Goal: Information Seeking & Learning: Understand process/instructions

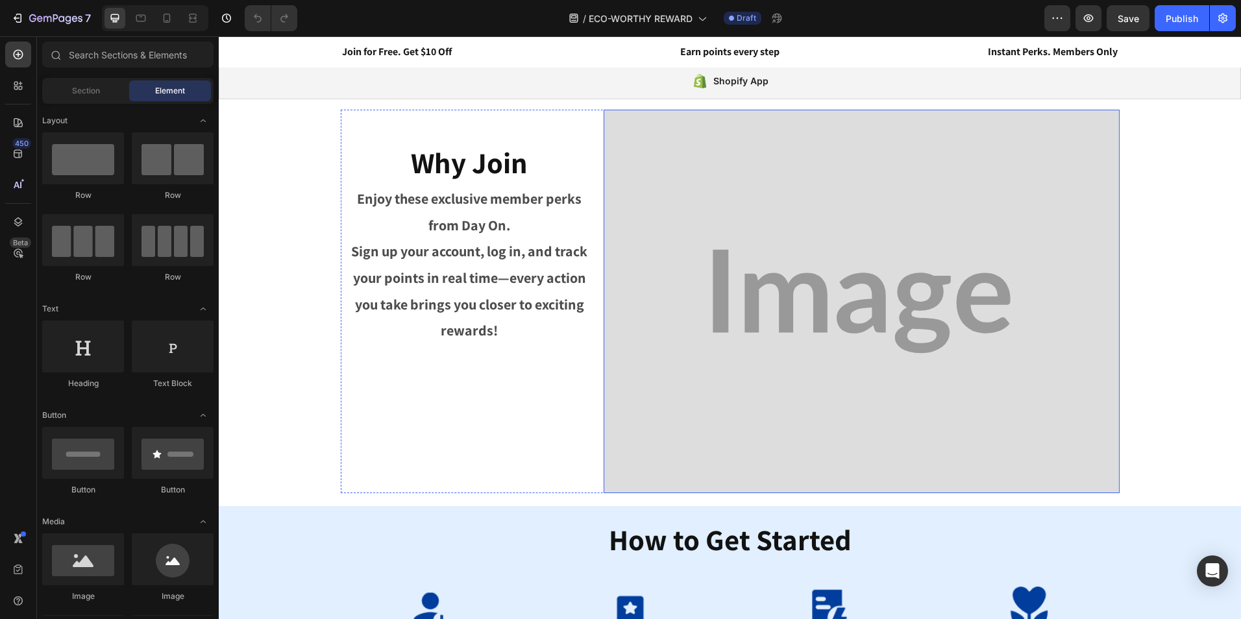
scroll to position [23, 0]
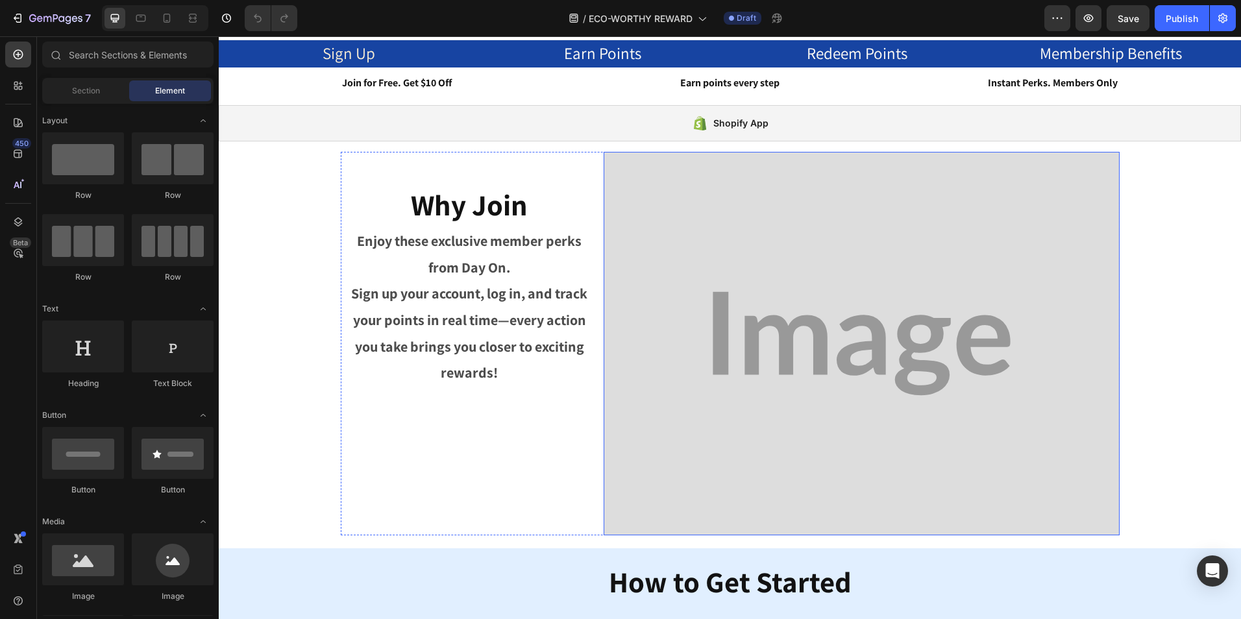
click at [836, 304] on img at bounding box center [862, 344] width 516 height 384
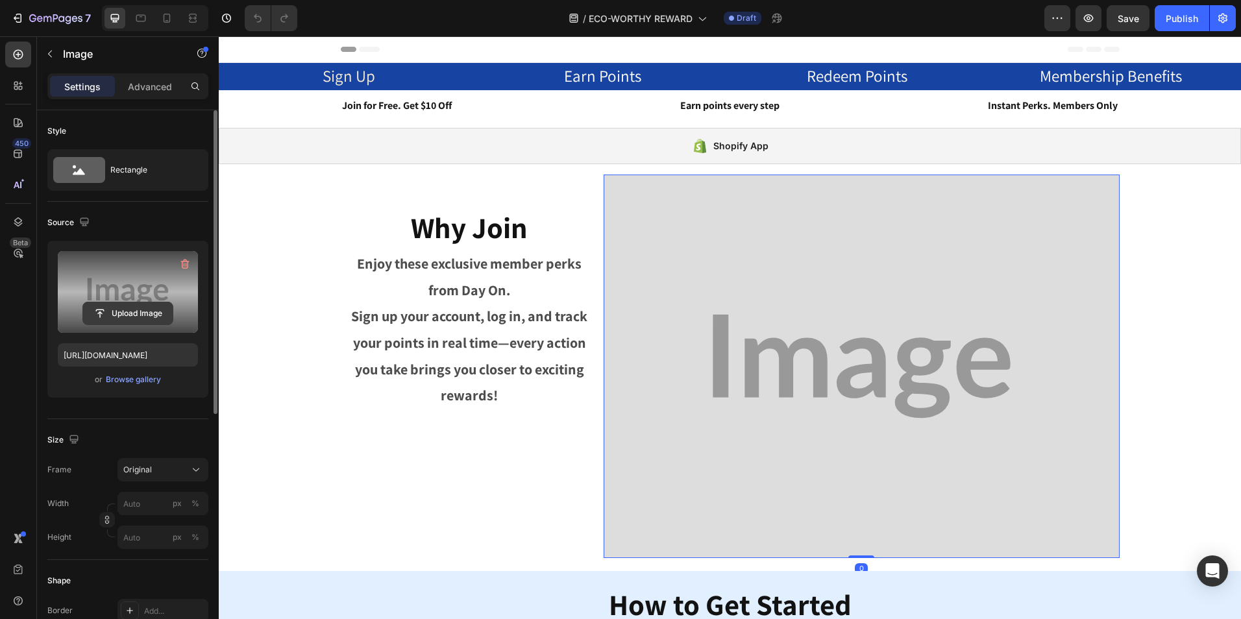
click at [90, 305] on input "file" at bounding box center [128, 313] width 90 height 22
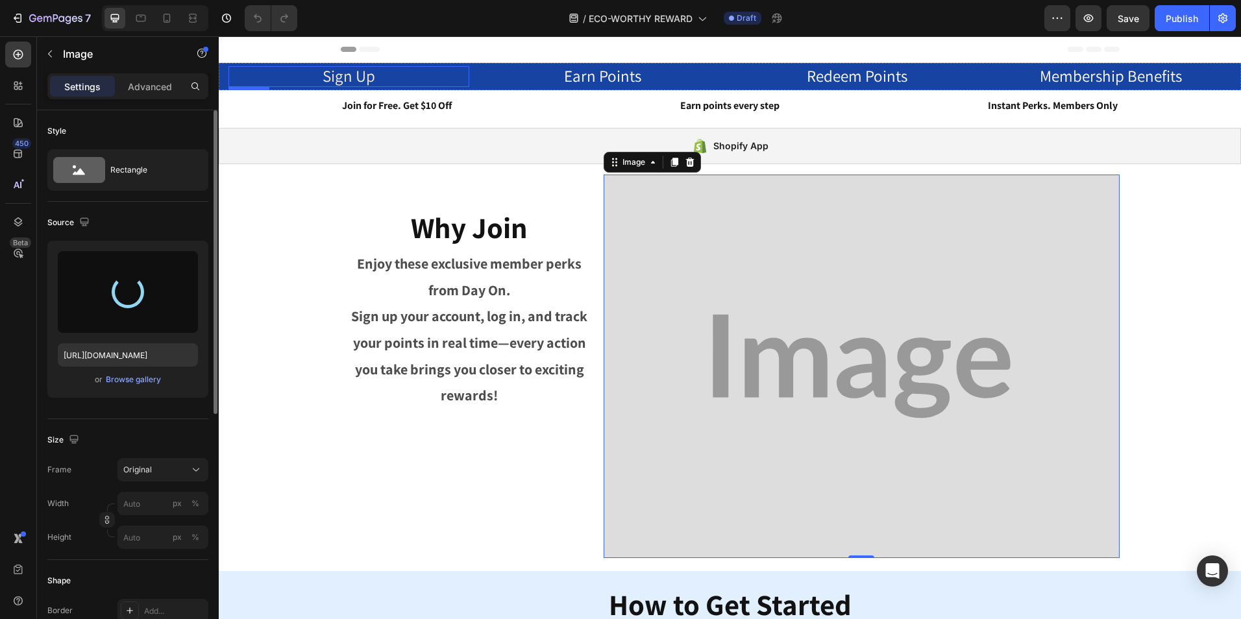
click at [360, 77] on span "Sign Up" at bounding box center [349, 75] width 53 height 21
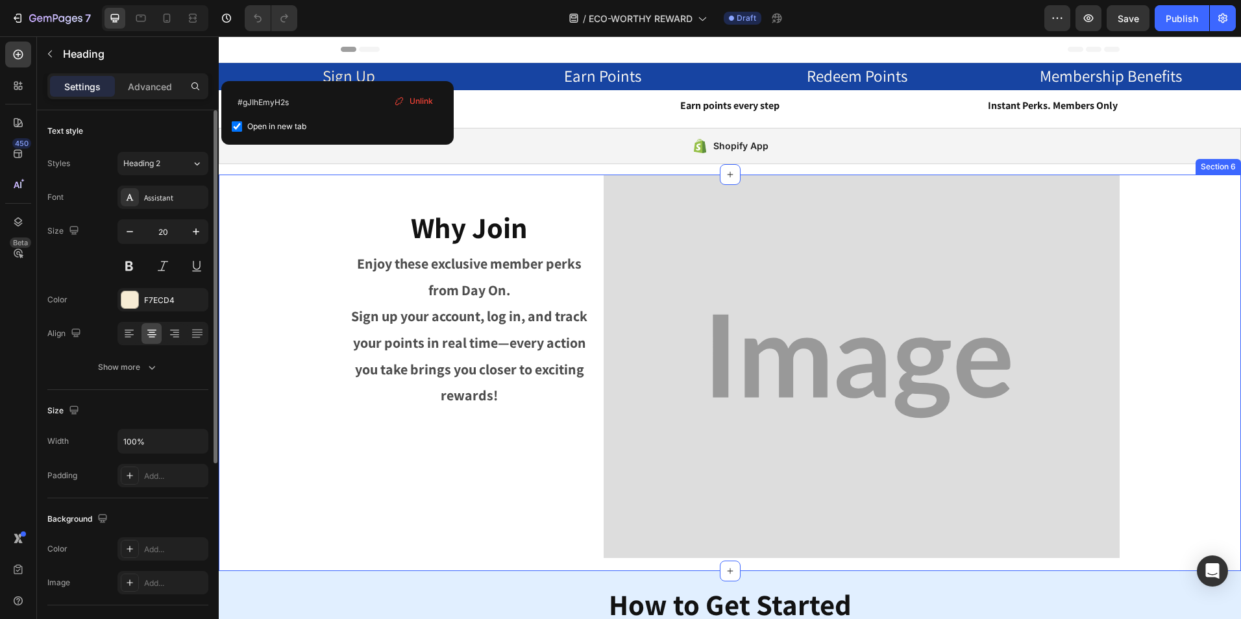
click at [1146, 397] on div "Why Join Heading Enjoy these exclusive member perks from Day On. Sign up your a…" at bounding box center [729, 367] width 983 height 384
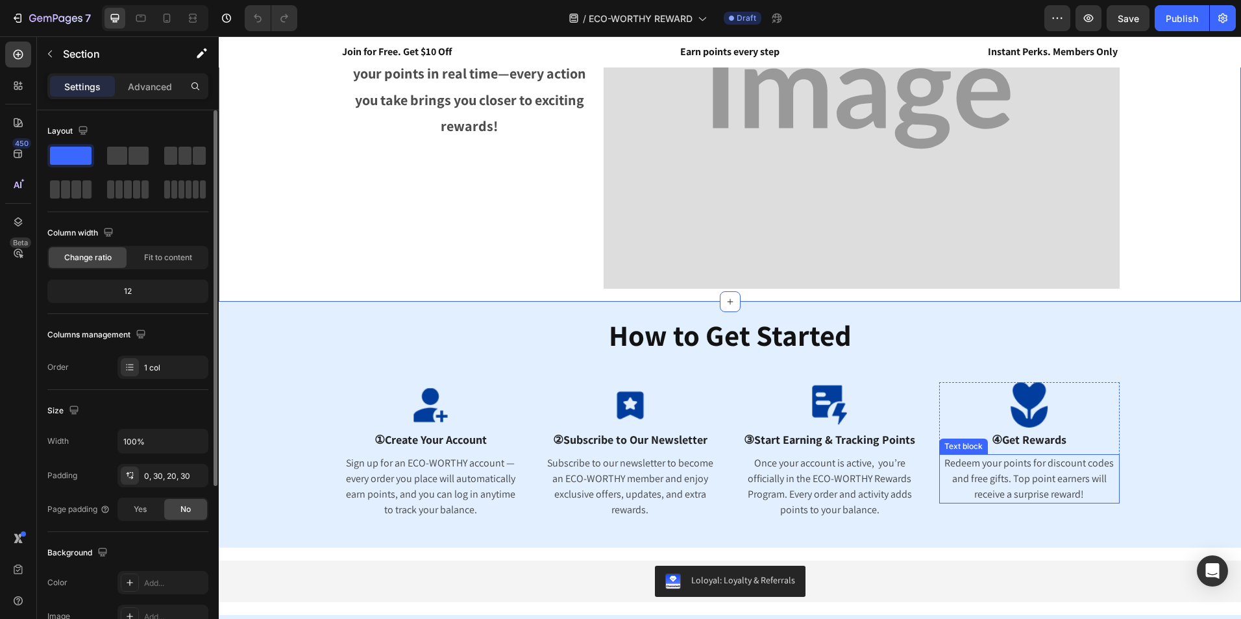
scroll to position [65, 0]
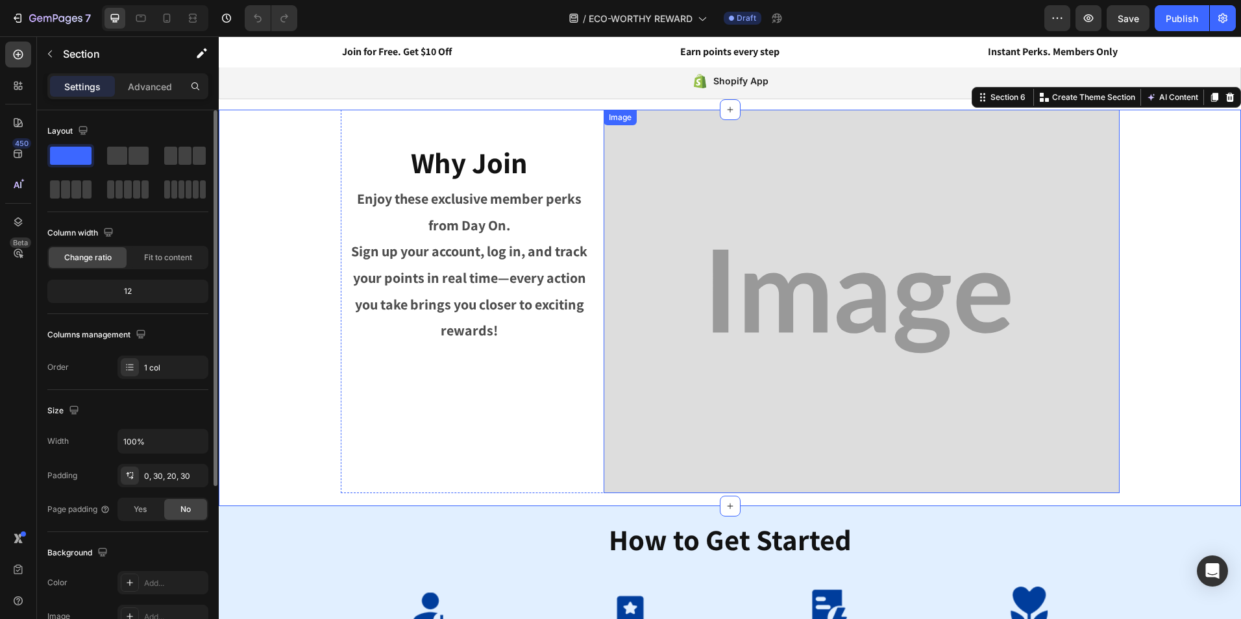
click at [888, 253] on img at bounding box center [862, 302] width 516 height 384
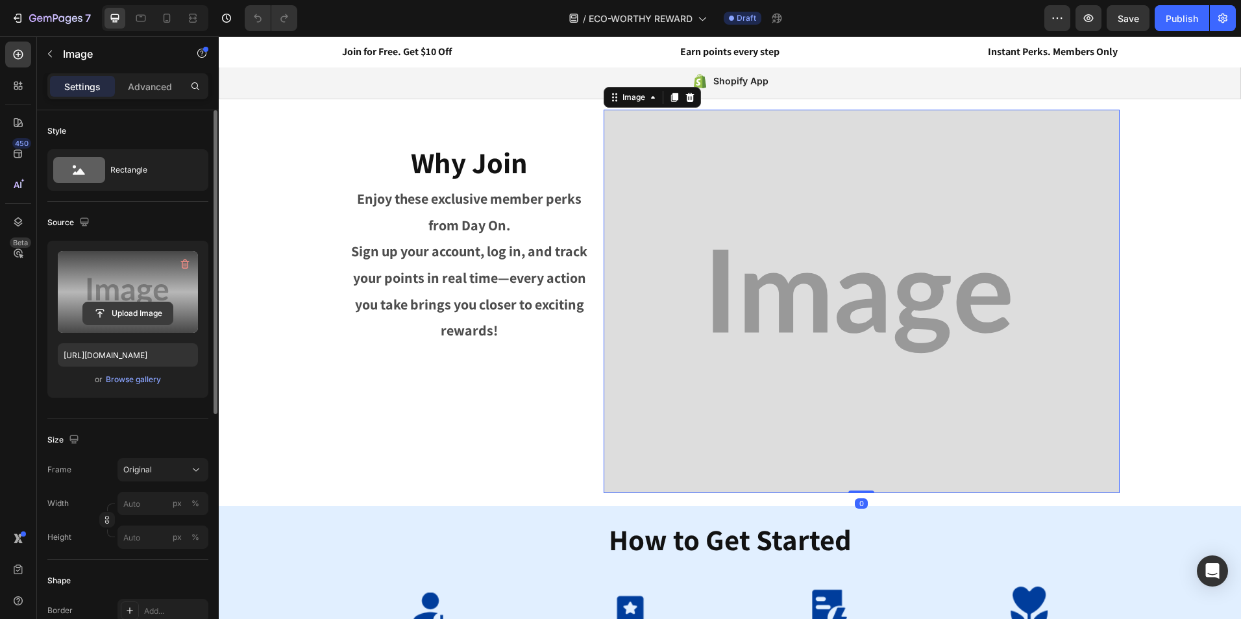
click at [136, 323] on input "file" at bounding box center [128, 313] width 90 height 22
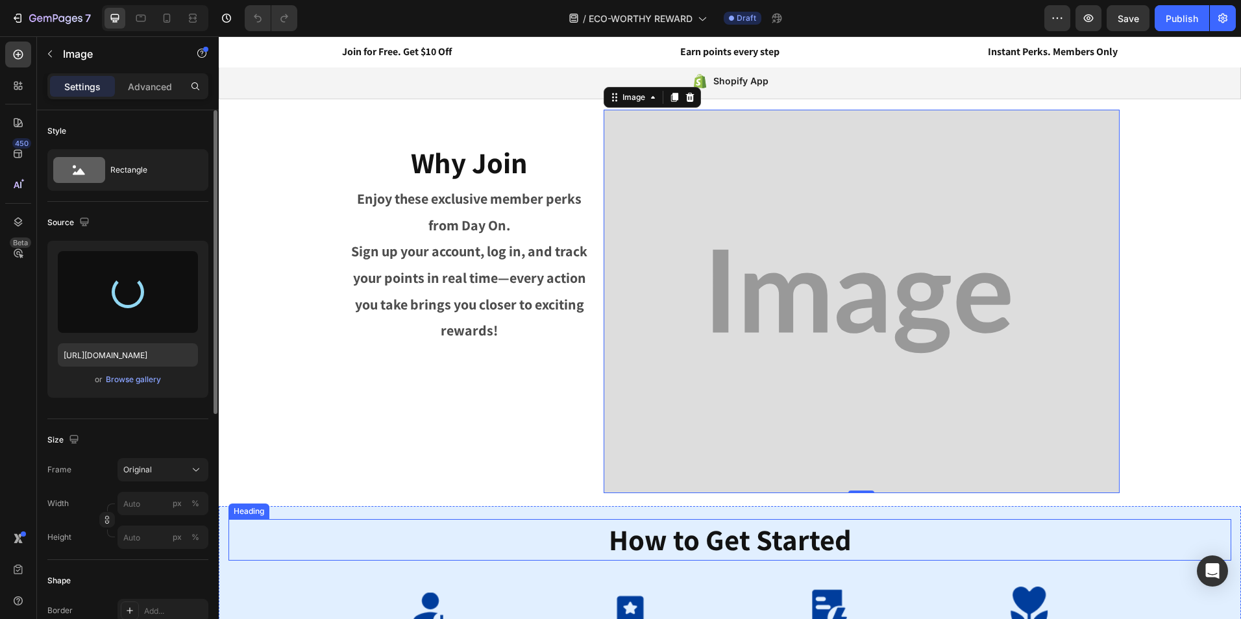
type input "[URL][DOMAIN_NAME]"
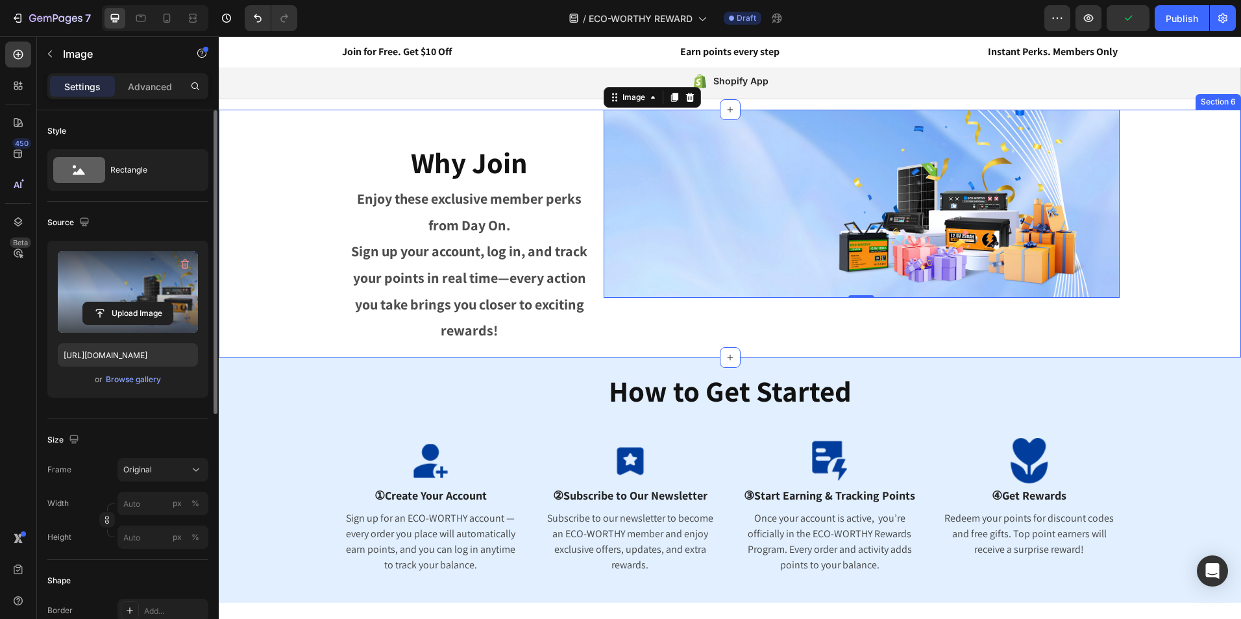
click at [1158, 246] on div "Why Join Heading Enjoy these exclusive member perks from Day On. Sign up your a…" at bounding box center [729, 227] width 983 height 235
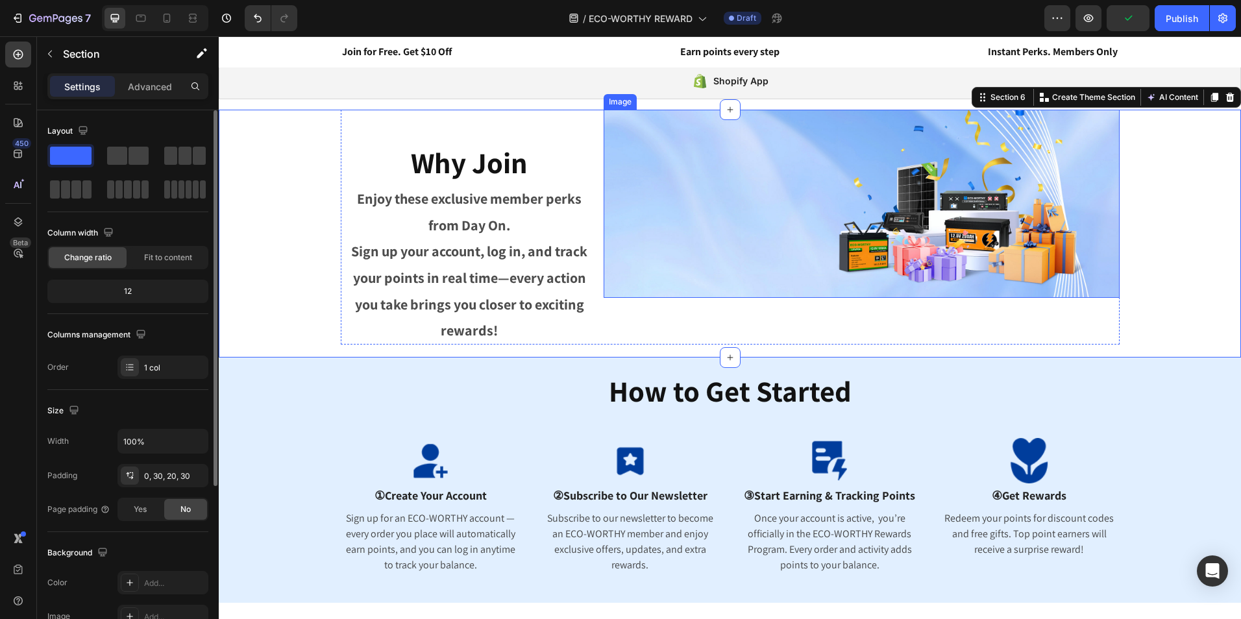
click at [1001, 241] on img at bounding box center [862, 204] width 516 height 188
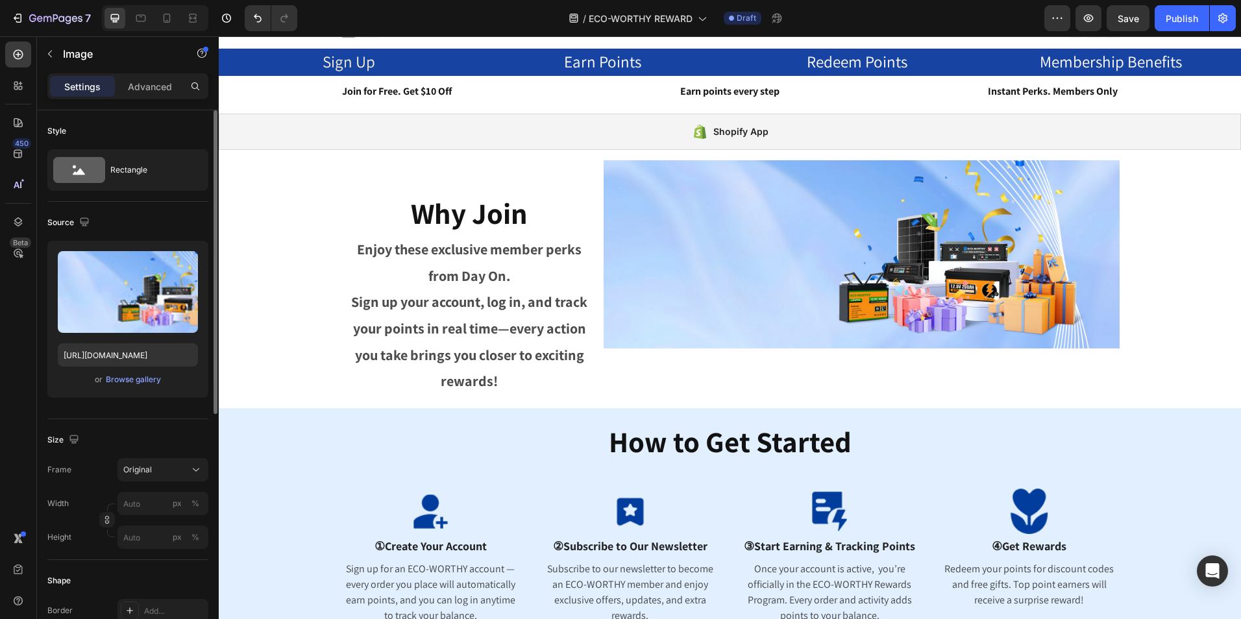
scroll to position [0, 0]
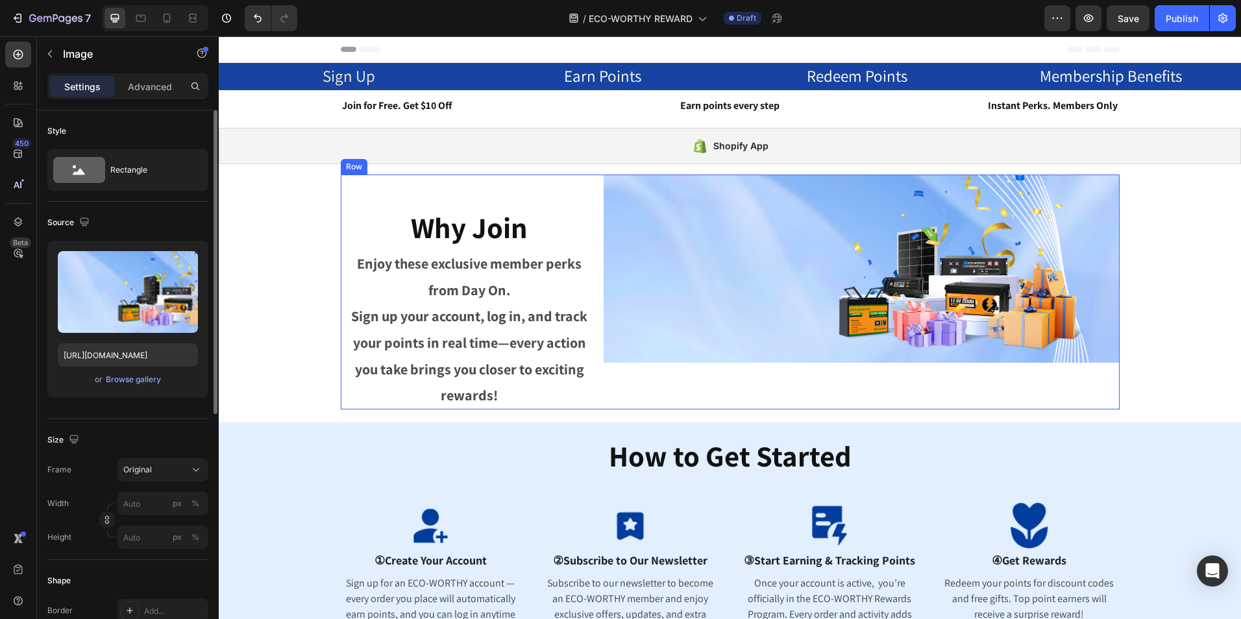
click at [1021, 435] on div "How to Get Started Heading Image ①Create Your Account Text block Sign up for an…" at bounding box center [730, 544] width 1022 height 245
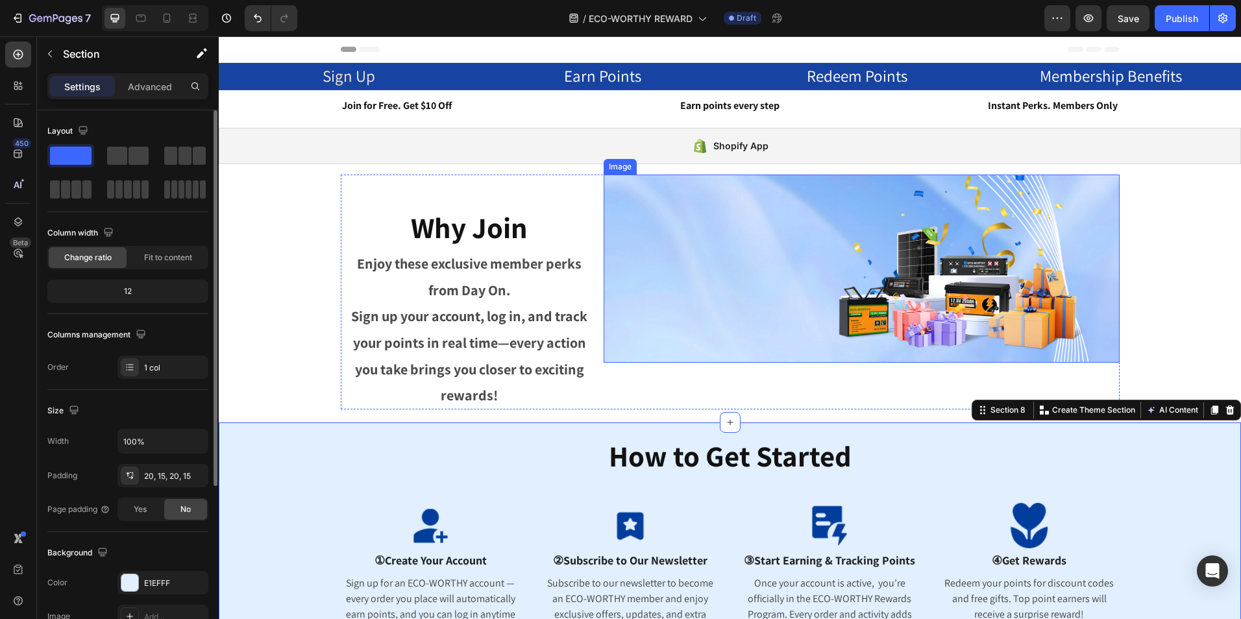
click at [1036, 269] on img at bounding box center [862, 269] width 516 height 188
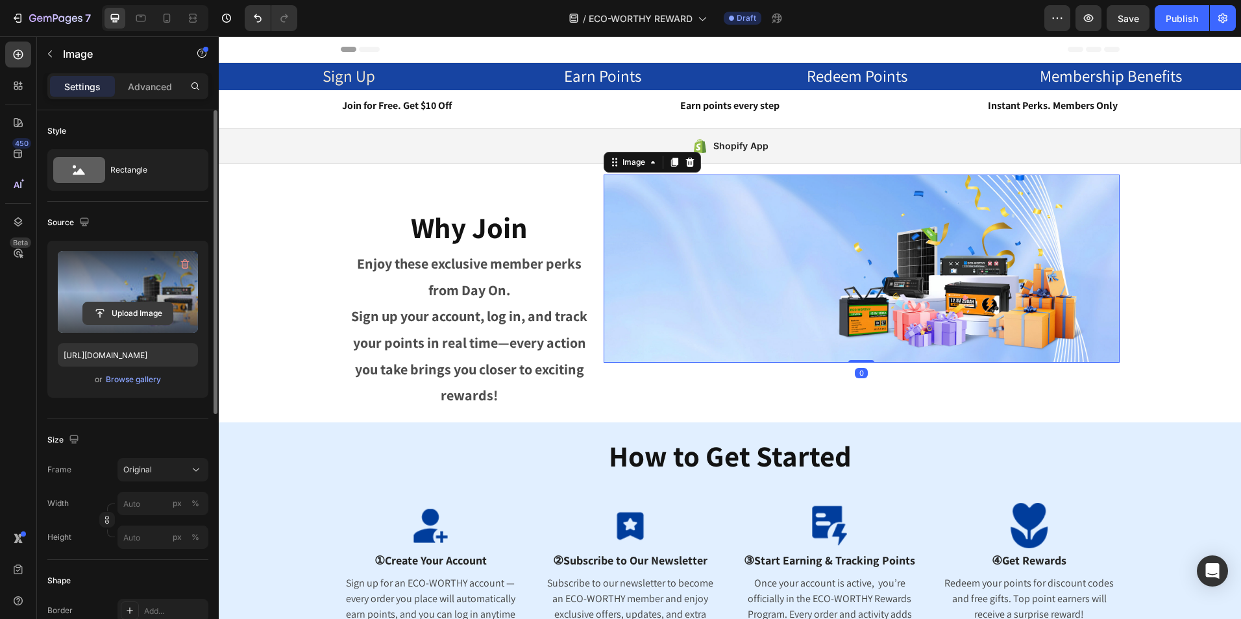
click at [145, 312] on input "file" at bounding box center [128, 313] width 90 height 22
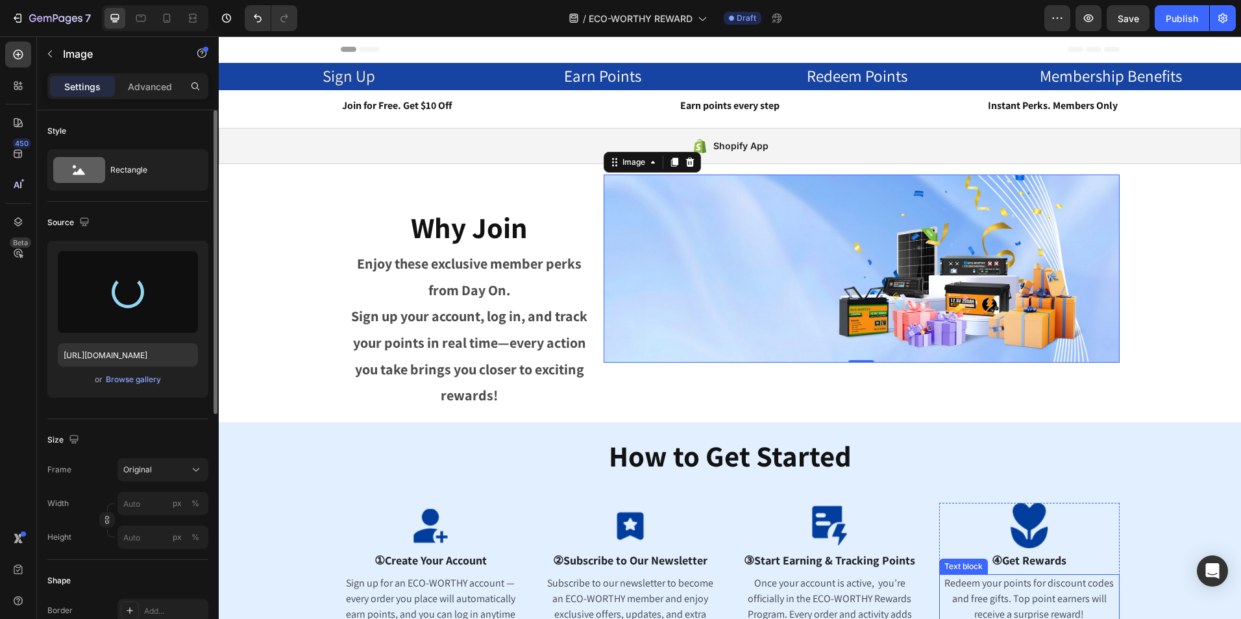
type input "[URL][DOMAIN_NAME]"
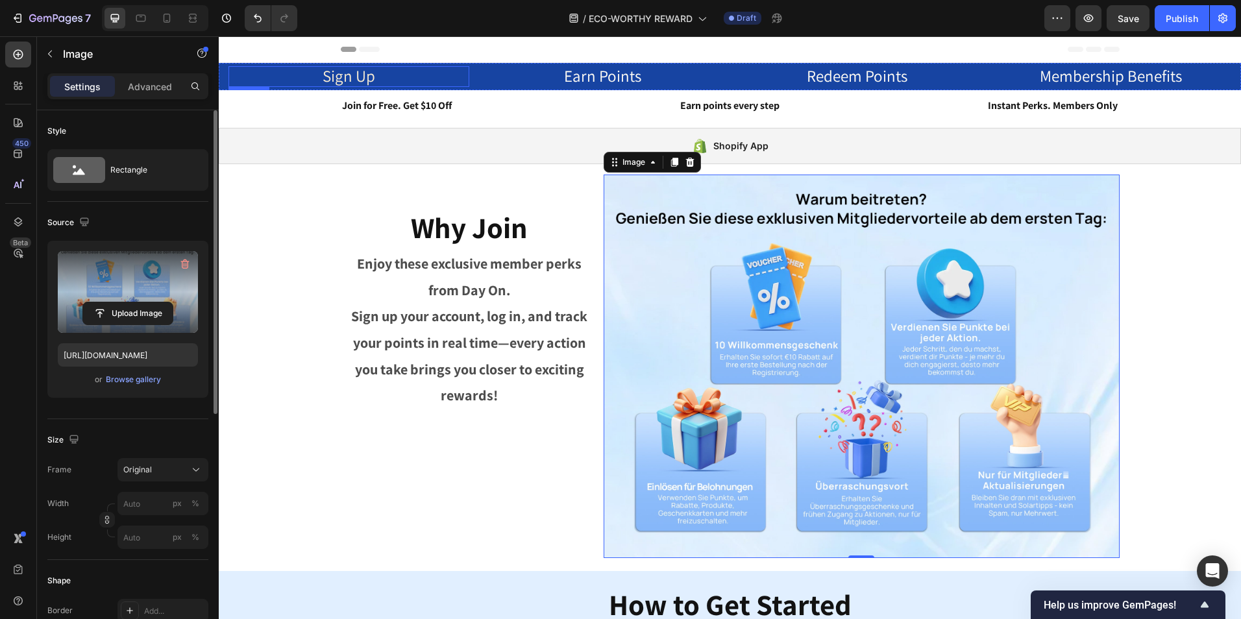
click at [350, 75] on span "Sign Up" at bounding box center [349, 75] width 53 height 21
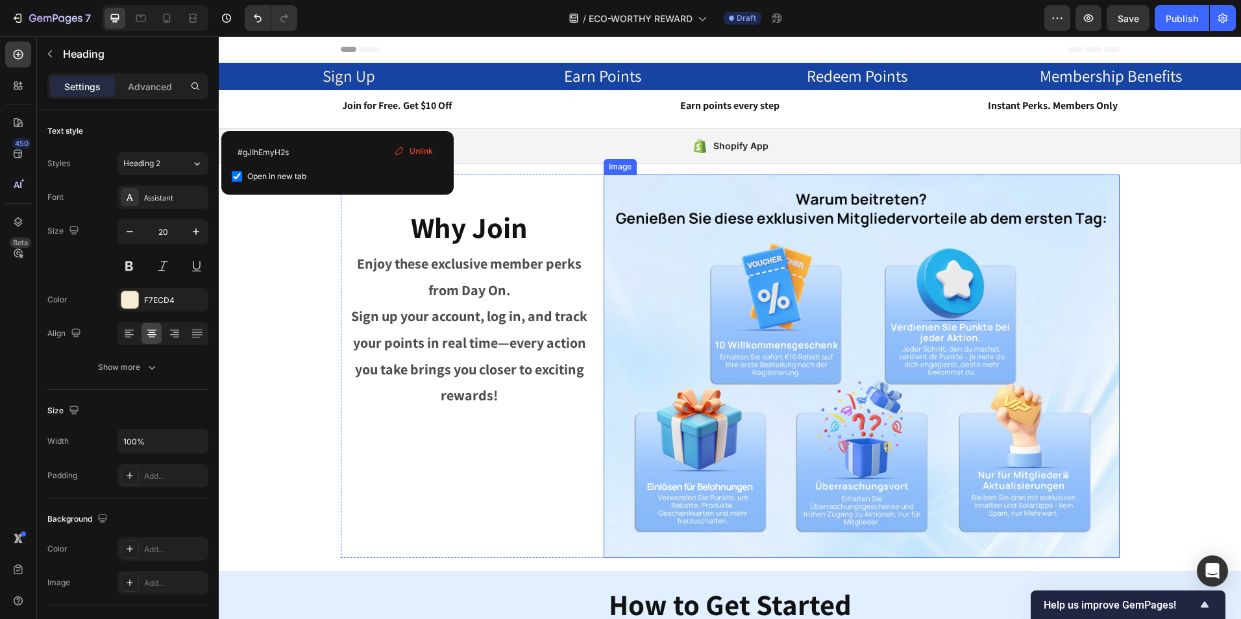
click at [856, 300] on img at bounding box center [862, 367] width 516 height 384
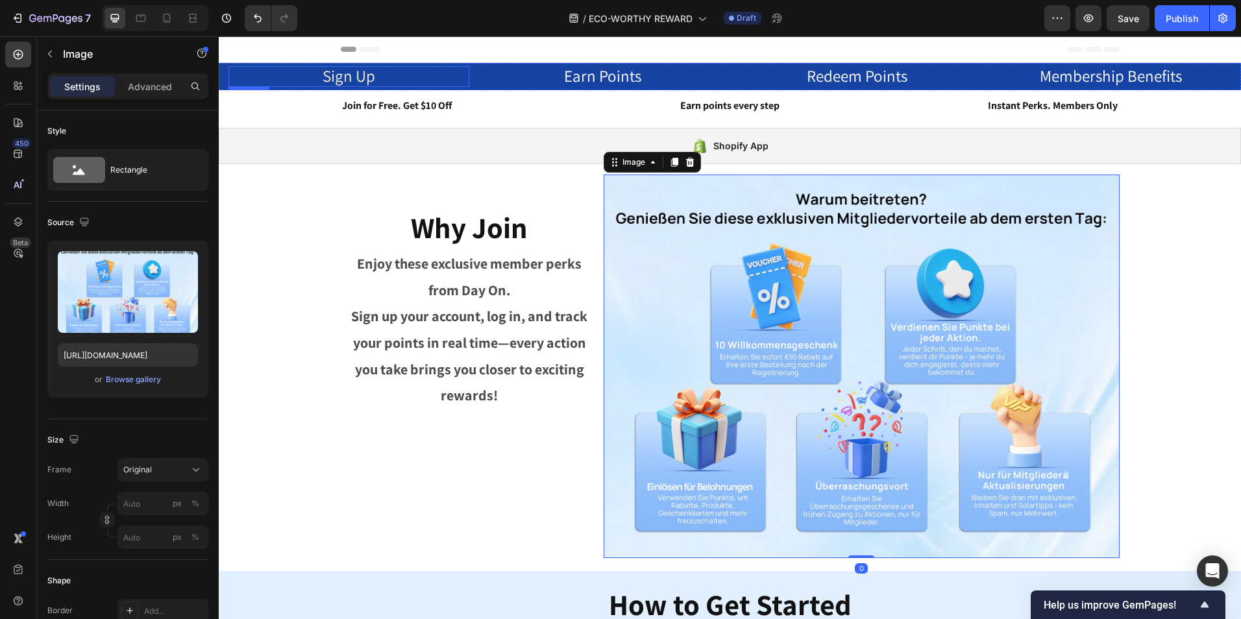
click at [375, 81] on p "⁠⁠⁠⁠⁠⁠⁠ Sign Up" at bounding box center [349, 76] width 238 height 18
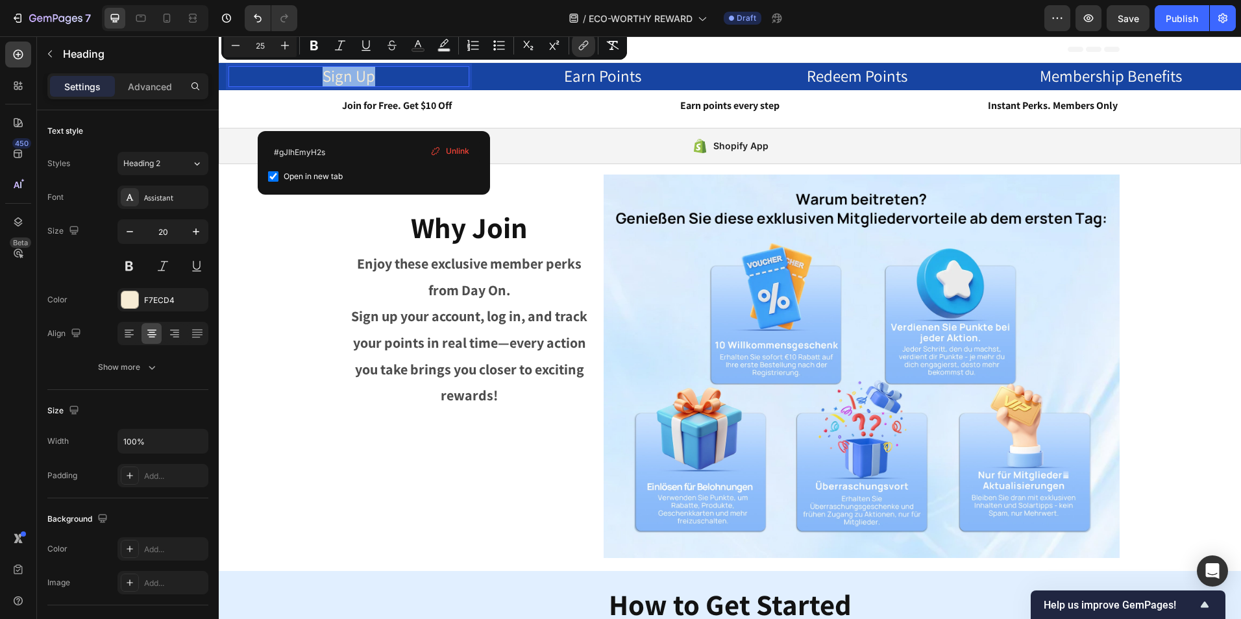
drag, startPoint x: 376, startPoint y: 77, endPoint x: 322, endPoint y: 77, distance: 54.5
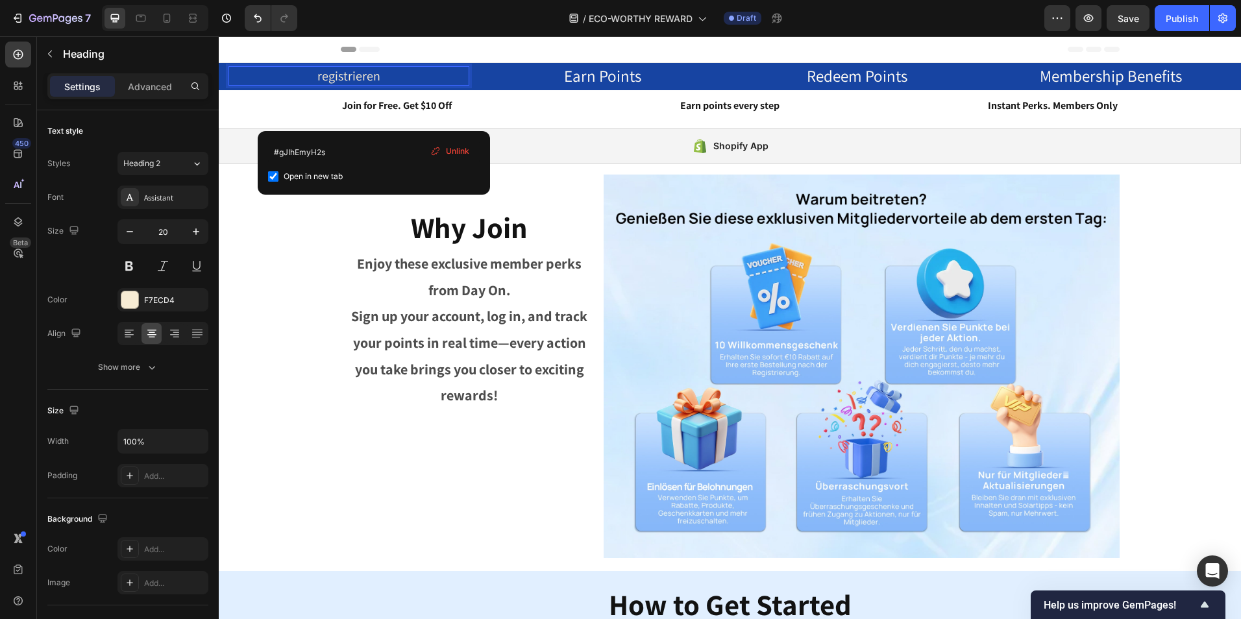
click at [319, 78] on p "registrieren" at bounding box center [349, 75] width 238 height 17
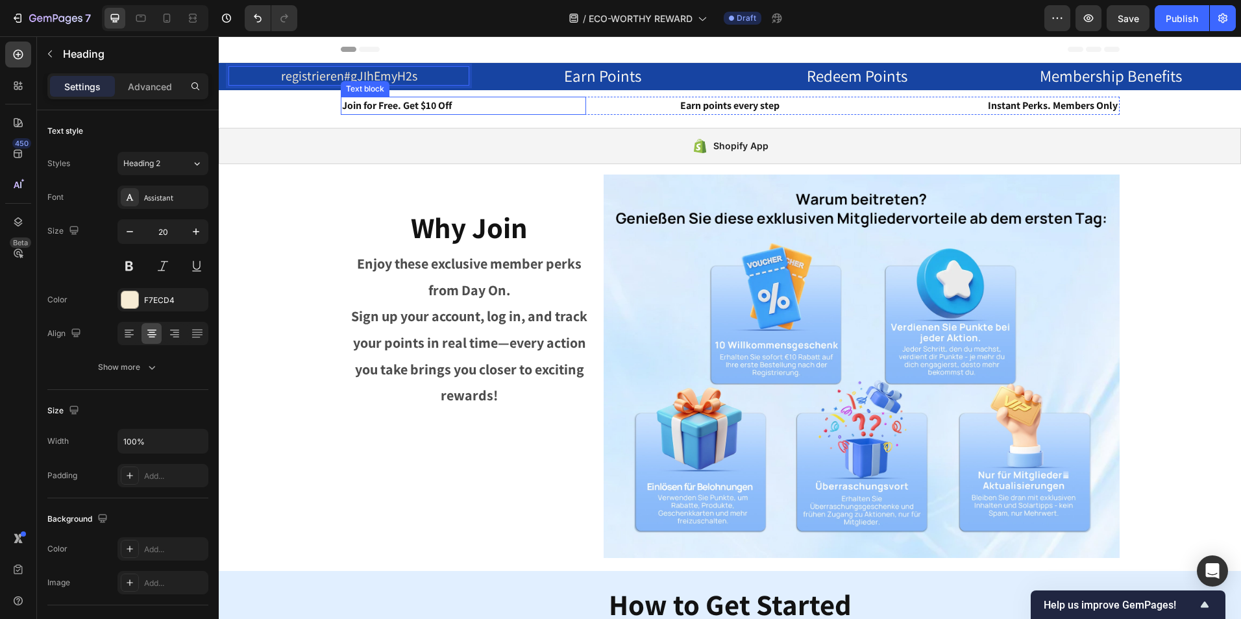
click at [472, 103] on p "Join for Free. Get $10 Off" at bounding box center [463, 106] width 243 height 16
click at [424, 67] on p "registrieren #gJIhEmyH2s" at bounding box center [349, 75] width 238 height 17
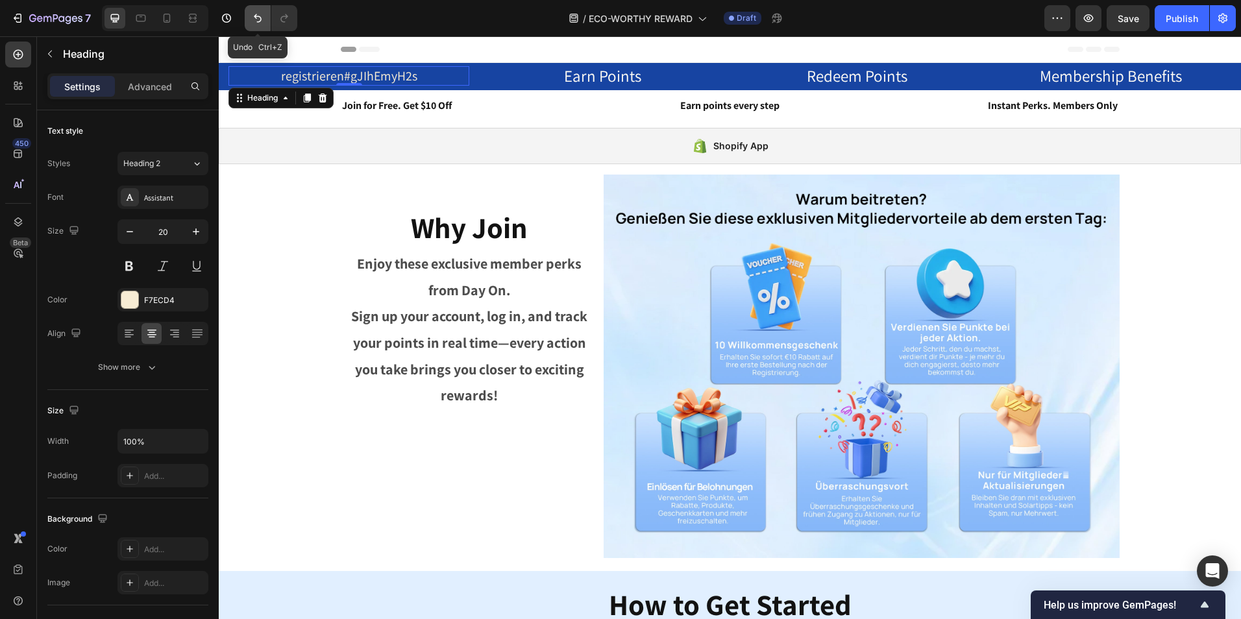
click at [255, 15] on icon "Undo/Redo" at bounding box center [257, 18] width 13 height 13
click at [324, 75] on h2 "registrieren" at bounding box center [348, 75] width 241 height 19
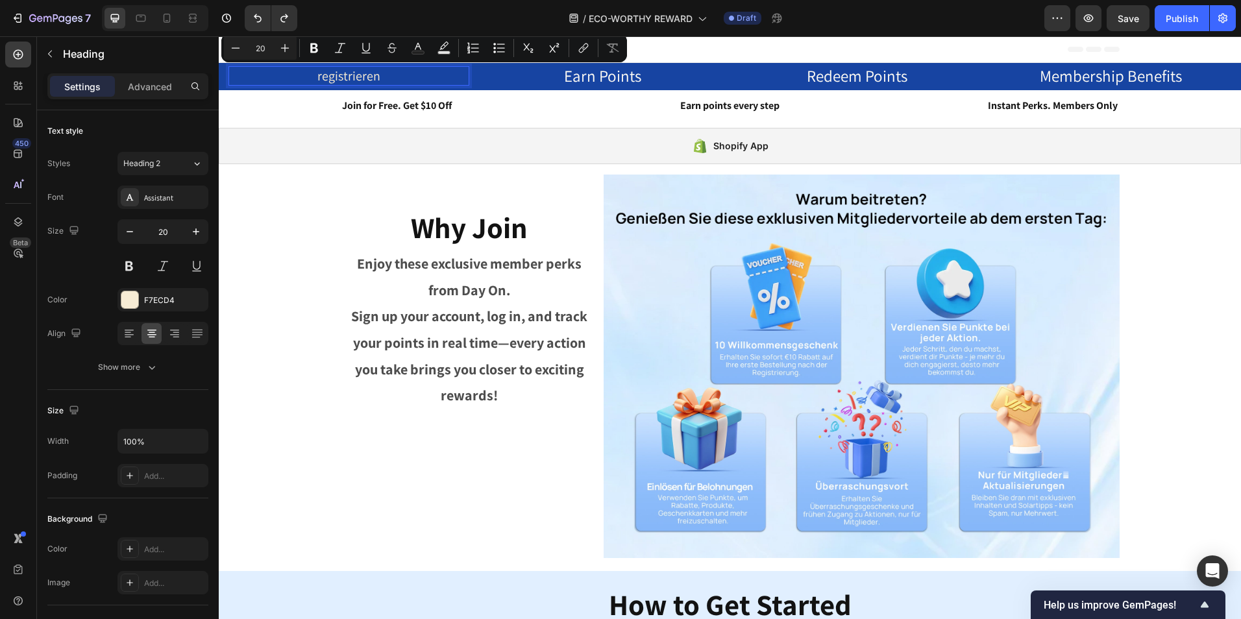
click at [321, 80] on p "registrieren" at bounding box center [349, 75] width 238 height 17
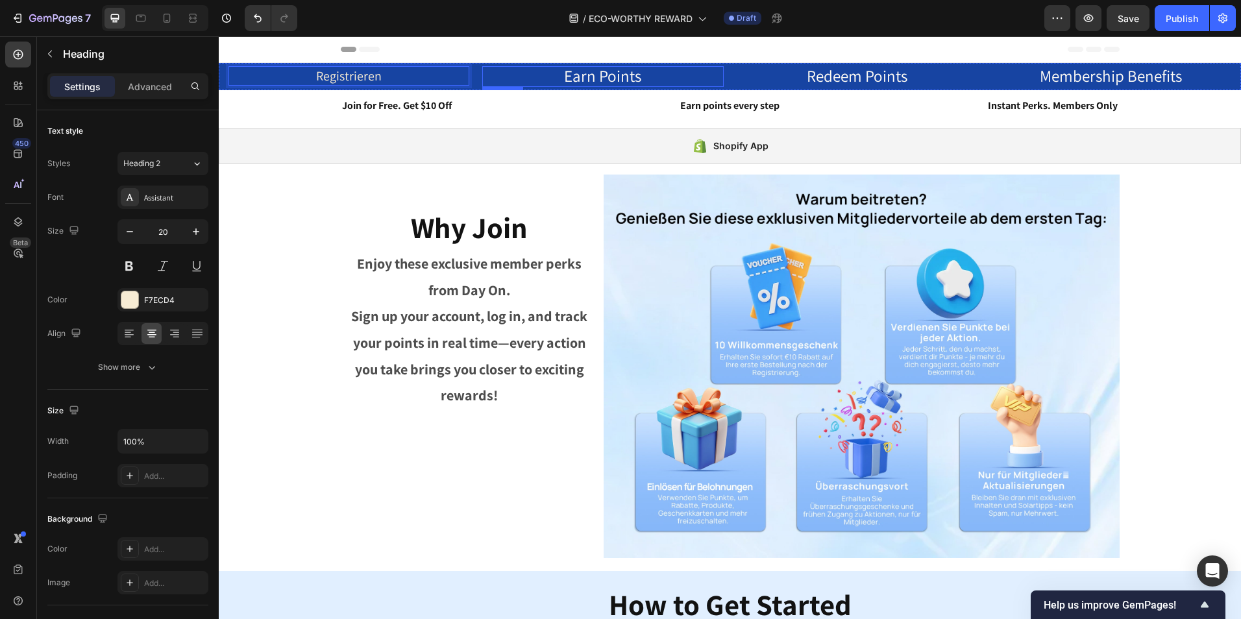
click at [576, 78] on span "Earn Points" at bounding box center [602, 75] width 77 height 21
click at [368, 71] on p "Registrieren" at bounding box center [349, 75] width 238 height 17
click at [607, 79] on span "Earn Points" at bounding box center [602, 75] width 77 height 21
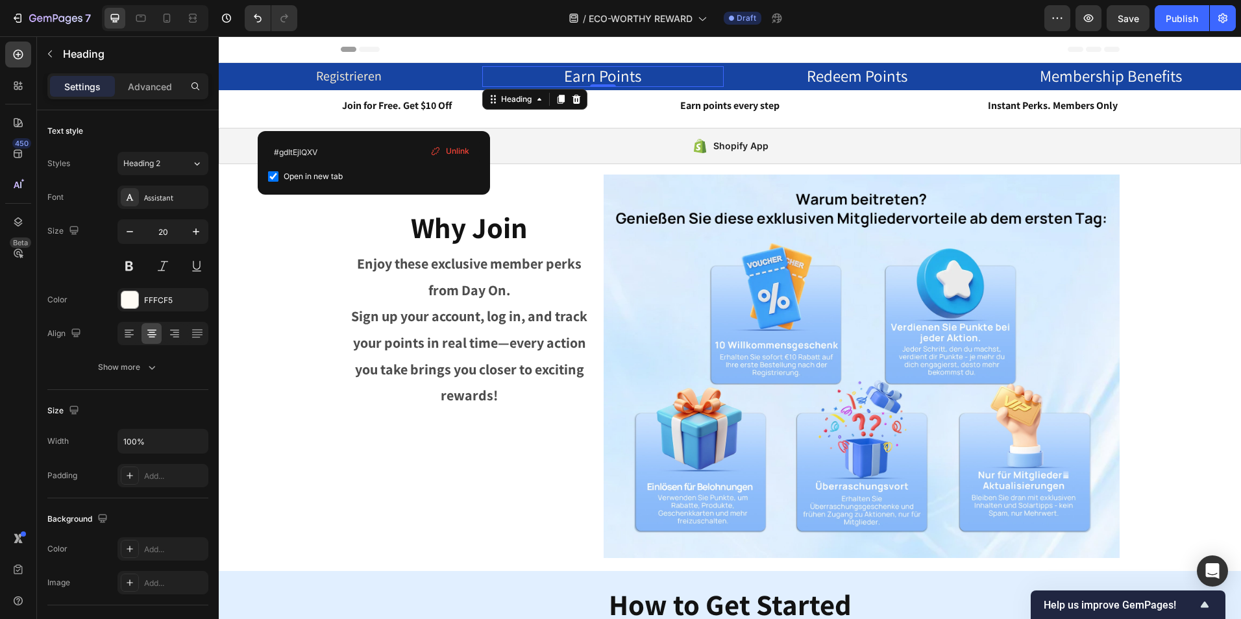
click at [643, 77] on h2 "Earn Points" at bounding box center [602, 76] width 241 height 21
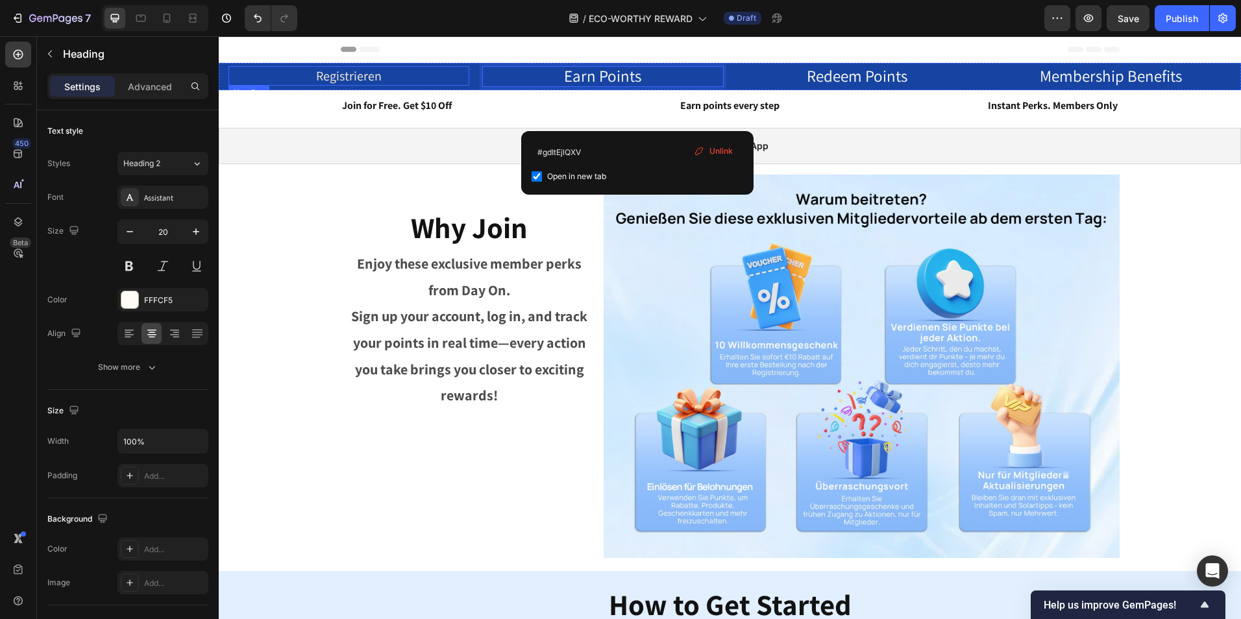
click at [401, 71] on p "Registrieren" at bounding box center [349, 75] width 238 height 17
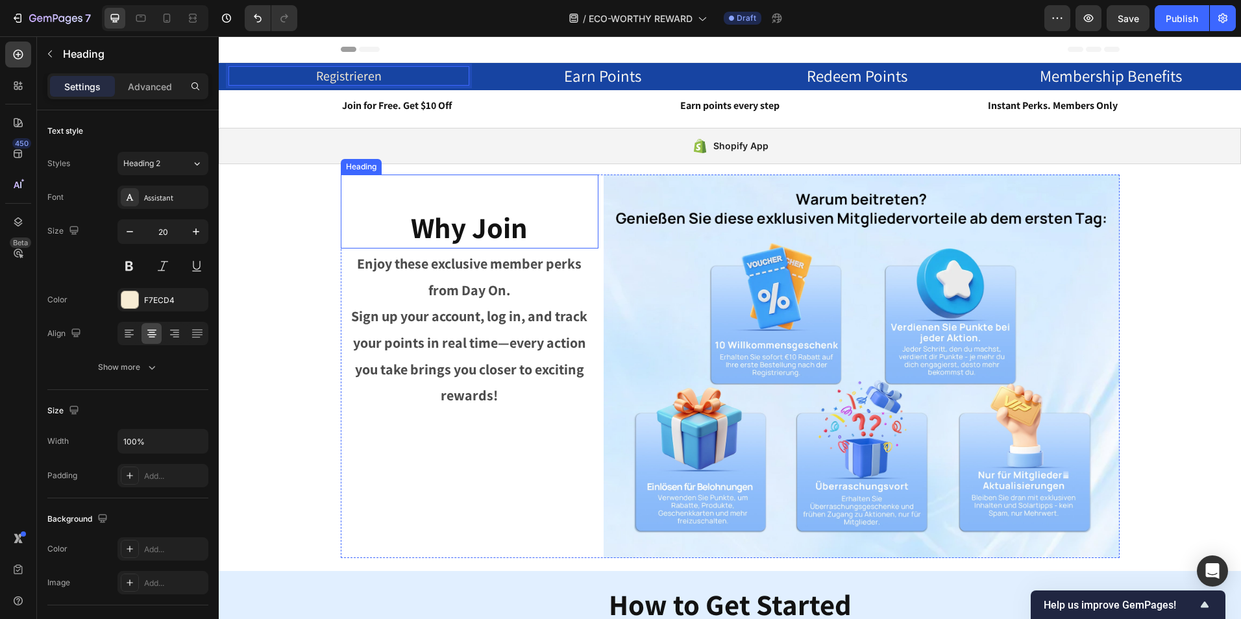
drag, startPoint x: 497, startPoint y: 228, endPoint x: 530, endPoint y: 234, distance: 32.9
click at [497, 228] on span "Why Join" at bounding box center [469, 227] width 117 height 38
click at [532, 233] on h2 "Why Join" at bounding box center [470, 228] width 258 height 42
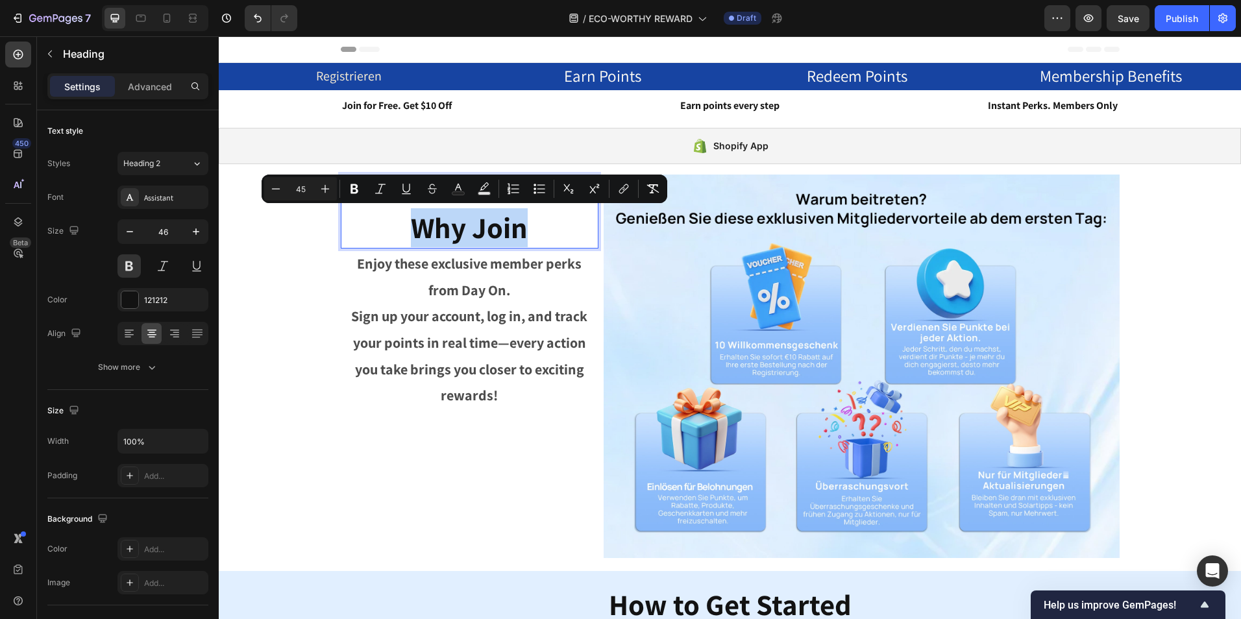
drag, startPoint x: 527, startPoint y: 234, endPoint x: 397, endPoint y: 230, distance: 129.8
click at [397, 230] on p "Why Join" at bounding box center [469, 227] width 255 height 39
copy span "Why Join"
click at [519, 220] on span "Why Join" at bounding box center [469, 227] width 117 height 38
click at [523, 235] on p "Why Join" at bounding box center [469, 227] width 255 height 39
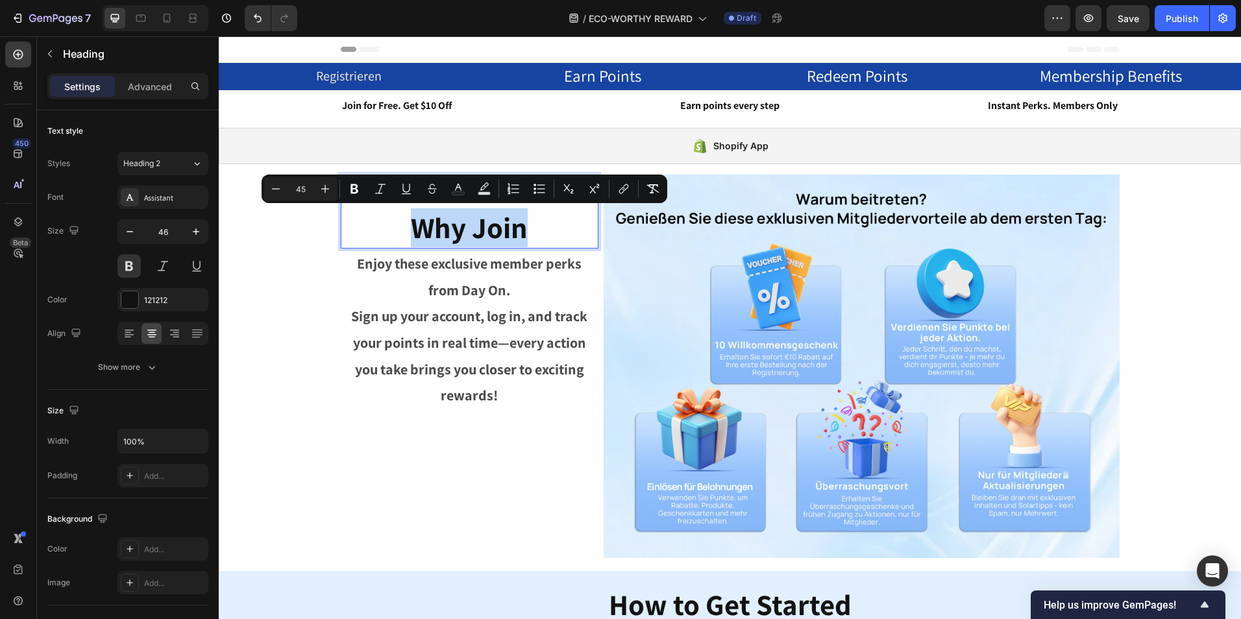
drag, startPoint x: 524, startPoint y: 236, endPoint x: 390, endPoint y: 234, distance: 133.7
click at [390, 234] on p "Why Join" at bounding box center [469, 227] width 255 height 39
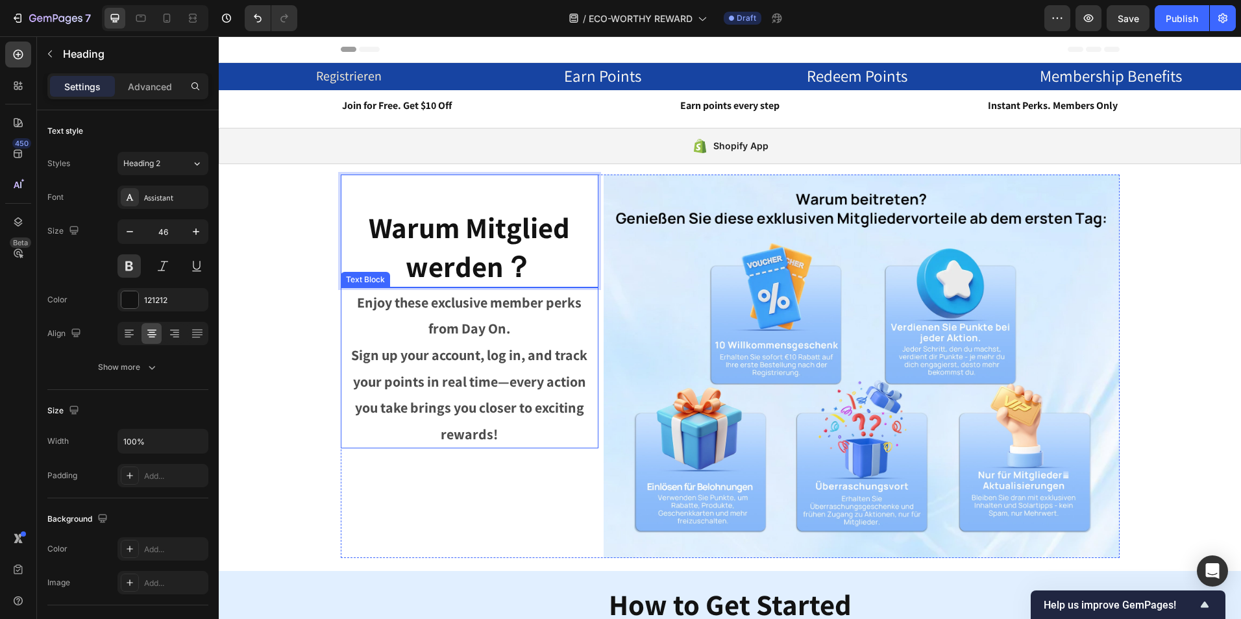
click at [511, 402] on span "Sign up your account, log in, and track your points in real time—every action y…" at bounding box center [469, 394] width 236 height 97
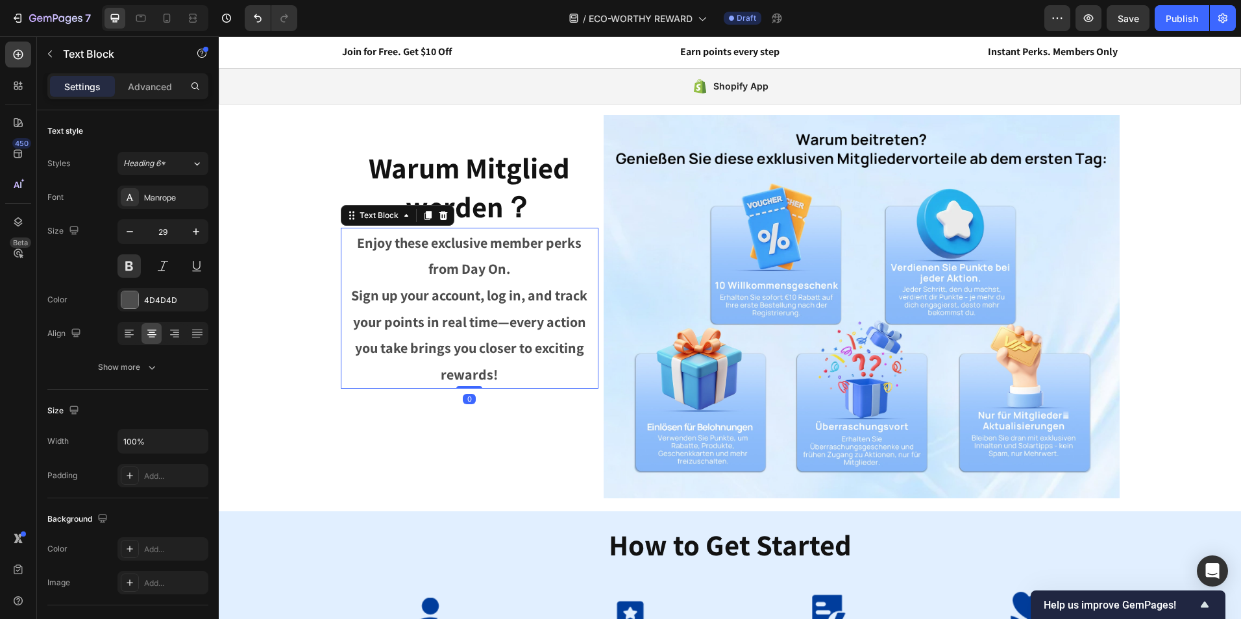
scroll to position [130, 0]
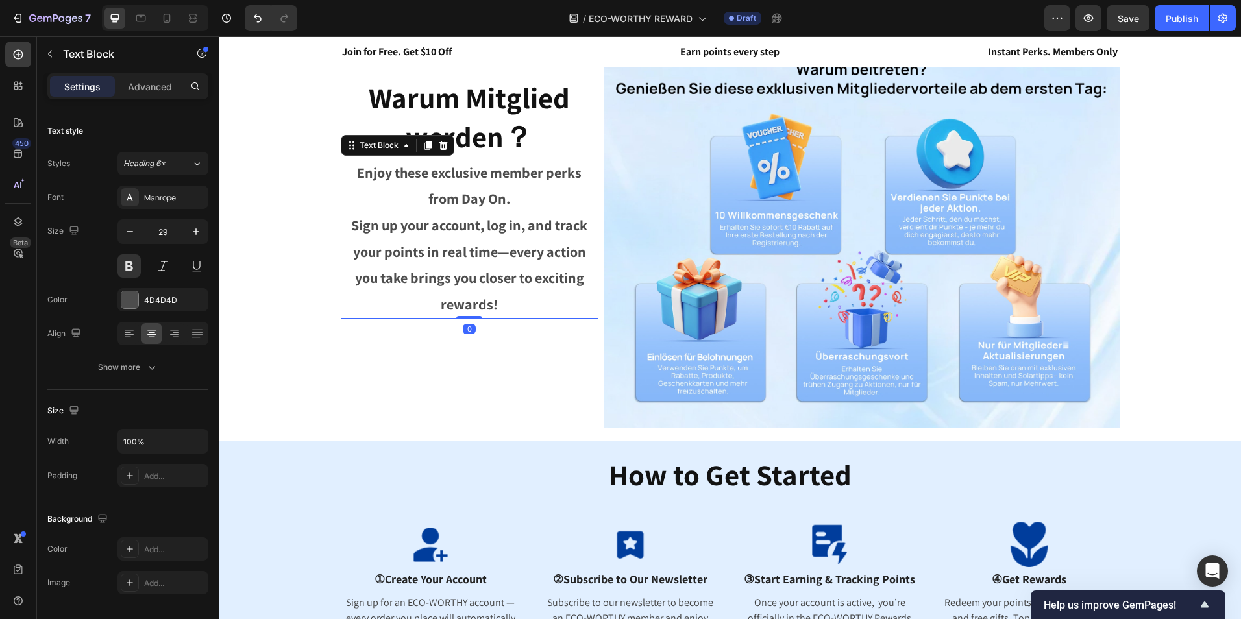
click at [516, 298] on p "Sign up your account, log in, and track your points in real time—every action y…" at bounding box center [469, 265] width 255 height 106
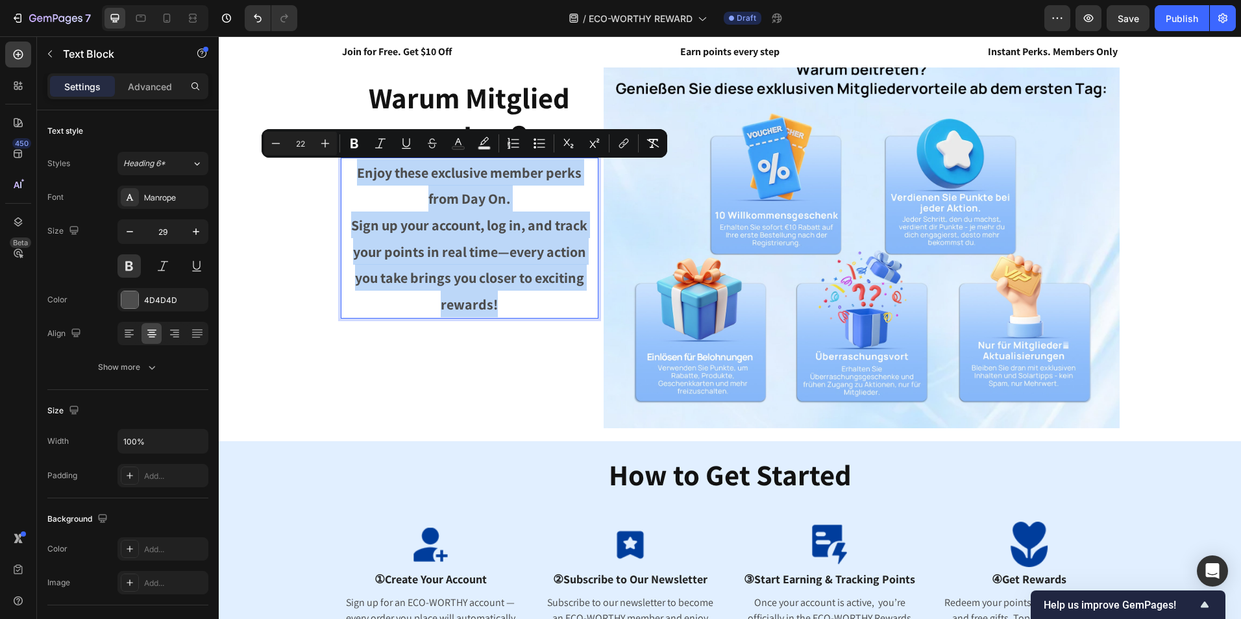
drag, startPoint x: 509, startPoint y: 300, endPoint x: 346, endPoint y: 172, distance: 207.5
click at [346, 172] on div "Enjoy these exclusive member perks from Day On. Sign up your account, log in, a…" at bounding box center [470, 238] width 258 height 161
copy div "Enjoy these exclusive member perks from Day On. Sign up your account, log in, a…"
click at [550, 240] on p "Sign up your account, log in, and track your points in real time—every action y…" at bounding box center [469, 265] width 255 height 106
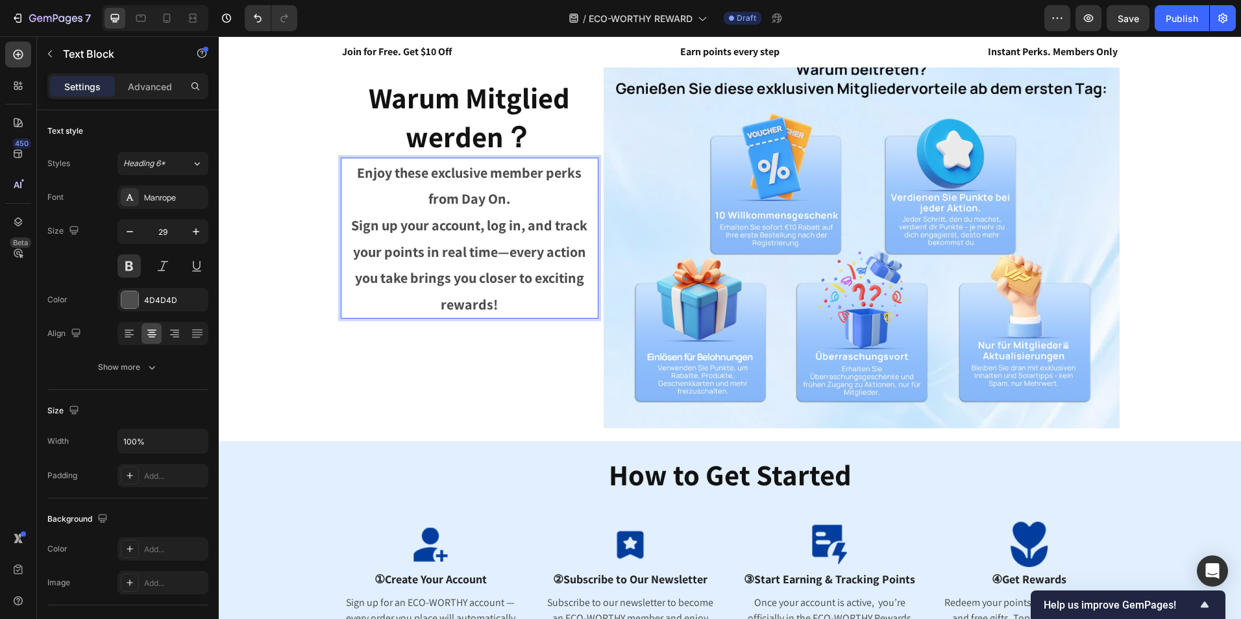
click at [518, 203] on p "Enjoy these exclusive member perks from Day On." at bounding box center [469, 185] width 255 height 53
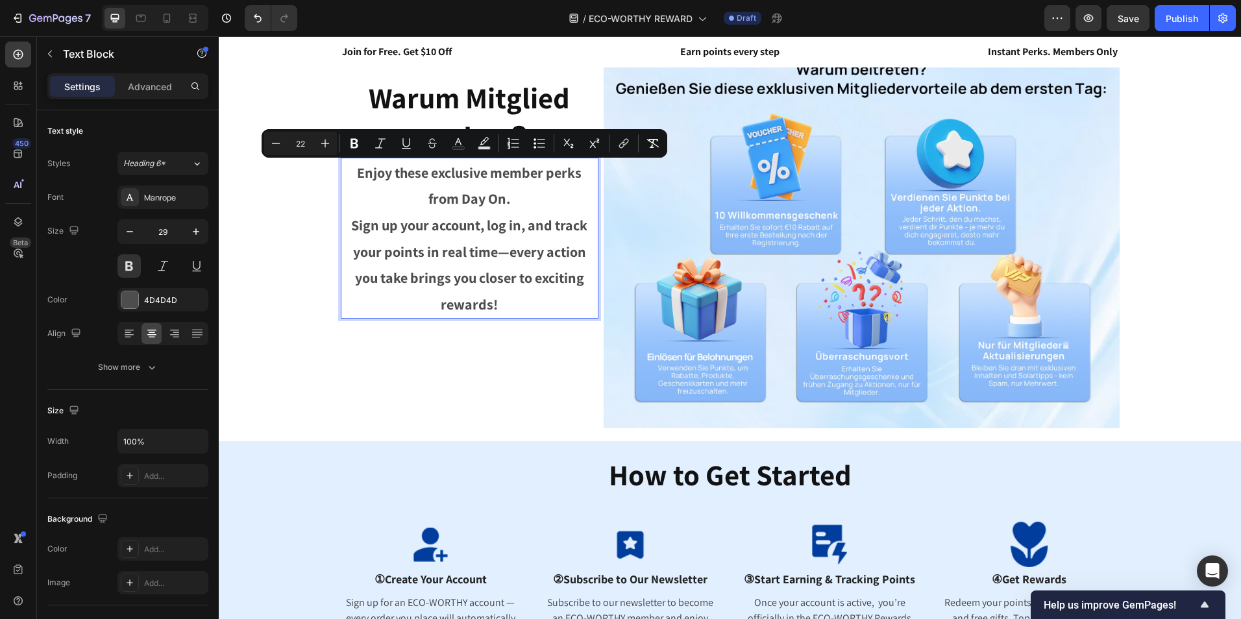
drag, startPoint x: 514, startPoint y: 202, endPoint x: 337, endPoint y: 165, distance: 180.2
click at [342, 165] on p "Enjoy these exclusive member perks from Day On." at bounding box center [469, 185] width 255 height 53
click at [520, 202] on p "Enjoy these exclusive member perks from Day On." at bounding box center [469, 185] width 255 height 53
drag, startPoint x: 513, startPoint y: 199, endPoint x: 353, endPoint y: 176, distance: 161.2
click at [353, 176] on p "Enjoy these exclusive member perks from Day On." at bounding box center [469, 185] width 255 height 53
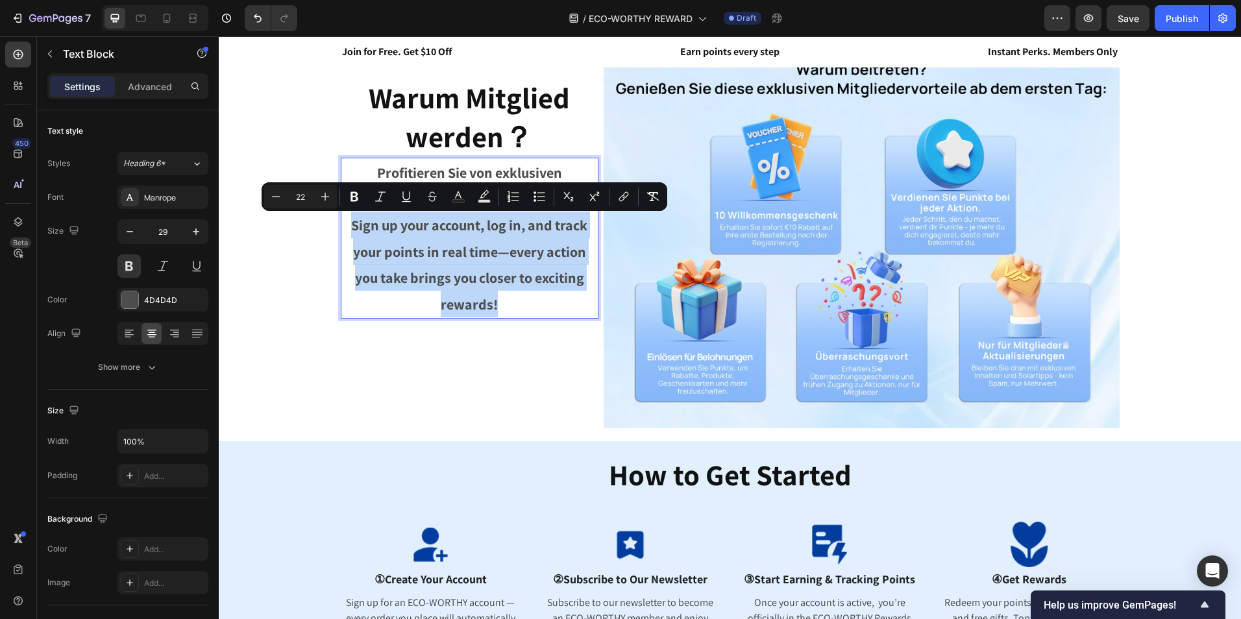
drag, startPoint x: 505, startPoint y: 304, endPoint x: 347, endPoint y: 221, distance: 178.5
click at [347, 221] on p "Sign up your account, log in, and track your points in real time—every action y…" at bounding box center [469, 265] width 255 height 106
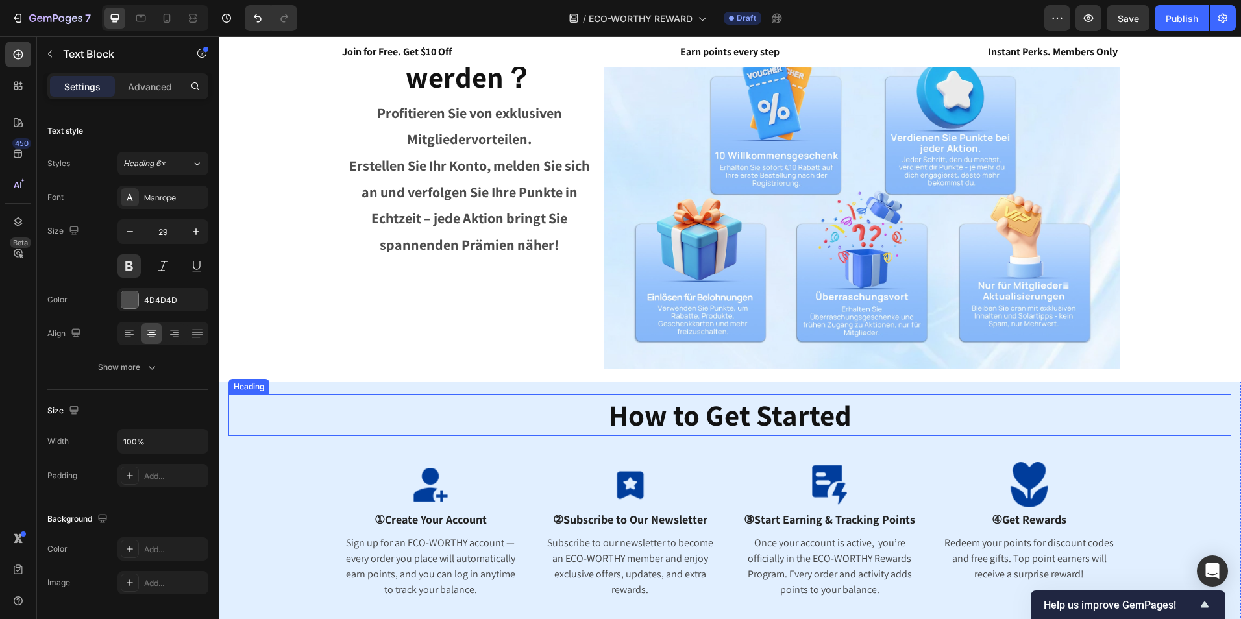
scroll to position [389, 0]
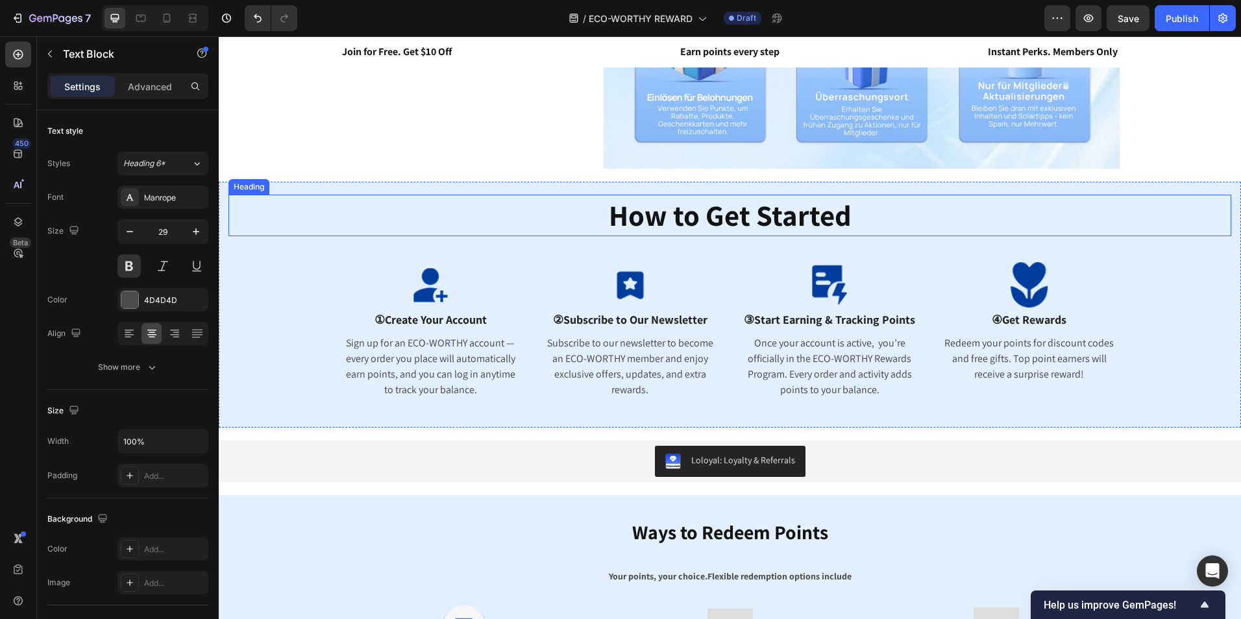
drag, startPoint x: 725, startPoint y: 221, endPoint x: 791, endPoint y: 221, distance: 66.2
click at [726, 221] on span "How to Get Started" at bounding box center [730, 215] width 243 height 38
click at [856, 221] on p "How to Get Started" at bounding box center [730, 215] width 1000 height 39
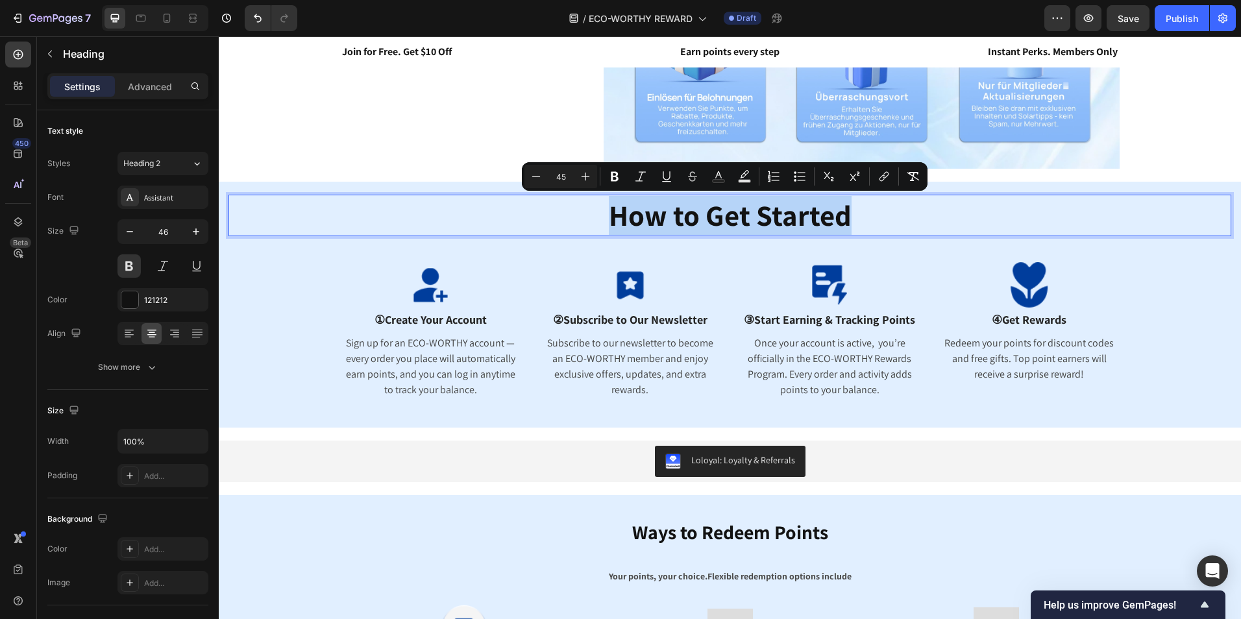
drag, startPoint x: 827, startPoint y: 217, endPoint x: 592, endPoint y: 210, distance: 235.0
click at [592, 210] on p "How to Get Started" at bounding box center [730, 215] width 1000 height 39
copy span "How to Get Started"
click at [854, 215] on p "How to Get Started" at bounding box center [730, 215] width 1000 height 39
drag, startPoint x: 851, startPoint y: 217, endPoint x: 603, endPoint y: 226, distance: 248.0
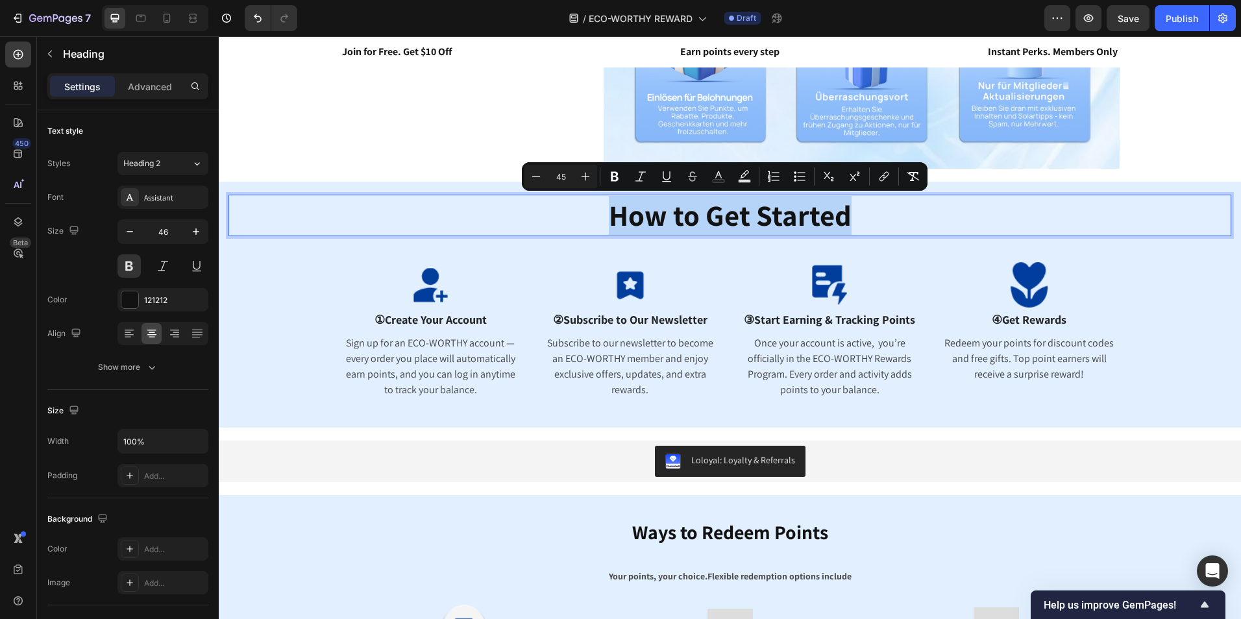
click at [603, 226] on p "How to Get Started" at bounding box center [730, 215] width 1000 height 39
copy span "How to Get Started"
drag, startPoint x: 842, startPoint y: 219, endPoint x: 849, endPoint y: 219, distance: 7.8
click at [842, 219] on span "How to Get Started" at bounding box center [730, 215] width 243 height 38
click at [851, 219] on p "How to Get Started" at bounding box center [730, 215] width 1000 height 39
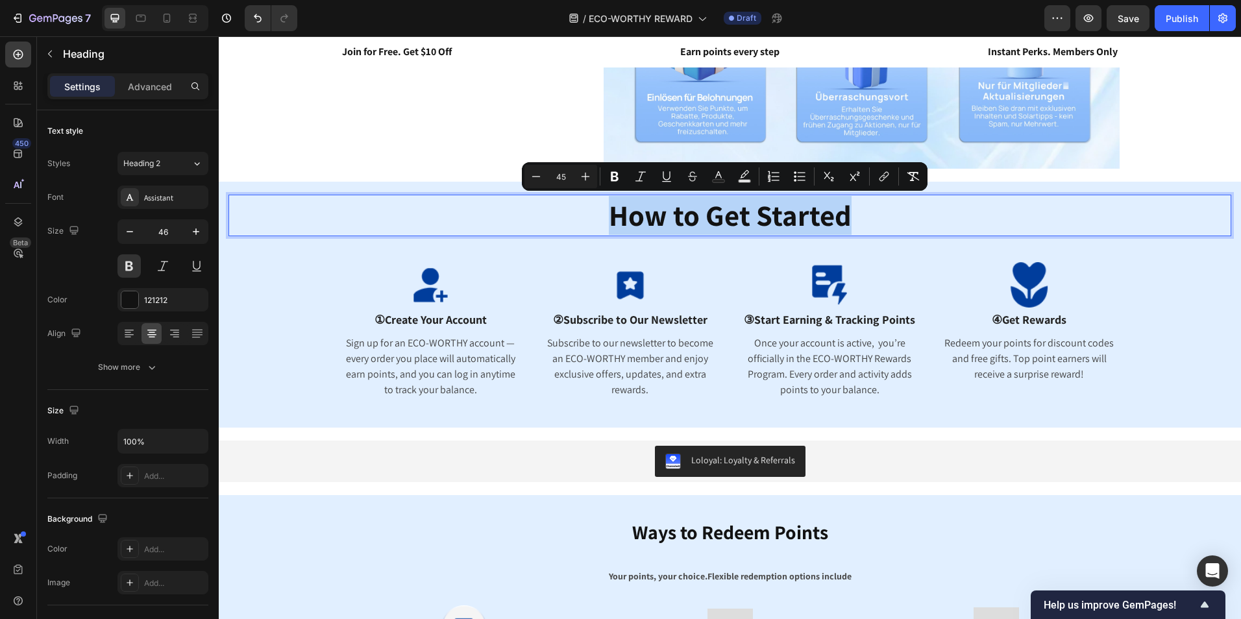
click at [885, 224] on p "How to Get Started" at bounding box center [730, 215] width 1000 height 39
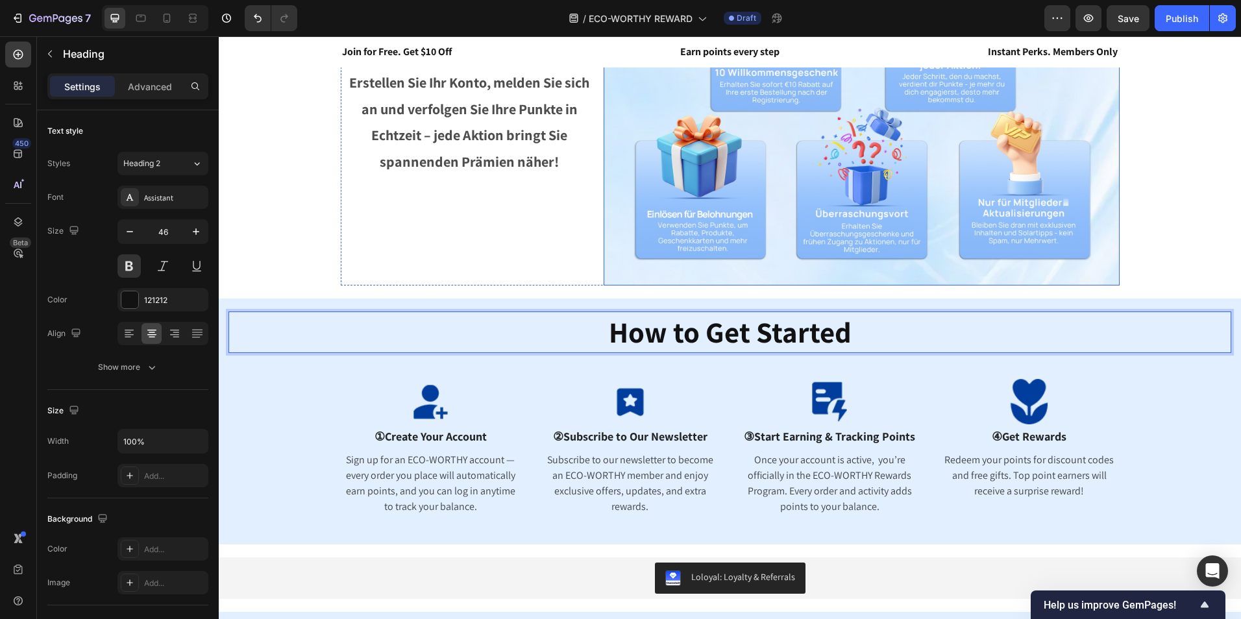
scroll to position [324, 0]
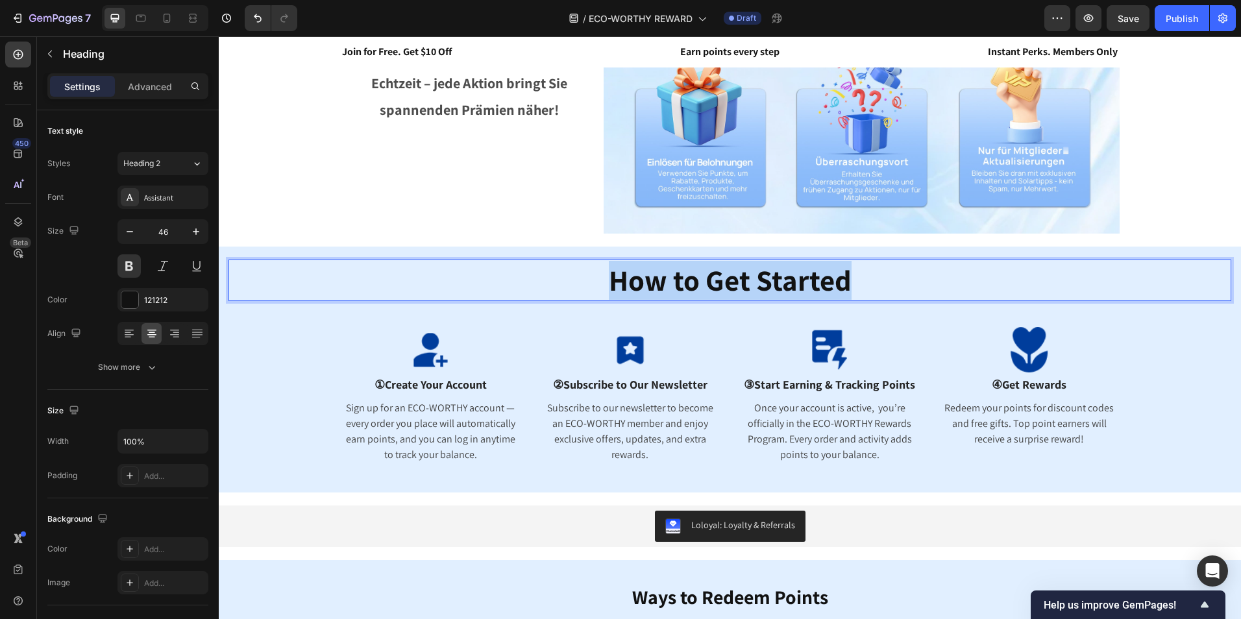
drag, startPoint x: 847, startPoint y: 273, endPoint x: 605, endPoint y: 284, distance: 241.7
click at [605, 284] on p "How to Get Started" at bounding box center [730, 280] width 1000 height 39
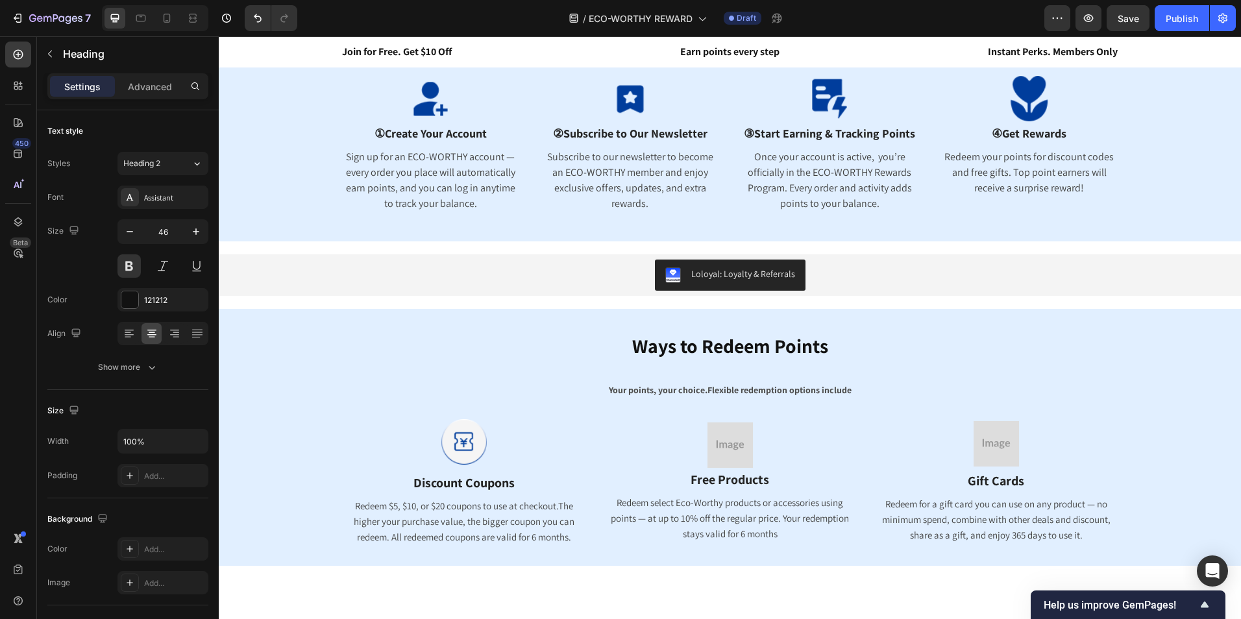
scroll to position [454, 0]
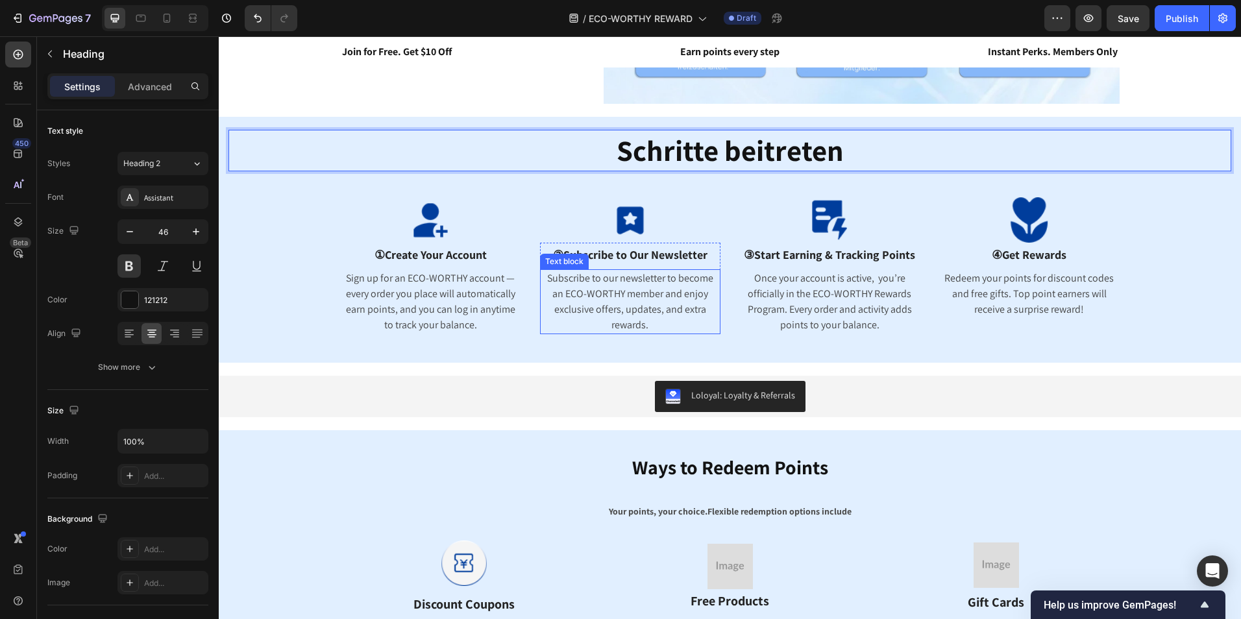
click at [683, 307] on p "Subscribe to our newsletter to become an ECO-WORTHY member and enjoy exclusive …" at bounding box center [630, 302] width 178 height 62
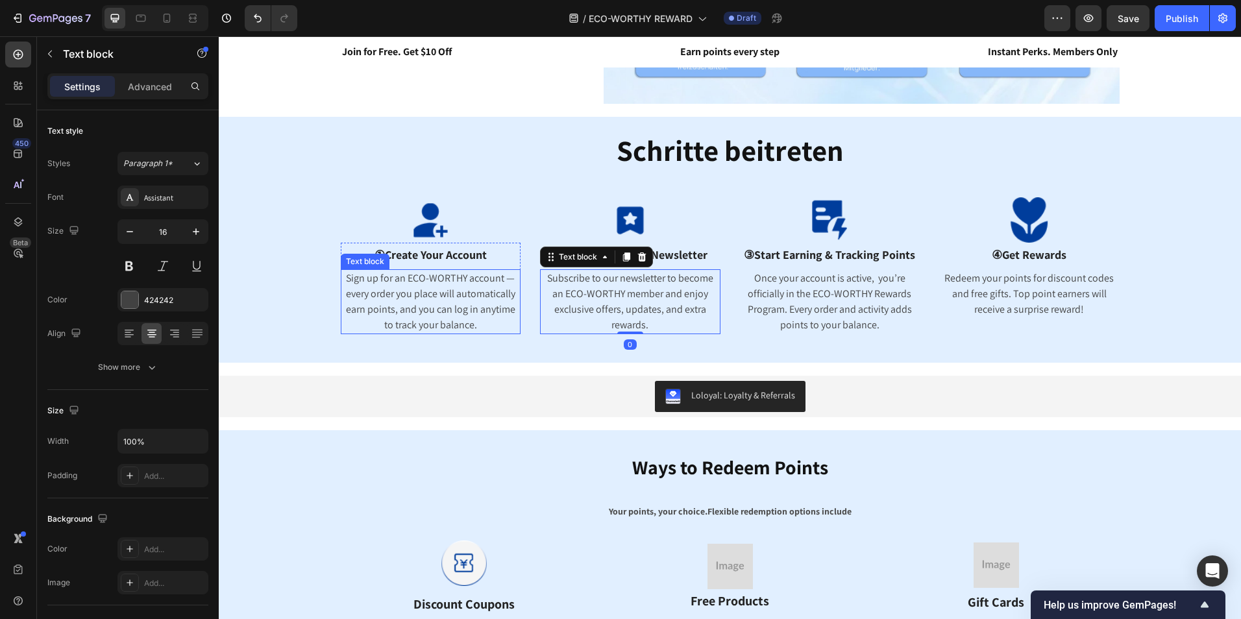
click at [433, 297] on p "Sign up for an ECO-WORTHY account — every order you place will automatically ea…" at bounding box center [431, 302] width 178 height 62
click at [576, 287] on p "Subscribe to our newsletter to become an ECO-WORTHY member and enjoy exclusive …" at bounding box center [630, 302] width 178 height 62
click at [483, 263] on p "①Create Your Account" at bounding box center [431, 254] width 178 height 21
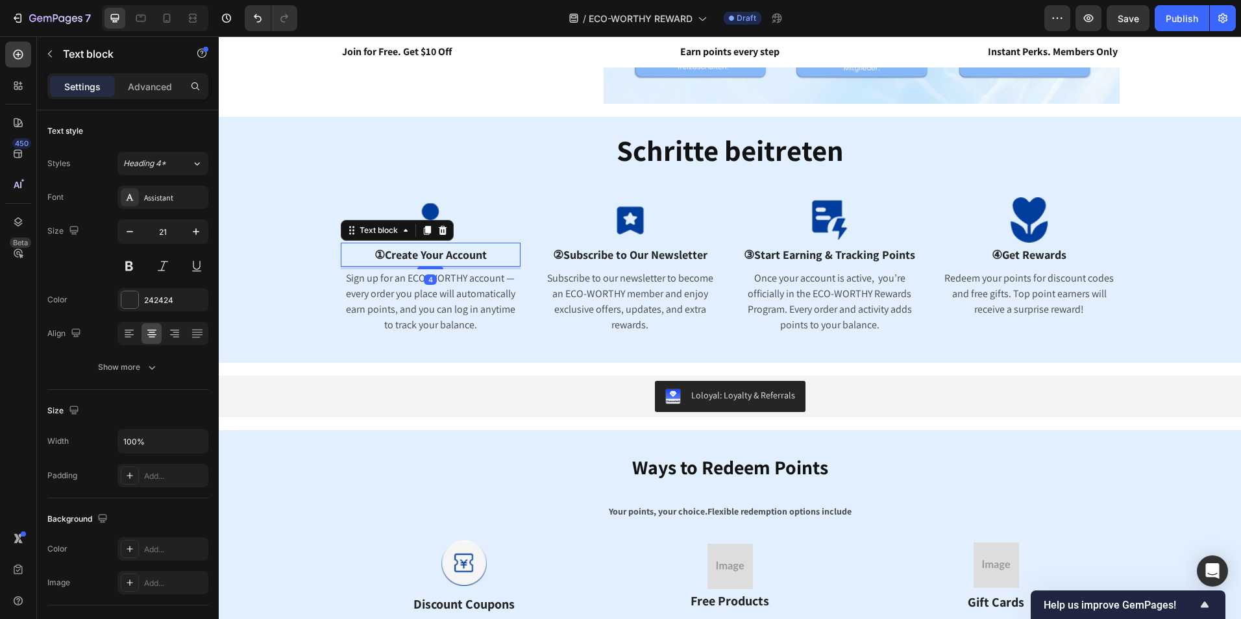
click at [491, 250] on p "①Create Your Account" at bounding box center [431, 254] width 178 height 21
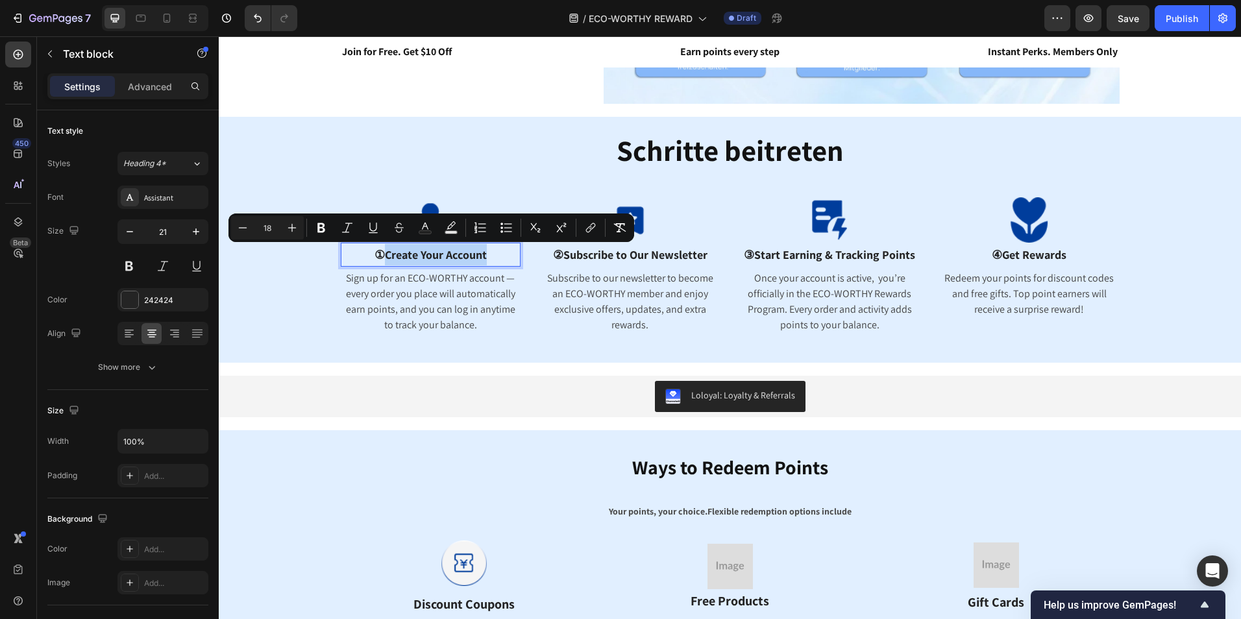
drag, startPoint x: 488, startPoint y: 258, endPoint x: 379, endPoint y: 262, distance: 109.1
click at [379, 262] on p "①Create Your Account" at bounding box center [431, 254] width 178 height 21
copy span "Create Your Account"
click at [483, 263] on p "①Create Your Account" at bounding box center [431, 254] width 178 height 21
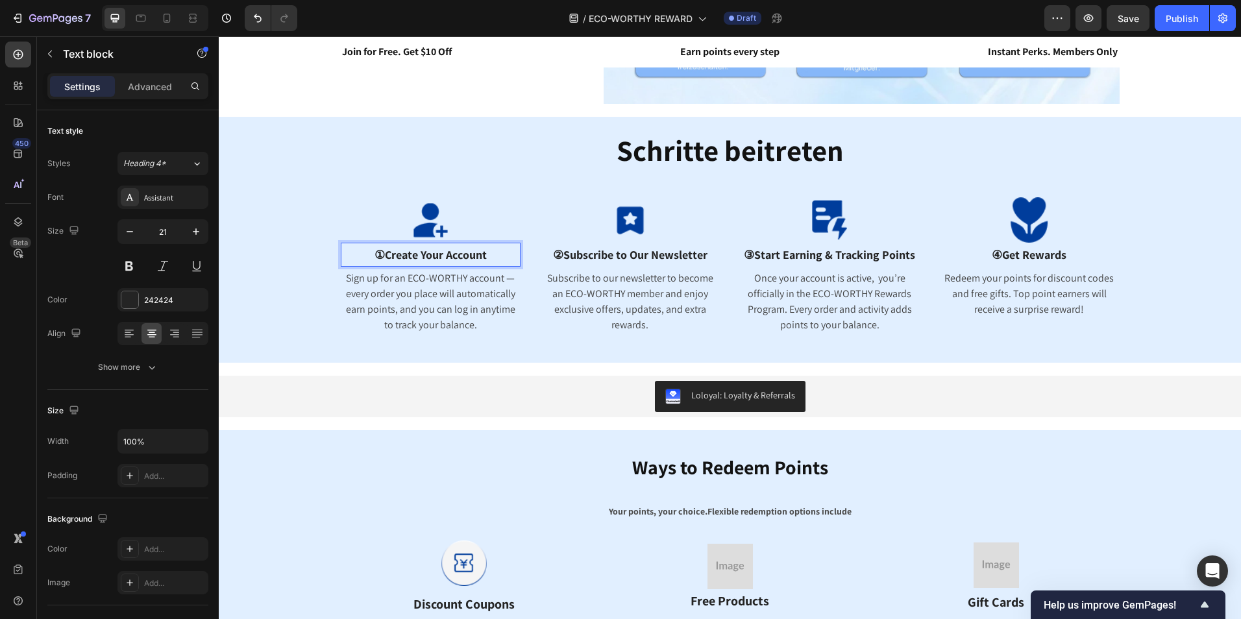
click at [487, 252] on p "①Create Your Account" at bounding box center [431, 254] width 178 height 21
drag, startPoint x: 485, startPoint y: 254, endPoint x: 384, endPoint y: 254, distance: 101.2
click at [384, 254] on p "①Create Your Account" at bounding box center [431, 254] width 178 height 21
click at [420, 310] on p "Sign up for an ECO-WORTHY account — every order you place will automatically ea…" at bounding box center [431, 302] width 178 height 62
drag, startPoint x: 463, startPoint y: 316, endPoint x: 482, endPoint y: 318, distance: 18.9
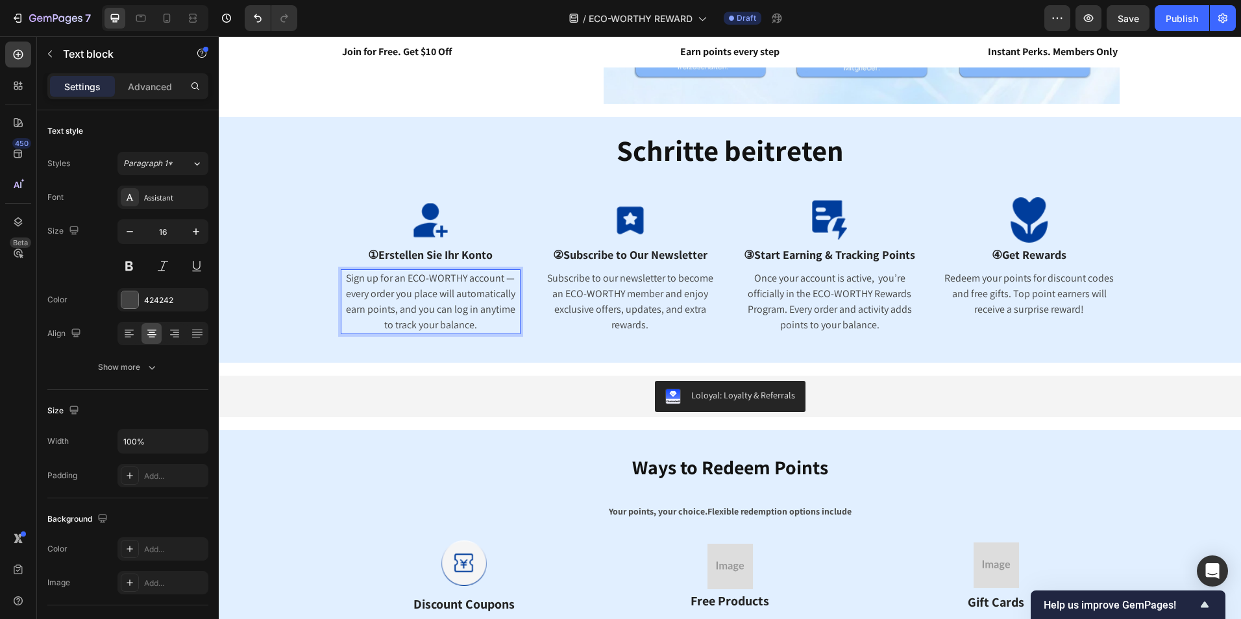
click at [465, 317] on p "Sign up for an ECO-WORTHY account — every order you place will automatically ea…" at bounding box center [431, 302] width 178 height 62
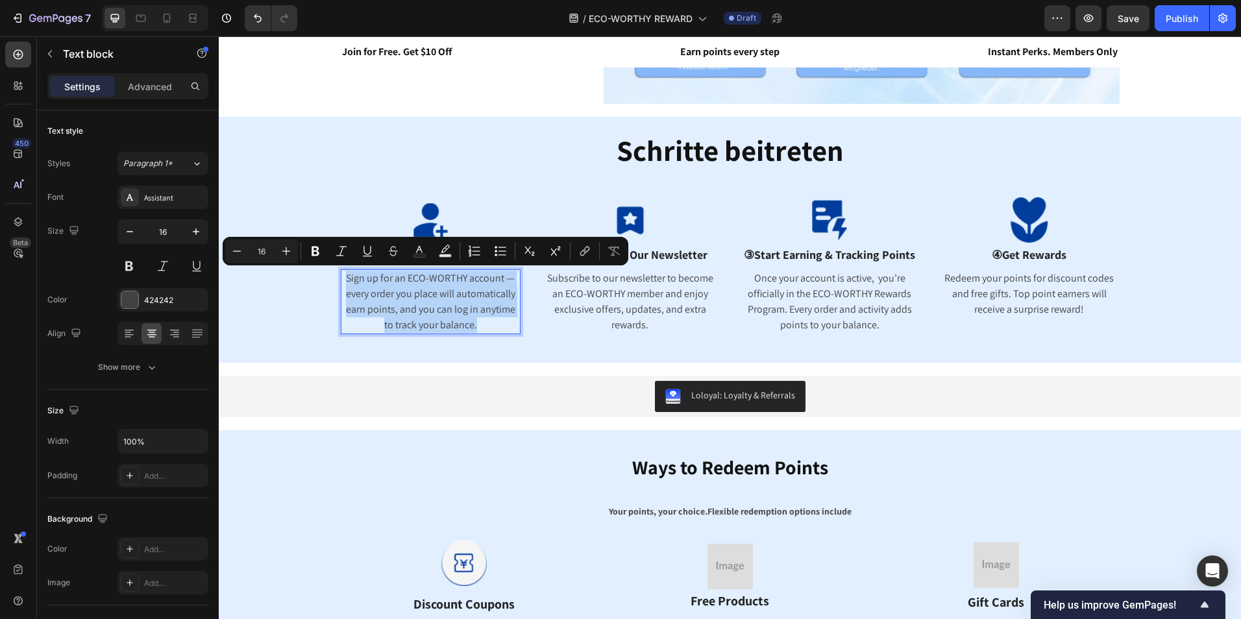
drag, startPoint x: 482, startPoint y: 326, endPoint x: 340, endPoint y: 279, distance: 149.8
click at [342, 279] on p "Sign up for an ECO-WORTHY account — every order you place will automatically ea…" at bounding box center [431, 302] width 178 height 62
copy p "Sign up for an ECO-WORTHY account — every order you place will automatically ea…"
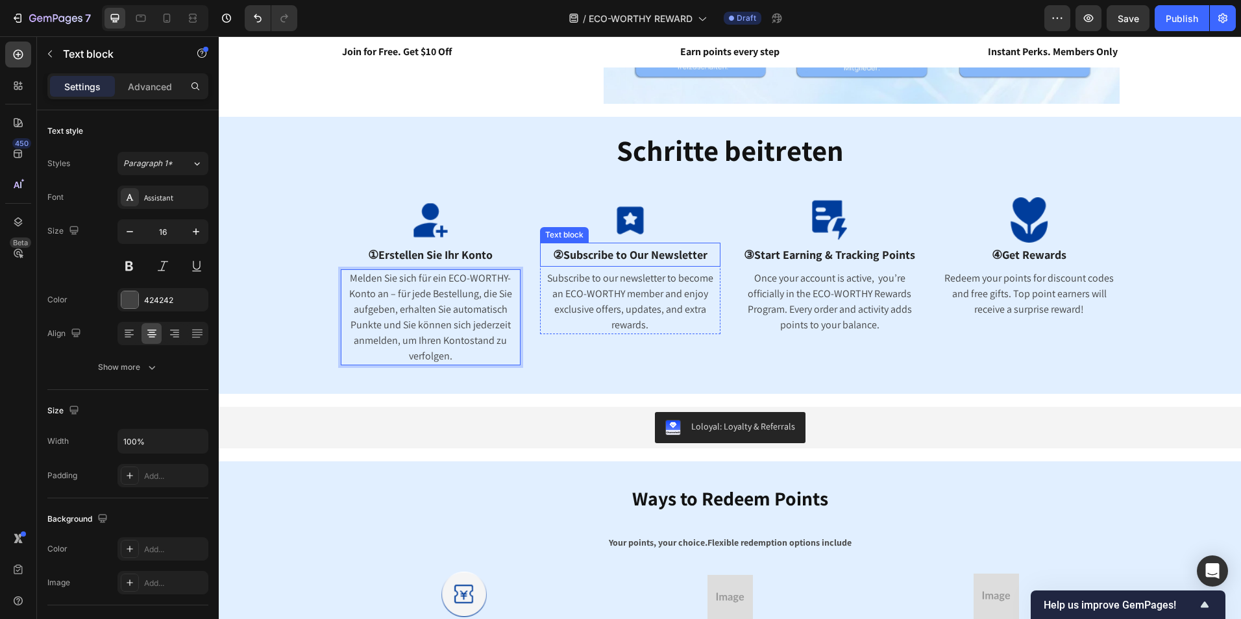
drag, startPoint x: 670, startPoint y: 253, endPoint x: 705, endPoint y: 255, distance: 34.4
click at [672, 253] on span "②Subscribe to Our Newsletter" at bounding box center [630, 254] width 154 height 15
click at [705, 255] on p "②Subscribe to Our Newsletter" at bounding box center [630, 254] width 178 height 21
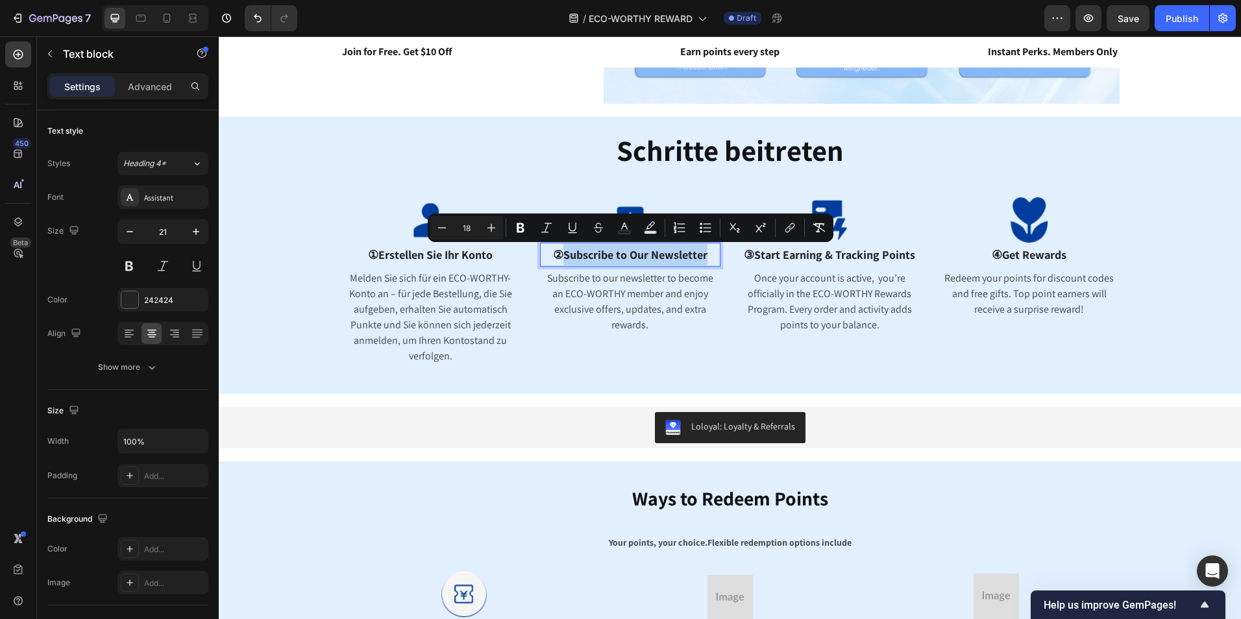
drag, startPoint x: 705, startPoint y: 255, endPoint x: 561, endPoint y: 262, distance: 144.2
click at [561, 262] on p "②Subscribe to Our Newsletter" at bounding box center [630, 254] width 178 height 21
copy span "Subscribe to Our Newsletter"
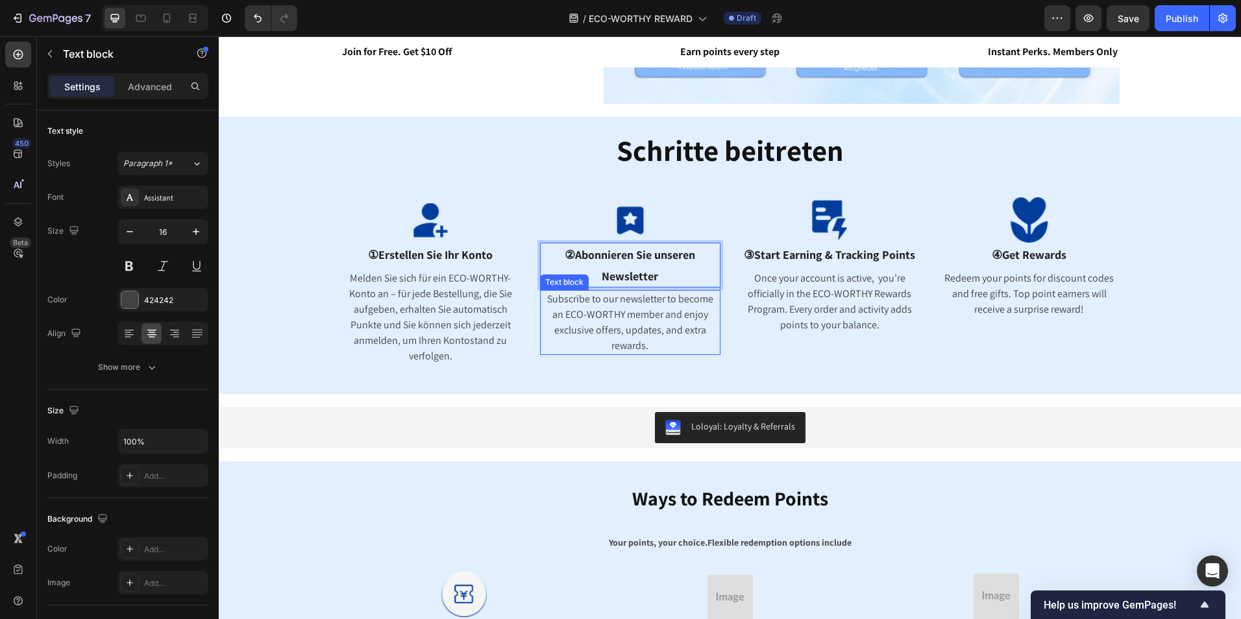
click at [648, 339] on p "Subscribe to our newsletter to become an ECO-WORTHY member and enjoy exclusive …" at bounding box center [630, 322] width 178 height 62
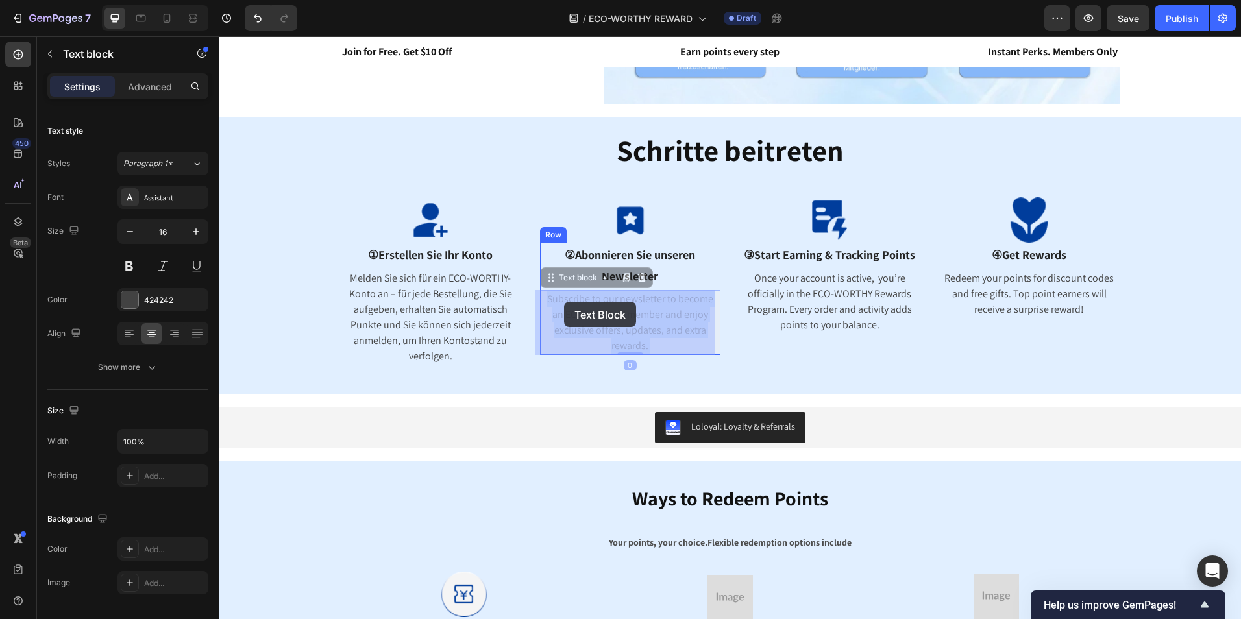
drag, startPoint x: 652, startPoint y: 347, endPoint x: 562, endPoint y: 301, distance: 101.3
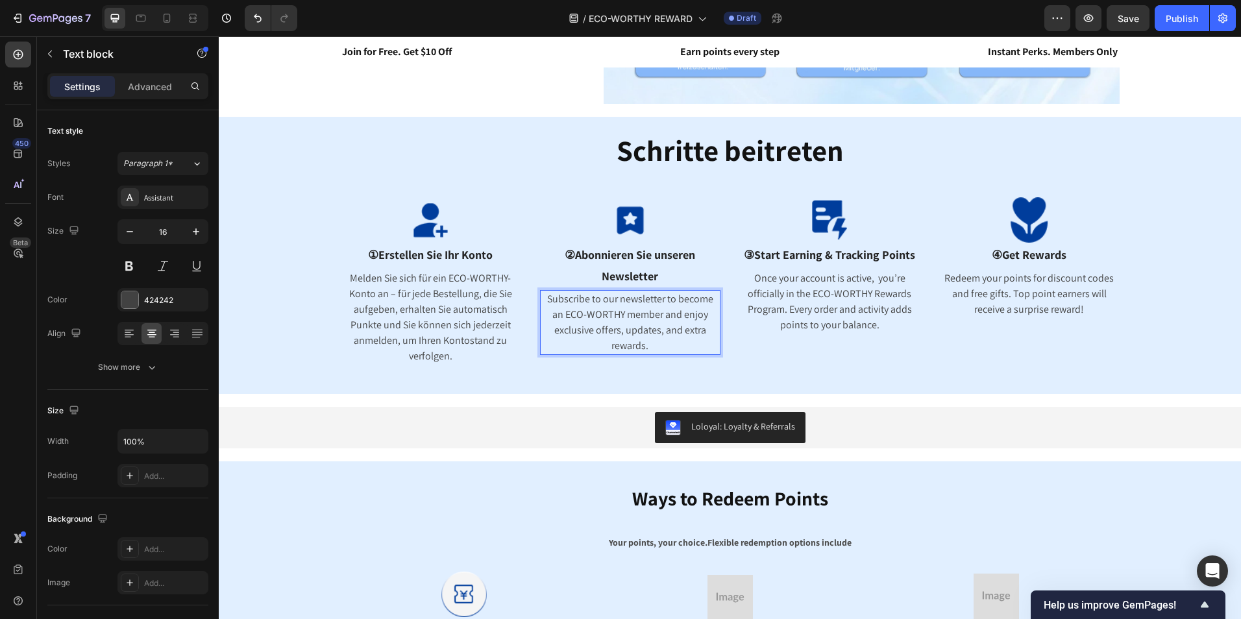
click at [666, 338] on p "Subscribe to our newsletter to become an ECO-WORTHY member and enjoy exclusive …" at bounding box center [630, 322] width 178 height 62
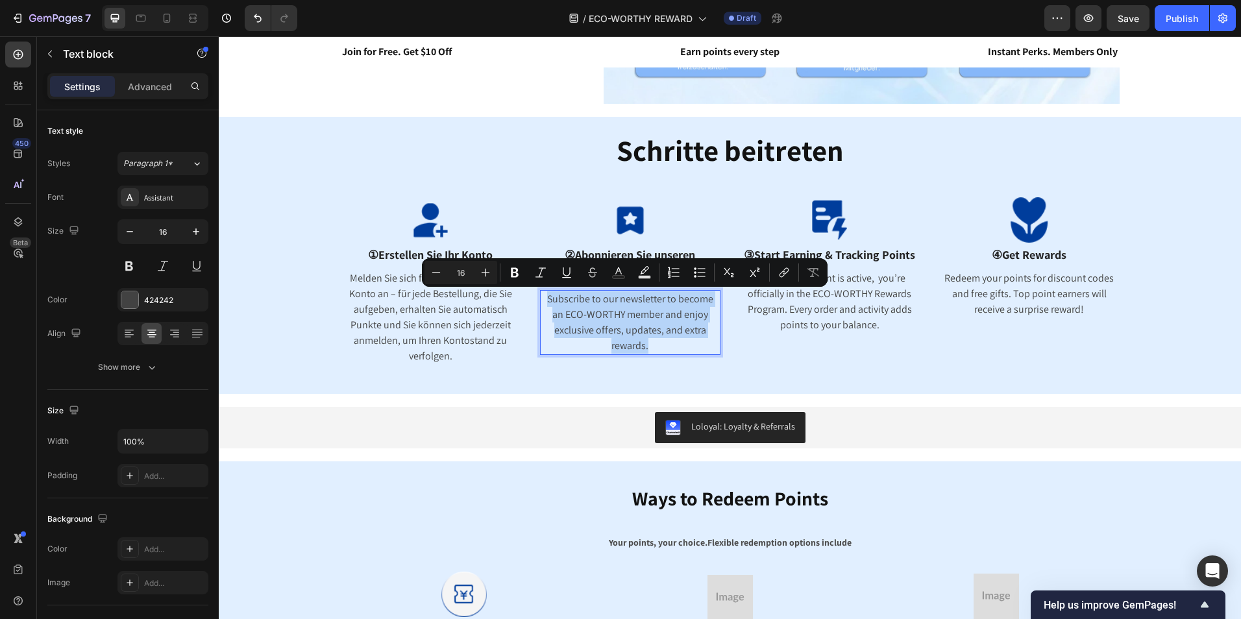
drag, startPoint x: 645, startPoint y: 344, endPoint x: 541, endPoint y: 300, distance: 112.8
click at [541, 300] on p "Subscribe to our newsletter to become an ECO-WORTHY member and enjoy exclusive …" at bounding box center [630, 322] width 178 height 62
copy p "Subscribe to our newsletter to become an ECO-WORTHY member and enjoy exclusive …"
click at [669, 337] on p "Subscribe to our newsletter to become an ECO-WORTHY member and enjoy exclusive …" at bounding box center [630, 322] width 178 height 62
click at [666, 342] on p "Subscribe to our newsletter to become an ECO-WORTHY member and enjoy exclusive …" at bounding box center [630, 322] width 178 height 62
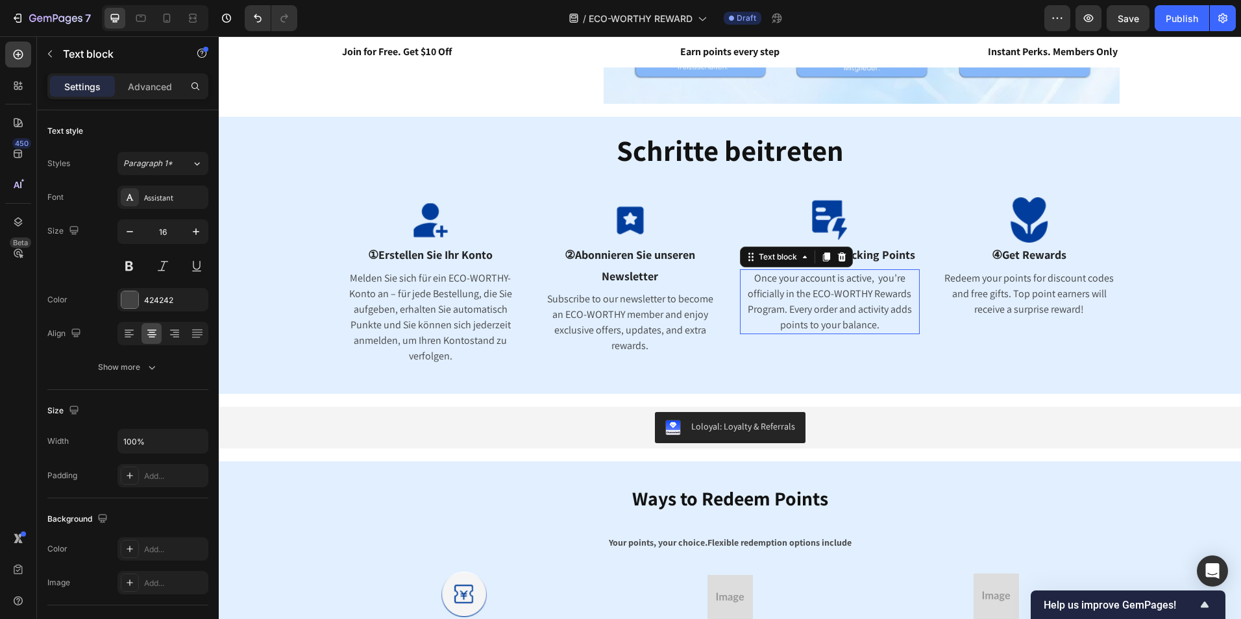
click at [822, 319] on p "Once your account is active, you’re officially in the ECO-WORTHY Rewards Progra…" at bounding box center [830, 302] width 178 height 62
click at [659, 317] on p "Subscribe to our newsletter to become an ECO-WORTHY member and enjoy exclusive …" at bounding box center [630, 322] width 178 height 62
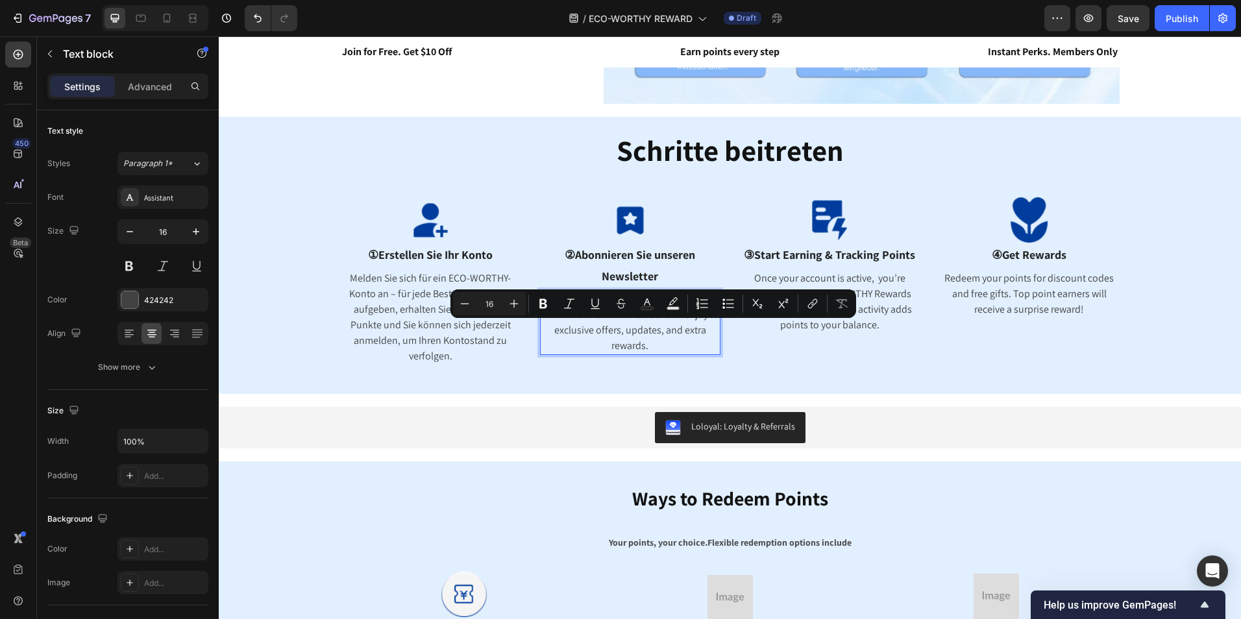
click at [653, 346] on p "Subscribe to our newsletter to become an ECO-WORTHY member and enjoy exclusive …" at bounding box center [630, 322] width 178 height 62
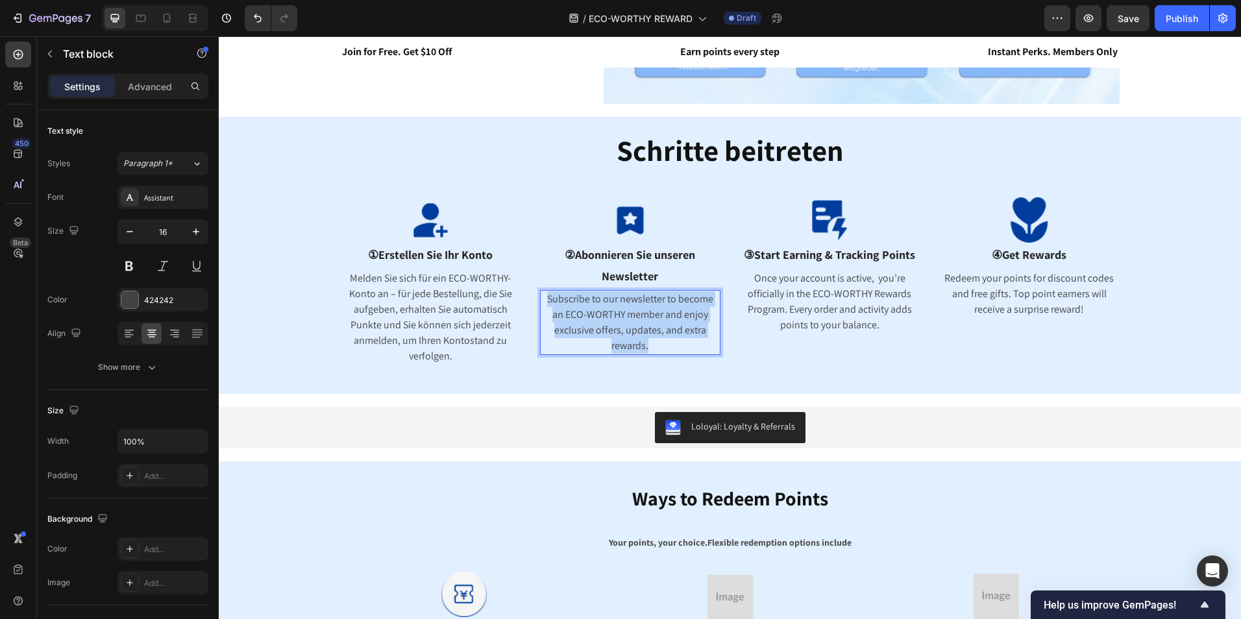
drag, startPoint x: 647, startPoint y: 347, endPoint x: 540, endPoint y: 300, distance: 117.1
click at [541, 300] on p "Subscribe to our newsletter to become an ECO-WORTHY member and enjoy exclusive …" at bounding box center [630, 322] width 178 height 62
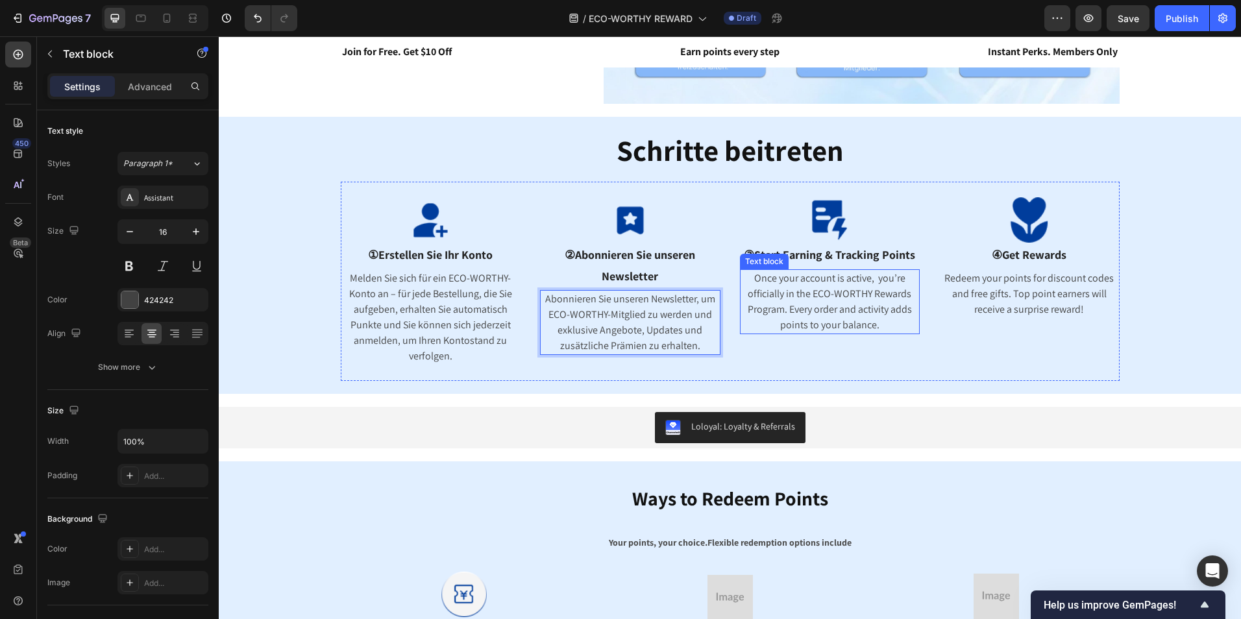
drag, startPoint x: 857, startPoint y: 289, endPoint x: 868, endPoint y: 275, distance: 17.5
click at [858, 288] on p "Once your account is active, you’re officially in the ECO-WORTHY Rewards Progra…" at bounding box center [830, 302] width 178 height 62
click at [679, 267] on p "②Abonnieren Sie unseren Newsletter" at bounding box center [630, 265] width 178 height 42
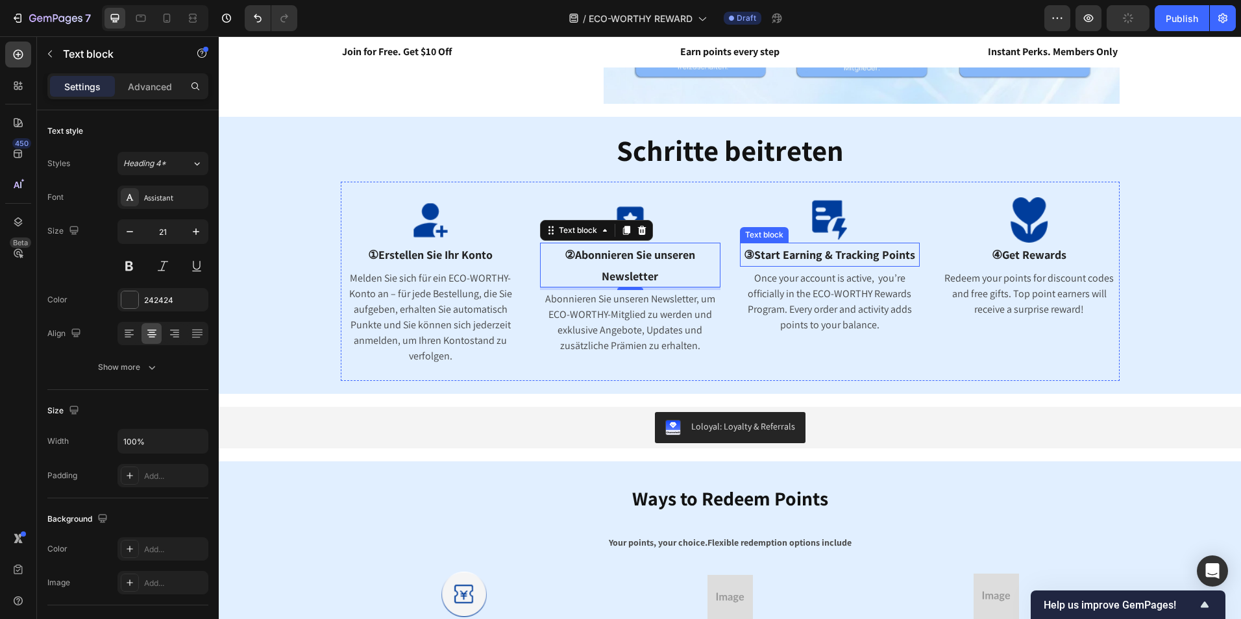
click at [868, 261] on span "③Start Earning & Tracking Points" at bounding box center [829, 254] width 171 height 15
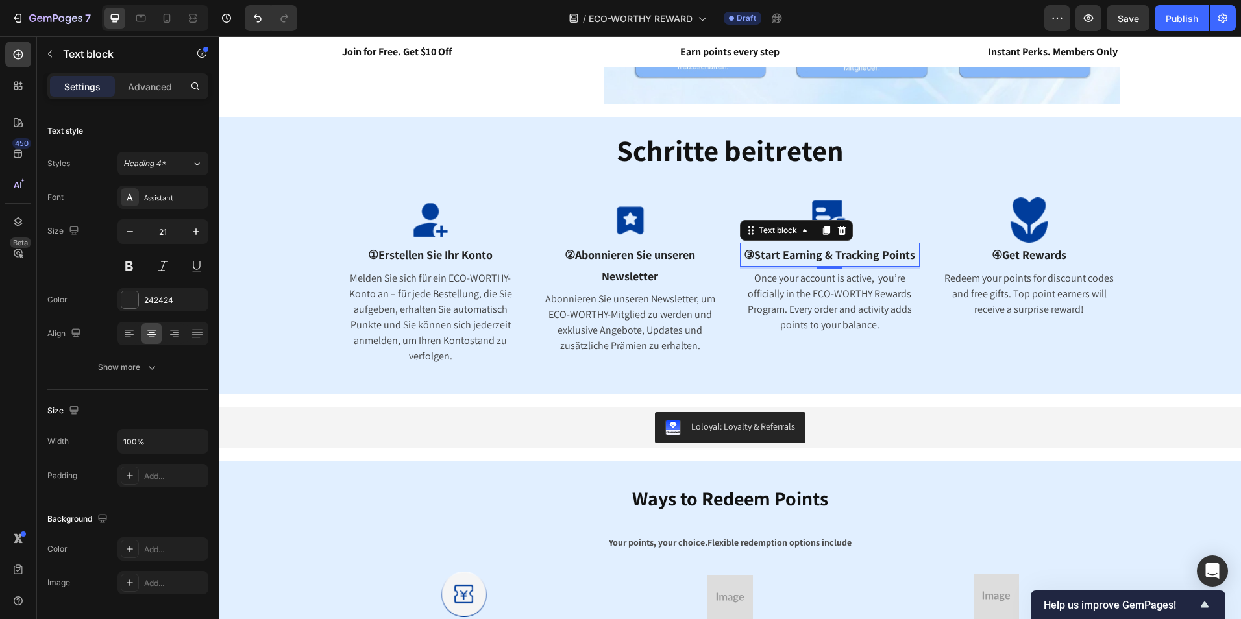
drag, startPoint x: 875, startPoint y: 256, endPoint x: 897, endPoint y: 256, distance: 21.4
click at [877, 256] on span "③Start Earning & Tracking Points" at bounding box center [829, 254] width 171 height 15
click at [907, 257] on span "③Start Earning & Tracking Points" at bounding box center [829, 254] width 171 height 15
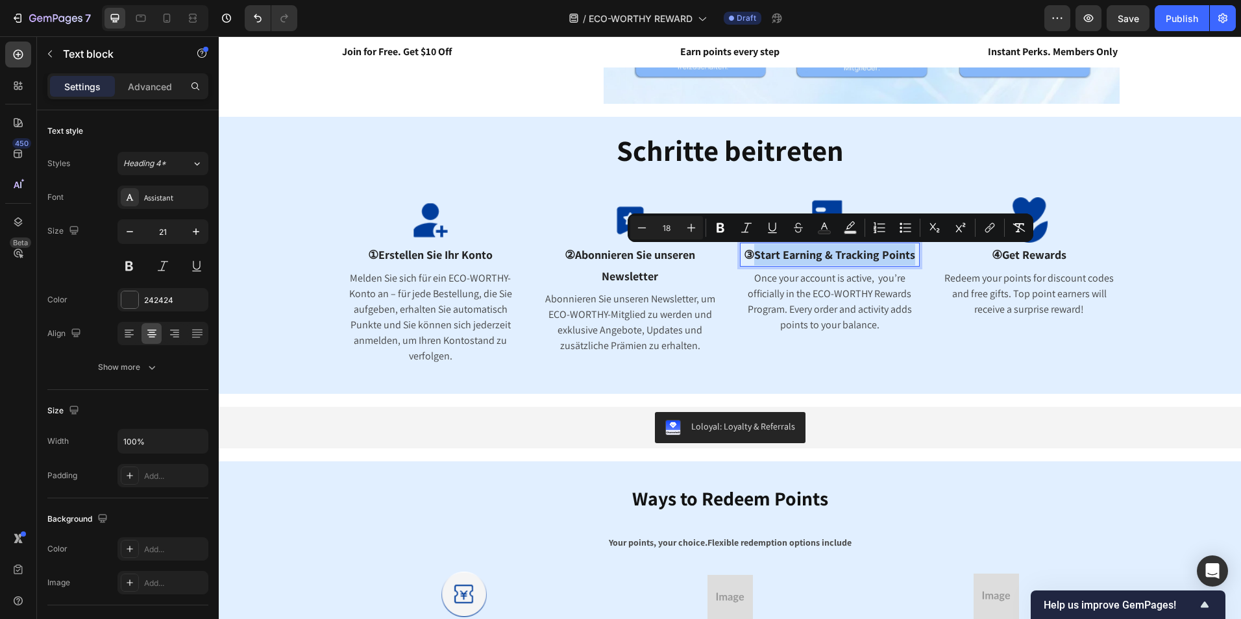
drag, startPoint x: 914, startPoint y: 256, endPoint x: 750, endPoint y: 254, distance: 163.5
click at [750, 254] on div "③Start Earning & Tracking Points" at bounding box center [830, 255] width 180 height 24
copy span "Start Earning & Tracking Points"
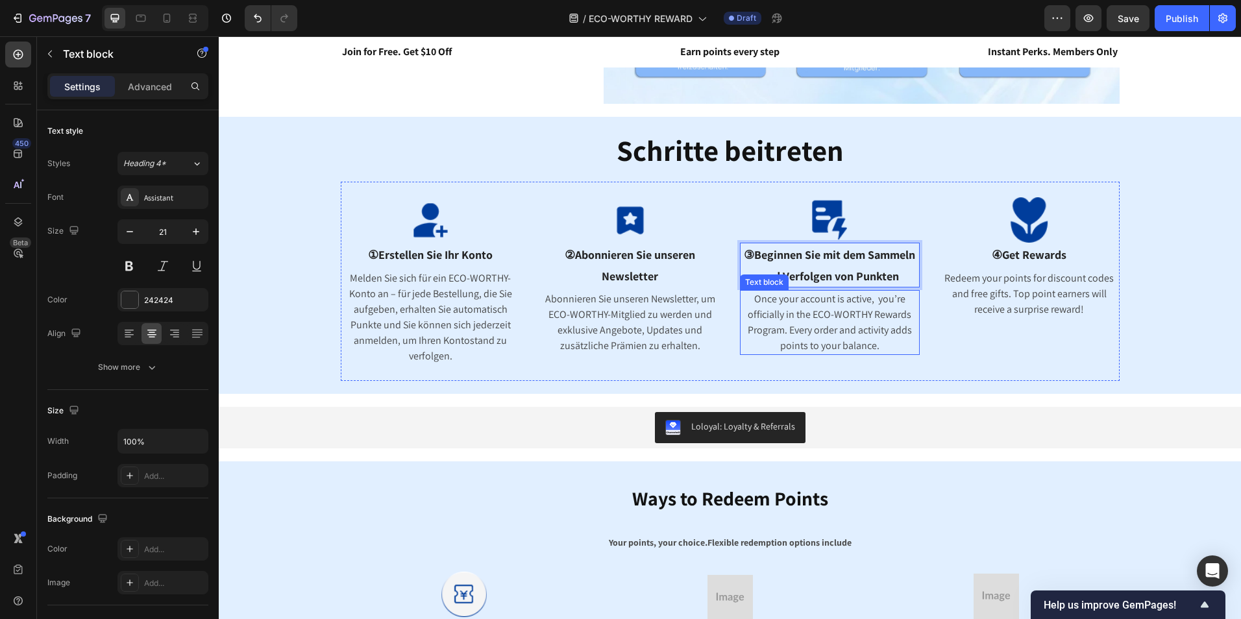
click at [872, 320] on p "Once your account is active, you’re officially in the ECO-WORTHY Rewards Progra…" at bounding box center [830, 322] width 178 height 62
click at [885, 337] on p "Once your account is active, you’re officially in the ECO-WORTHY Rewards Progra…" at bounding box center [830, 322] width 178 height 62
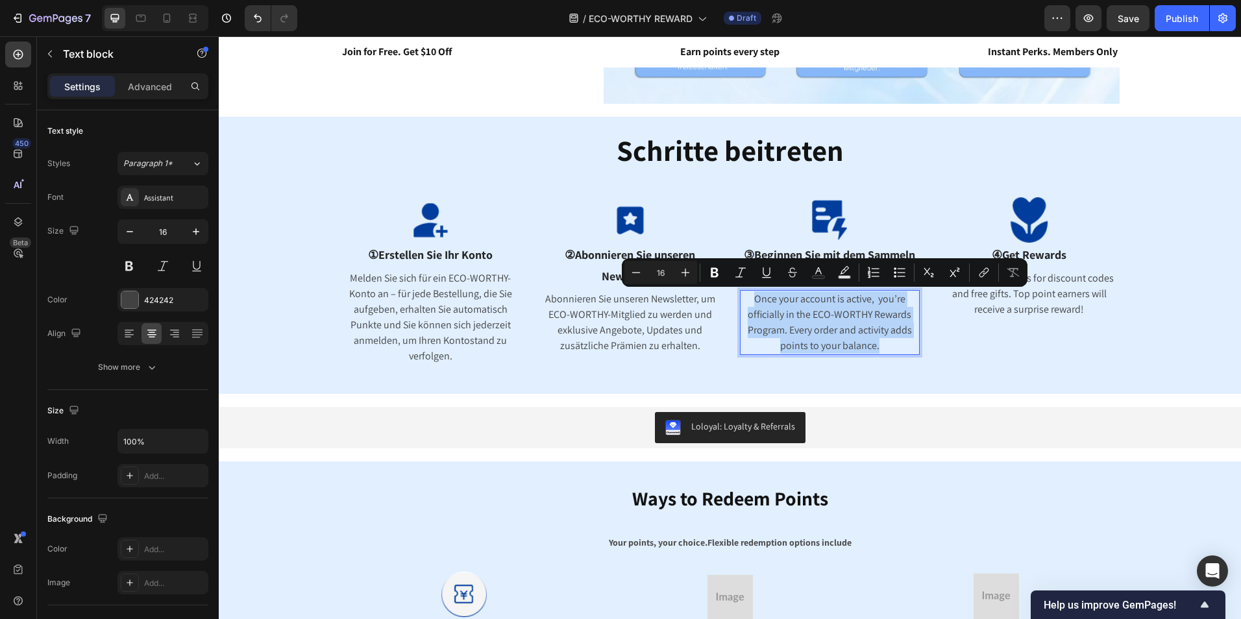
drag, startPoint x: 882, startPoint y: 348, endPoint x: 744, endPoint y: 297, distance: 147.4
click at [744, 297] on p "Once your account is active, you’re officially in the ECO-WORTHY Rewards Progra…" at bounding box center [830, 322] width 178 height 62
copy p "Once your account is active, you’re officially in the ECO-WORTHY Rewards Progra…"
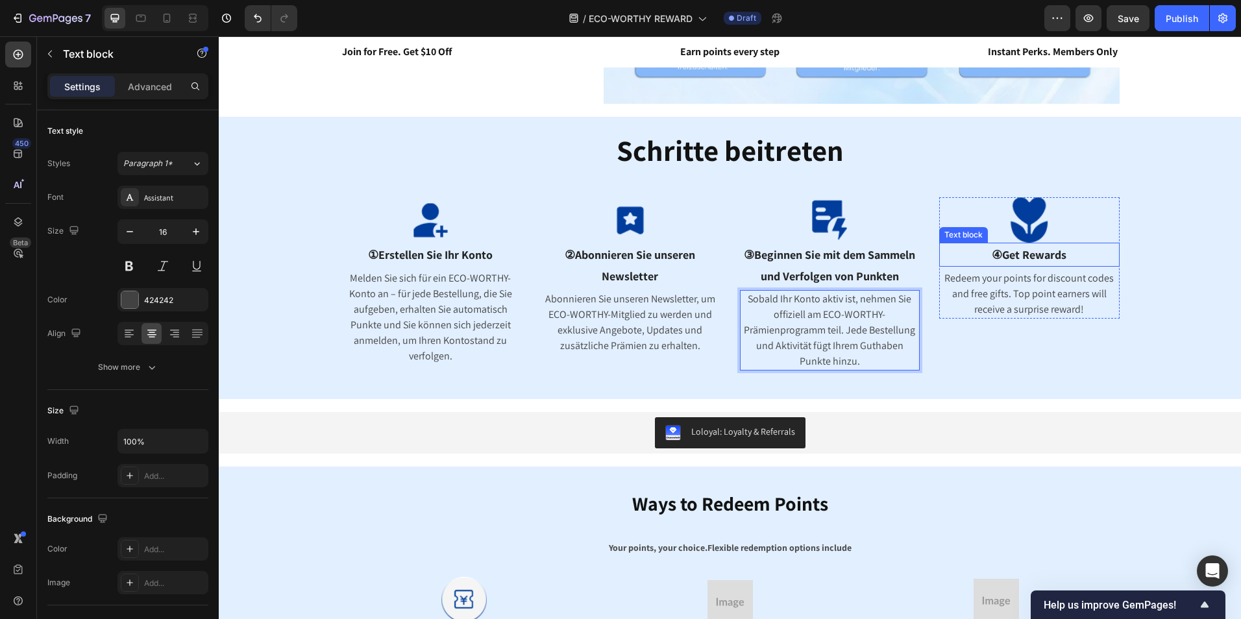
click at [1028, 254] on span "④Get Rewards" at bounding box center [1029, 254] width 75 height 15
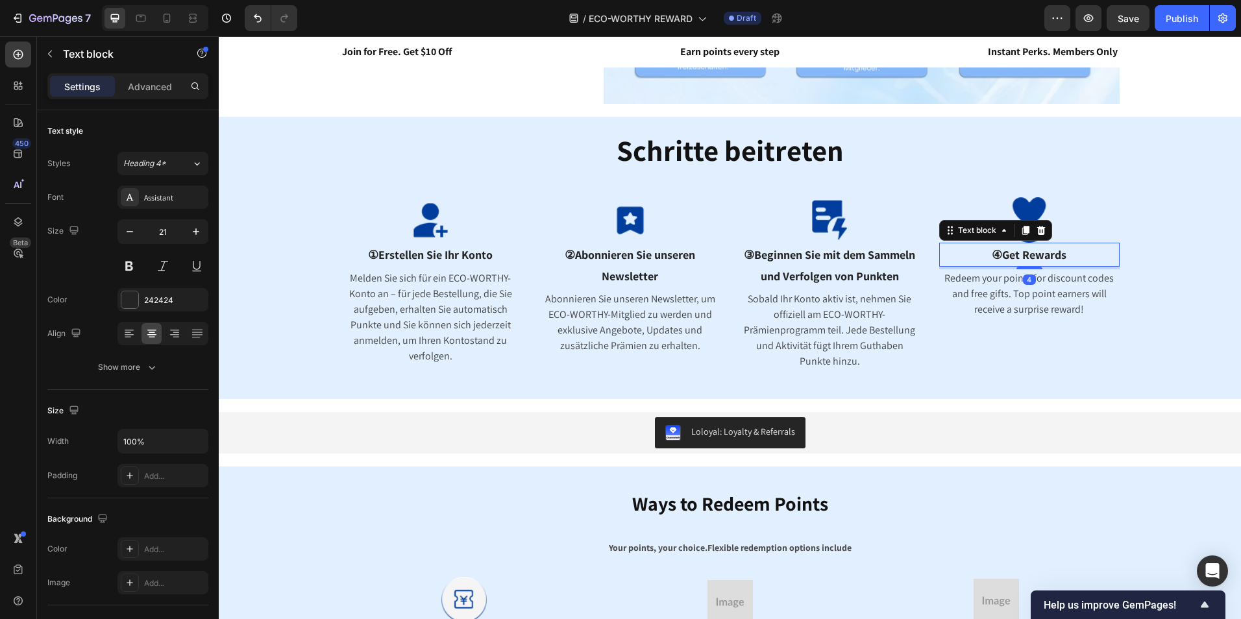
click at [1067, 253] on p "④Get Rewards" at bounding box center [1029, 254] width 178 height 21
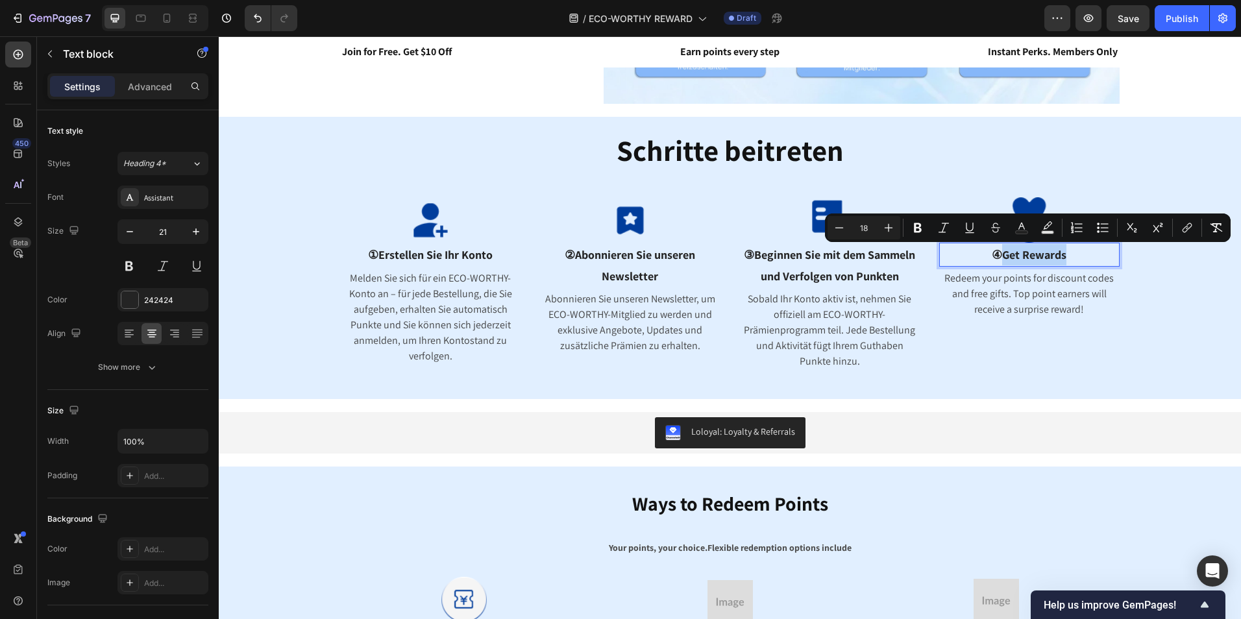
drag, startPoint x: 1072, startPoint y: 254, endPoint x: 1000, endPoint y: 260, distance: 72.3
click at [1000, 260] on p "④Get Rewards" at bounding box center [1029, 254] width 178 height 21
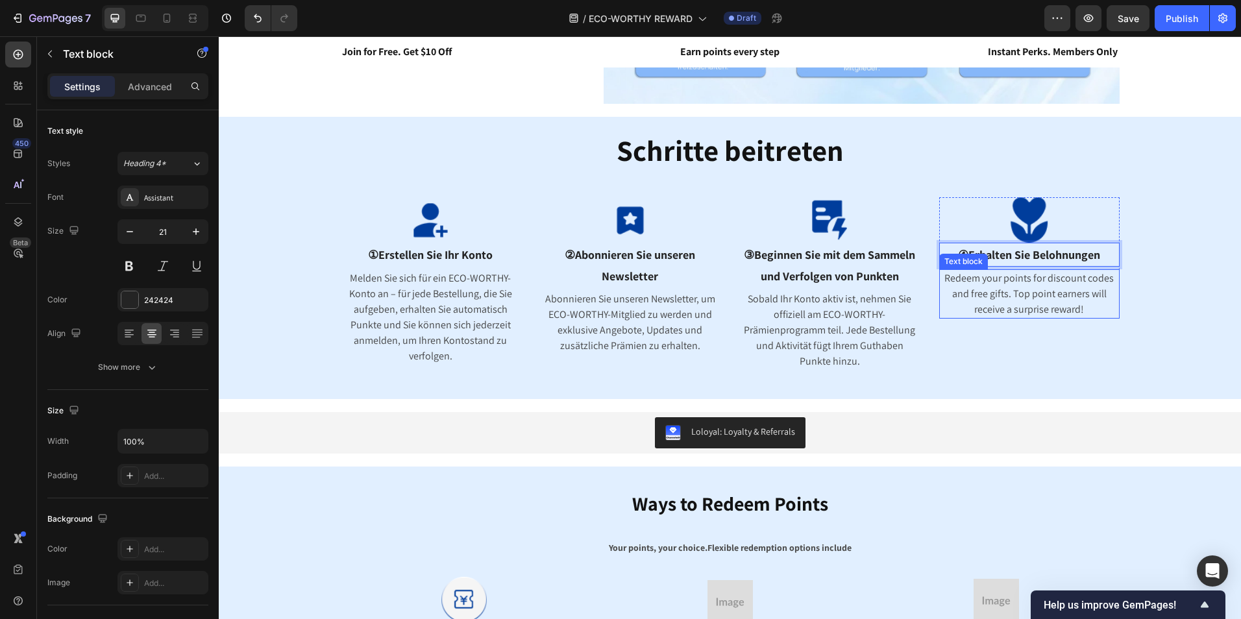
click at [1060, 291] on p "Redeem your points for discount codes and free gifts. Top point earners will re…" at bounding box center [1029, 294] width 178 height 47
click at [1097, 301] on p "Redeem your points for discount codes and free gifts. Top point earners will re…" at bounding box center [1029, 294] width 178 height 47
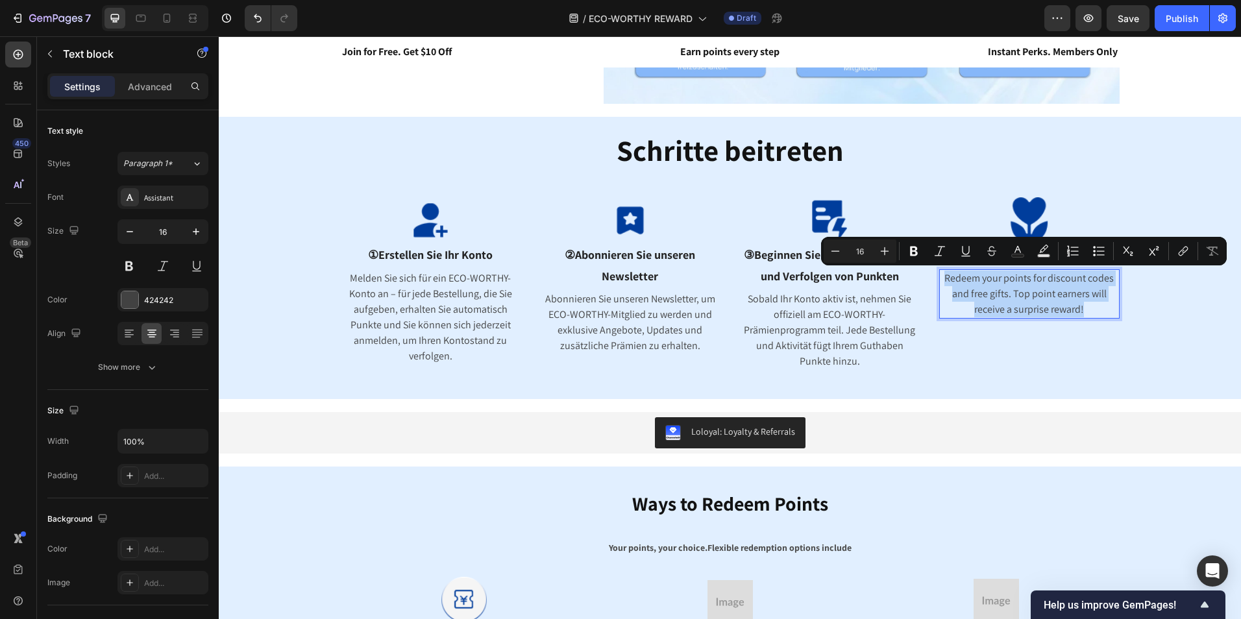
drag, startPoint x: 1088, startPoint y: 307, endPoint x: 941, endPoint y: 284, distance: 148.4
click at [941, 284] on p "Redeem your points for discount codes and free gifts. Top point earners will re…" at bounding box center [1029, 294] width 178 height 47
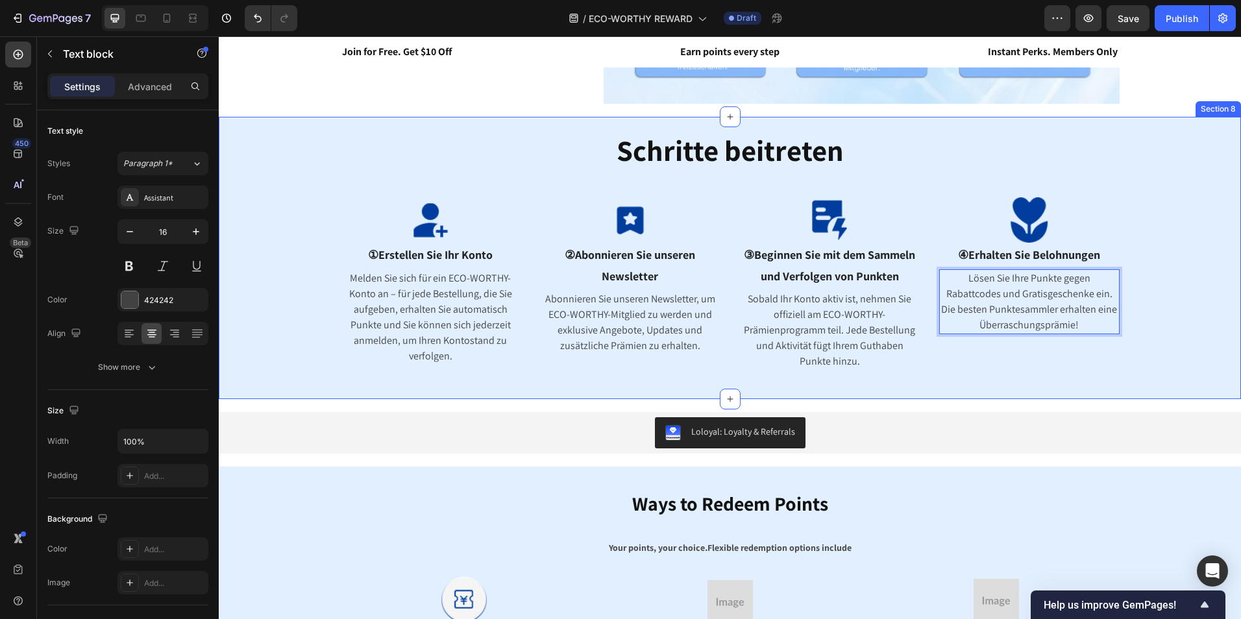
click at [1192, 311] on div "Schritte beitreten Heading Image ①Erstellen Sie Ihr Konto Text block Melden Sie…" at bounding box center [729, 258] width 1003 height 256
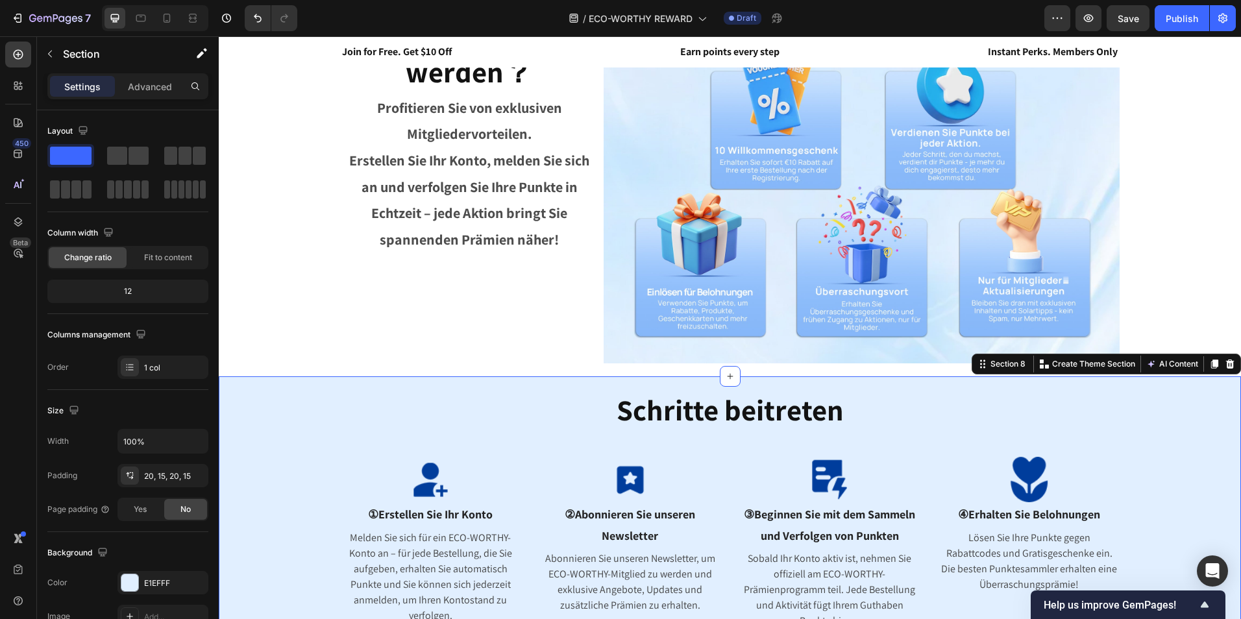
scroll to position [649, 0]
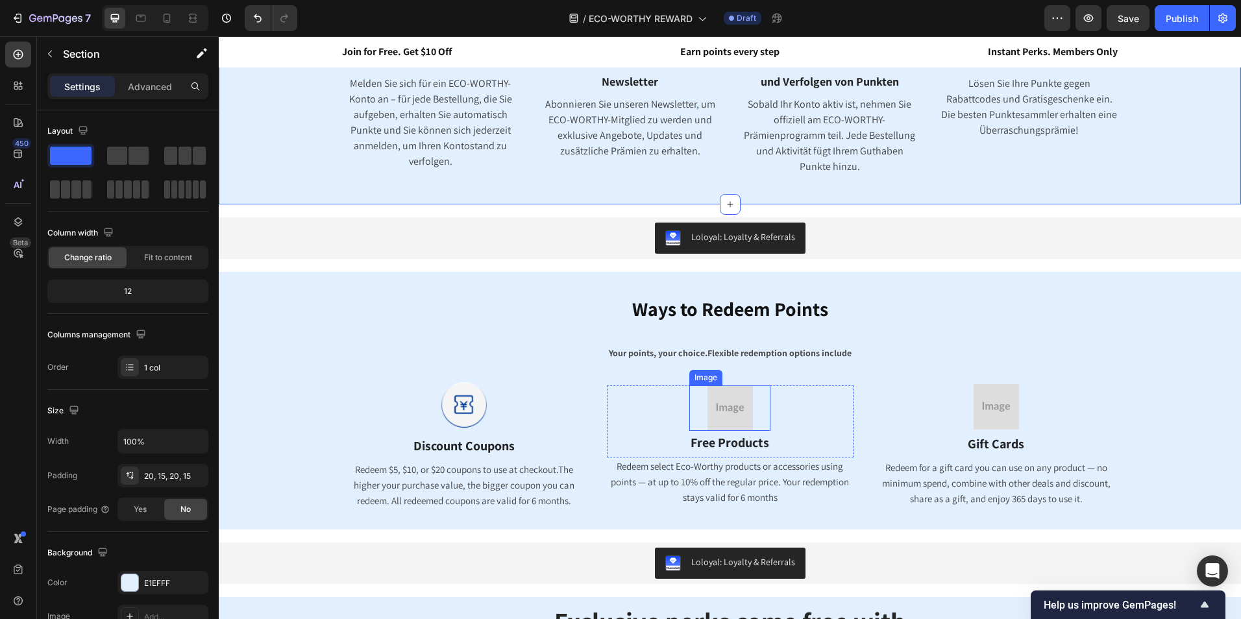
click at [713, 404] on img at bounding box center [729, 407] width 45 height 45
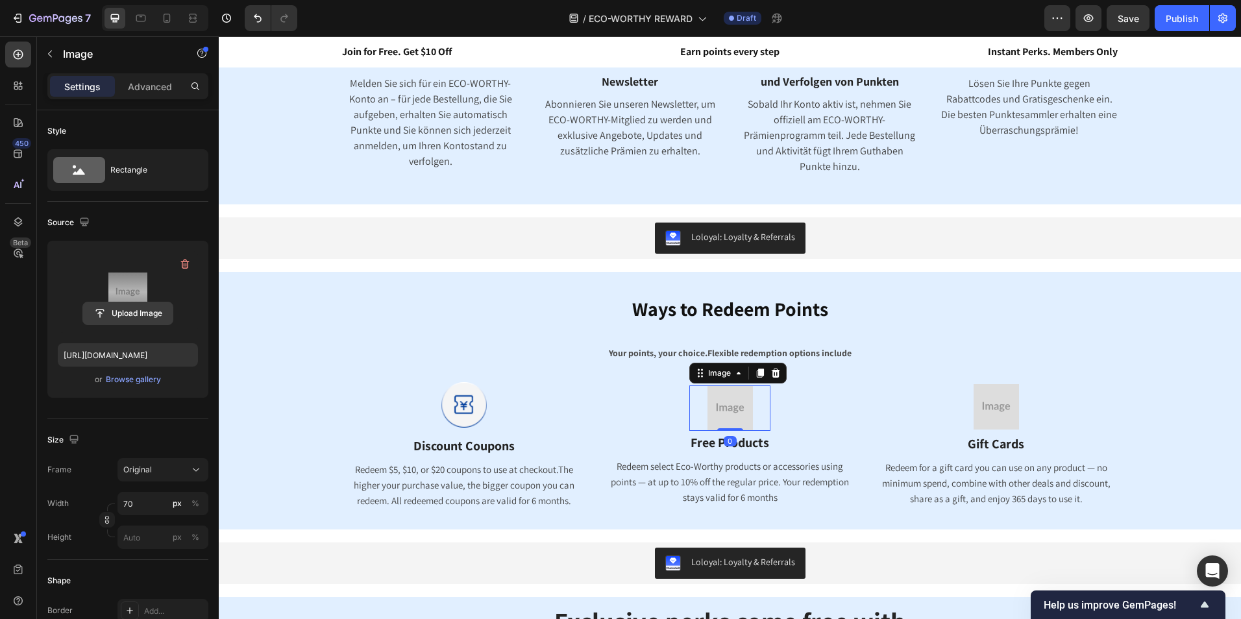
click at [136, 309] on input "file" at bounding box center [128, 313] width 90 height 22
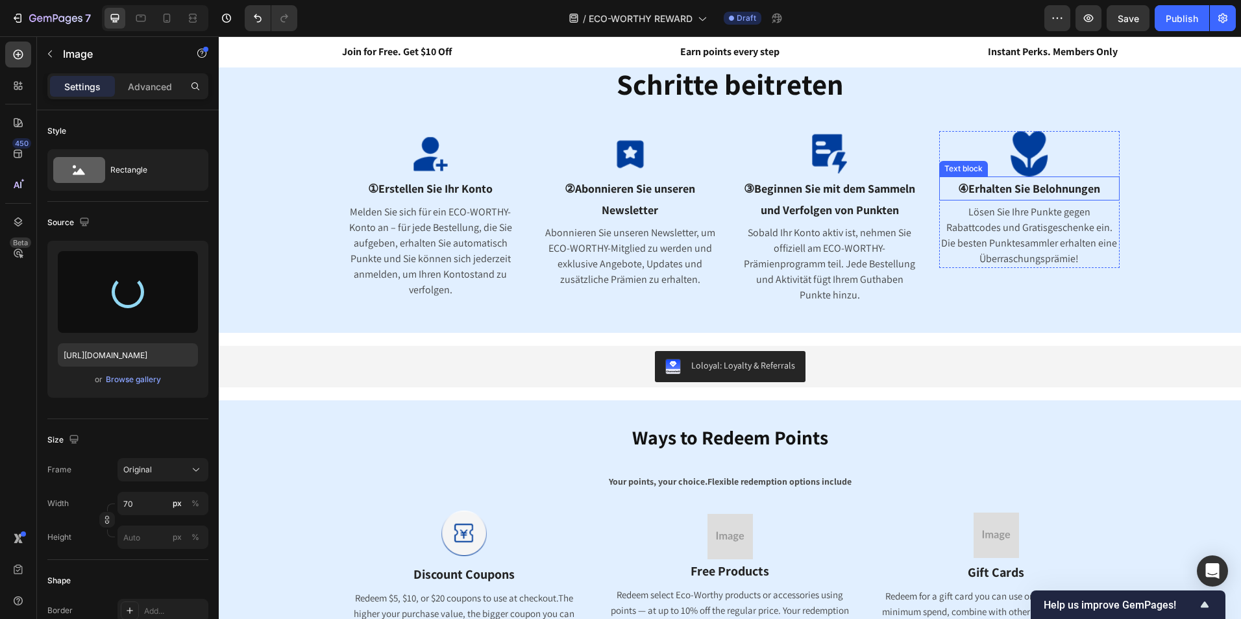
scroll to position [584, 0]
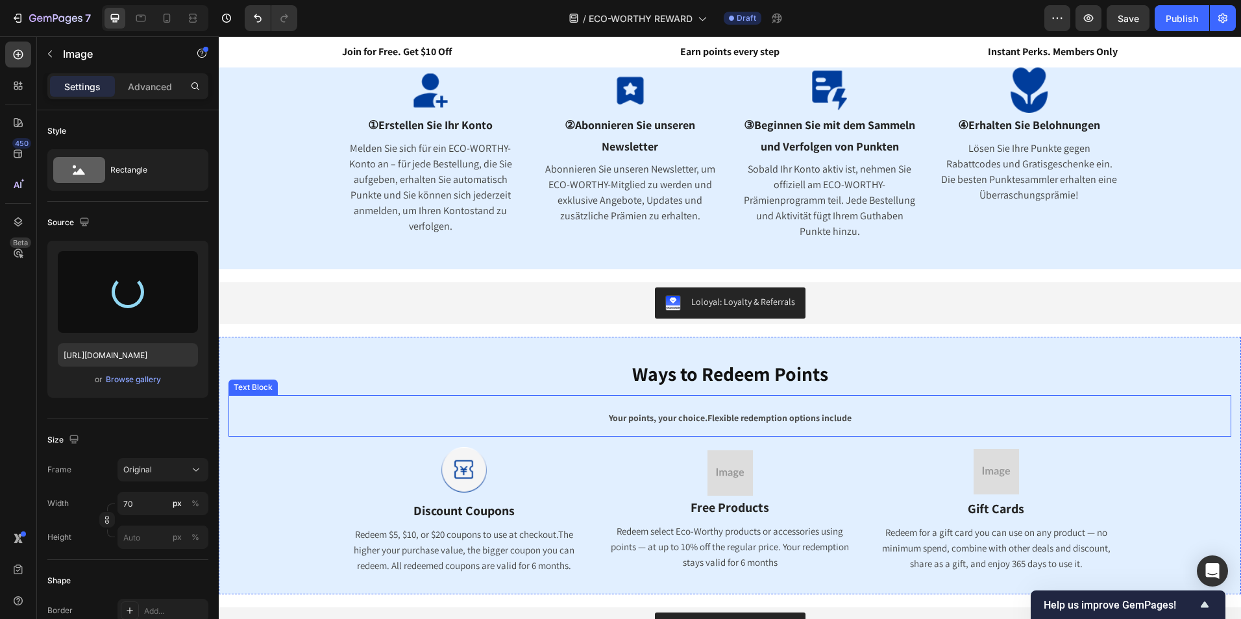
click at [831, 439] on div "Ways to Redeem Points Heading Your points, your choice . Flexible redemption op…" at bounding box center [729, 465] width 1003 height 231
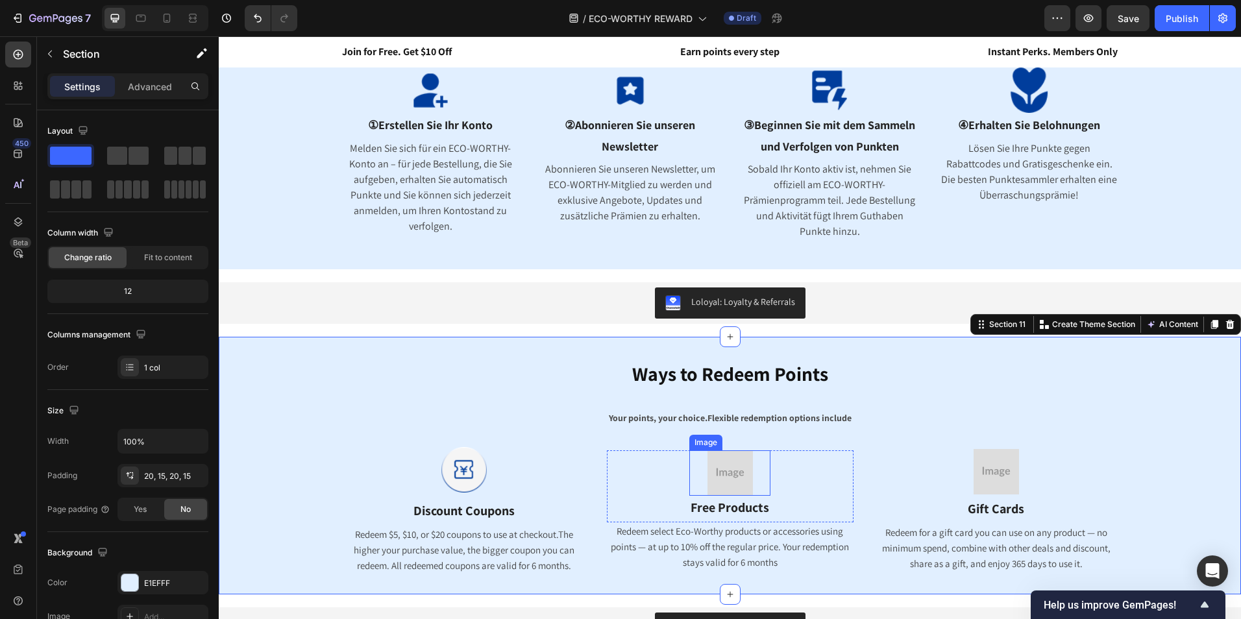
click at [720, 474] on img at bounding box center [729, 472] width 45 height 45
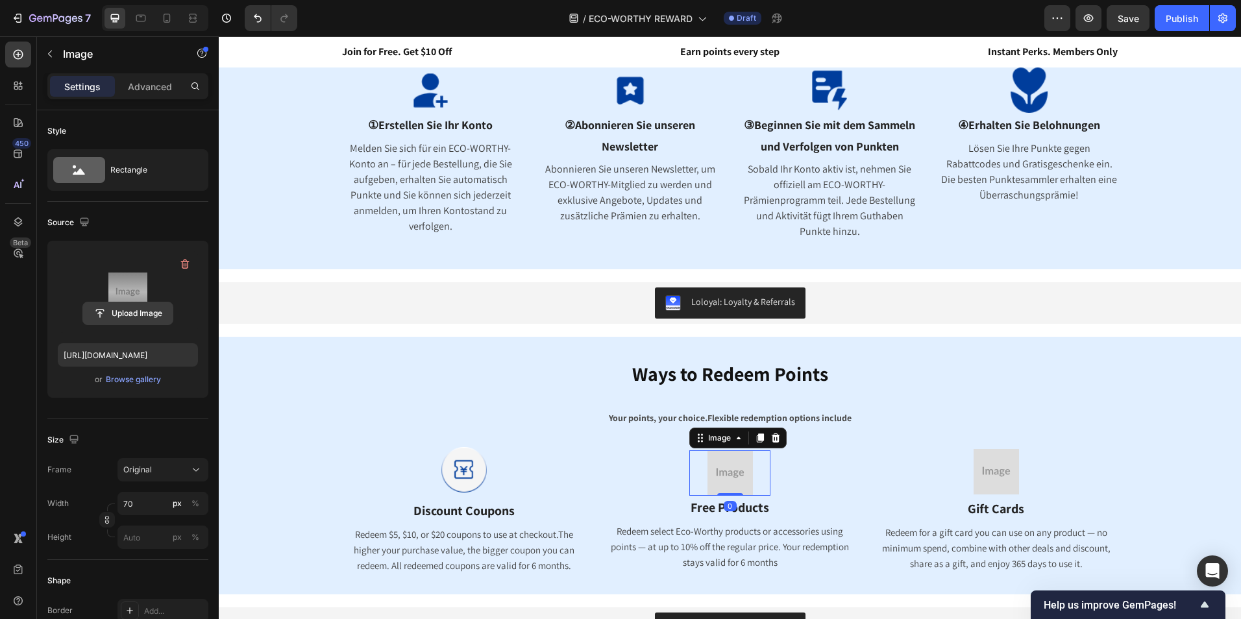
click at [129, 306] on input "file" at bounding box center [128, 313] width 90 height 22
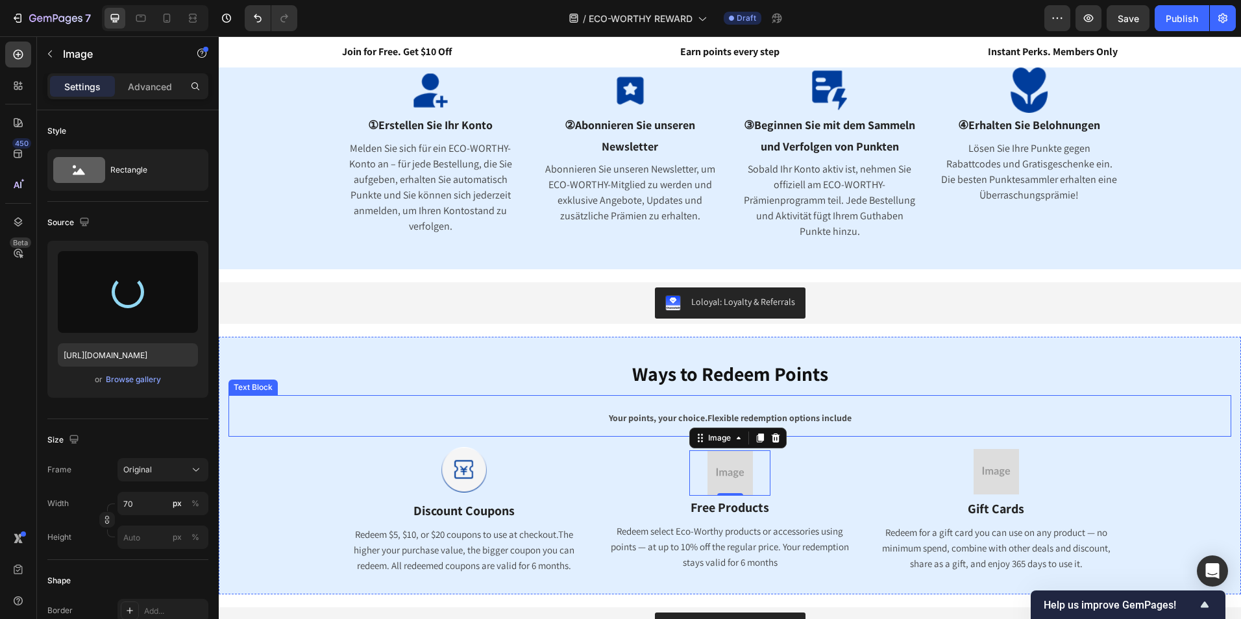
type input "[URL][DOMAIN_NAME]"
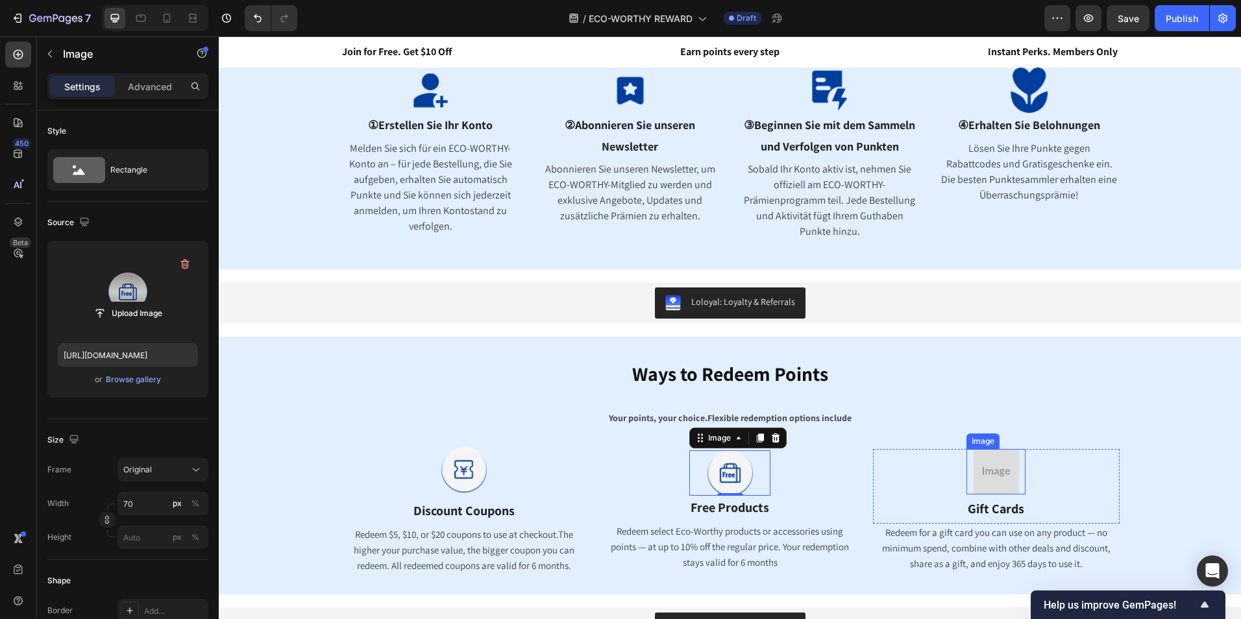
click at [984, 476] on img at bounding box center [995, 471] width 45 height 45
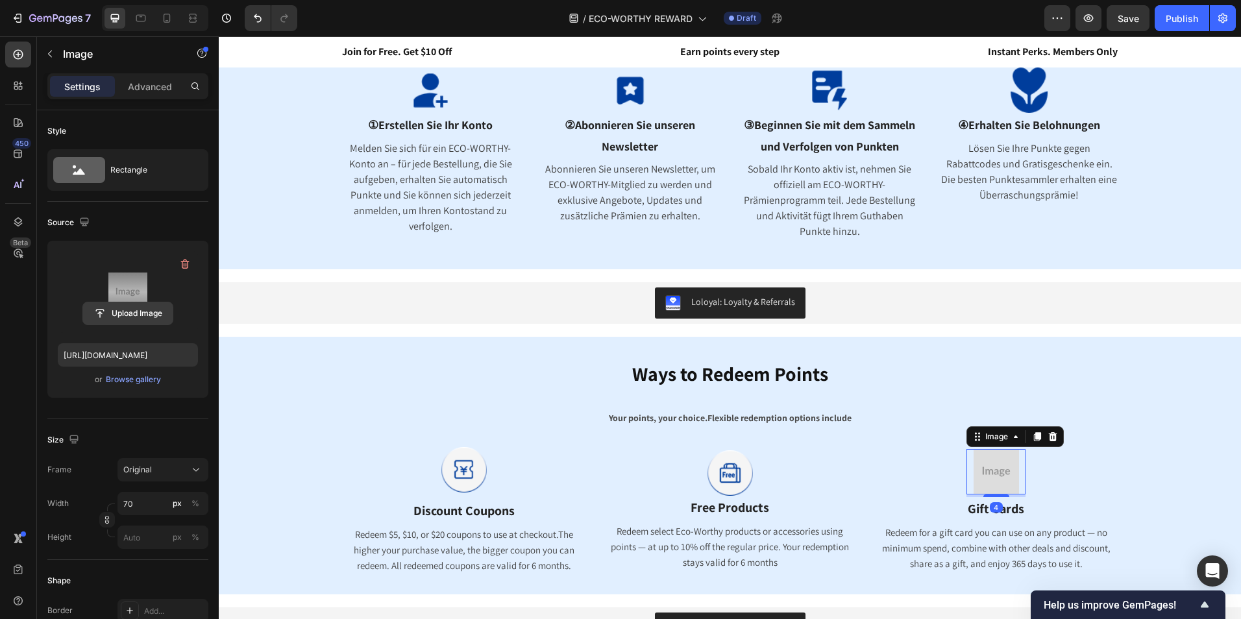
click at [135, 319] on input "file" at bounding box center [128, 313] width 90 height 22
click at [121, 311] on input "file" at bounding box center [128, 313] width 90 height 22
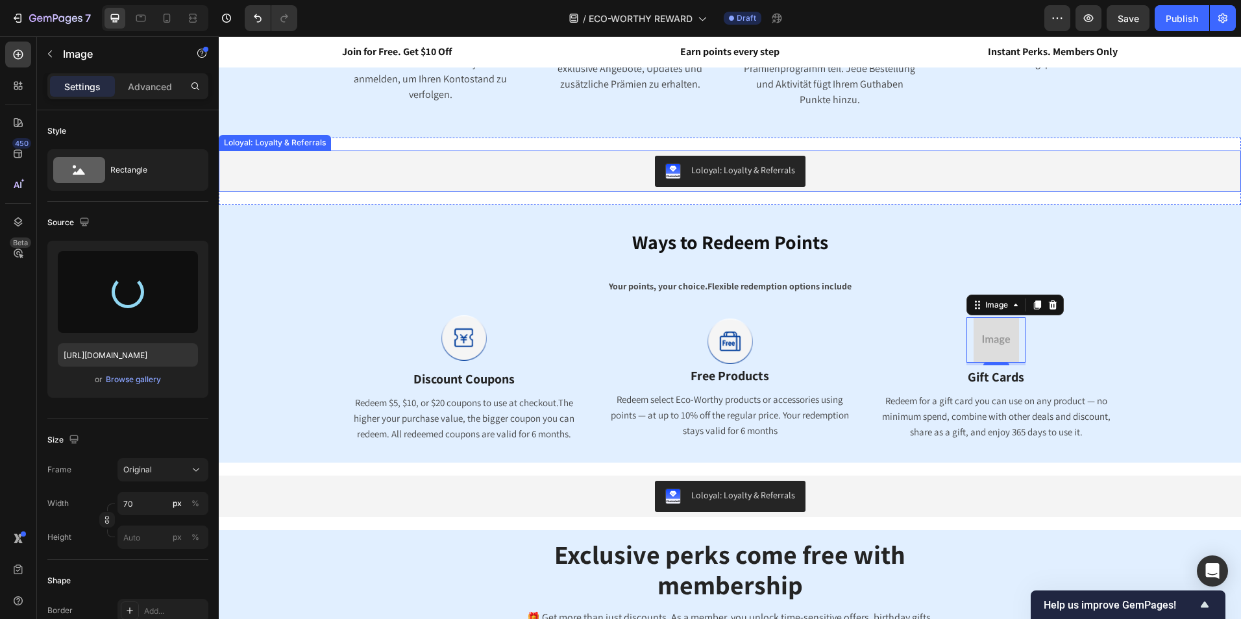
scroll to position [779, 0]
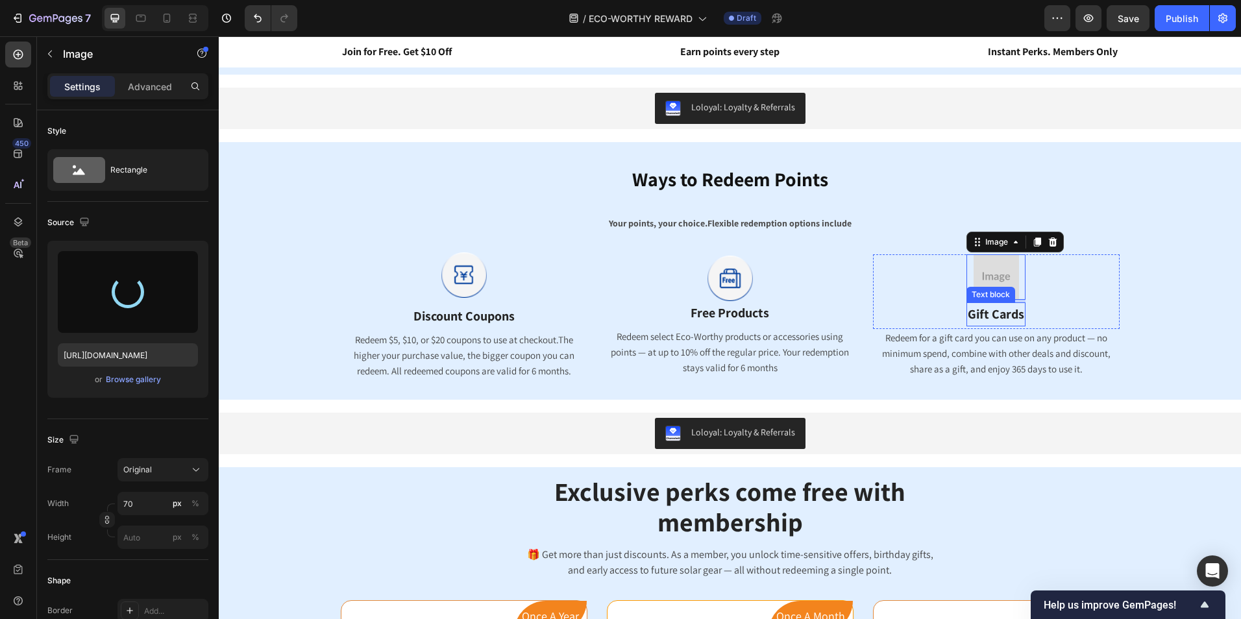
type input "[URL][DOMAIN_NAME]"
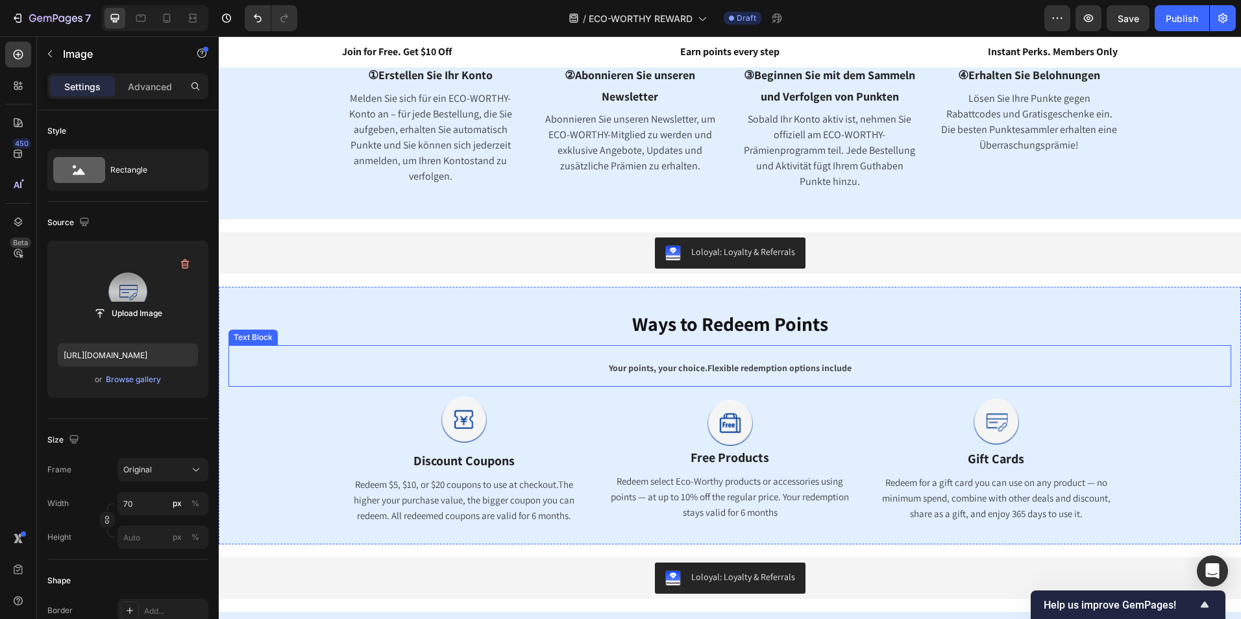
scroll to position [649, 0]
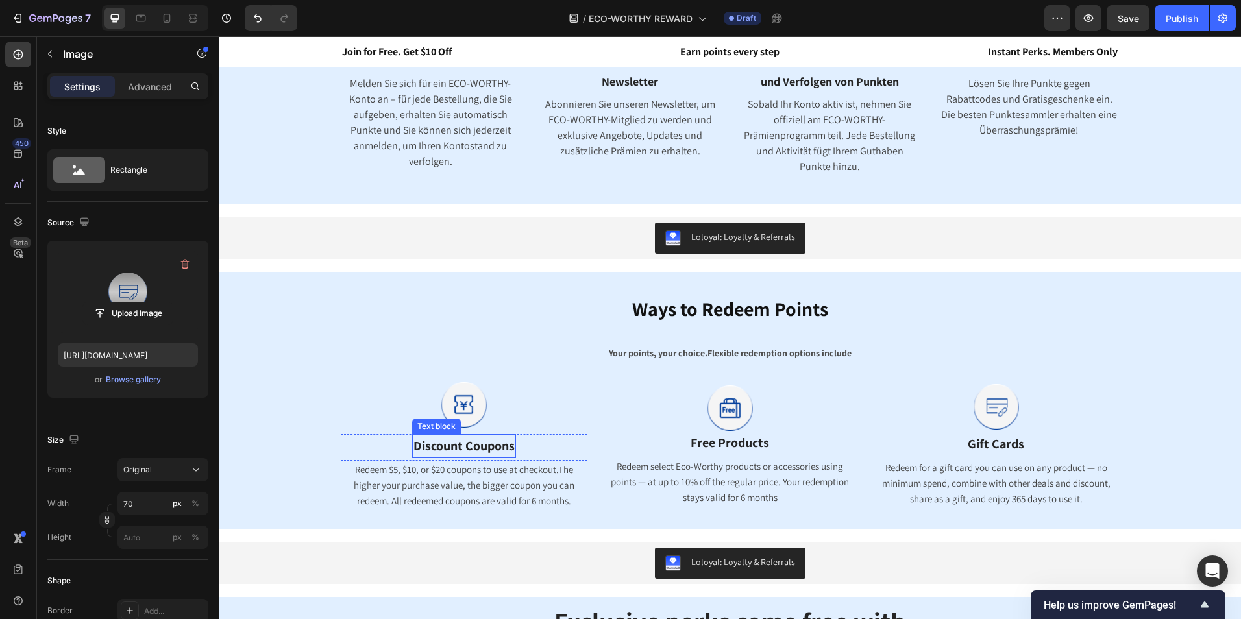
click at [493, 445] on strong "Discount Coupons" at bounding box center [463, 445] width 101 height 17
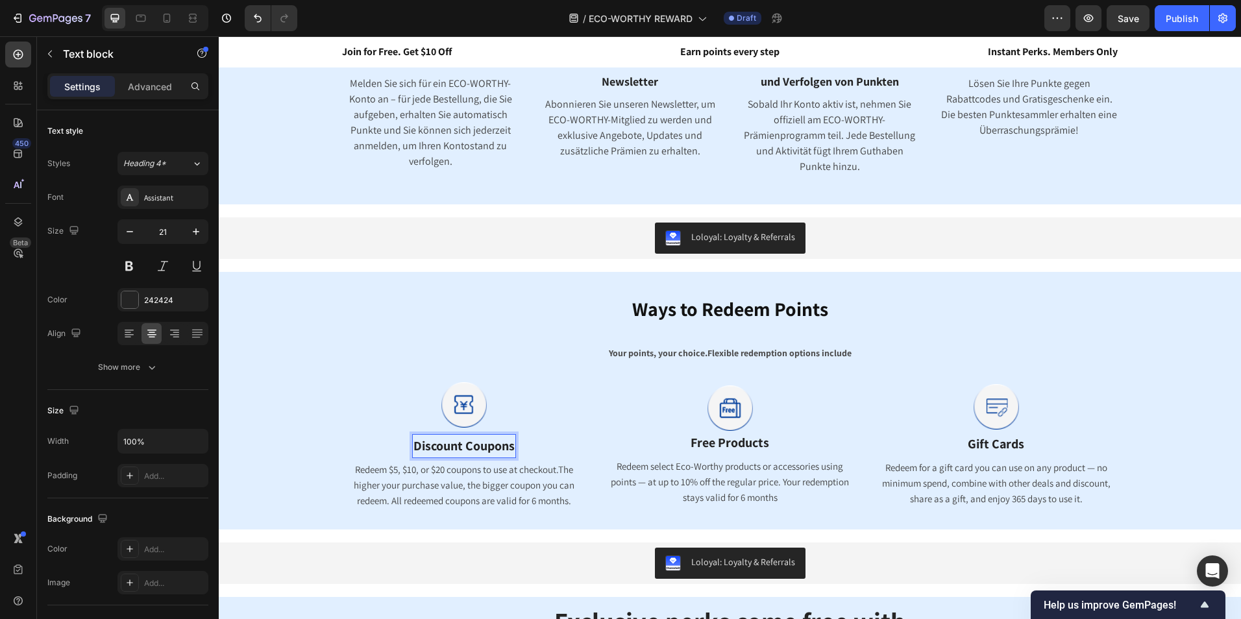
click at [504, 449] on strong "Discount Coupons" at bounding box center [463, 445] width 101 height 17
click at [696, 308] on span "Ways to Redeem Points" at bounding box center [730, 309] width 196 height 26
click at [840, 308] on h2 "Ways to Redeem Points" at bounding box center [729, 307] width 1003 height 45
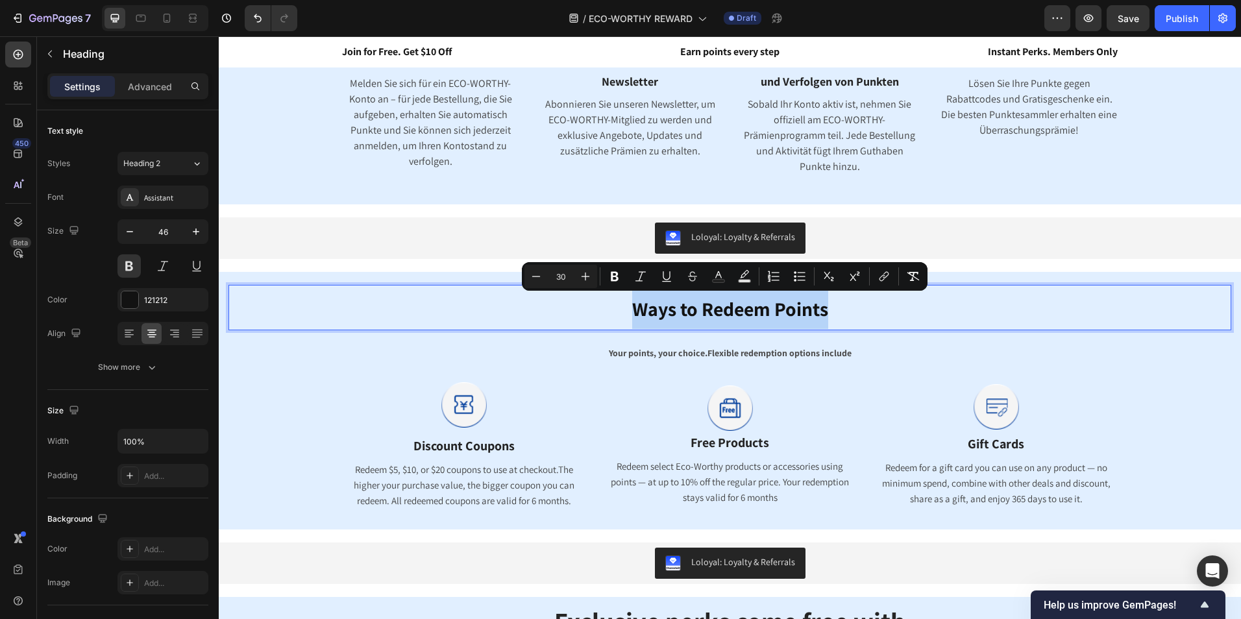
drag, startPoint x: 842, startPoint y: 314, endPoint x: 631, endPoint y: 310, distance: 211.0
click at [631, 310] on p "Ways to Redeem Points" at bounding box center [730, 307] width 1000 height 43
click at [820, 310] on span "Ways to Redeem Points" at bounding box center [730, 309] width 196 height 26
drag, startPoint x: 829, startPoint y: 312, endPoint x: 578, endPoint y: 319, distance: 250.6
click at [578, 319] on p "Ways to Redeem Points" at bounding box center [730, 307] width 1000 height 43
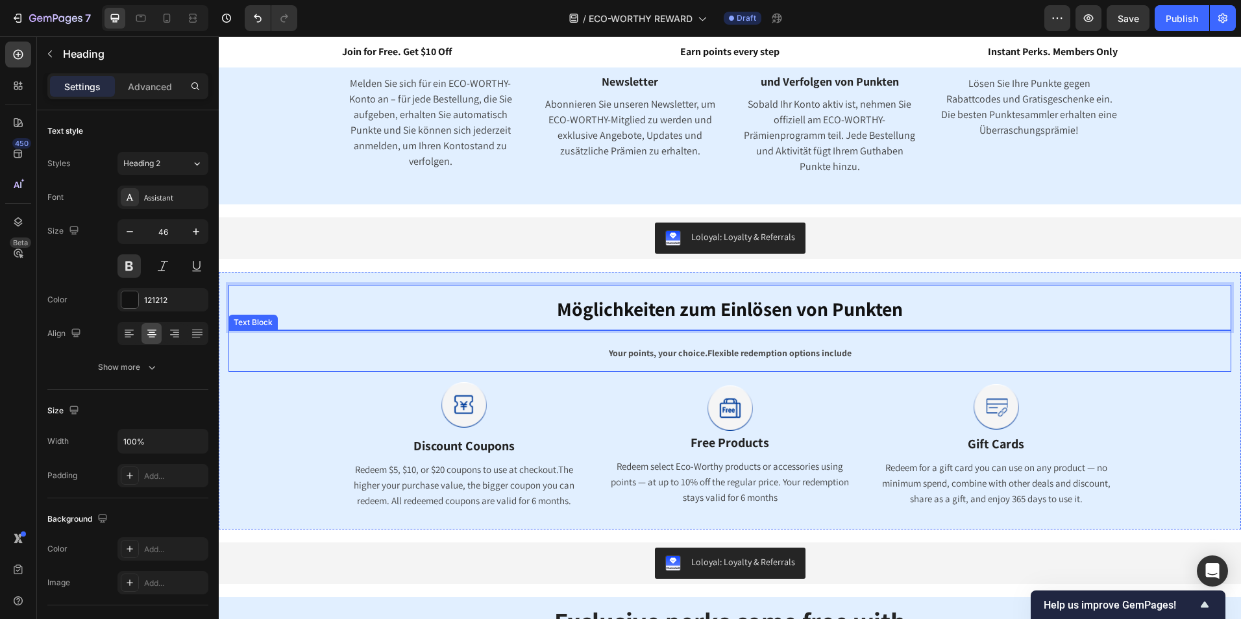
click at [788, 347] on span "Flexible redemption options include" at bounding box center [779, 353] width 144 height 12
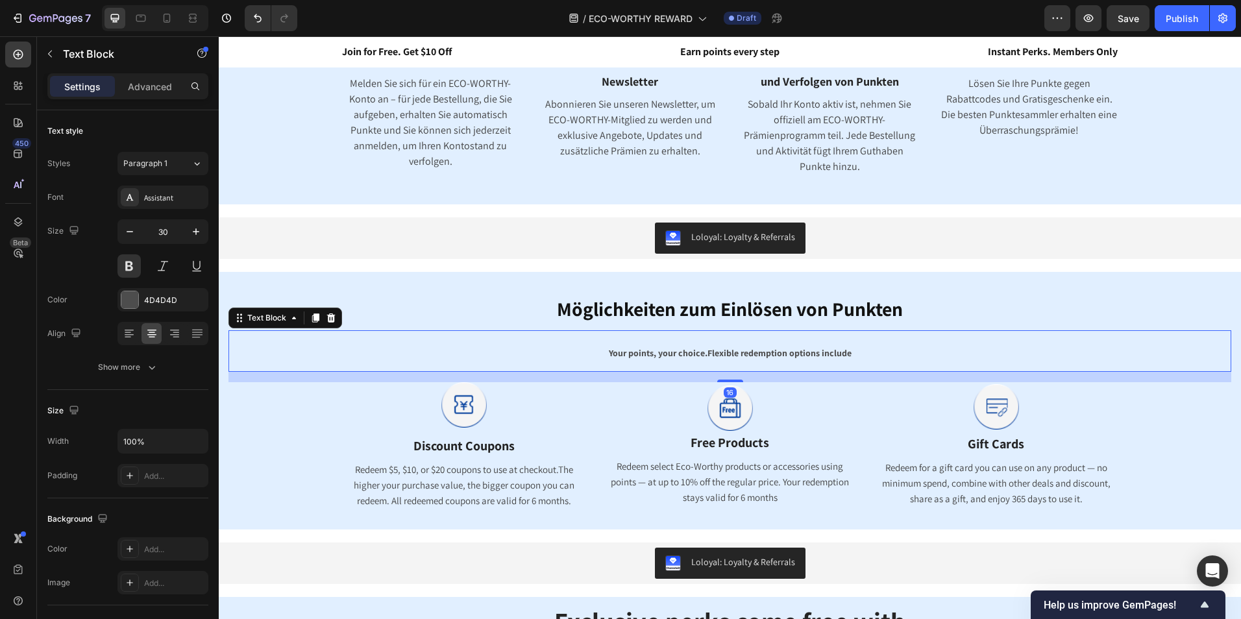
click at [832, 354] on span "Flexible redemption options include" at bounding box center [779, 353] width 144 height 12
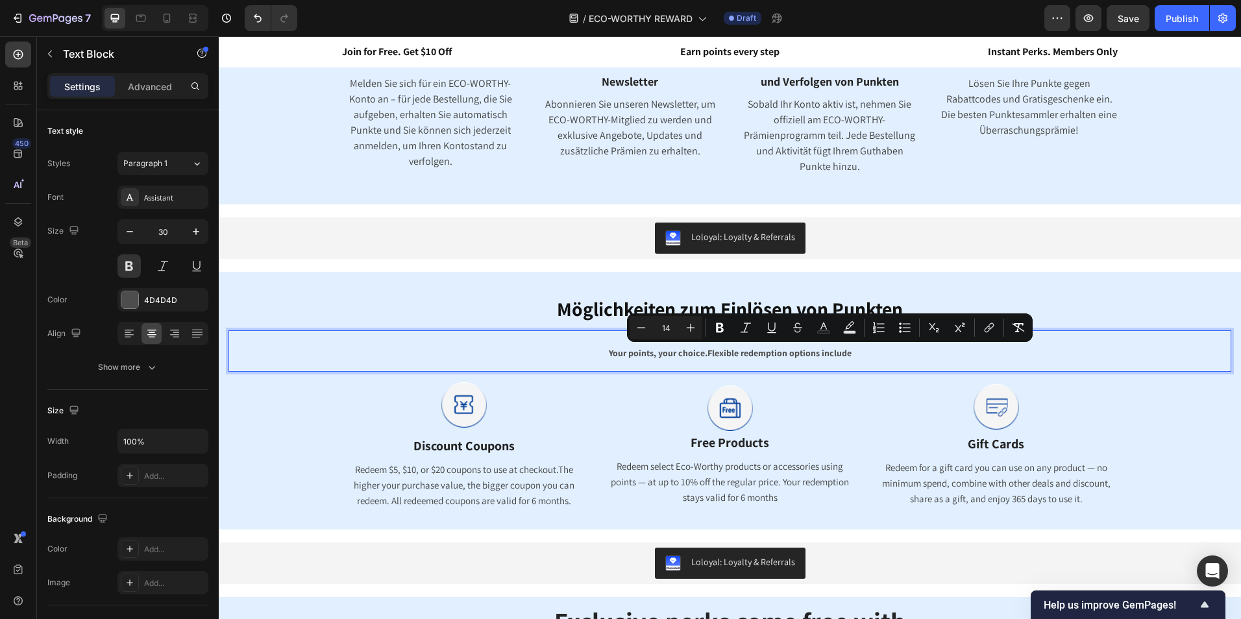
click at [871, 356] on p "Your points, your choice . Flexible redemption options include" at bounding box center [730, 351] width 1000 height 39
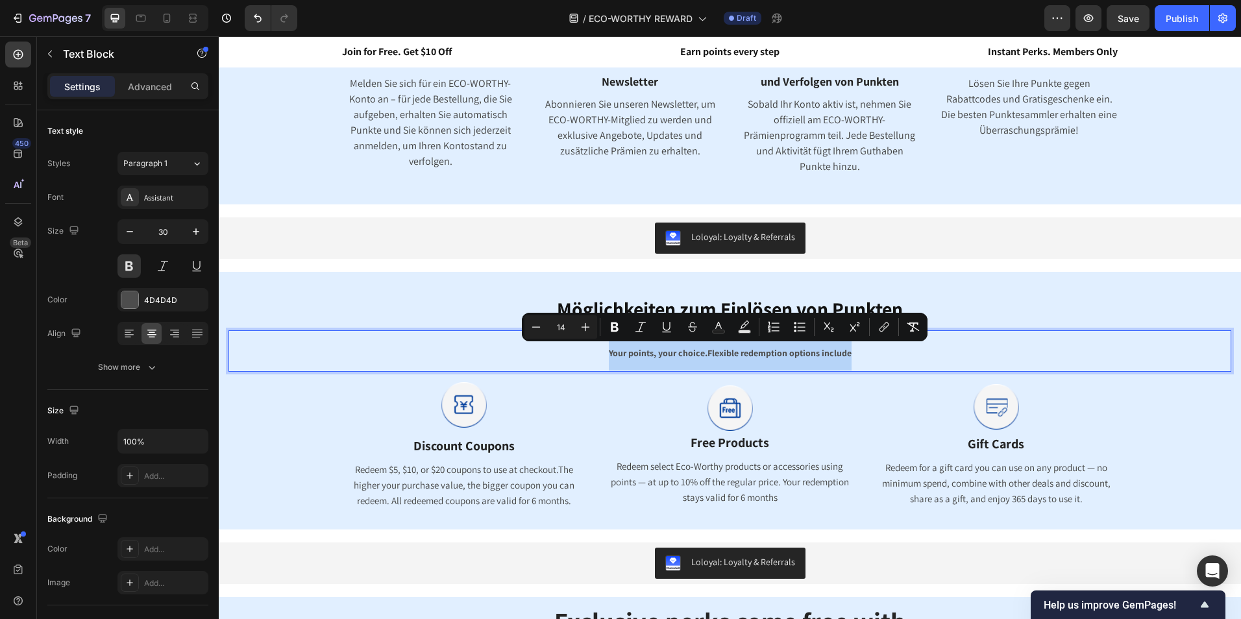
drag, startPoint x: 853, startPoint y: 358, endPoint x: 598, endPoint y: 360, distance: 255.0
click at [598, 360] on p "Your points, your choice . Flexible redemption options include" at bounding box center [730, 351] width 1000 height 39
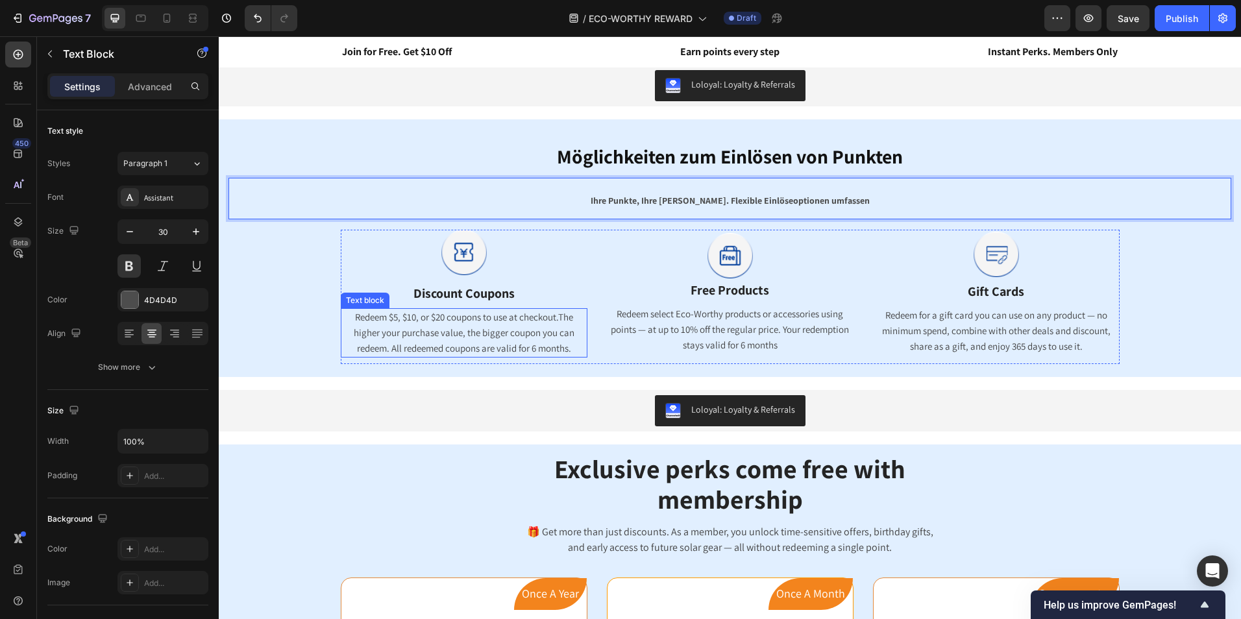
scroll to position [779, 0]
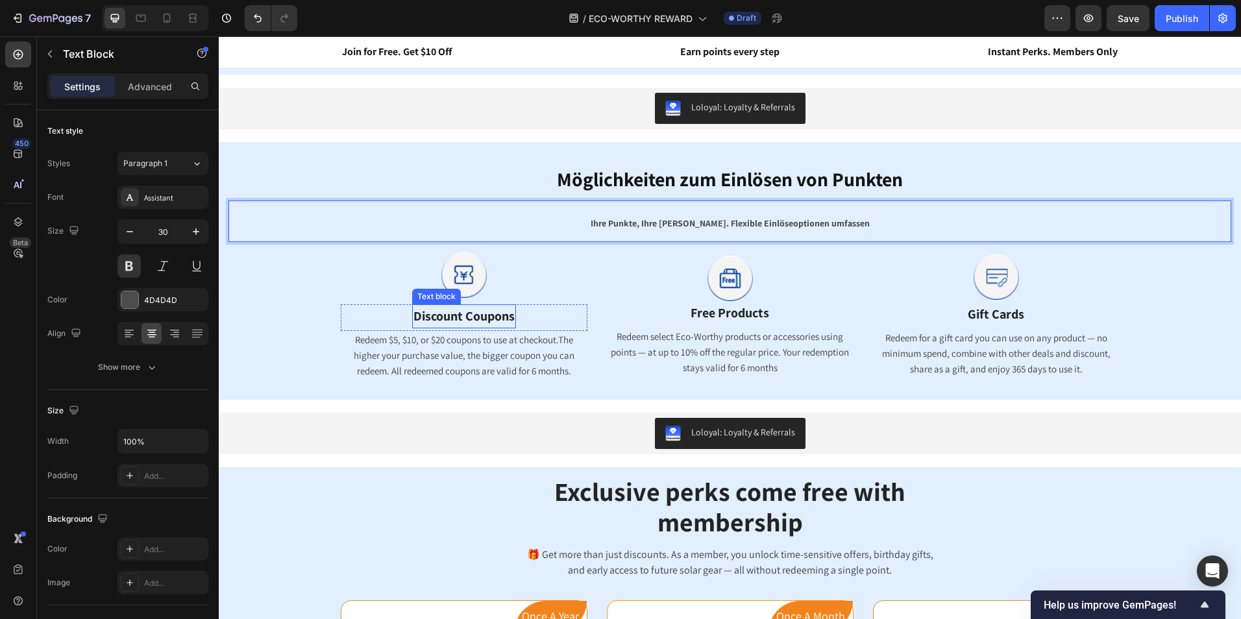
click at [496, 316] on strong "Discount Coupons" at bounding box center [463, 316] width 101 height 17
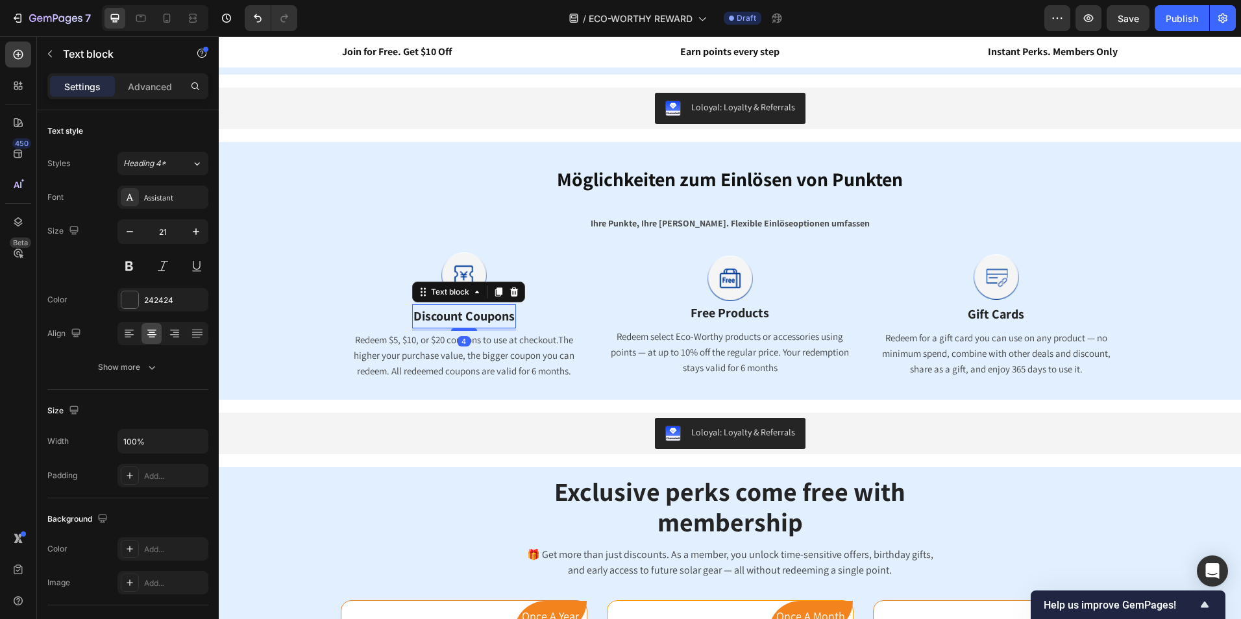
click at [507, 317] on strong "Discount Coupons" at bounding box center [463, 316] width 101 height 17
click at [461, 311] on strong "Discount Coupons" at bounding box center [463, 316] width 101 height 17
click at [512, 318] on div "Discount Coupons Text block Row" at bounding box center [464, 317] width 247 height 27
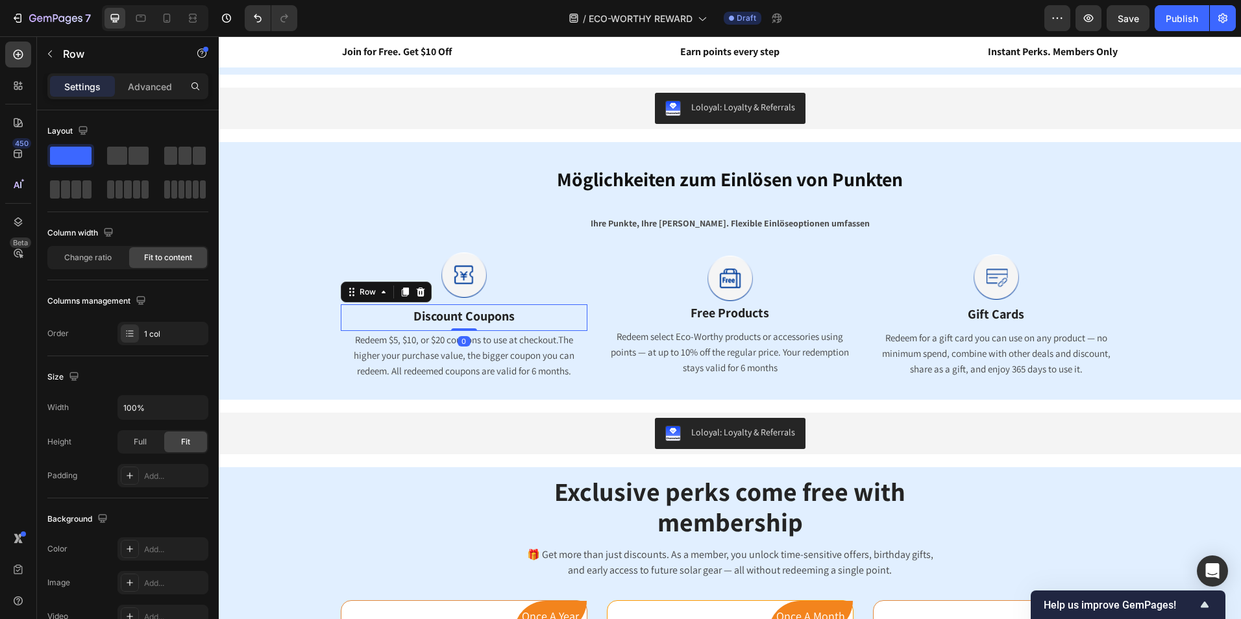
click at [525, 311] on div "Discount Coupons Text block Row 0" at bounding box center [464, 317] width 247 height 27
click at [522, 313] on div "Discount Coupons Text block Row 0" at bounding box center [464, 317] width 247 height 27
click at [514, 317] on div "Discount Coupons Text block Row 0" at bounding box center [464, 317] width 247 height 27
click at [533, 361] on span "Redeem $5, $10, or $20 coupons to use at checkout.The higher your purchase valu…" at bounding box center [464, 355] width 221 height 43
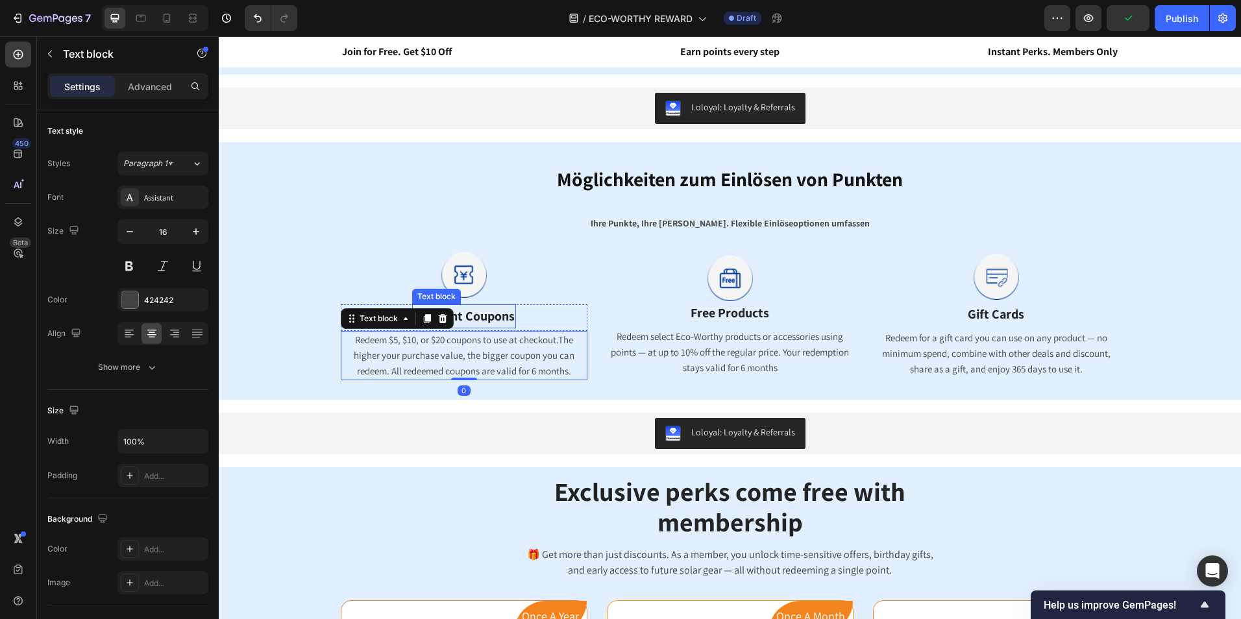
click at [472, 316] on strong "Discount Coupons" at bounding box center [463, 316] width 101 height 17
click at [509, 318] on strong "Discount Coupons" at bounding box center [463, 316] width 101 height 17
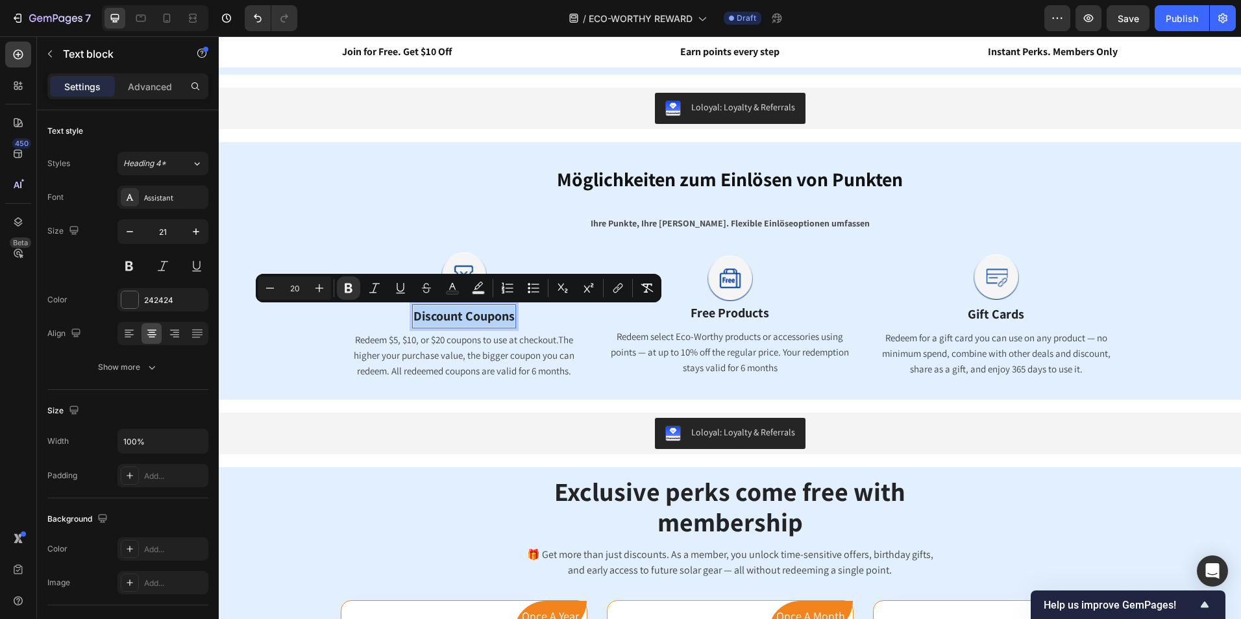
drag, startPoint x: 509, startPoint y: 318, endPoint x: 411, endPoint y: 311, distance: 98.2
click at [413, 311] on strong "Discount Coupons" at bounding box center [463, 316] width 101 height 17
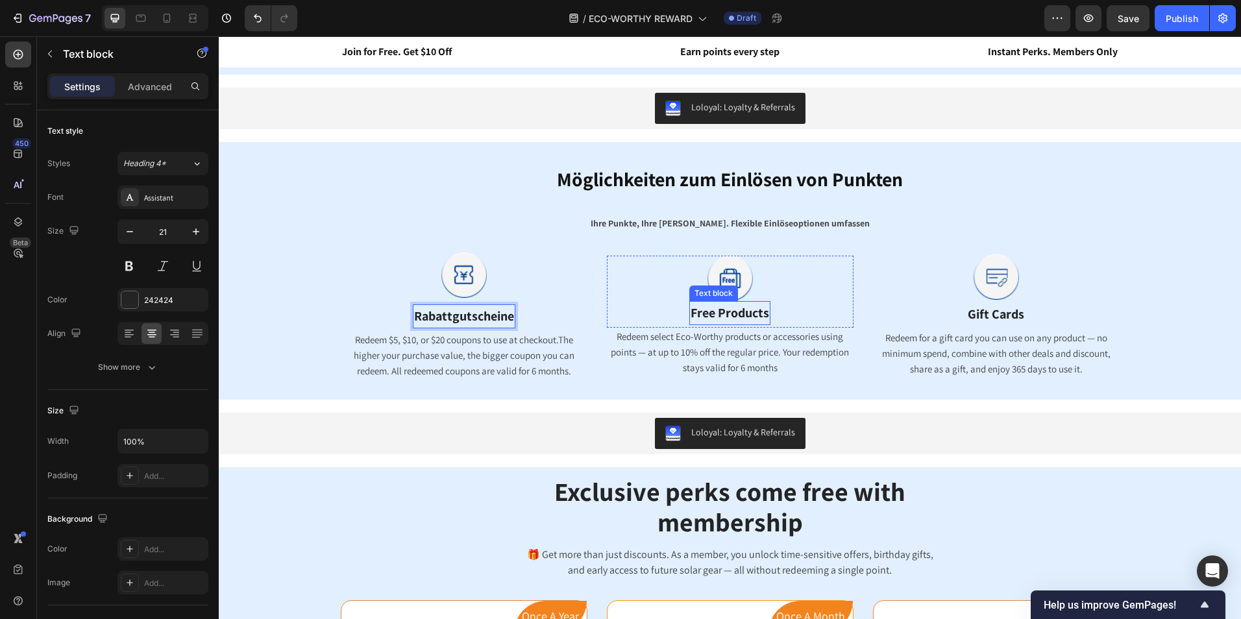
click at [727, 308] on span "Free Products" at bounding box center [729, 312] width 79 height 17
click at [753, 311] on span "Free Products" at bounding box center [729, 312] width 79 height 17
drag, startPoint x: 762, startPoint y: 311, endPoint x: 687, endPoint y: 317, distance: 75.5
click at [690, 317] on span "Free Products" at bounding box center [729, 312] width 79 height 17
click at [1005, 316] on span "Gift Cards" at bounding box center [996, 314] width 56 height 17
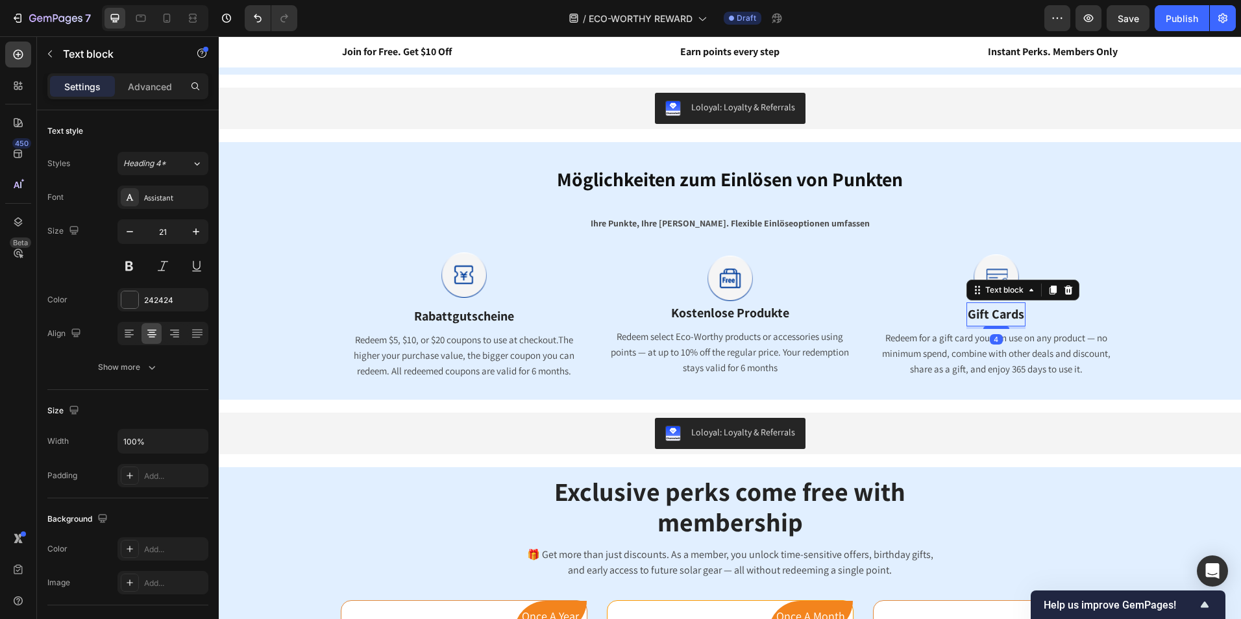
click at [1018, 316] on span "Gift Cards" at bounding box center [996, 314] width 56 height 17
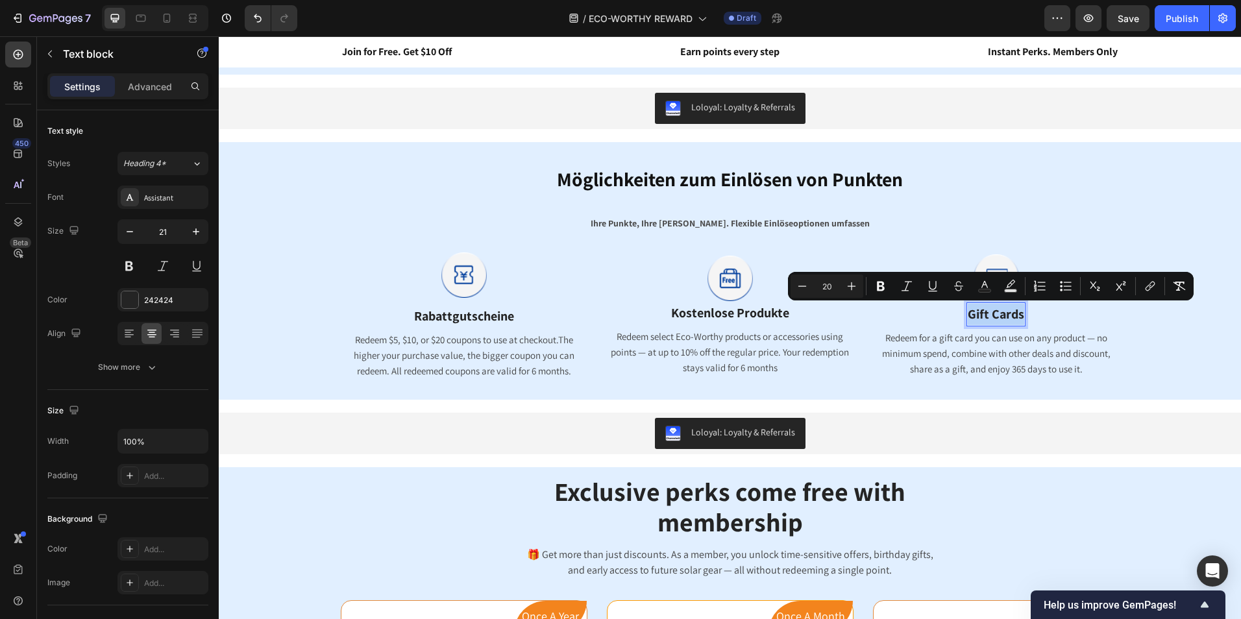
drag, startPoint x: 1018, startPoint y: 316, endPoint x: 961, endPoint y: 319, distance: 57.2
click at [966, 319] on div "Gift Cards" at bounding box center [995, 314] width 59 height 24
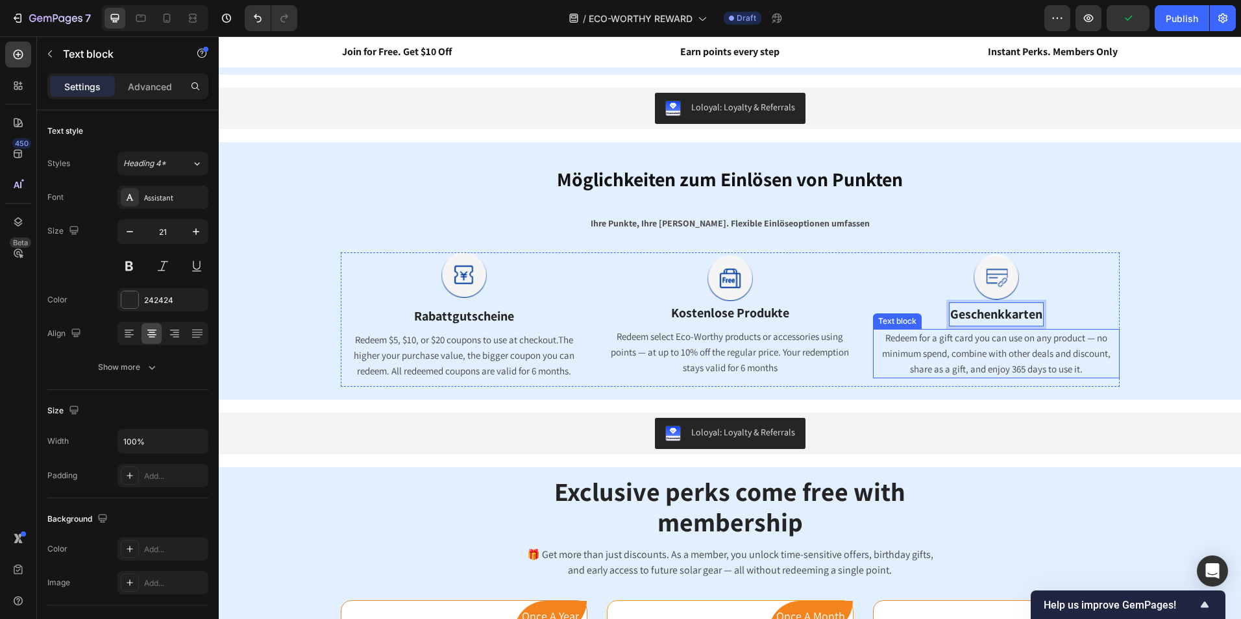
click at [980, 352] on span "Redeem for a gift card you can use on any product — no minimum spend, combine w…" at bounding box center [996, 353] width 228 height 43
click at [1014, 299] on div at bounding box center [996, 276] width 95 height 45
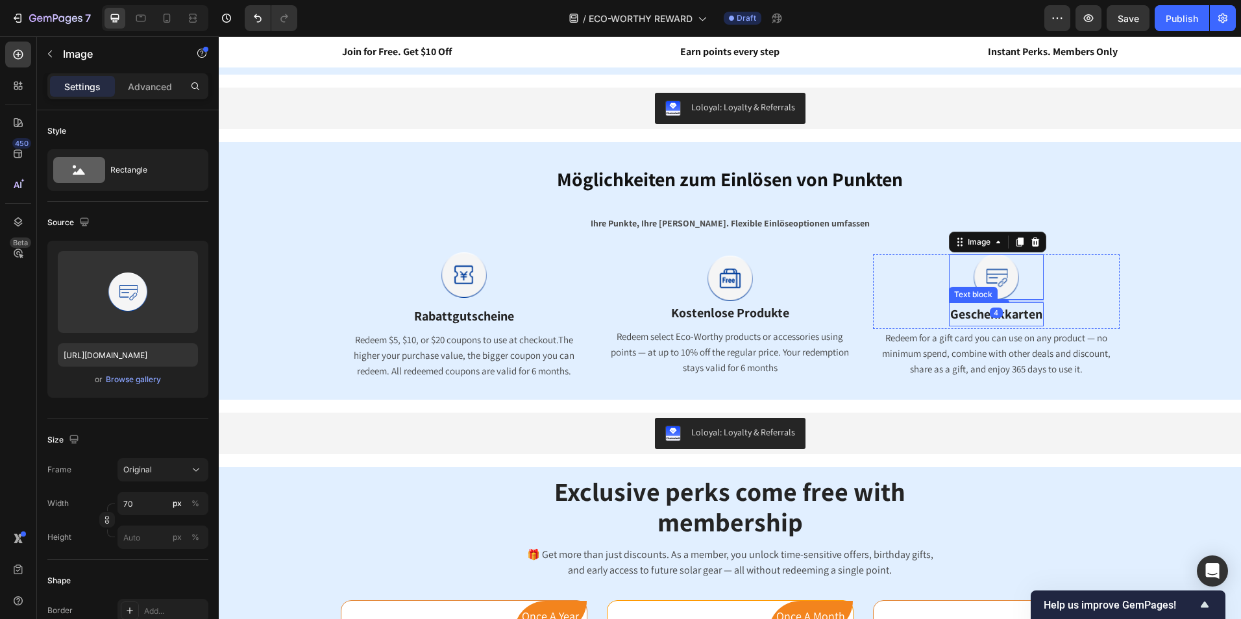
click at [1013, 310] on span "Geschenkkarten" at bounding box center [996, 314] width 92 height 17
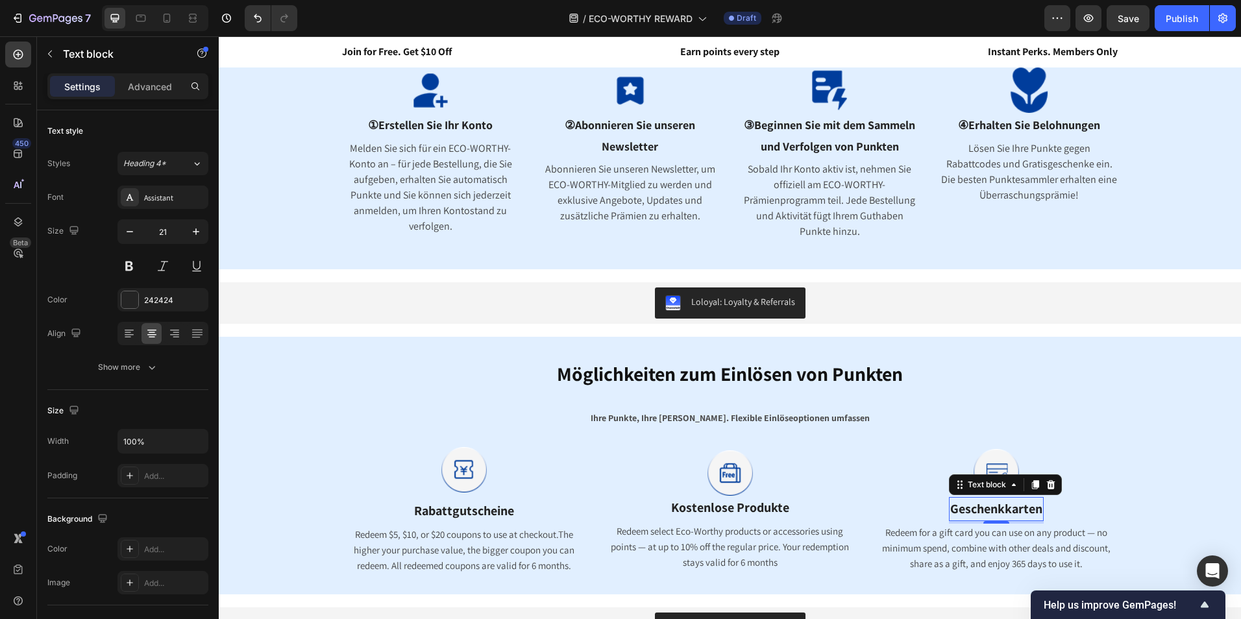
scroll to position [649, 0]
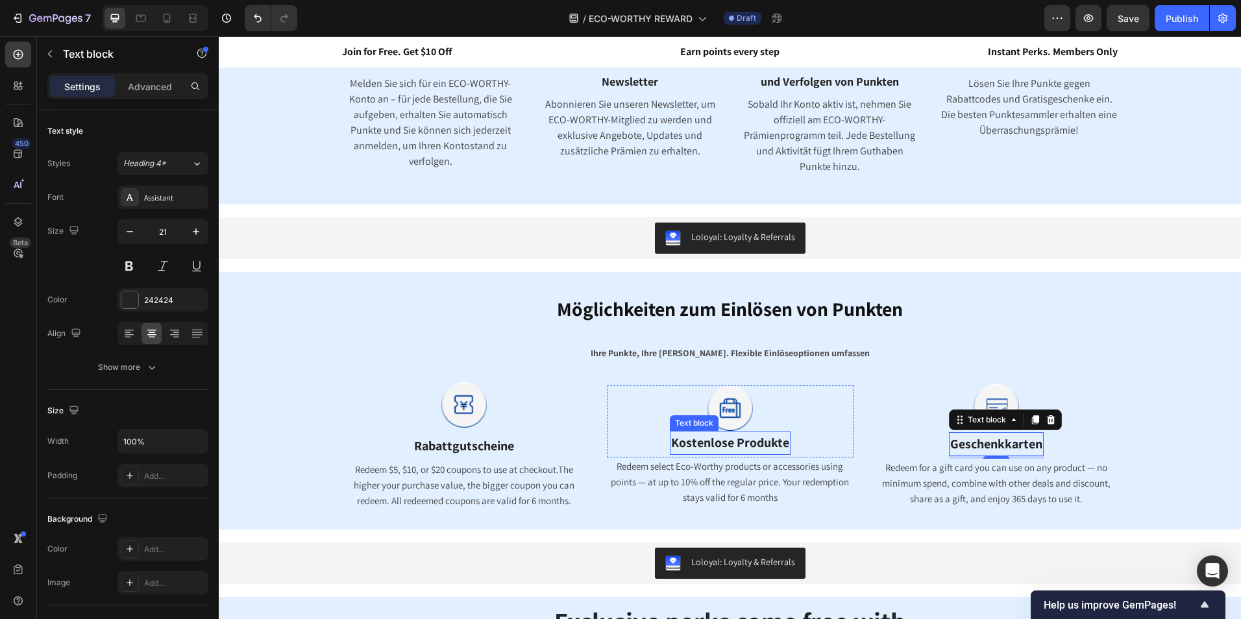
click at [745, 434] on span "Kostenlose Produkte" at bounding box center [730, 442] width 118 height 17
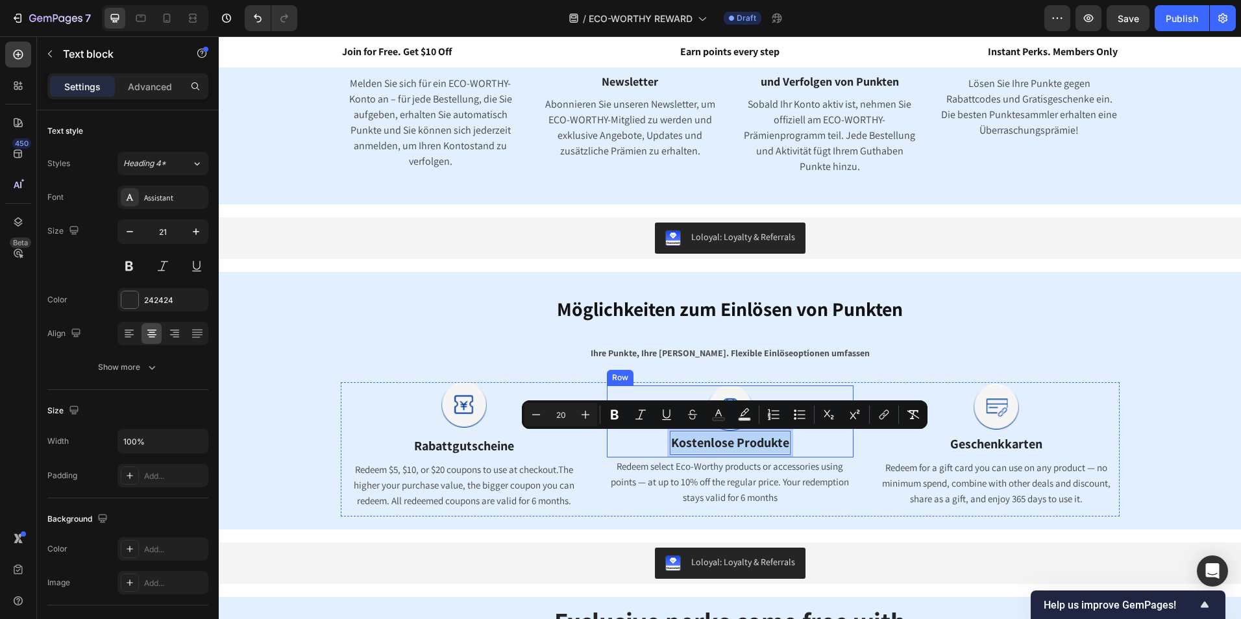
drag, startPoint x: 781, startPoint y: 441, endPoint x: 661, endPoint y: 448, distance: 120.9
click at [661, 448] on div "Image Kostenlose Produkte Text block 4 Row" at bounding box center [730, 421] width 247 height 72
click at [478, 443] on strong "Rabattgutscheine" at bounding box center [464, 445] width 100 height 17
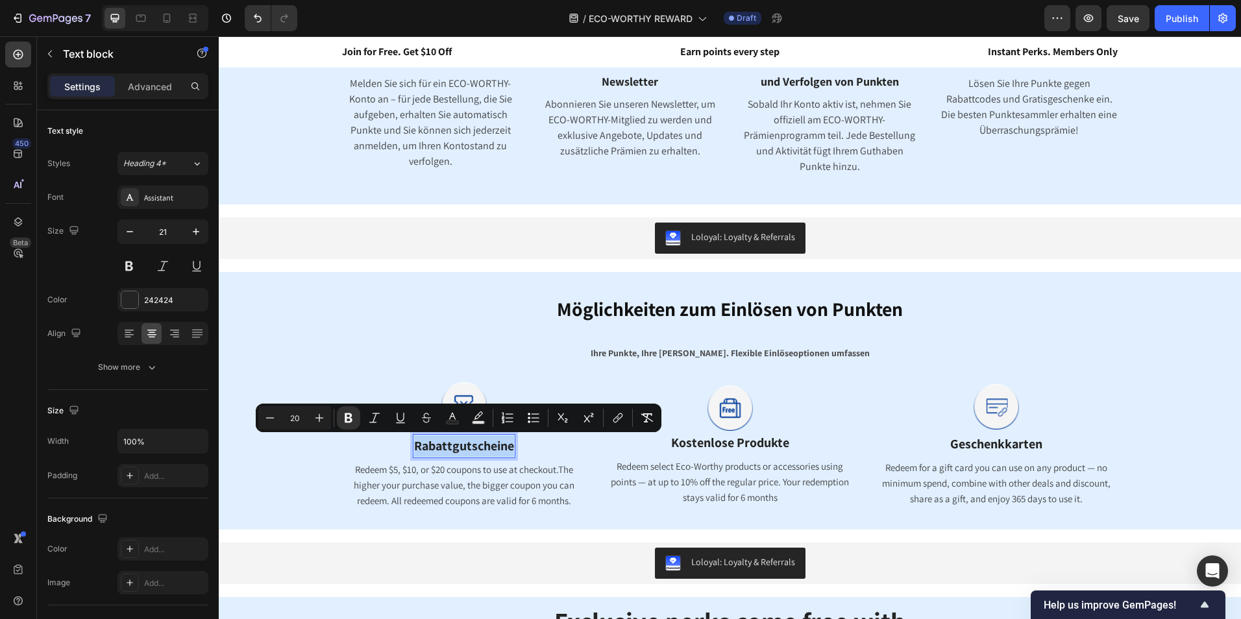
drag, startPoint x: 507, startPoint y: 446, endPoint x: 410, endPoint y: 452, distance: 96.9
click at [414, 452] on strong "Rabattgutscheine" at bounding box center [464, 445] width 100 height 17
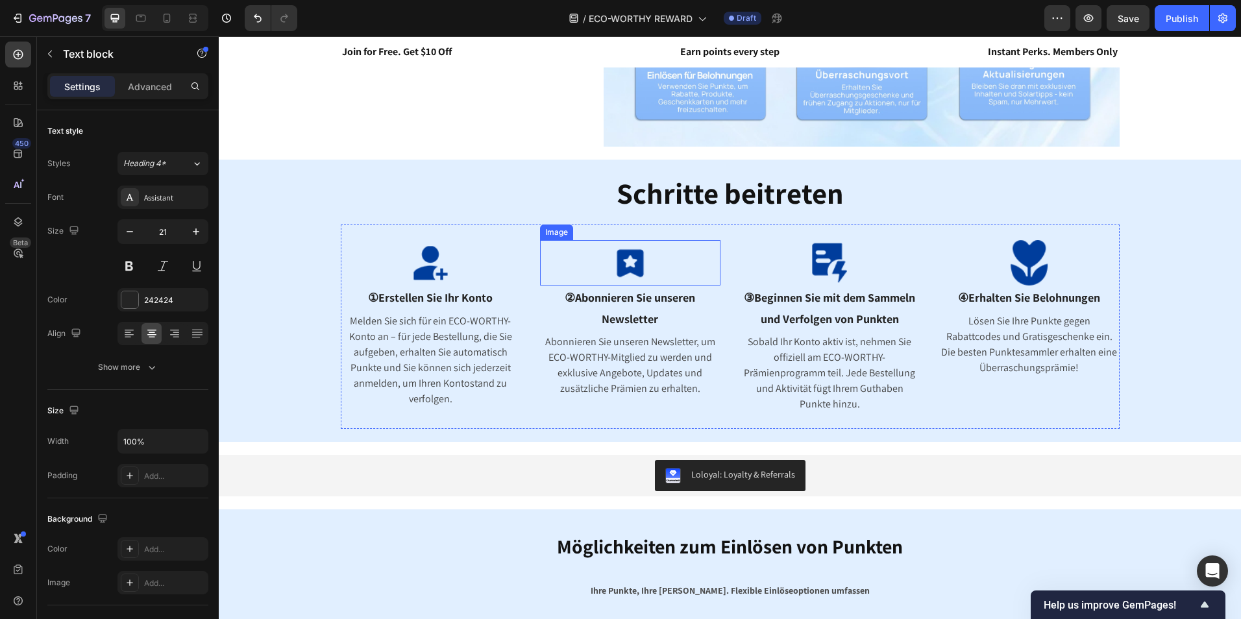
scroll to position [454, 0]
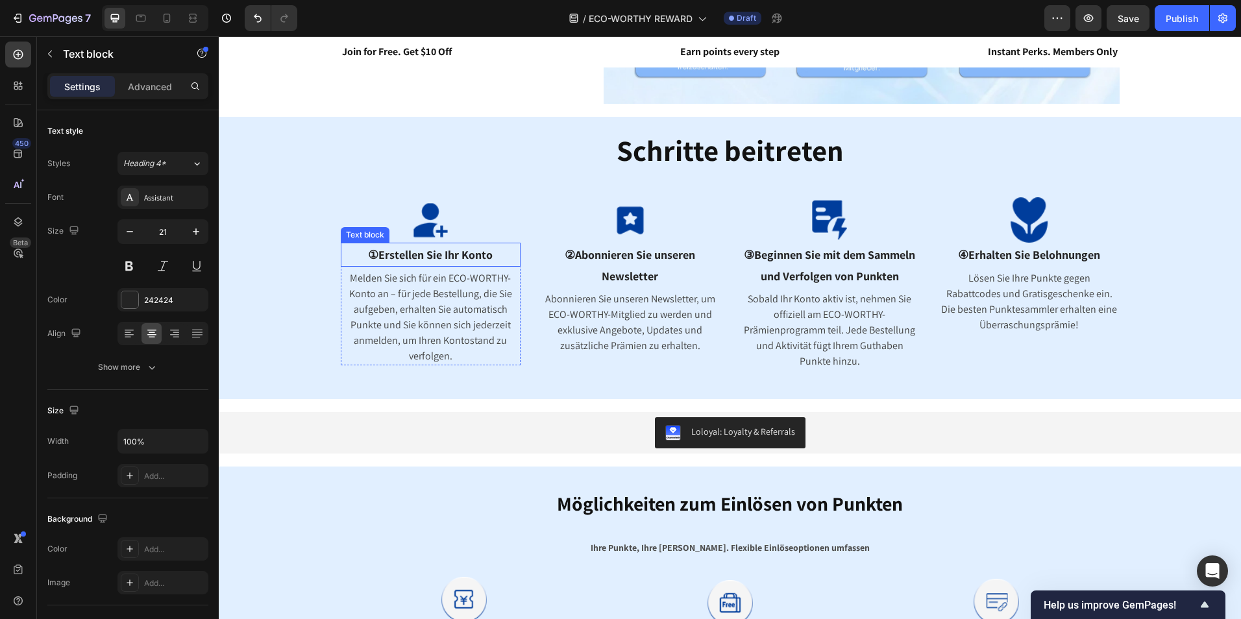
click at [451, 249] on span "①Erstellen Sie Ihr Konto" at bounding box center [430, 254] width 125 height 15
click at [495, 258] on p "①Erstellen Sie Ihr Konto" at bounding box center [431, 254] width 178 height 21
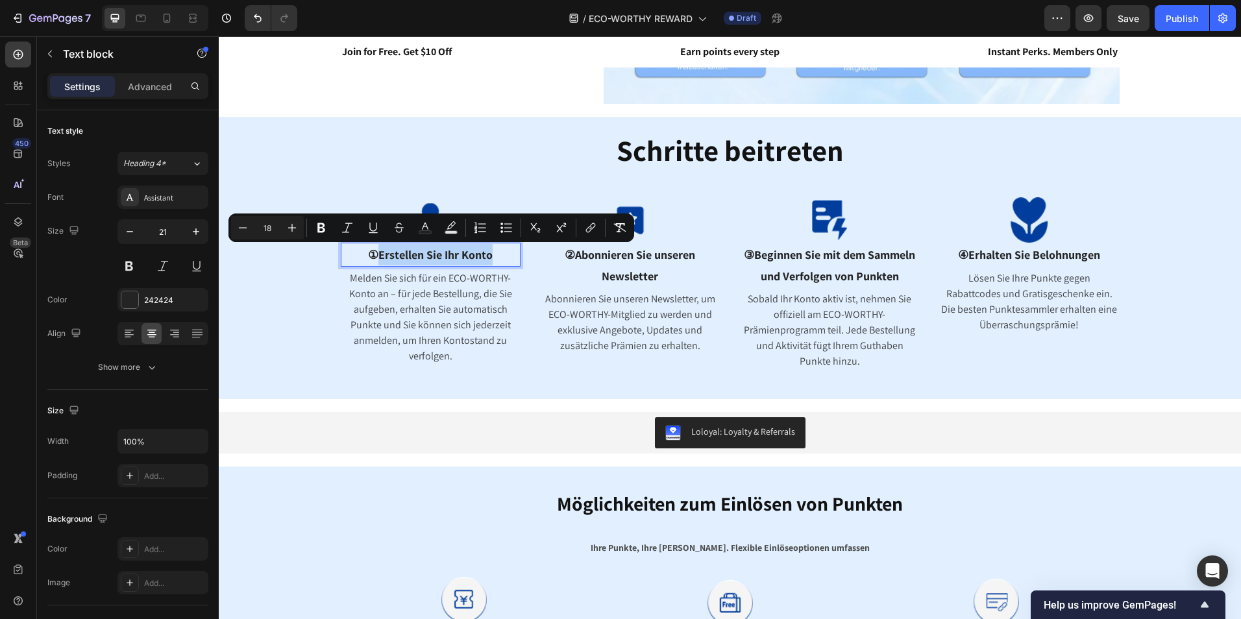
drag, startPoint x: 494, startPoint y: 256, endPoint x: 375, endPoint y: 260, distance: 119.5
click at [375, 260] on p "①Erstellen Sie Ihr Konto" at bounding box center [431, 254] width 178 height 21
click at [630, 254] on span "②Abonnieren Sie unseren Newsletter" at bounding box center [630, 265] width 130 height 36
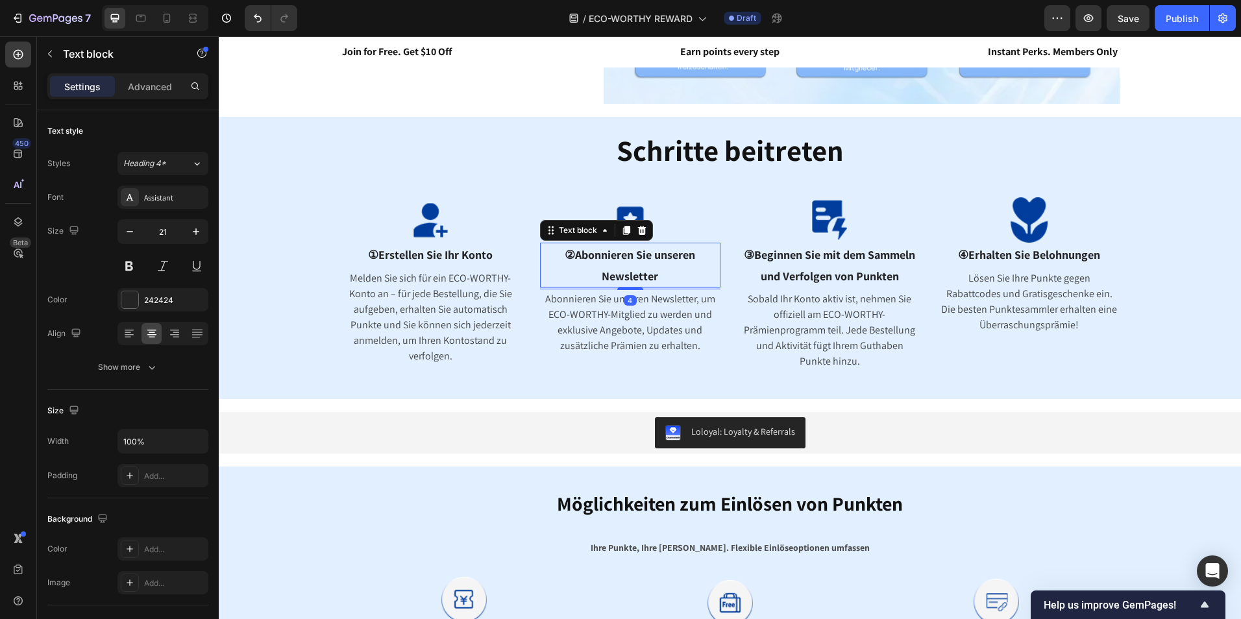
click at [685, 275] on p "②Abonnieren Sie unseren Newsletter" at bounding box center [630, 265] width 178 height 42
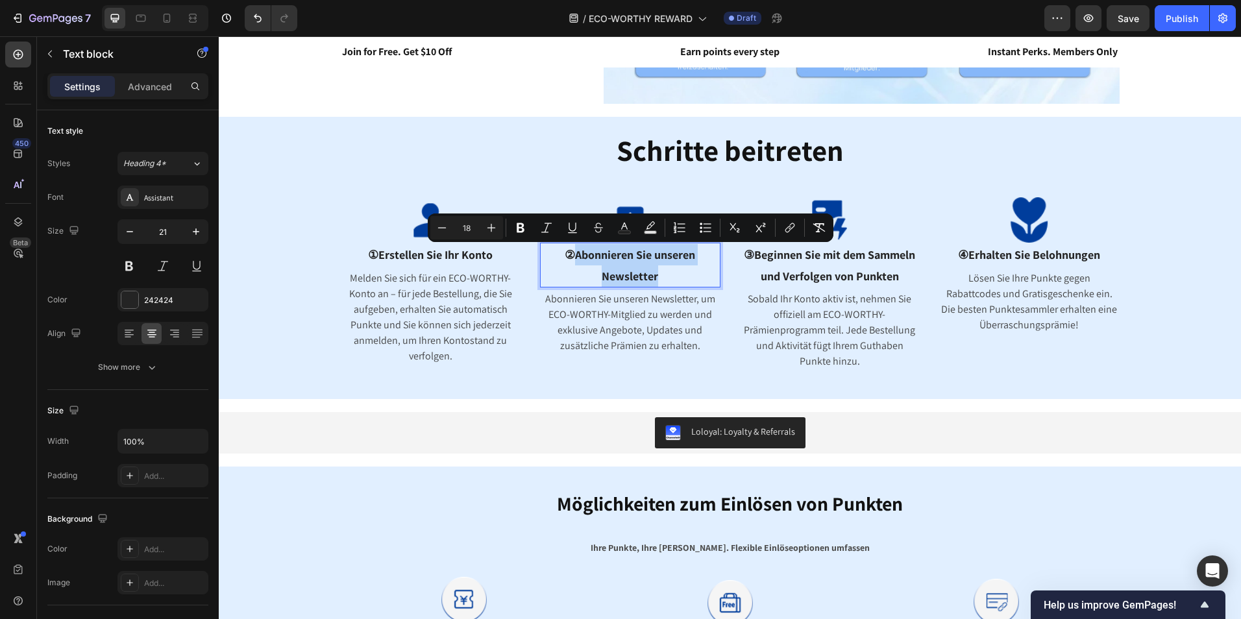
drag, startPoint x: 656, startPoint y: 275, endPoint x: 572, endPoint y: 255, distance: 86.1
click at [572, 255] on p "②Abonnieren Sie unseren Newsletter" at bounding box center [630, 265] width 178 height 42
click at [849, 270] on span "③Beginnen Sie mit dem Sammeln und Verfolgen von Punkten" at bounding box center [829, 265] width 171 height 36
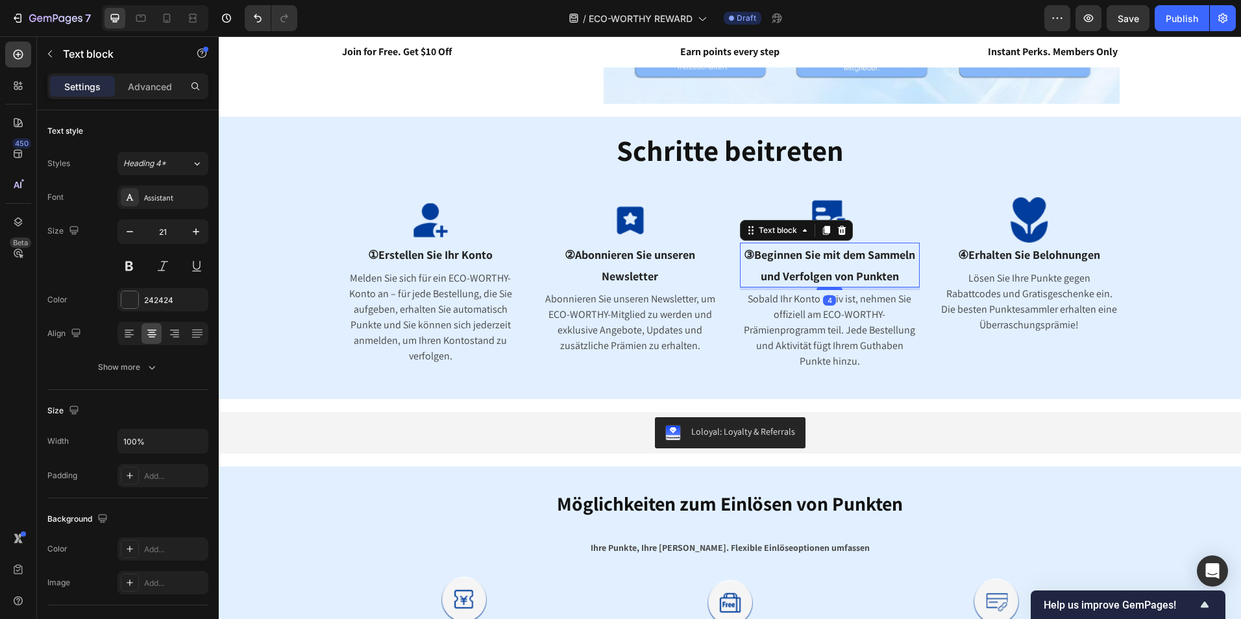
click at [878, 269] on span "③Beginnen Sie mit dem Sammeln und Verfolgen von Punkten" at bounding box center [829, 265] width 171 height 36
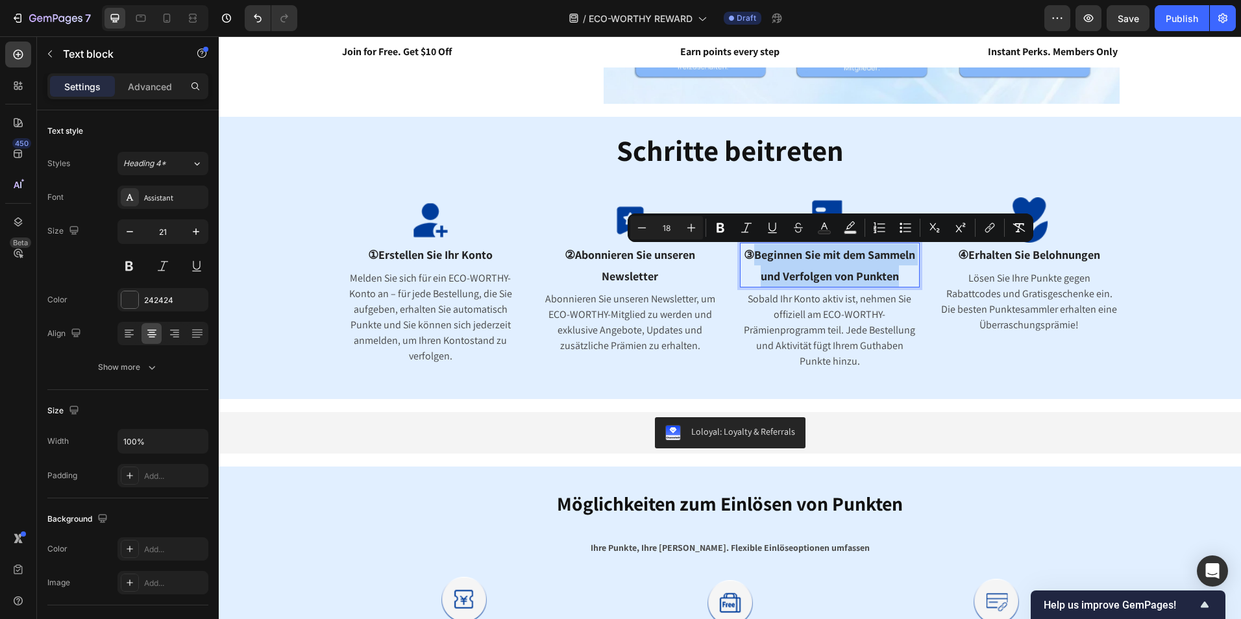
drag, startPoint x: 897, startPoint y: 273, endPoint x: 747, endPoint y: 260, distance: 151.1
click at [747, 260] on p "③Beginnen Sie mit dem Sammeln und Verfolgen von Punkten" at bounding box center [830, 265] width 178 height 42
click at [1034, 256] on span "④Erhalten Sie Belohnungen" at bounding box center [1029, 254] width 142 height 15
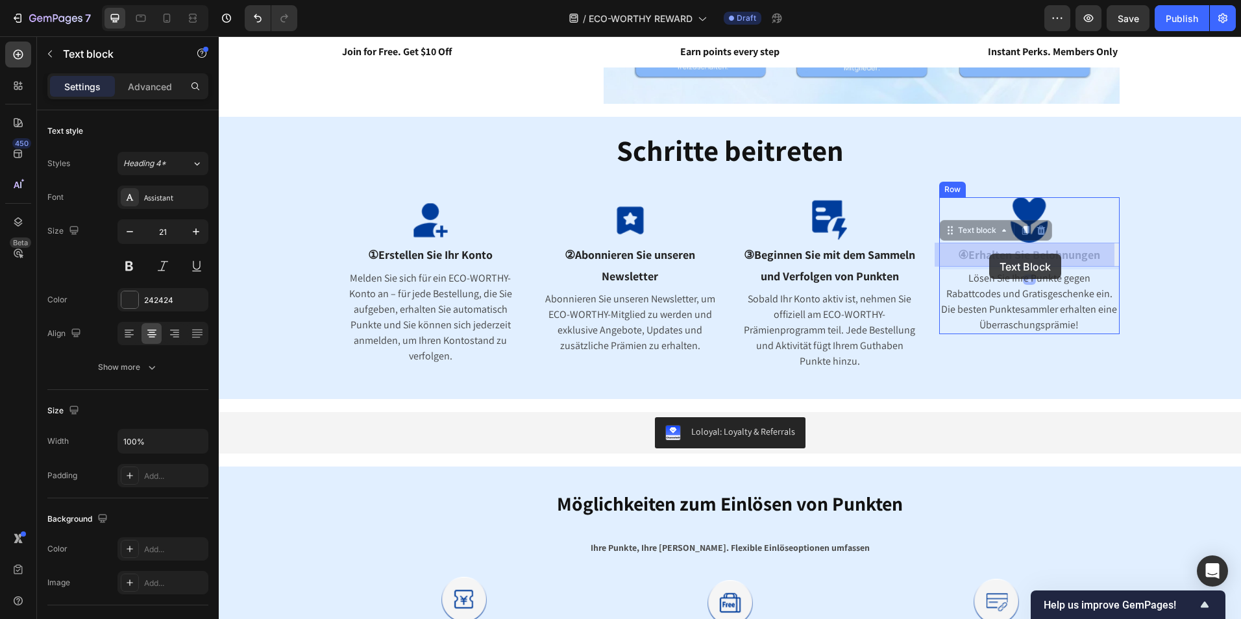
drag, startPoint x: 1099, startPoint y: 254, endPoint x: 995, endPoint y: 254, distance: 104.5
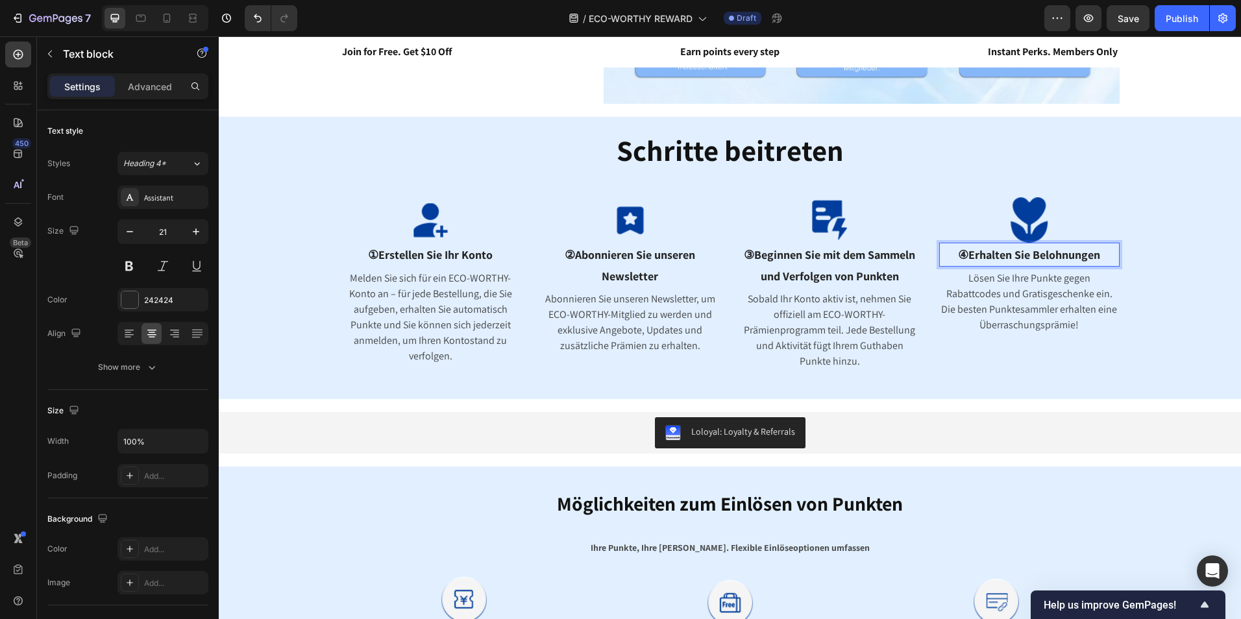
click at [1067, 254] on span "④Erhalten Sie Belohnungen" at bounding box center [1029, 254] width 142 height 15
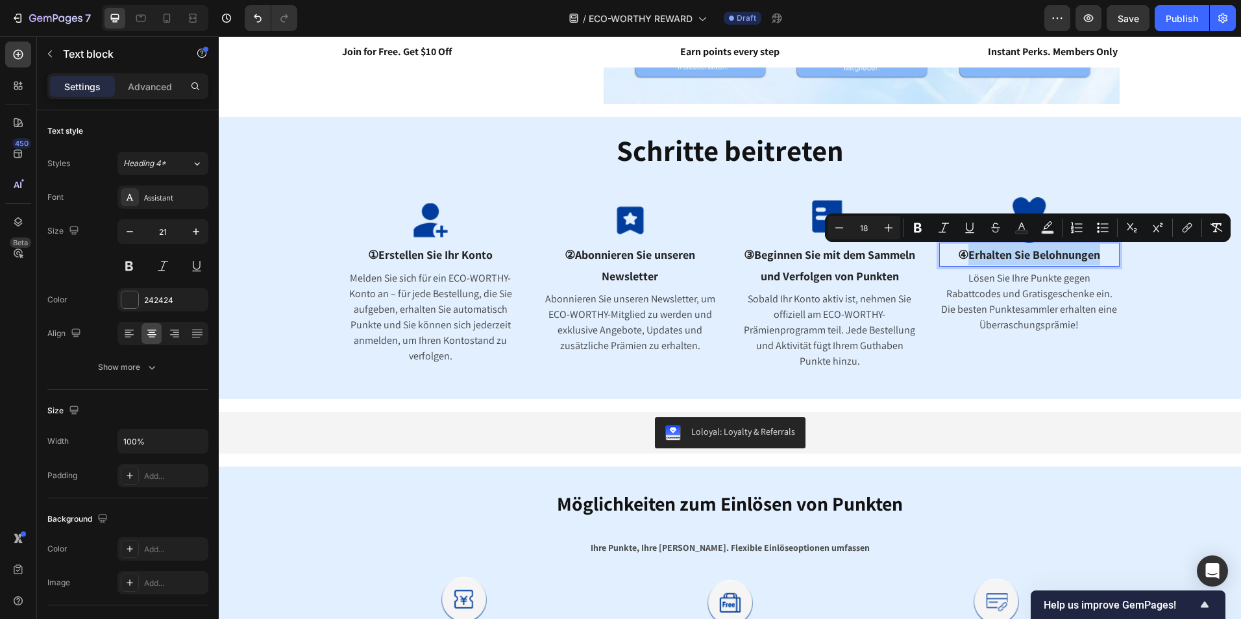
drag, startPoint x: 1110, startPoint y: 254, endPoint x: 965, endPoint y: 251, distance: 145.4
click at [965, 251] on p "④Erhalten Sie Belohnungen" at bounding box center [1029, 254] width 178 height 21
copy span "Erhalten Sie Belohnungen"
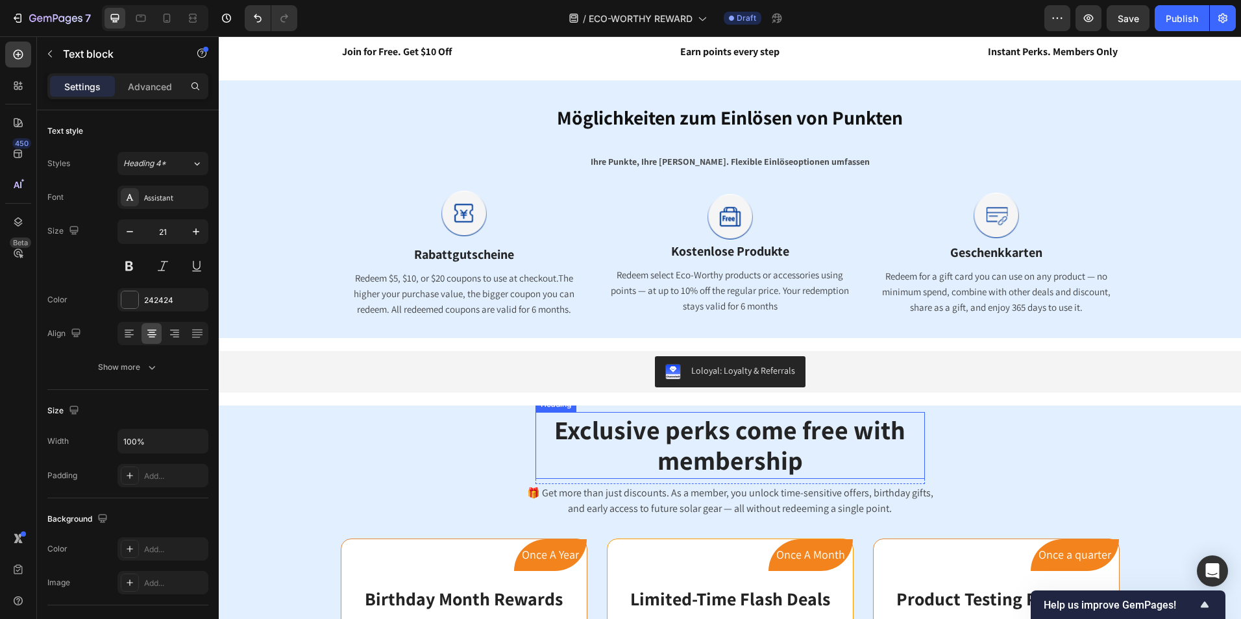
scroll to position [844, 0]
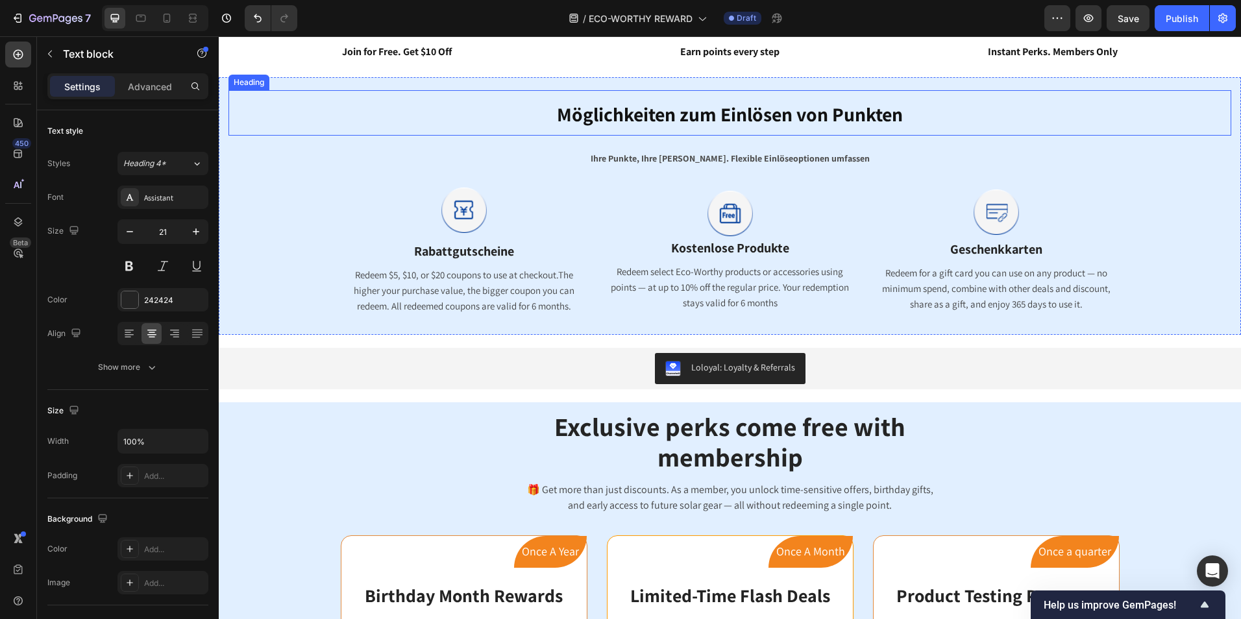
click at [704, 121] on span "Möglichkeiten zum Einlösen von Punkten" at bounding box center [730, 114] width 346 height 26
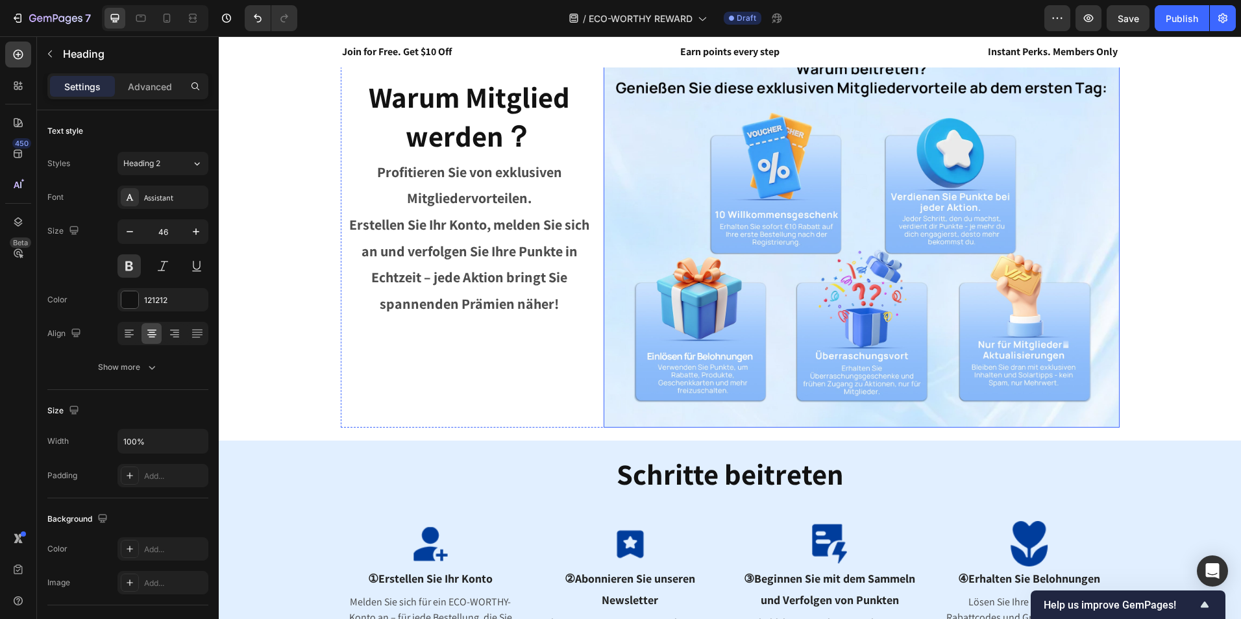
scroll to position [324, 0]
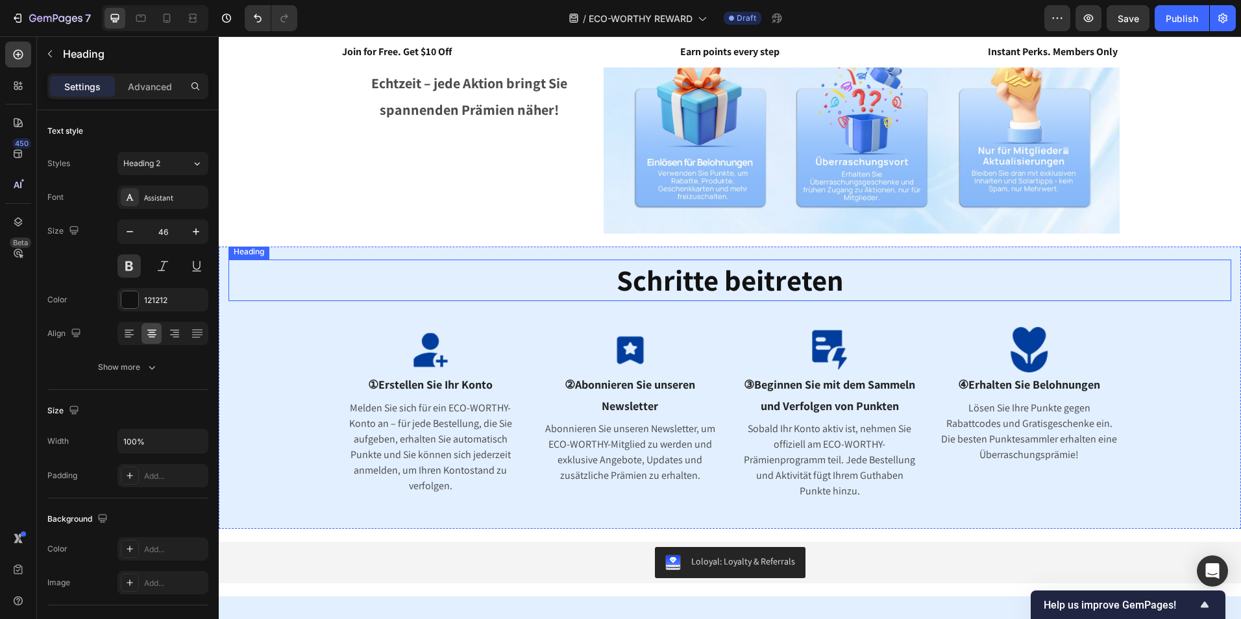
click at [740, 282] on span "Schritte beitreten" at bounding box center [729, 280] width 227 height 38
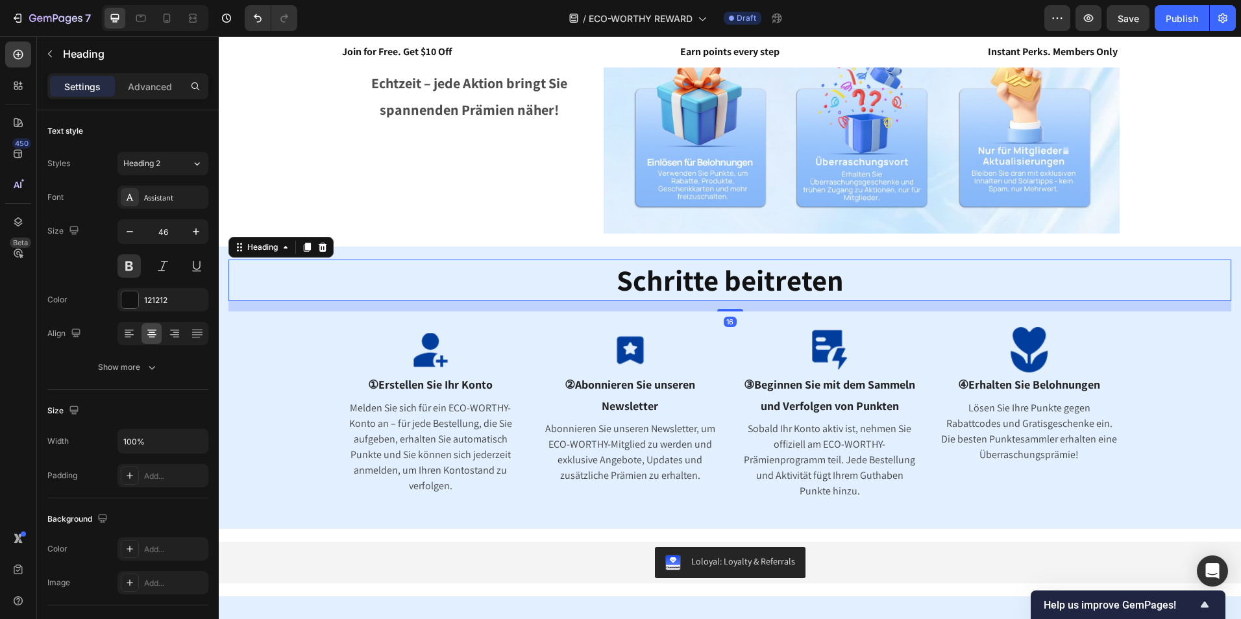
click at [862, 267] on h2 "Schritte beitreten" at bounding box center [729, 281] width 1003 height 42
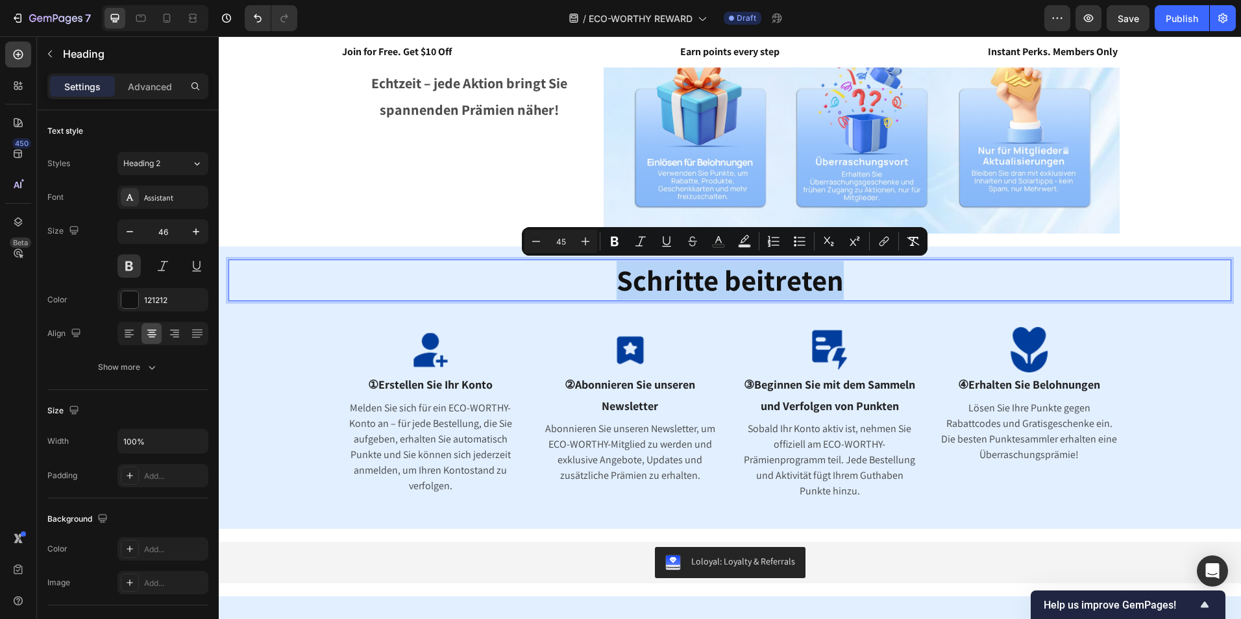
drag, startPoint x: 838, startPoint y: 277, endPoint x: 522, endPoint y: 298, distance: 317.4
click at [522, 298] on p "Schritte beitreten" at bounding box center [730, 280] width 1000 height 39
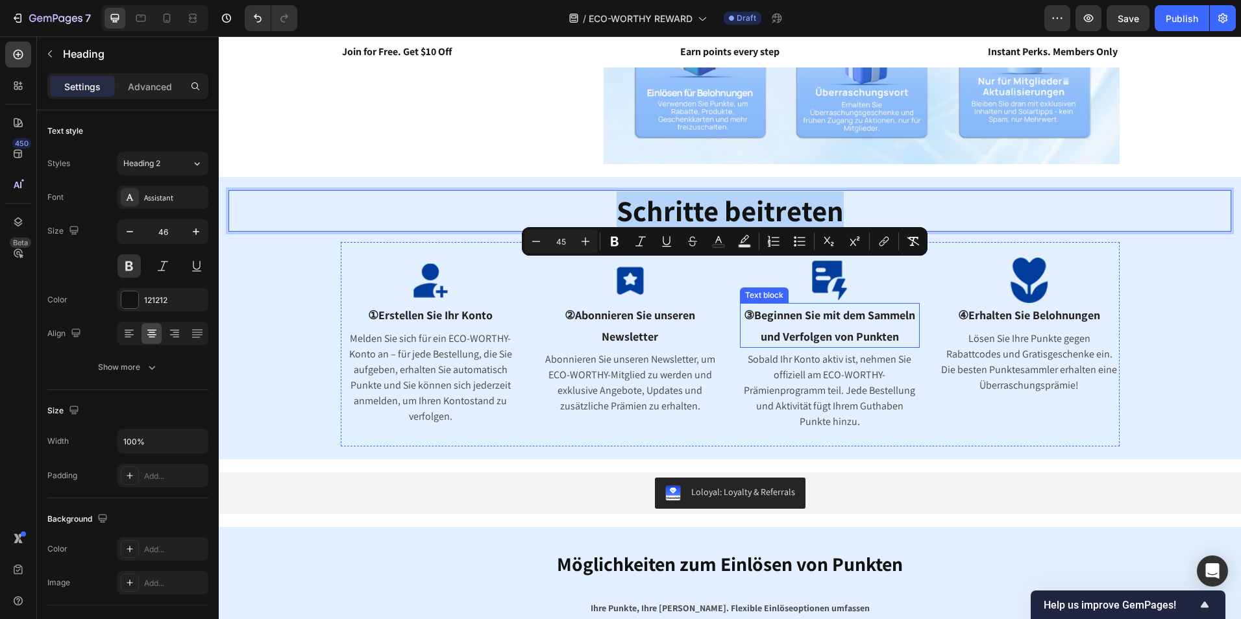
scroll to position [454, 0]
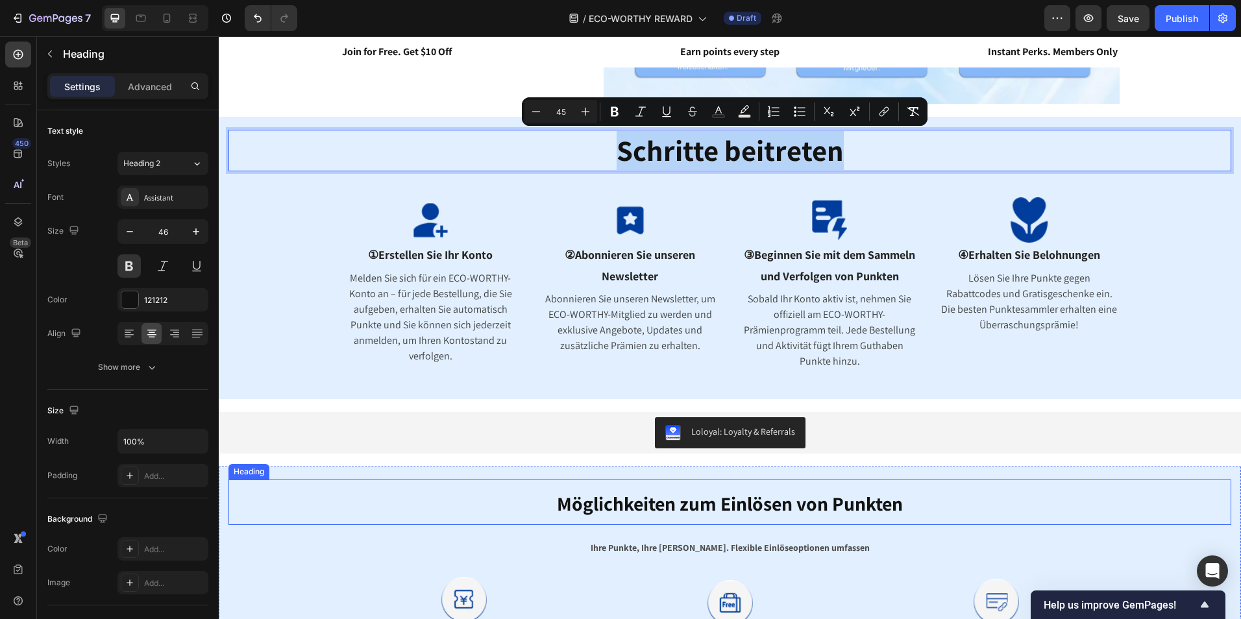
click at [866, 507] on span "Möglichkeiten zum Einlösen von Punkten" at bounding box center [730, 504] width 346 height 26
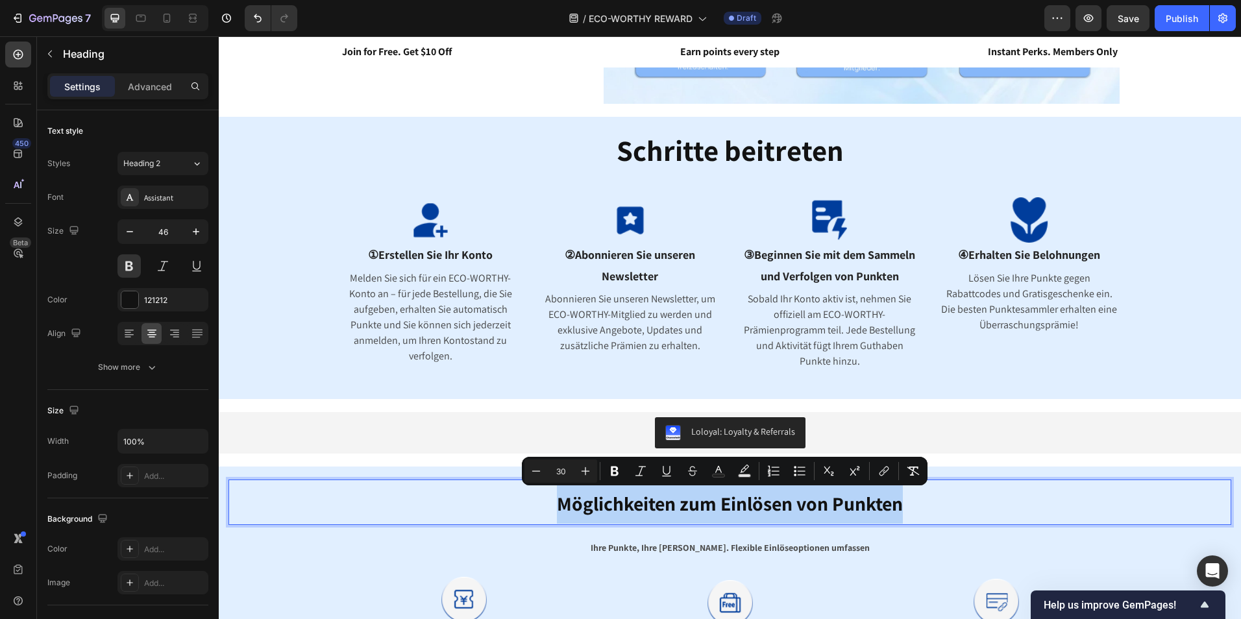
drag, startPoint x: 903, startPoint y: 506, endPoint x: 544, endPoint y: 509, distance: 358.9
click at [544, 509] on p "Möglichkeiten zum Einlösen von Punkten" at bounding box center [730, 502] width 1000 height 43
drag, startPoint x: 567, startPoint y: 467, endPoint x: 551, endPoint y: 468, distance: 16.2
click at [551, 468] on input "30" at bounding box center [561, 471] width 26 height 16
type input "45"
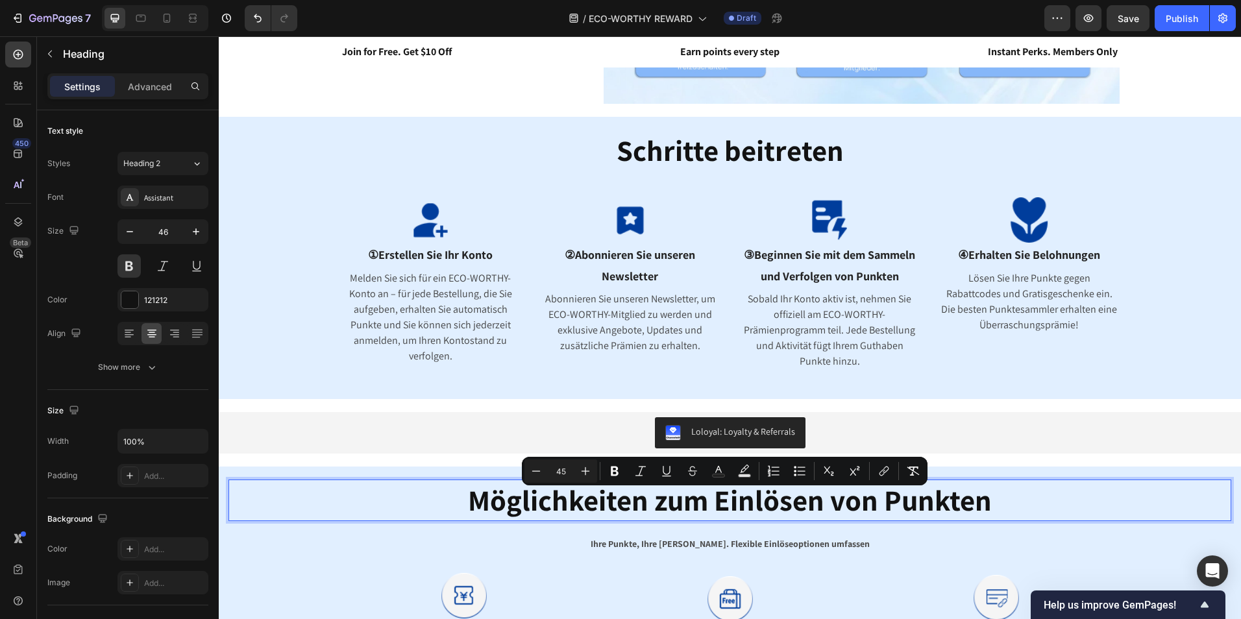
click at [1042, 501] on p "Möglichkeiten zum Einlösen von Punkten" at bounding box center [730, 500] width 1000 height 39
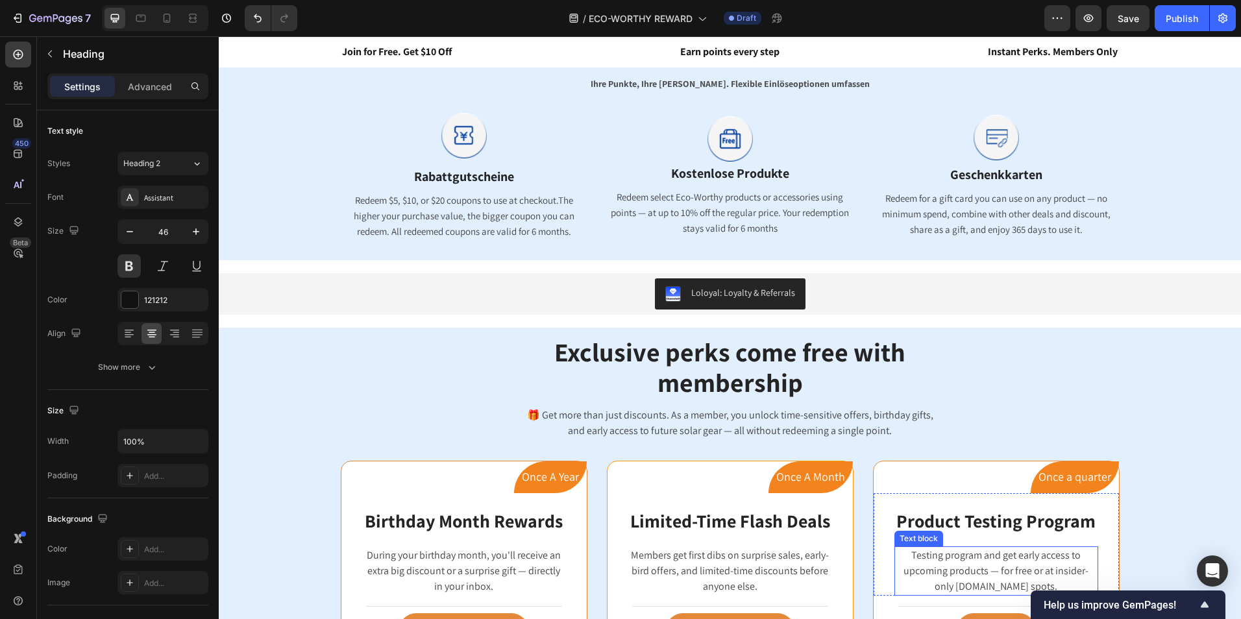
scroll to position [909, 0]
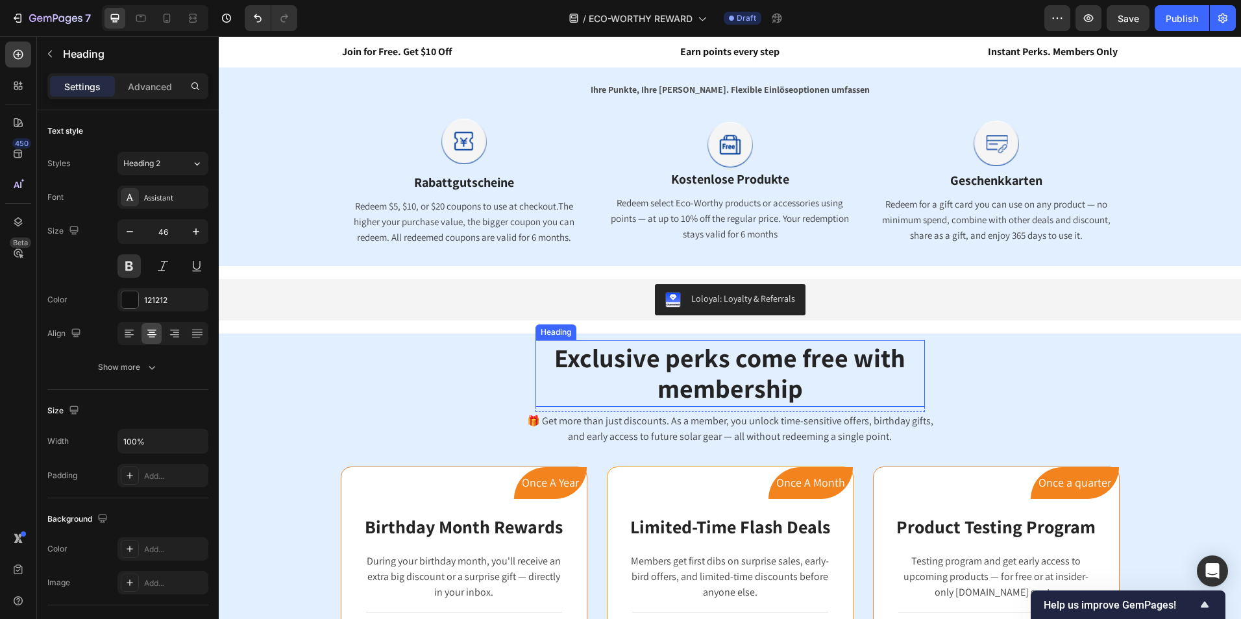
click at [757, 380] on span "Exclusive perks come free with membership" at bounding box center [729, 373] width 351 height 65
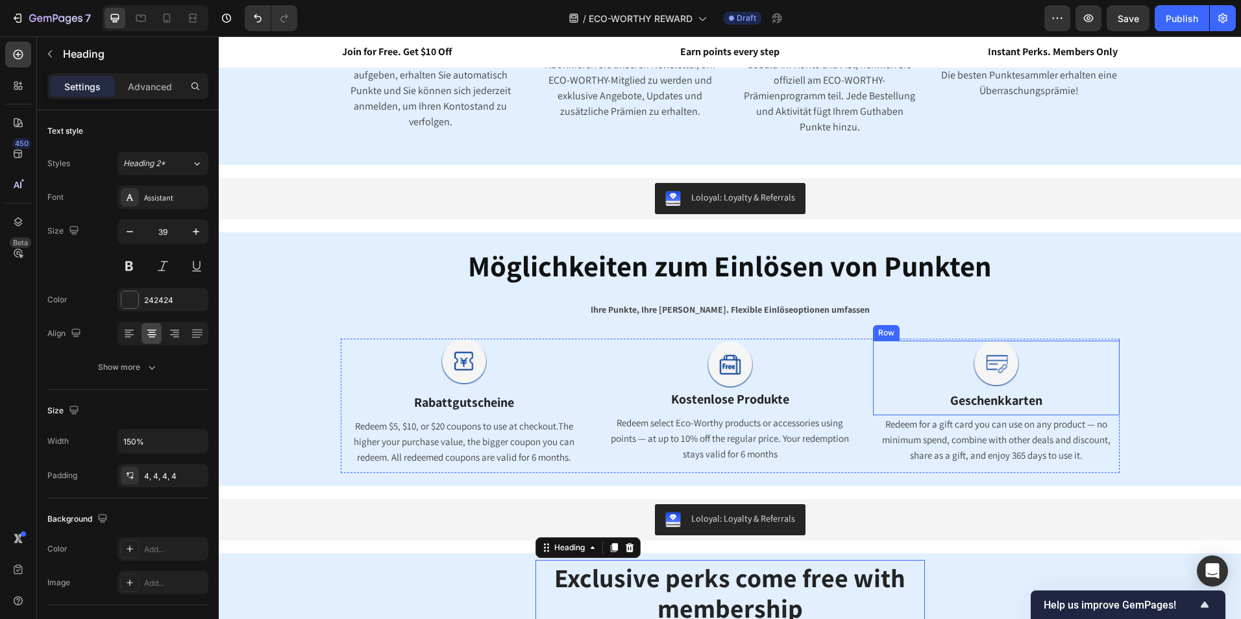
scroll to position [649, 0]
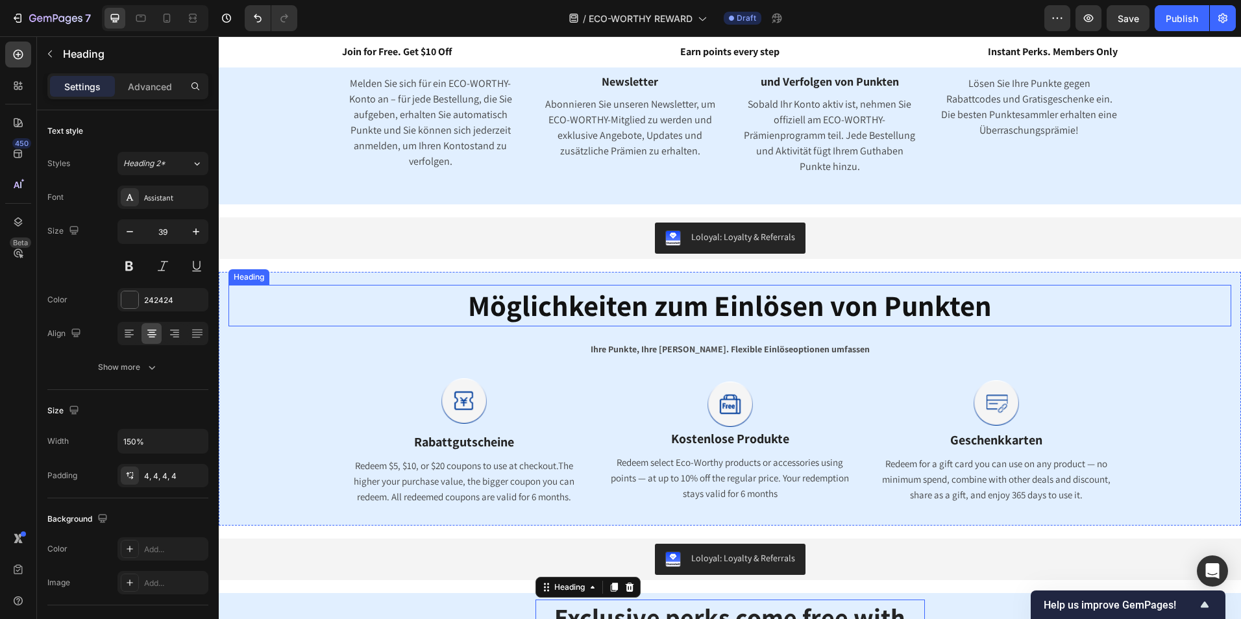
click at [768, 308] on span "Möglichkeiten zum Einlösen von Punkten" at bounding box center [730, 305] width 524 height 38
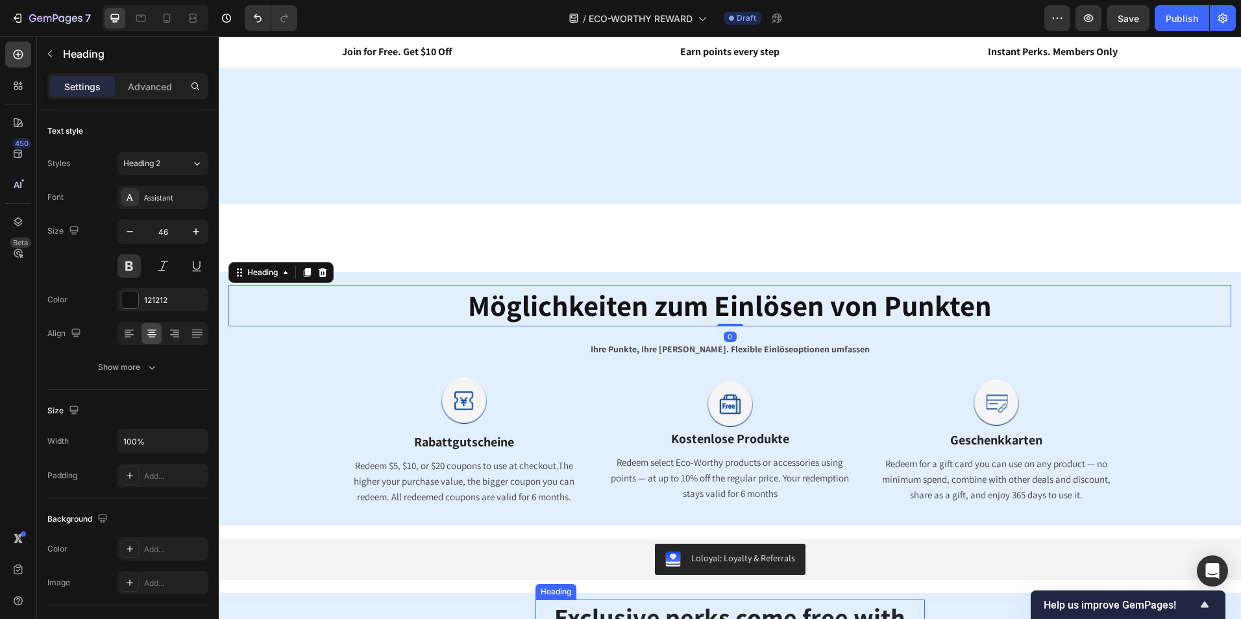
scroll to position [973, 0]
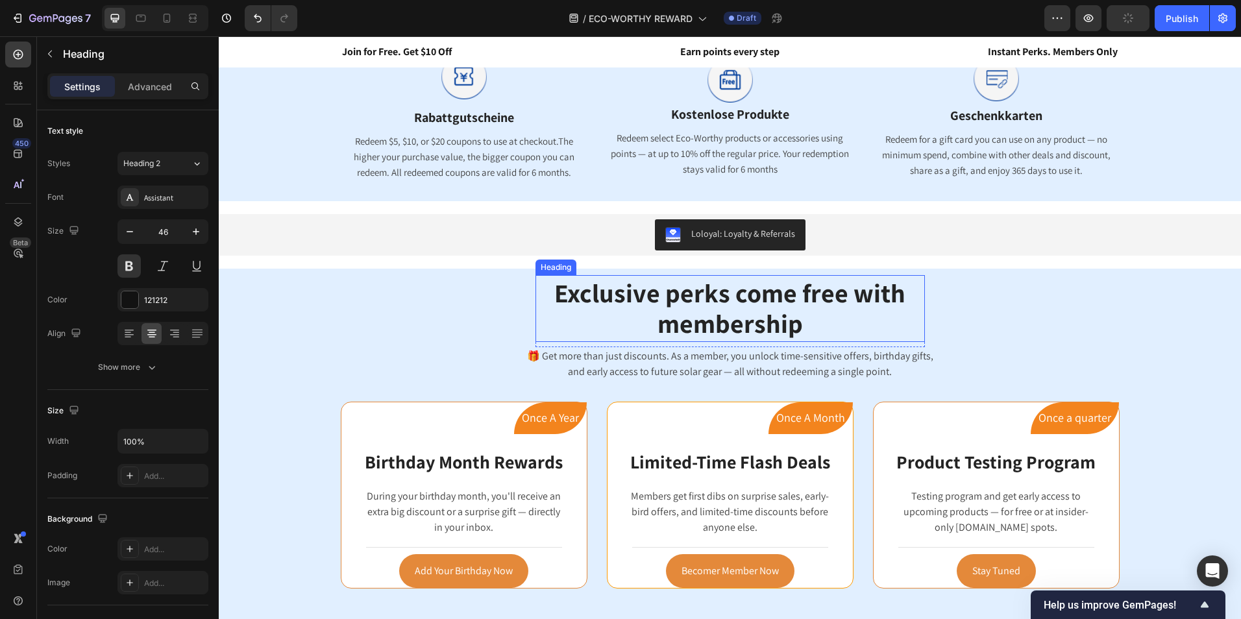
click at [779, 312] on span "Exclusive perks come free with membership" at bounding box center [729, 308] width 351 height 65
click at [811, 313] on h2 "Exclusive perks come free with membership" at bounding box center [729, 308] width 389 height 67
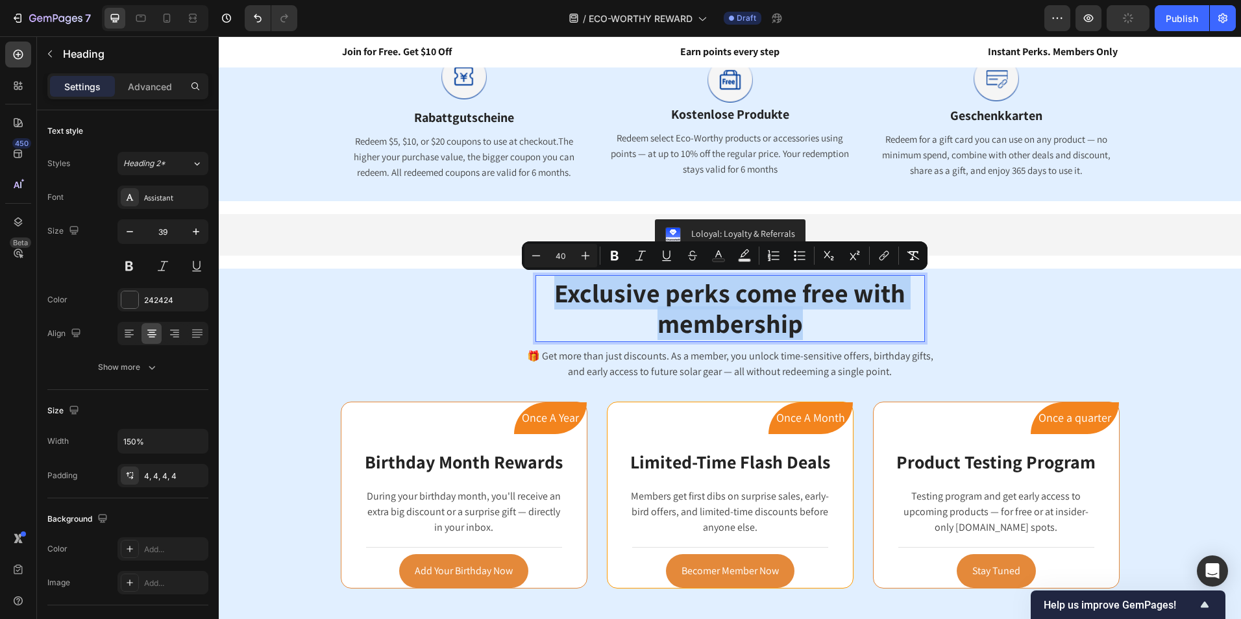
drag, startPoint x: 803, startPoint y: 324, endPoint x: 555, endPoint y: 295, distance: 250.3
click at [555, 295] on p "Exclusive perks come free with membership" at bounding box center [730, 309] width 384 height 62
copy span "Exclusive perks come free with membership"
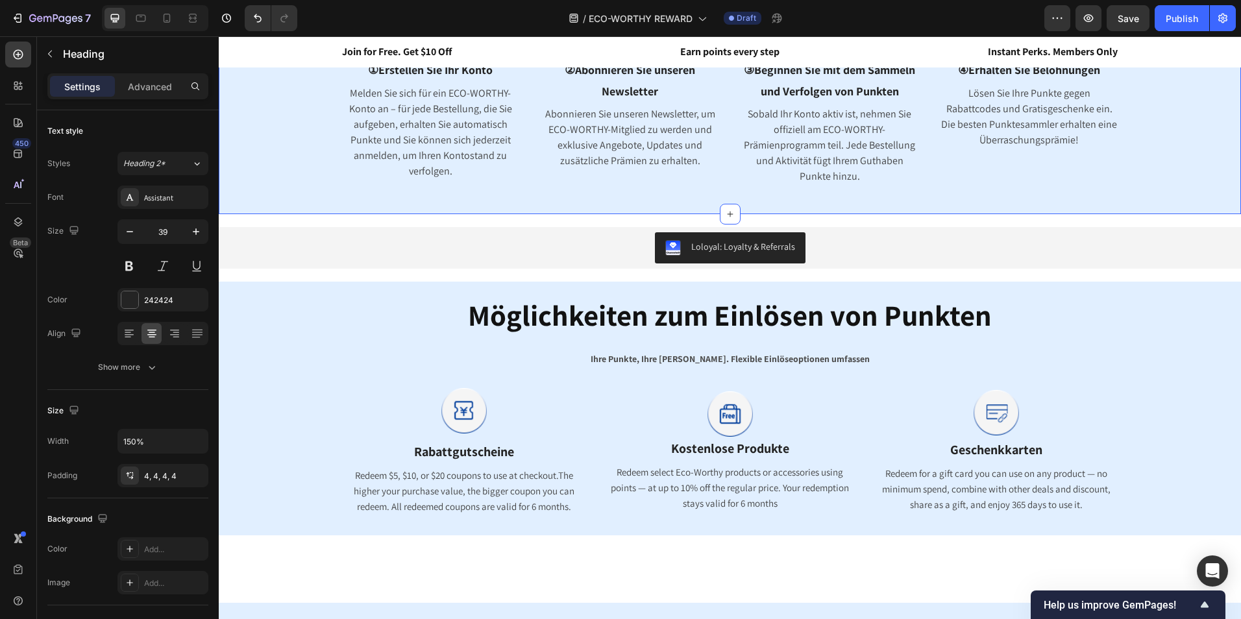
scroll to position [779, 0]
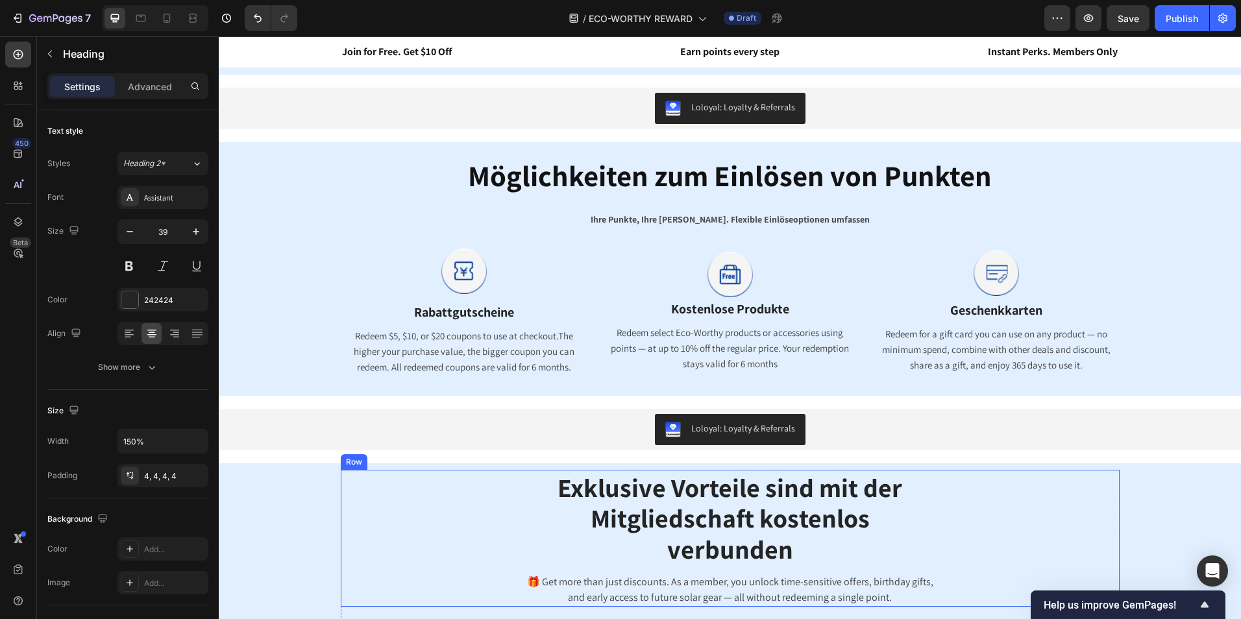
click at [952, 512] on div "Exklusive Vorteile sind mit der Mitgliedschaft kostenlos verbunden Heading Row …" at bounding box center [730, 538] width 779 height 137
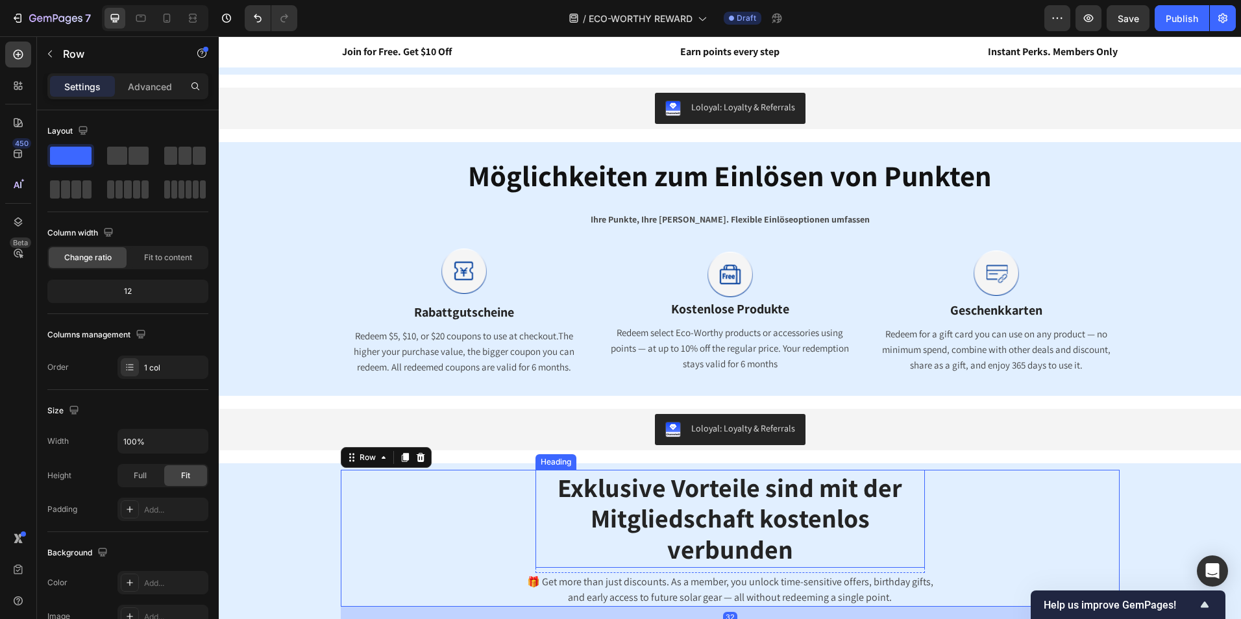
click at [805, 520] on span "Exklusive Vorteile sind mit der Mitgliedschaft kostenlos verbunden" at bounding box center [729, 518] width 345 height 96
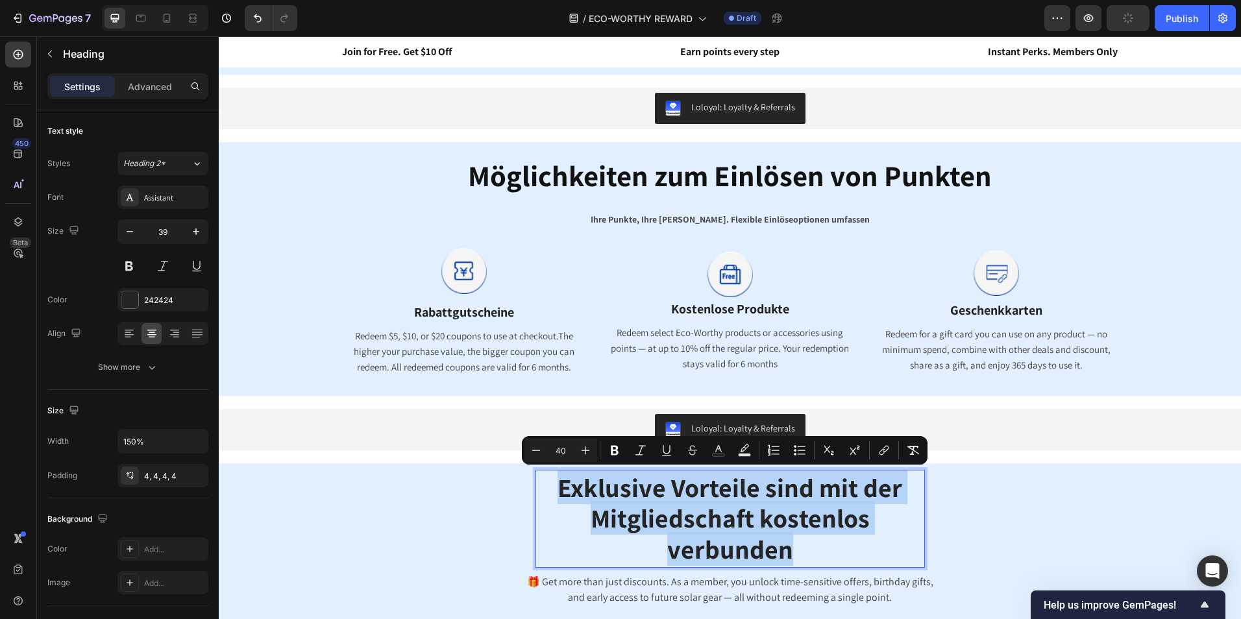
drag, startPoint x: 787, startPoint y: 549, endPoint x: 549, endPoint y: 477, distance: 248.2
click at [549, 477] on p "Exklusive Vorteile sind mit der Mitgliedschaft kostenlos verbunden" at bounding box center [730, 518] width 384 height 93
click at [537, 452] on icon "Editor contextual toolbar" at bounding box center [536, 450] width 13 height 13
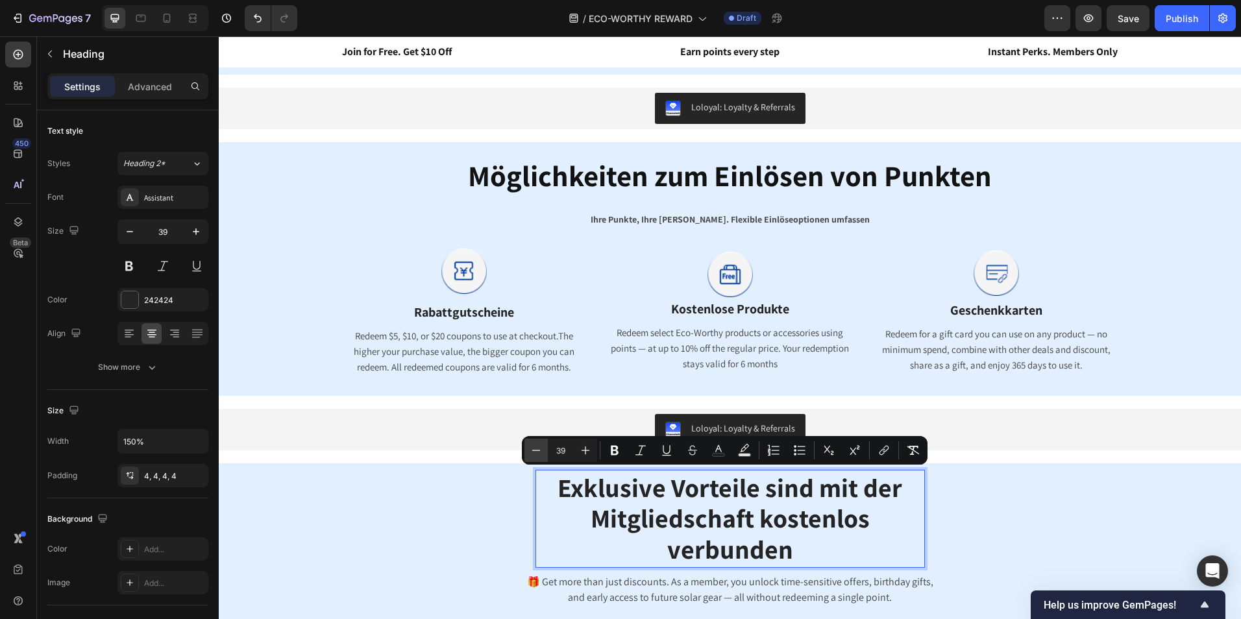
click at [537, 452] on icon "Editor contextual toolbar" at bounding box center [536, 450] width 13 height 13
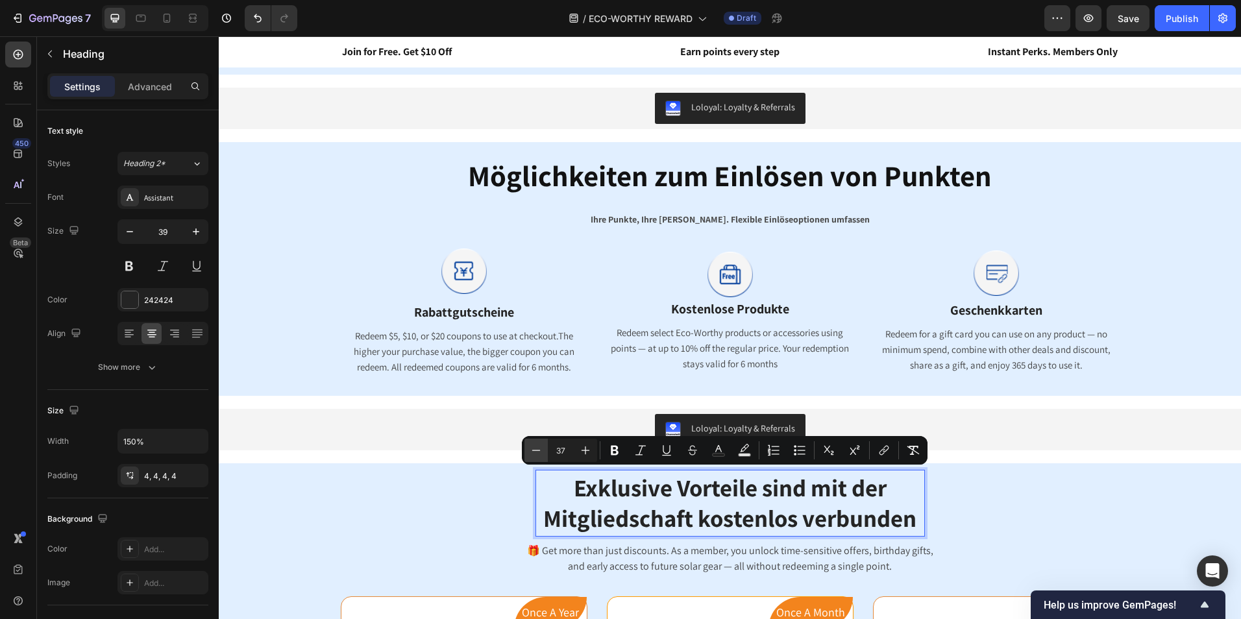
click at [537, 452] on icon "Editor contextual toolbar" at bounding box center [536, 450] width 13 height 13
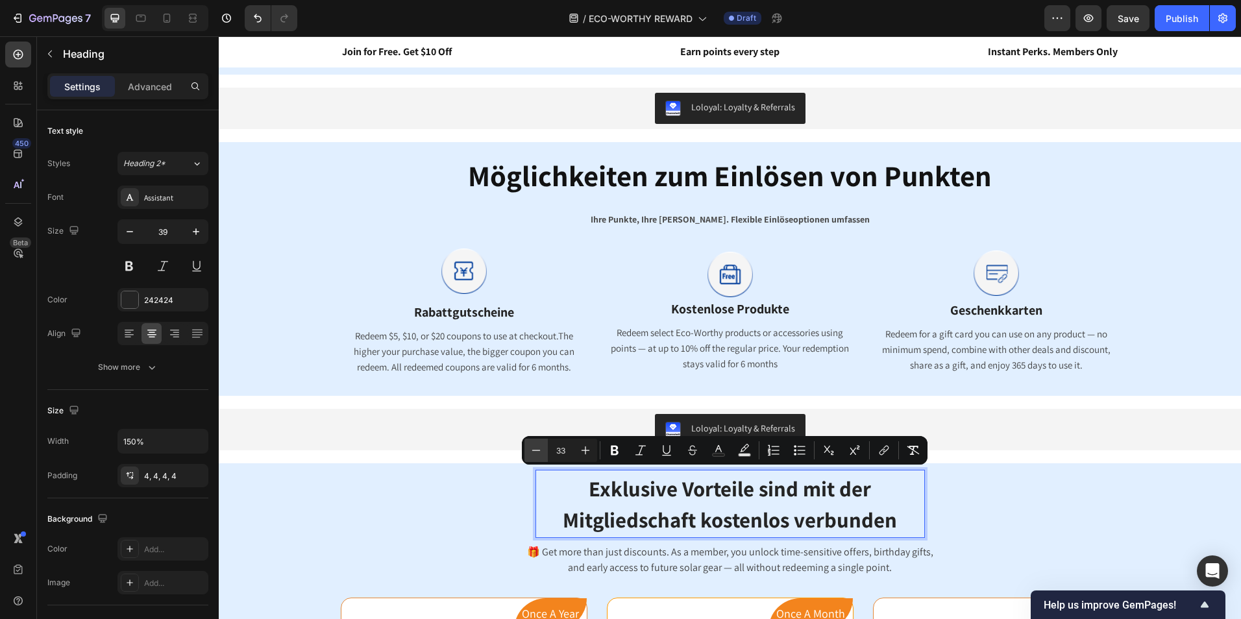
click at [537, 452] on icon "Editor contextual toolbar" at bounding box center [536, 450] width 13 height 13
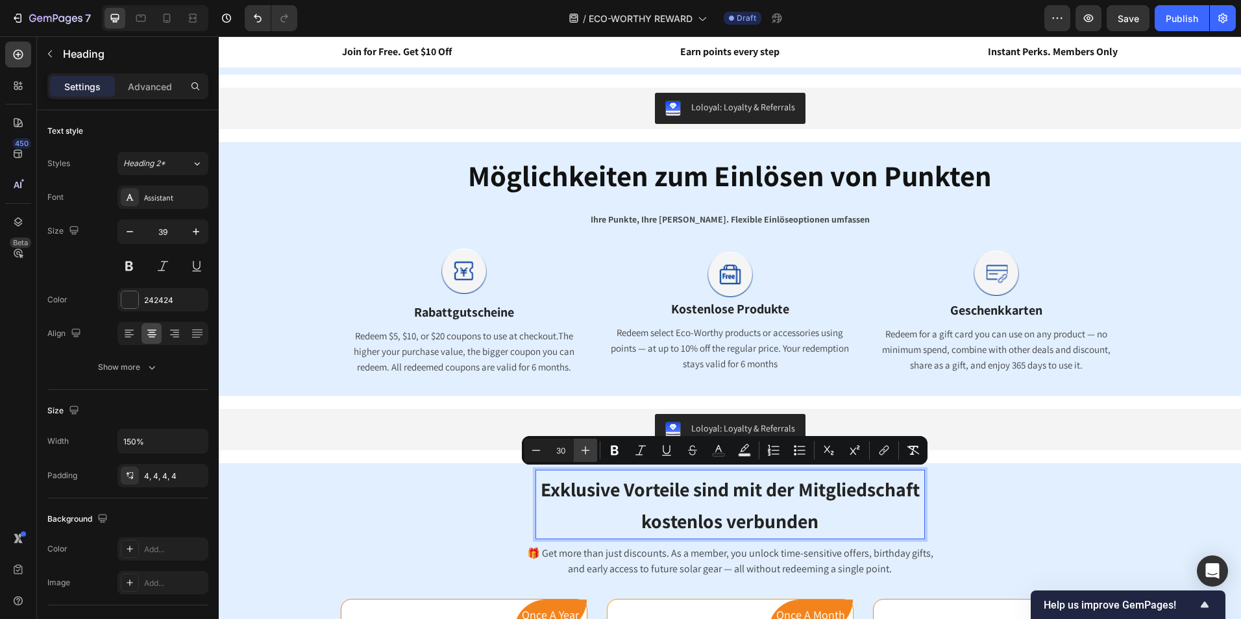
click at [580, 448] on icon "Editor contextual toolbar" at bounding box center [585, 450] width 13 height 13
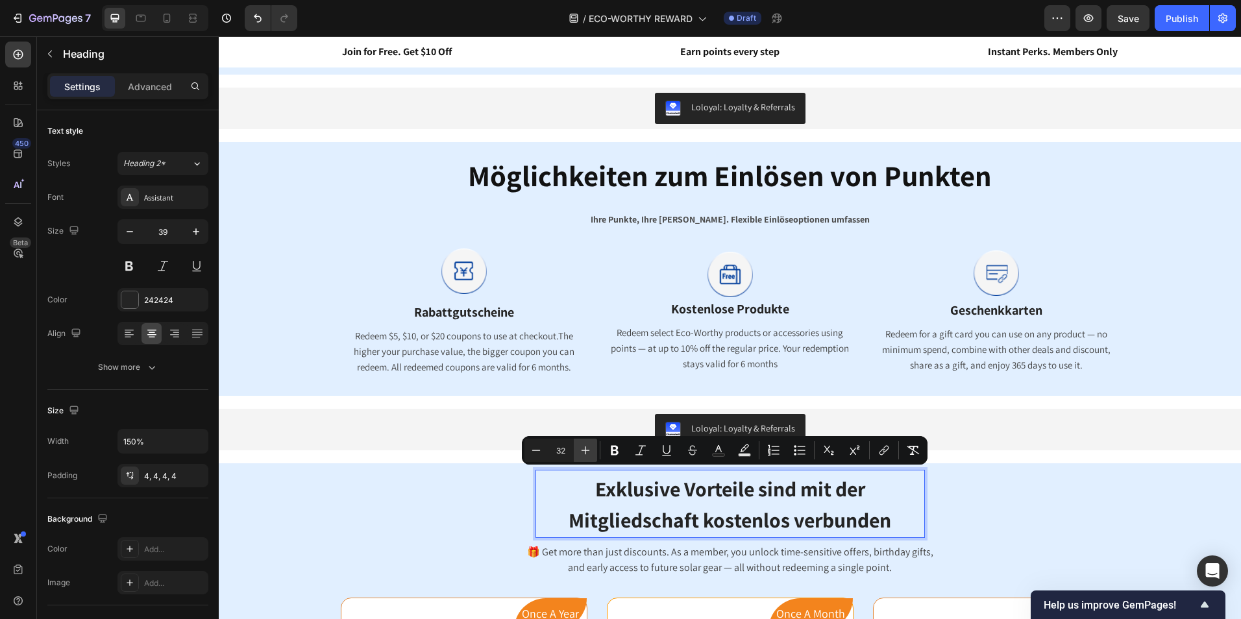
click at [580, 448] on icon "Editor contextual toolbar" at bounding box center [585, 450] width 13 height 13
click at [580, 449] on icon "Editor contextual toolbar" at bounding box center [585, 450] width 13 height 13
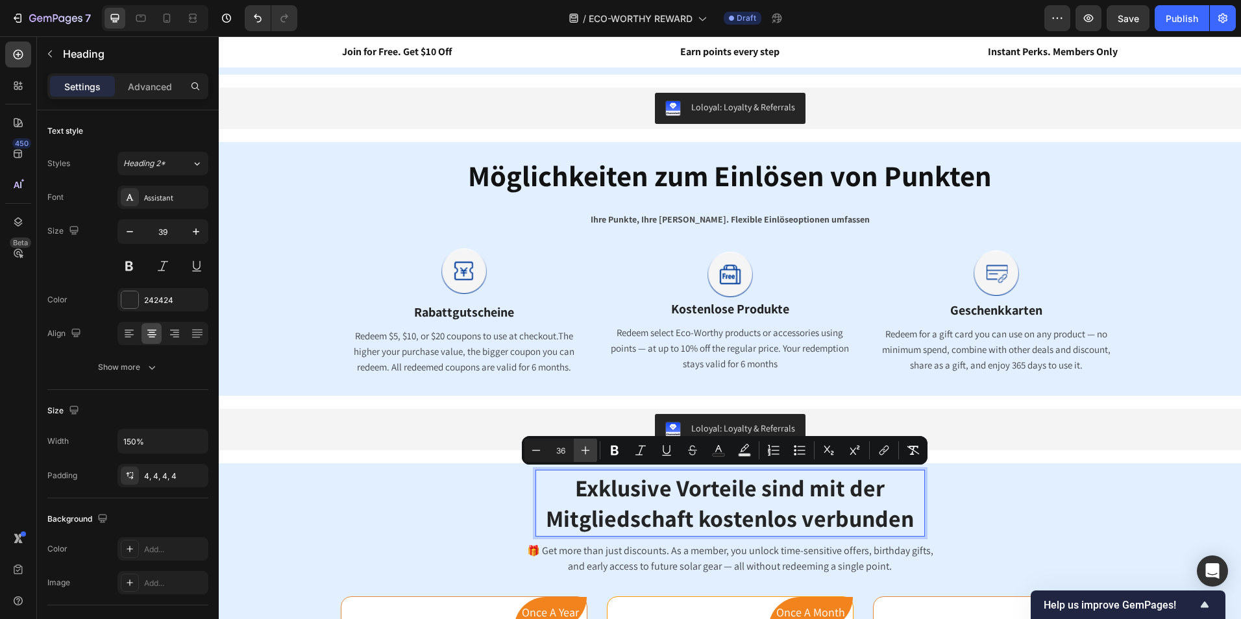
click at [580, 449] on icon "Editor contextual toolbar" at bounding box center [585, 450] width 13 height 13
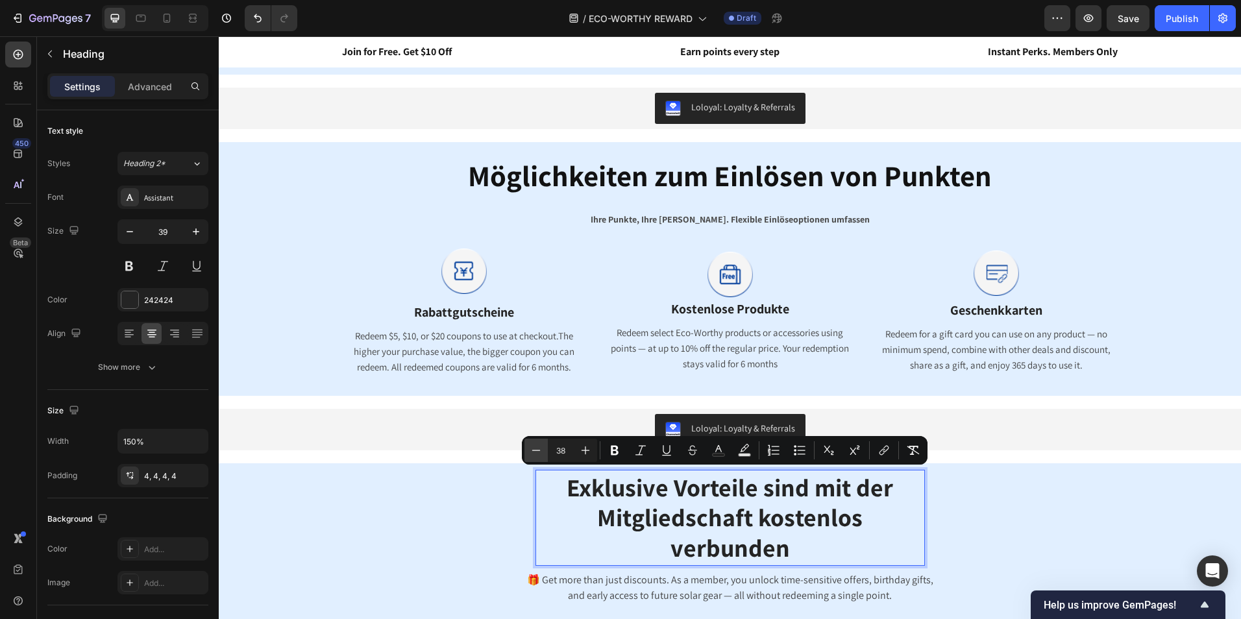
click at [533, 450] on icon "Editor contextual toolbar" at bounding box center [536, 450] width 13 height 13
type input "37"
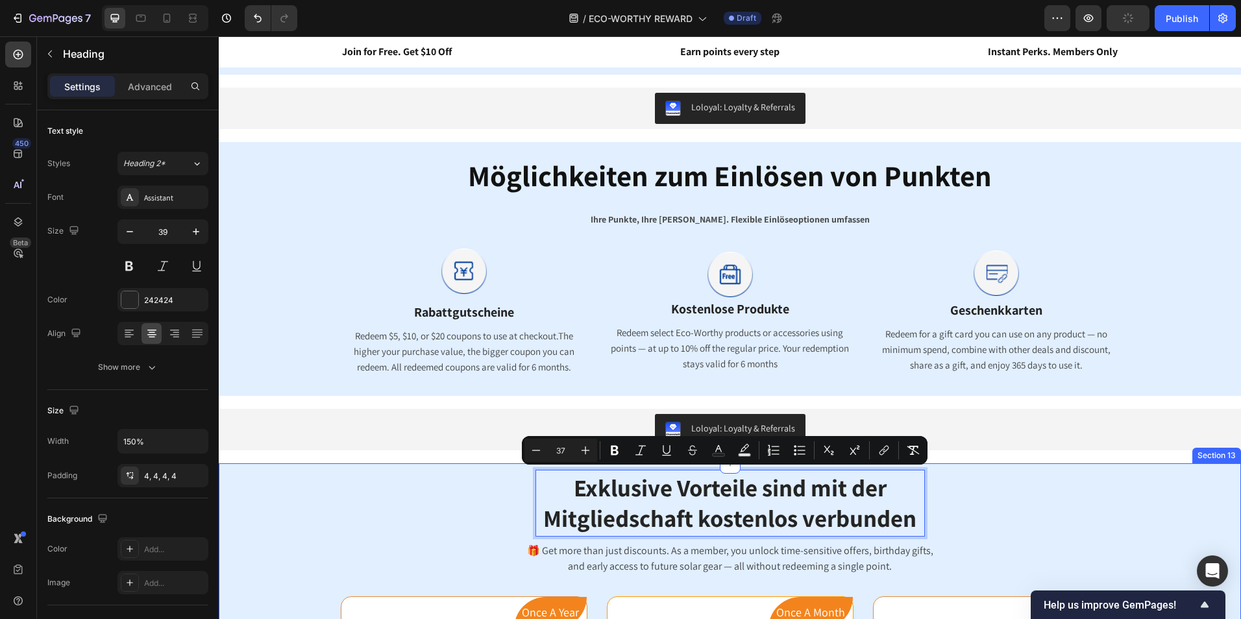
click at [1082, 511] on div "Exklusive Vorteile sind mit der Mitgliedschaft kostenlos verbunden Heading 8 Ro…" at bounding box center [730, 523] width 779 height 106
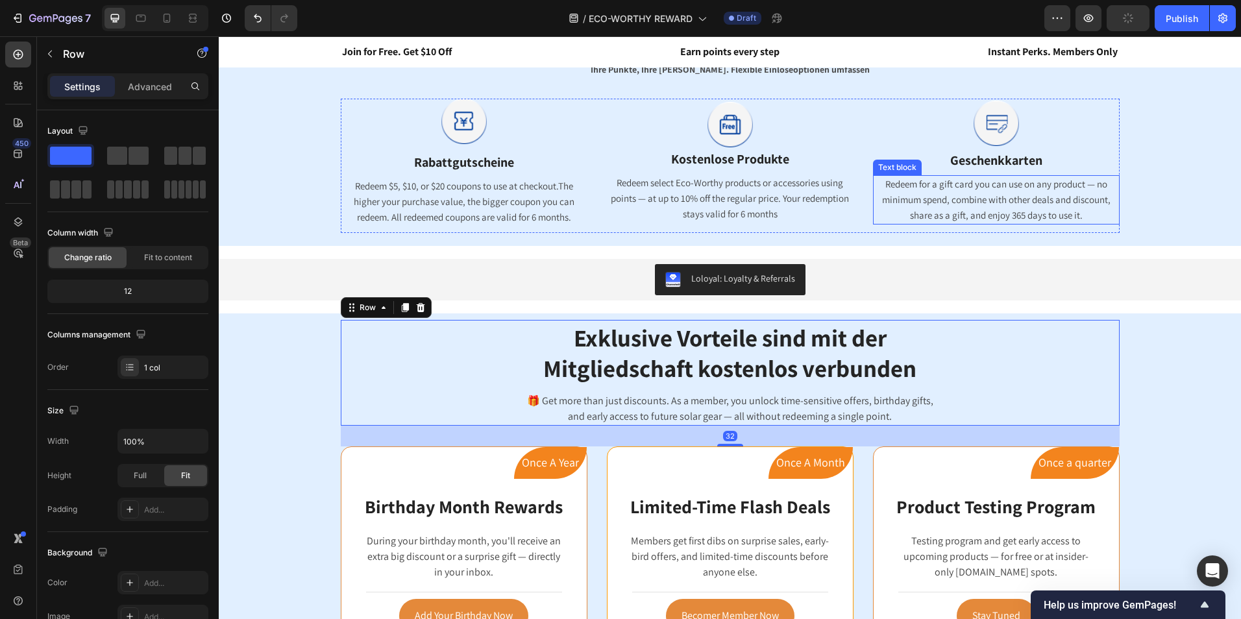
scroll to position [1038, 0]
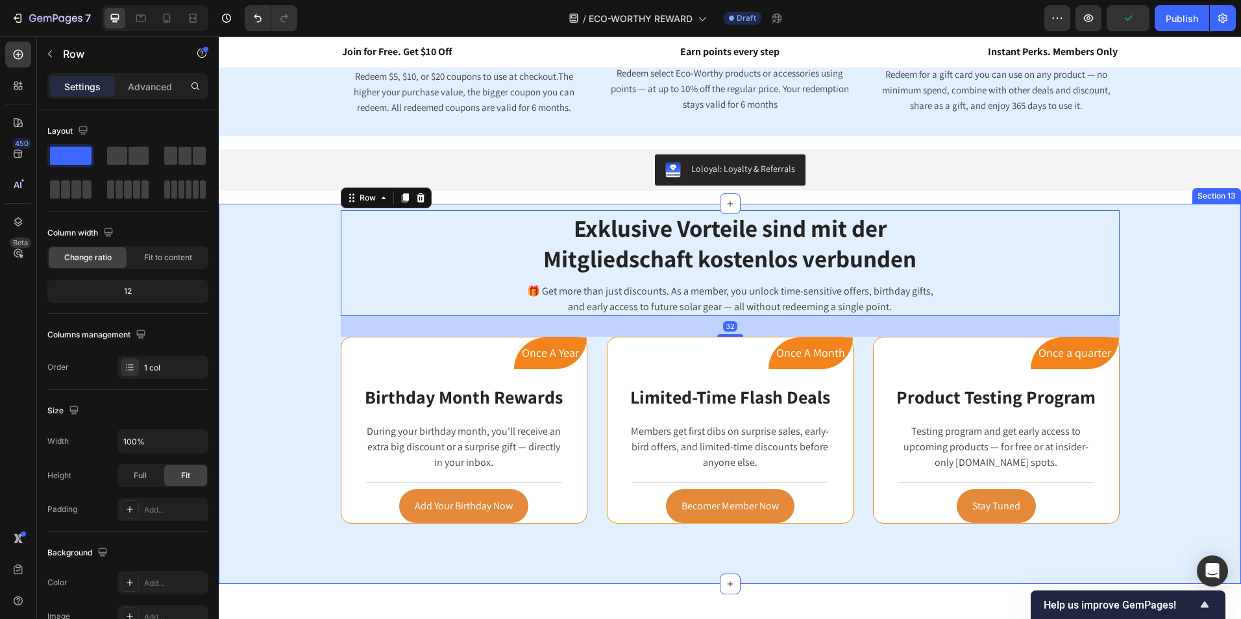
click at [1183, 434] on div "⁠⁠⁠⁠⁠⁠⁠ Exklusive Vorteile sind mit der Mitgliedschaft kostenlos verbunden Head…" at bounding box center [729, 394] width 1003 height 368
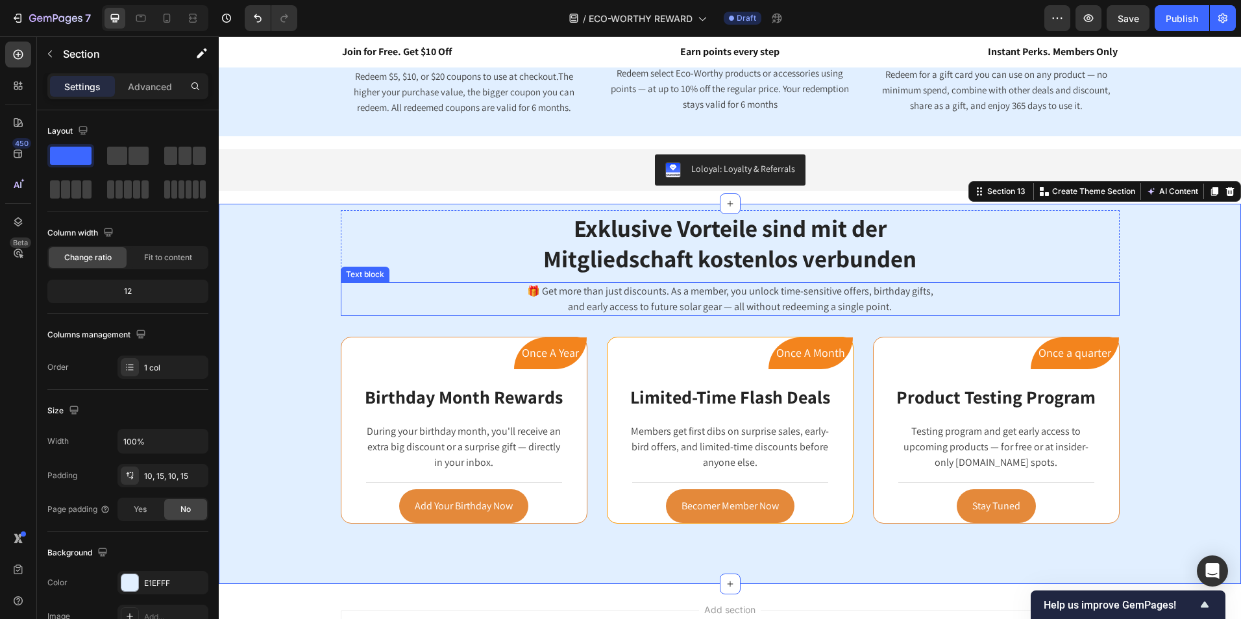
click at [849, 299] on div "🎁 Get more than just discounts. As a member, you unlock time-sensitive offers, …" at bounding box center [730, 299] width 779 height 34
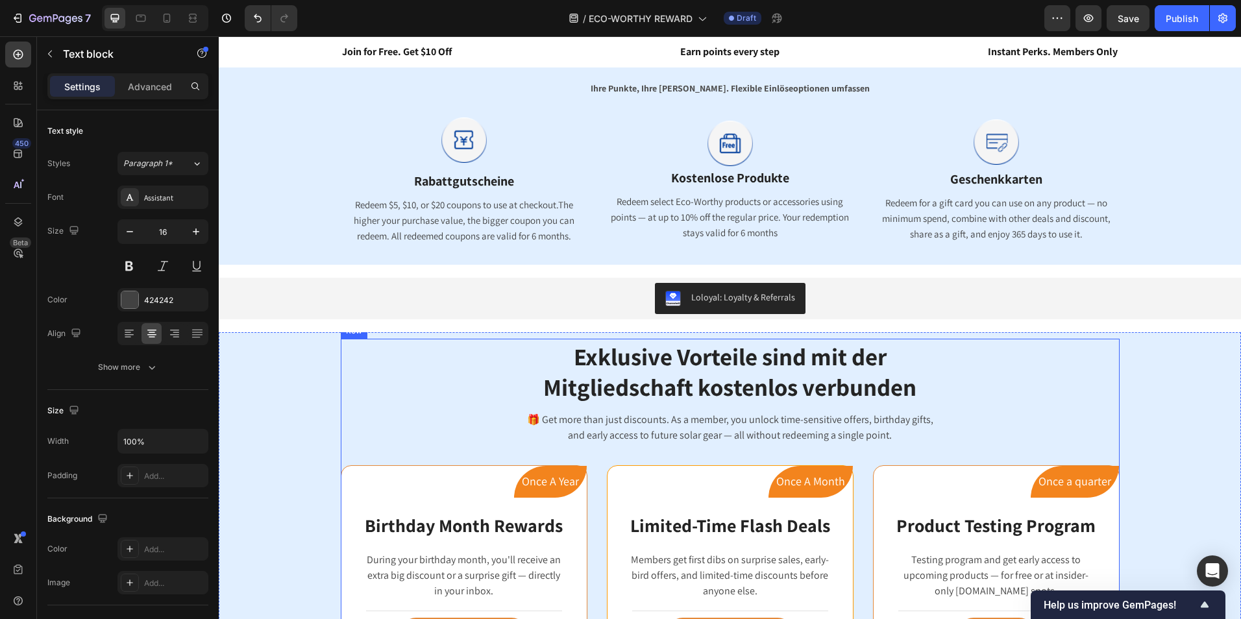
scroll to position [909, 0]
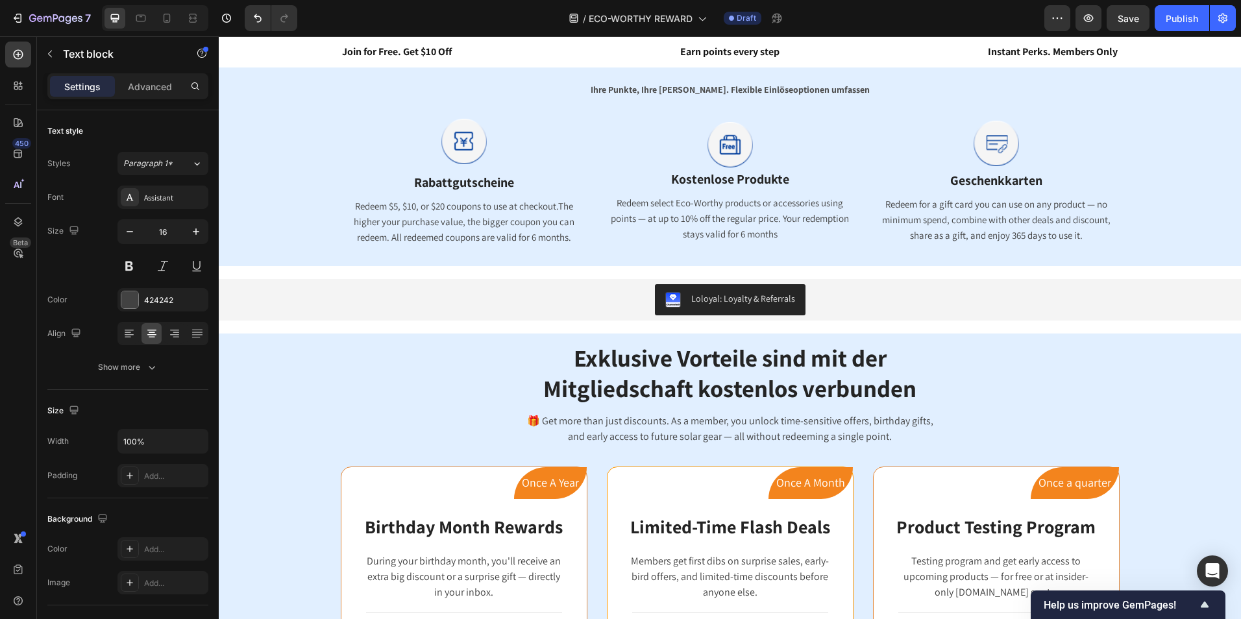
click at [921, 426] on p "🎁 Get more than just discounts. As a member, you unlock time-sensitive offers, …" at bounding box center [730, 421] width 776 height 16
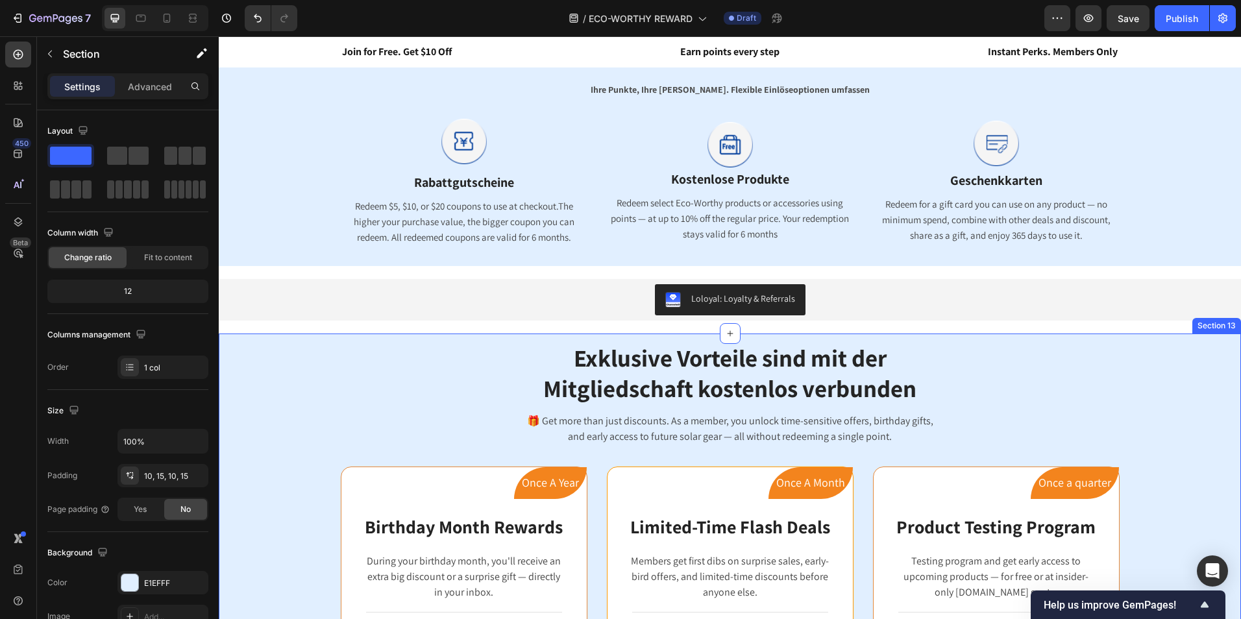
click at [1182, 390] on div "Exklusive Vorteile sind mit der Mitgliedschaft kostenlos verbunden Heading Row …" at bounding box center [729, 524] width 1003 height 368
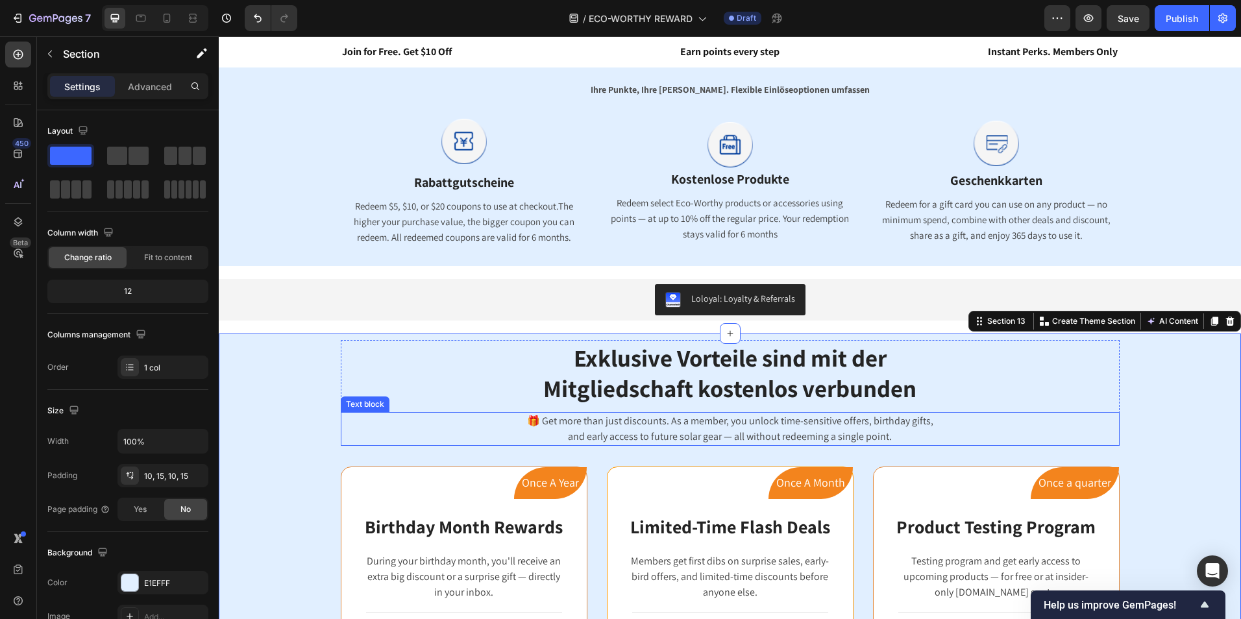
click at [849, 434] on p "and early access to future solar gear — all without redeeming a single point." at bounding box center [730, 437] width 776 height 16
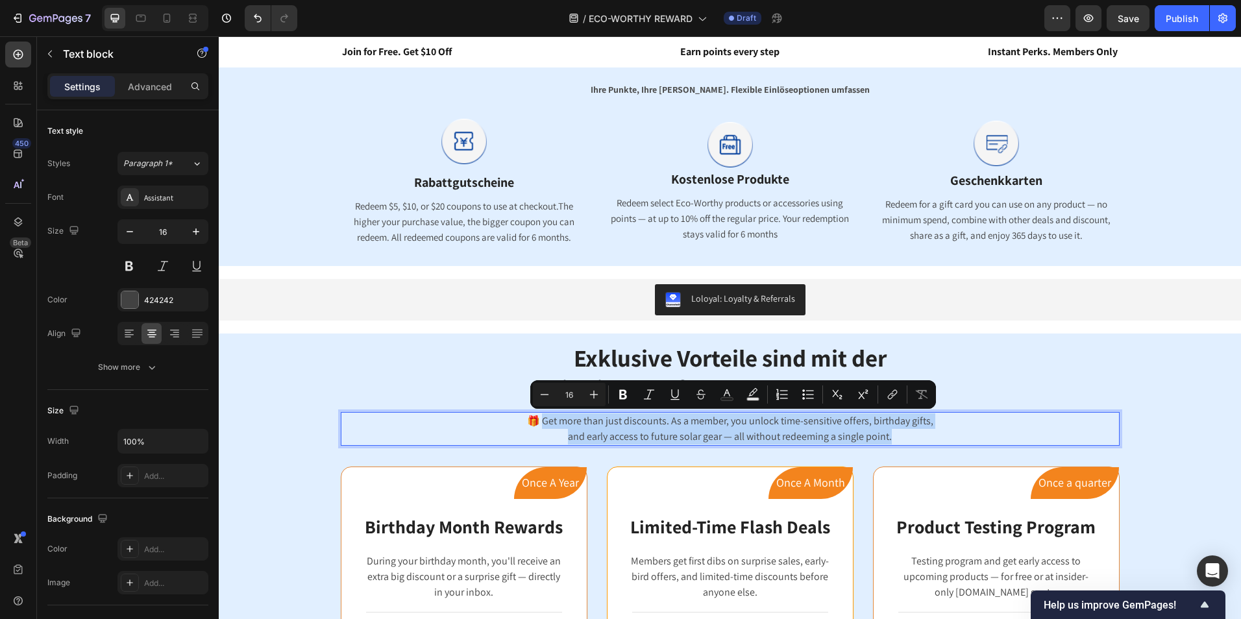
drag, startPoint x: 891, startPoint y: 441, endPoint x: 539, endPoint y: 423, distance: 352.8
click at [539, 423] on div "🎁 Get more than just discounts. As a member, you unlock time-sensitive offers, …" at bounding box center [730, 429] width 779 height 34
copy div "et more than just discounts. As a member, you unlock time-sensitive offers, bir…"
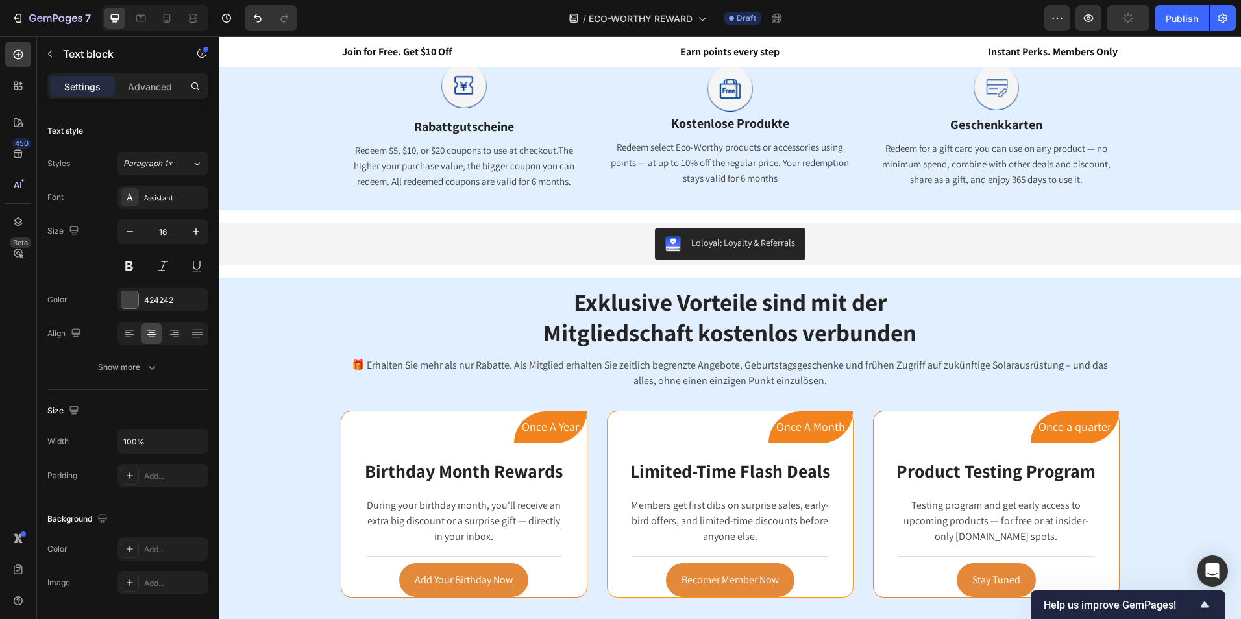
scroll to position [1094, 0]
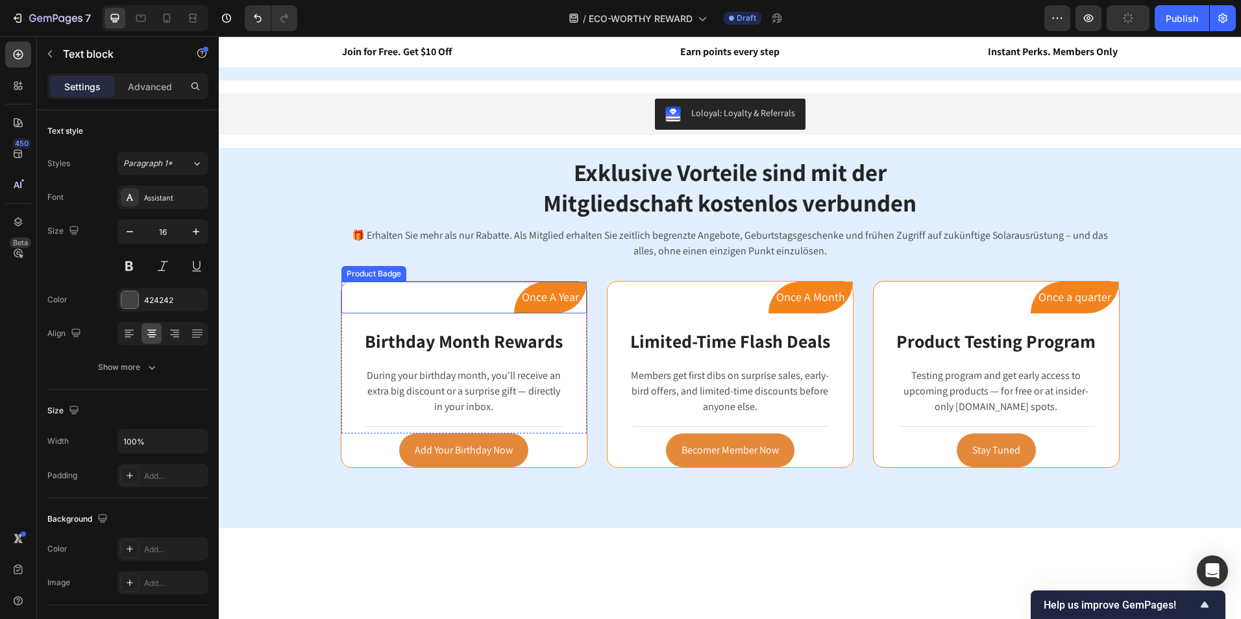
click at [543, 296] on pre "Once A Year" at bounding box center [550, 297] width 73 height 31
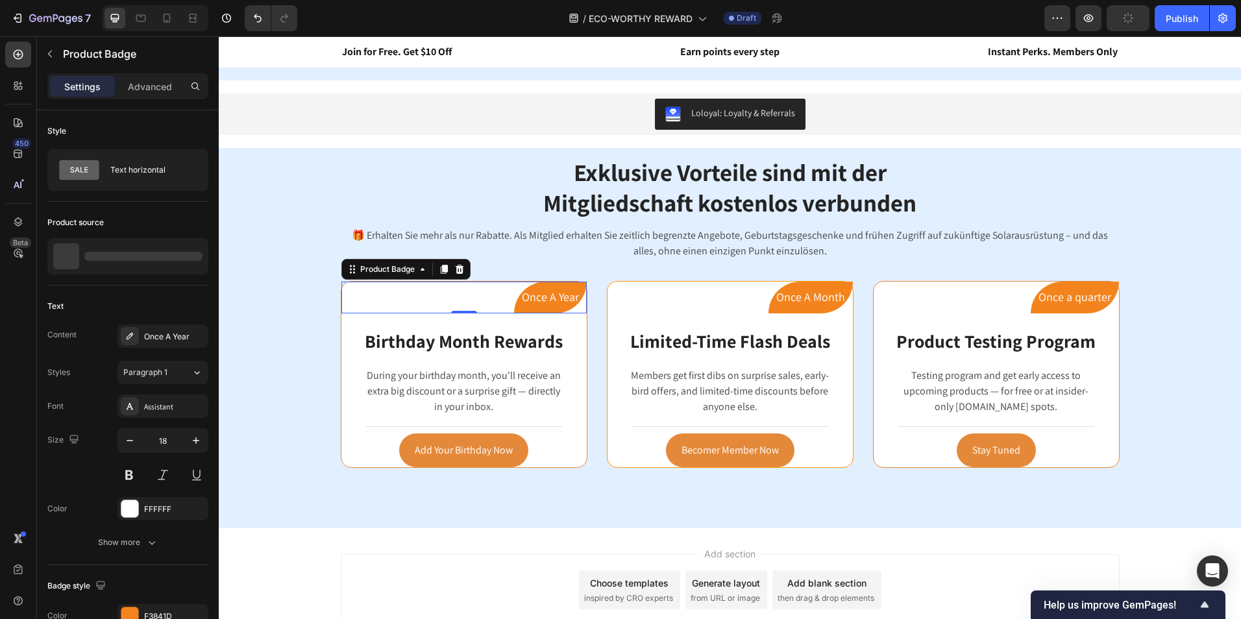
click at [564, 295] on pre "Once A Year" at bounding box center [550, 297] width 73 height 31
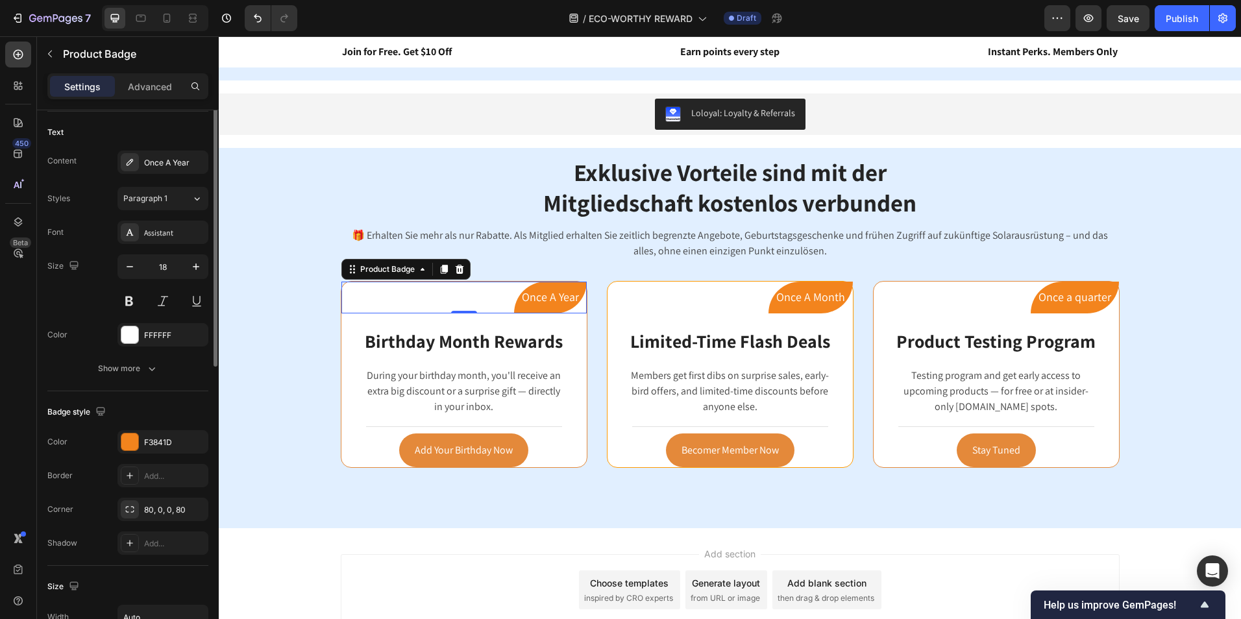
scroll to position [0, 0]
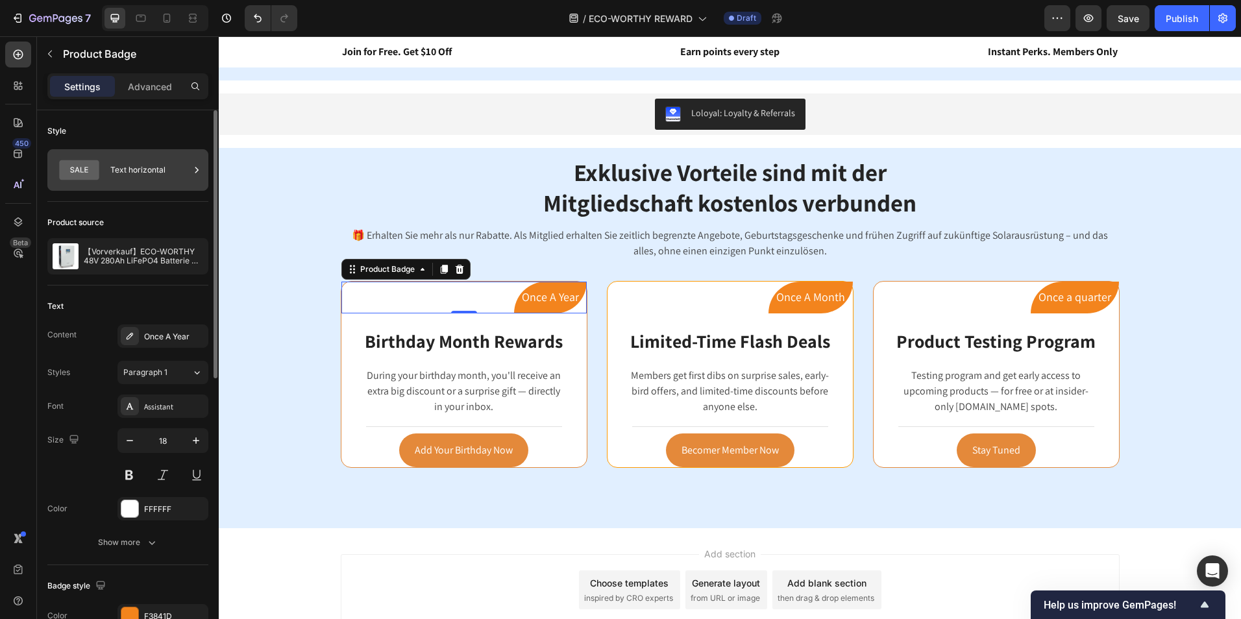
click at [154, 162] on div "Text horizontal" at bounding box center [149, 170] width 79 height 30
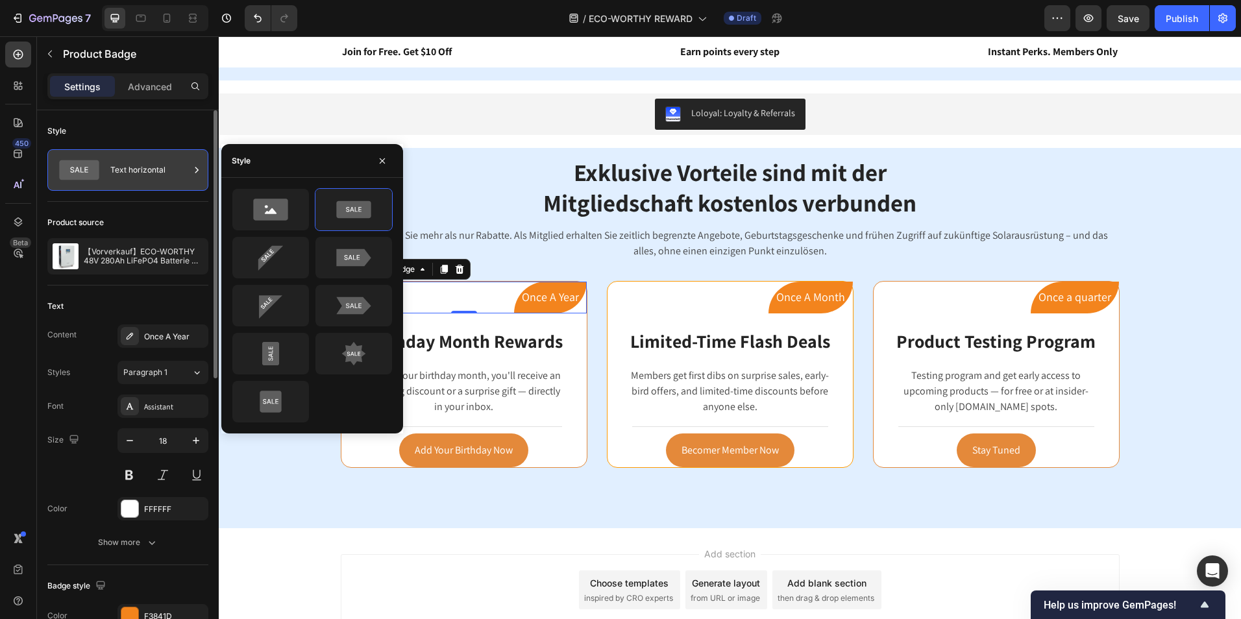
click at [154, 162] on div "Text horizontal" at bounding box center [149, 170] width 79 height 30
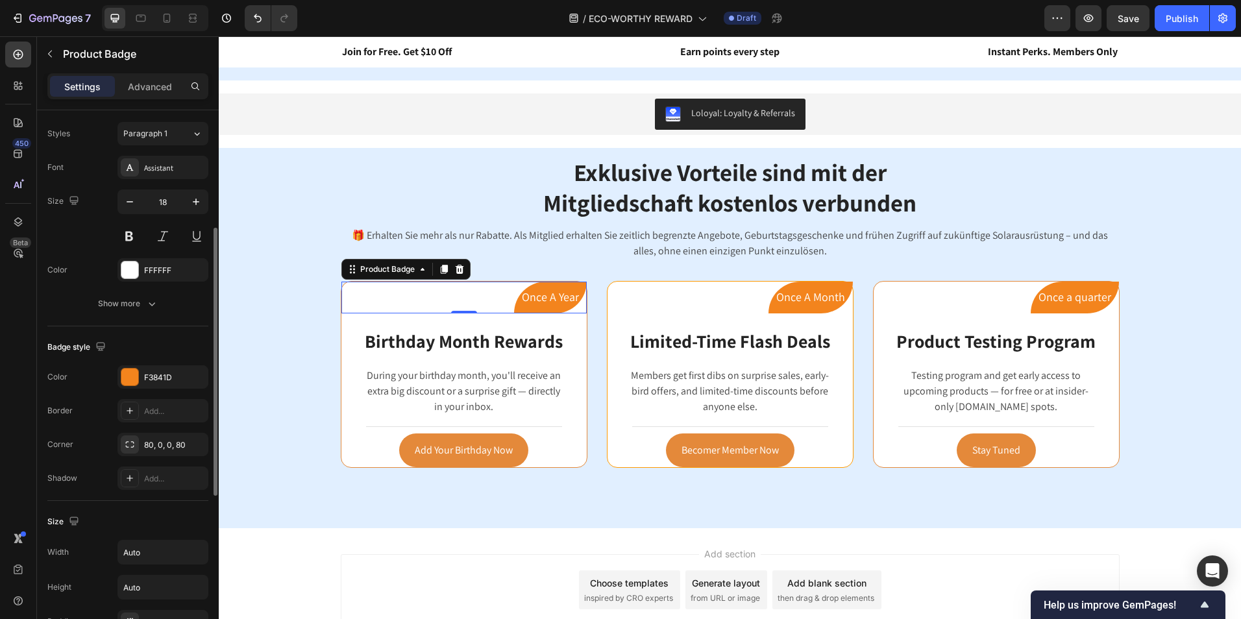
scroll to position [174, 0]
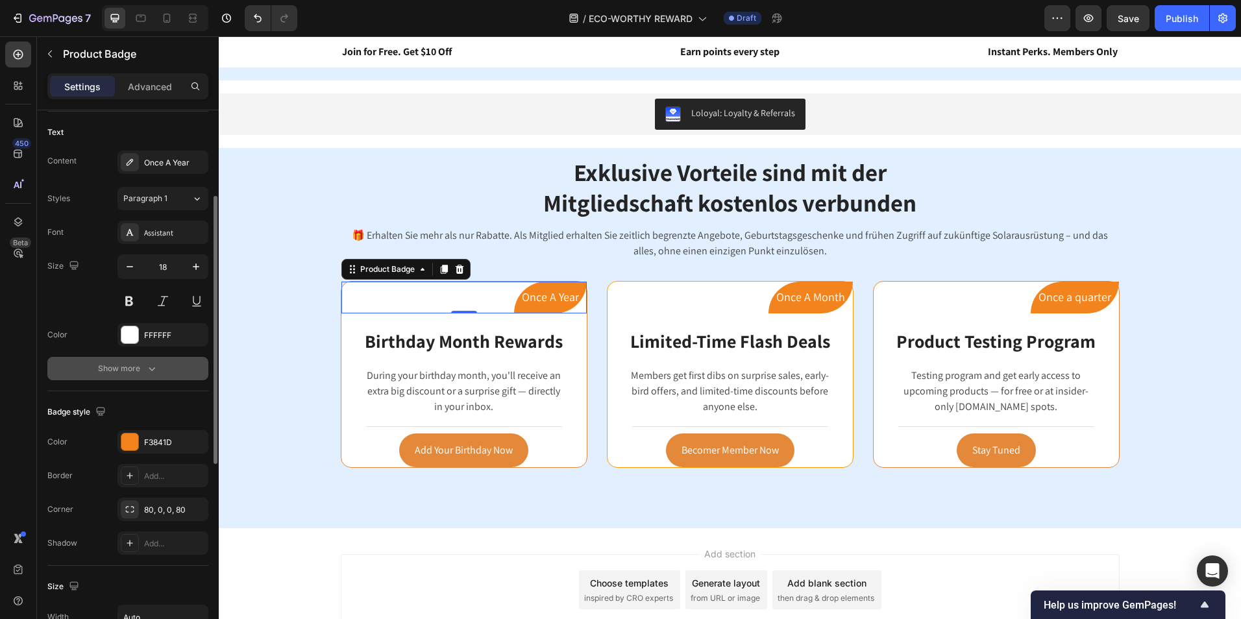
click at [127, 369] on div "Show more" at bounding box center [128, 368] width 60 height 13
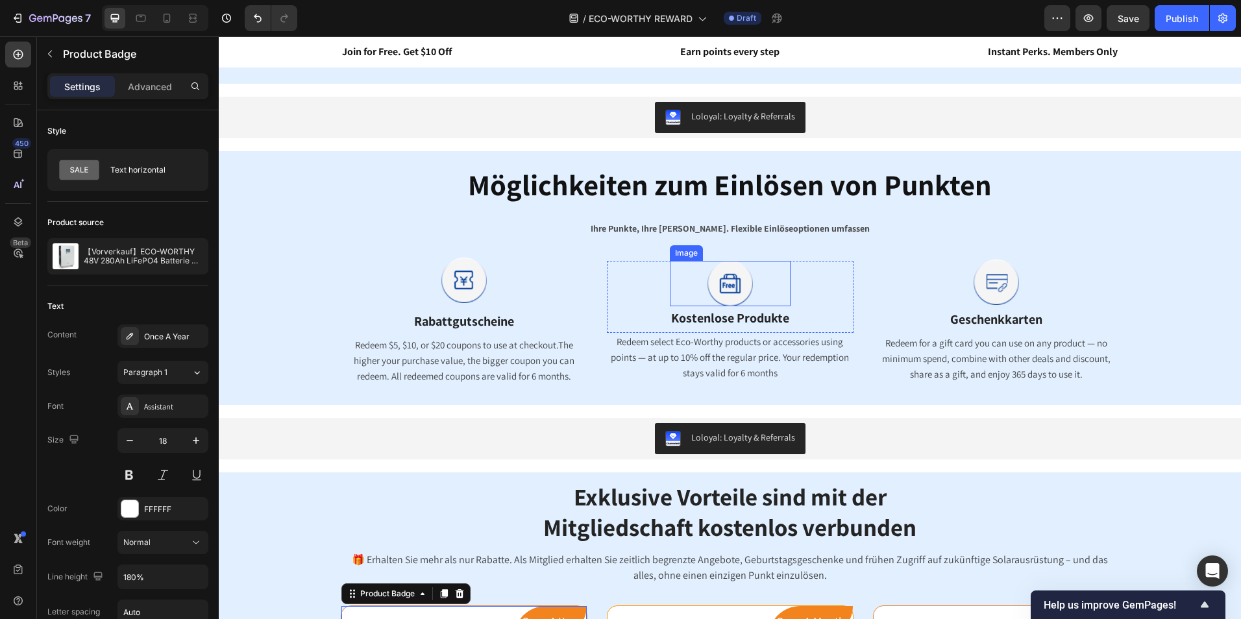
scroll to position [1029, 0]
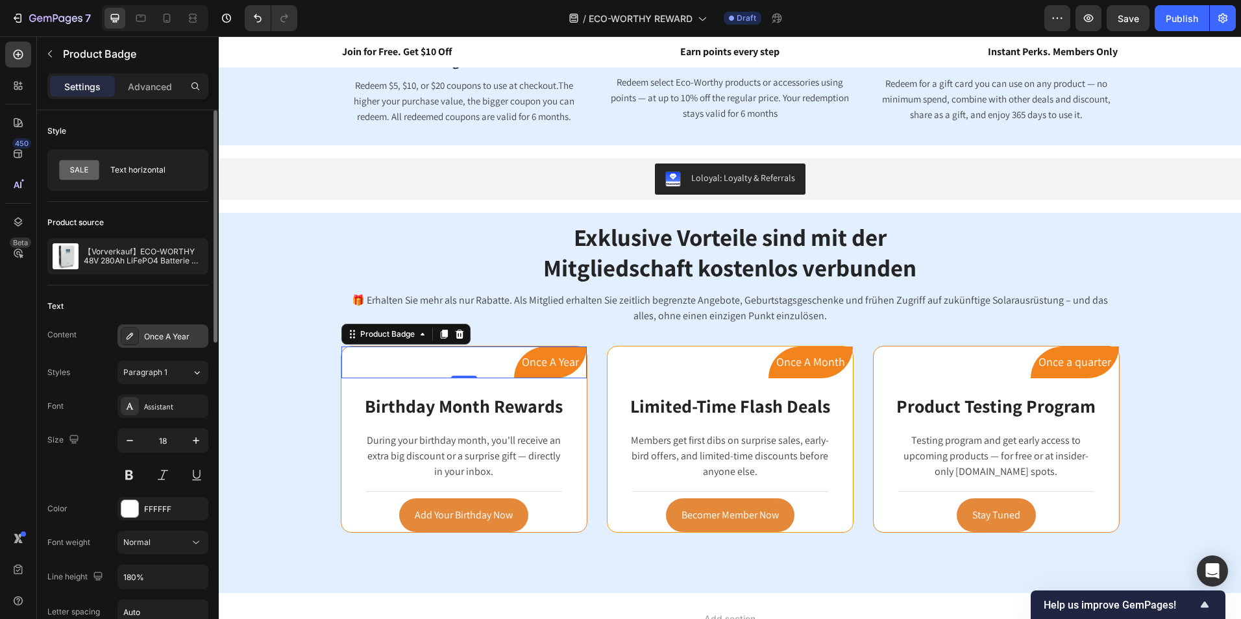
click at [171, 338] on div "Once A Year" at bounding box center [174, 337] width 61 height 12
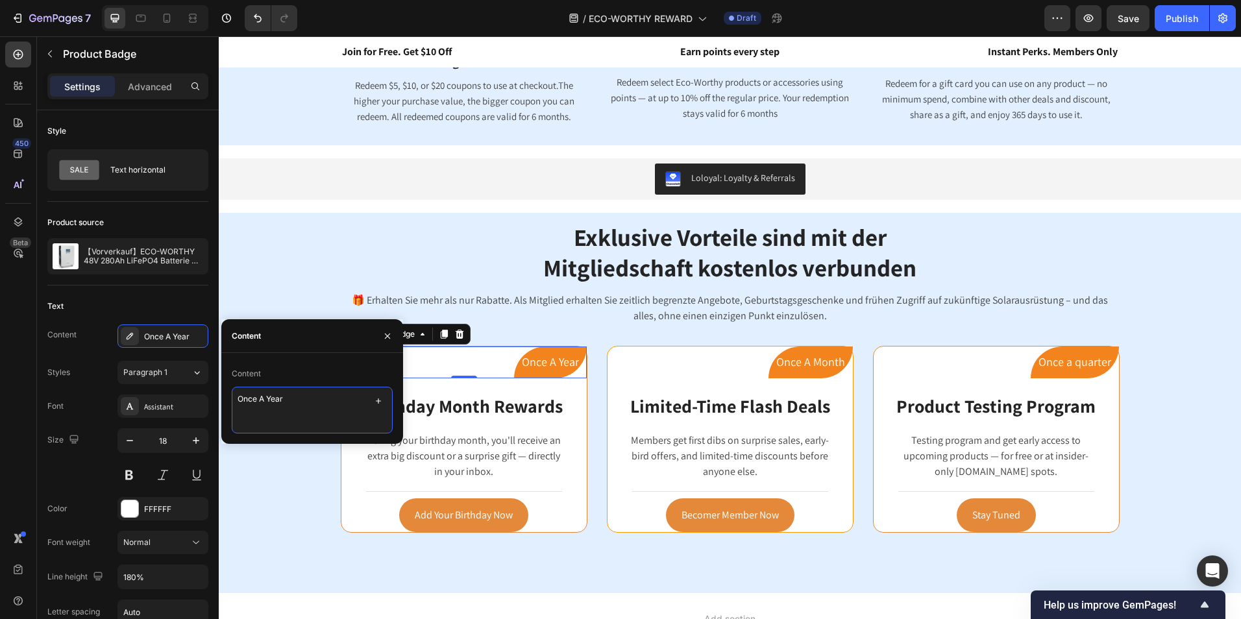
drag, startPoint x: 302, startPoint y: 404, endPoint x: 234, endPoint y: 403, distance: 68.2
click at [234, 403] on textarea "Once A Year" at bounding box center [312, 410] width 161 height 47
click at [811, 358] on pre "Once A Month" at bounding box center [810, 362] width 84 height 31
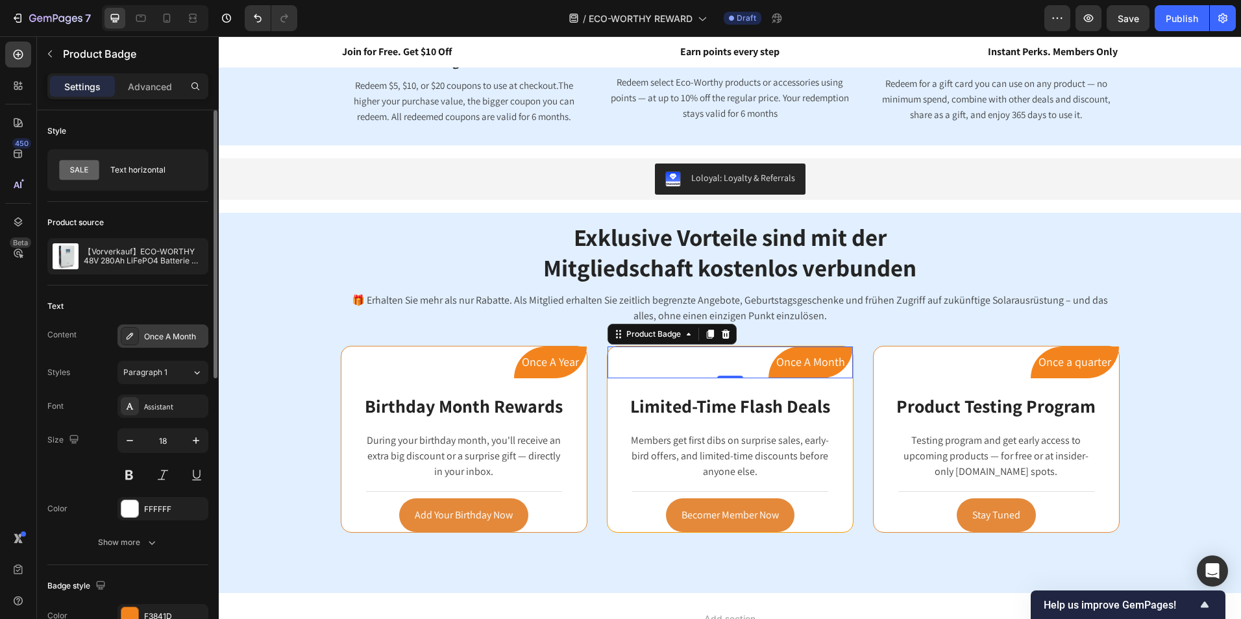
drag, startPoint x: 158, startPoint y: 329, endPoint x: 2, endPoint y: 315, distance: 157.0
click at [158, 329] on div "Once A Month" at bounding box center [162, 335] width 91 height 23
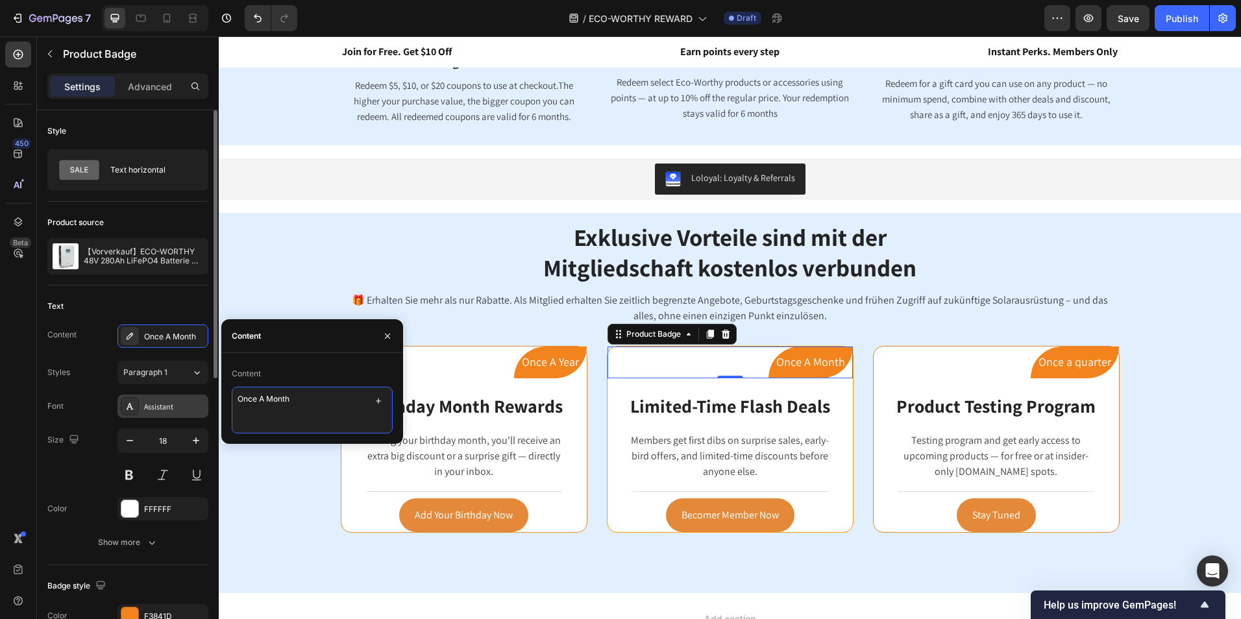
drag, startPoint x: 300, startPoint y: 400, endPoint x: 206, endPoint y: 398, distance: 94.1
click at [206, 398] on div "450 Beta Sections(18) Elements(83) Section Element Hero Section Product Detail …" at bounding box center [109, 327] width 219 height 583
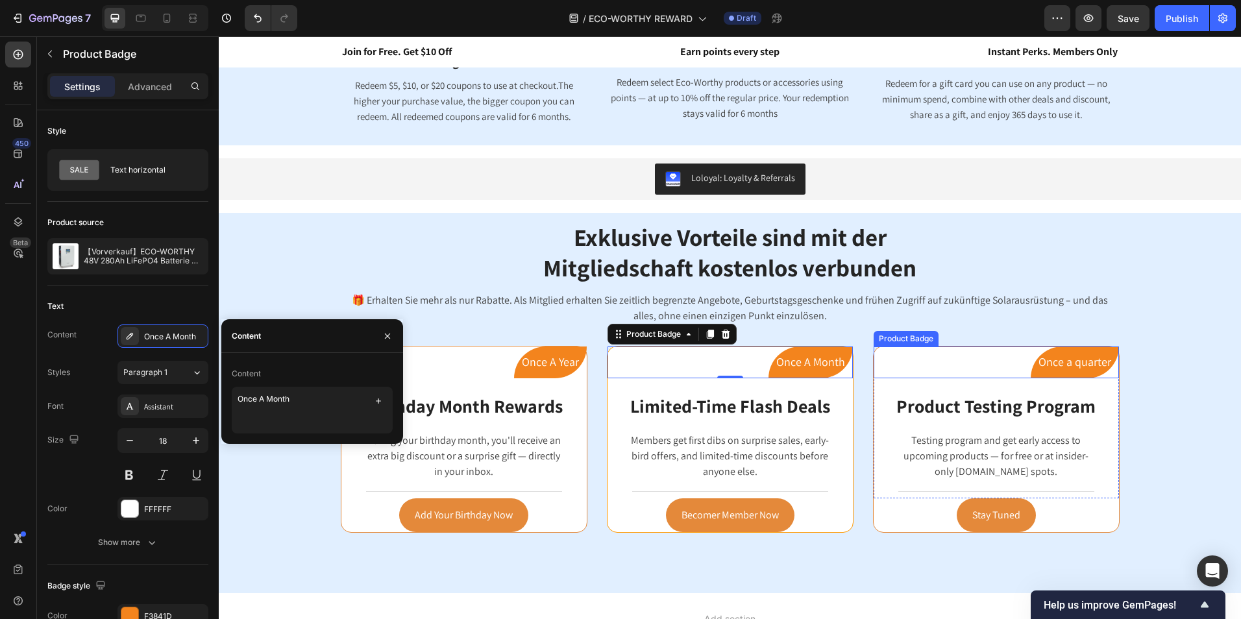
click at [1064, 358] on pre "Once a quarter" at bounding box center [1075, 362] width 88 height 31
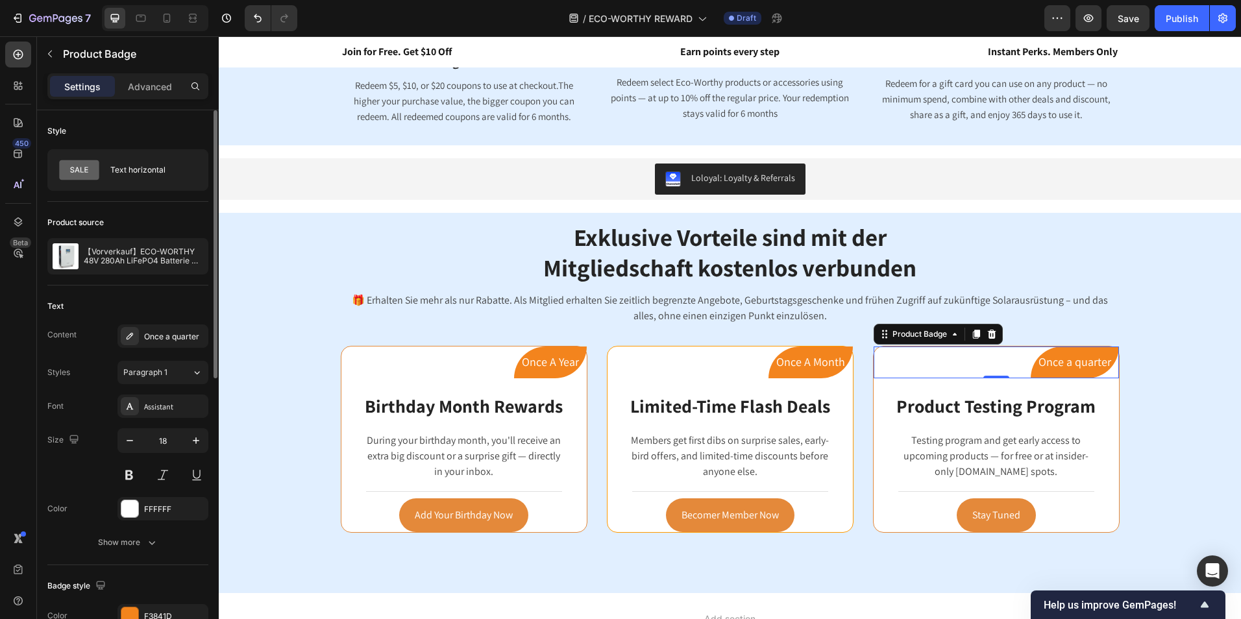
click at [167, 324] on div "Text Content Once a quarter Styles Paragraph 1 Font Assistant Size 18 Color FFF…" at bounding box center [127, 426] width 161 height 280
click at [165, 331] on div "Once a quarter" at bounding box center [174, 337] width 61 height 12
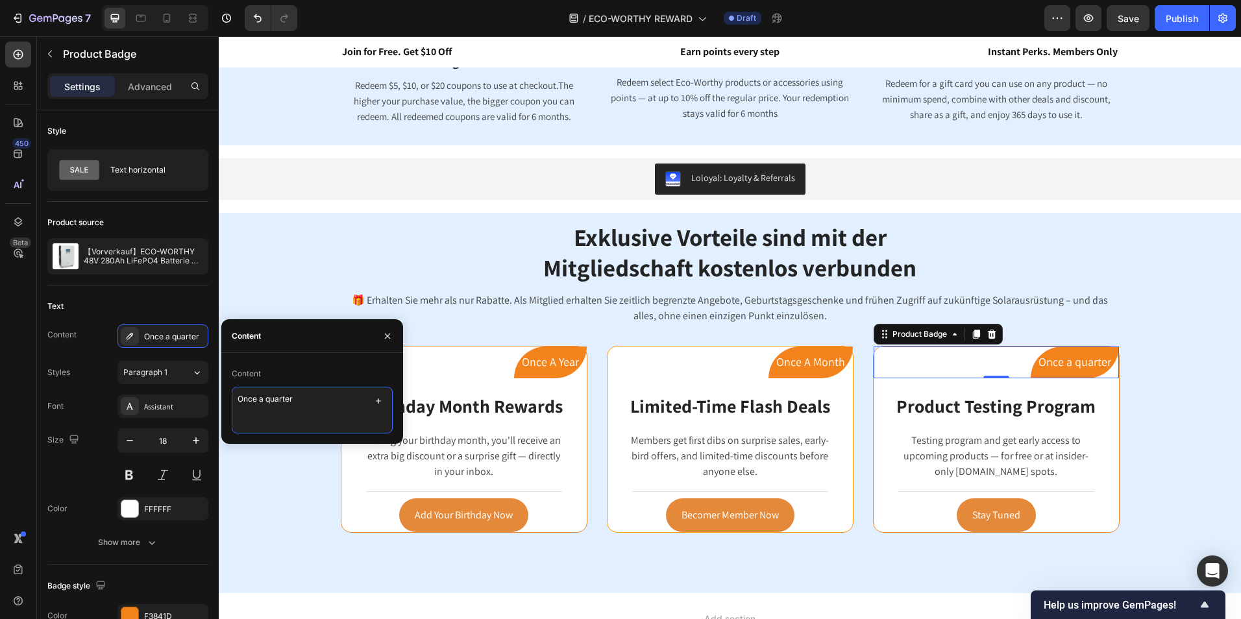
drag, startPoint x: 298, startPoint y: 399, endPoint x: 232, endPoint y: 401, distance: 66.2
click at [232, 401] on textarea "Once a quarter" at bounding box center [312, 410] width 161 height 47
click at [554, 369] on pre "Once A Year" at bounding box center [550, 362] width 73 height 31
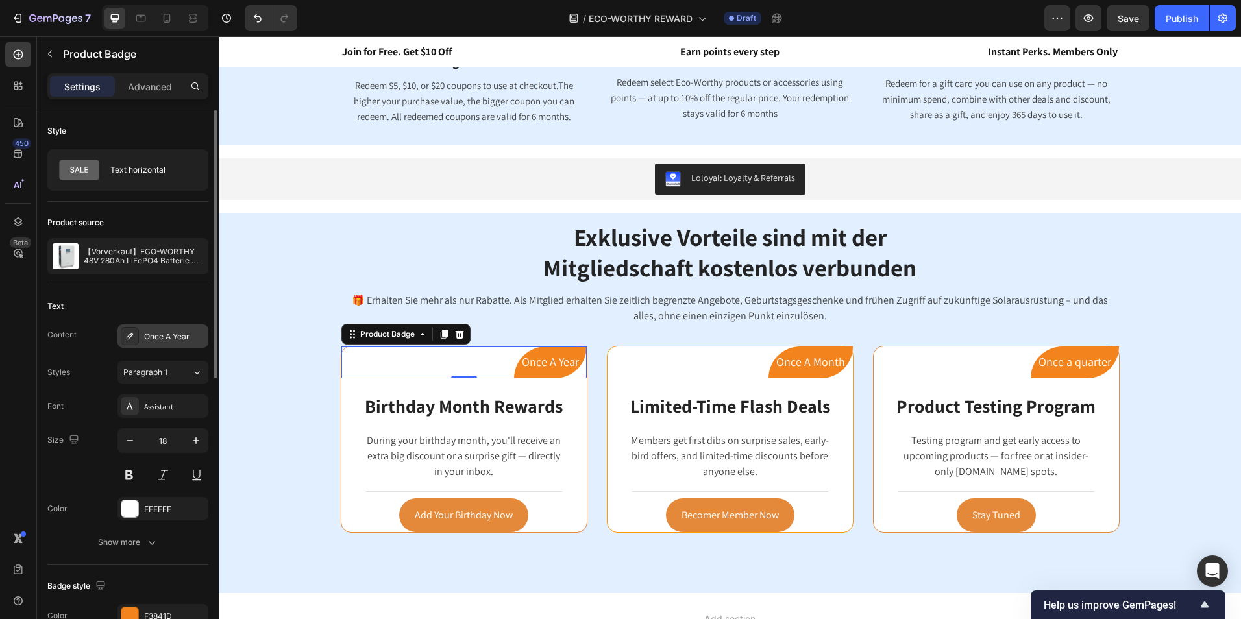
click at [189, 337] on div "Once A Year" at bounding box center [174, 337] width 61 height 12
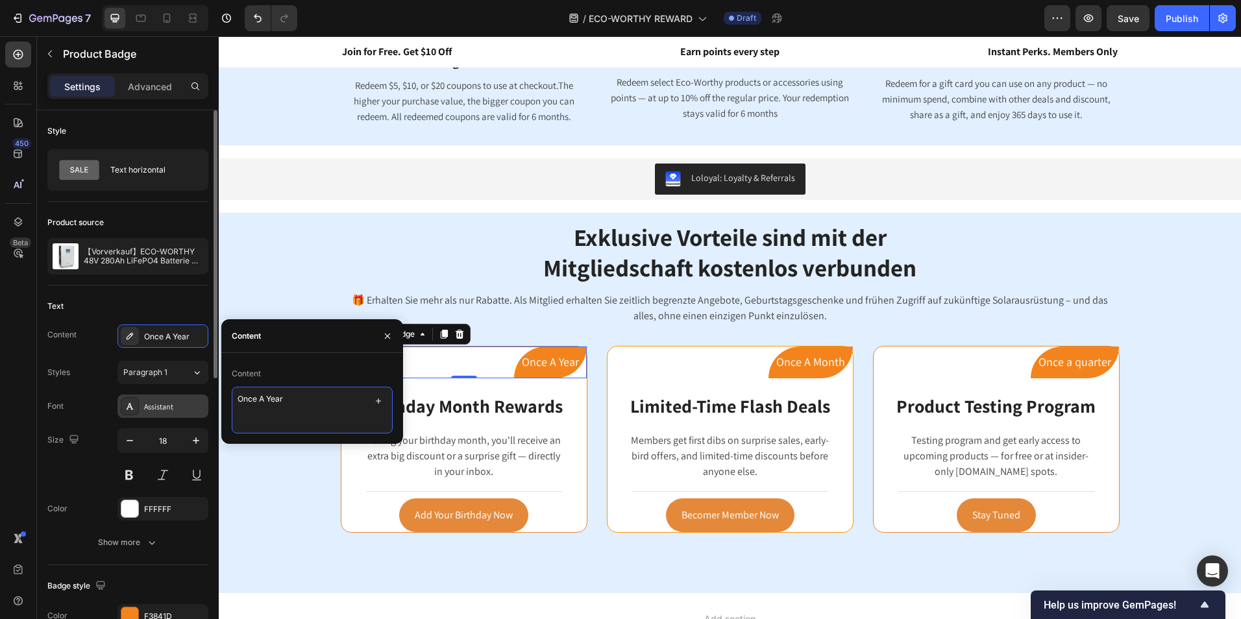
drag, startPoint x: 307, startPoint y: 402, endPoint x: 194, endPoint y: 402, distance: 112.9
click at [194, 402] on div "450 Beta Sections(18) Elements(83) Section Element Hero Section Product Detail …" at bounding box center [109, 327] width 219 height 583
paste textarea "Einmal jährlich"
type textarea "Einmal jährlich"
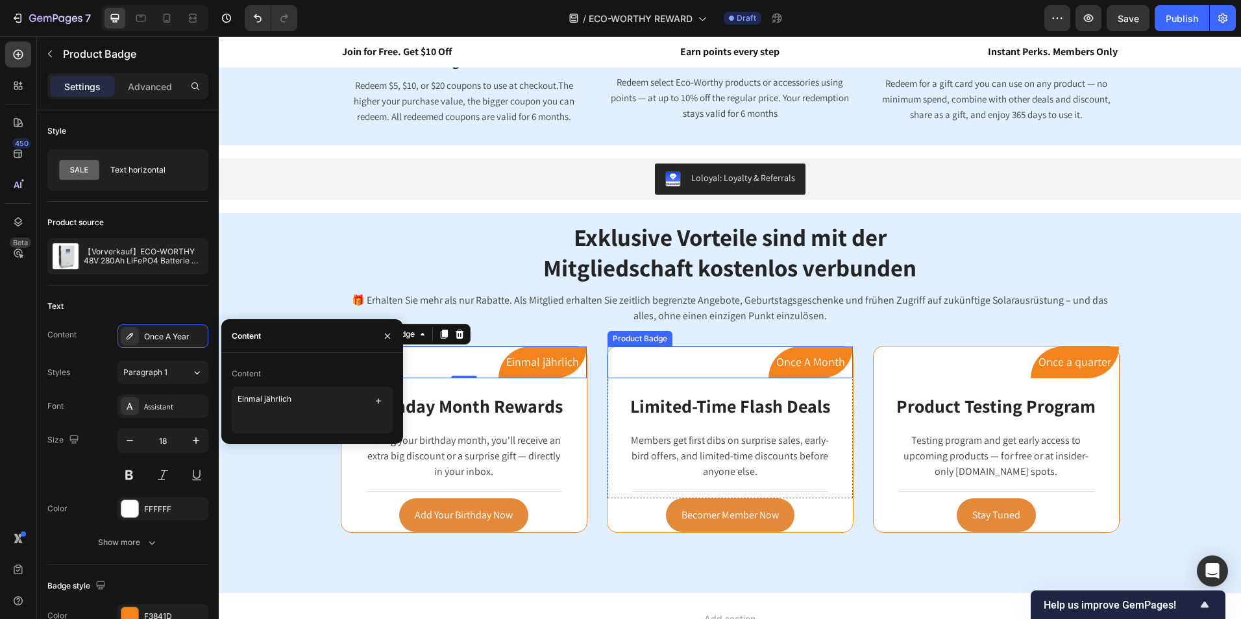
click at [825, 356] on pre "Once A Month" at bounding box center [810, 362] width 84 height 31
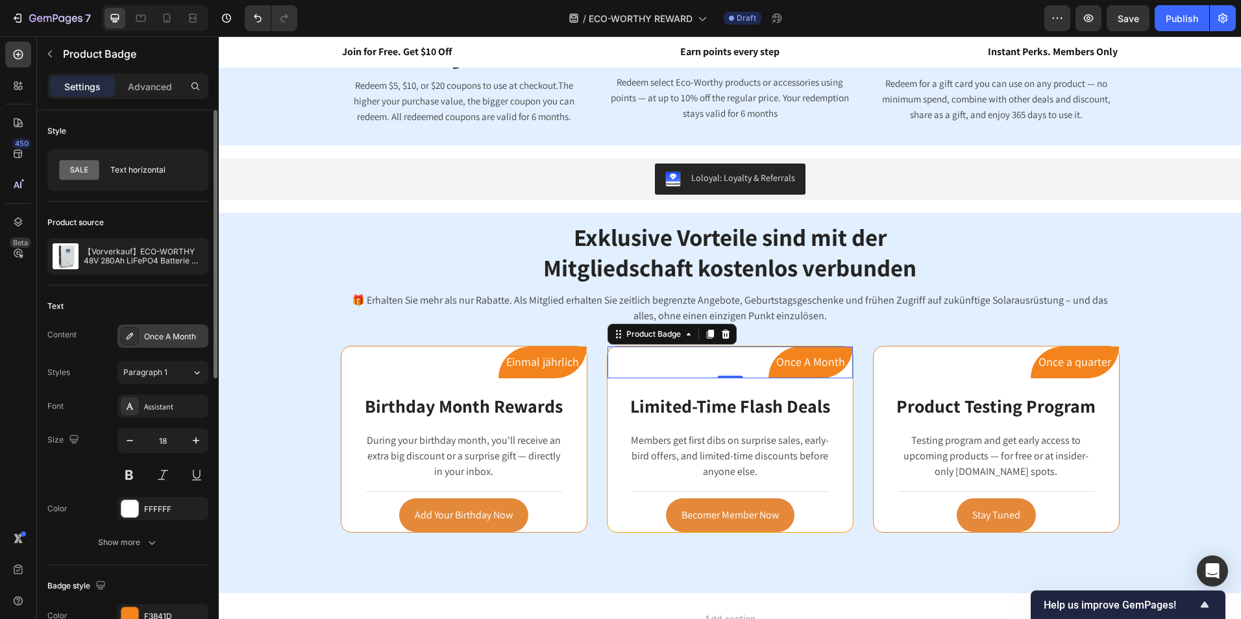
click at [173, 336] on div "Once A Month" at bounding box center [174, 337] width 61 height 12
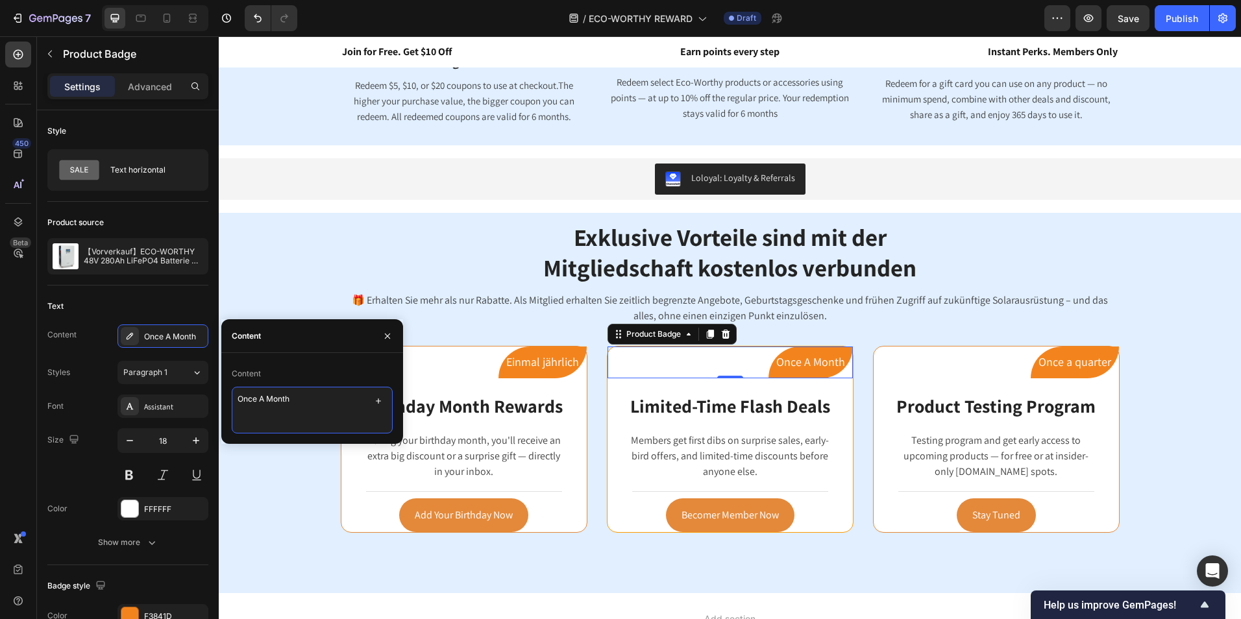
click at [312, 406] on textarea "Once A Month" at bounding box center [312, 410] width 161 height 47
drag, startPoint x: 304, startPoint y: 400, endPoint x: 181, endPoint y: 397, distance: 123.3
click at [181, 397] on div "450 Beta Sections(18) Elements(83) Section Element Hero Section Product Detail …" at bounding box center [109, 327] width 219 height 583
paste textarea "Einmal monatlic"
type textarea "Einmal monatlich"
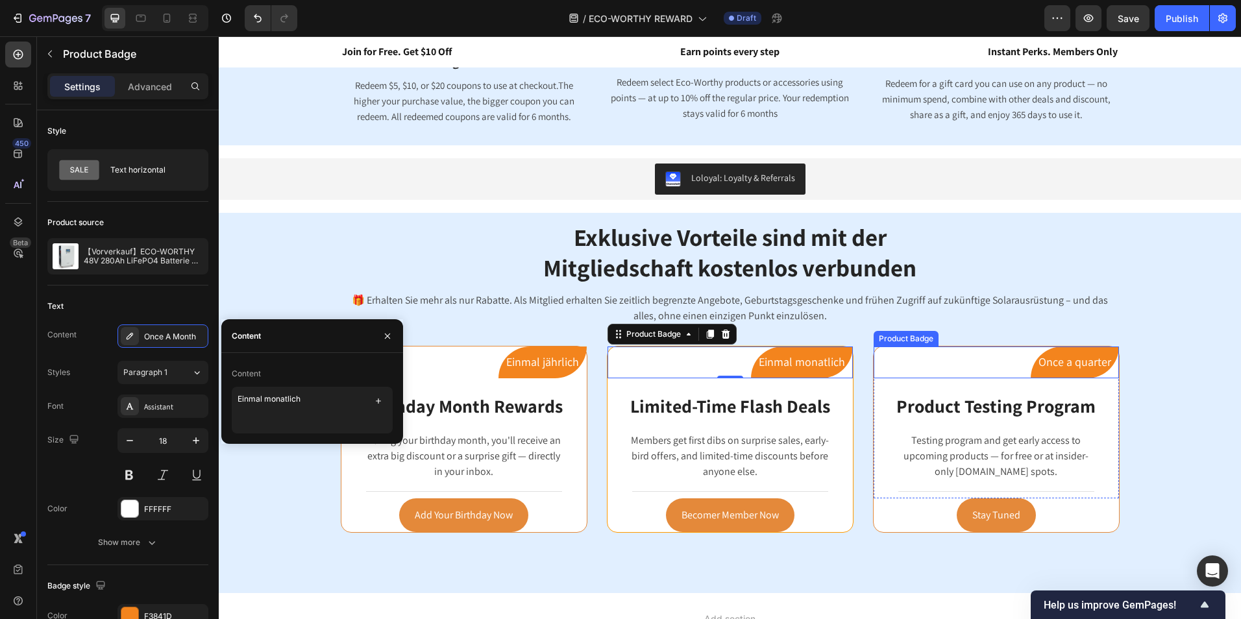
click at [1088, 357] on pre "Once a quarter" at bounding box center [1075, 362] width 88 height 31
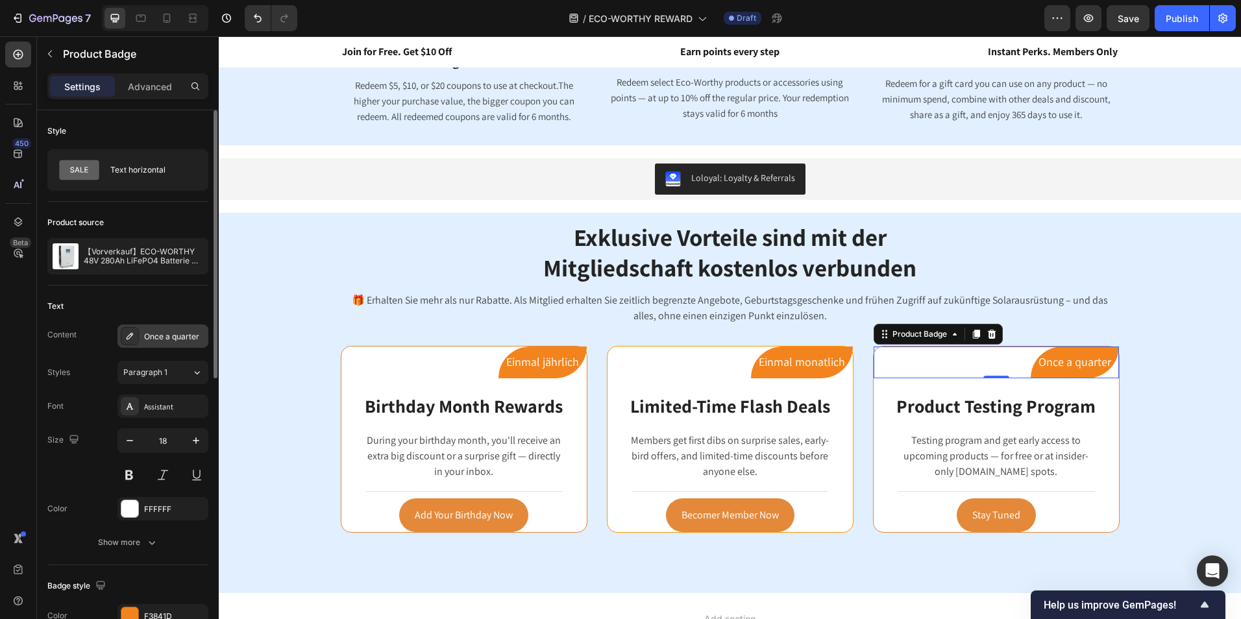
click at [175, 336] on div "Once a quarter" at bounding box center [174, 337] width 61 height 12
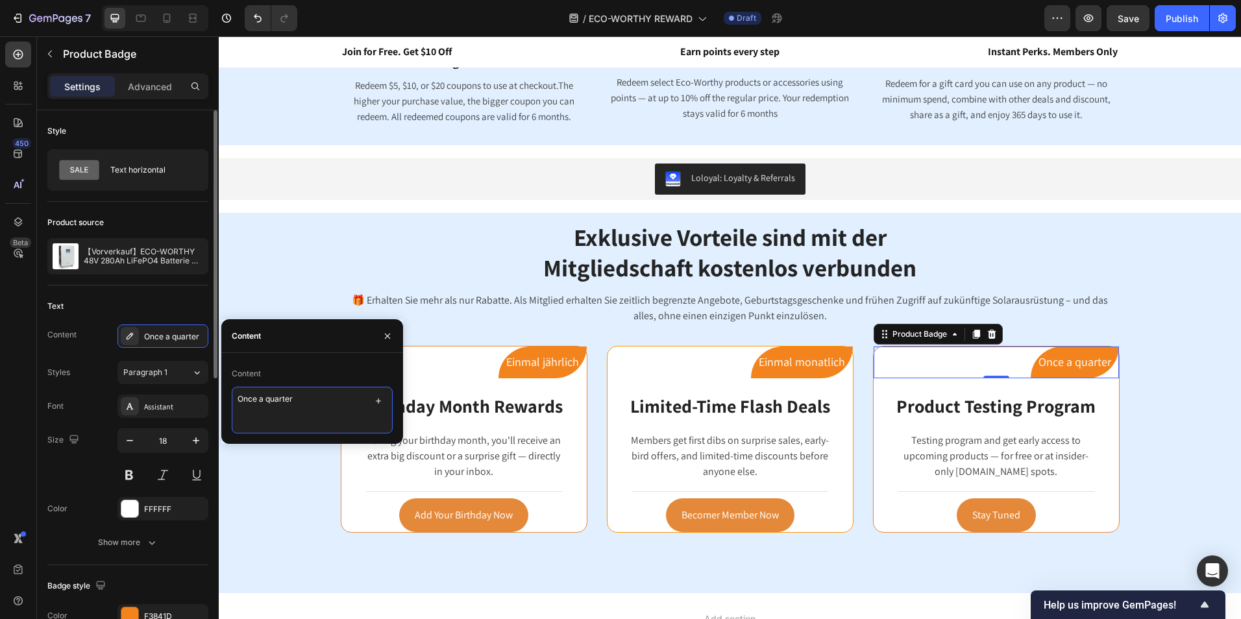
drag, startPoint x: 323, startPoint y: 398, endPoint x: 177, endPoint y: 392, distance: 146.1
click at [177, 392] on div "450 Beta Sections(18) Elements(83) Section Element Hero Section Product Detail …" at bounding box center [109, 327] width 219 height 583
paste textarea "Einmal vierteljährlich"
type textarea "Einmal vierteljährlich"
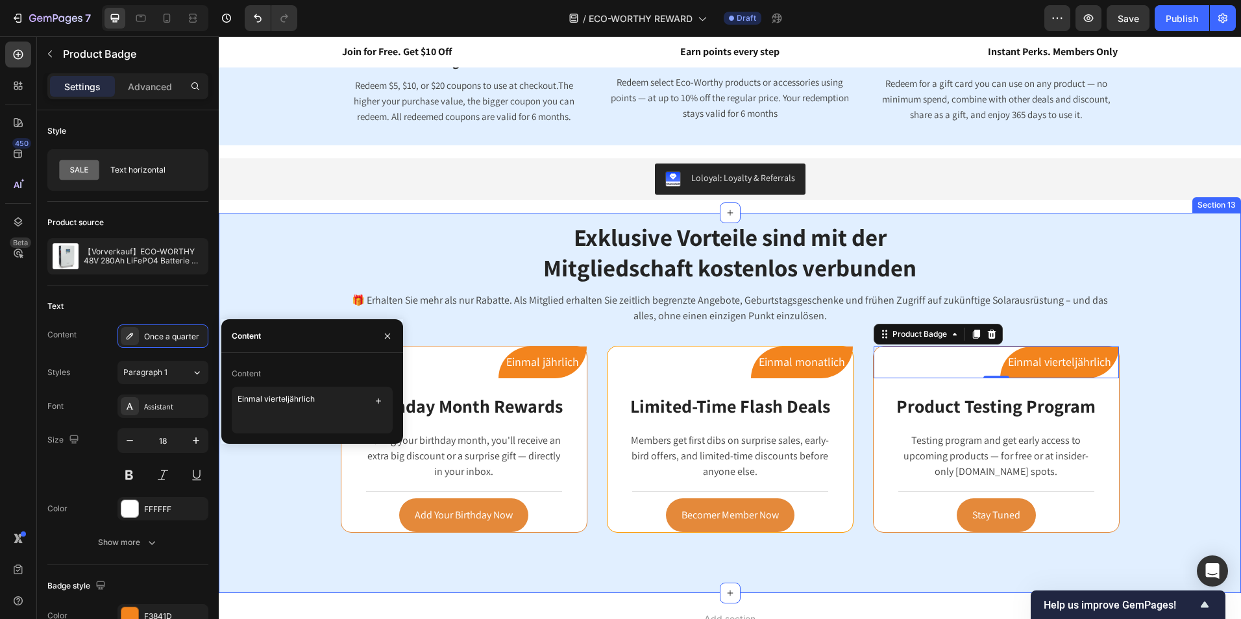
click at [1167, 445] on div "Exklusive Vorteile sind mit der Mitgliedschaft kostenlos verbunden Heading Row …" at bounding box center [729, 403] width 1003 height 368
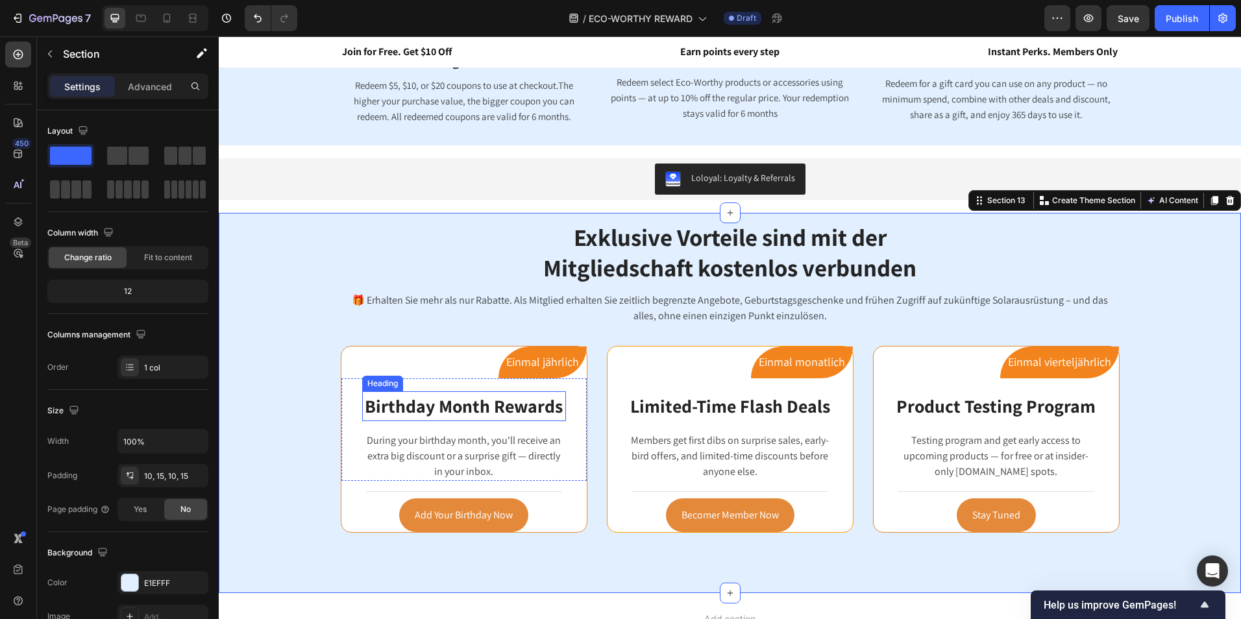
click at [468, 413] on h3 "Birthday Month Rewards" at bounding box center [464, 406] width 204 height 30
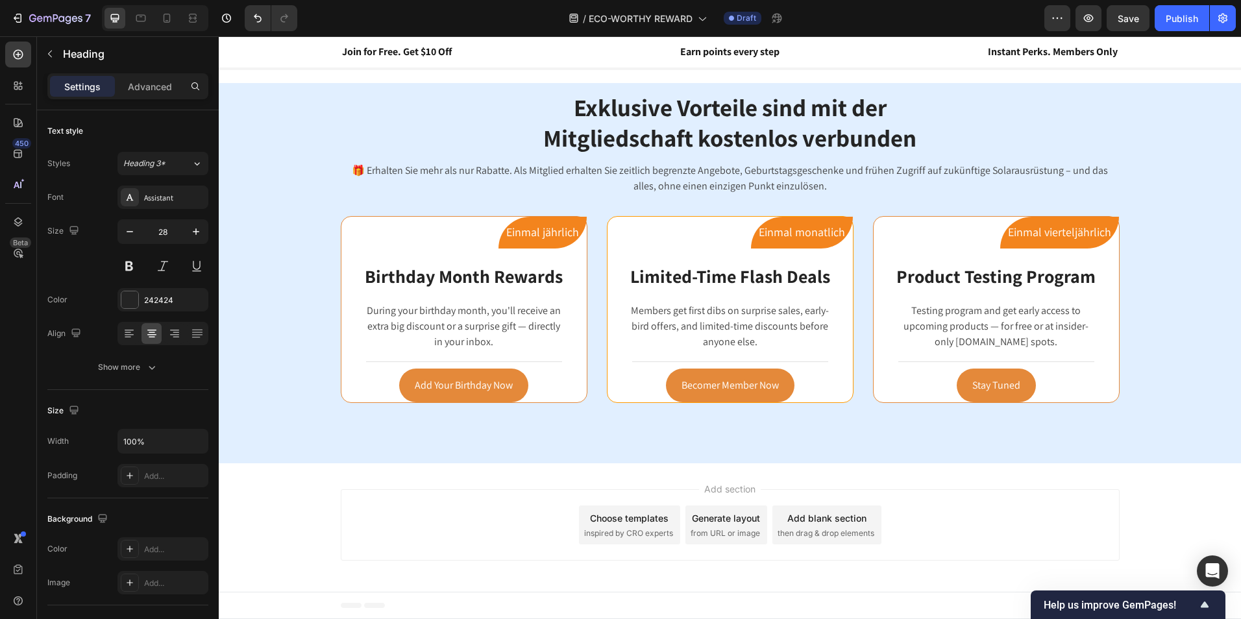
scroll to position [1159, 0]
click at [742, 278] on h3 "Limited-Time Flash Deals" at bounding box center [730, 277] width 204 height 30
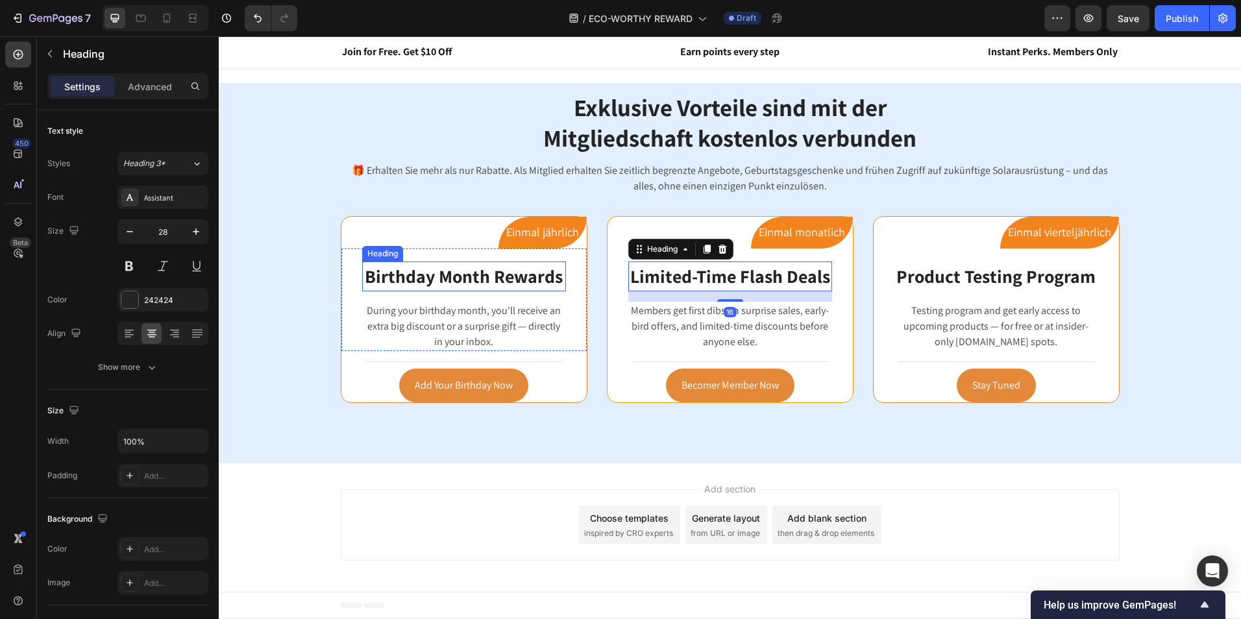
click at [488, 275] on h3 "Birthday Month Rewards" at bounding box center [464, 277] width 204 height 30
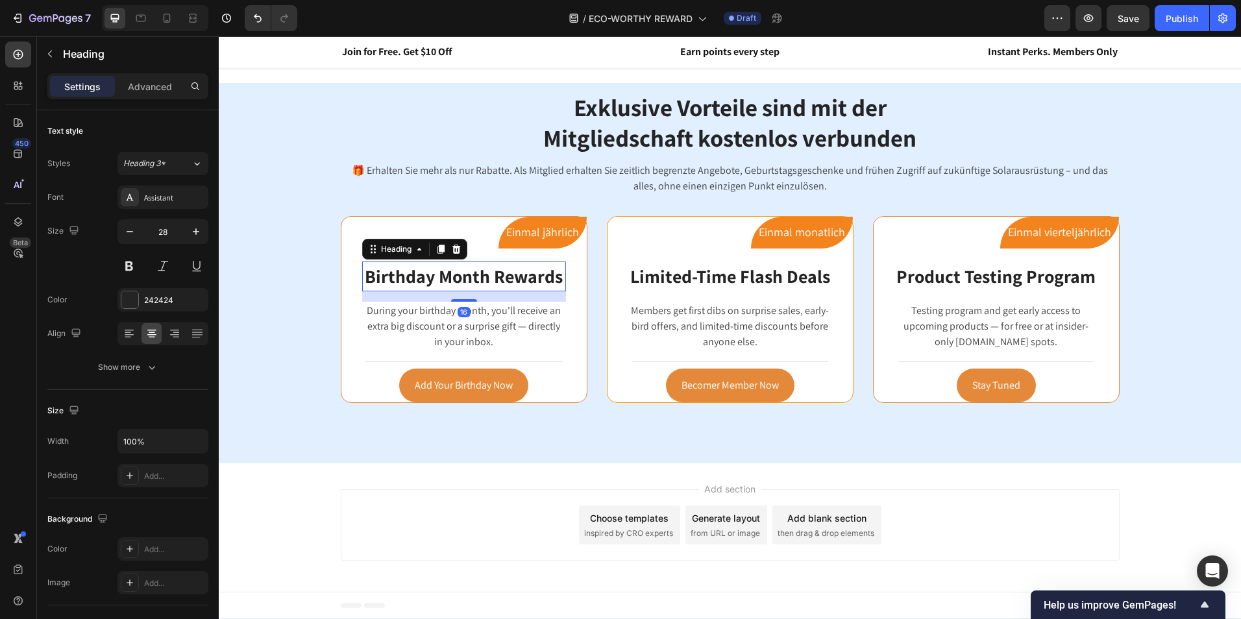
click at [550, 278] on h3 "Birthday Month Rewards" at bounding box center [464, 277] width 204 height 30
click at [556, 278] on p "Birthday Month Rewards" at bounding box center [463, 276] width 201 height 27
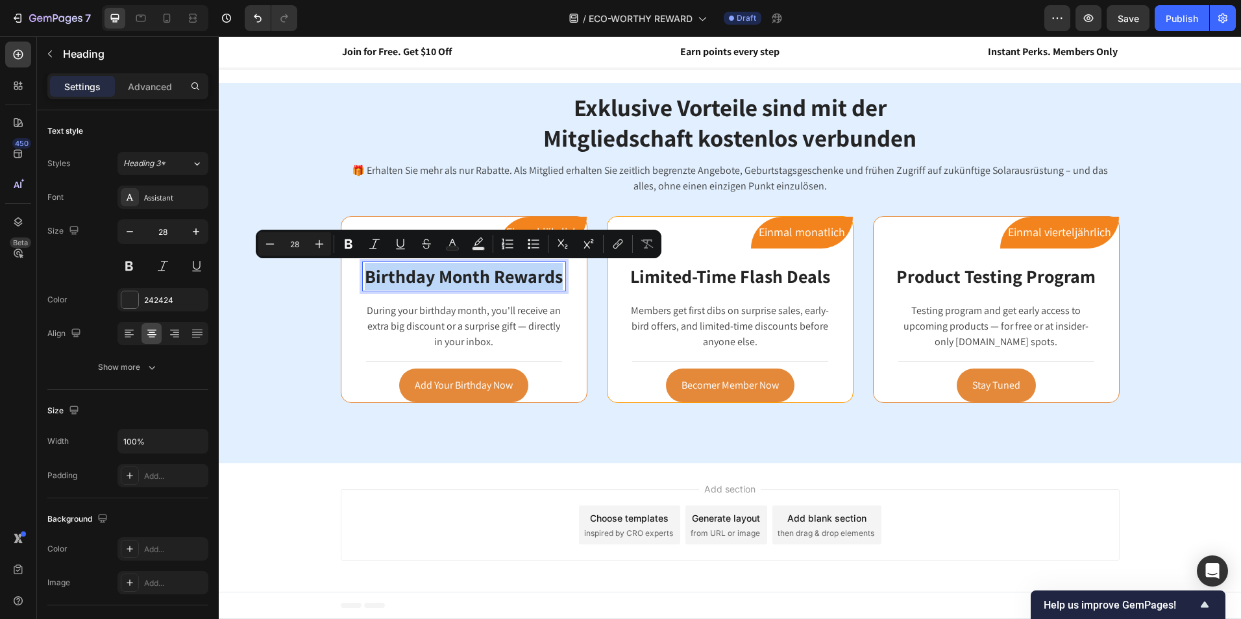
drag, startPoint x: 556, startPoint y: 278, endPoint x: 363, endPoint y: 275, distance: 193.4
click at [363, 275] on p "Birthday Month Rewards" at bounding box center [463, 276] width 201 height 27
copy p "Birthday Month Rewards"
click at [745, 279] on h3 "Limited-Time Flash Deals" at bounding box center [730, 277] width 204 height 30
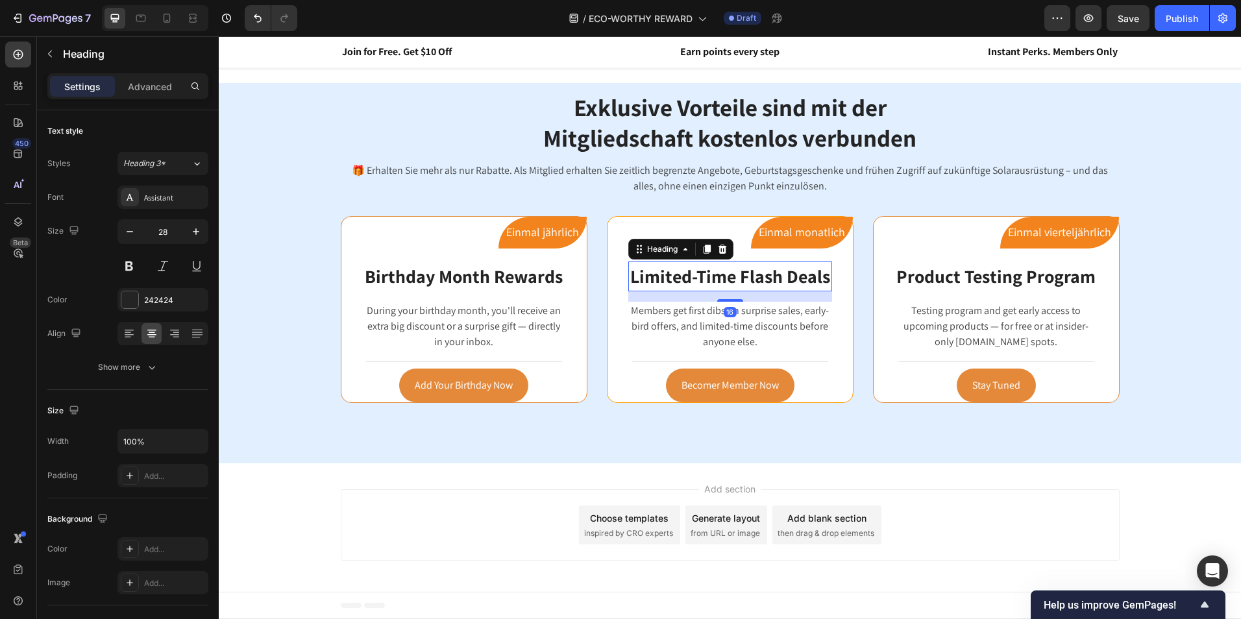
click at [820, 282] on h3 "Limited-Time Flash Deals" at bounding box center [730, 277] width 204 height 30
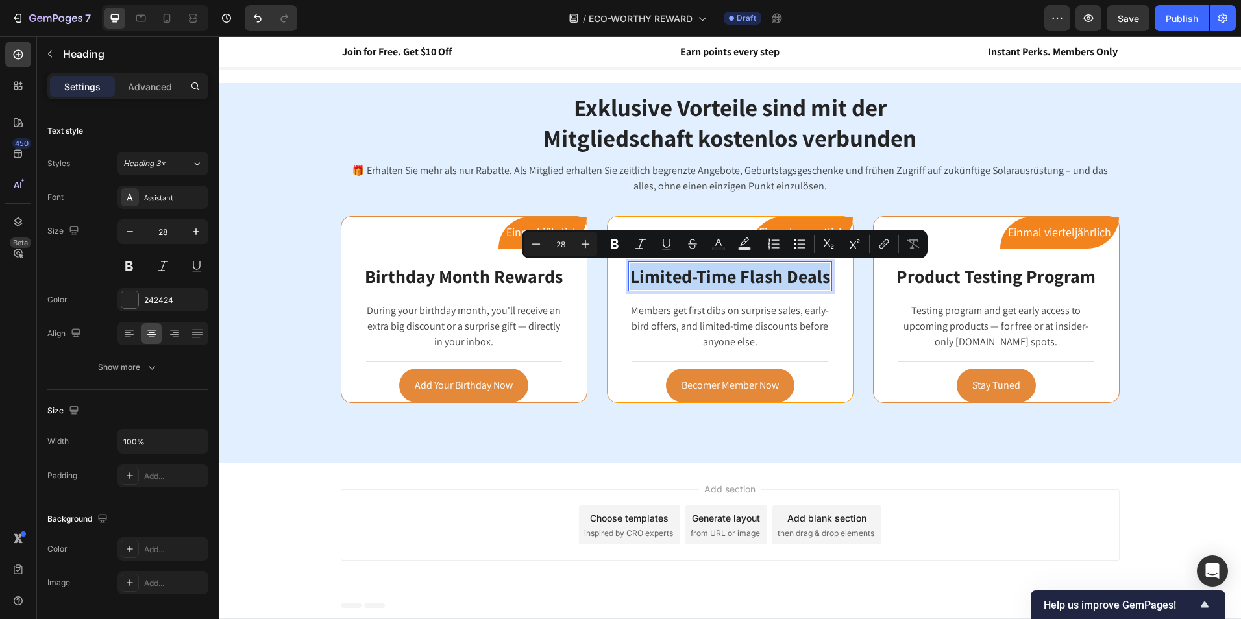
drag, startPoint x: 825, startPoint y: 278, endPoint x: 629, endPoint y: 282, distance: 196.7
click at [629, 282] on h3 "Limited-Time Flash Deals" at bounding box center [730, 277] width 204 height 30
copy p "Limited-Time Flash Deals"
drag, startPoint x: 1036, startPoint y: 275, endPoint x: 1053, endPoint y: 286, distance: 19.6
click at [1037, 275] on h3 "Product Testing Program" at bounding box center [996, 277] width 204 height 30
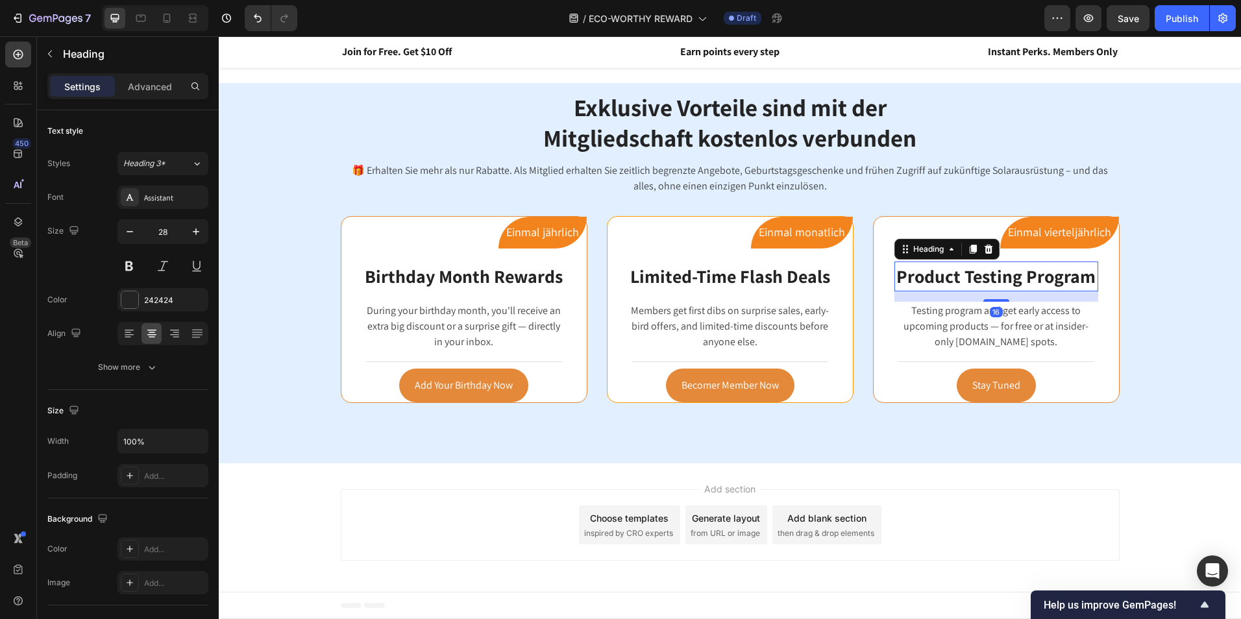
click at [1075, 271] on h3 "Product Testing Program" at bounding box center [996, 277] width 204 height 30
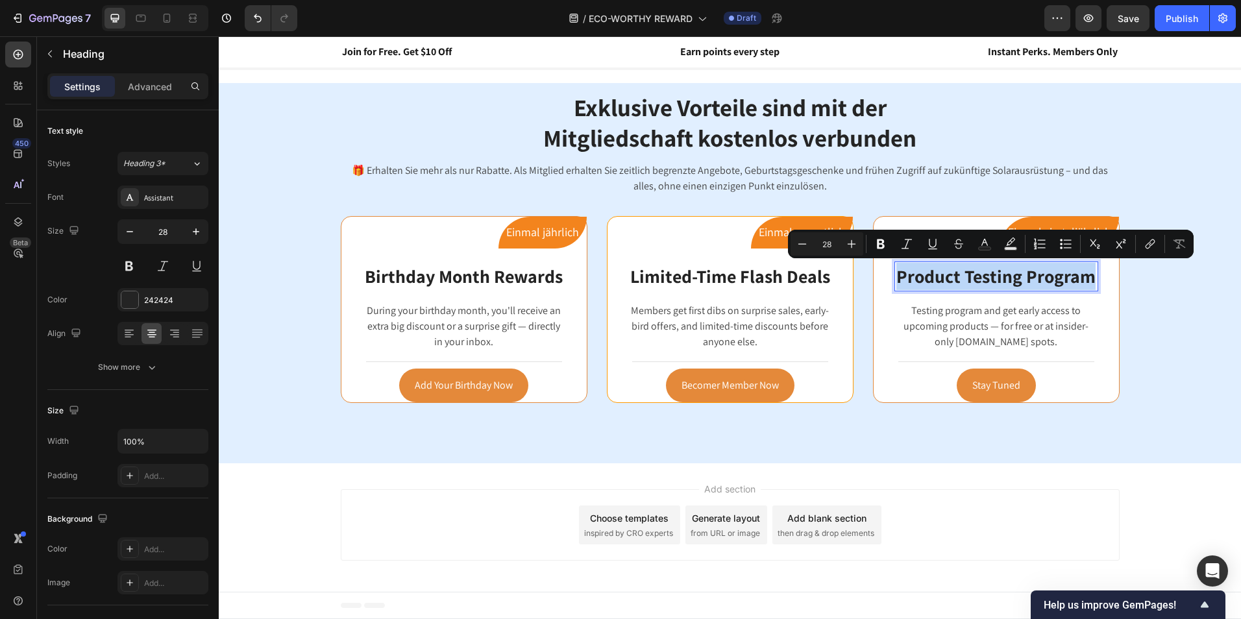
drag, startPoint x: 1090, startPoint y: 278, endPoint x: 892, endPoint y: 286, distance: 197.4
click at [896, 286] on p "Product Testing Program" at bounding box center [996, 276] width 201 height 27
copy p "Product Testing Program"
click at [470, 278] on p "Birthday Month Rewards" at bounding box center [463, 276] width 201 height 27
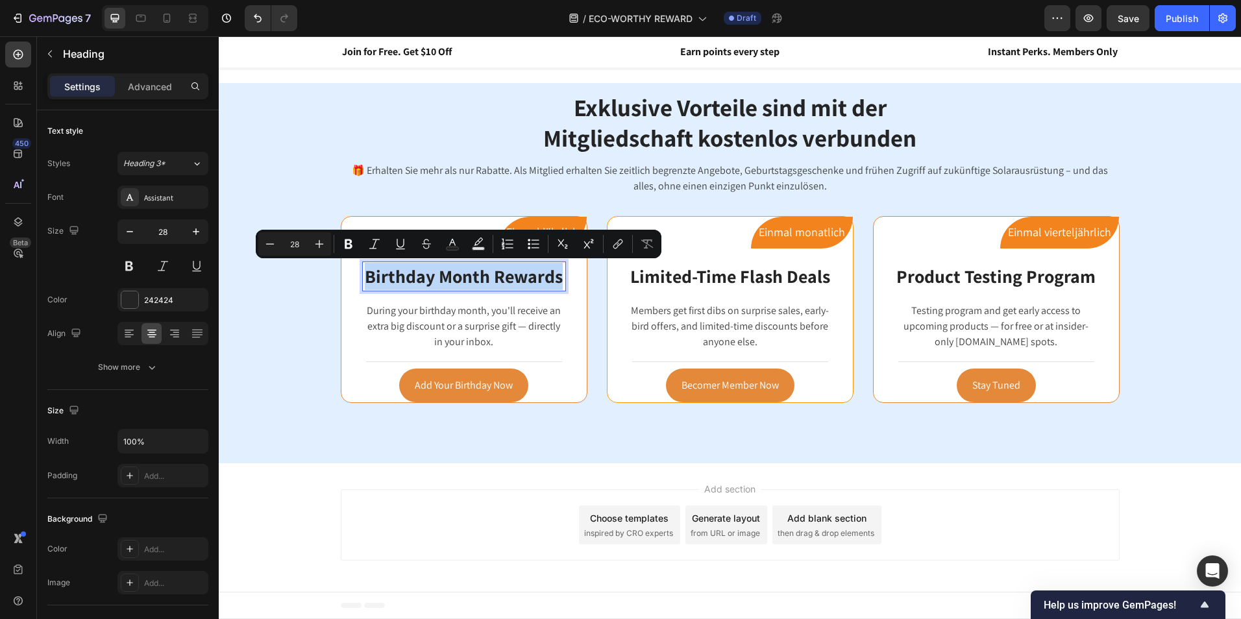
drag, startPoint x: 555, startPoint y: 278, endPoint x: 361, endPoint y: 284, distance: 194.1
click at [363, 284] on p "Birthday Month Rewards" at bounding box center [463, 276] width 201 height 27
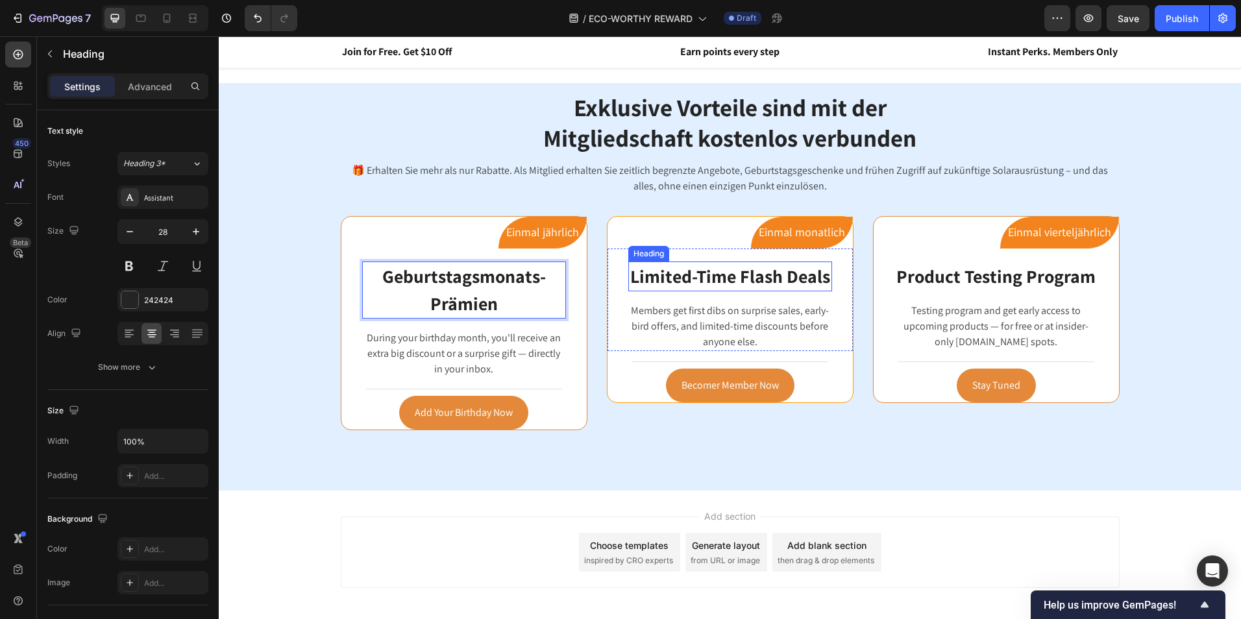
click at [733, 278] on p "Limited-Time Flash Deals" at bounding box center [729, 276] width 201 height 27
click at [820, 276] on p "Limited-Time Flash Deals" at bounding box center [729, 276] width 201 height 27
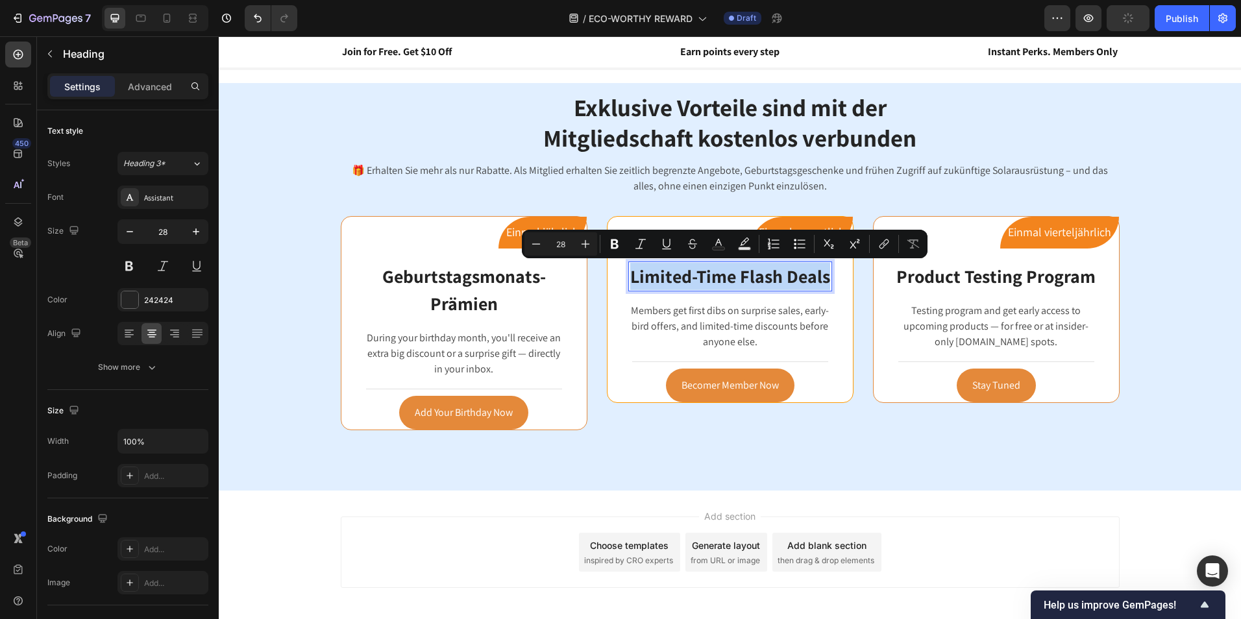
drag, startPoint x: 821, startPoint y: 276, endPoint x: 625, endPoint y: 282, distance: 196.1
click at [629, 282] on p "Limited-Time Flash Deals" at bounding box center [729, 276] width 201 height 27
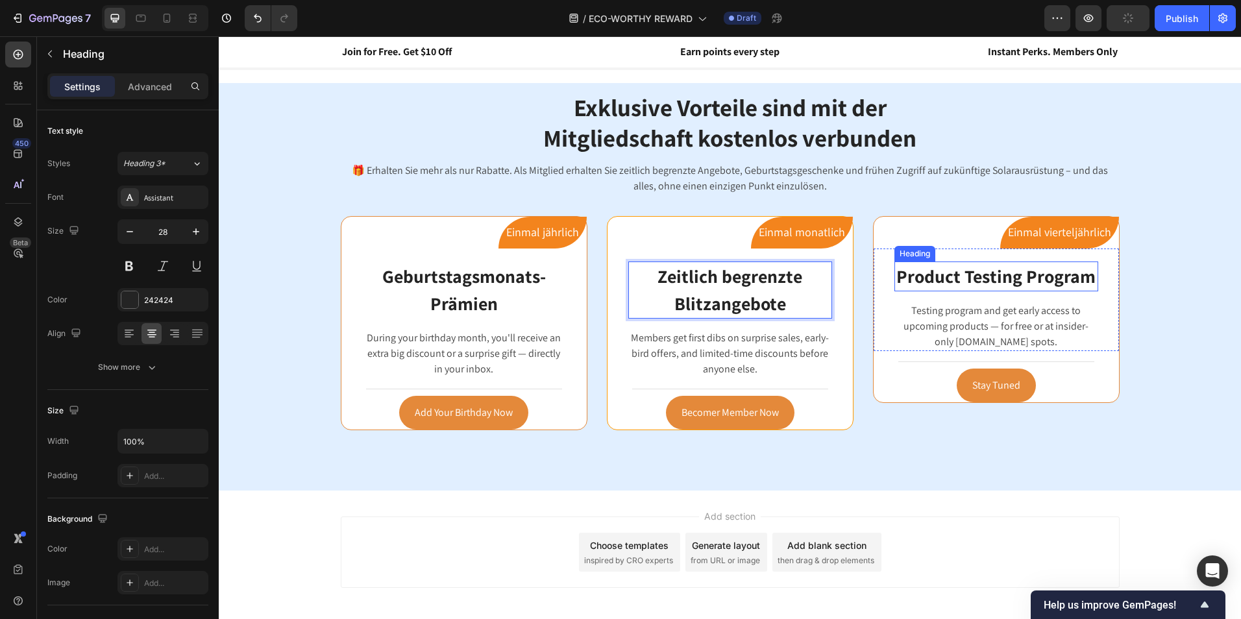
click at [1060, 285] on p "Product Testing Program" at bounding box center [996, 276] width 201 height 27
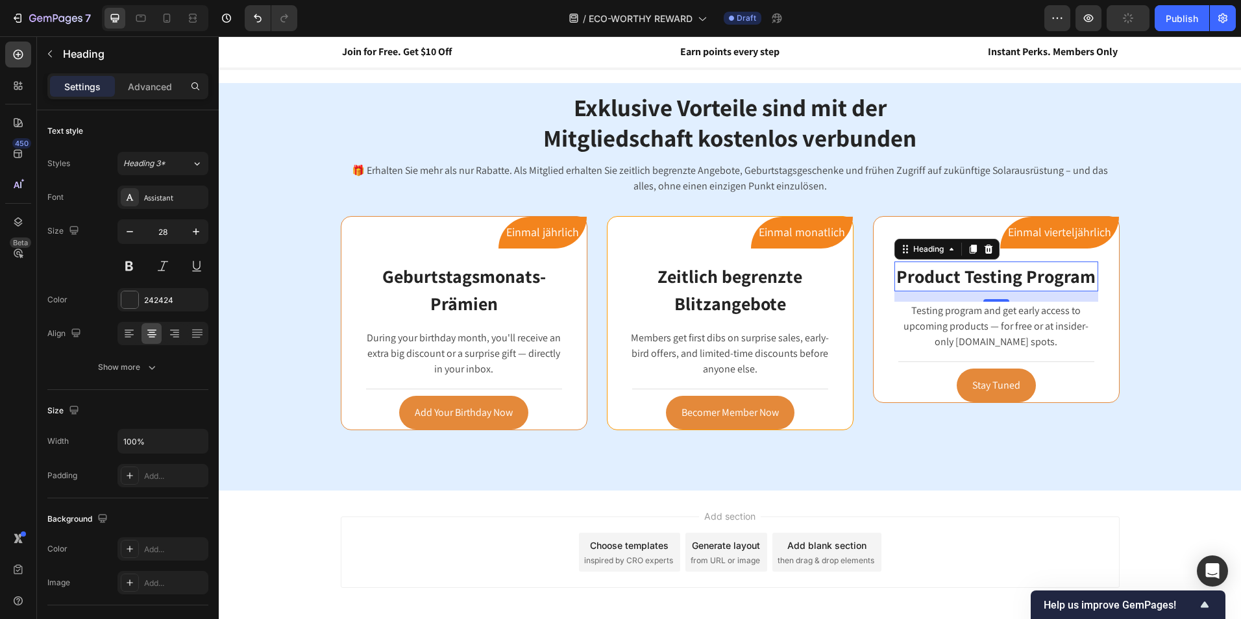
click at [1075, 278] on p "Product Testing Program" at bounding box center [996, 276] width 201 height 27
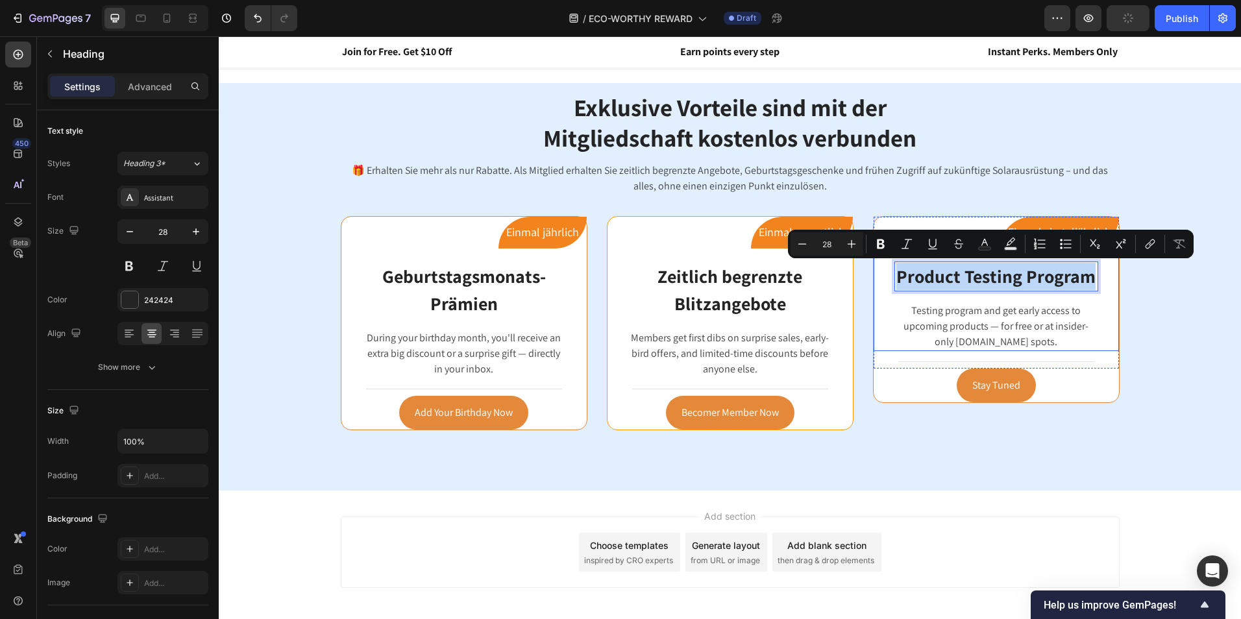
drag, startPoint x: 1088, startPoint y: 275, endPoint x: 879, endPoint y: 278, distance: 208.3
click at [879, 278] on div "Product Testing Program Heading 16 Testing program and get early access to upco…" at bounding box center [995, 300] width 245 height 103
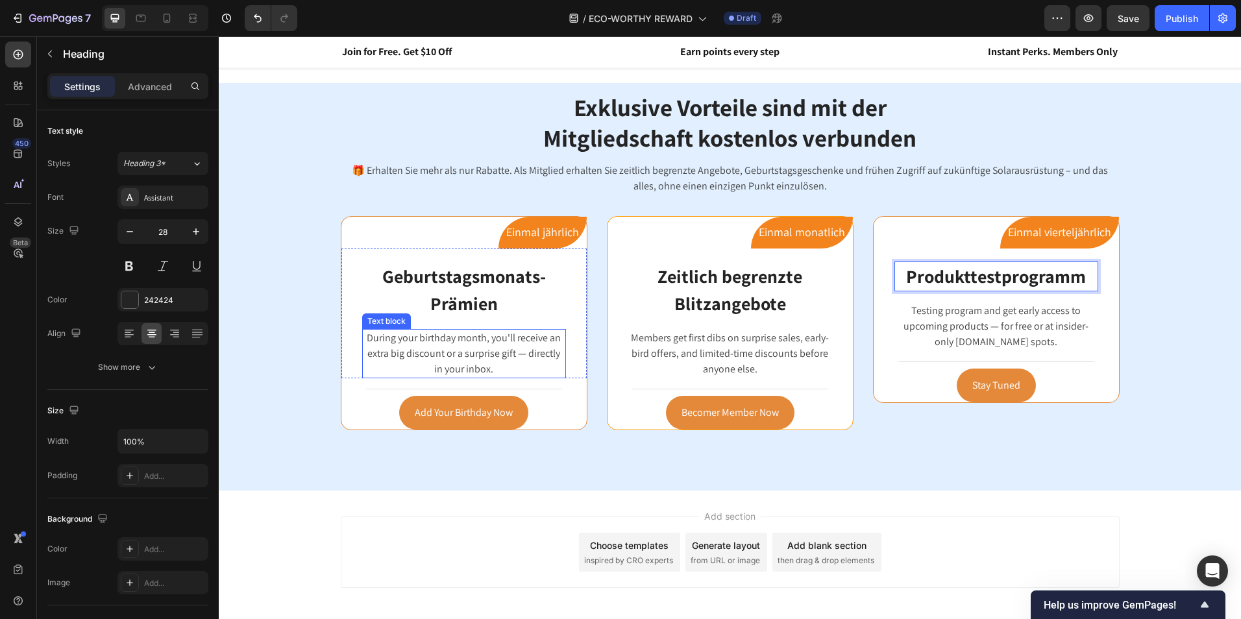
click at [491, 361] on p "During your birthday month, you'll receive an extra big discount or a surprise …" at bounding box center [463, 353] width 201 height 47
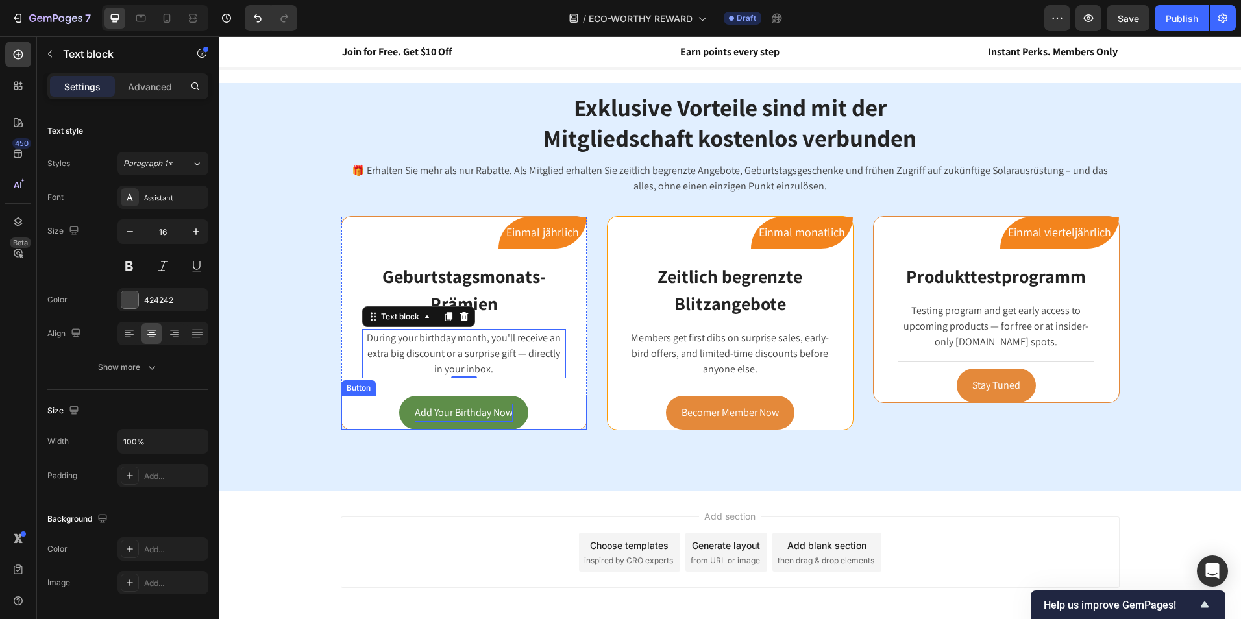
drag, startPoint x: 469, startPoint y: 406, endPoint x: 502, endPoint y: 416, distance: 34.5
click at [469, 406] on p "Add Your Birthday Now" at bounding box center [464, 413] width 98 height 19
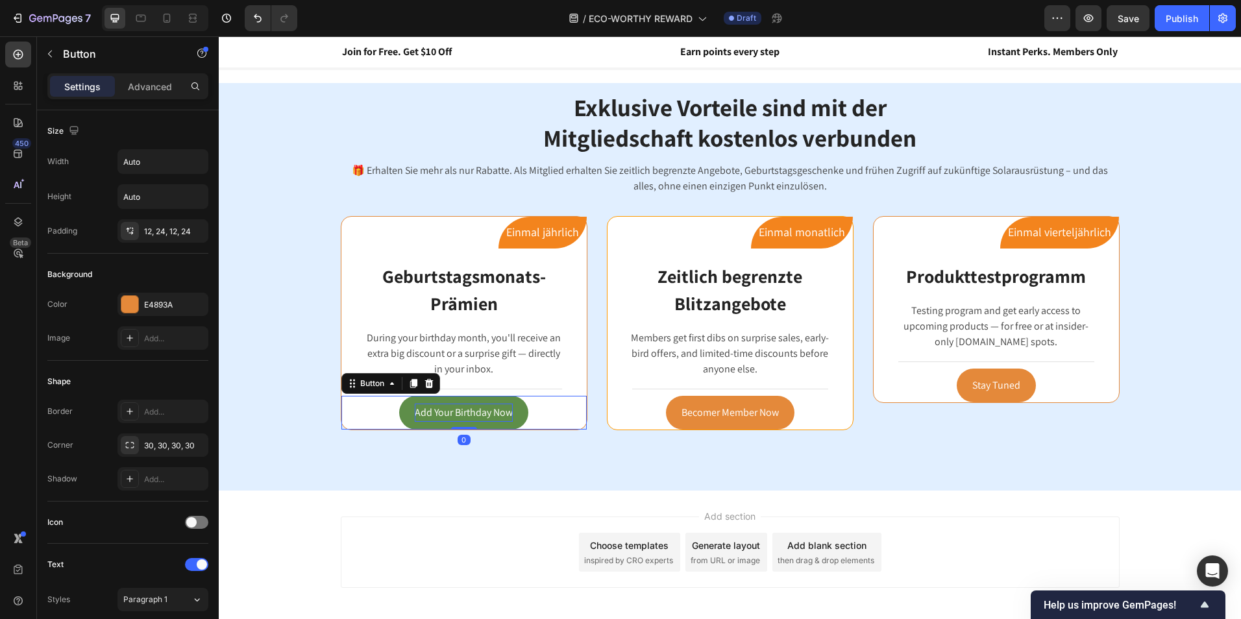
click at [502, 416] on p "Add Your Birthday Now" at bounding box center [464, 413] width 98 height 19
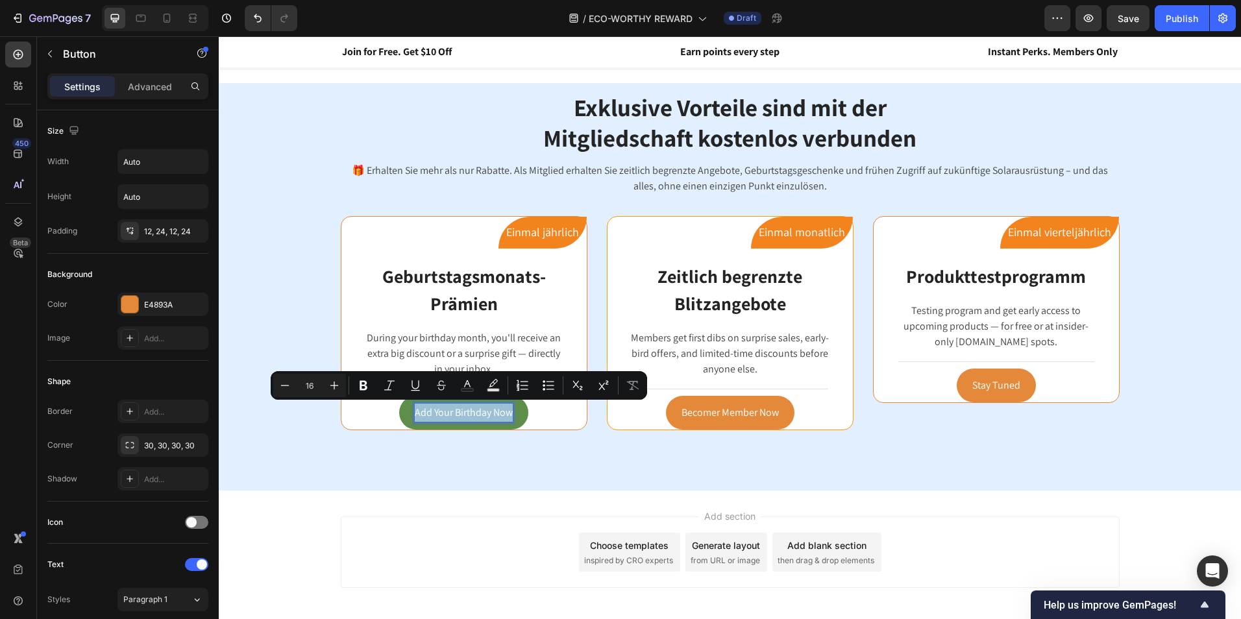
drag, startPoint x: 507, startPoint y: 413, endPoint x: 395, endPoint y: 413, distance: 112.3
click at [399, 413] on link "Add Your Birthday Now" at bounding box center [463, 413] width 129 height 34
copy p "Add Your Birthday Now"
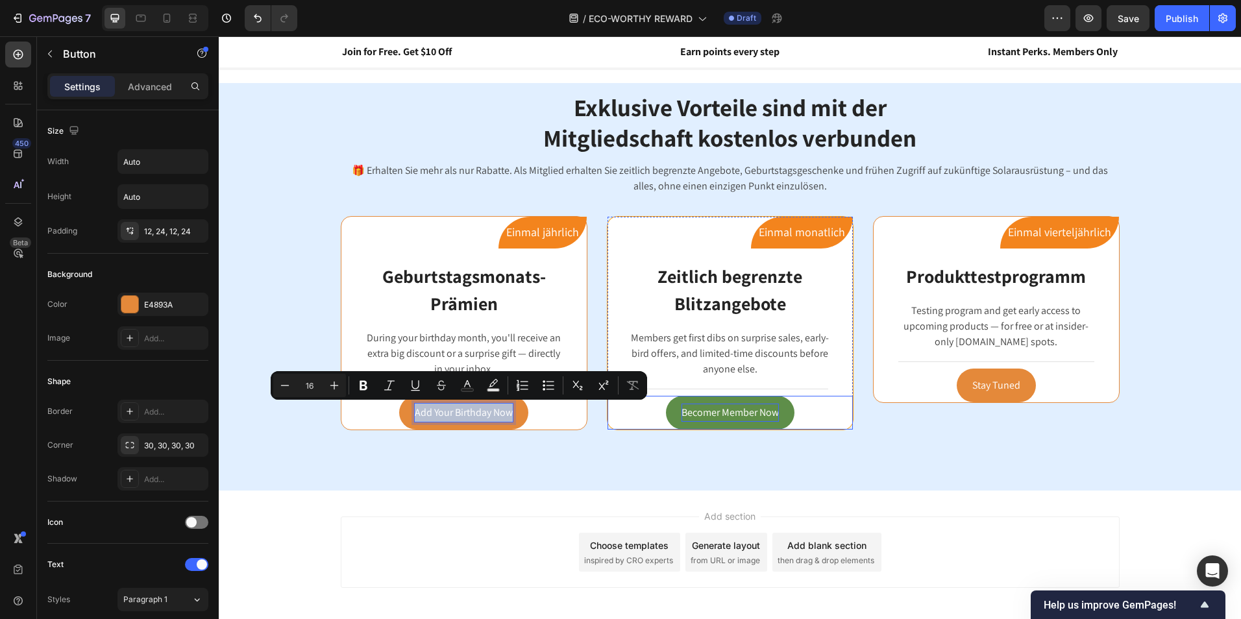
drag, startPoint x: 737, startPoint y: 411, endPoint x: 746, endPoint y: 408, distance: 10.3
click at [737, 411] on p "Becomer Member Now" at bounding box center [729, 413] width 97 height 19
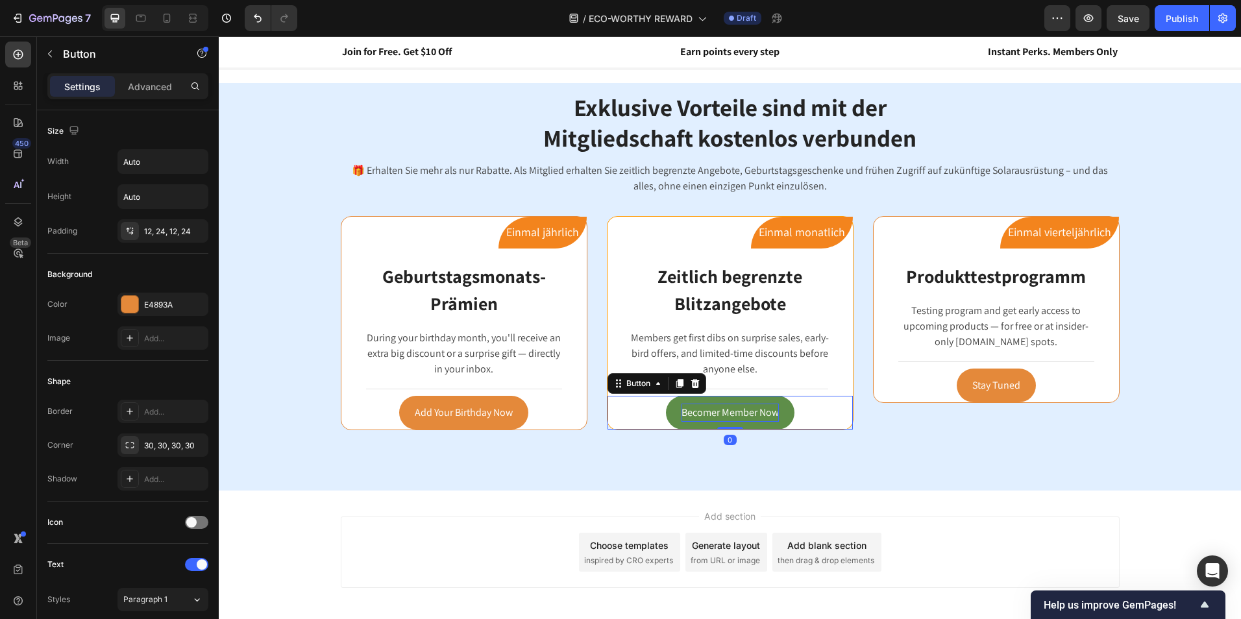
drag, startPoint x: 755, startPoint y: 406, endPoint x: 767, endPoint y: 406, distance: 11.7
click at [756, 406] on p "Becomer Member Now" at bounding box center [729, 413] width 97 height 19
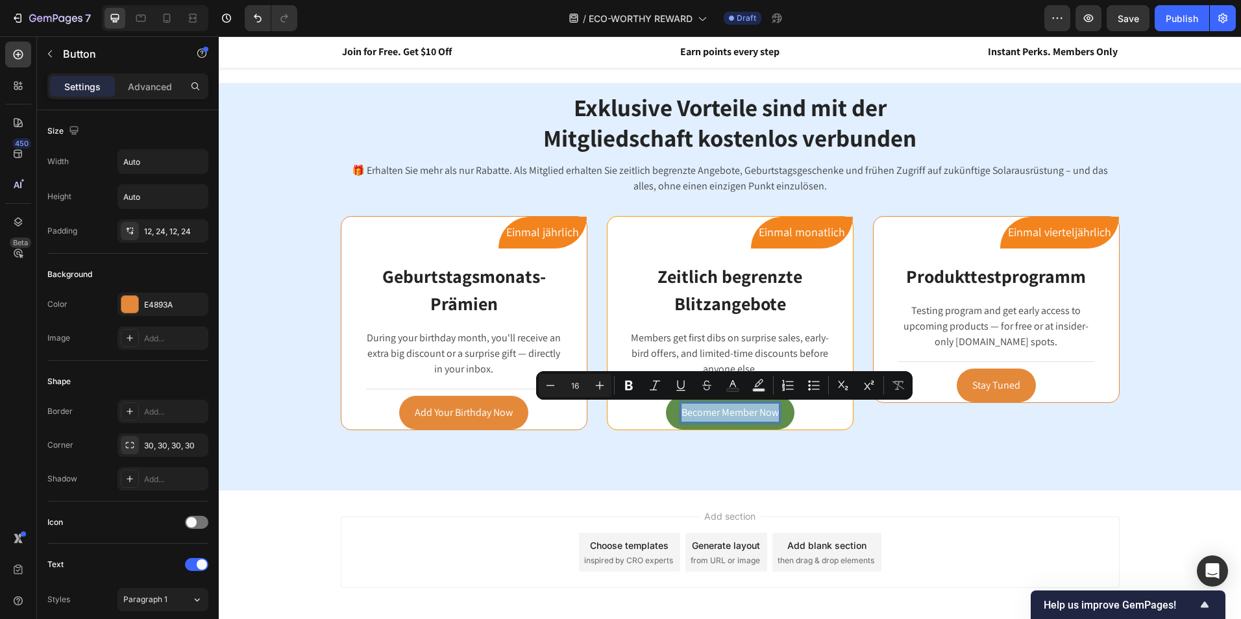
drag, startPoint x: 774, startPoint y: 409, endPoint x: 669, endPoint y: 402, distance: 104.7
click at [669, 402] on link "Becomer Member Now" at bounding box center [730, 413] width 128 height 34
copy p "Becomer Member Now"
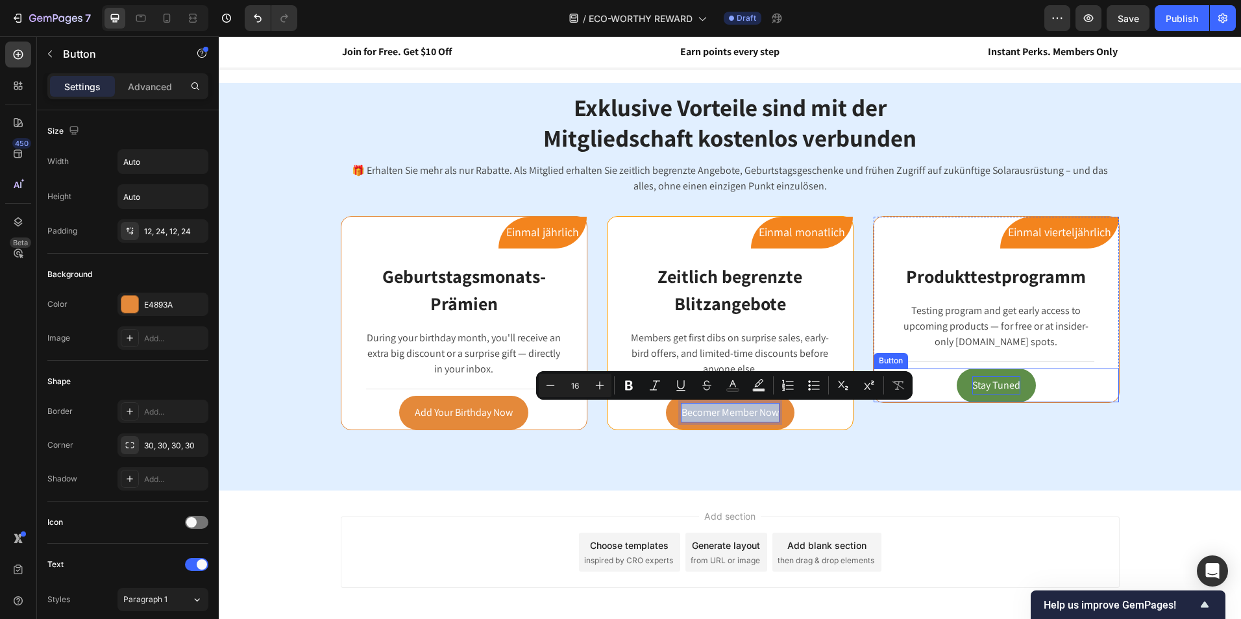
click at [1001, 385] on p "Stay Tuned" at bounding box center [996, 385] width 48 height 19
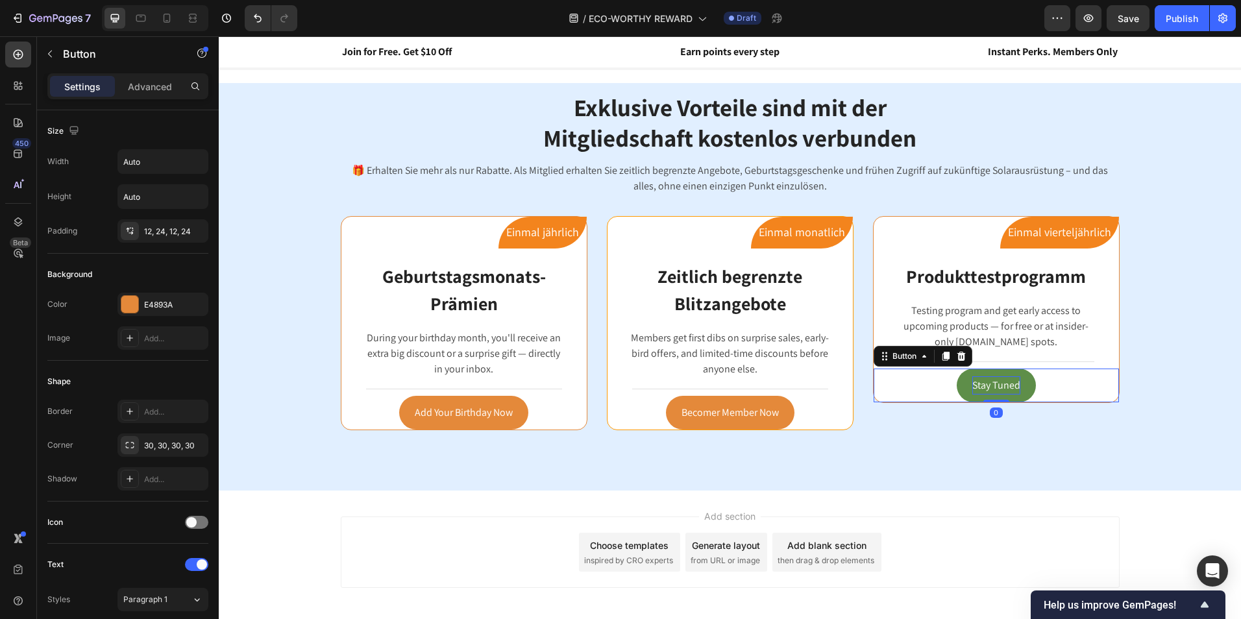
click at [1012, 382] on p "Stay Tuned" at bounding box center [996, 385] width 48 height 19
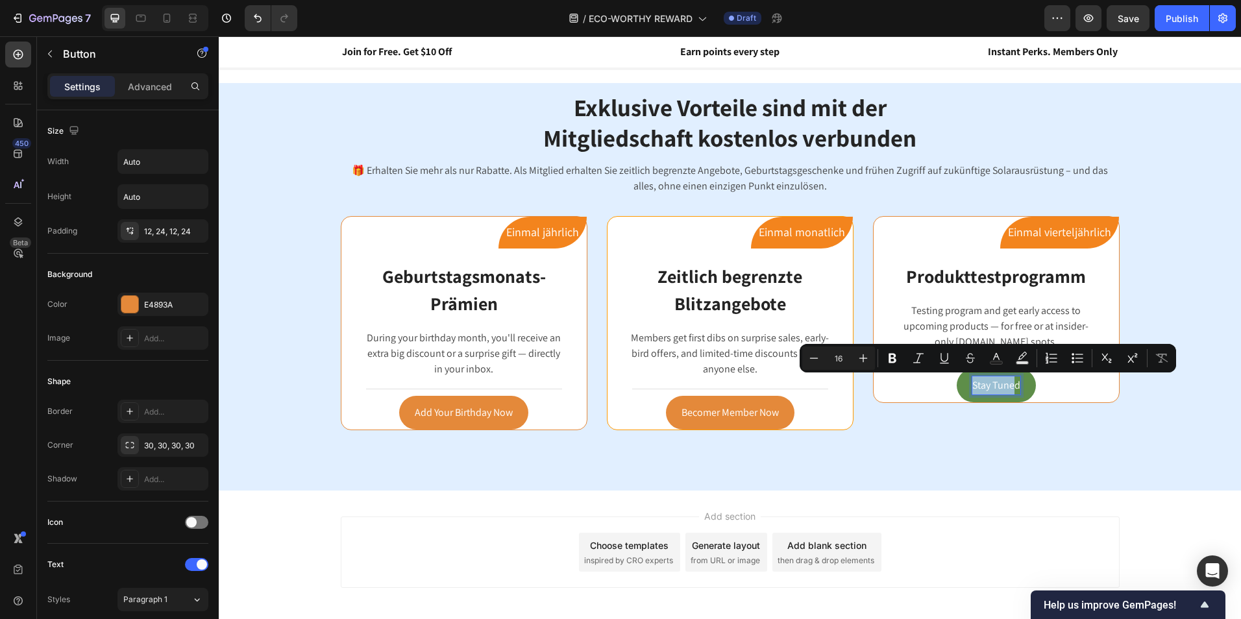
drag, startPoint x: 1012, startPoint y: 384, endPoint x: 956, endPoint y: 384, distance: 55.8
click at [957, 384] on button "Stay Tuned" at bounding box center [996, 386] width 79 height 34
click at [1007, 385] on p "Stay Tuned" at bounding box center [996, 385] width 48 height 19
click at [1016, 384] on button "Stay Tuned" at bounding box center [996, 386] width 79 height 34
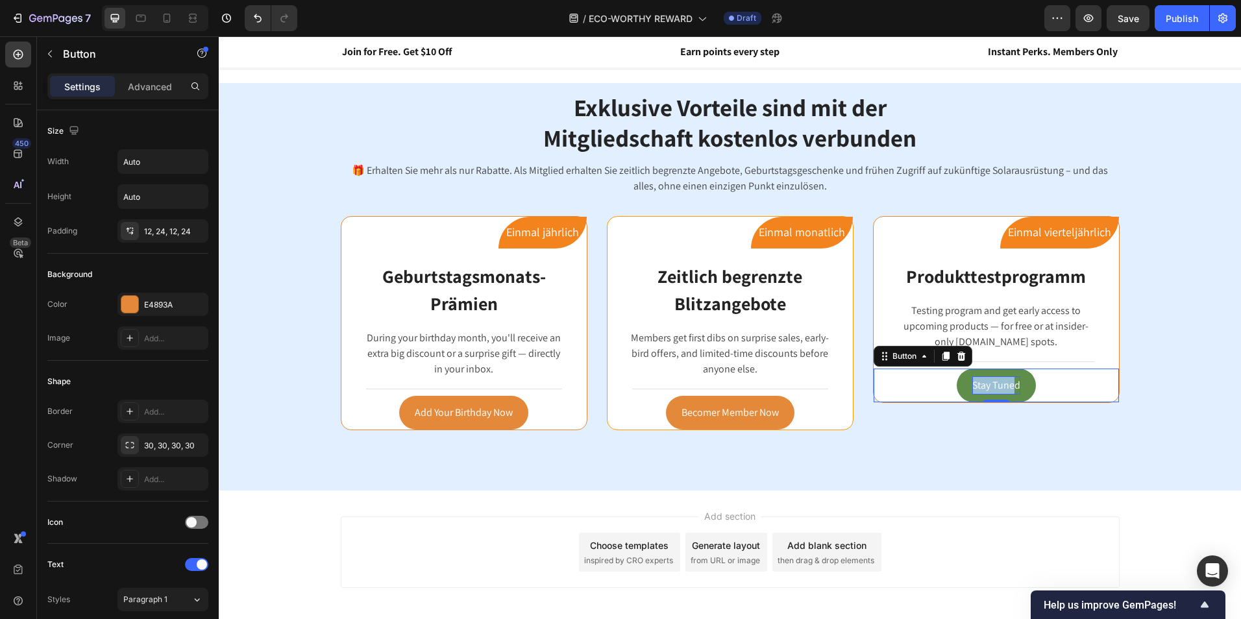
click at [1011, 384] on p "Stay Tuned" at bounding box center [996, 385] width 48 height 19
click at [1012, 384] on p "Stay Tuned" at bounding box center [996, 385] width 48 height 19
click at [1014, 384] on p "Stay Tuned" at bounding box center [996, 385] width 48 height 19
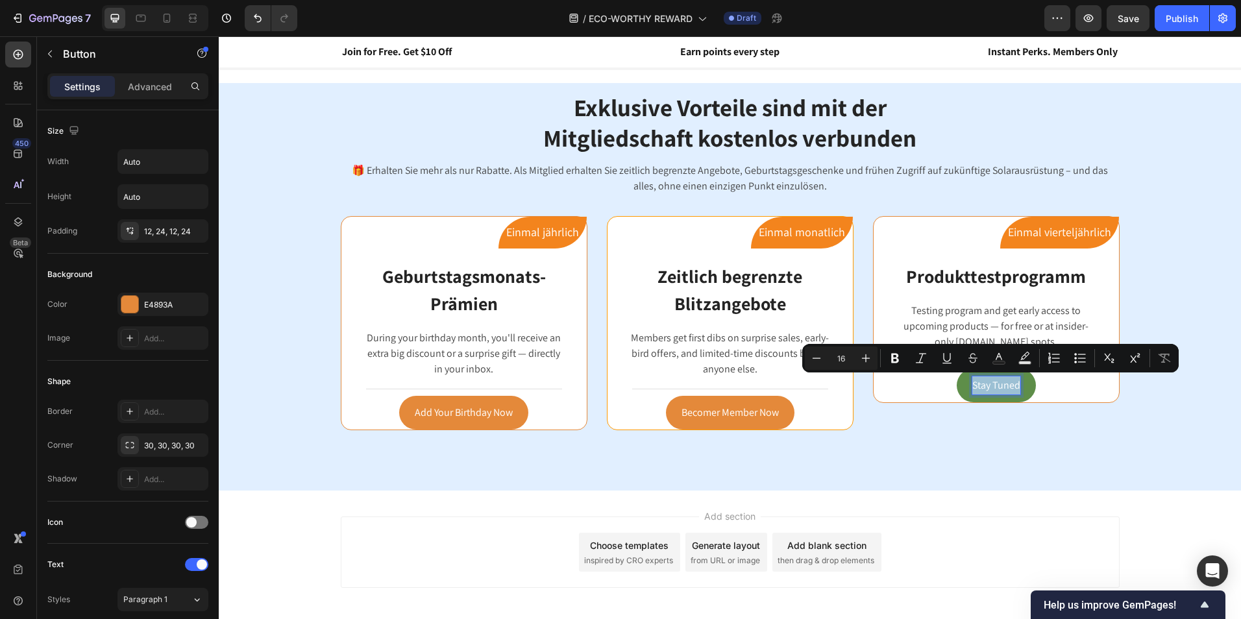
drag, startPoint x: 1014, startPoint y: 384, endPoint x: 963, endPoint y: 384, distance: 50.6
click at [963, 384] on button "Stay Tuned" at bounding box center [996, 386] width 79 height 34
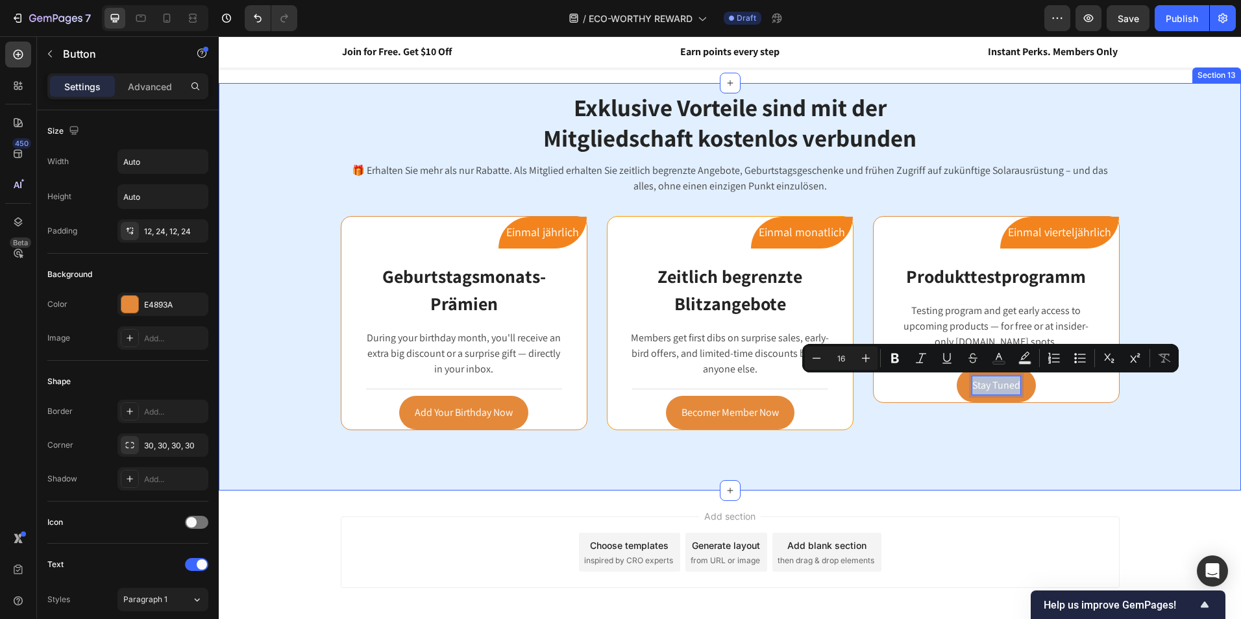
click at [1190, 312] on div "Exklusive Vorteile sind mit der Mitgliedschaft kostenlos verbunden Heading Row …" at bounding box center [729, 287] width 1003 height 395
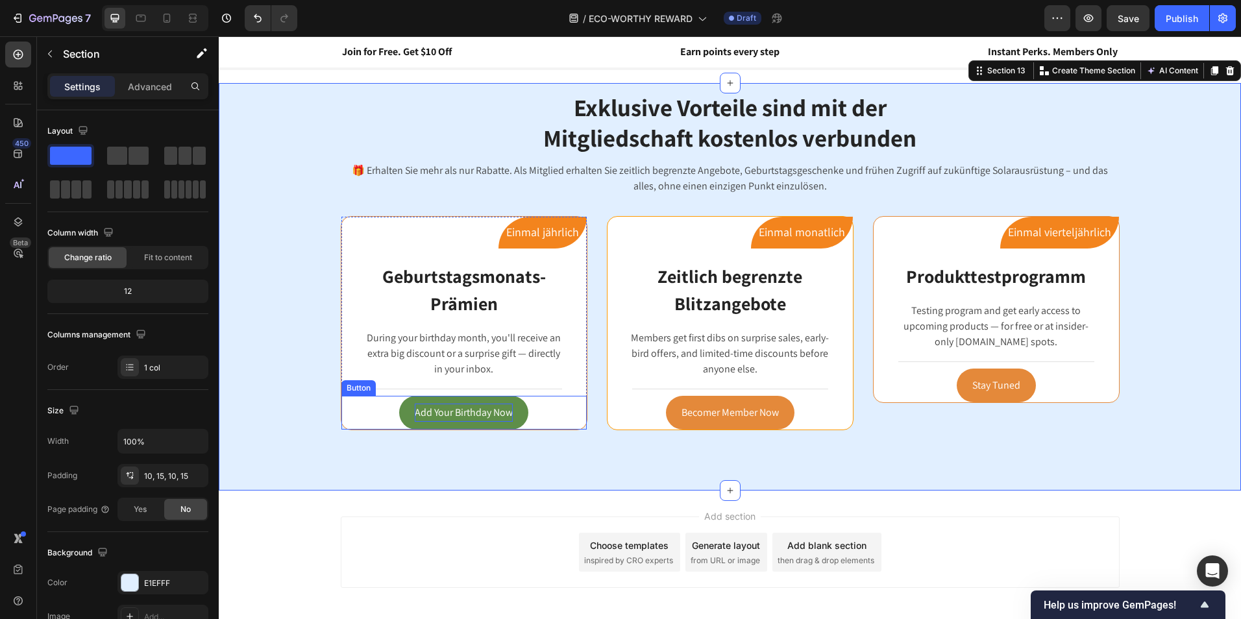
click at [452, 408] on p "Add Your Birthday Now" at bounding box center [464, 413] width 98 height 19
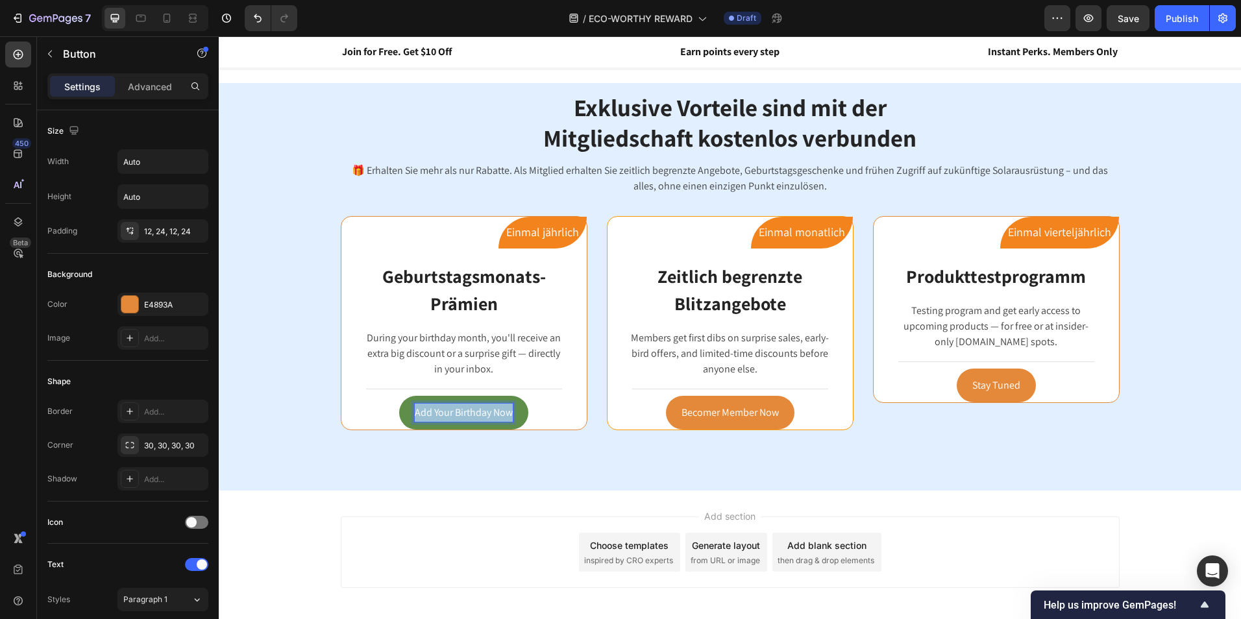
drag, startPoint x: 507, startPoint y: 411, endPoint x: 409, endPoint y: 406, distance: 97.5
click at [415, 406] on p "Add Your Birthday Now" at bounding box center [464, 413] width 98 height 19
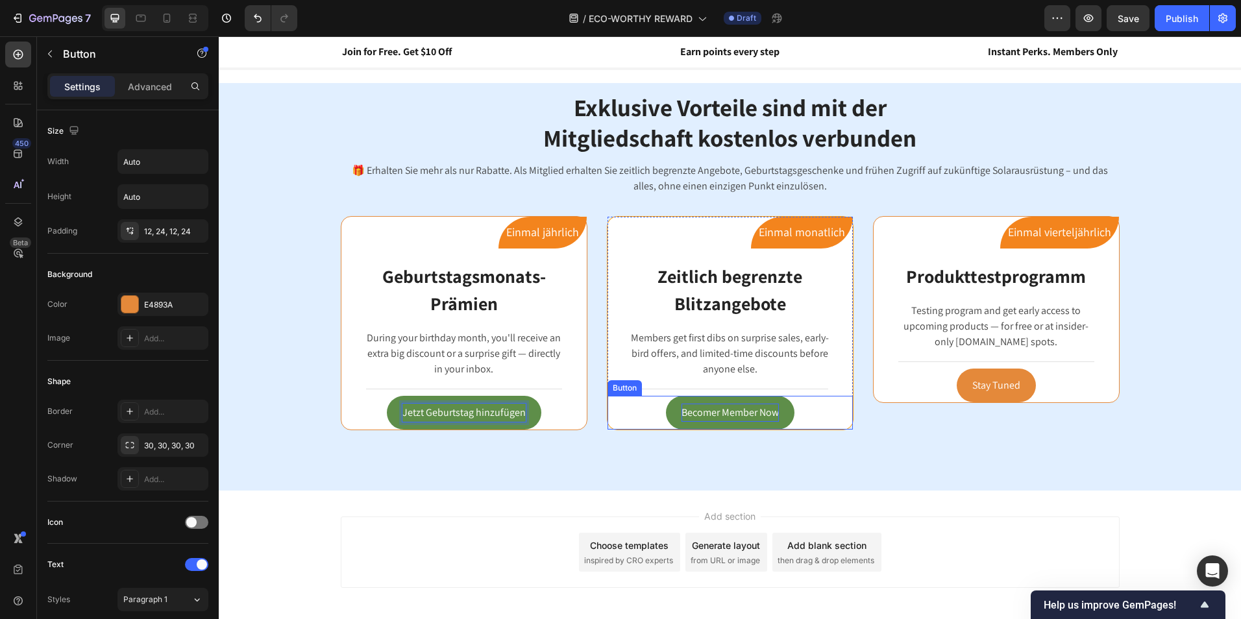
click at [732, 413] on p "Becomer Member Now" at bounding box center [729, 413] width 97 height 19
click at [770, 413] on p "Becomer Member Now" at bounding box center [729, 413] width 97 height 19
click at [772, 413] on p "Becomer Member Now" at bounding box center [729, 413] width 97 height 19
click at [771, 413] on p "Becomer Member Now" at bounding box center [729, 413] width 97 height 19
drag, startPoint x: 771, startPoint y: 413, endPoint x: 670, endPoint y: 404, distance: 101.6
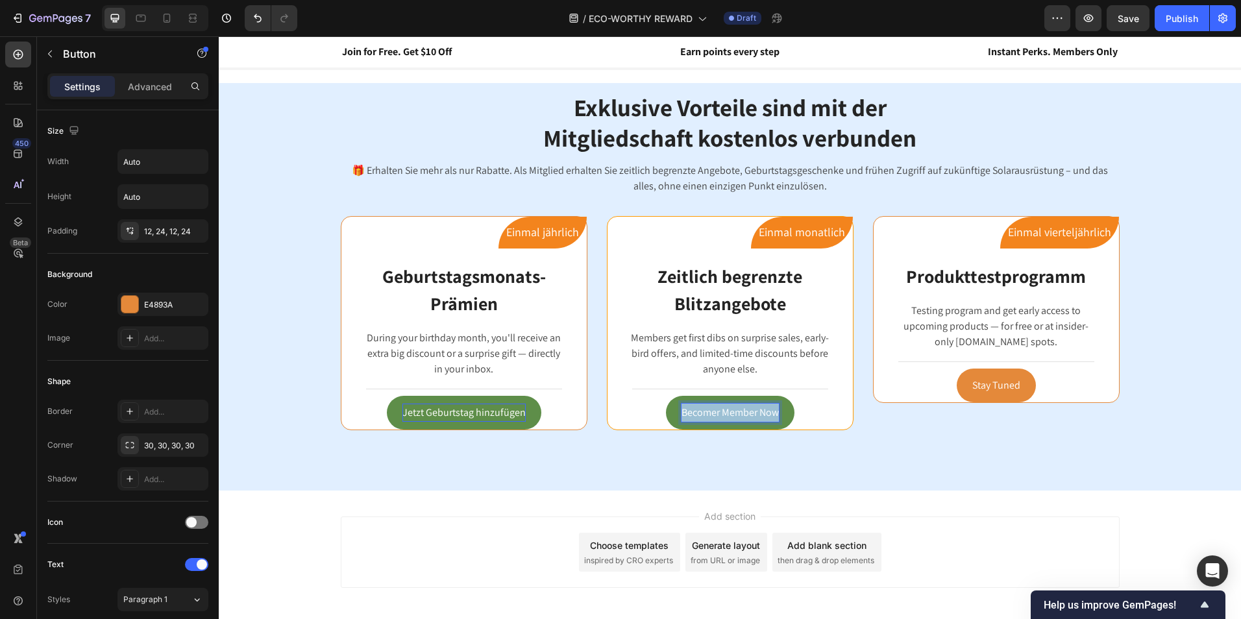
click at [670, 404] on link "Becomer Member Now" at bounding box center [730, 413] width 128 height 34
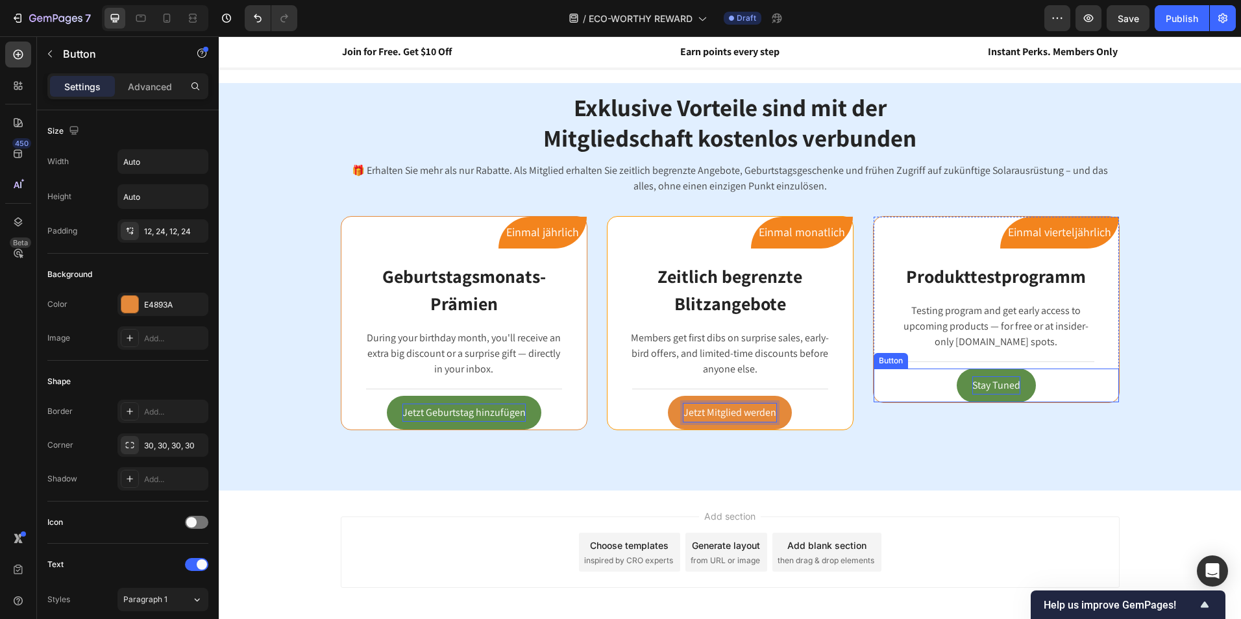
click at [999, 388] on p "Stay Tuned" at bounding box center [996, 385] width 48 height 19
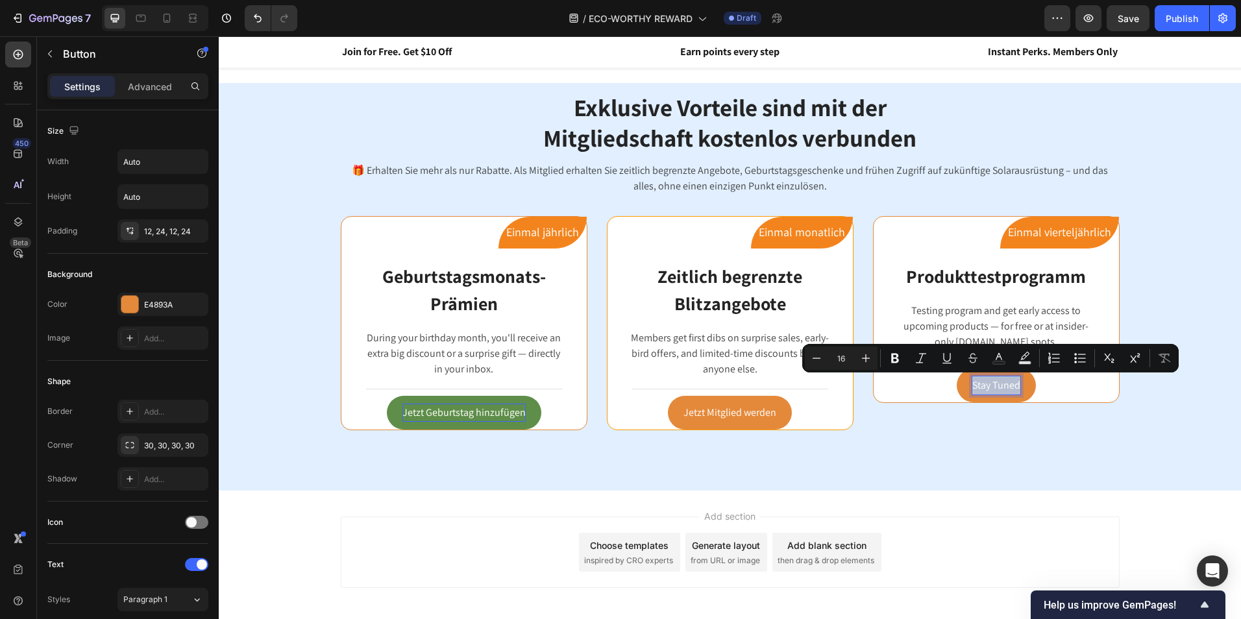
drag, startPoint x: 1013, startPoint y: 382, endPoint x: 944, endPoint y: 374, distance: 69.9
click at [944, 374] on div "Stay Tuned Button 0" at bounding box center [995, 386] width 245 height 34
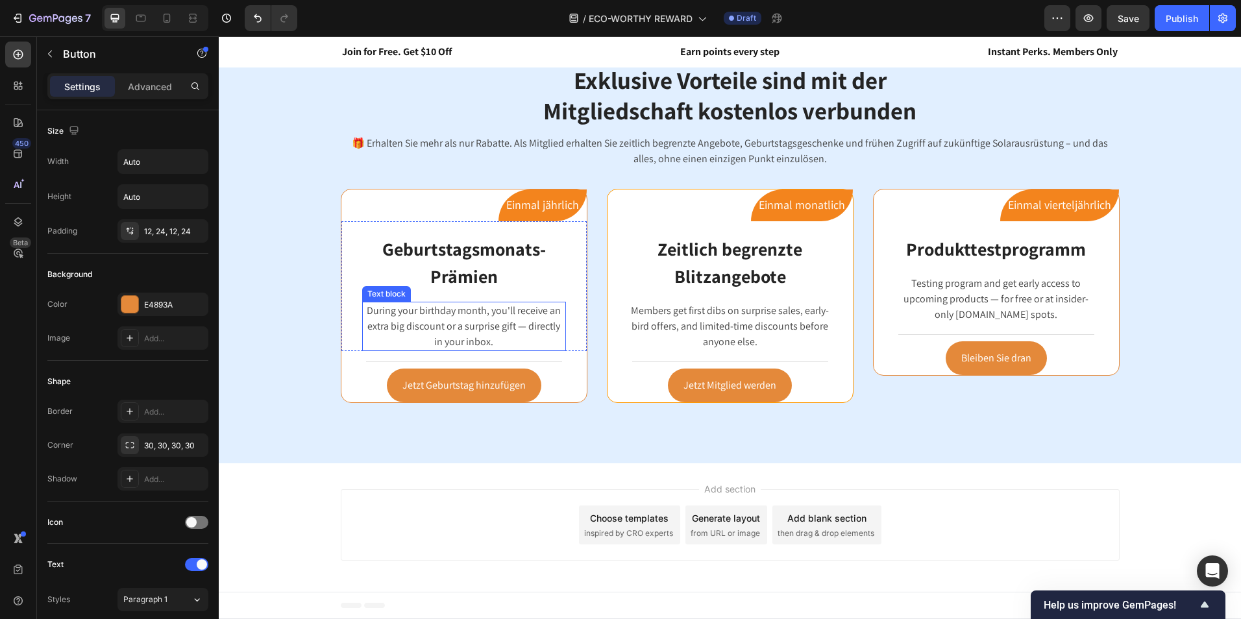
scroll to position [1186, 0]
click at [504, 316] on p "During your birthday month, you'll receive an extra big discount or a surprise …" at bounding box center [463, 326] width 201 height 47
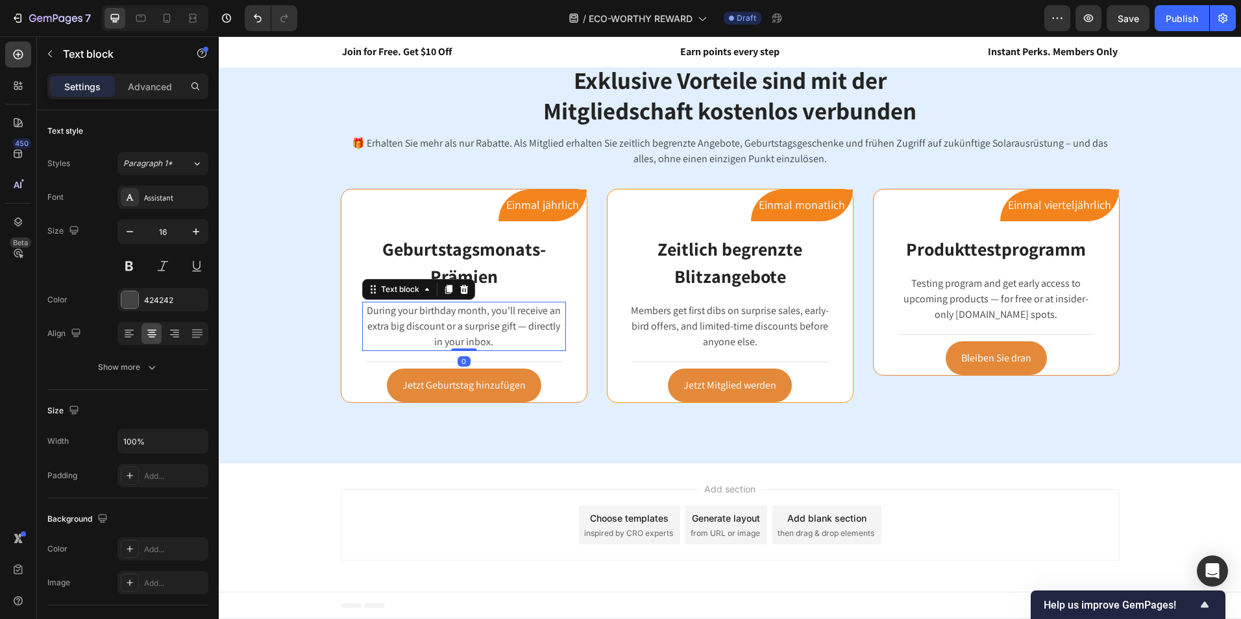
click at [519, 333] on p "During your birthday month, you'll receive an extra big discount or a surprise …" at bounding box center [463, 326] width 201 height 47
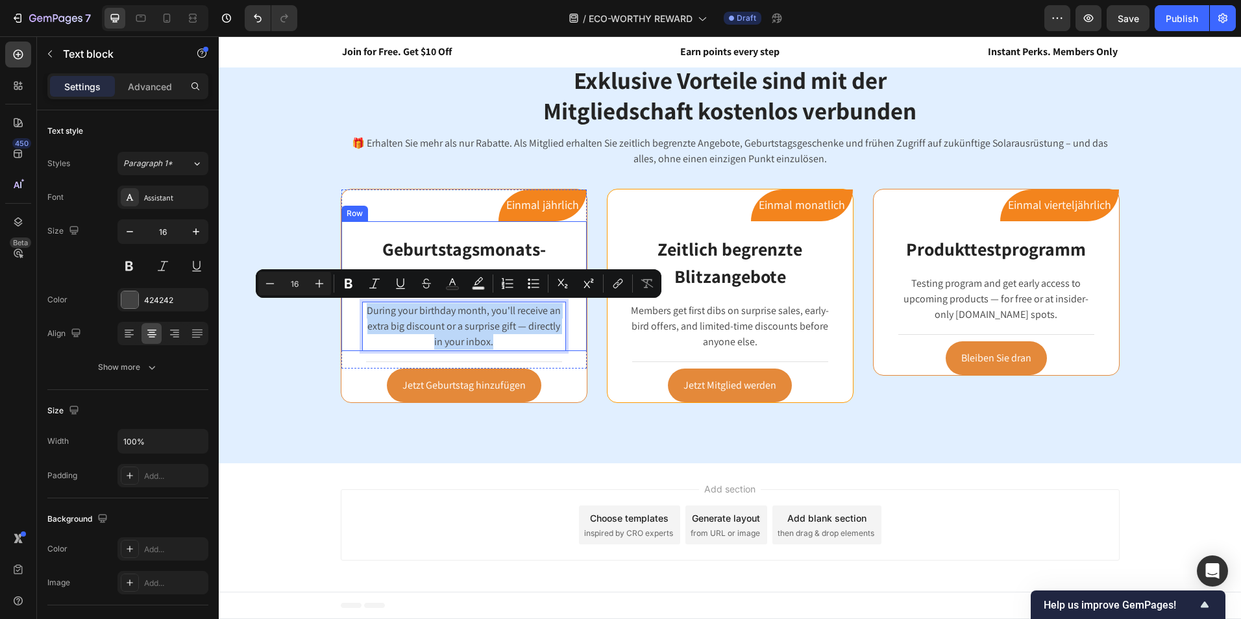
drag, startPoint x: 494, startPoint y: 346, endPoint x: 355, endPoint y: 306, distance: 144.6
click at [355, 306] on div "Geburtstagsmonats-Prämien Heading During your birthday month, you'll receive an…" at bounding box center [463, 286] width 245 height 130
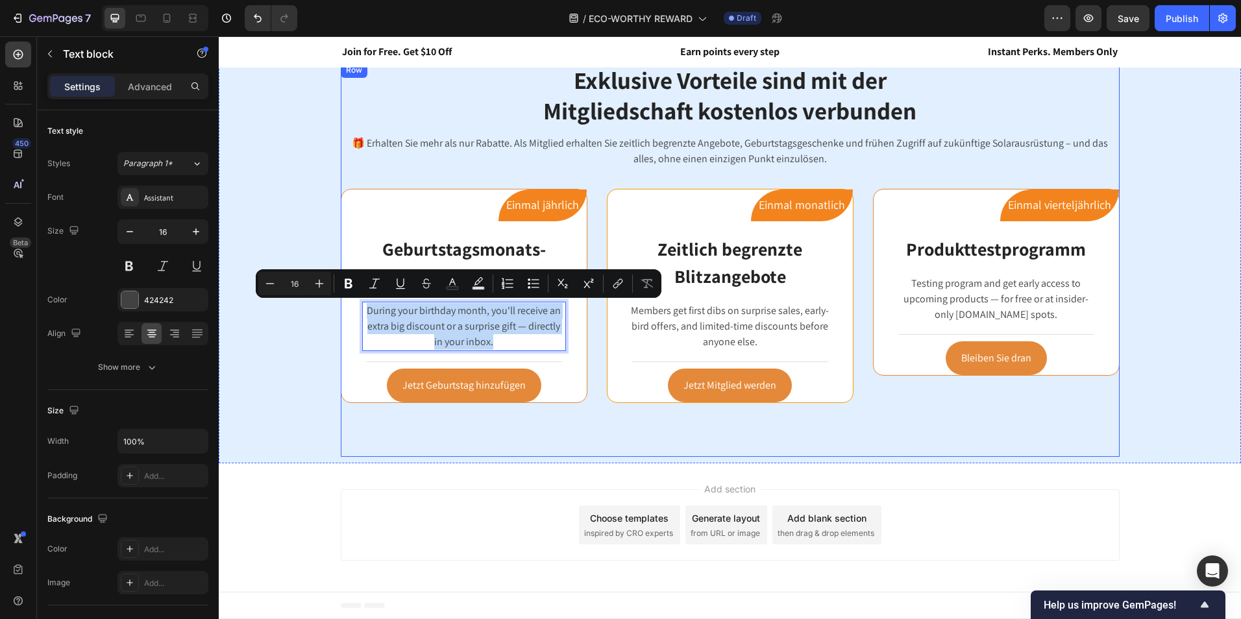
copy p "During your birthday month, you'll receive an extra big discount or a surprise …"
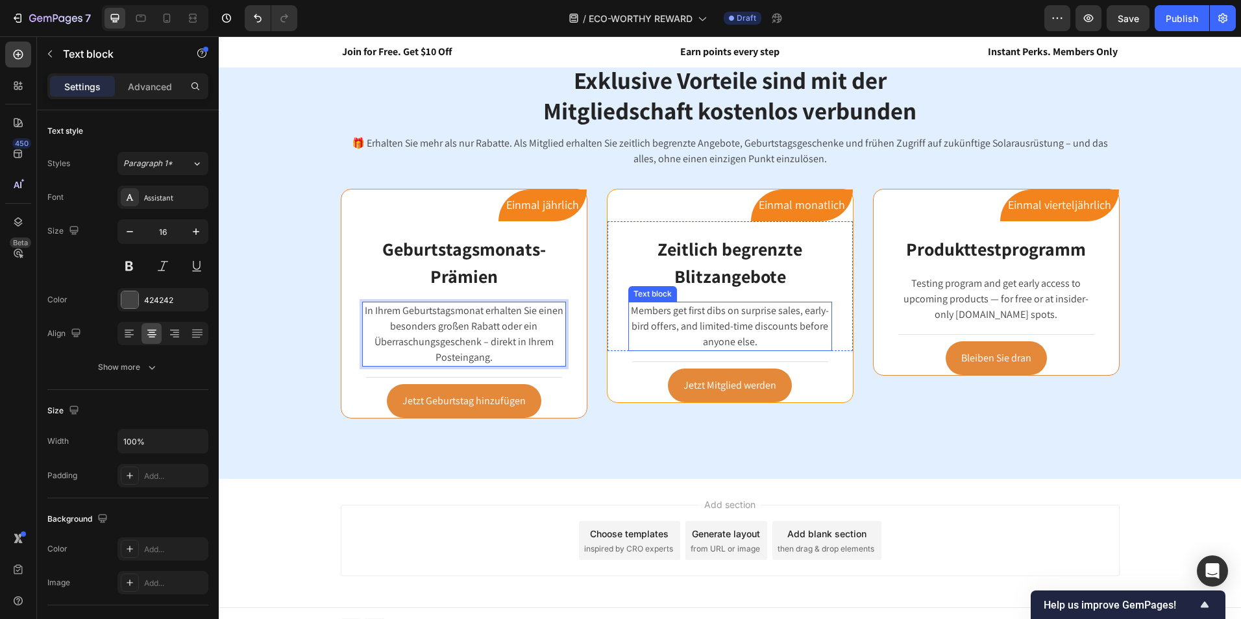
click at [760, 322] on p "Members get first dibs on surprise sales, early-bird offers, and limited-time d…" at bounding box center [729, 326] width 201 height 47
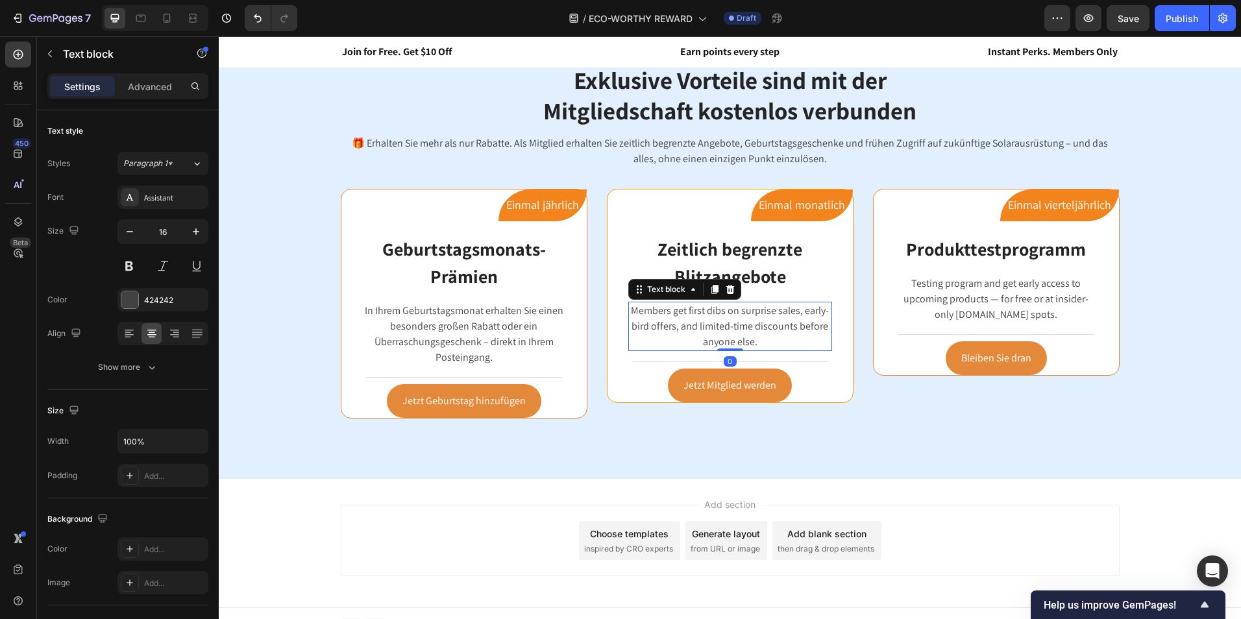
click at [756, 339] on p "Members get first dibs on surprise sales, early-bird offers, and limited-time d…" at bounding box center [729, 326] width 201 height 47
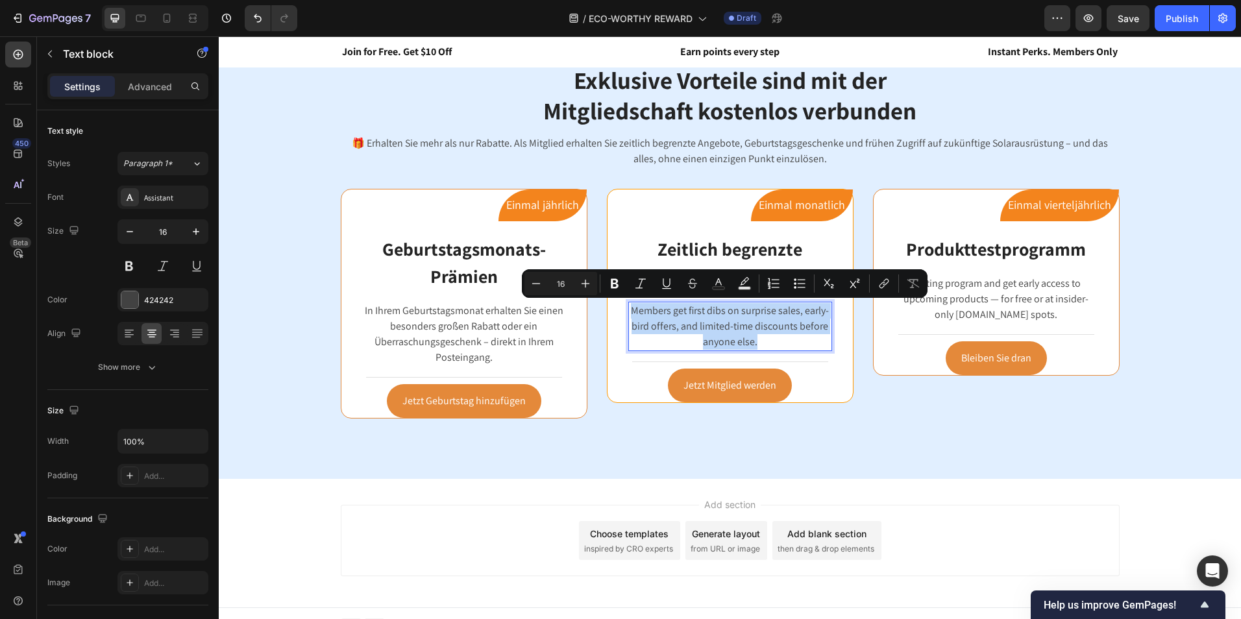
drag, startPoint x: 760, startPoint y: 342, endPoint x: 626, endPoint y: 307, distance: 138.2
click at [629, 307] on p "Members get first dibs on surprise sales, early-bird offers, and limited-time d…" at bounding box center [729, 326] width 201 height 47
copy p "Members get first dibs on surprise sales, early-bird offers, and limited-time d…"
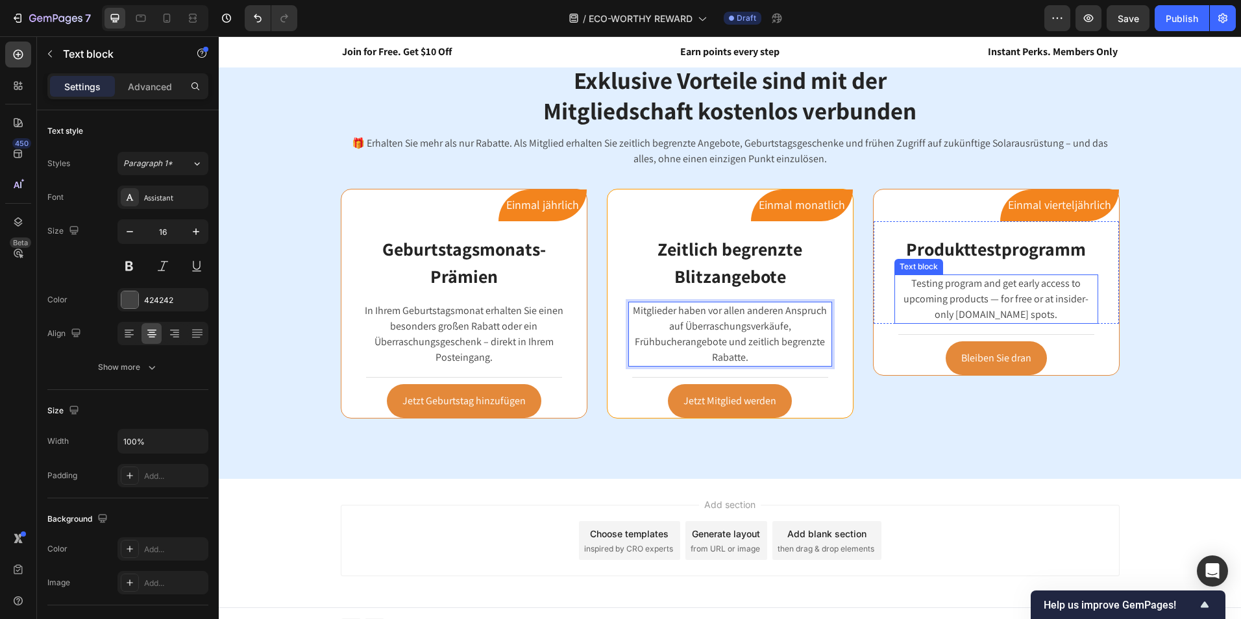
click at [1005, 282] on p "Testing program and get early access to upcoming products — for free or at insi…" at bounding box center [996, 299] width 201 height 47
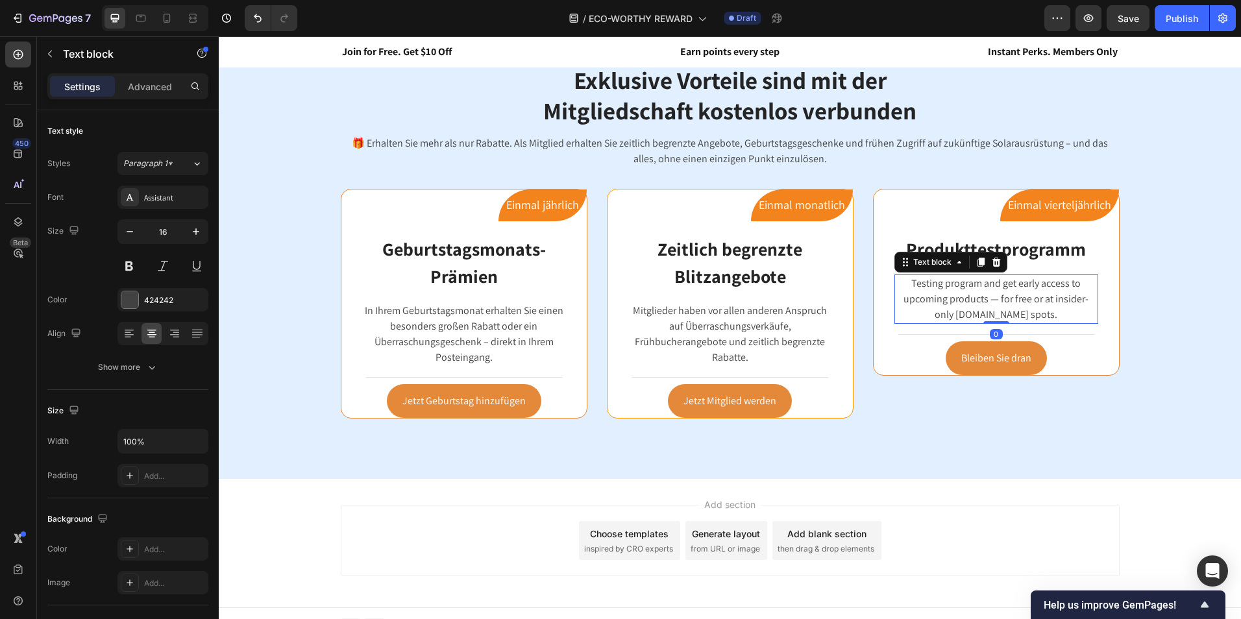
click at [1045, 299] on p "Testing program and get early access to upcoming products — for free or at insi…" at bounding box center [996, 299] width 201 height 47
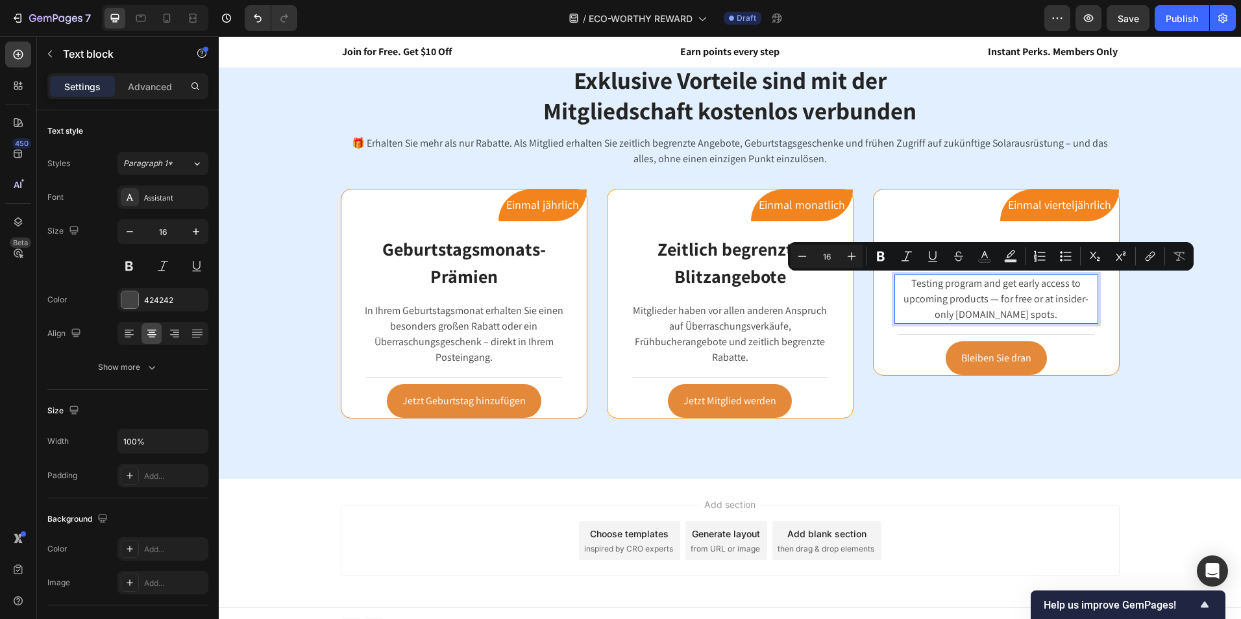
drag, startPoint x: 1049, startPoint y: 318, endPoint x: 897, endPoint y: 289, distance: 154.5
click at [897, 289] on p "Testing program and get early access to upcoming products — for free or at insi…" at bounding box center [996, 299] width 201 height 47
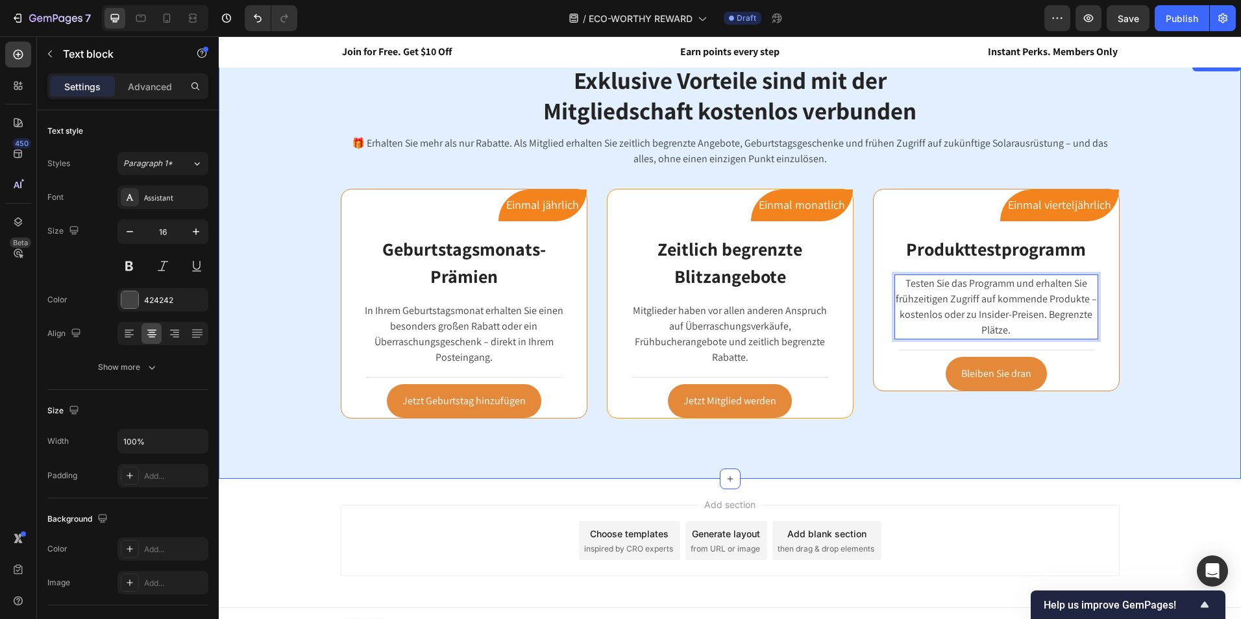
click at [1143, 338] on div "Exklusive Vorteile sind mit der Mitgliedschaft kostenlos verbunden Heading Row …" at bounding box center [729, 267] width 1003 height 411
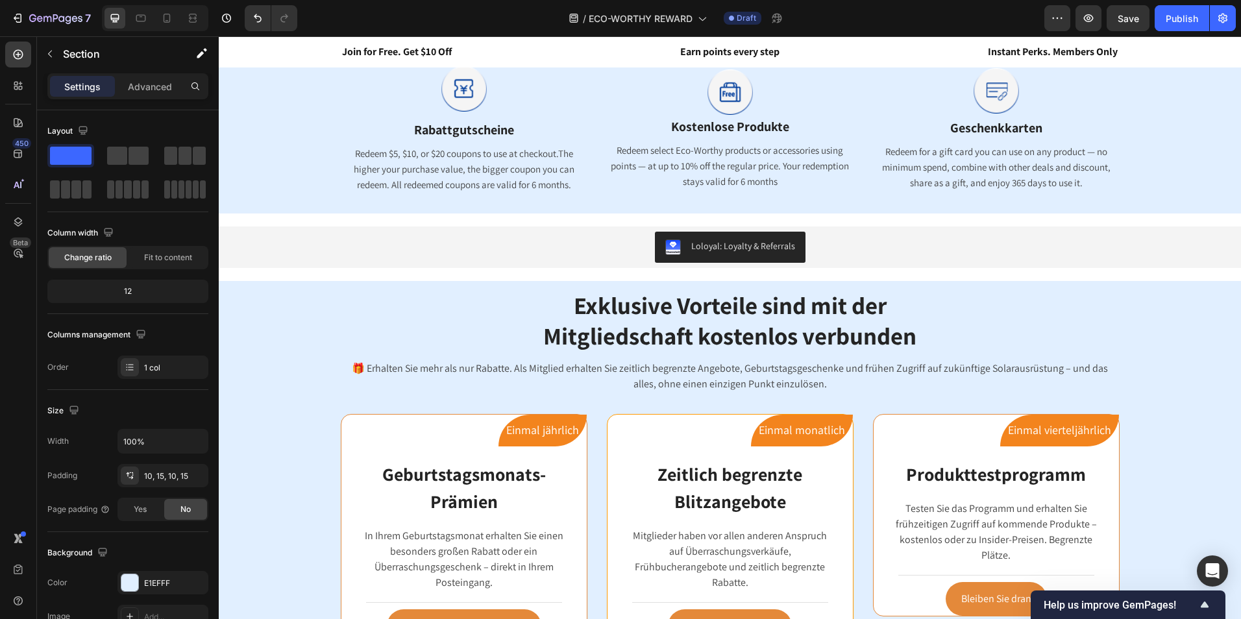
scroll to position [1103, 0]
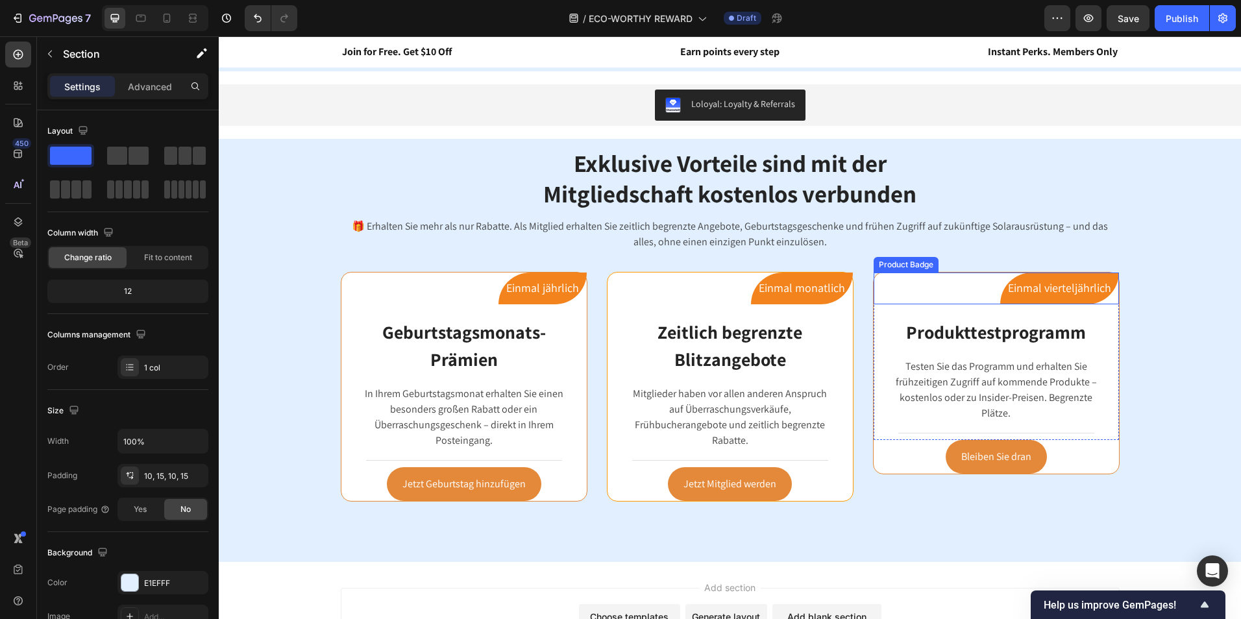
click at [1075, 289] on pre "Einmal vierteljährlich" at bounding box center [1059, 288] width 119 height 31
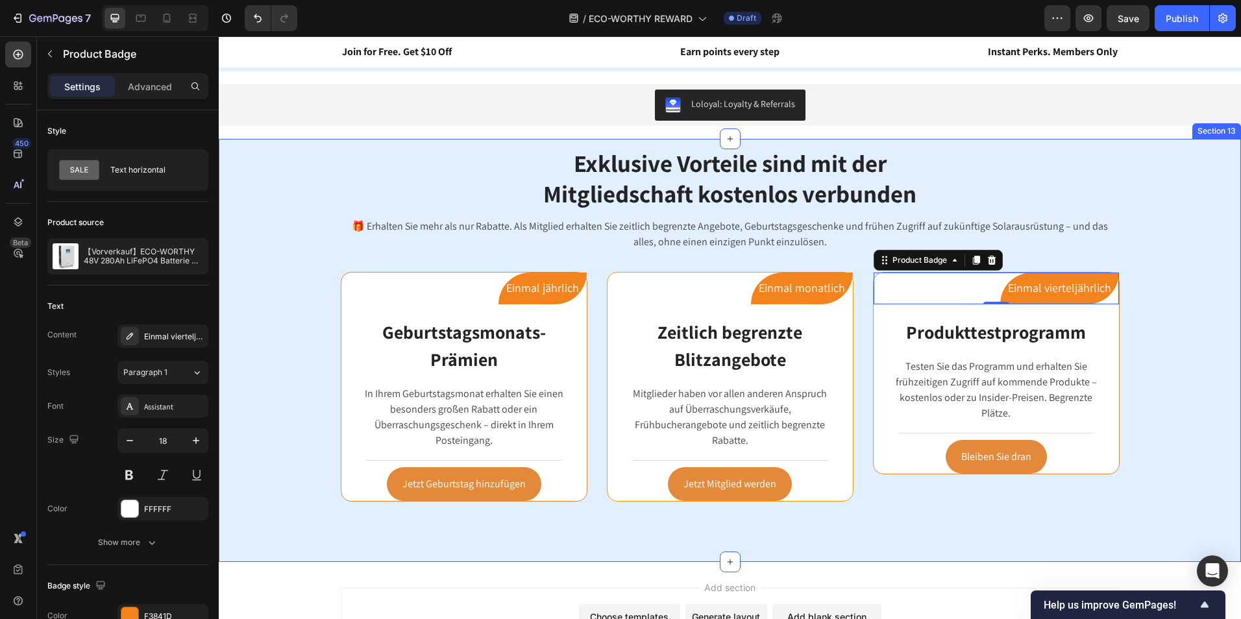
click at [1161, 398] on div "Exklusive Vorteile sind mit der Mitgliedschaft kostenlos verbunden Heading Row …" at bounding box center [729, 350] width 1003 height 411
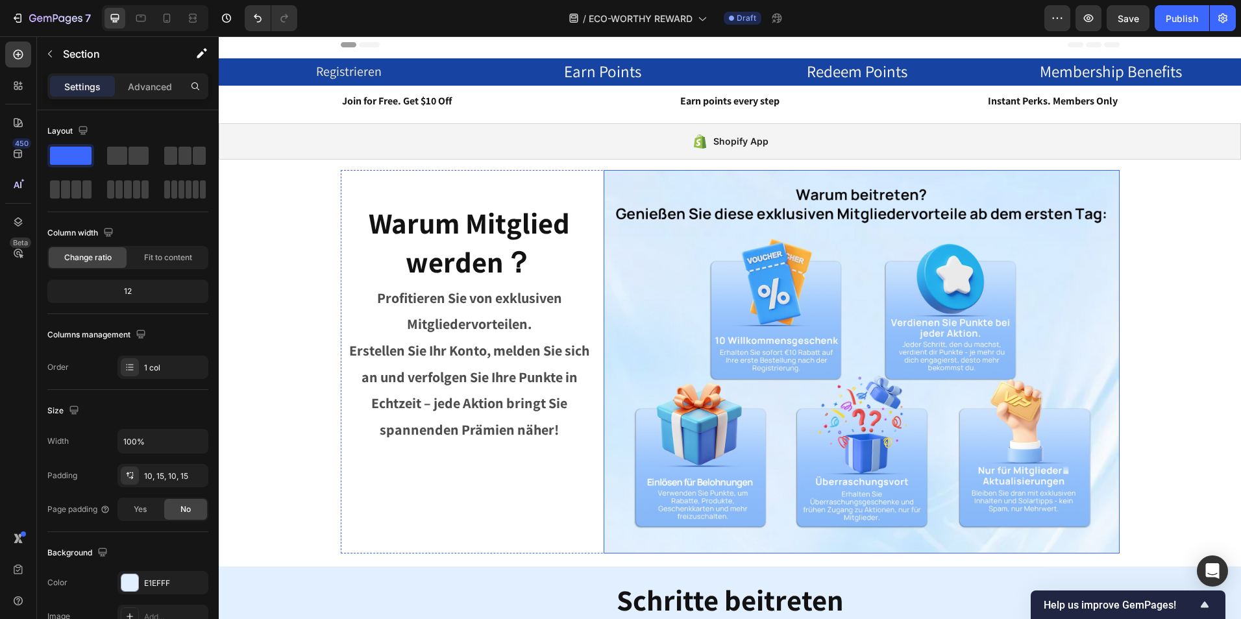
scroll to position [0, 0]
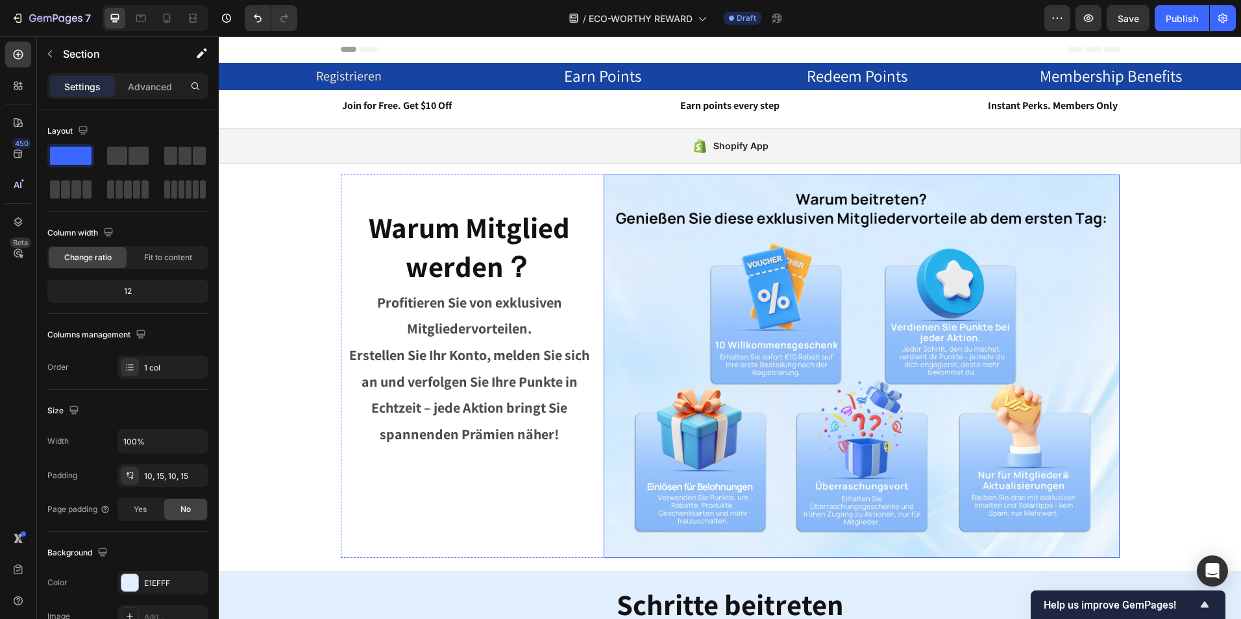
click at [882, 348] on img at bounding box center [862, 367] width 516 height 384
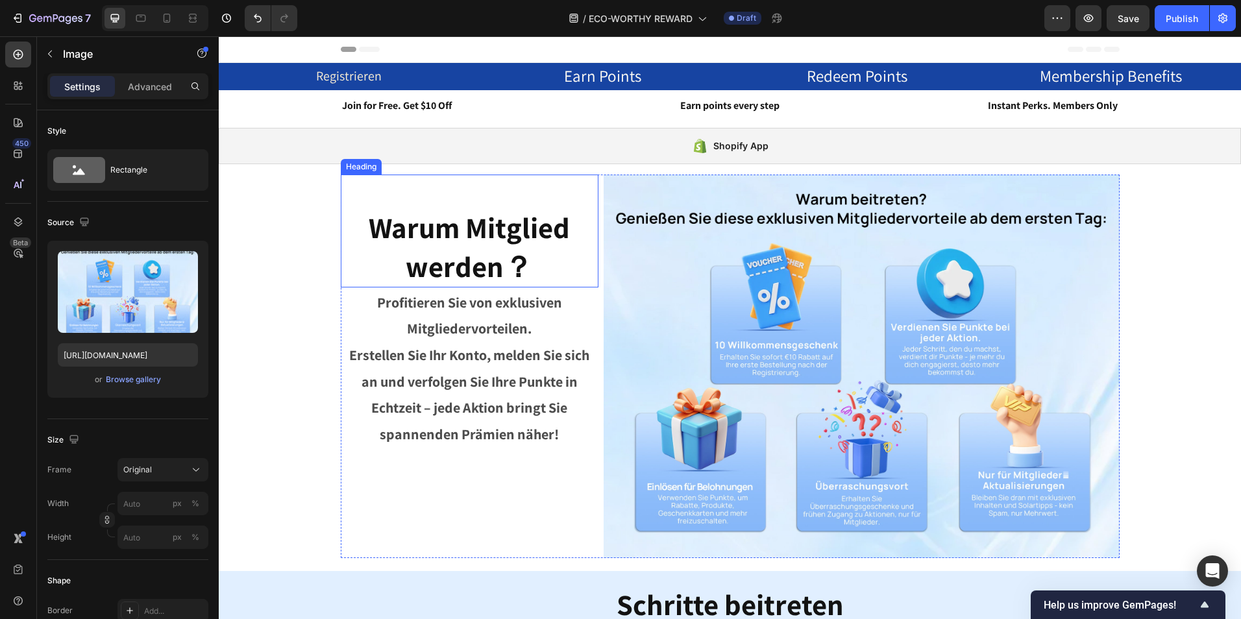
click at [506, 234] on span "Warum Mitglied werden？" at bounding box center [469, 246] width 201 height 77
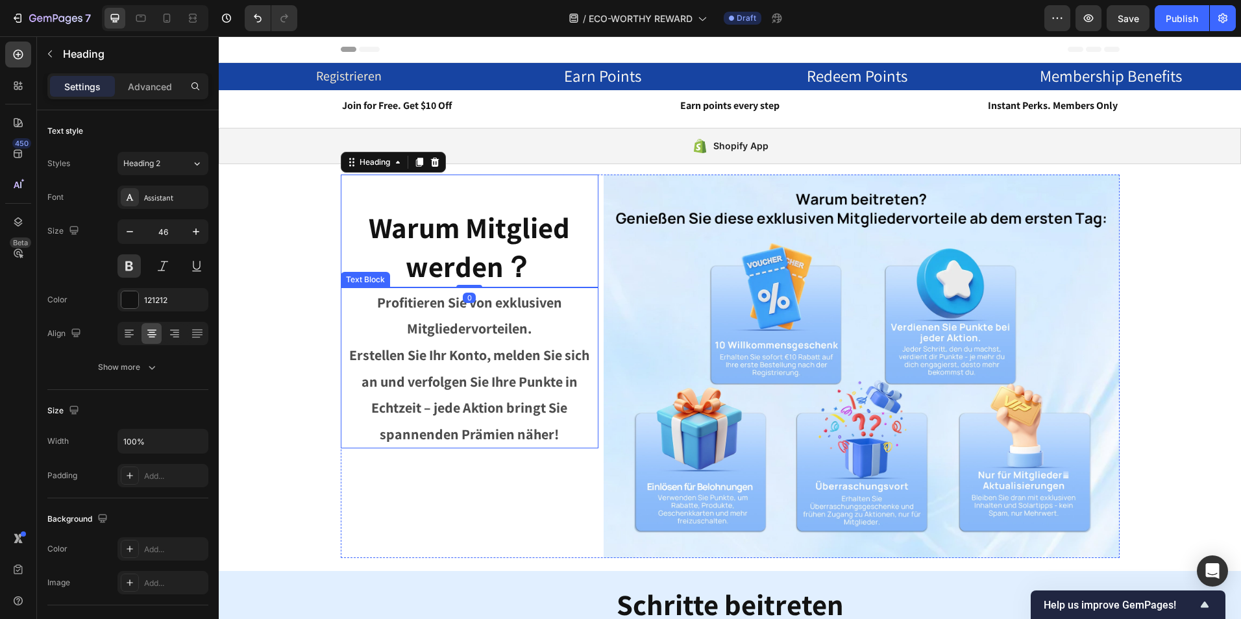
click at [528, 366] on p "Erstellen Sie Ihr Konto, melden Sie sich an und verfolgen Sie Ihre Punkte in Ec…" at bounding box center [469, 394] width 255 height 106
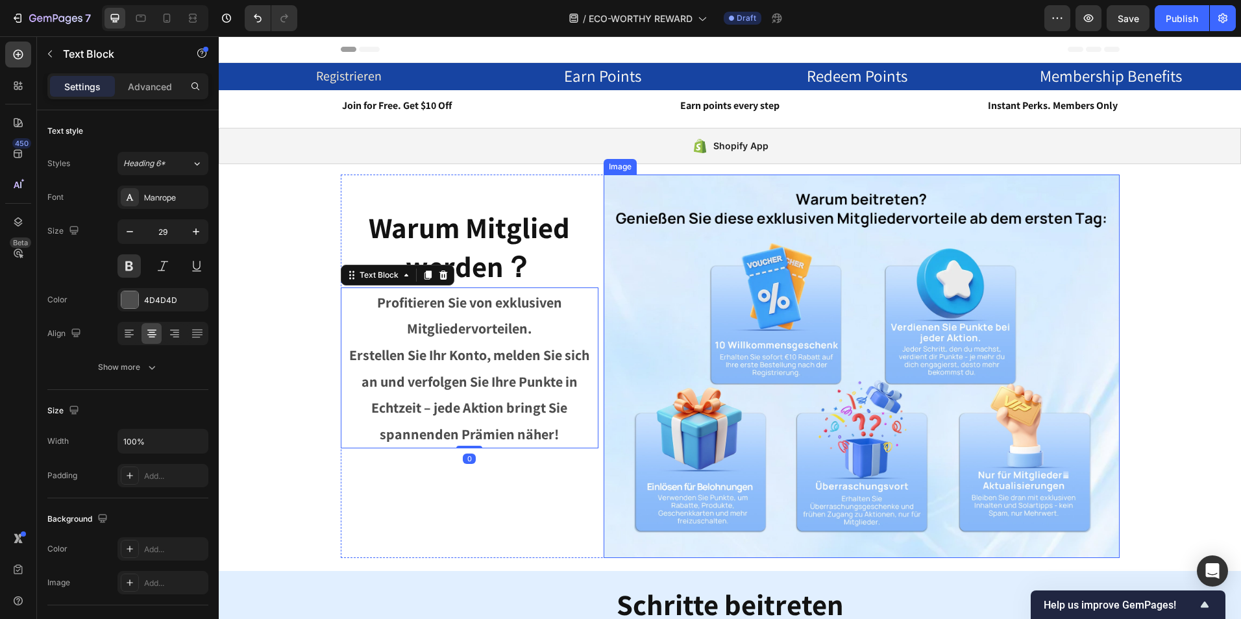
click at [870, 354] on img at bounding box center [862, 367] width 516 height 384
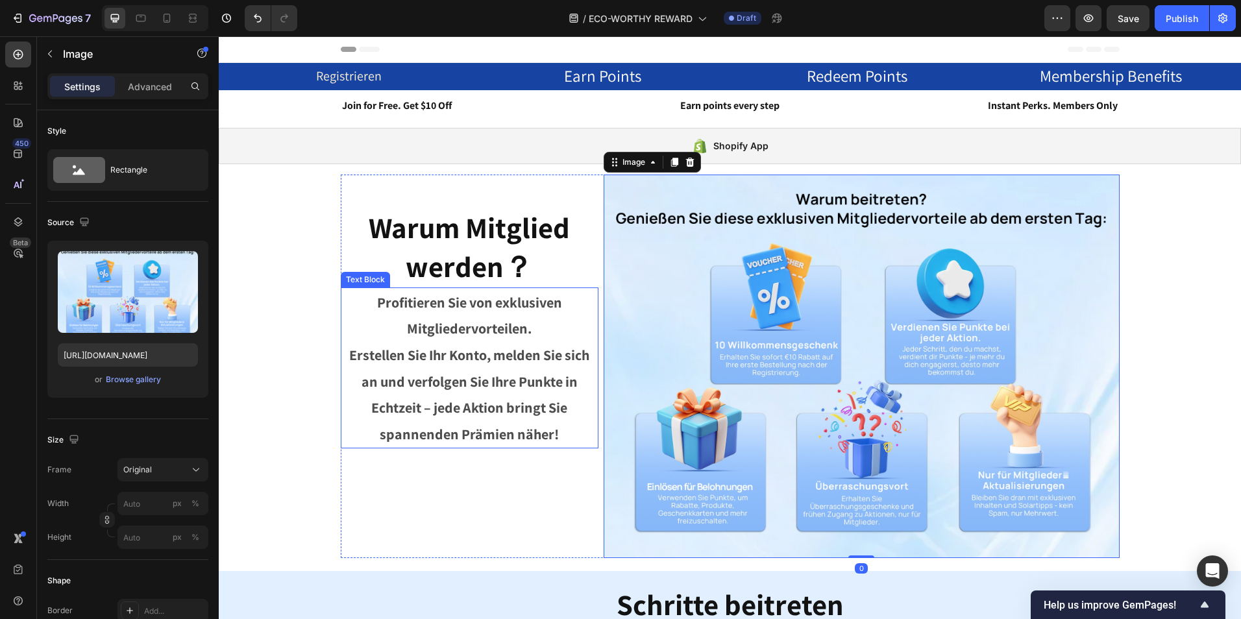
click at [535, 376] on span "Erstellen Sie Ihr Konto, melden Sie sich an und verfolgen Sie Ihre Punkte in Ec…" at bounding box center [469, 394] width 240 height 97
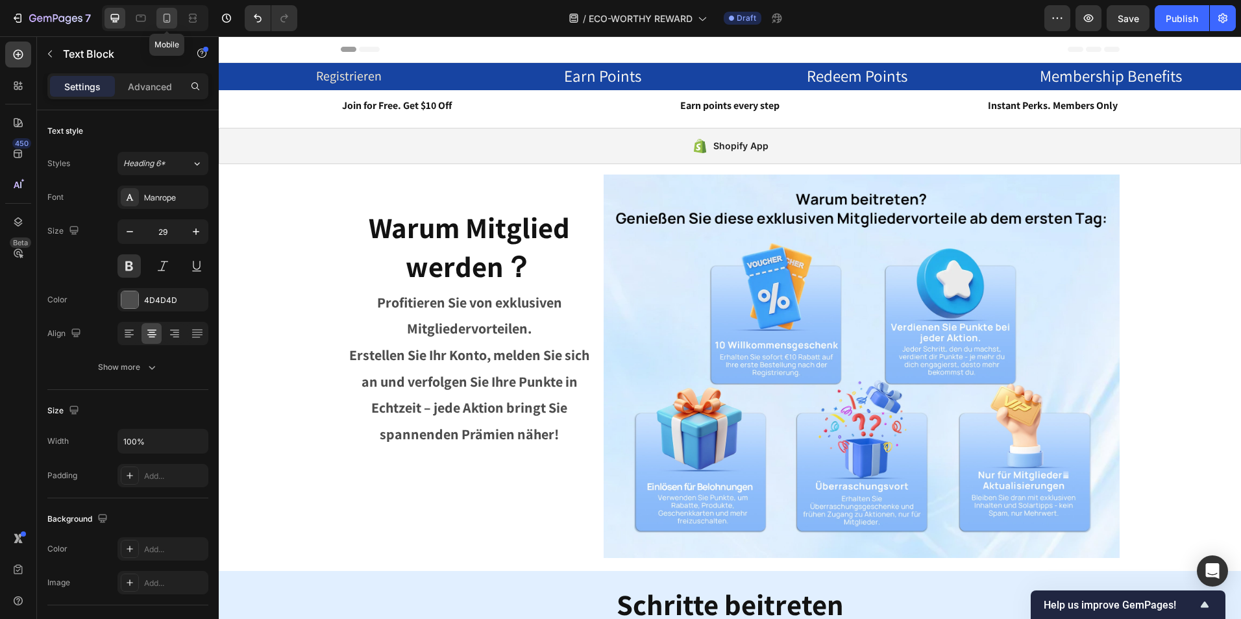
click at [163, 19] on icon at bounding box center [166, 18] width 13 height 13
type input "24"
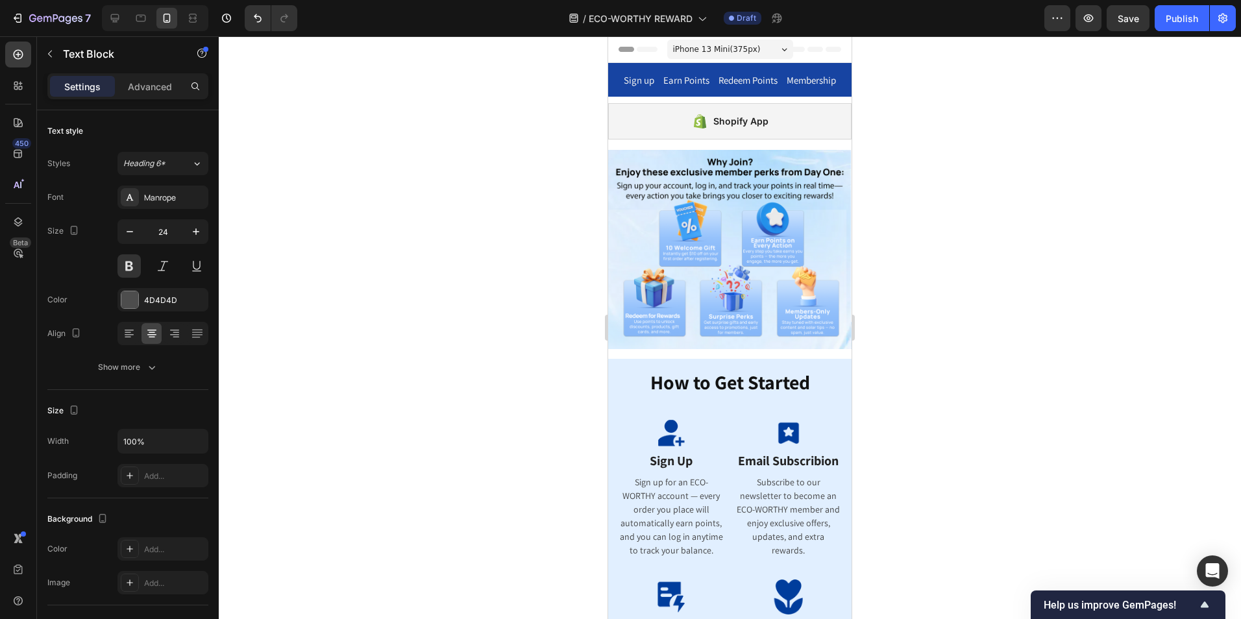
click at [783, 219] on img at bounding box center [729, 249] width 243 height 199
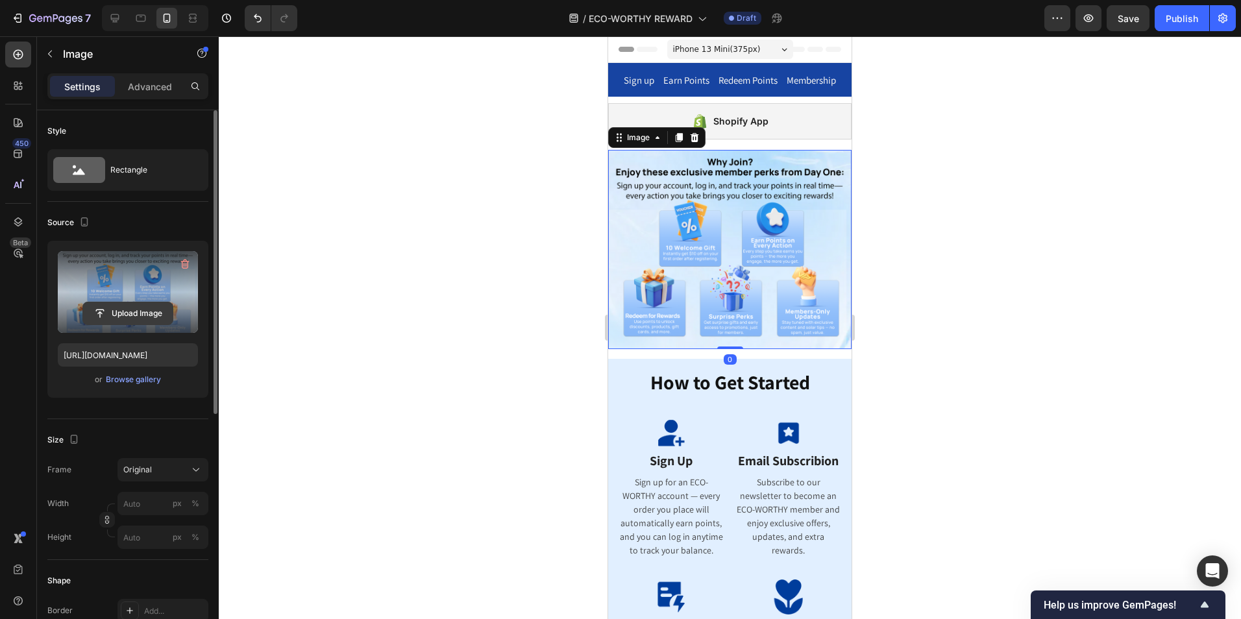
click at [162, 314] on input "file" at bounding box center [128, 313] width 90 height 22
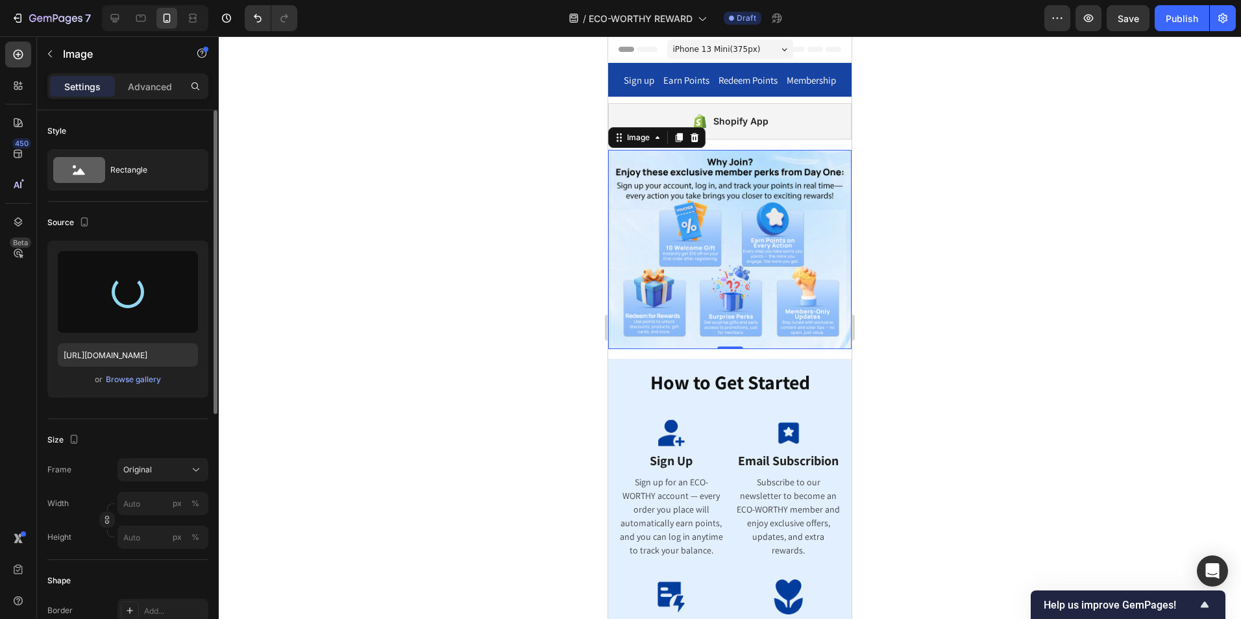
type input "[URL][DOMAIN_NAME]"
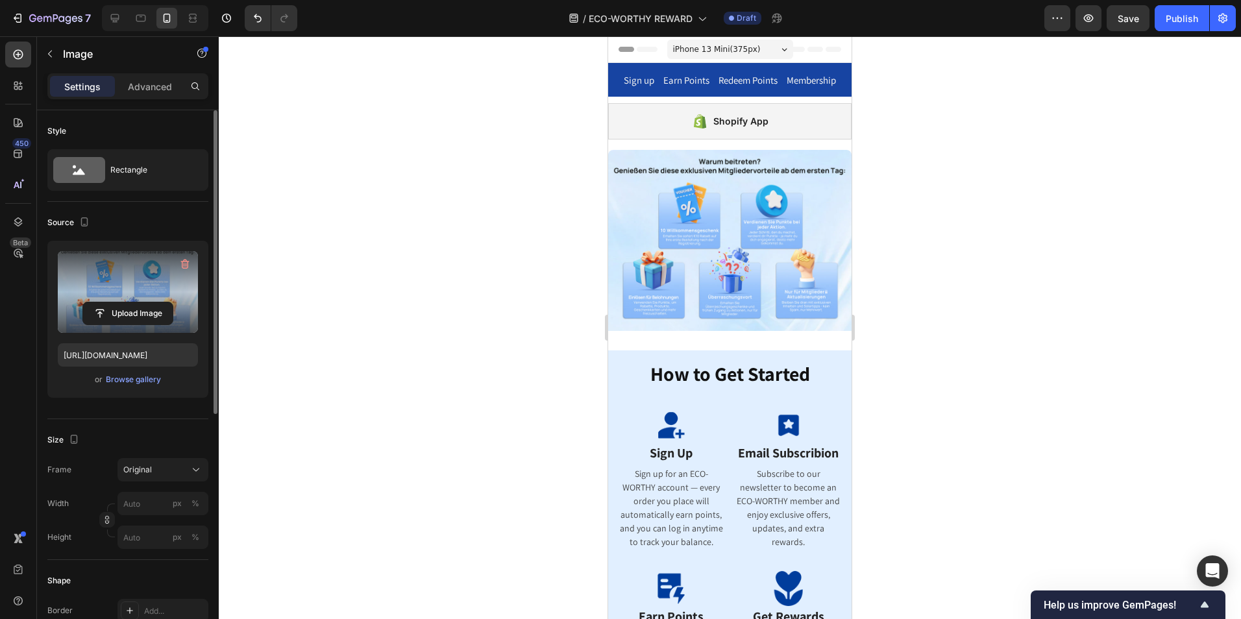
click at [920, 302] on div at bounding box center [730, 327] width 1022 height 583
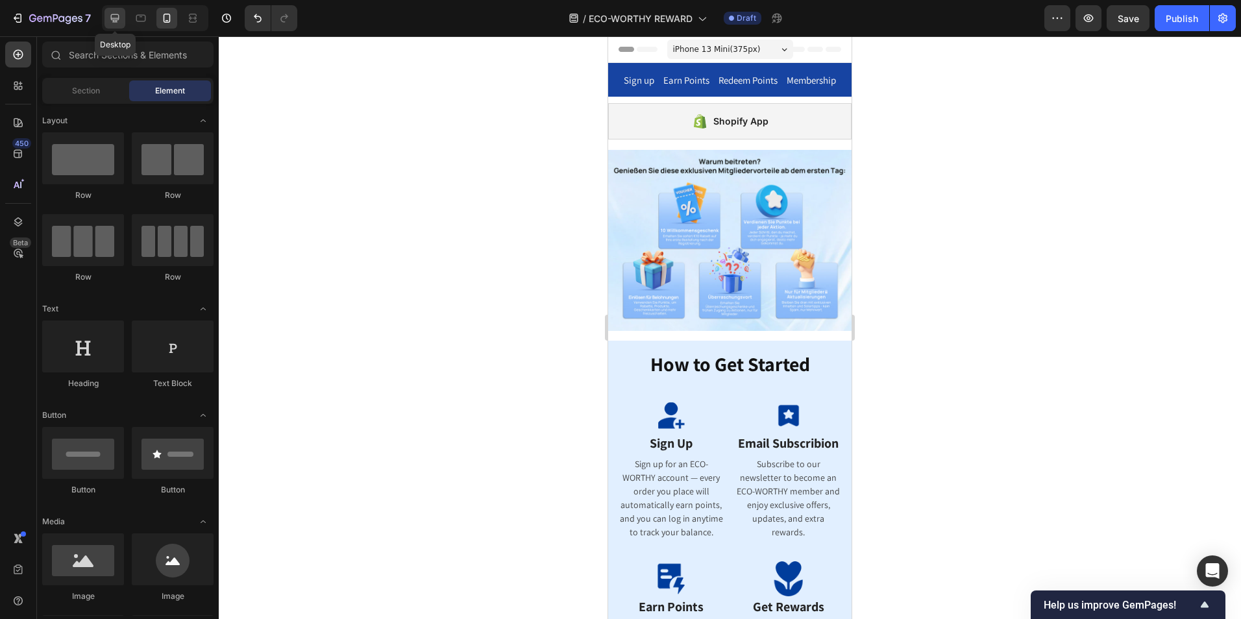
click at [118, 18] on icon at bounding box center [114, 18] width 13 height 13
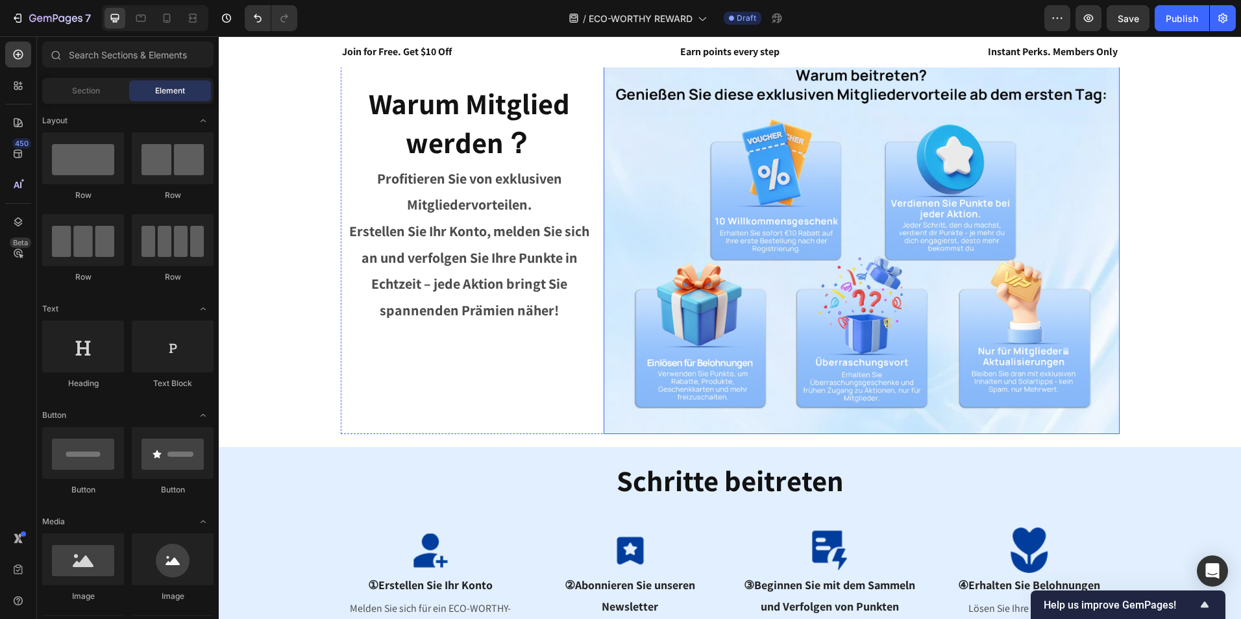
scroll to position [260, 0]
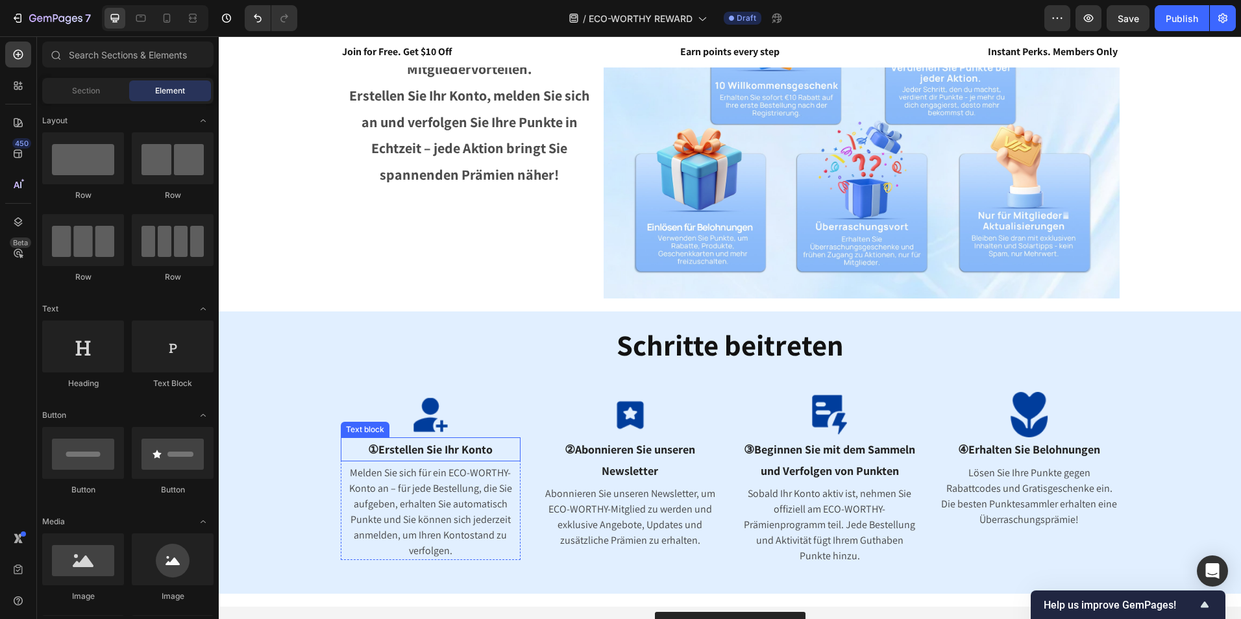
click at [409, 449] on span "①Erstellen Sie Ihr Konto" at bounding box center [430, 449] width 125 height 15
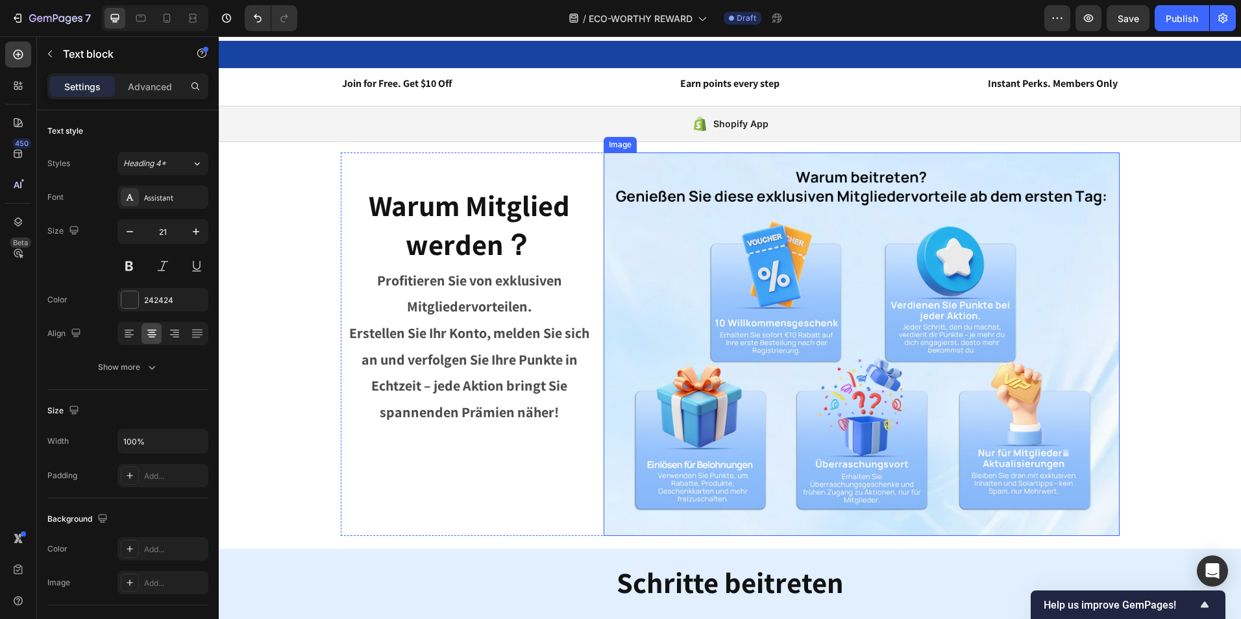
scroll to position [0, 0]
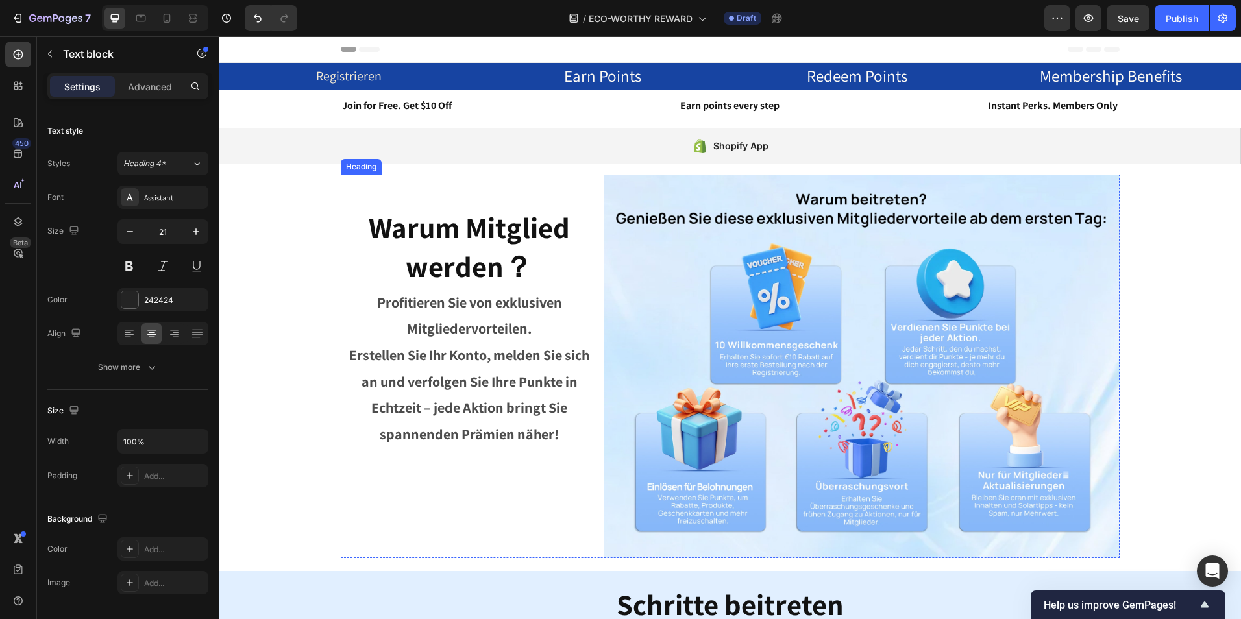
click at [467, 232] on span "Warum Mitglied werden？" at bounding box center [469, 246] width 201 height 77
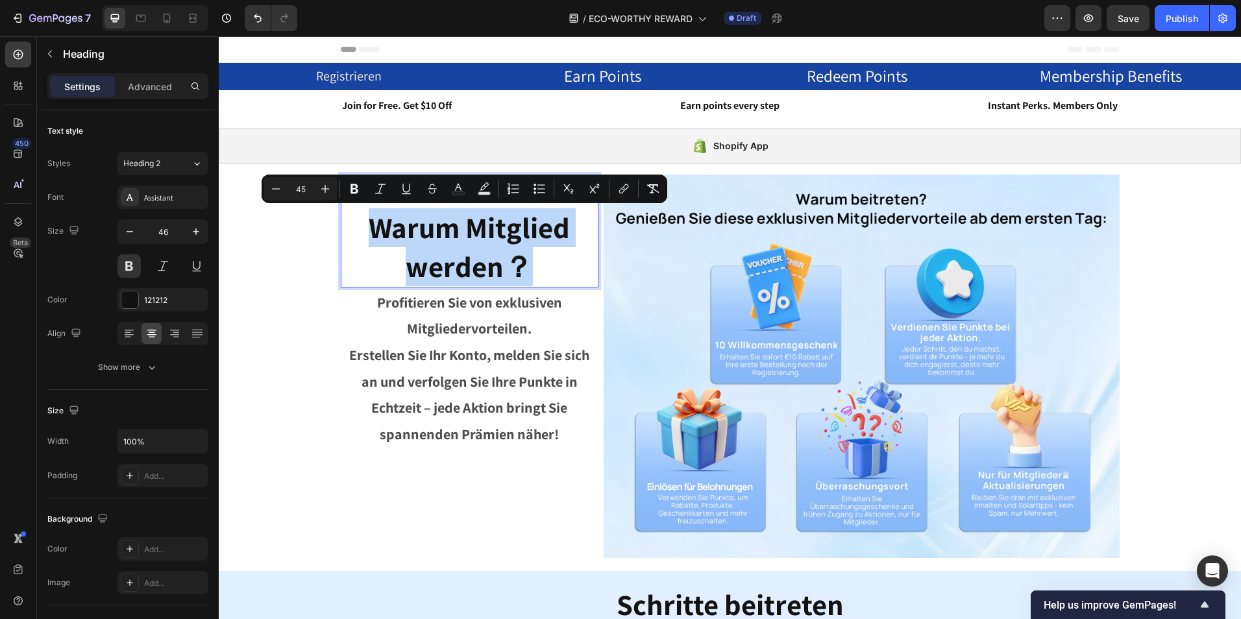
drag, startPoint x: 522, startPoint y: 263, endPoint x: 364, endPoint y: 228, distance: 161.5
click at [369, 228] on span "Warum Mitglied werden？" at bounding box center [469, 246] width 201 height 77
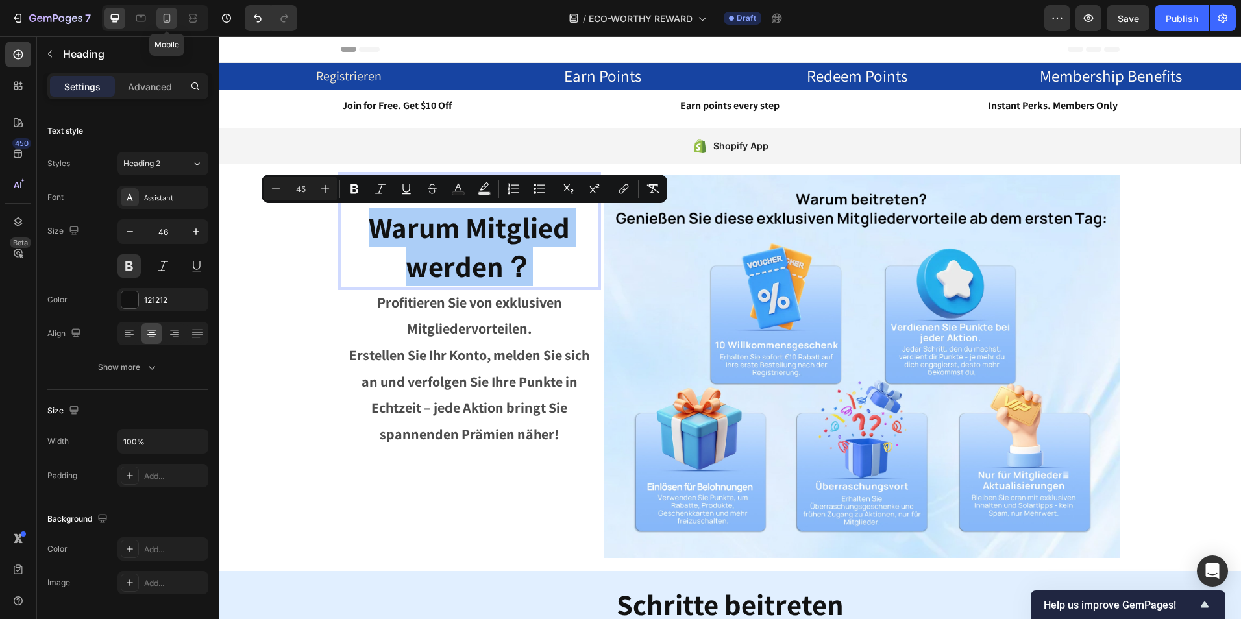
click at [168, 18] on icon at bounding box center [166, 18] width 13 height 13
type input "41"
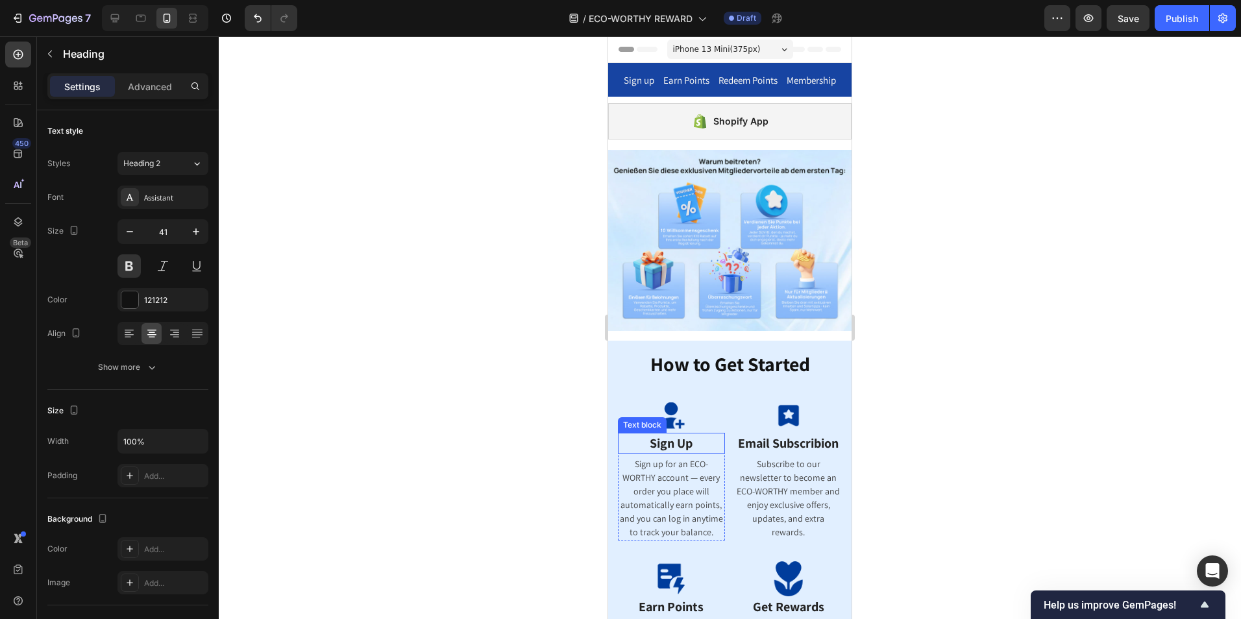
click at [677, 435] on span "Sign Up" at bounding box center [671, 443] width 43 height 17
click at [687, 435] on span "Sign Up" at bounding box center [671, 443] width 43 height 17
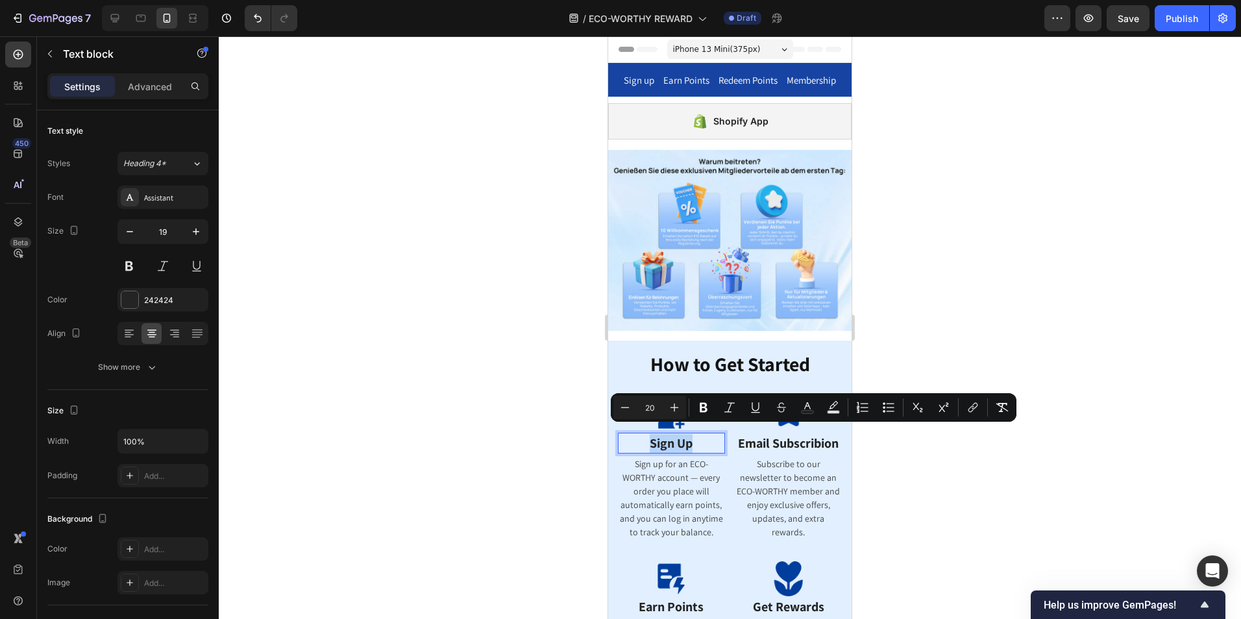
drag, startPoint x: 692, startPoint y: 435, endPoint x: 641, endPoint y: 436, distance: 50.6
click at [641, 436] on p "Sign Up" at bounding box center [671, 443] width 104 height 19
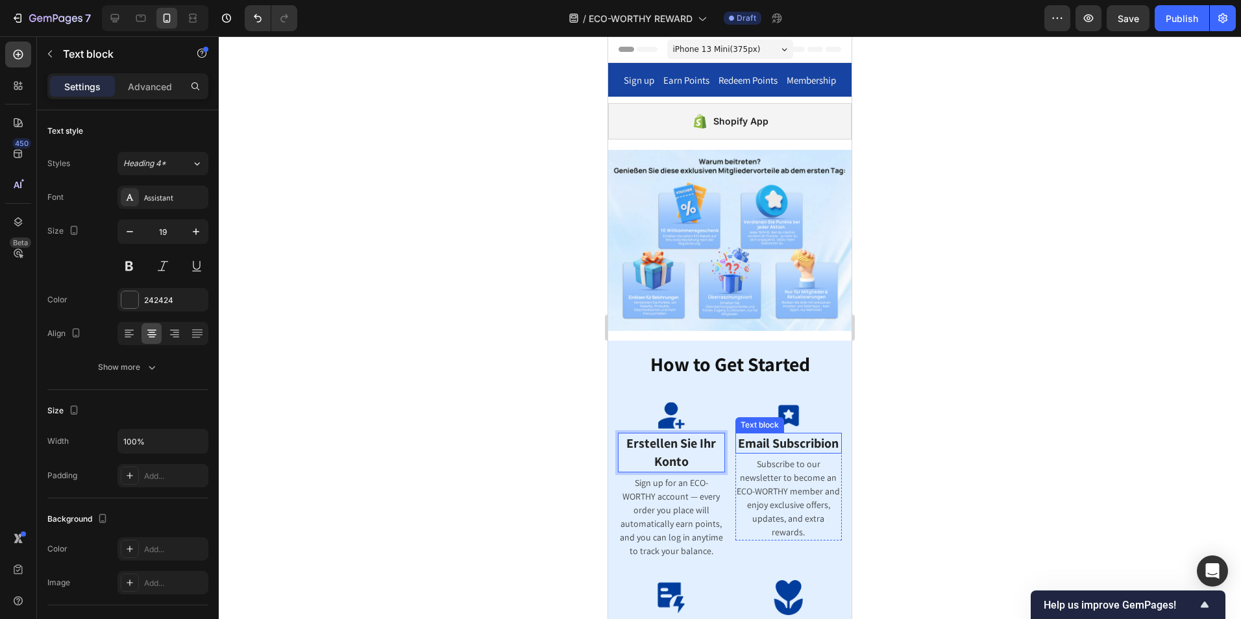
click at [781, 439] on span "Email Subscribion" at bounding box center [788, 443] width 101 height 17
drag, startPoint x: 803, startPoint y: 449, endPoint x: 816, endPoint y: 457, distance: 15.1
click at [803, 449] on span "Email Subscribion" at bounding box center [788, 443] width 101 height 17
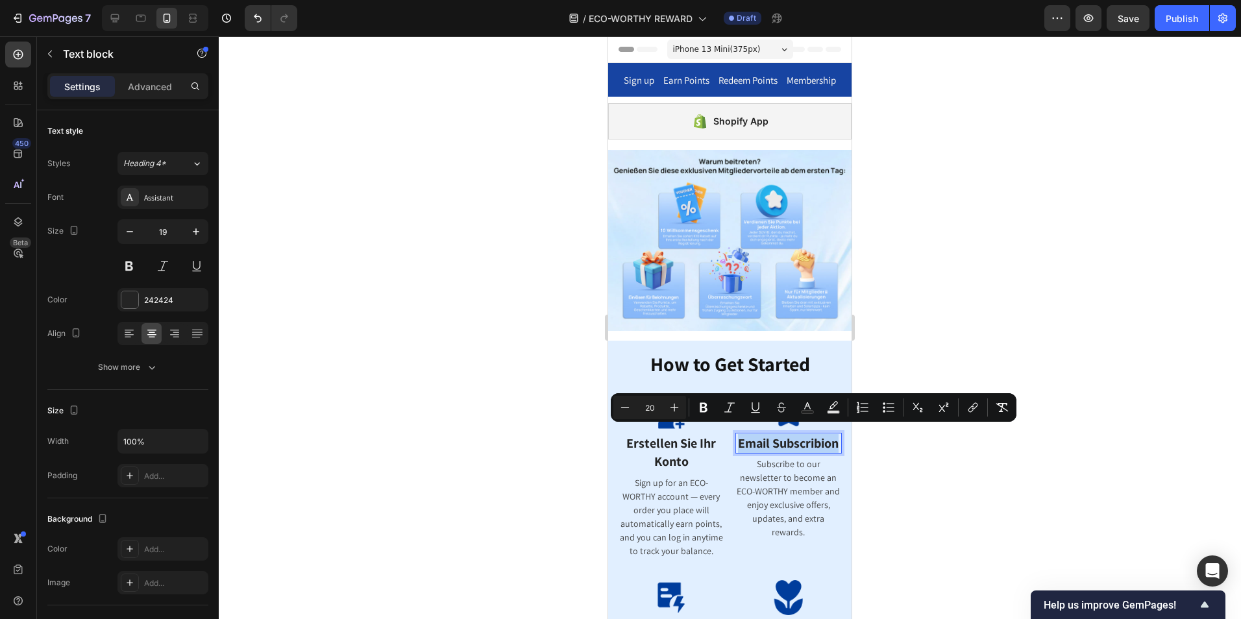
drag, startPoint x: 820, startPoint y: 458, endPoint x: 751, endPoint y: 437, distance: 72.3
click at [751, 437] on p "Email Subscribion" at bounding box center [789, 443] width 104 height 19
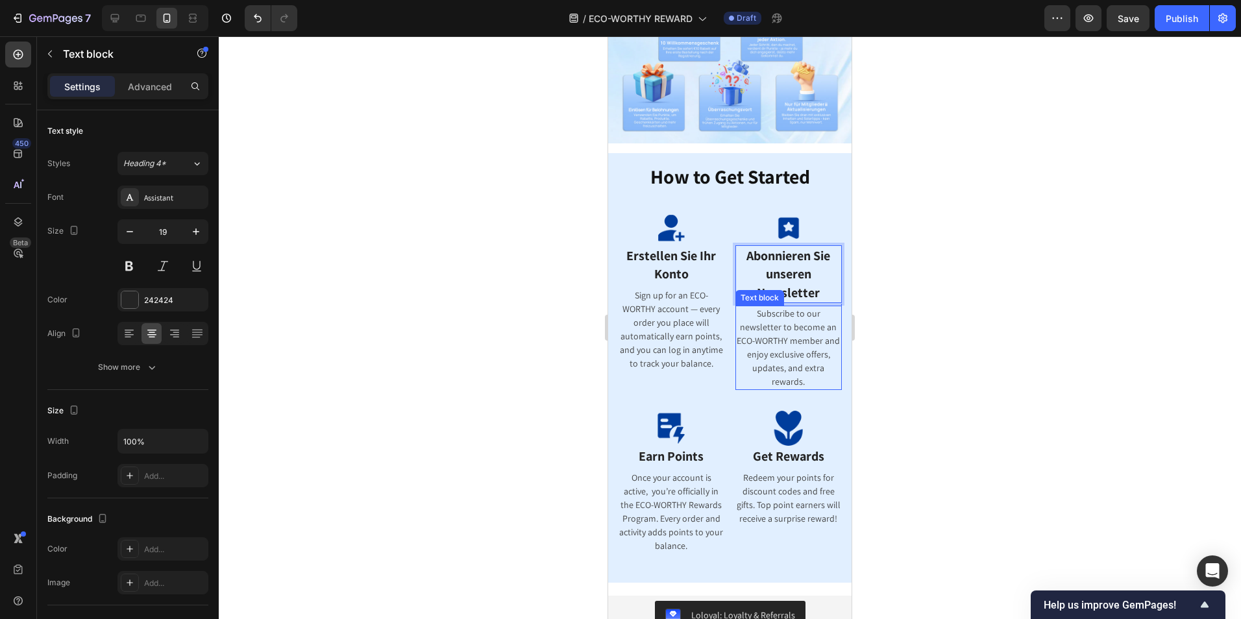
scroll to position [195, 0]
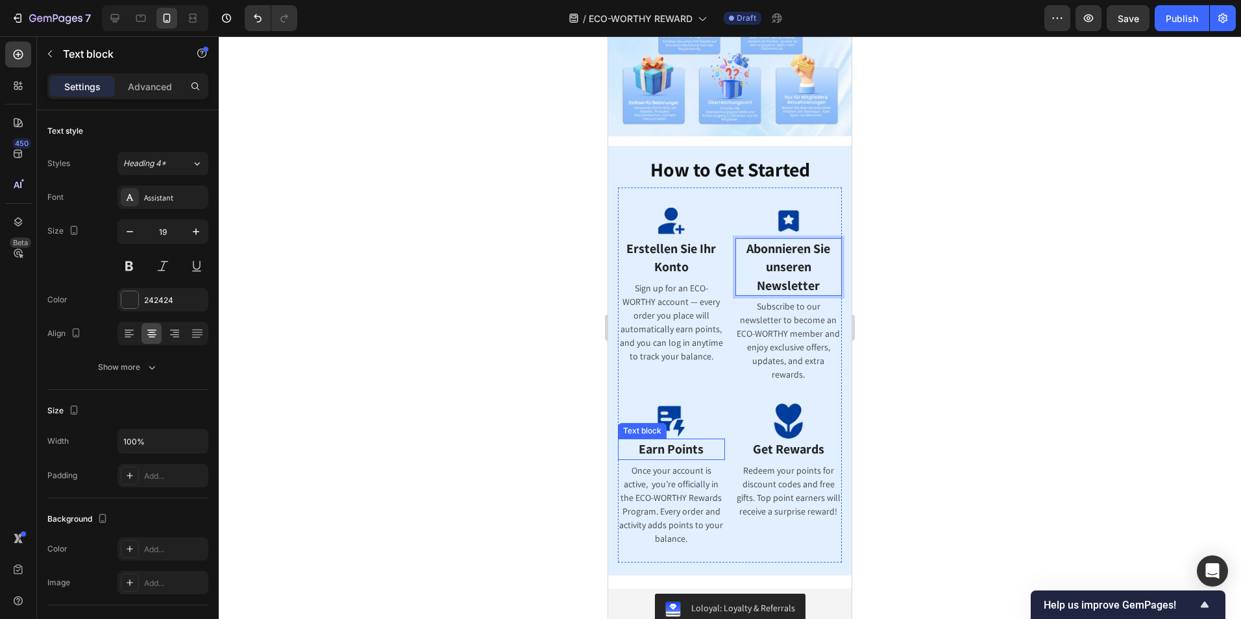
click at [666, 446] on span "Earn Points" at bounding box center [671, 449] width 65 height 17
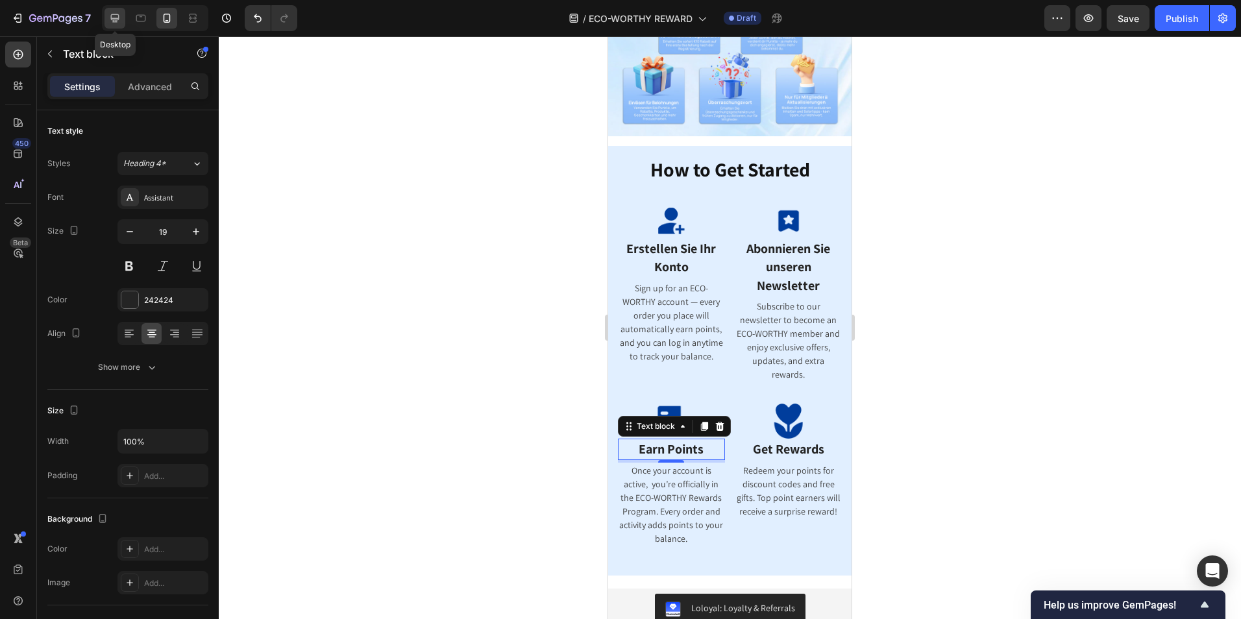
click at [110, 12] on icon at bounding box center [114, 18] width 13 height 13
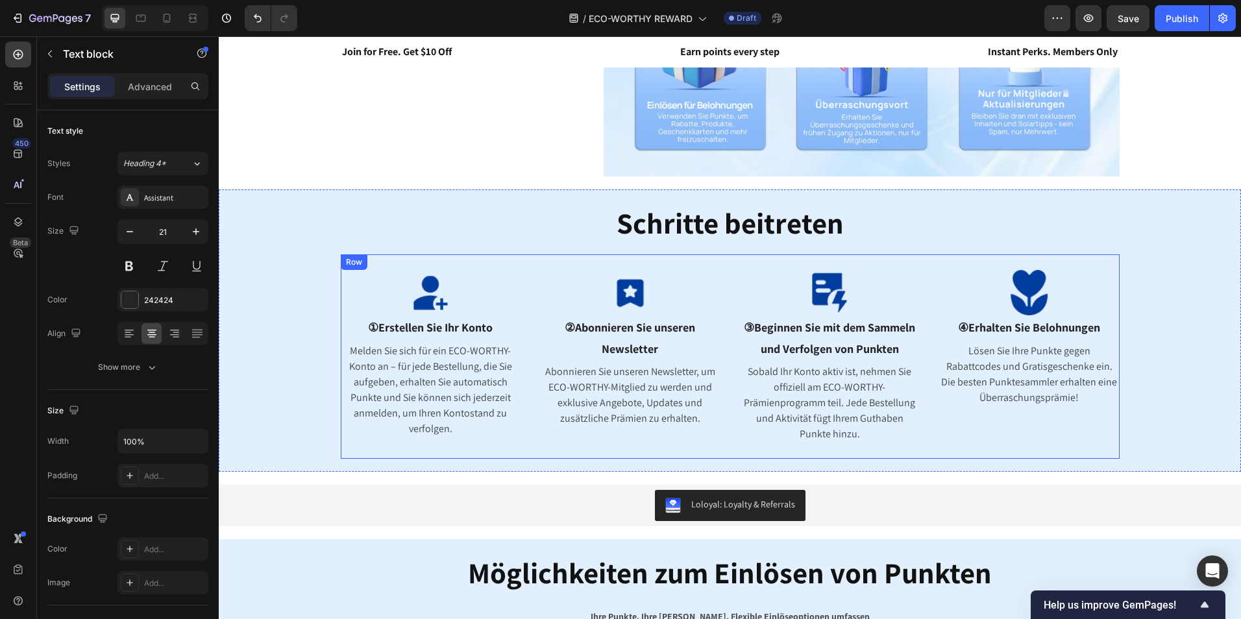
scroll to position [376, 0]
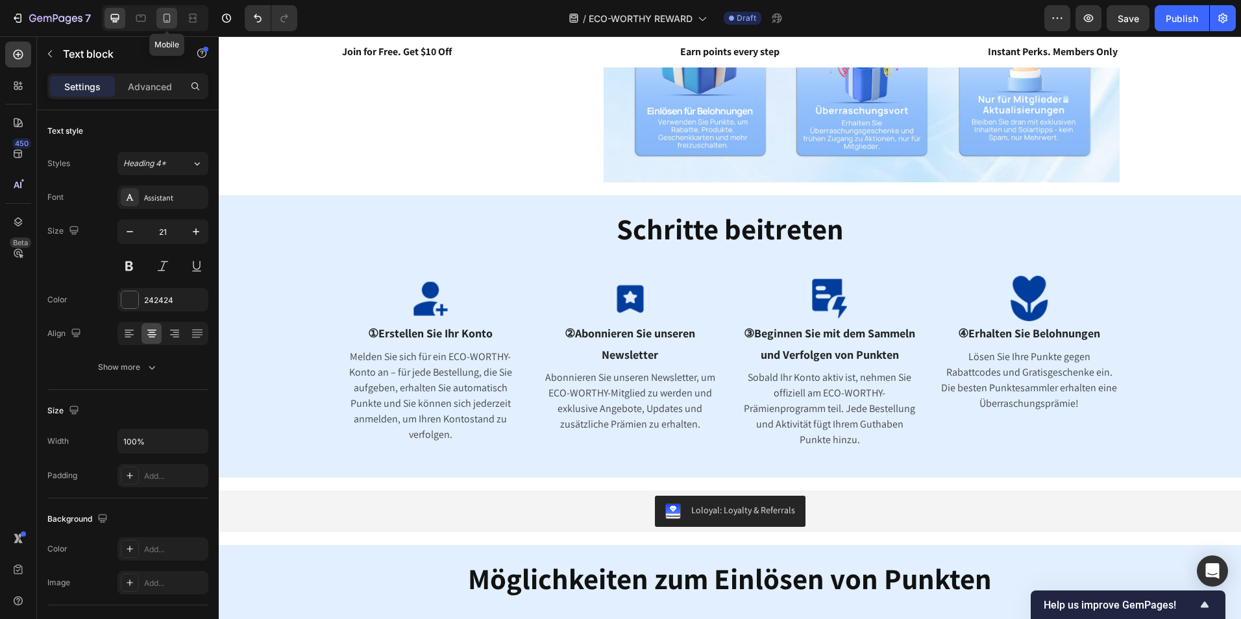
click at [171, 15] on icon at bounding box center [166, 18] width 13 height 13
type input "19"
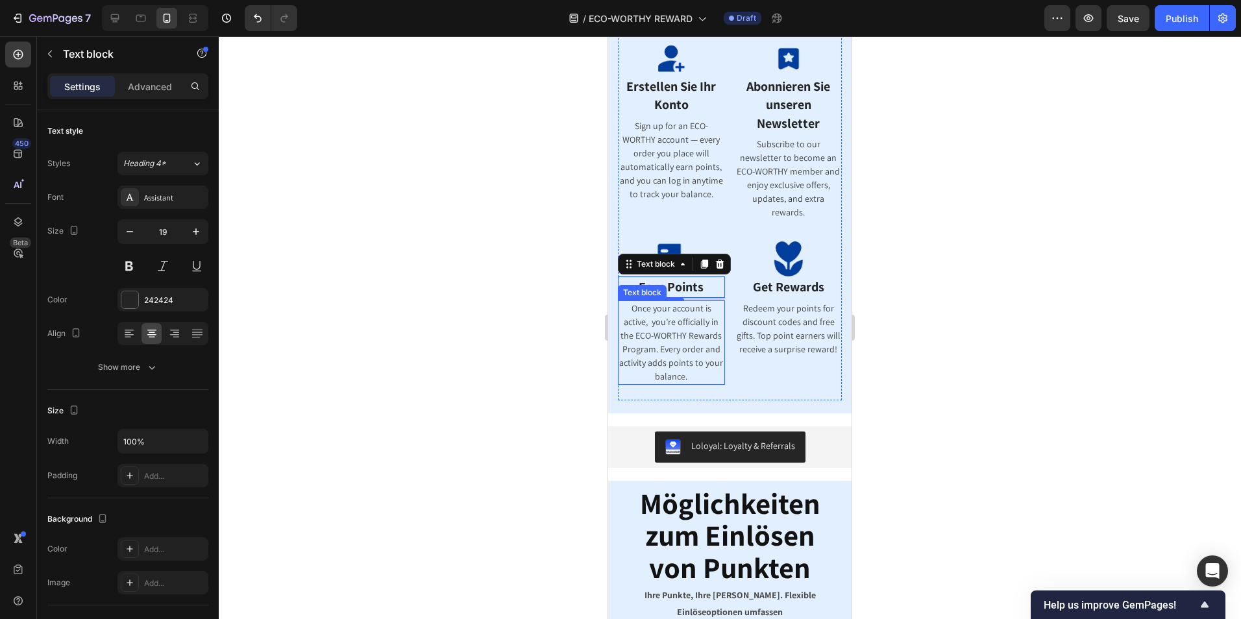
scroll to position [201, 0]
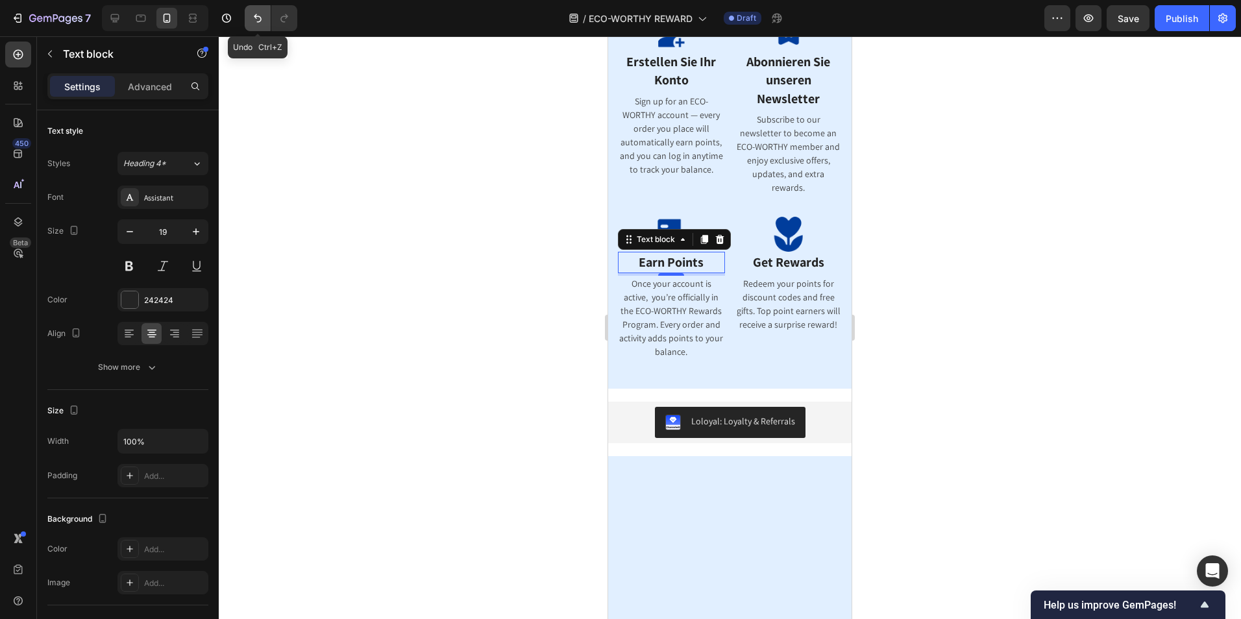
click at [256, 16] on icon "Undo/Redo" at bounding box center [258, 18] width 8 height 8
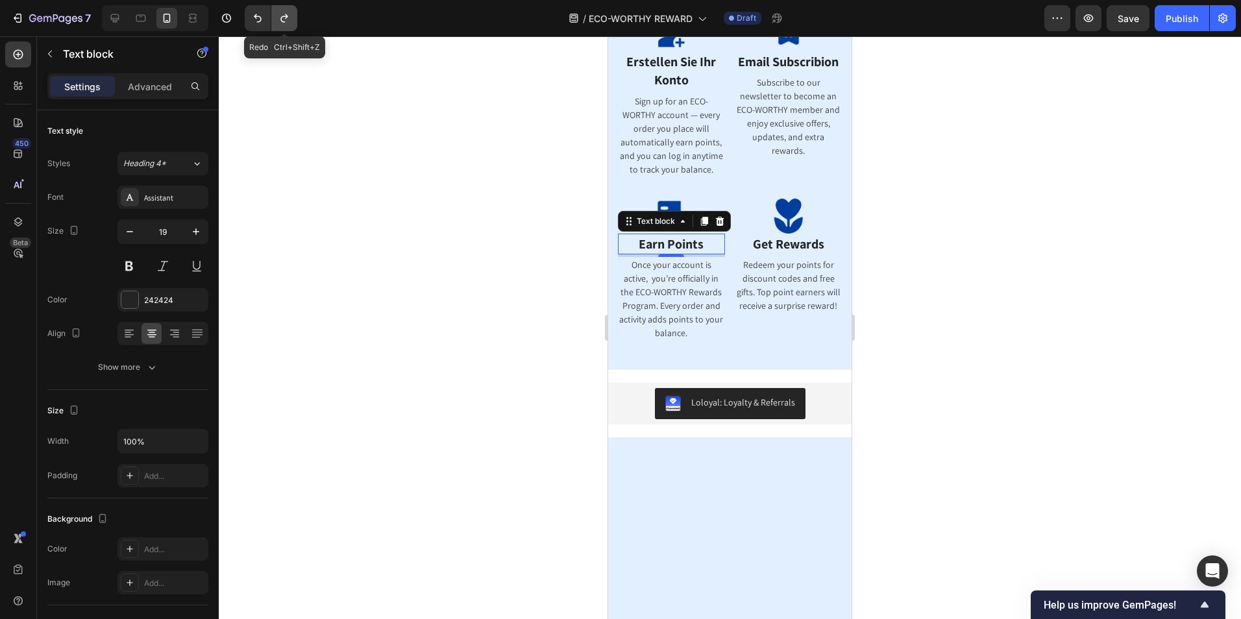
click at [286, 21] on icon "Undo/Redo" at bounding box center [284, 18] width 13 height 13
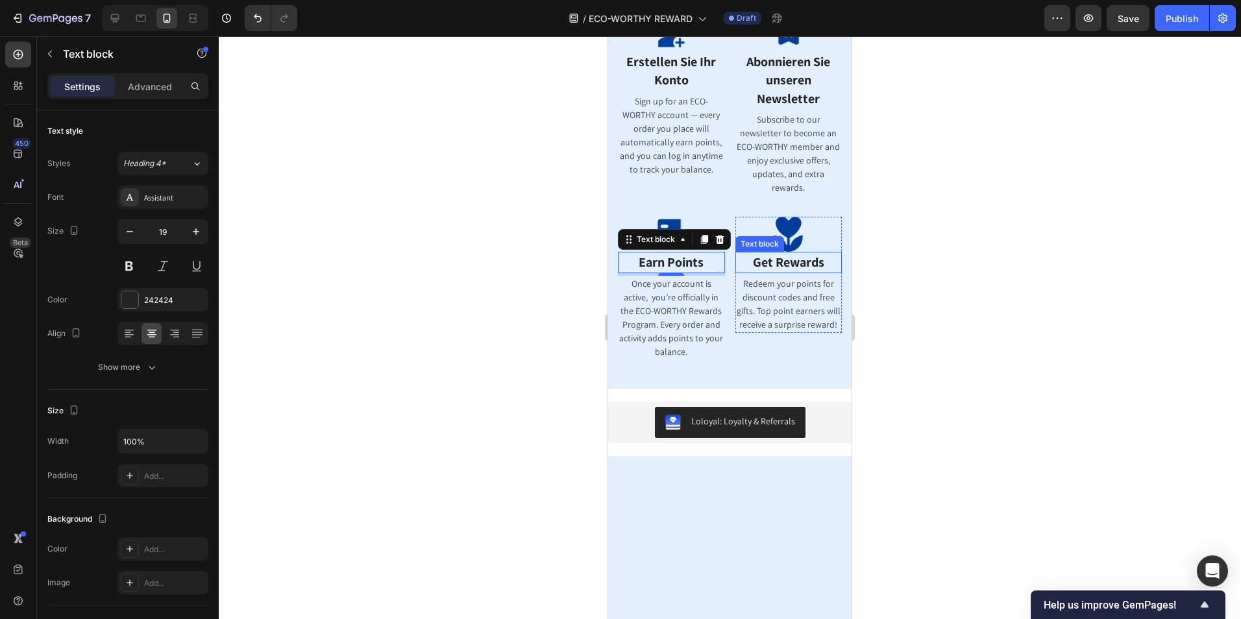
click at [779, 271] on span "Get Rewards" at bounding box center [788, 262] width 71 height 17
click at [698, 271] on span "Earn Points" at bounding box center [671, 262] width 65 height 17
click at [704, 272] on p "Earn Points" at bounding box center [671, 262] width 104 height 19
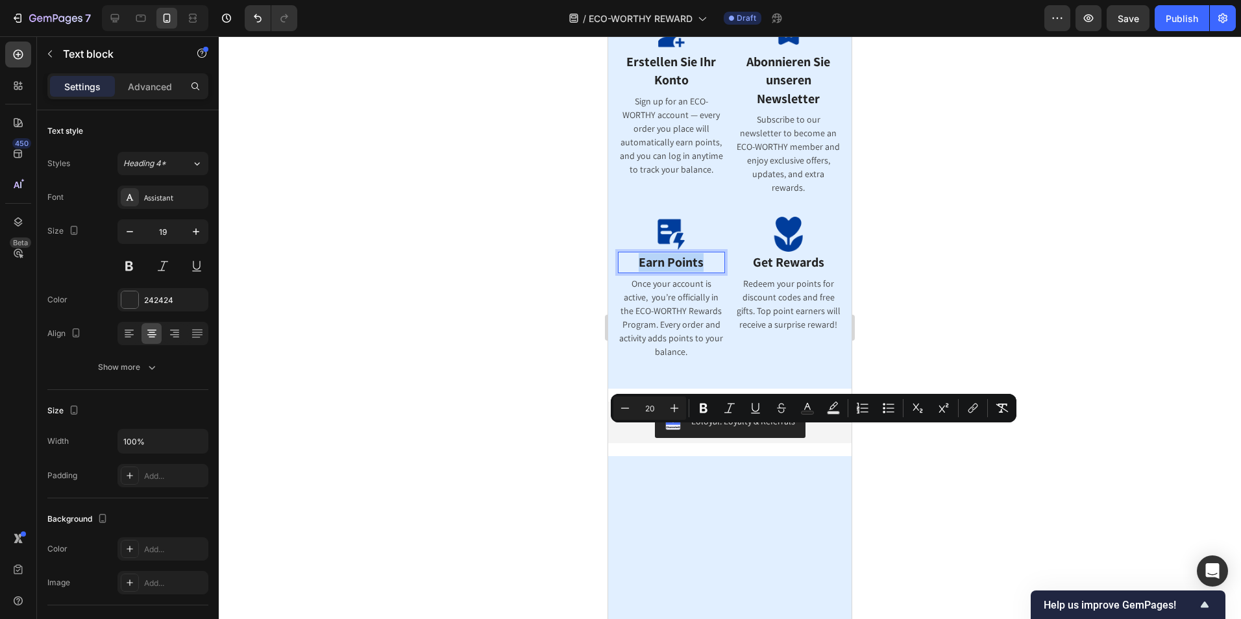
drag, startPoint x: 705, startPoint y: 438, endPoint x: 630, endPoint y: 438, distance: 74.6
click at [630, 272] on p "Earn Points" at bounding box center [671, 262] width 104 height 19
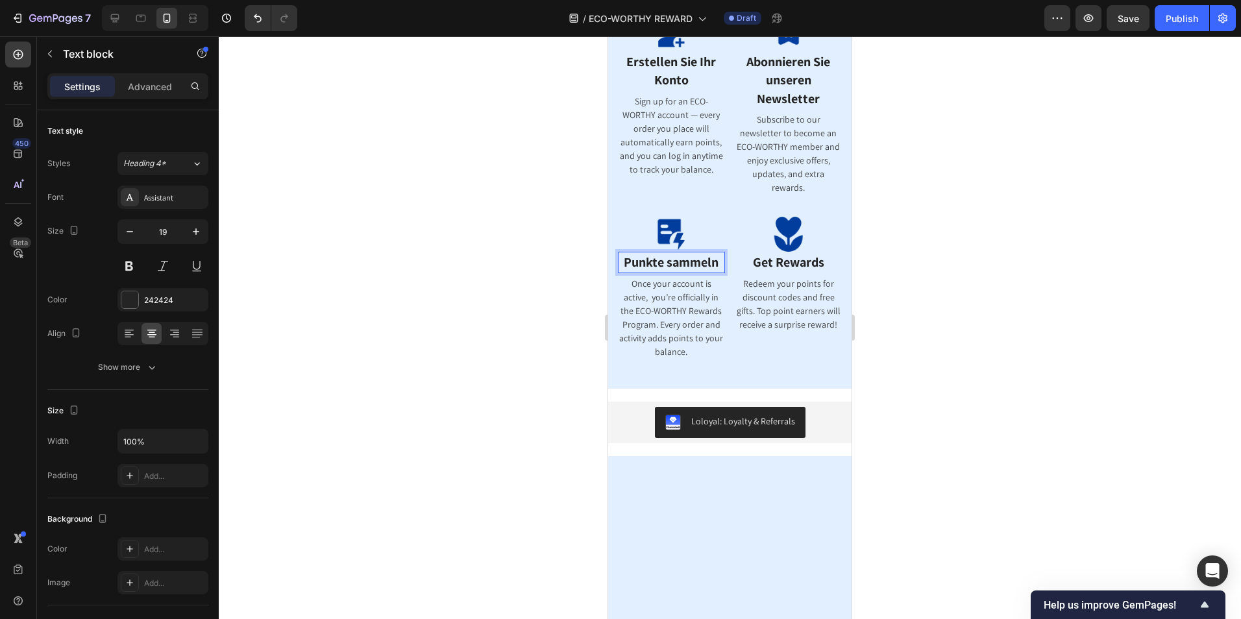
click at [941, 457] on div at bounding box center [730, 327] width 1022 height 583
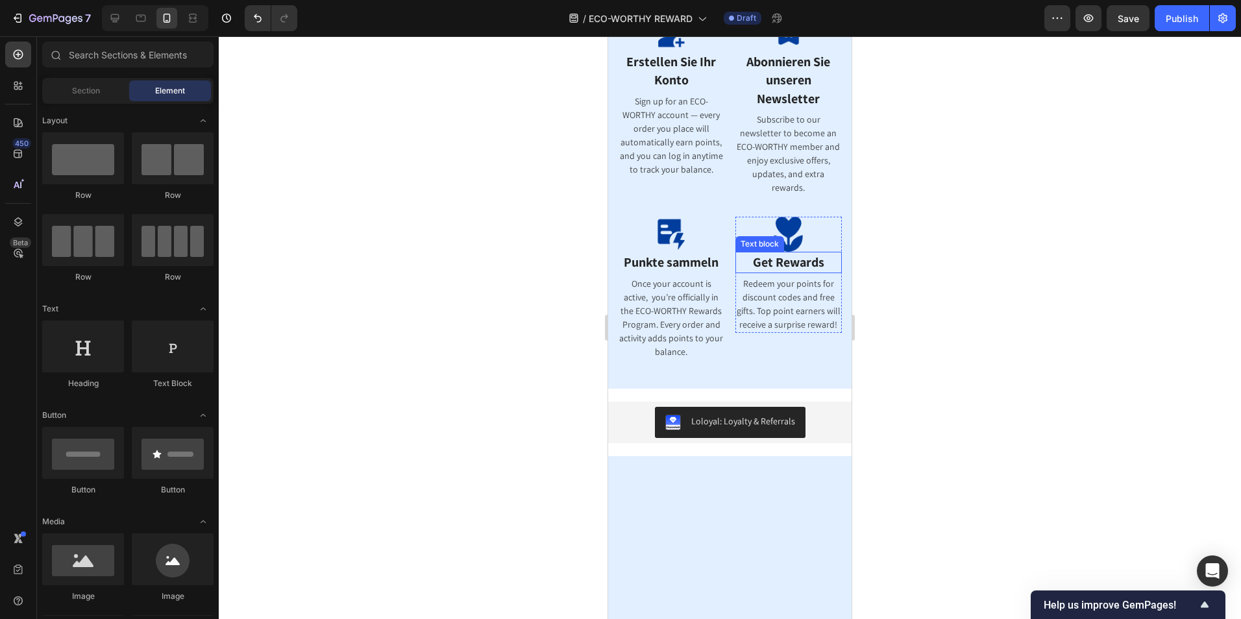
click at [803, 271] on span "Get Rewards" at bounding box center [788, 262] width 71 height 17
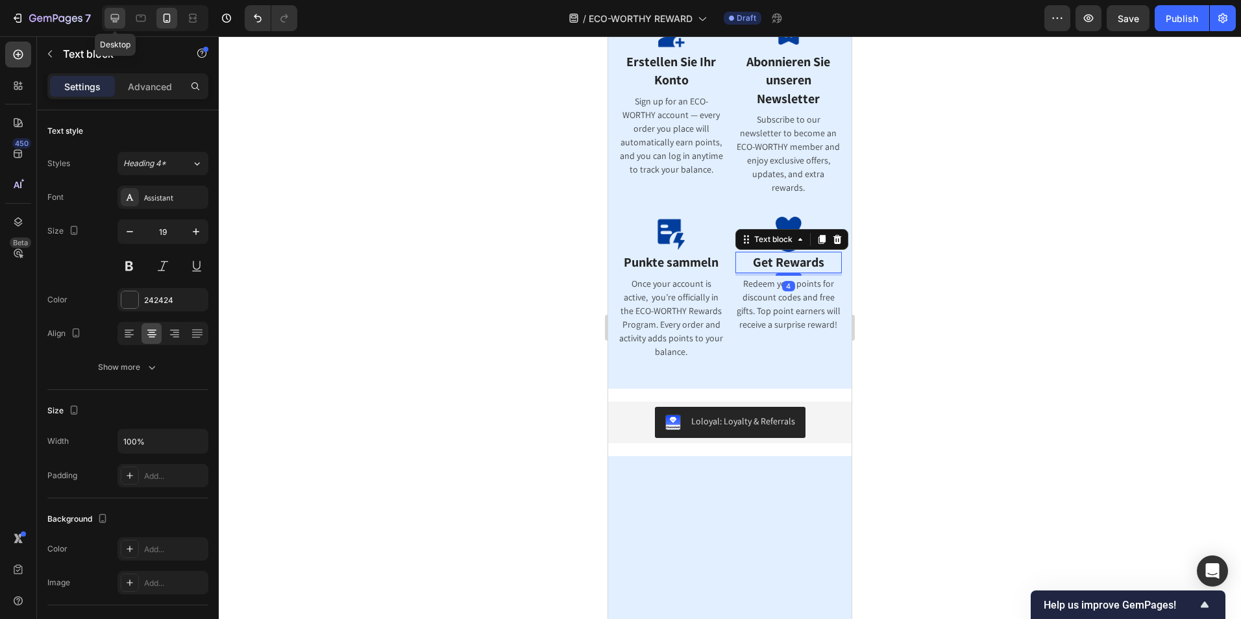
click at [114, 12] on icon at bounding box center [114, 18] width 13 height 13
type input "21"
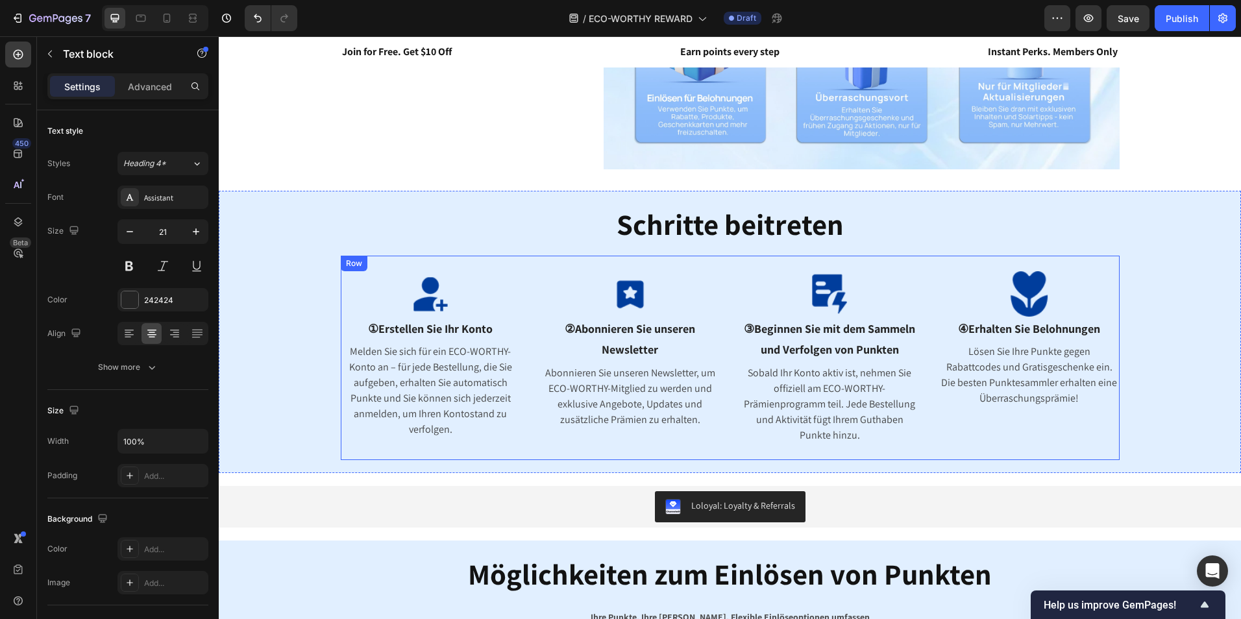
scroll to position [325, 0]
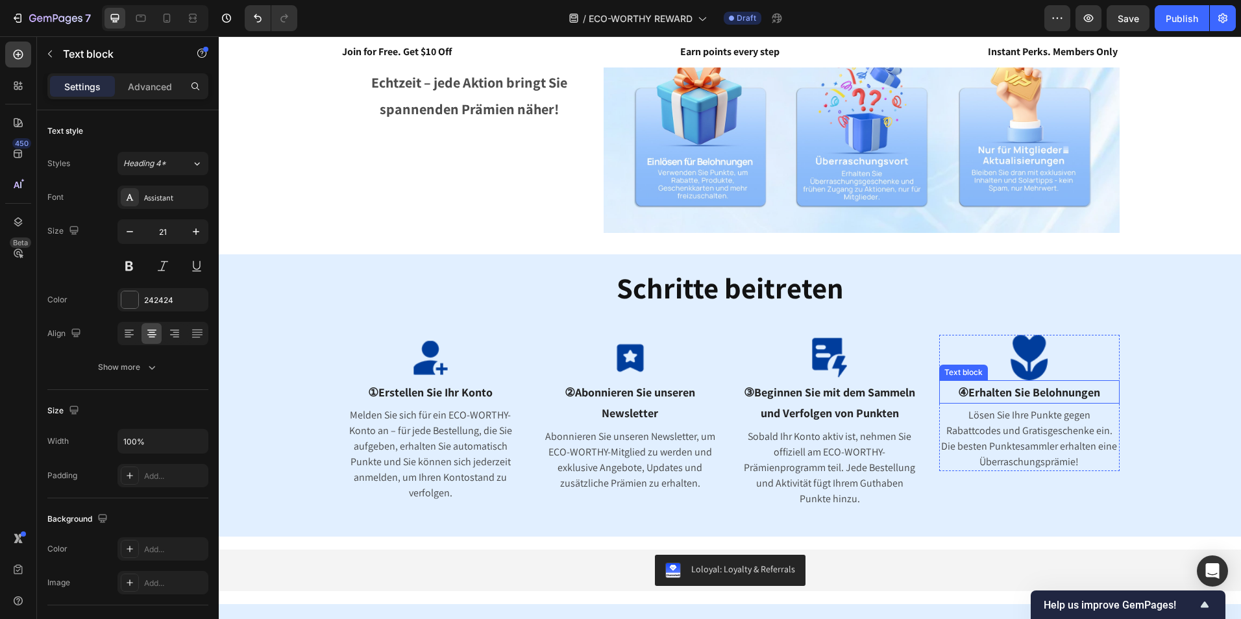
click at [1011, 395] on span "④Erhalten Sie Belohnungen" at bounding box center [1029, 392] width 142 height 15
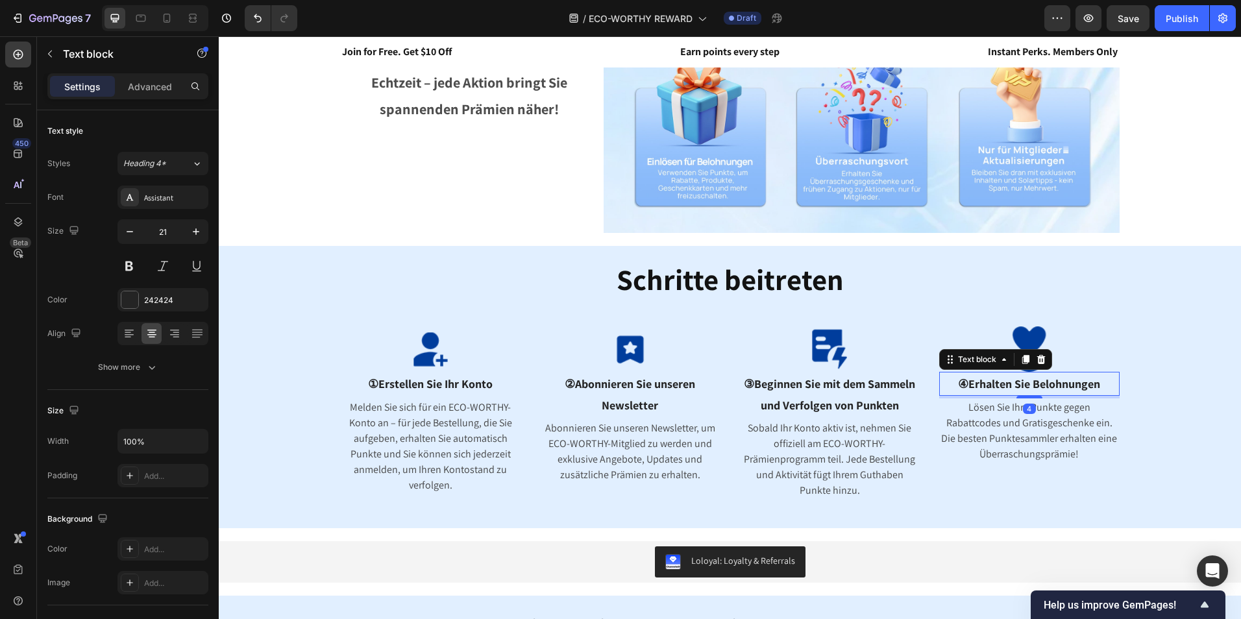
click at [1068, 380] on span "④Erhalten Sie Belohnungen" at bounding box center [1029, 383] width 142 height 15
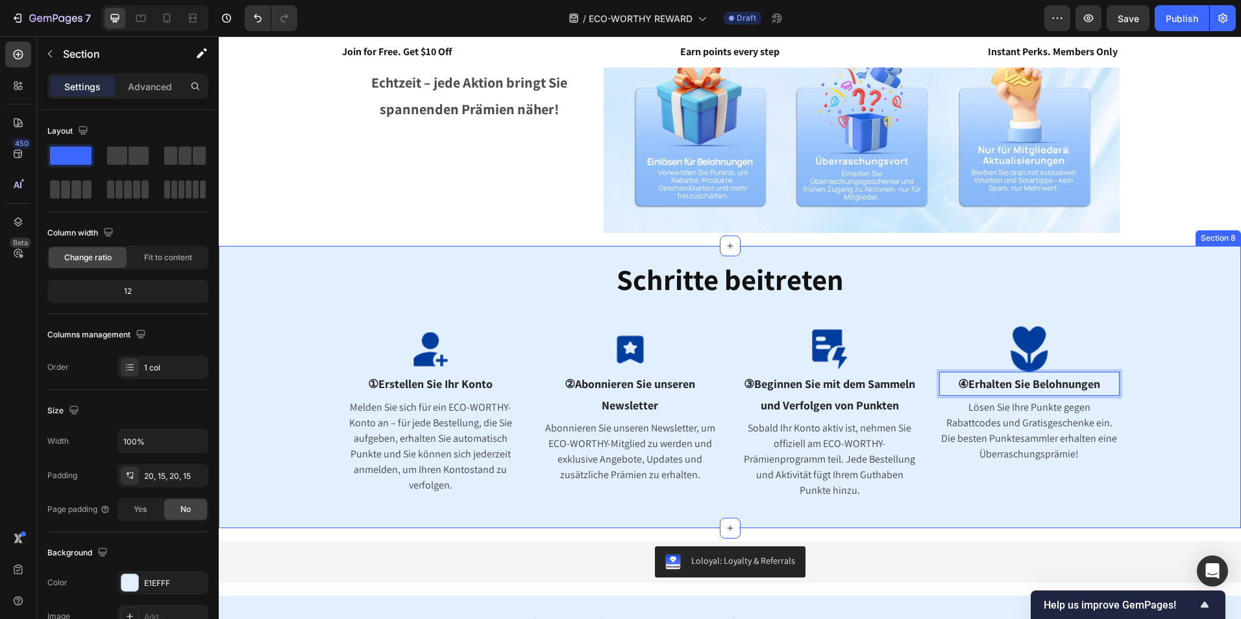
click at [1115, 387] on div "Schritte beitreten Heading Image ①Erstellen Sie Ihr Konto Text block Melden Sie…" at bounding box center [729, 387] width 1003 height 256
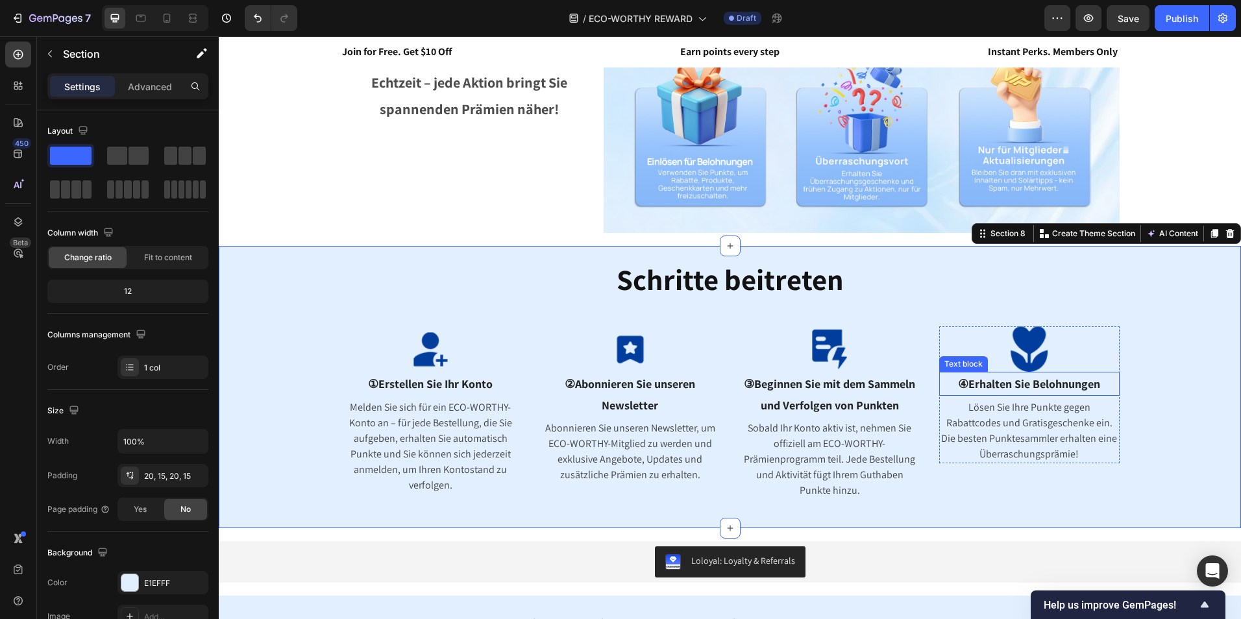
click at [1095, 388] on span "④Erhalten Sie Belohnungen" at bounding box center [1029, 383] width 142 height 15
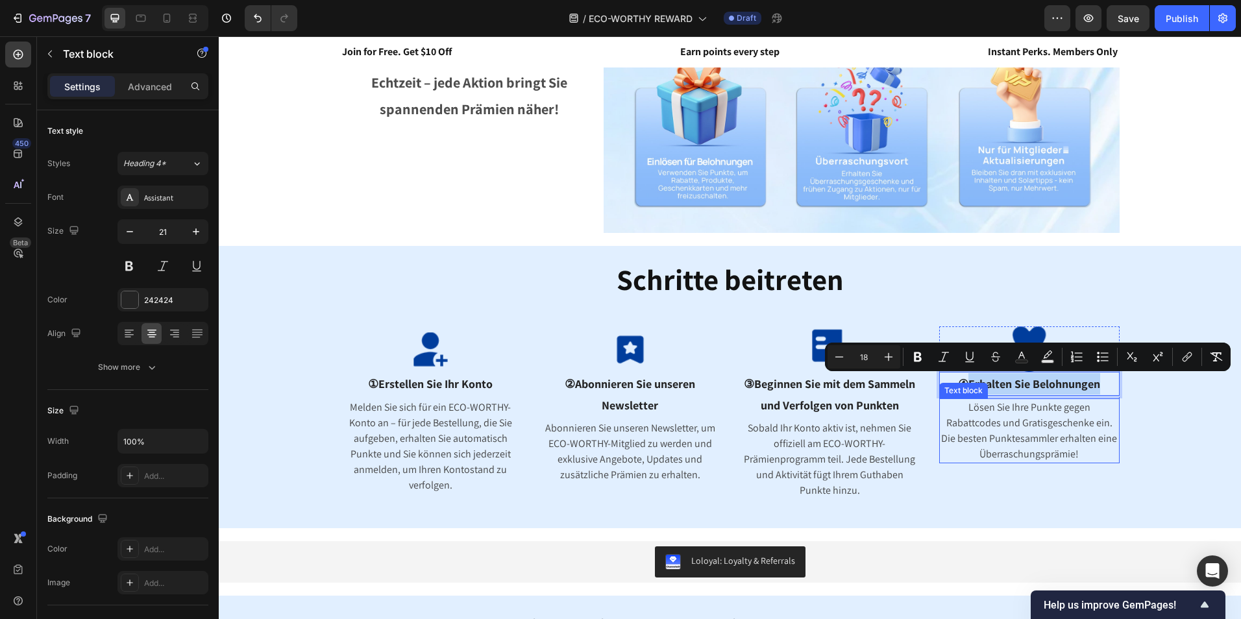
drag, startPoint x: 1103, startPoint y: 384, endPoint x: 963, endPoint y: 398, distance: 140.3
click at [963, 398] on div "Image ④Erhalten Sie Belohnungen Text block 4 Lösen Sie Ihre Punkte gegen Rabatt…" at bounding box center [1029, 394] width 180 height 137
click at [159, 16] on div at bounding box center [166, 18] width 21 height 21
type input "19"
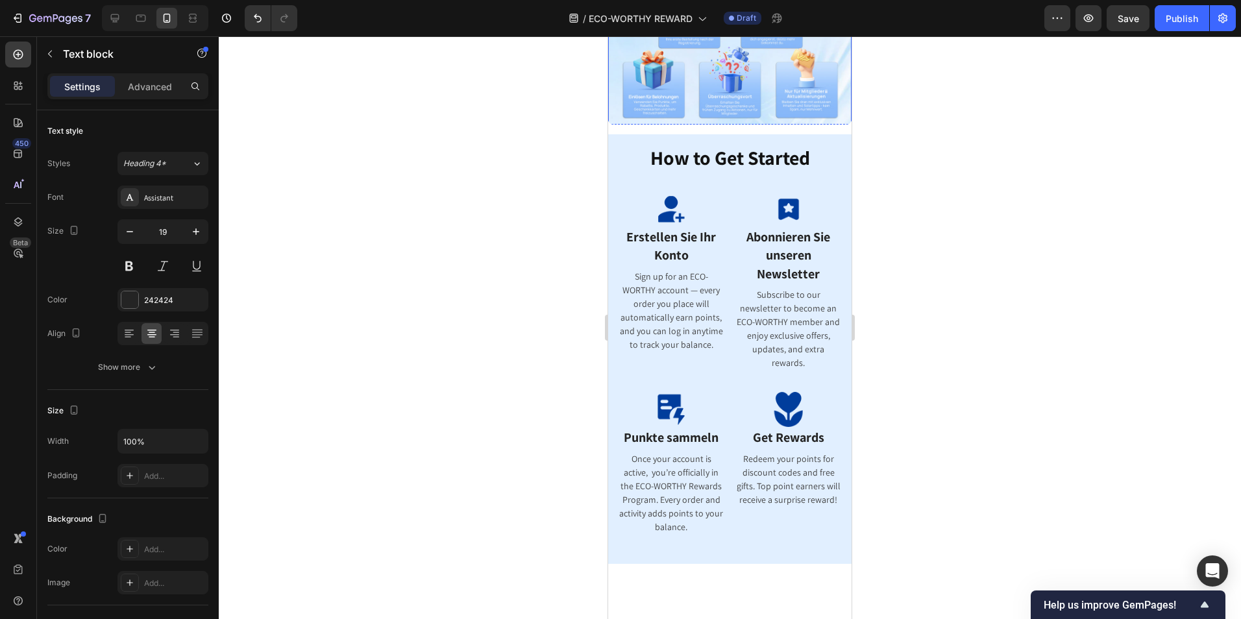
scroll to position [389, 0]
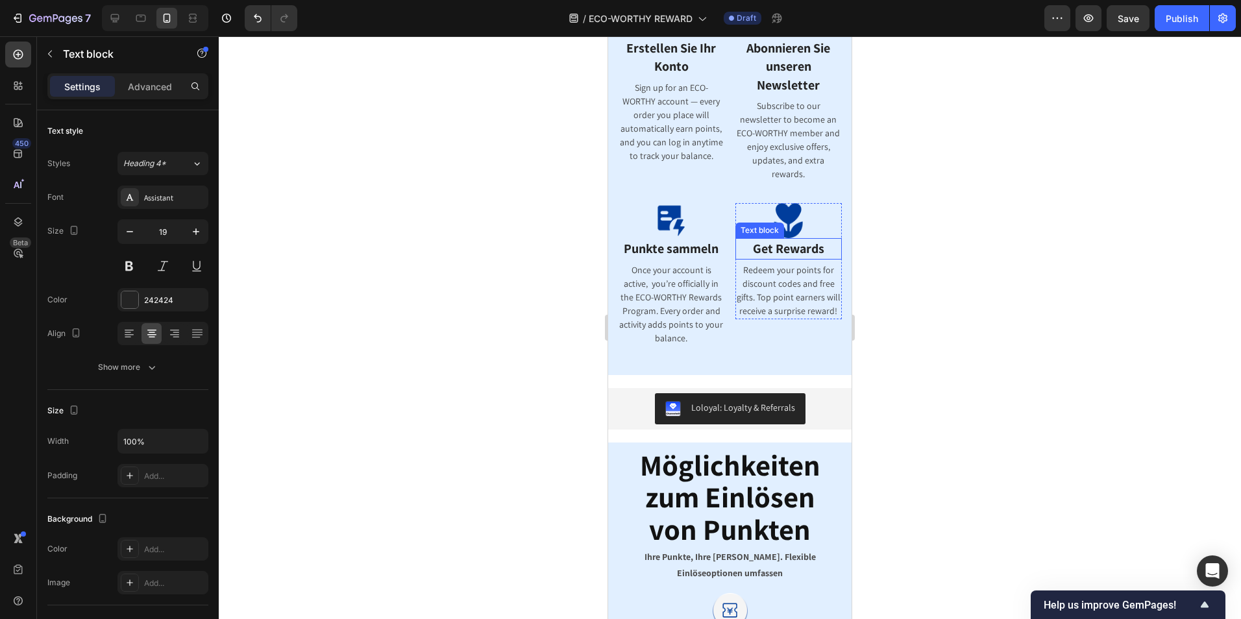
click at [768, 245] on span "Get Rewards" at bounding box center [788, 248] width 71 height 17
click at [794, 252] on span "Get Rewards" at bounding box center [788, 248] width 71 height 17
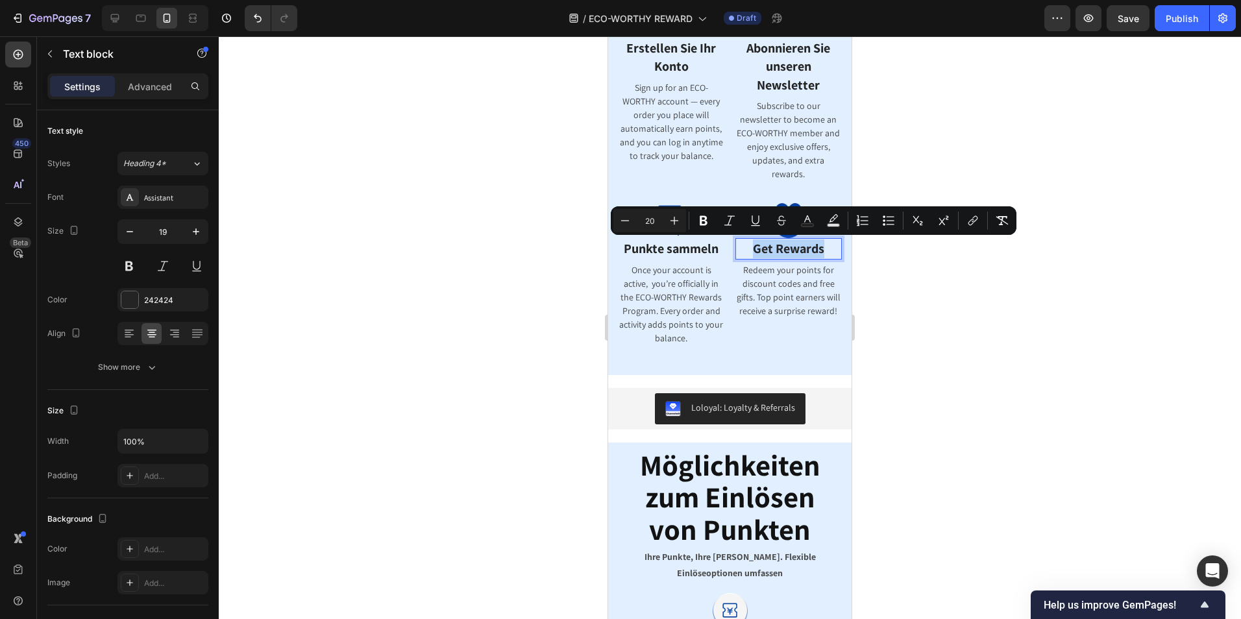
drag, startPoint x: 819, startPoint y: 248, endPoint x: 747, endPoint y: 254, distance: 72.3
click at [747, 254] on p "Get Rewards" at bounding box center [789, 248] width 104 height 19
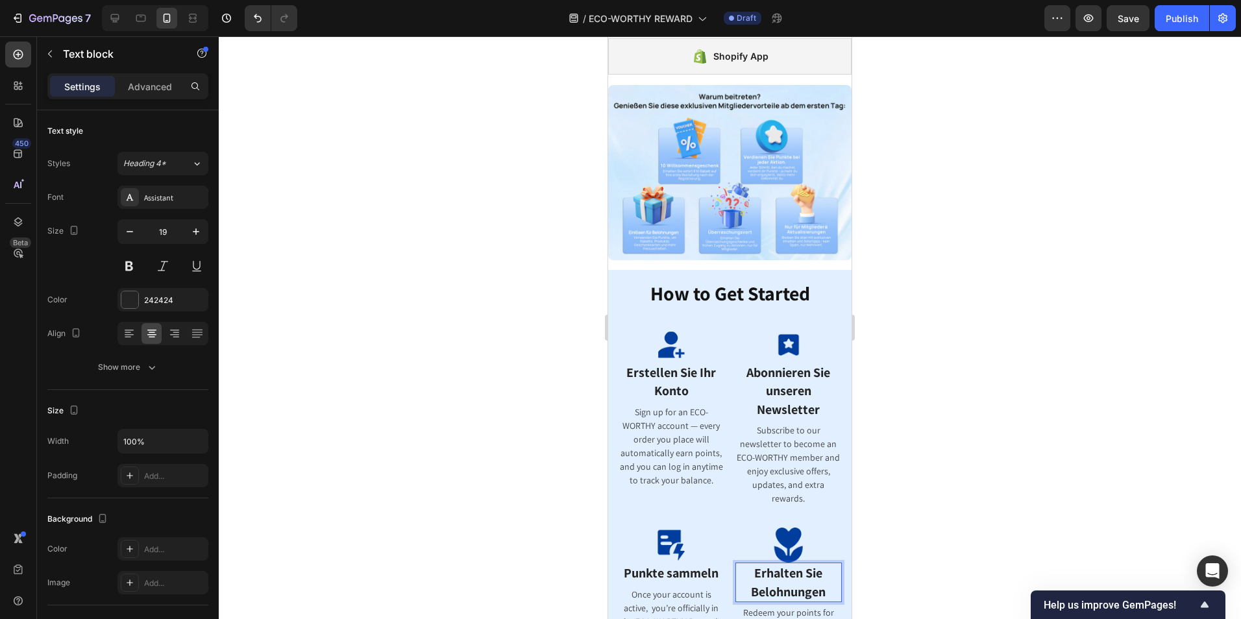
scroll to position [64, 0]
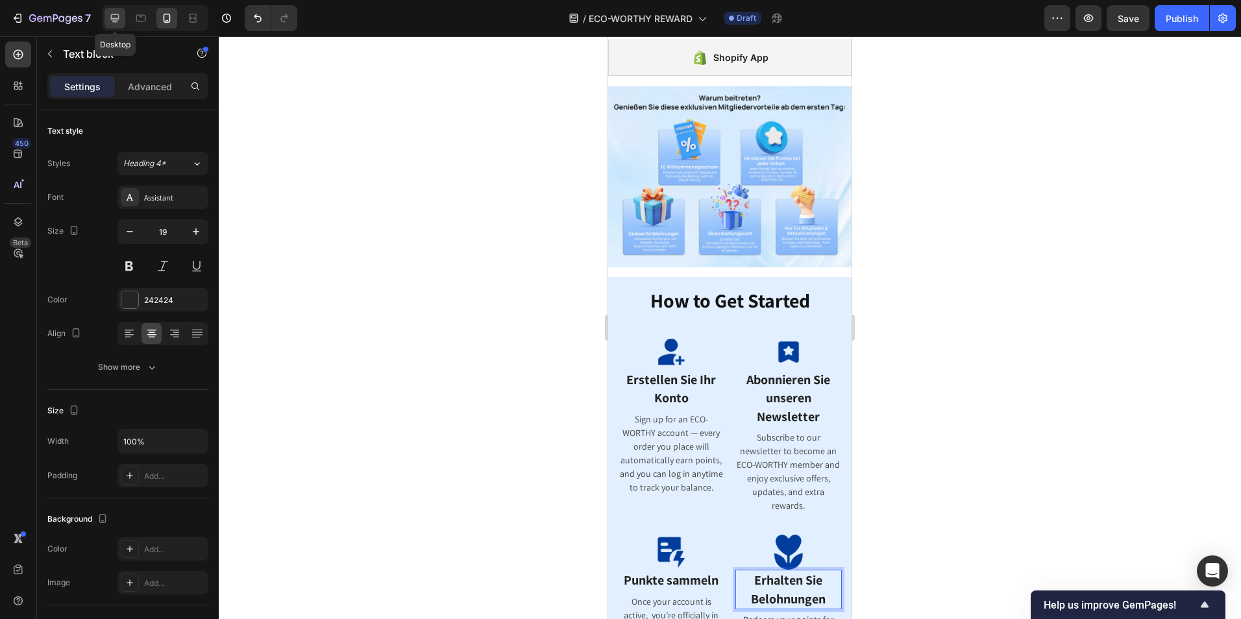
click at [113, 19] on icon at bounding box center [115, 18] width 8 height 8
type input "21"
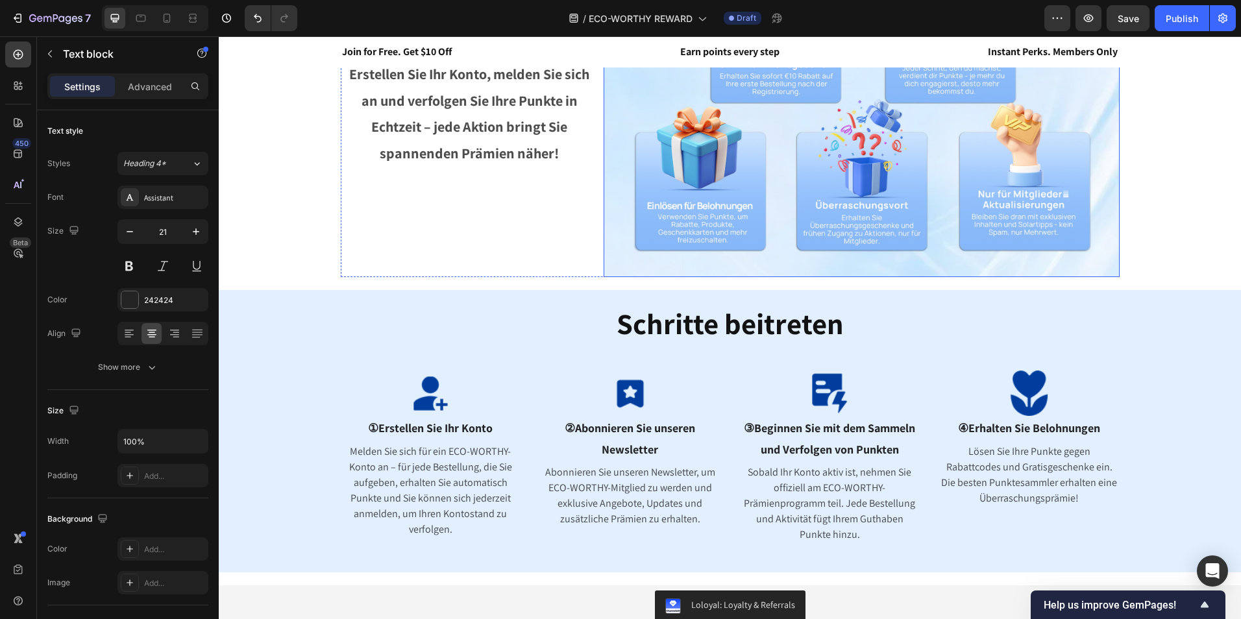
scroll to position [432, 0]
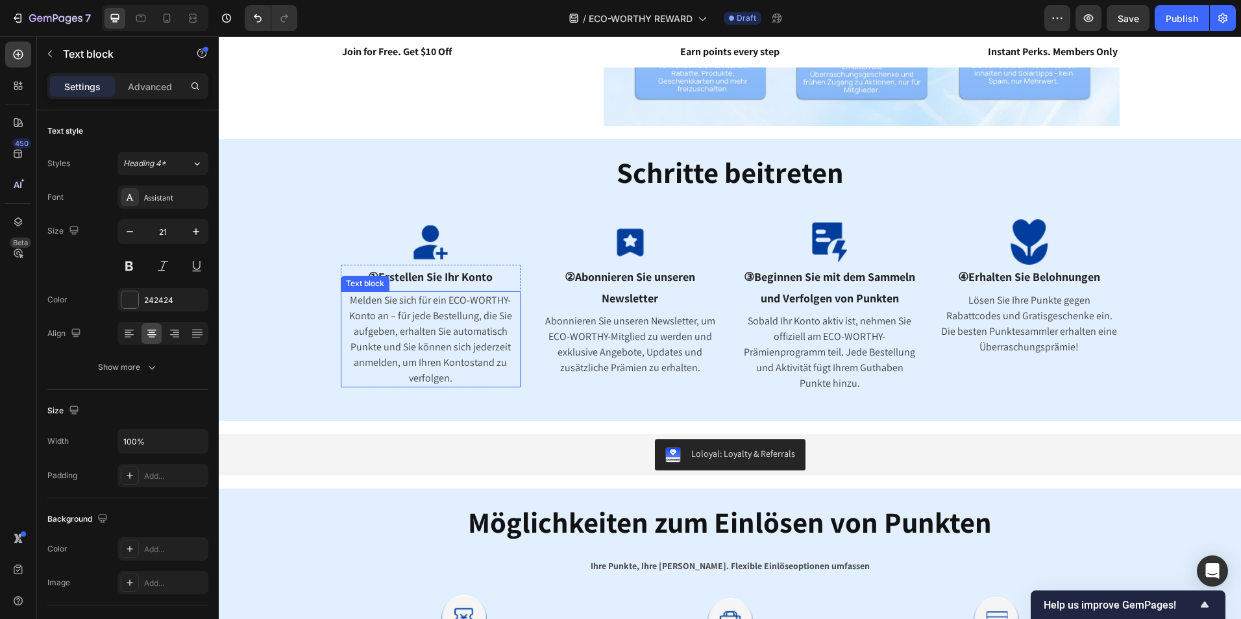
click at [441, 314] on p "Melden Sie sich für ein ECO-WORTHY-Konto an – für jede Bestellung, die Sie aufg…" at bounding box center [431, 339] width 178 height 93
click at [476, 368] on p "Melden Sie sich für ein ECO-WORTHY-Konto an – für jede Bestellung, die Sie aufg…" at bounding box center [431, 339] width 178 height 93
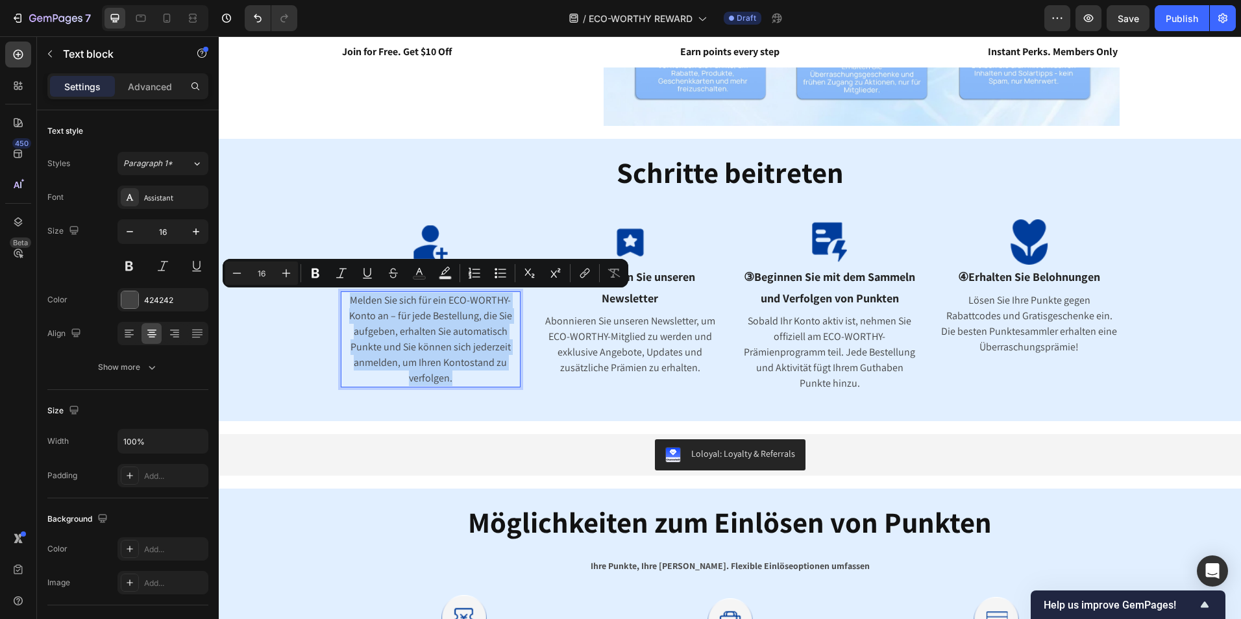
drag, startPoint x: 448, startPoint y: 378, endPoint x: 339, endPoint y: 302, distance: 132.5
click at [342, 302] on p "Melden Sie sich für ein ECO-WORTHY-Konto an – für jede Bestellung, die Sie aufg…" at bounding box center [431, 339] width 178 height 93
click at [171, 25] on div at bounding box center [166, 18] width 21 height 21
type input "14"
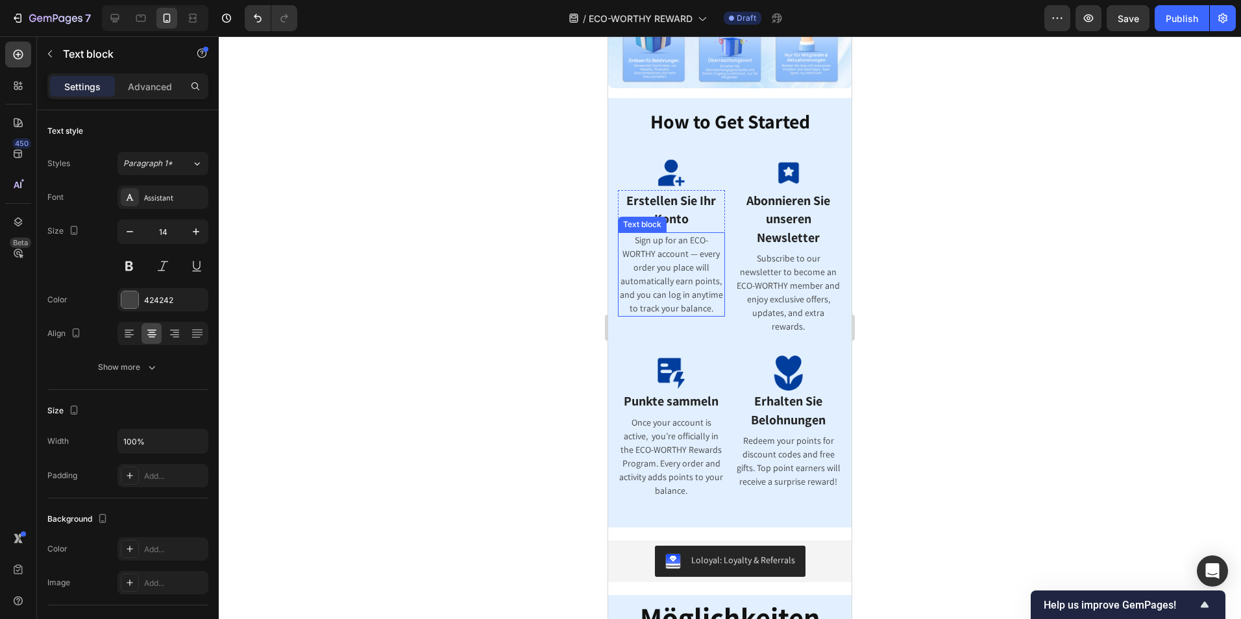
scroll to position [236, 0]
click at [678, 302] on p "Sign up for an ECO-WORTHY account — every order you place will automatically ea…" at bounding box center [671, 275] width 104 height 82
click at [700, 314] on p "Sign up for an ECO-WORTHY account — every order you place will automatically ea…" at bounding box center [671, 275] width 104 height 82
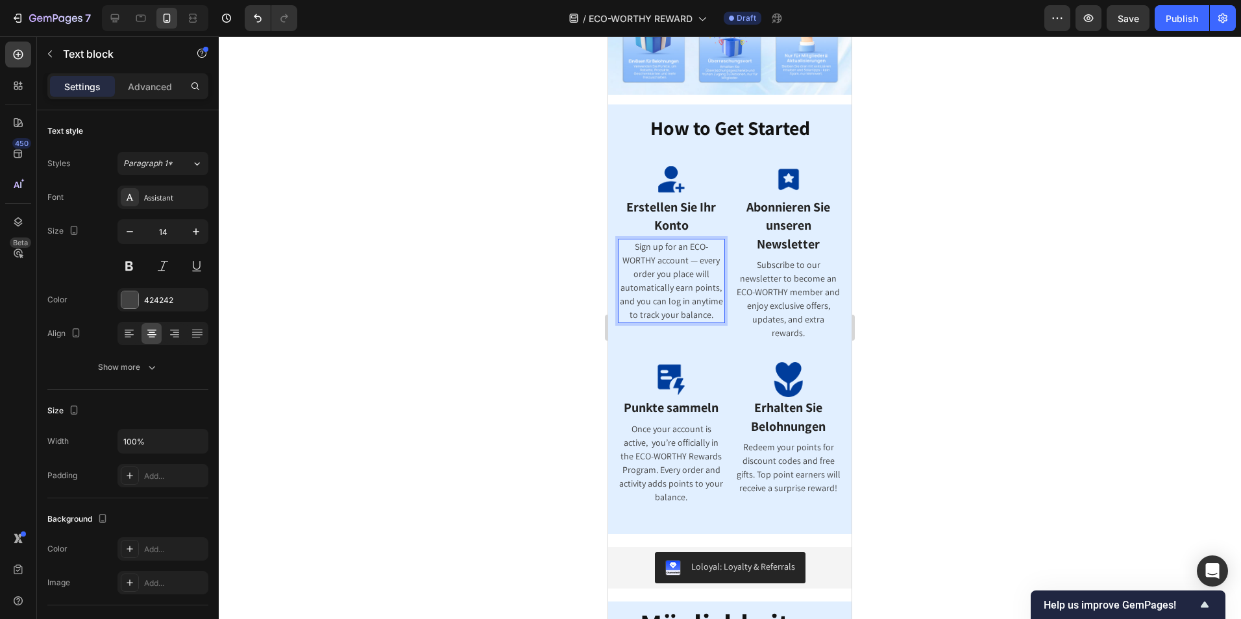
scroll to position [235, 0]
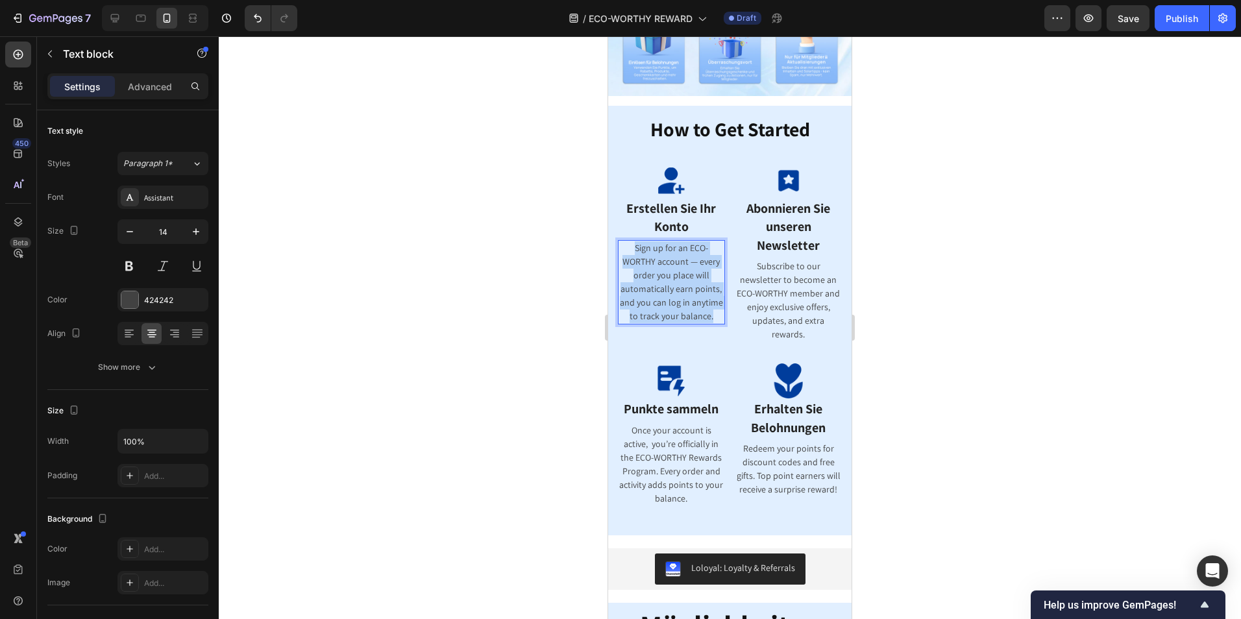
drag, startPoint x: 691, startPoint y: 323, endPoint x: 633, endPoint y: 240, distance: 101.2
click at [633, 241] on p "Sign up for an ECO-WORTHY account — every order you place will automatically ea…" at bounding box center [671, 282] width 104 height 82
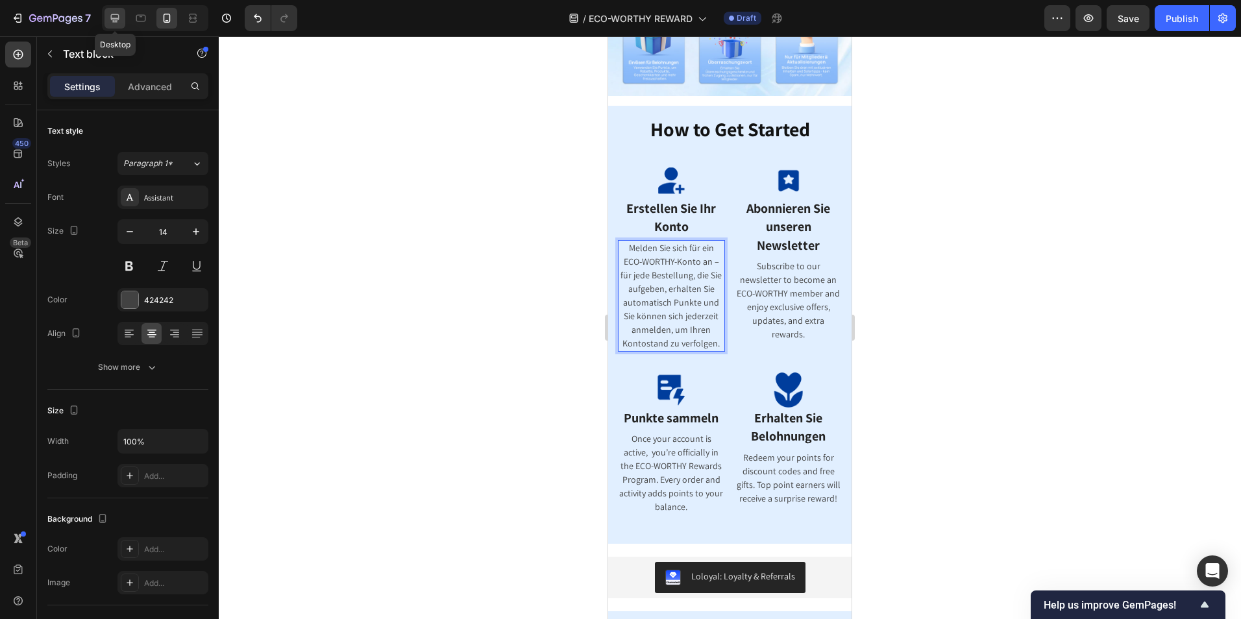
drag, startPoint x: 115, startPoint y: 13, endPoint x: 419, endPoint y: 138, distance: 328.9
click at [115, 13] on icon at bounding box center [114, 18] width 13 height 13
type input "16"
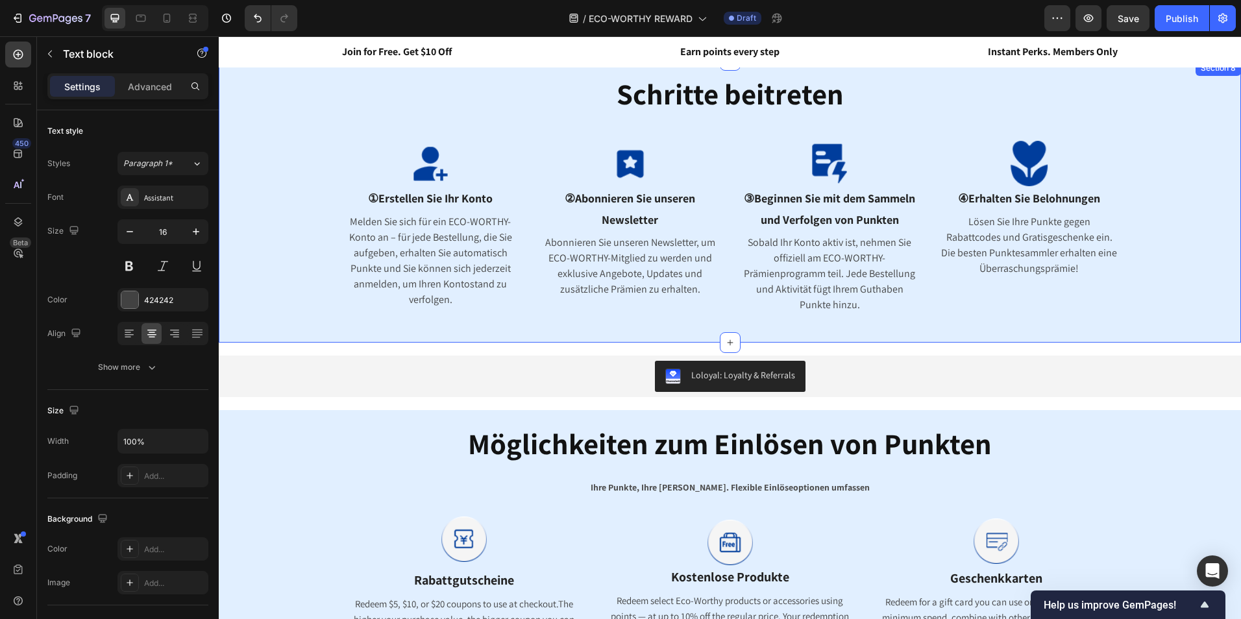
scroll to position [351, 0]
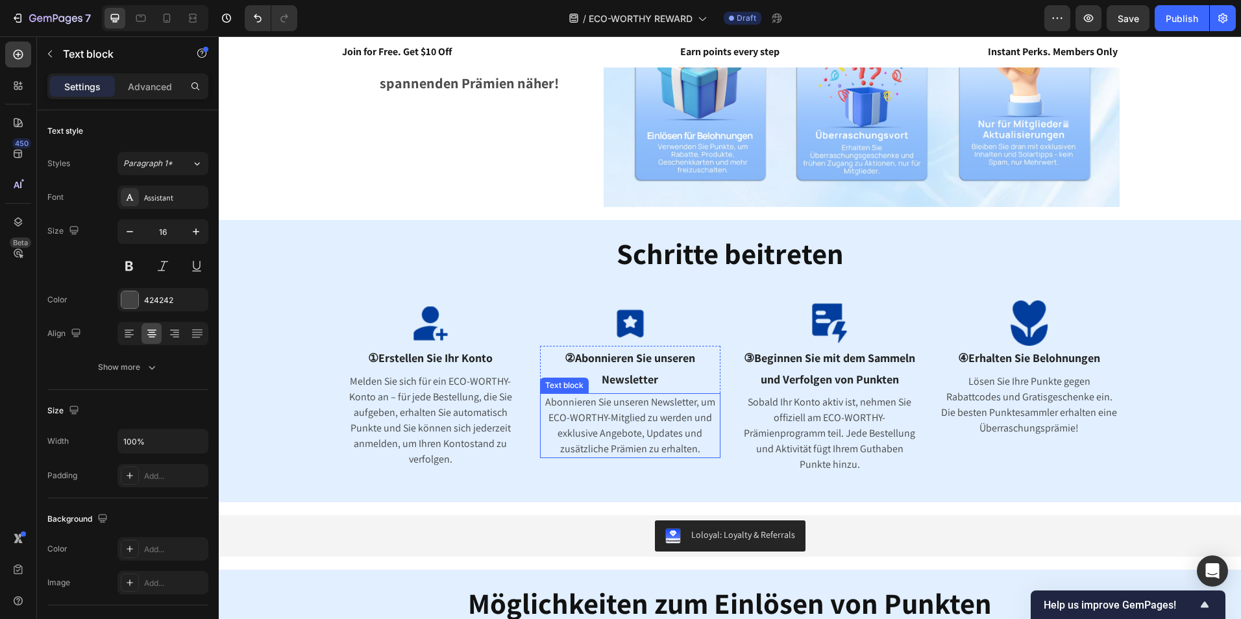
click at [670, 432] on p "Abonnieren Sie unseren Newsletter, um ECO-WORTHY-Mitglied zu werden und exklusi…" at bounding box center [630, 426] width 178 height 62
click at [702, 440] on p "Abonnieren Sie unseren Newsletter, um ECO-WORTHY-Mitglied zu werden und exklusi…" at bounding box center [630, 426] width 178 height 62
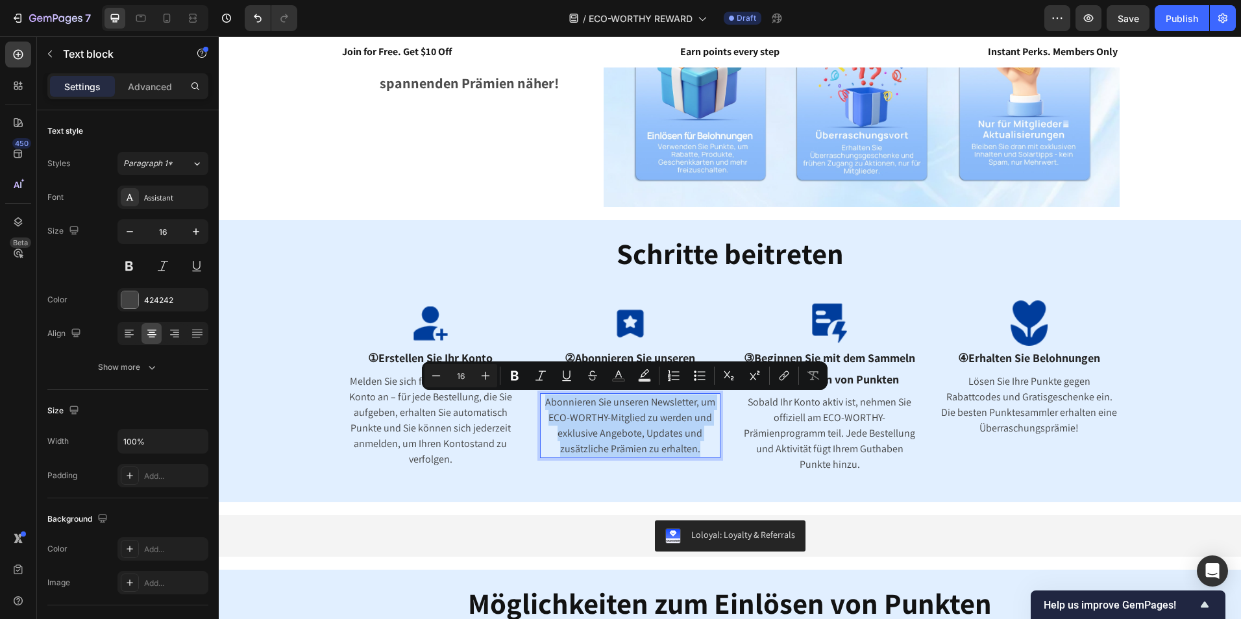
drag, startPoint x: 700, startPoint y: 450, endPoint x: 537, endPoint y: 408, distance: 168.3
click at [541, 408] on p "Abonnieren Sie unseren Newsletter, um ECO-WORTHY-Mitglied zu werden und exklusi…" at bounding box center [630, 426] width 178 height 62
click at [171, 14] on icon at bounding box center [166, 18] width 13 height 13
type input "14"
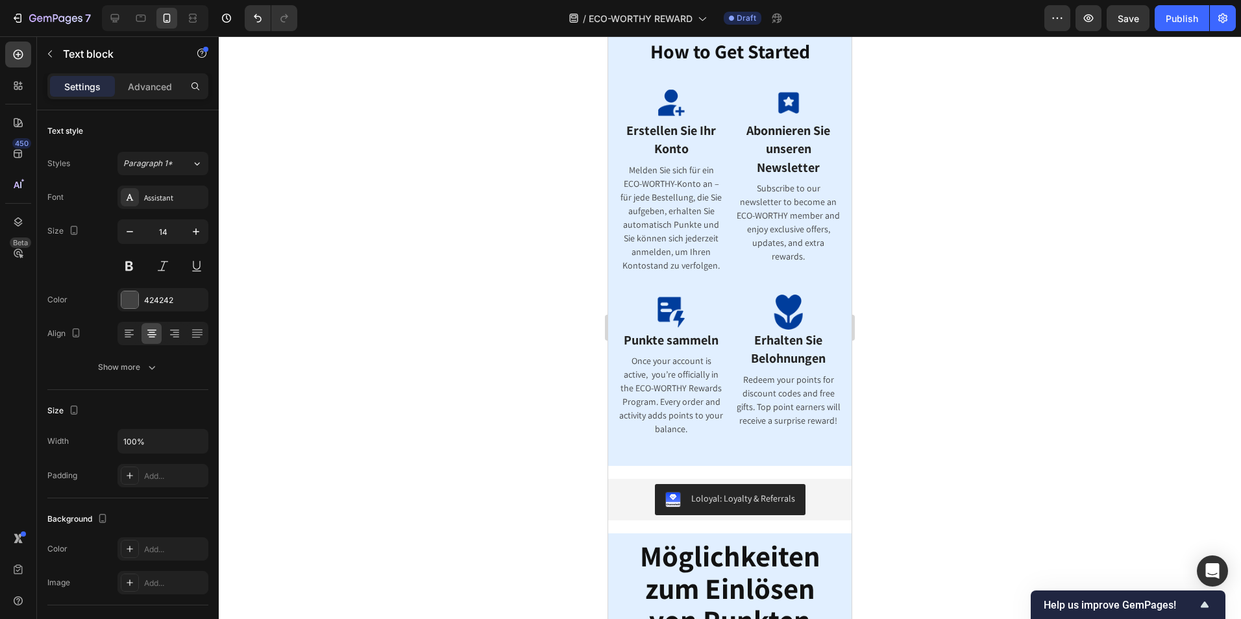
scroll to position [285, 0]
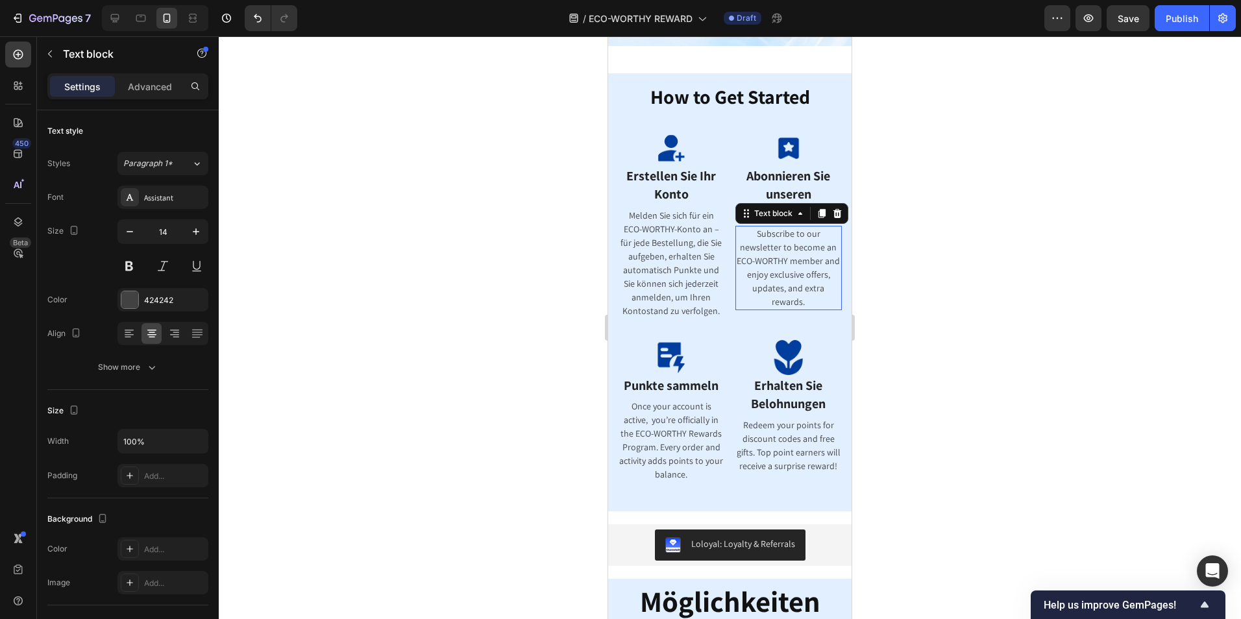
click at [775, 250] on p "Subscribe to our newsletter to become an ECO-WORTHY member and enjoy exclusive …" at bounding box center [789, 268] width 104 height 82
click at [812, 291] on p "Subscribe to our newsletter to become an ECO-WORTHY member and enjoy exclusive …" at bounding box center [789, 268] width 104 height 82
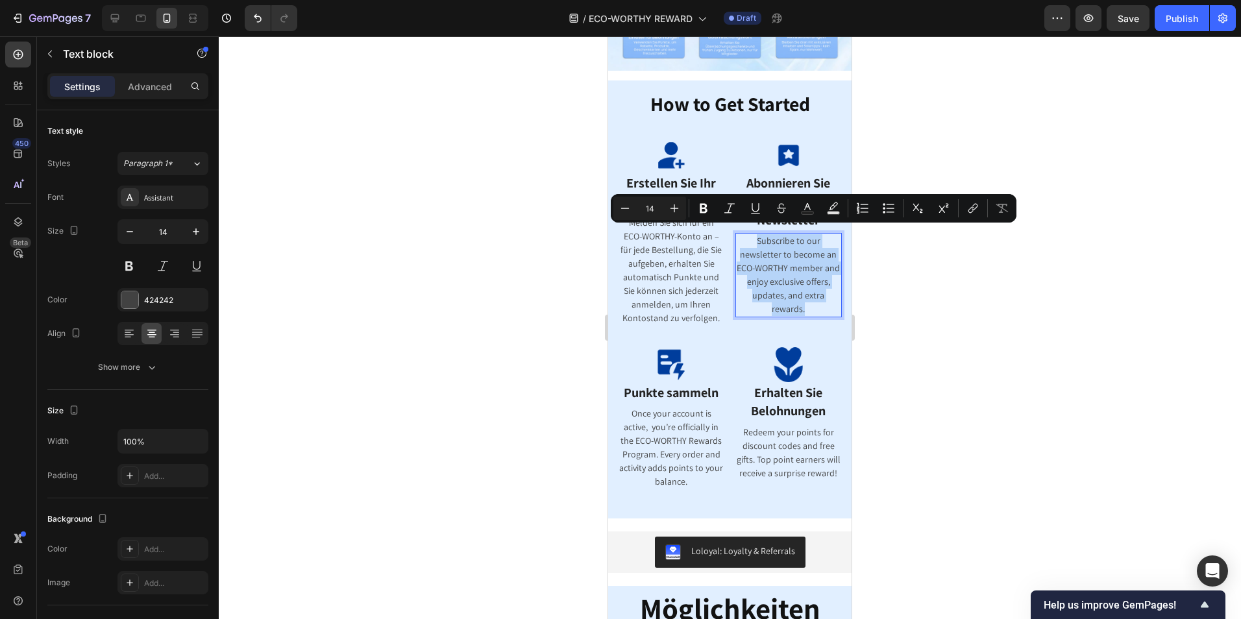
drag, startPoint x: 802, startPoint y: 303, endPoint x: 740, endPoint y: 231, distance: 95.2
click at [740, 234] on p "Subscribe to our newsletter to become an ECO-WORTHY member and enjoy exclusive …" at bounding box center [789, 275] width 104 height 82
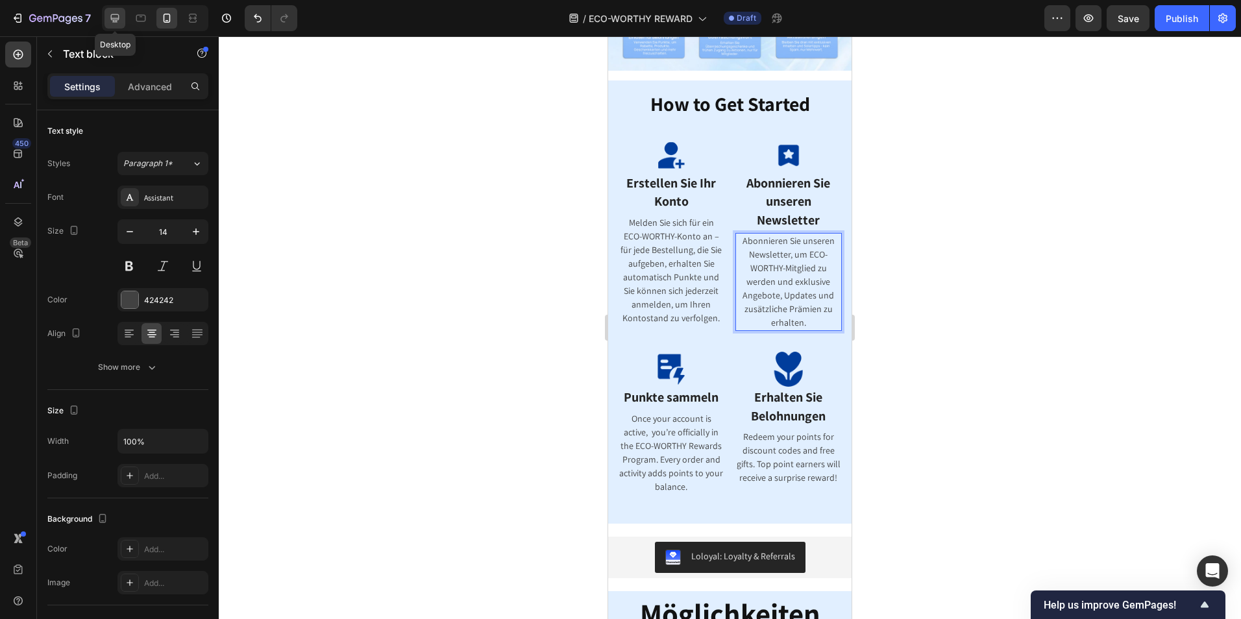
click at [112, 15] on icon at bounding box center [115, 18] width 8 height 8
type input "16"
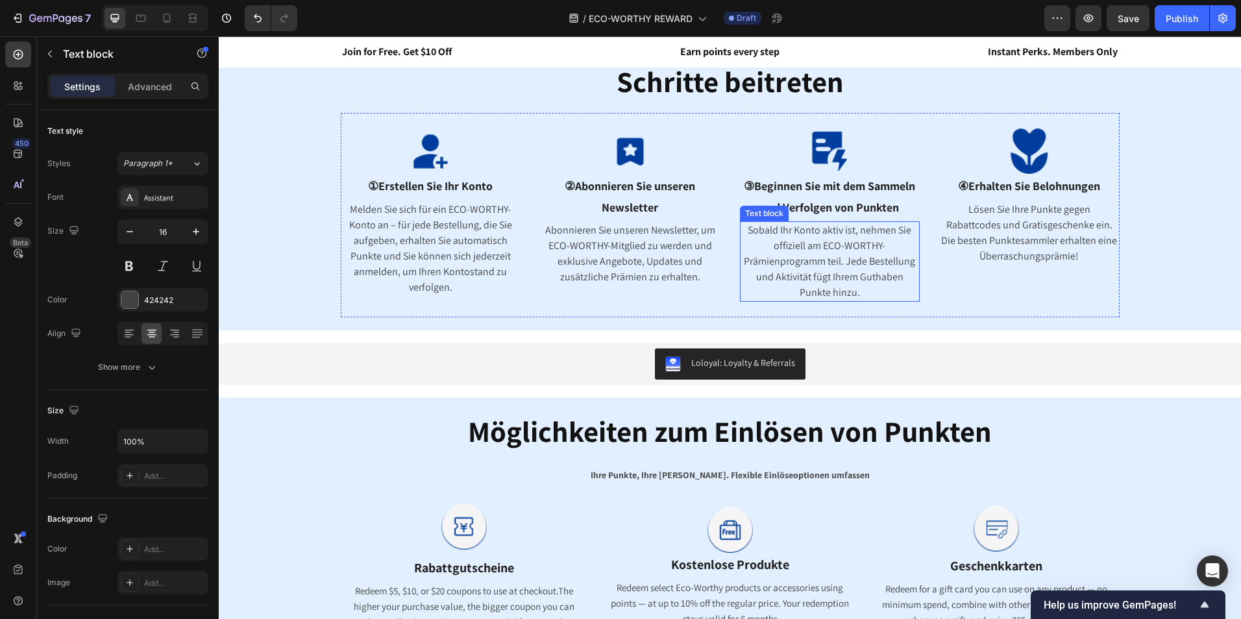
scroll to position [439, 0]
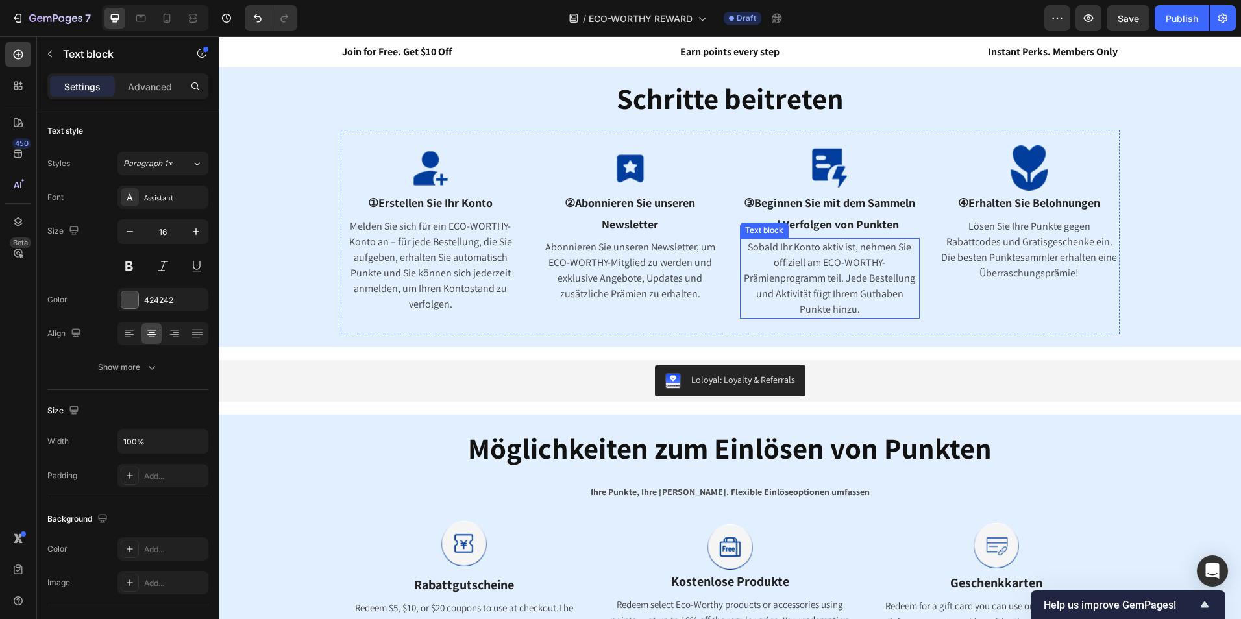
click at [848, 284] on p "Sobald Ihr Konto aktiv ist, nehmen Sie offiziell am ECO-WORTHY-Prämienprogramm …" at bounding box center [830, 278] width 178 height 78
click at [865, 293] on p "Sobald Ihr Konto aktiv ist, nehmen Sie offiziell am ECO-WORTHY-Prämienprogramm …" at bounding box center [830, 278] width 178 height 78
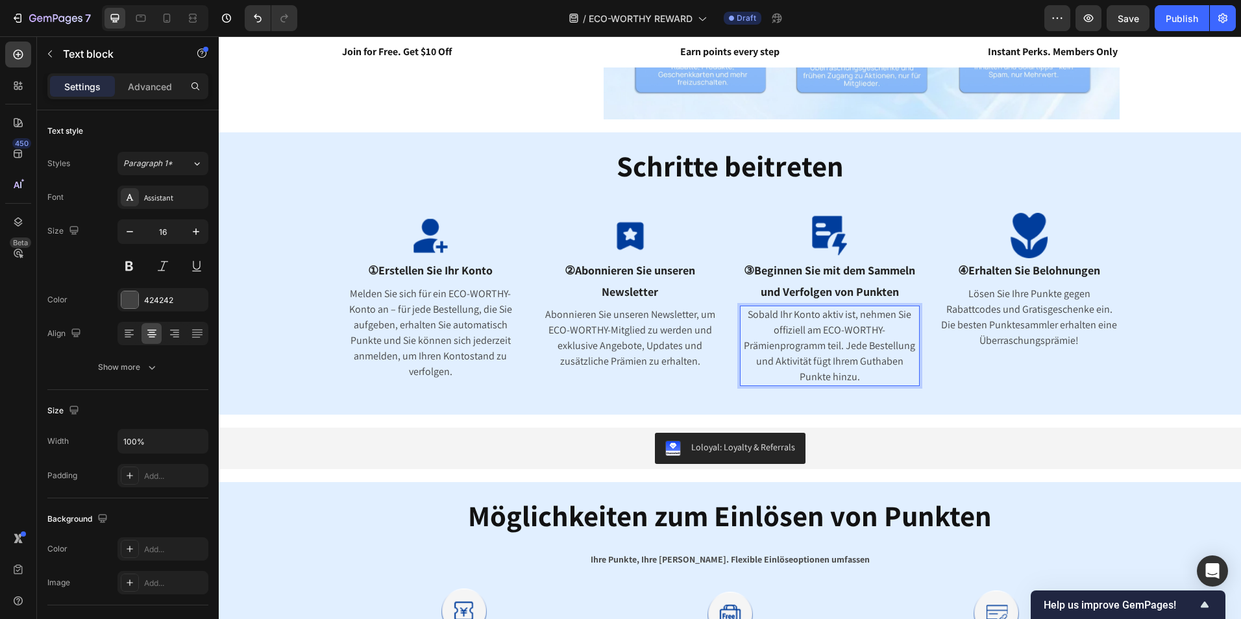
scroll to position [506, 0]
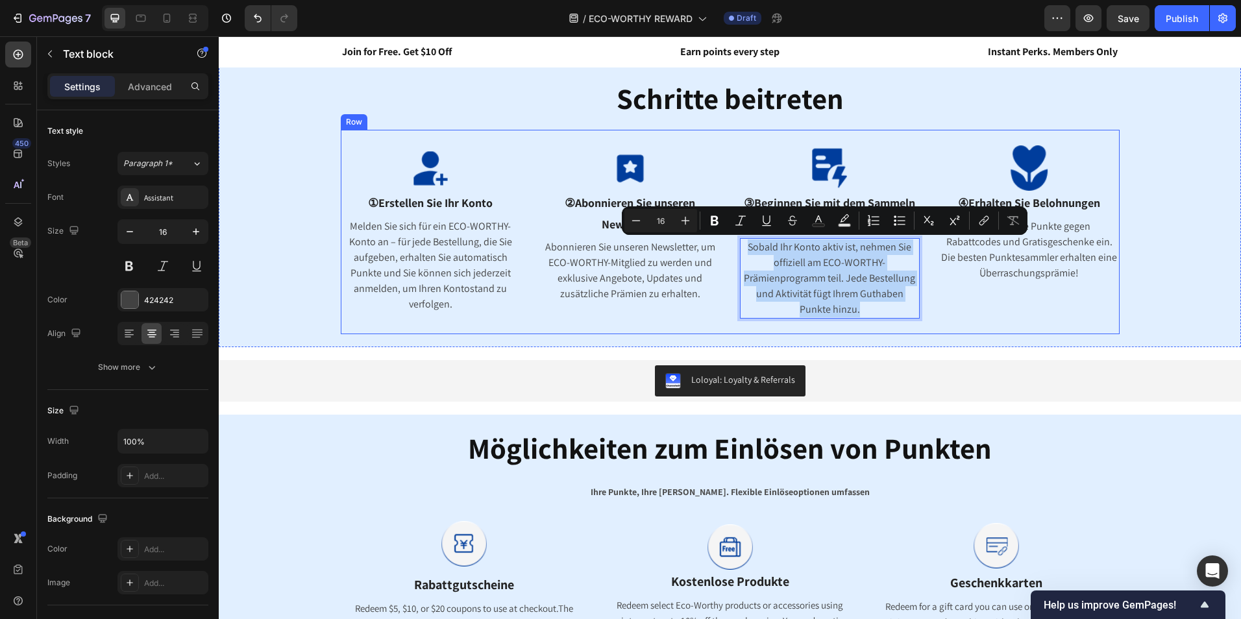
drag, startPoint x: 863, startPoint y: 308, endPoint x: 731, endPoint y: 242, distance: 147.4
click at [731, 242] on div "Image ①Erstellen Sie Ihr Konto Text block Melden Sie sich für ein ECO-WORTHY-Ko…" at bounding box center [730, 232] width 779 height 204
click at [168, 15] on icon at bounding box center [166, 18] width 13 height 13
type input "14"
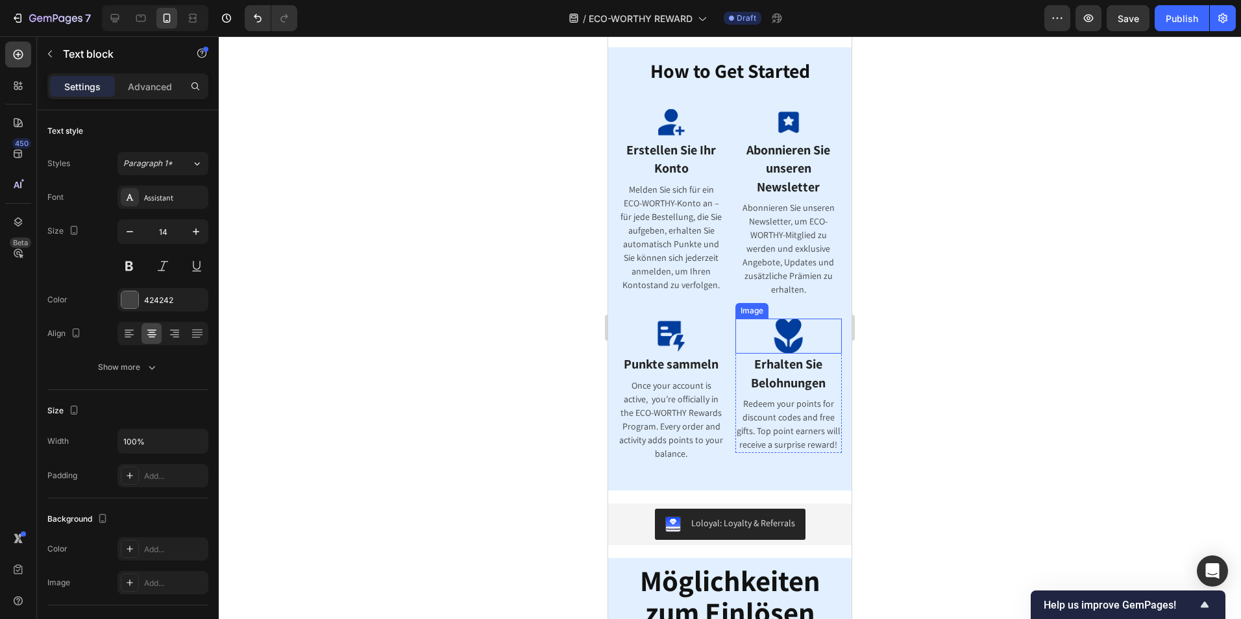
scroll to position [329, 0]
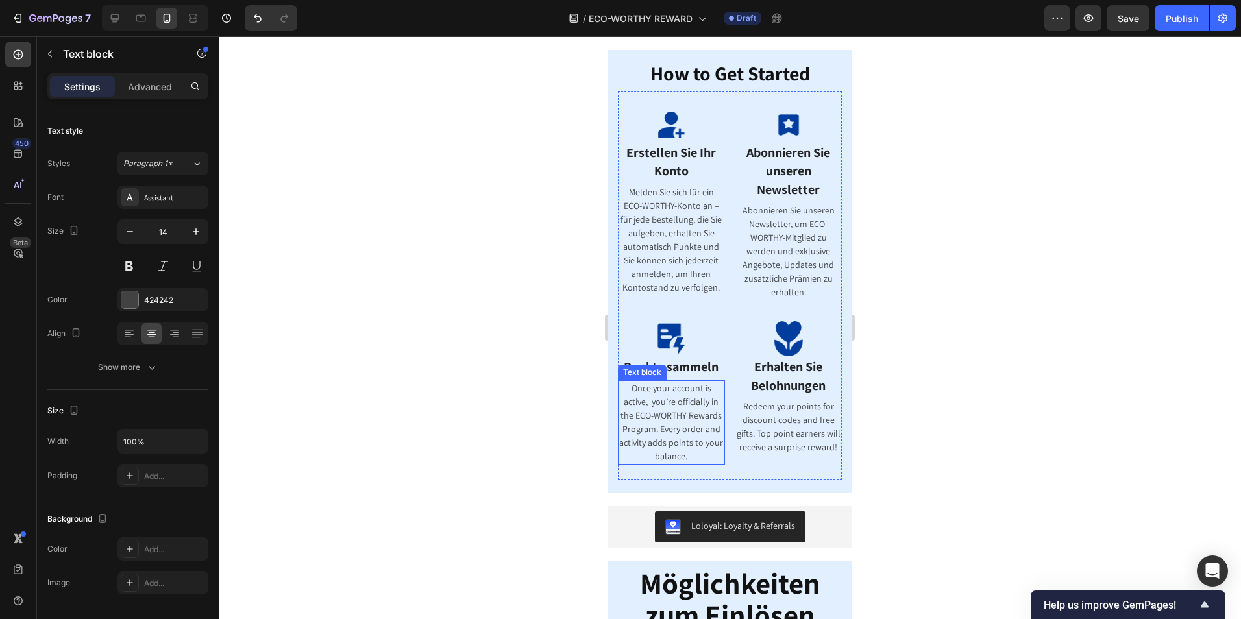
click at [682, 393] on p "Once your account is active, you’re officially in the ECO-WORTHY Rewards Progra…" at bounding box center [671, 423] width 104 height 82
click at [700, 436] on p "Once your account is active, you’re officially in the ECO-WORTHY Rewards Progra…" at bounding box center [671, 423] width 104 height 82
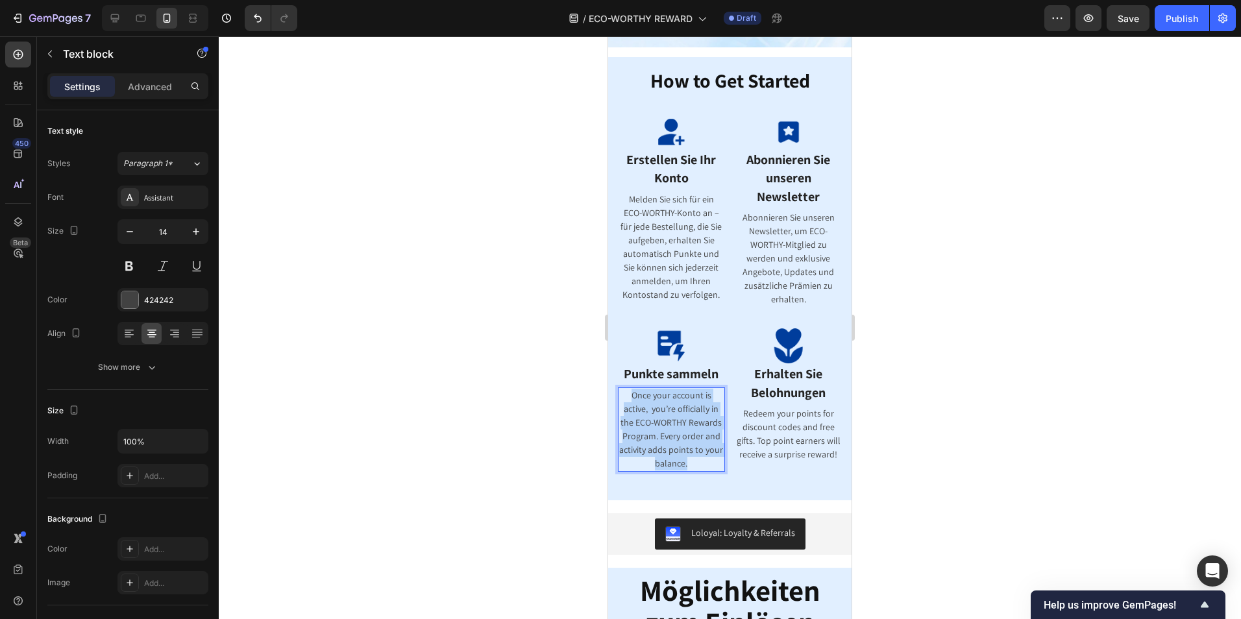
drag, startPoint x: 713, startPoint y: 458, endPoint x: 620, endPoint y: 391, distance: 114.9
click at [620, 391] on p "Once your account is active, you’re officially in the ECO-WORTHY Rewards Progra…" at bounding box center [671, 430] width 104 height 82
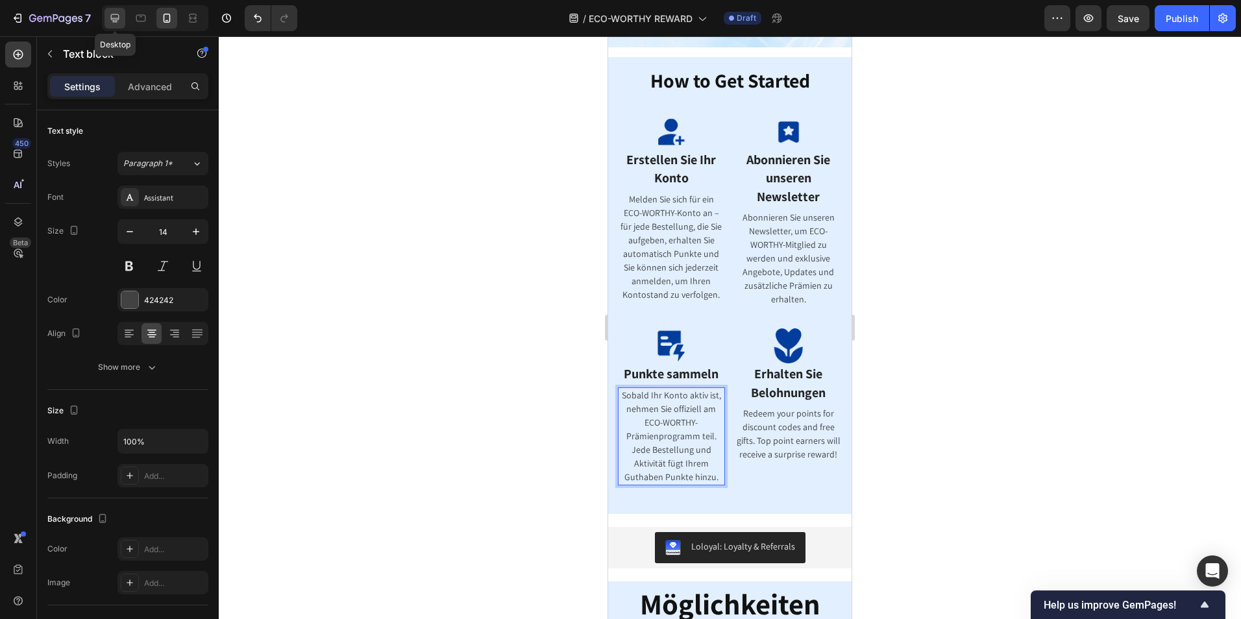
click at [113, 13] on icon at bounding box center [114, 18] width 13 height 13
type input "16"
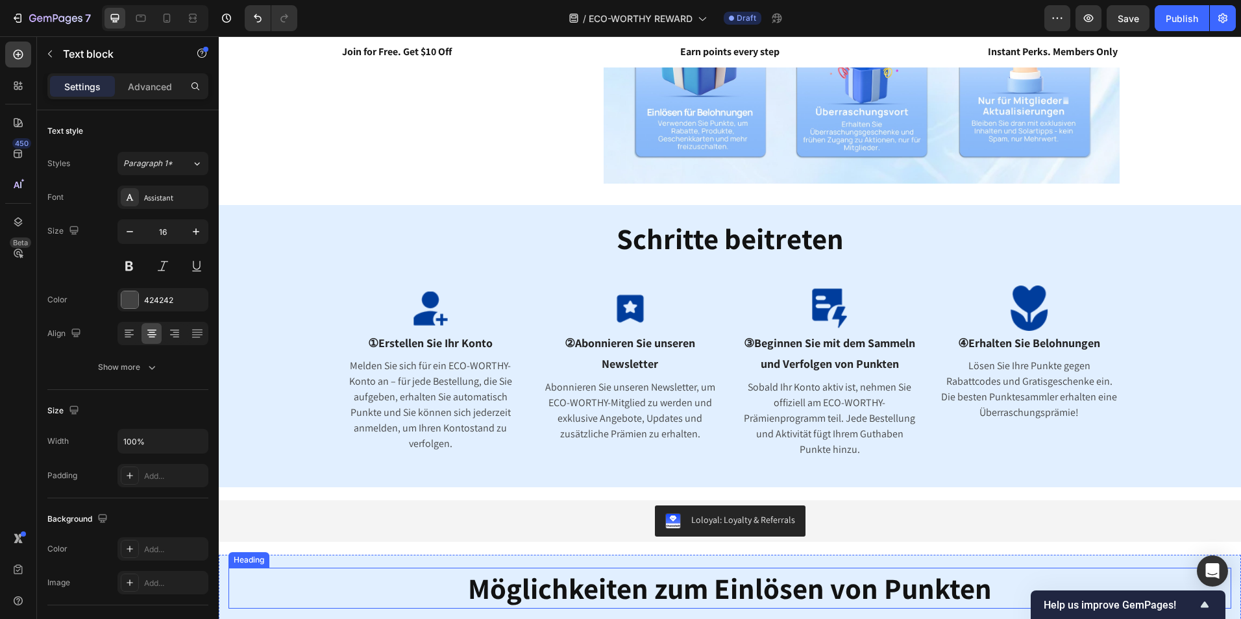
scroll to position [343, 0]
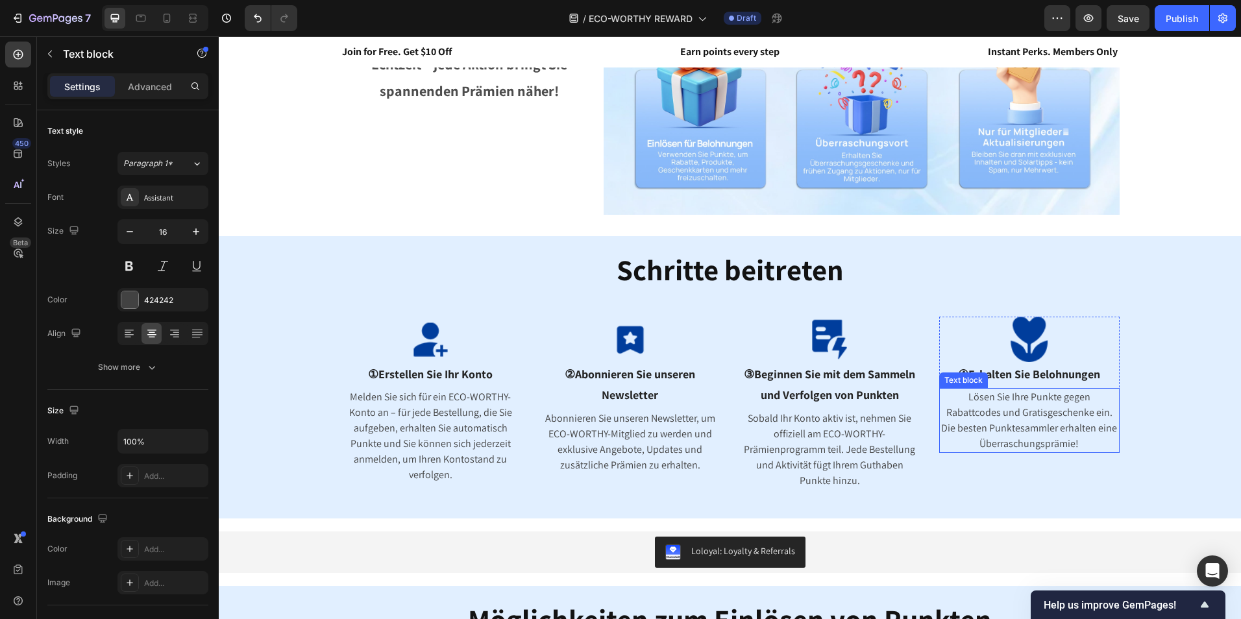
click at [1019, 407] on p "Lösen Sie Ihre Punkte gegen Rabattcodes und Gratisgeschenke ein. Die besten Pun…" at bounding box center [1029, 420] width 178 height 62
drag, startPoint x: 1045, startPoint y: 419, endPoint x: 1058, endPoint y: 432, distance: 18.8
click at [1045, 420] on p "Lösen Sie Ihre Punkte gegen Rabattcodes und Gratisgeschenke ein. Die besten Pun…" at bounding box center [1029, 420] width 178 height 62
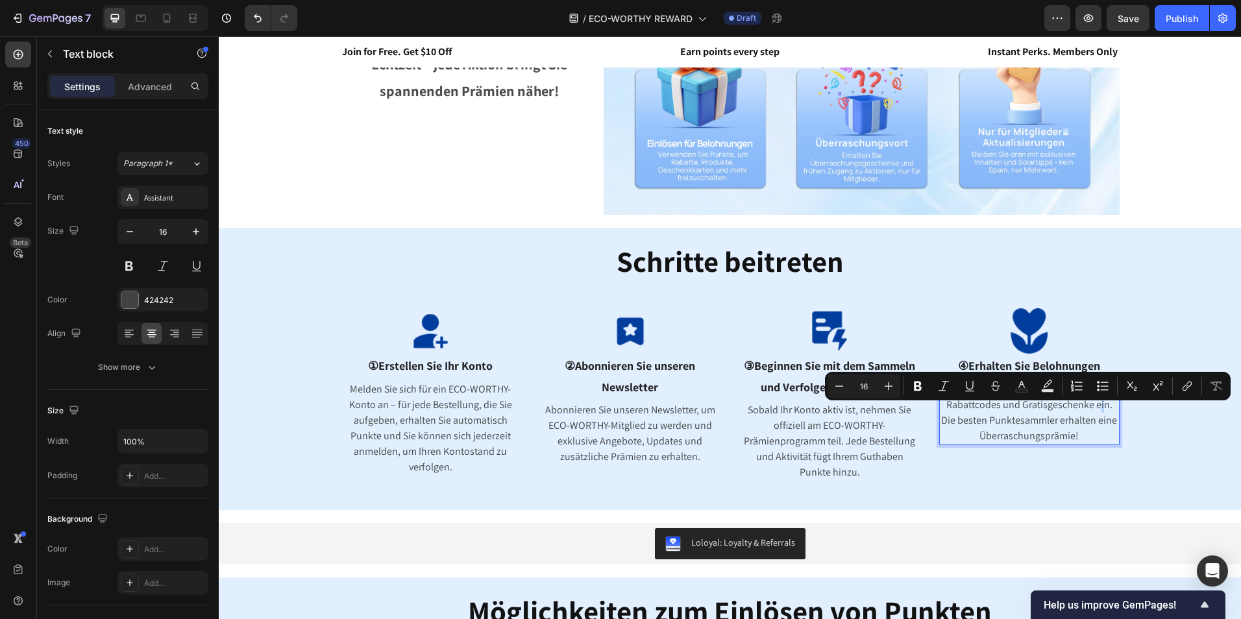
scroll to position [336, 0]
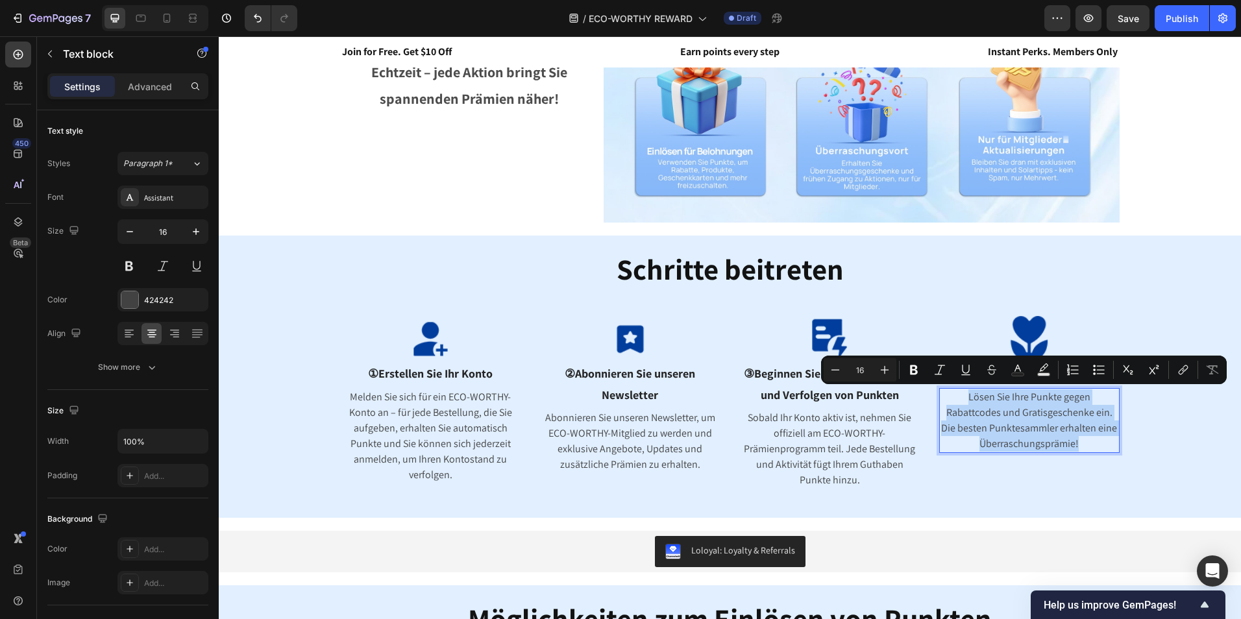
drag, startPoint x: 1078, startPoint y: 445, endPoint x: 934, endPoint y: 398, distance: 150.6
click at [939, 398] on div "Lösen Sie Ihre Punkte gegen Rabattcodes und Gratisgeschenke ein. Die besten Pun…" at bounding box center [1029, 420] width 180 height 65
click at [161, 16] on icon at bounding box center [166, 18] width 13 height 13
type input "14"
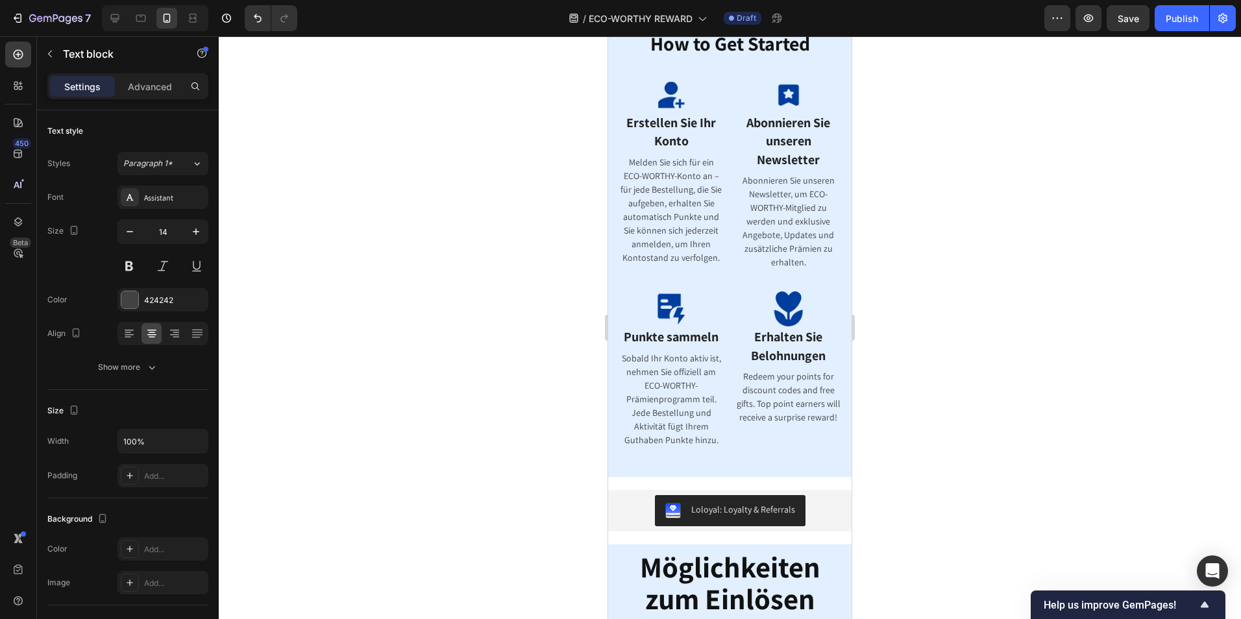
scroll to position [269, 0]
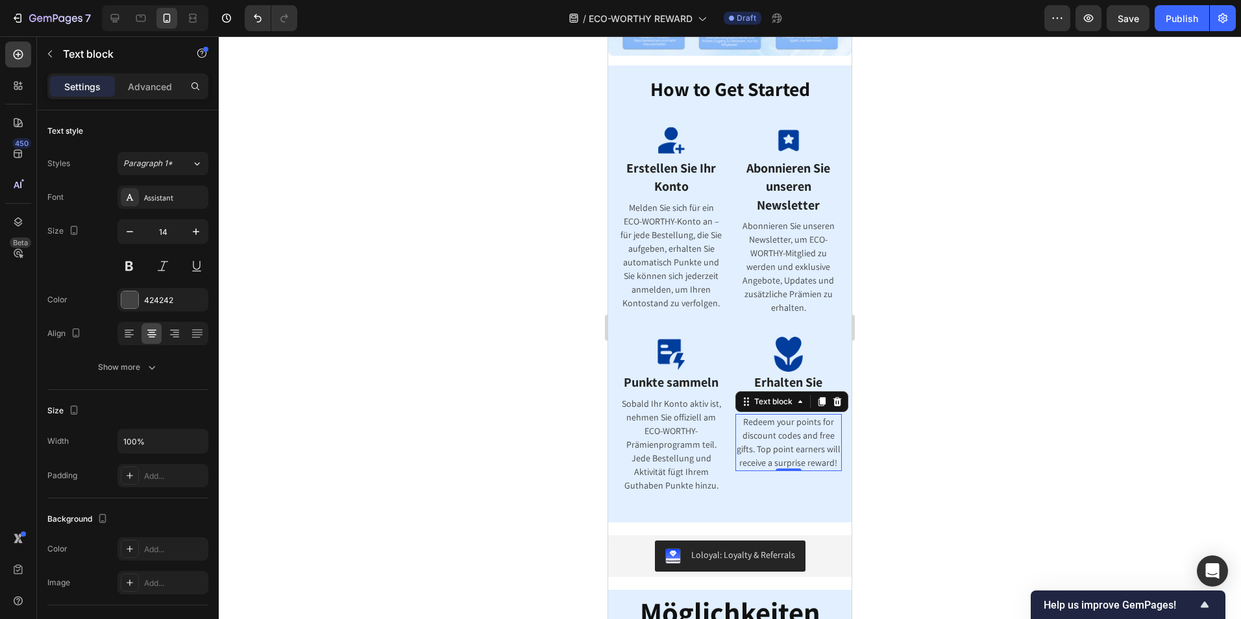
click at [785, 429] on p "Redeem your points for discount codes and free gifts. Top point earners will re…" at bounding box center [789, 442] width 104 height 55
click at [800, 461] on p "Redeem your points for discount codes and free gifts. Top point earners will re…" at bounding box center [789, 442] width 104 height 55
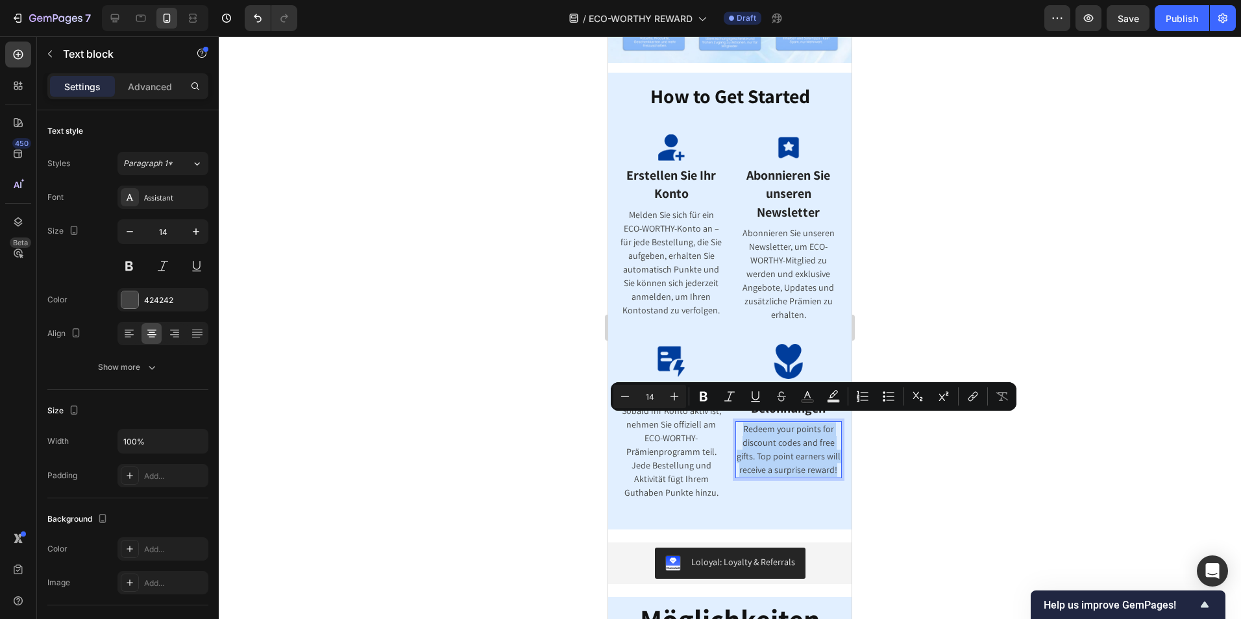
drag, startPoint x: 800, startPoint y: 478, endPoint x: 734, endPoint y: 422, distance: 86.2
click at [737, 422] on p "Redeem your points for discount codes and free gifts. Top point earners will re…" at bounding box center [789, 449] width 104 height 55
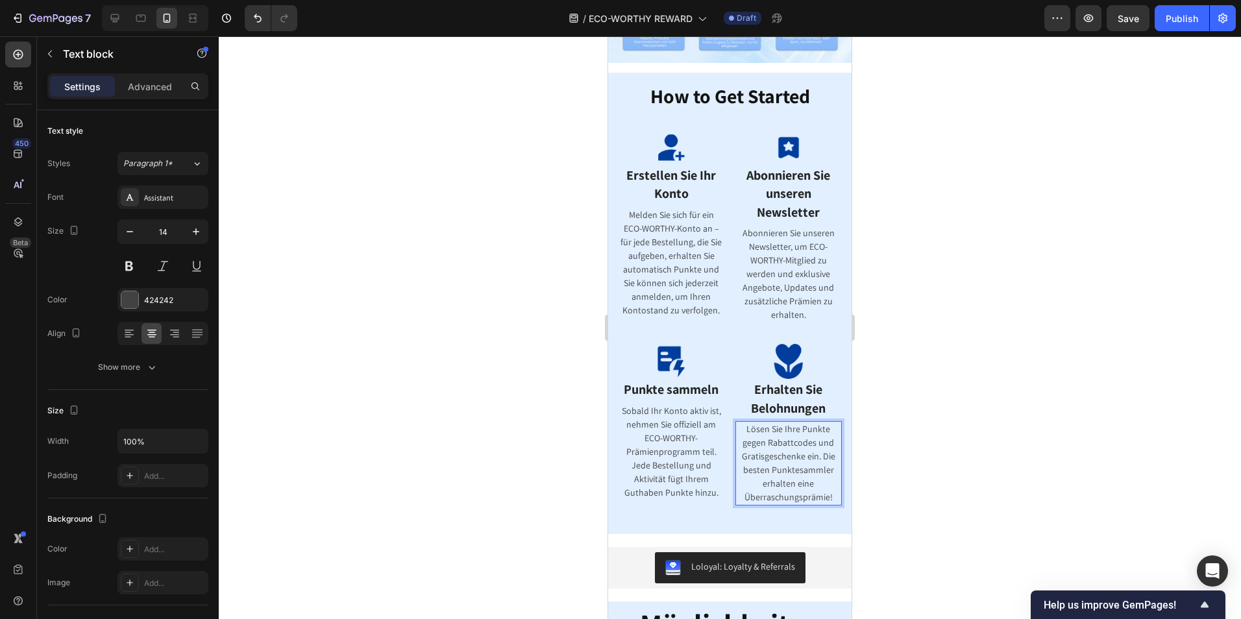
click at [1019, 439] on div at bounding box center [730, 327] width 1022 height 583
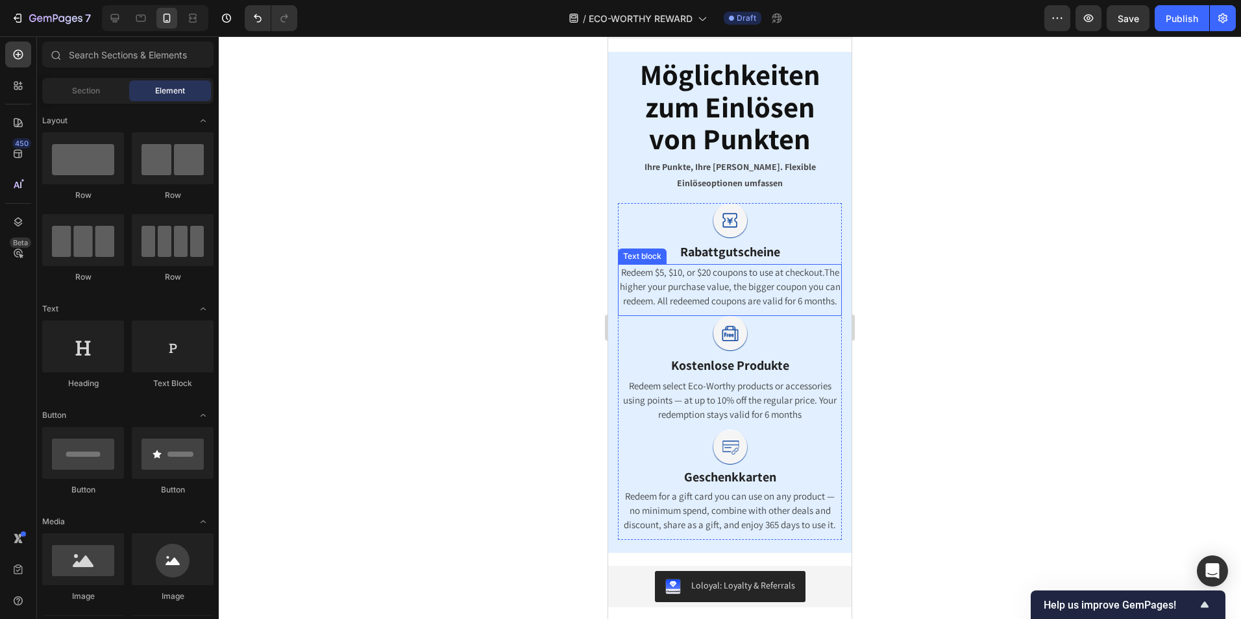
scroll to position [779, 0]
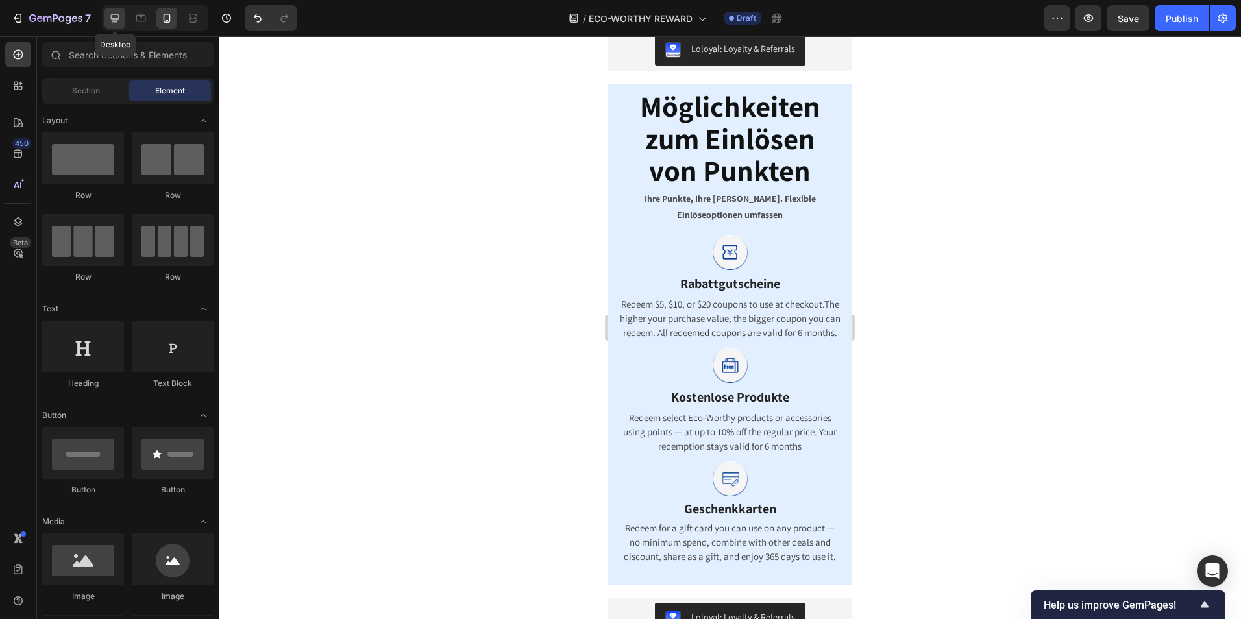
click at [112, 17] on icon at bounding box center [114, 18] width 13 height 13
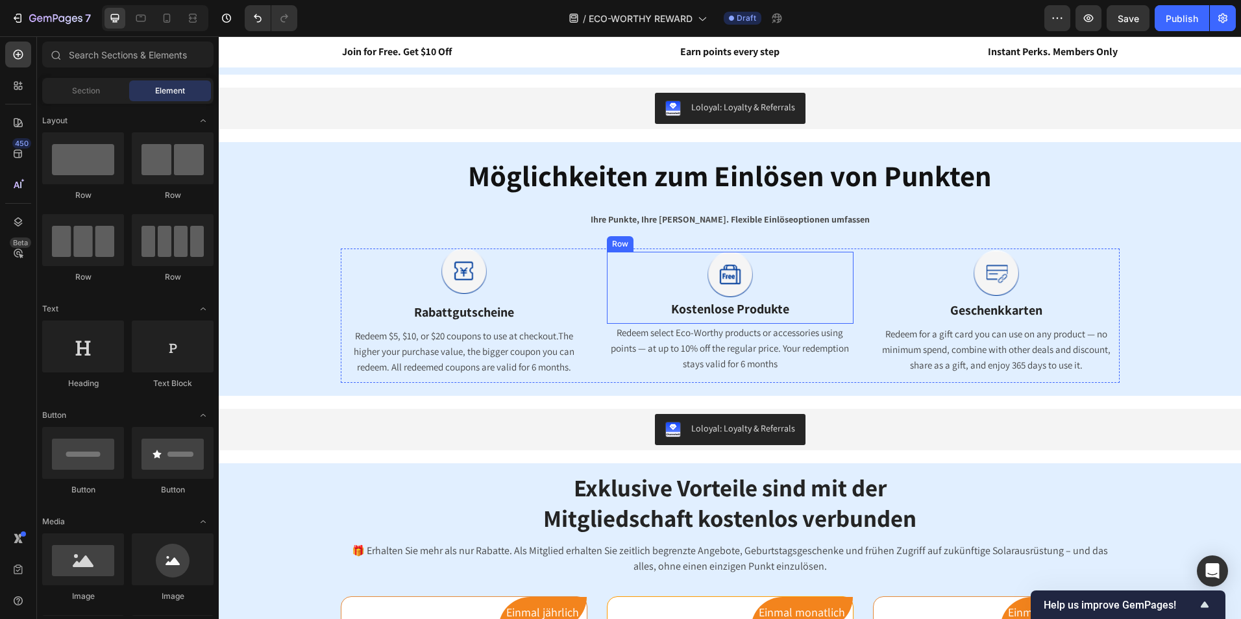
scroll to position [837, 0]
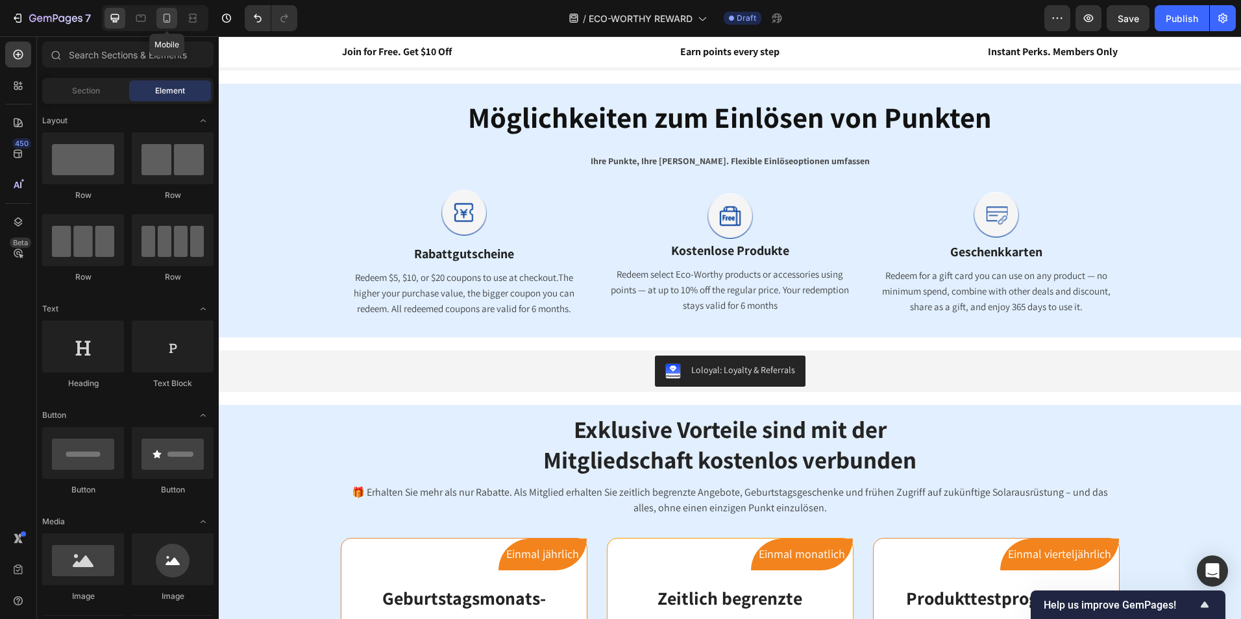
click at [168, 21] on icon at bounding box center [166, 20] width 3 height 1
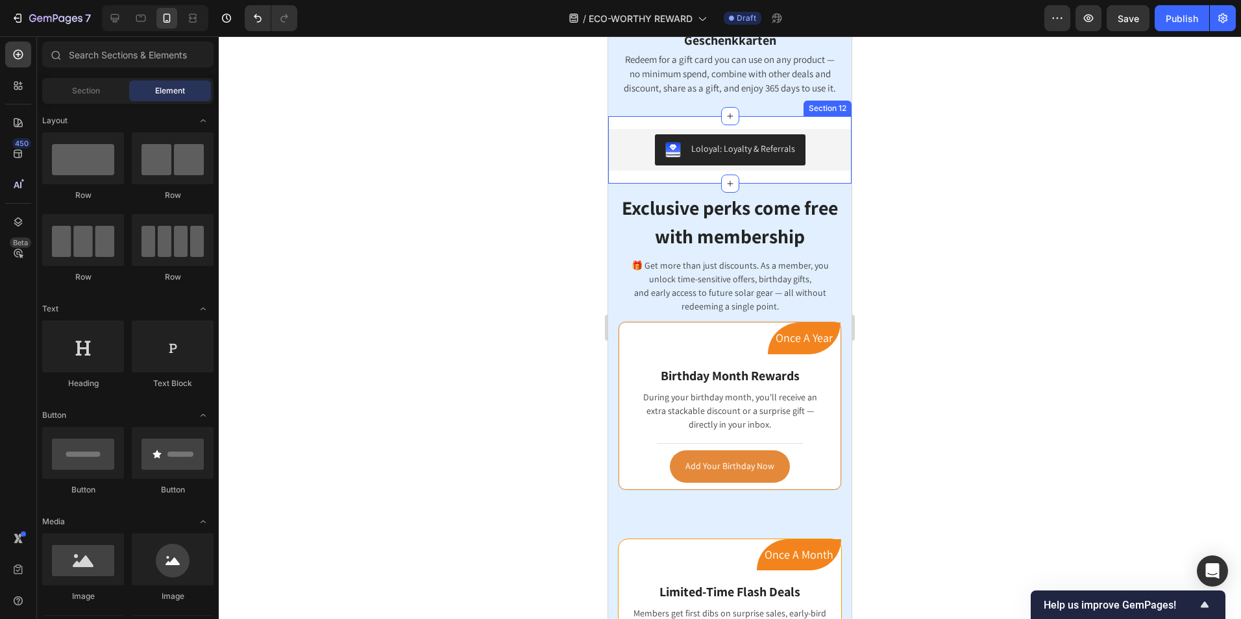
scroll to position [1398, 0]
click at [119, 20] on icon at bounding box center [114, 18] width 13 height 13
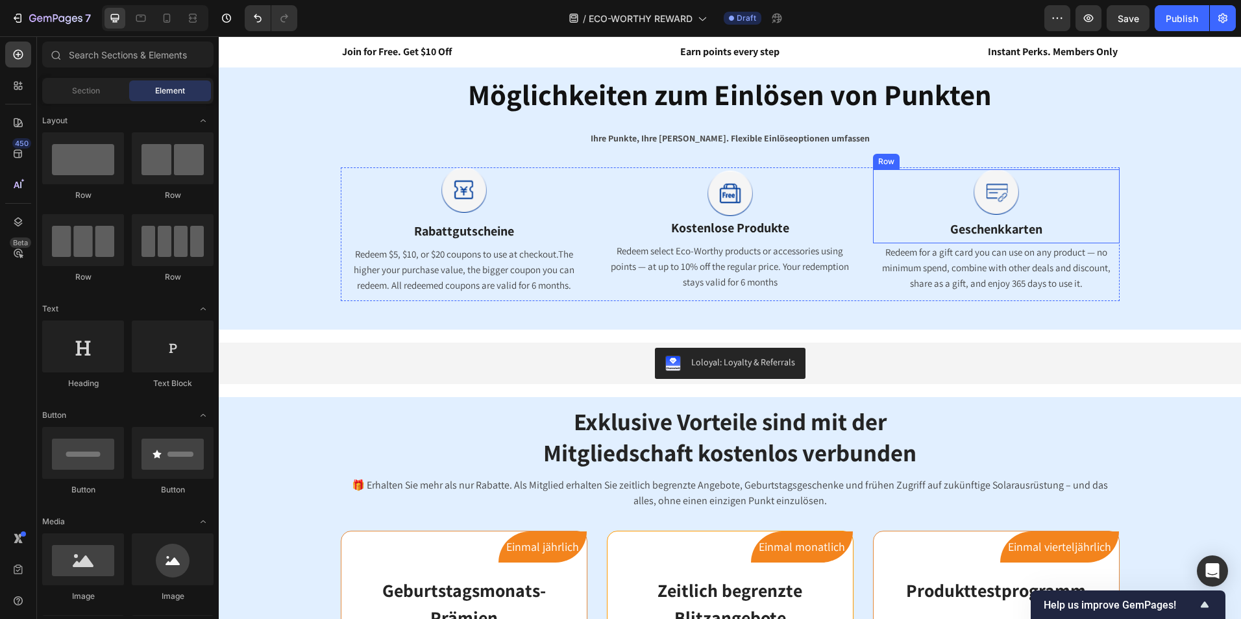
scroll to position [978, 0]
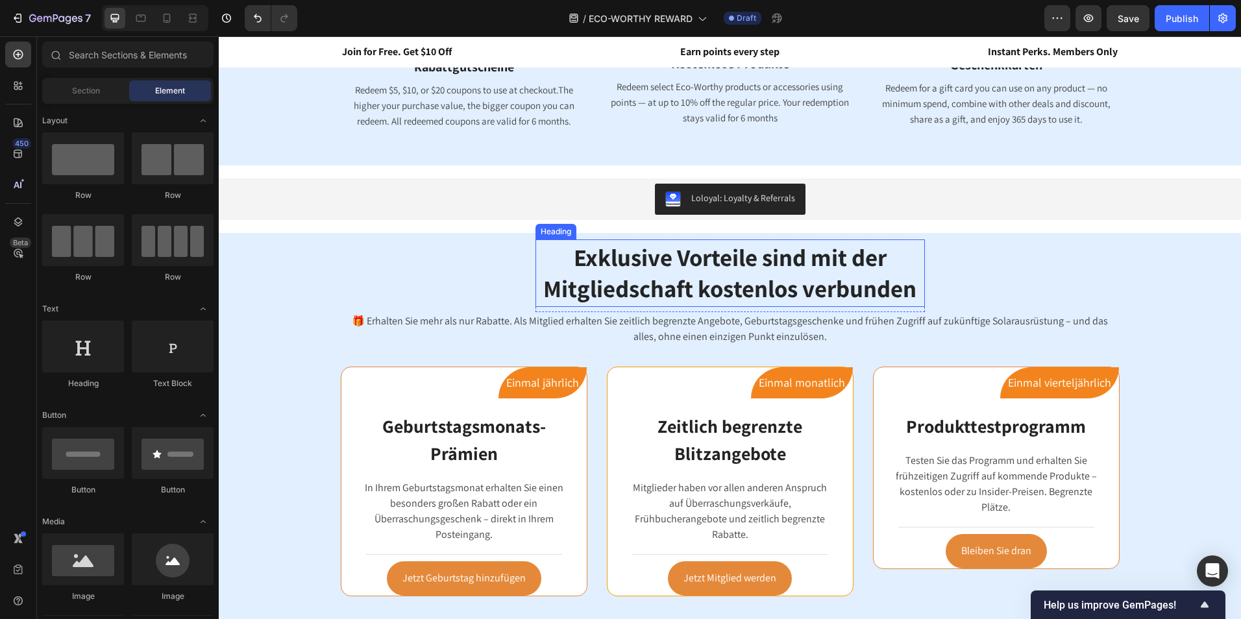
click at [874, 273] on span "Exklusive Vorteile sind mit der Mitgliedschaft kostenlos verbunden" at bounding box center [729, 272] width 373 height 63
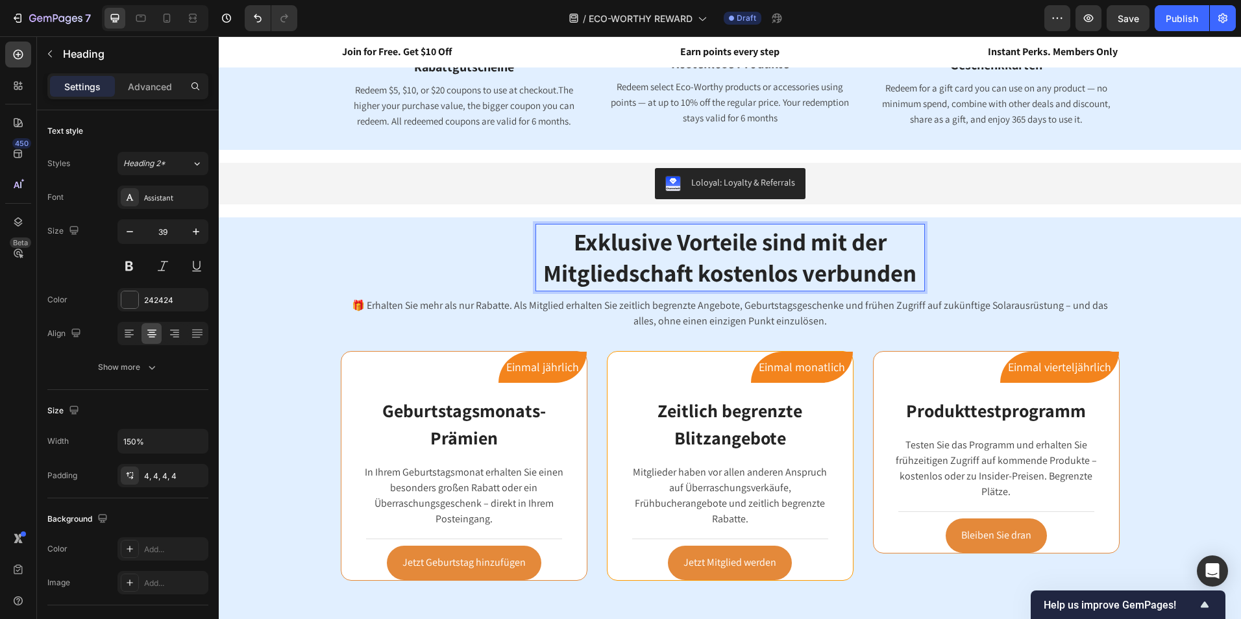
click at [909, 271] on span "Exklusive Vorteile sind mit der Mitgliedschaft kostenlos verbunden" at bounding box center [729, 257] width 373 height 63
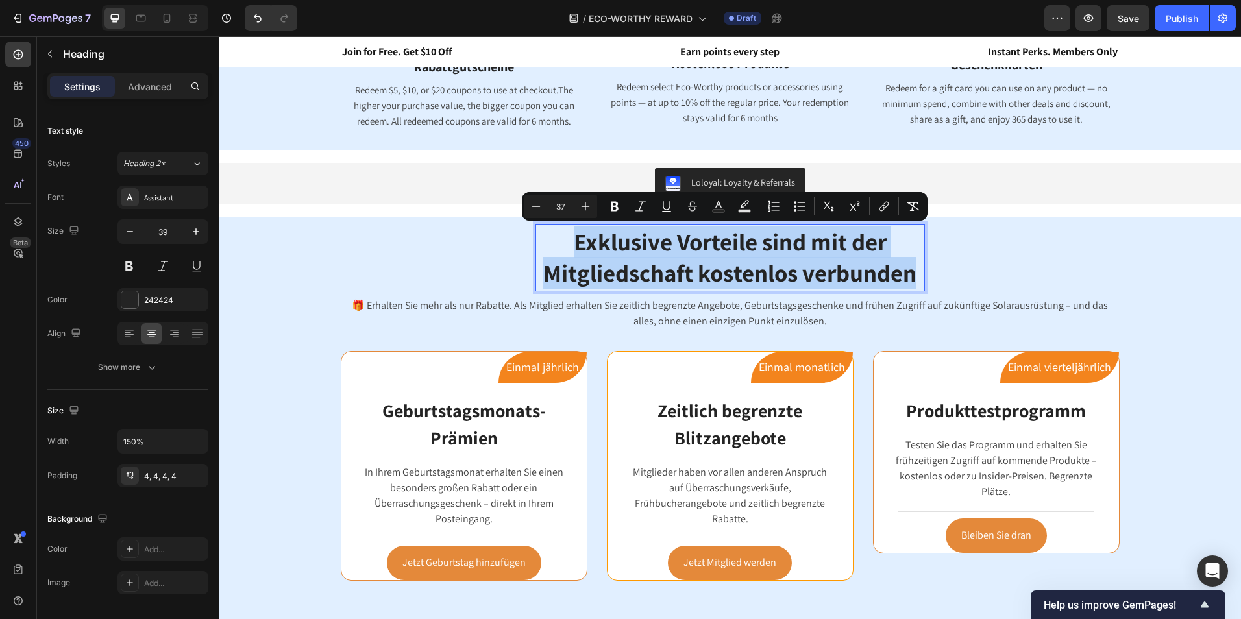
drag, startPoint x: 910, startPoint y: 275, endPoint x: 571, endPoint y: 247, distance: 340.5
click at [571, 247] on span "Exklusive Vorteile sind mit der Mitgliedschaft kostenlos verbunden" at bounding box center [729, 257] width 373 height 63
click at [165, 19] on icon at bounding box center [166, 18] width 13 height 13
type input "33"
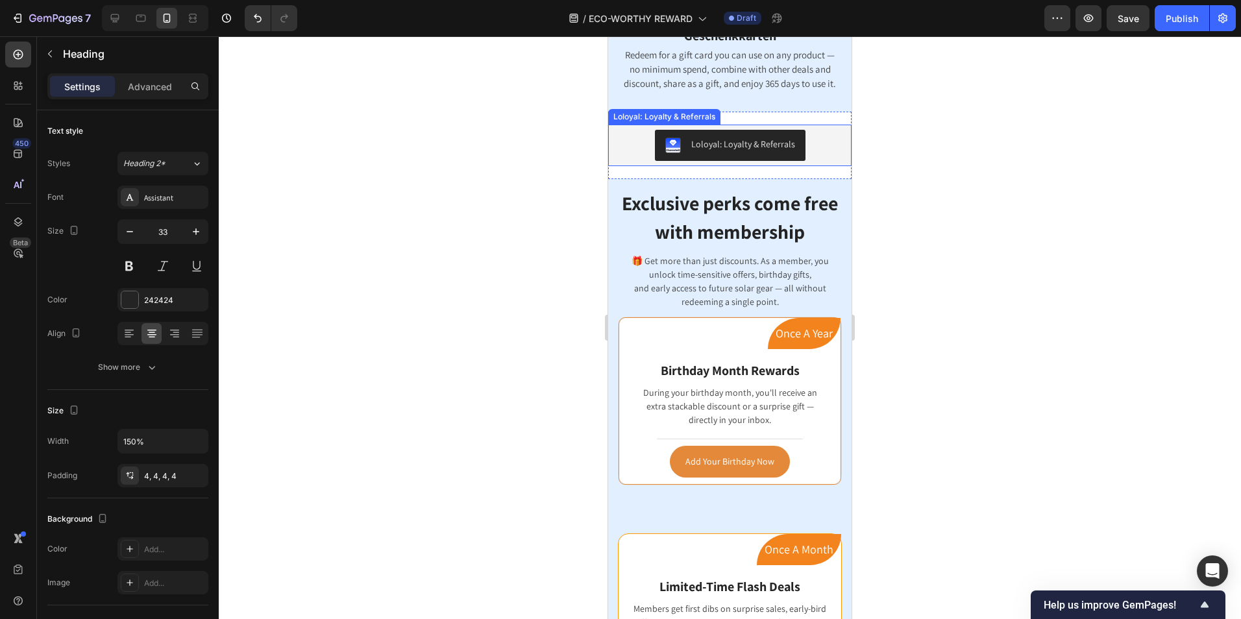
scroll to position [1482, 0]
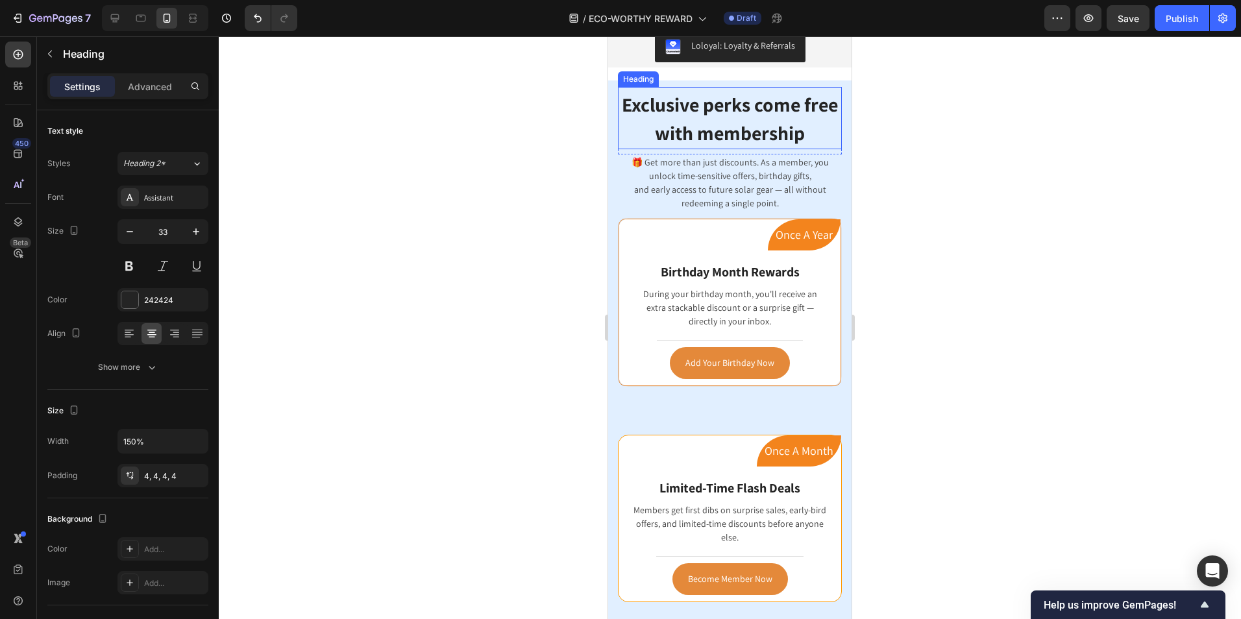
click at [768, 146] on span "Exclusive perks come free with membership" at bounding box center [730, 119] width 216 height 55
click at [825, 147] on p "Exclusive perks come free with membership" at bounding box center [729, 118] width 219 height 57
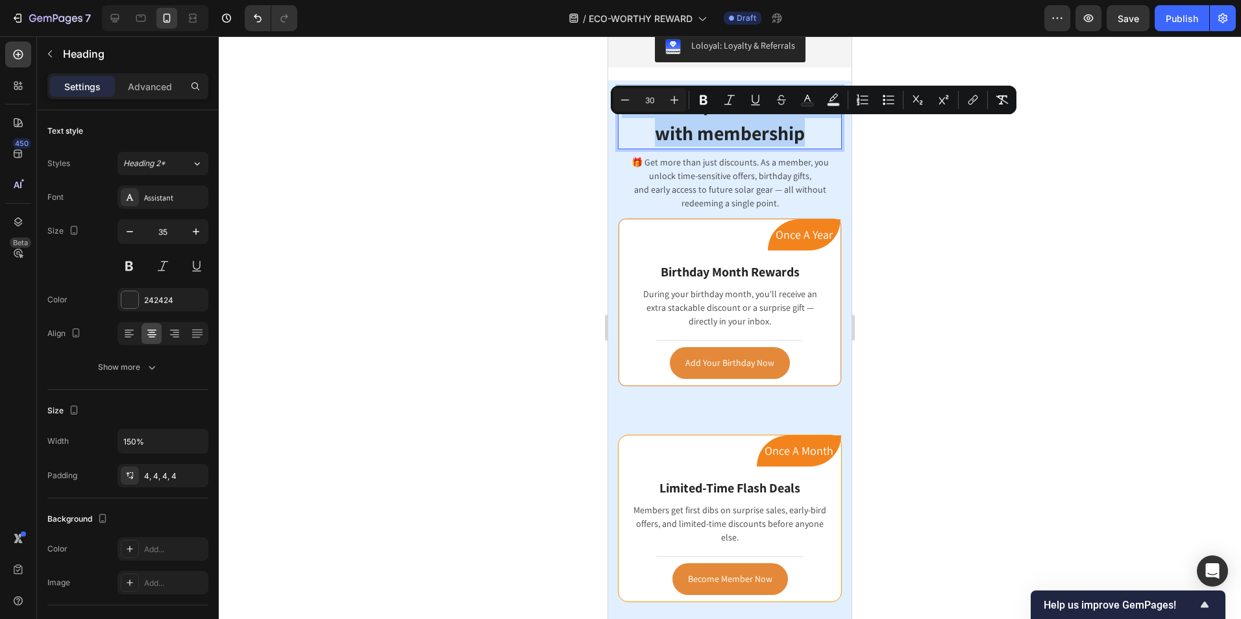
drag, startPoint x: 824, startPoint y: 167, endPoint x: 635, endPoint y: 139, distance: 190.2
click at [635, 139] on p "Exclusive perks come free with membership" at bounding box center [729, 118] width 219 height 57
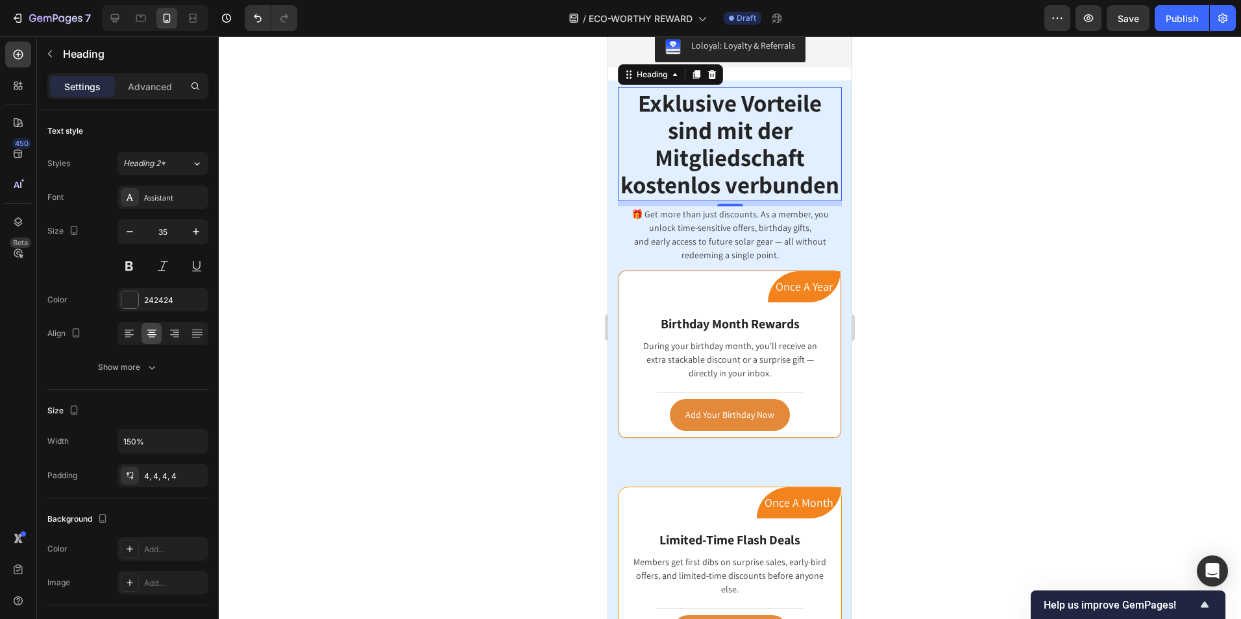
click at [1060, 244] on div at bounding box center [730, 327] width 1022 height 583
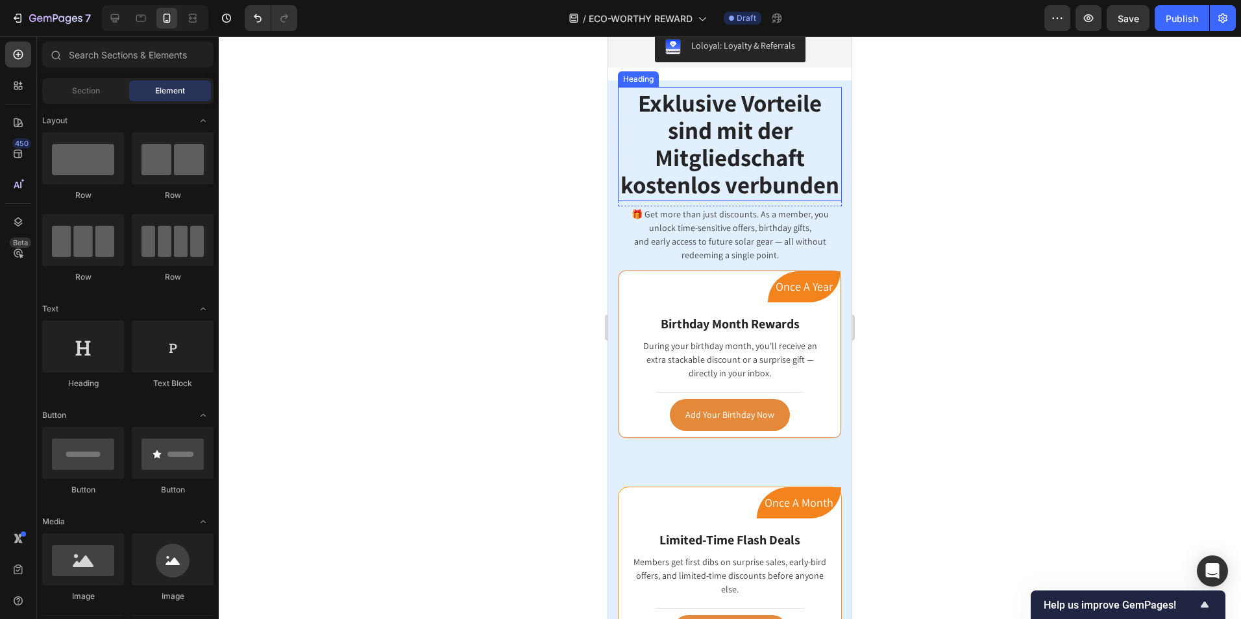
click at [795, 199] on p "⁠⁠⁠⁠⁠⁠⁠ Exklusive Vorteile sind mit der Mitgliedschaft kostenlos verbunden" at bounding box center [729, 144] width 219 height 109
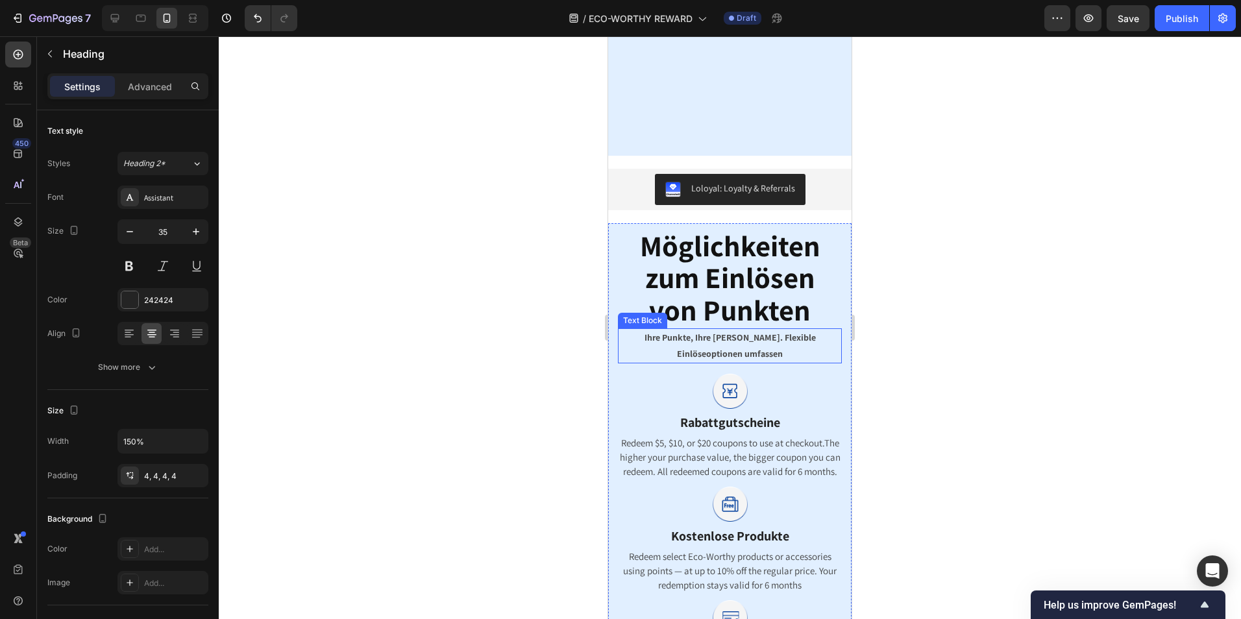
scroll to position [898, 0]
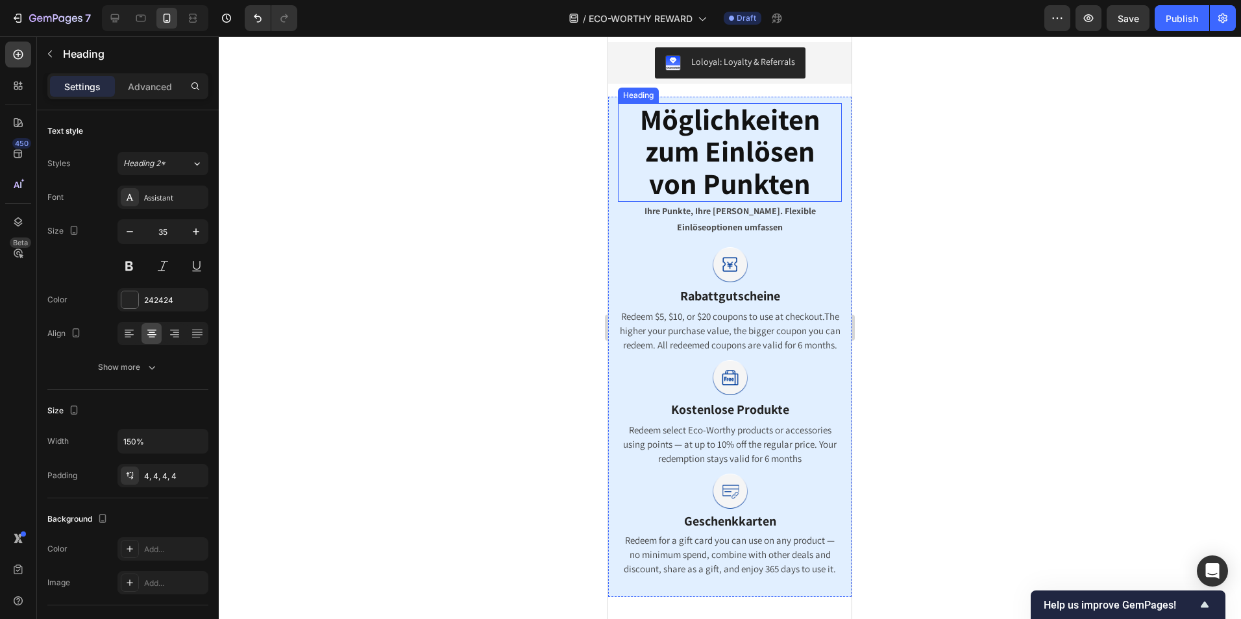
click at [731, 156] on span "Möglichkeiten zum Einlösen von Punkten" at bounding box center [730, 151] width 180 height 103
click at [814, 177] on h2 "Möglichkeiten zum Einlösen von Punkten" at bounding box center [730, 152] width 224 height 99
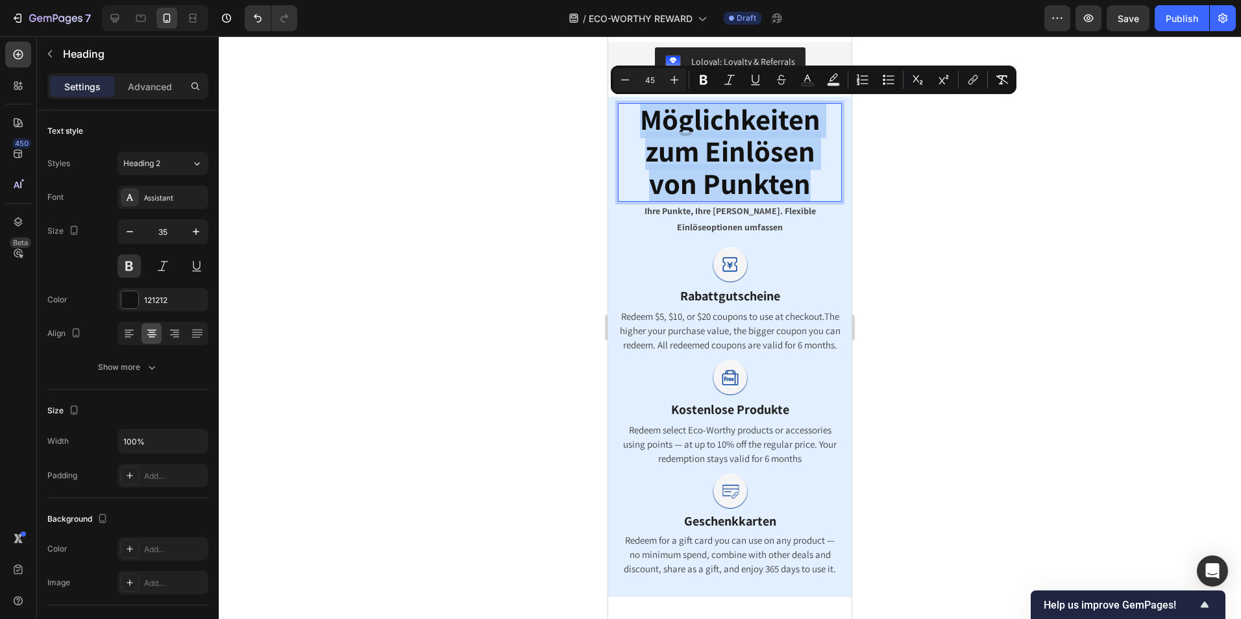
drag, startPoint x: 813, startPoint y: 189, endPoint x: 635, endPoint y: 119, distance: 191.1
click at [635, 119] on p "Möglichkeiten zum Einlösen von Punkten" at bounding box center [729, 152] width 221 height 97
click at [969, 275] on div at bounding box center [730, 327] width 1022 height 583
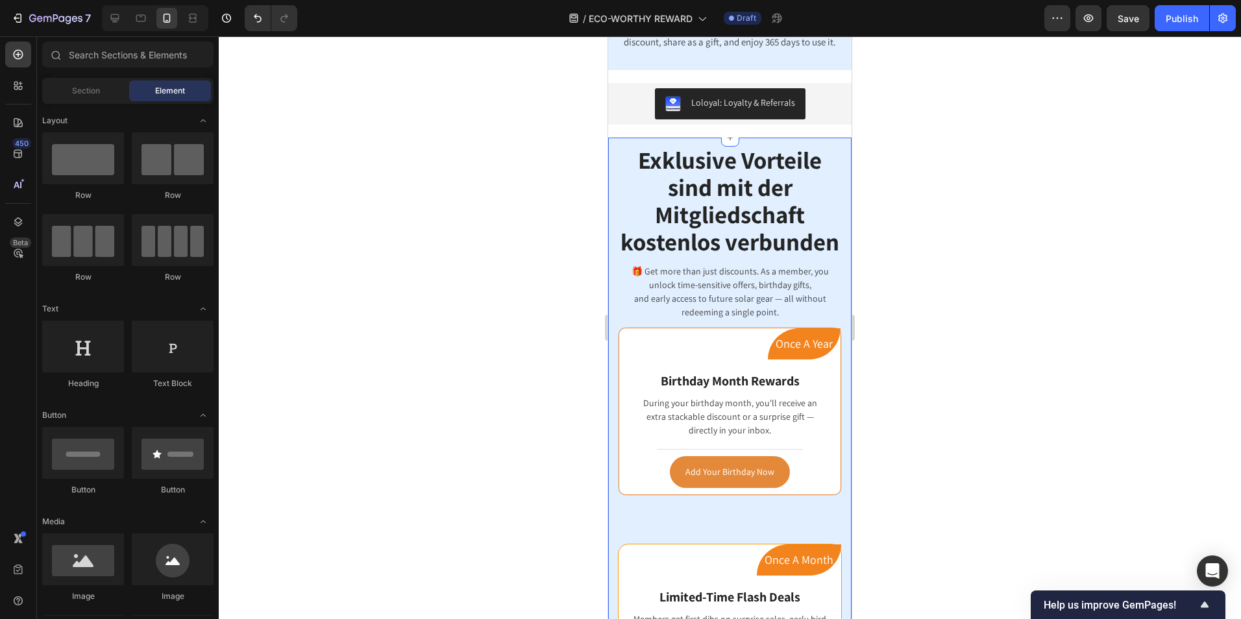
scroll to position [1482, 0]
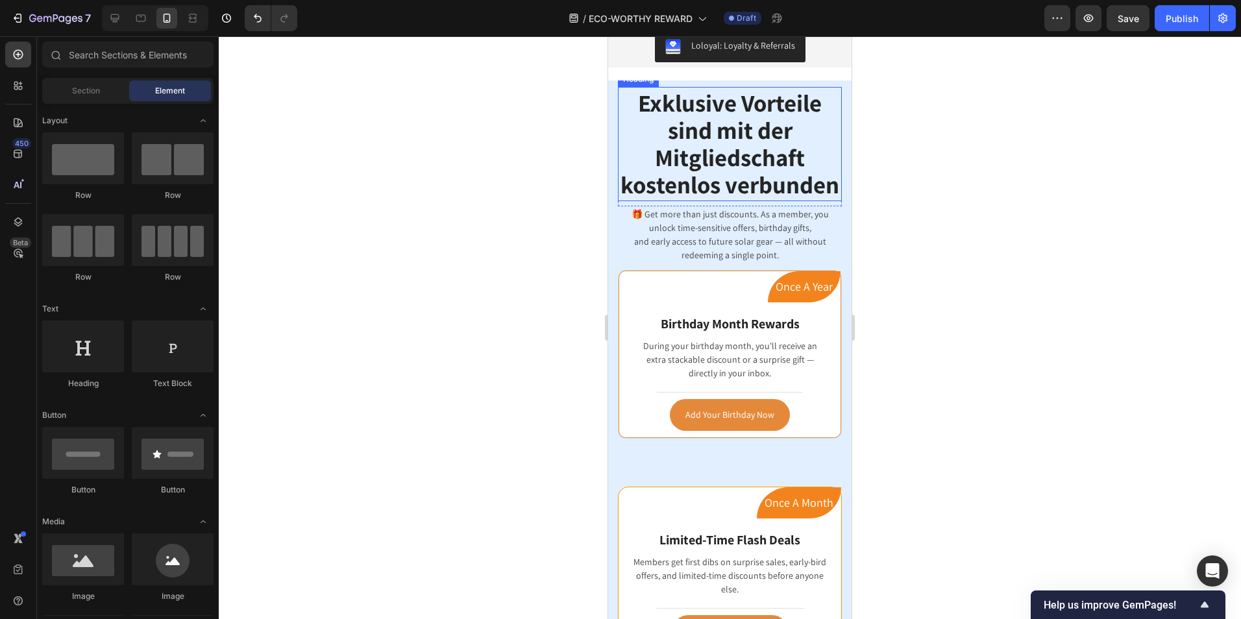
click at [737, 190] on span "Exklusive Vorteile sind mit der Mitgliedschaft kostenlos verbunden" at bounding box center [729, 144] width 219 height 114
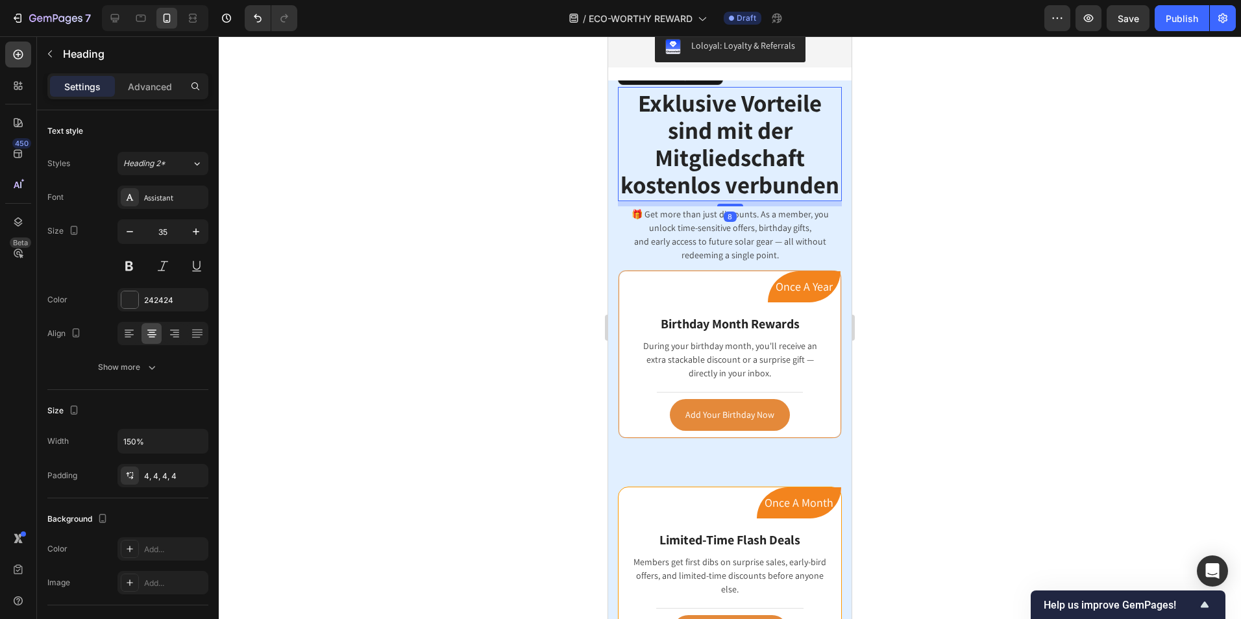
click at [811, 201] on h2 "Exklusive Vorteile sind mit der Mitgliedschaft kostenlos verbunden" at bounding box center [730, 144] width 224 height 114
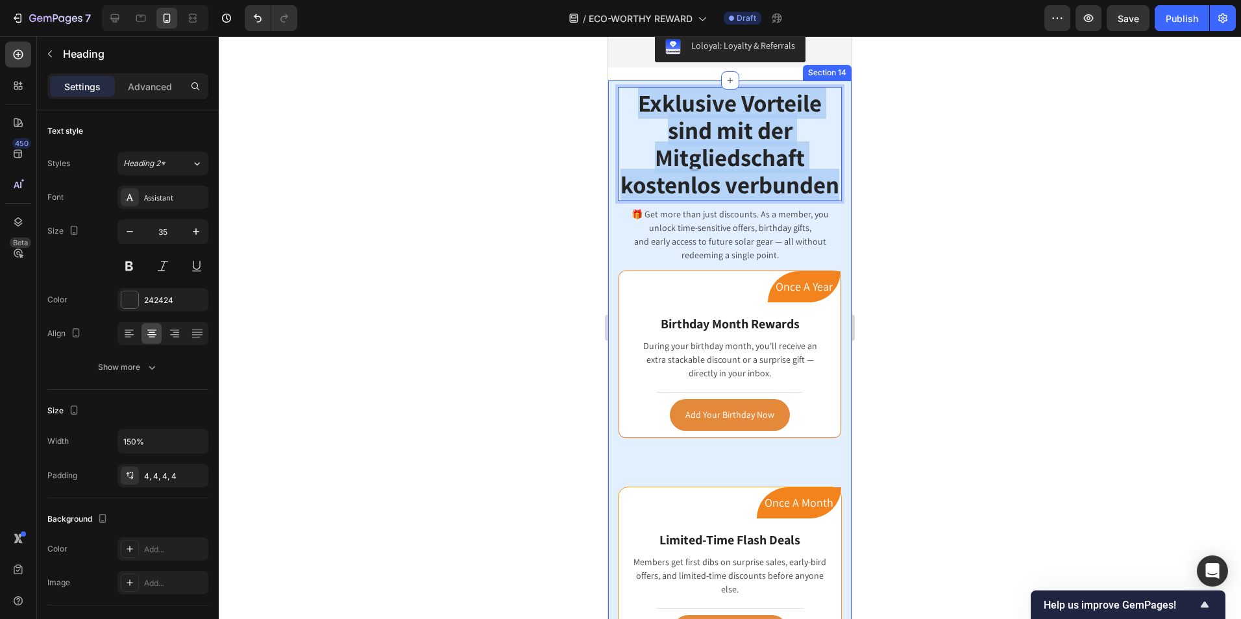
drag, startPoint x: 796, startPoint y: 241, endPoint x: 610, endPoint y: 128, distance: 216.9
click at [610, 128] on div "Exklusive Vorteile sind mit der Mitgliedschaft kostenlos verbunden Heading 8 Ro…" at bounding box center [729, 485] width 243 height 810
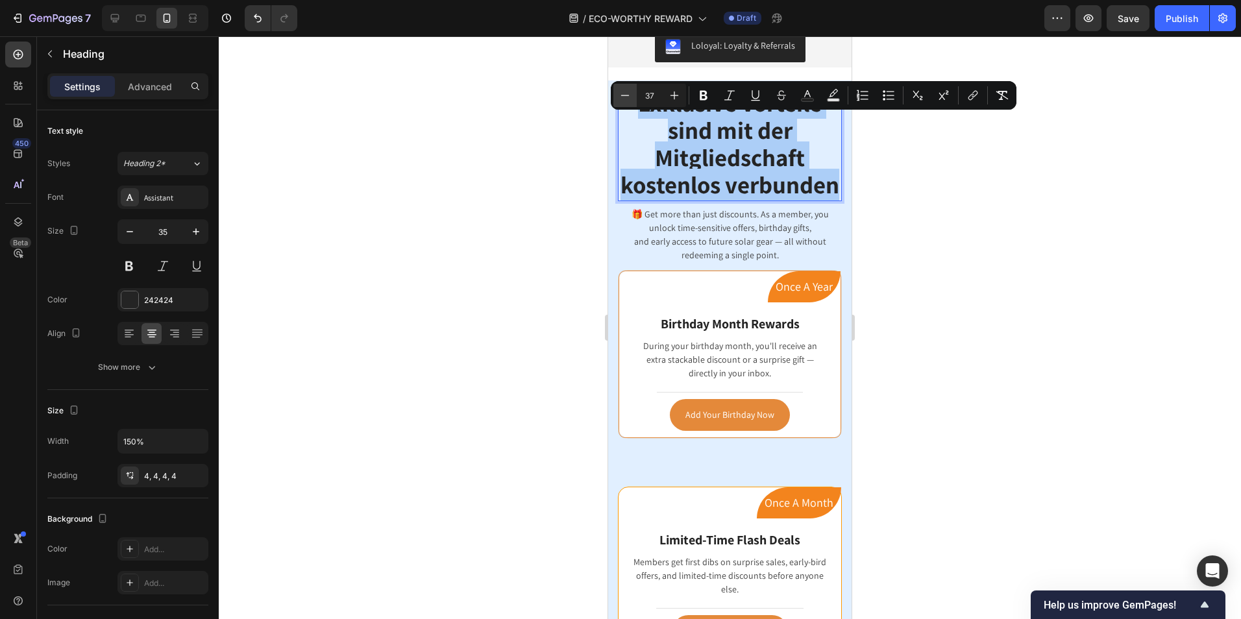
click at [624, 101] on icon "Editor contextual toolbar" at bounding box center [624, 95] width 13 height 13
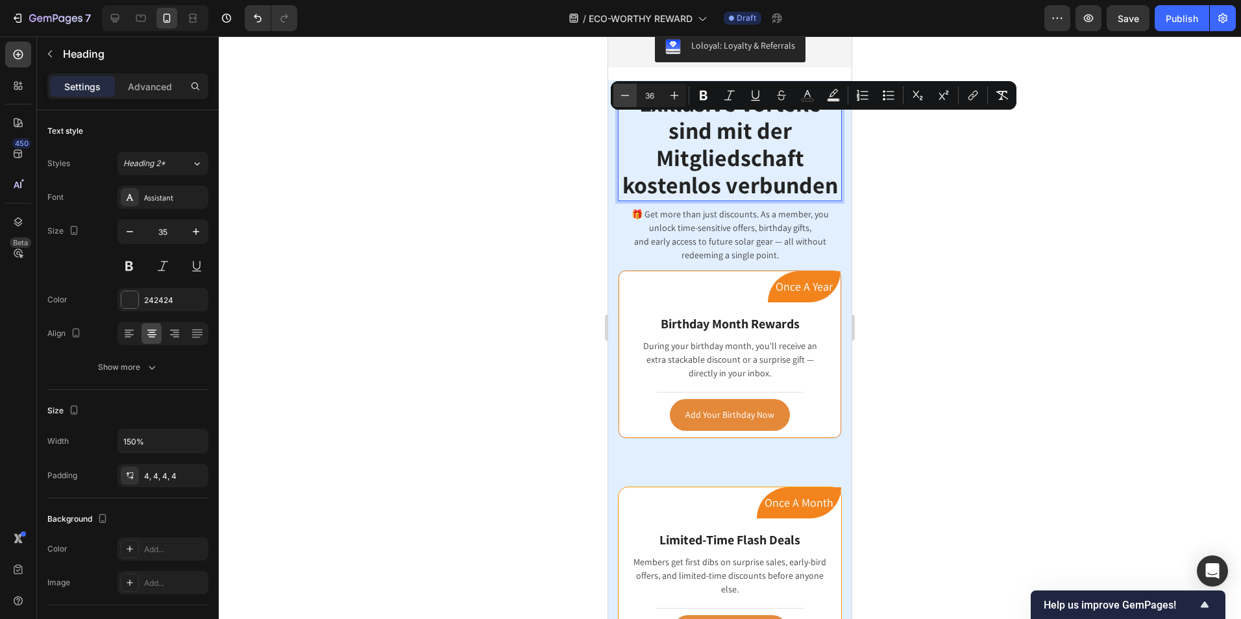
click at [624, 101] on icon "Editor contextual toolbar" at bounding box center [624, 95] width 13 height 13
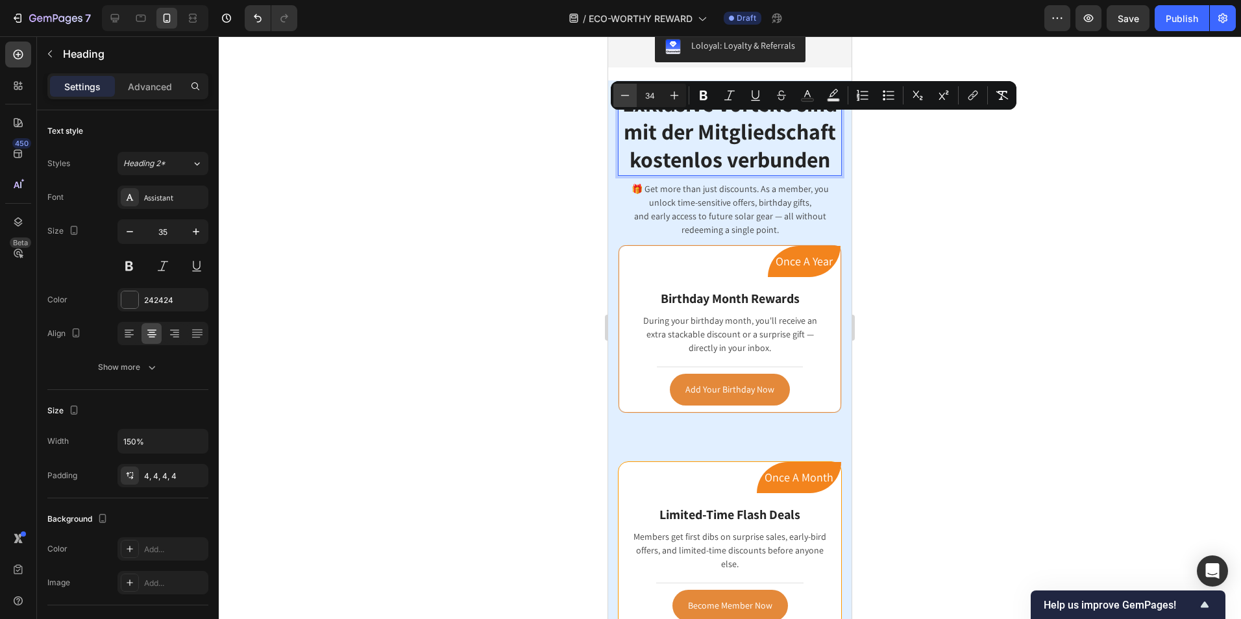
click at [624, 101] on icon "Editor contextual toolbar" at bounding box center [624, 95] width 13 height 13
type input "31"
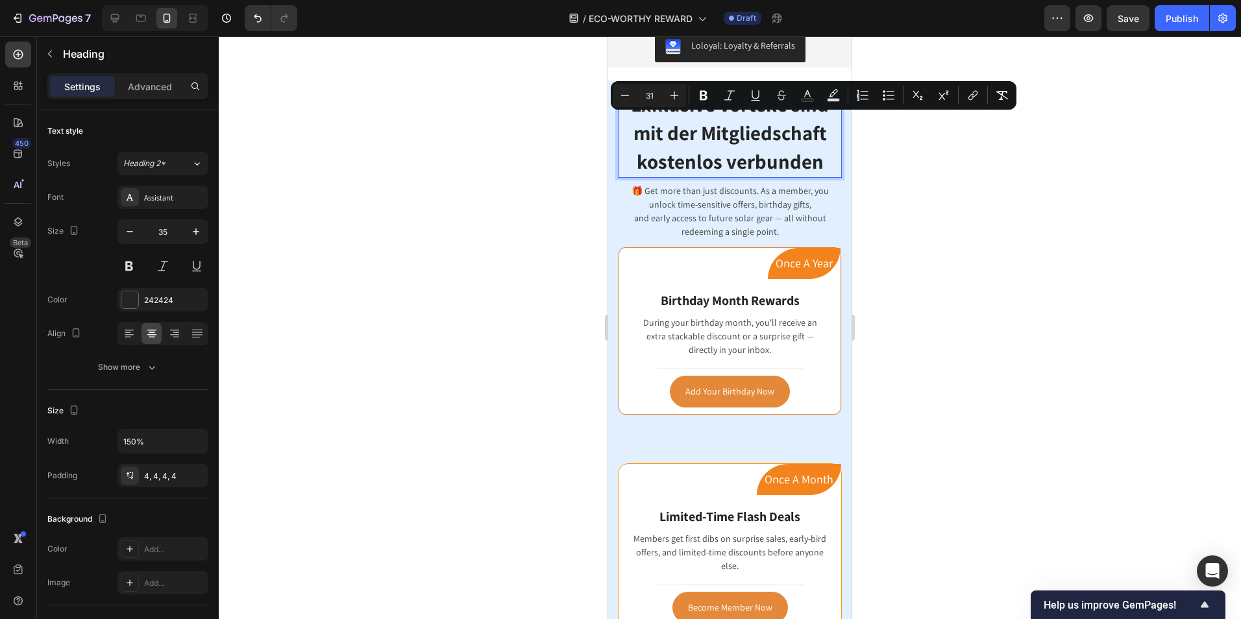
click at [1022, 251] on div at bounding box center [730, 327] width 1022 height 583
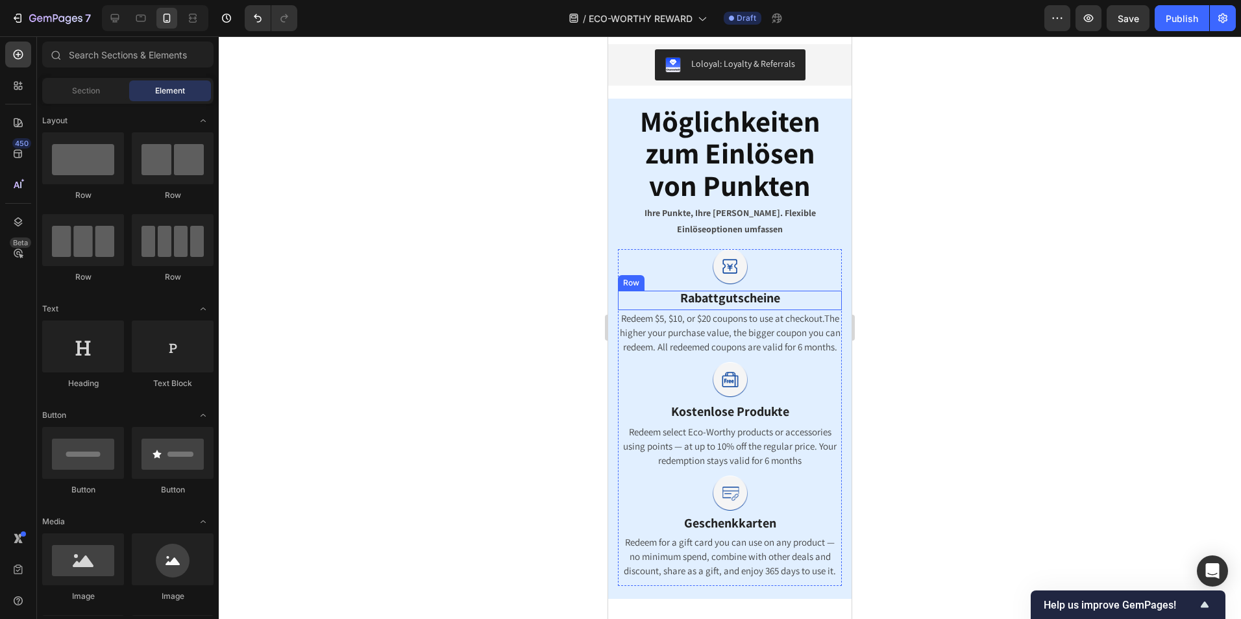
scroll to position [833, 0]
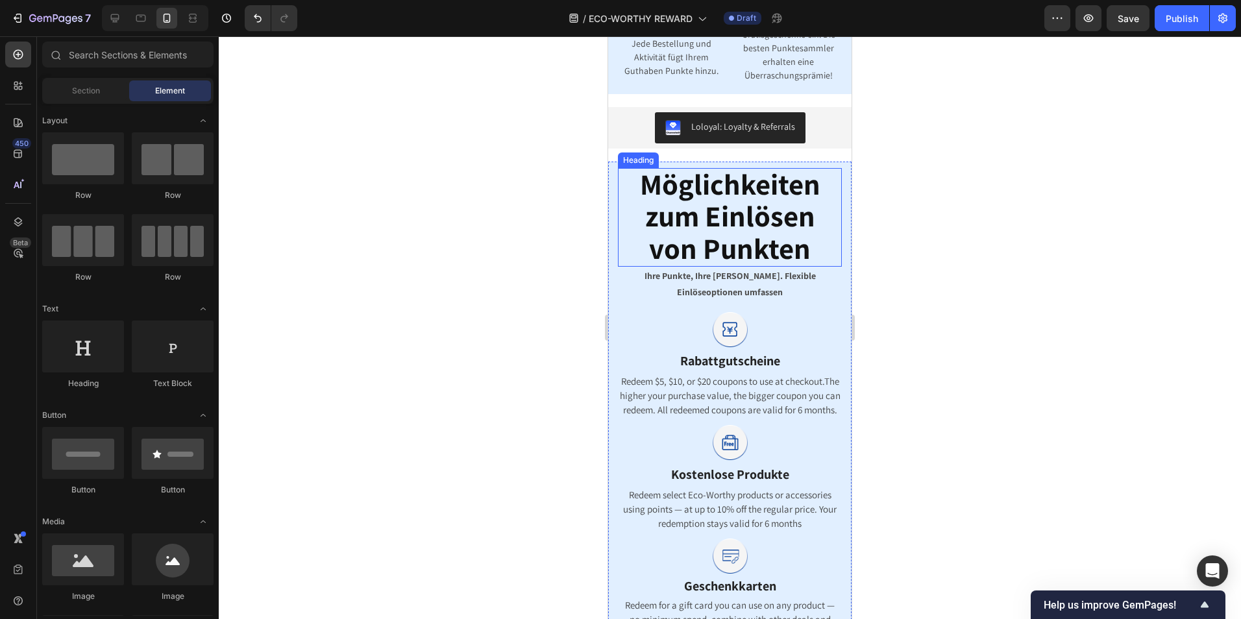
click at [746, 235] on span "Möglichkeiten zum Einlösen von Punkten" at bounding box center [730, 216] width 180 height 103
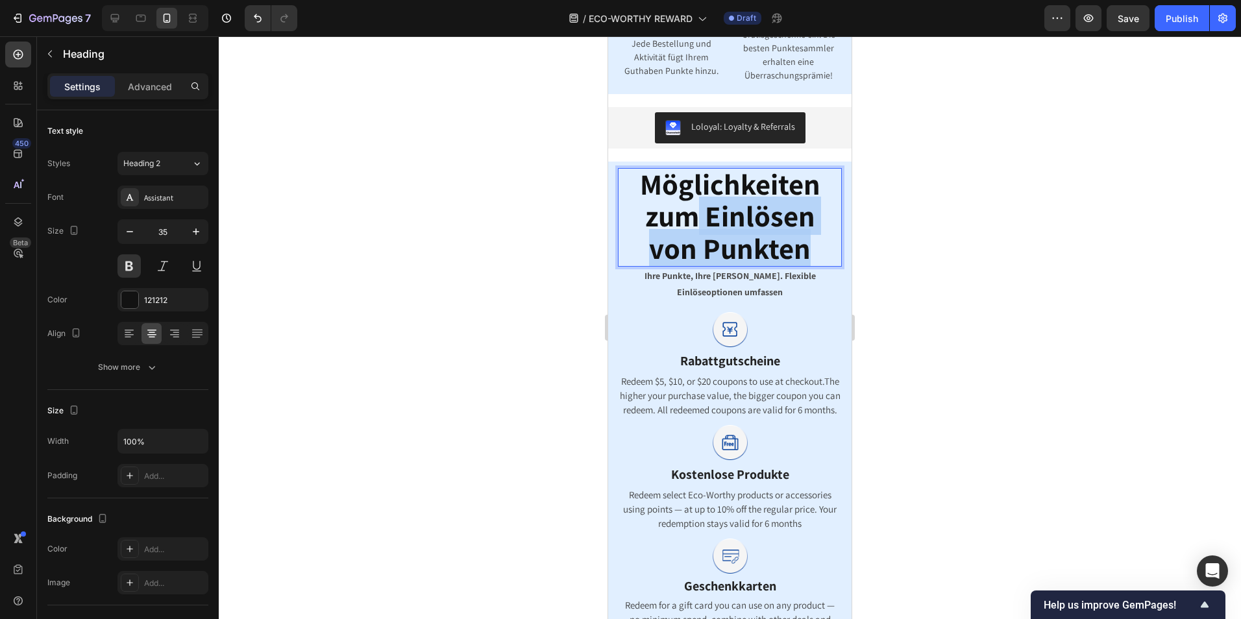
scroll to position [851, 0]
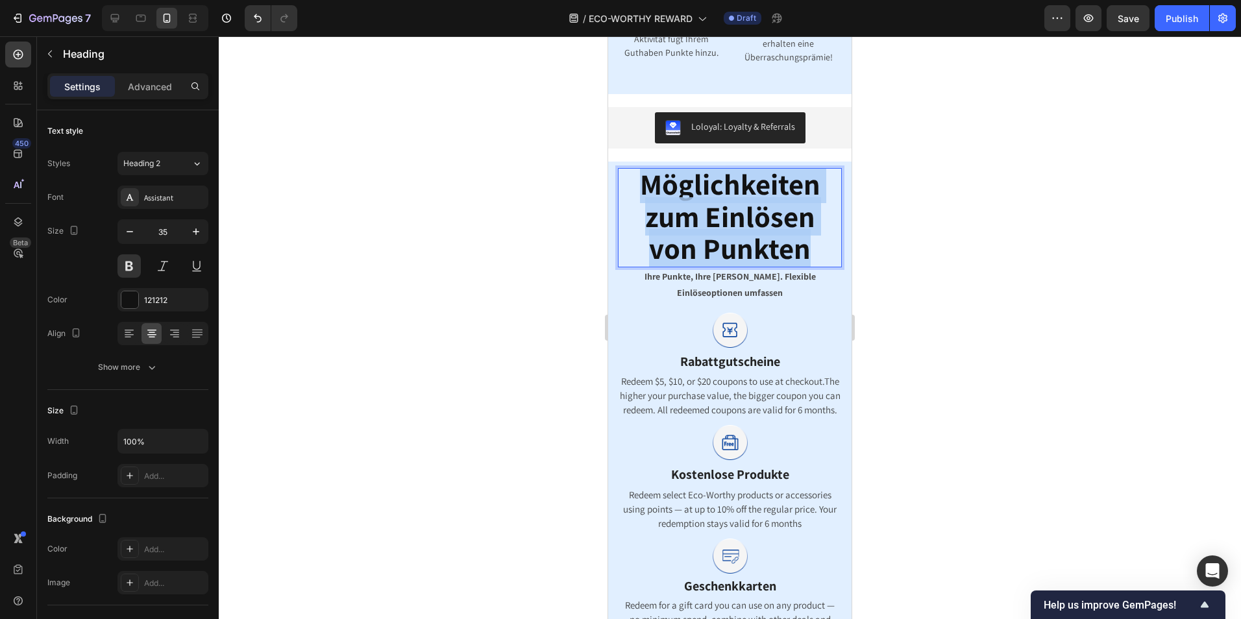
drag, startPoint x: 713, startPoint y: 223, endPoint x: 631, endPoint y: 184, distance: 90.6
click at [631, 184] on p "Möglichkeiten zum Einlösen von Punkten" at bounding box center [729, 217] width 221 height 97
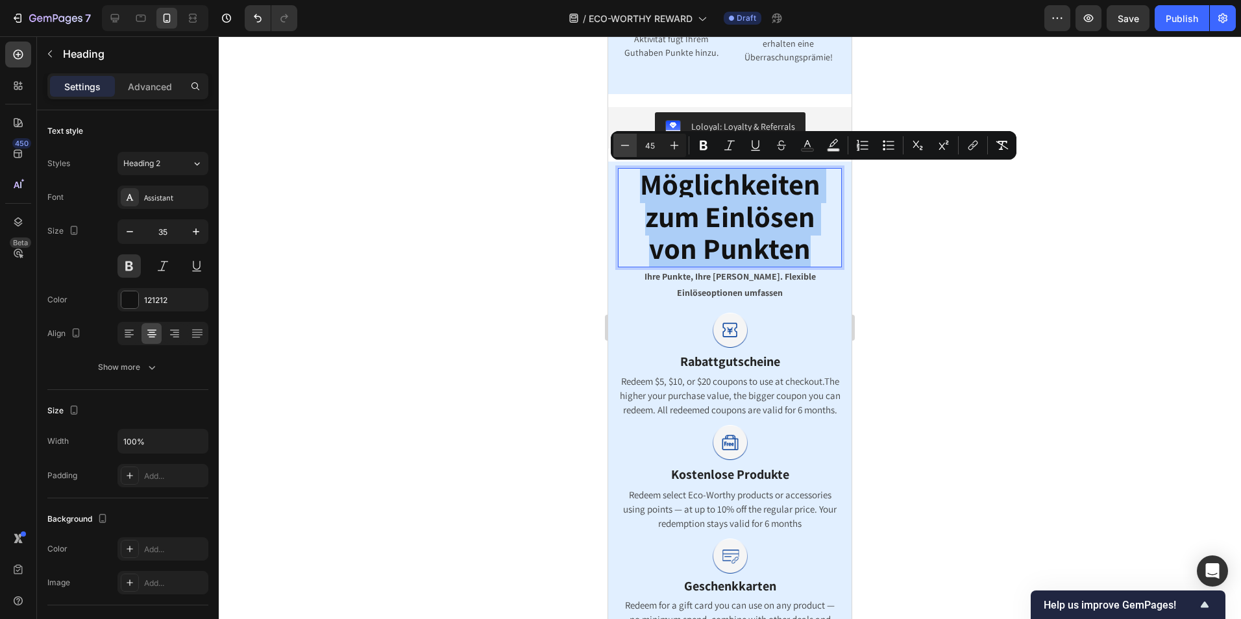
click at [616, 149] on button "Minus" at bounding box center [624, 145] width 23 height 23
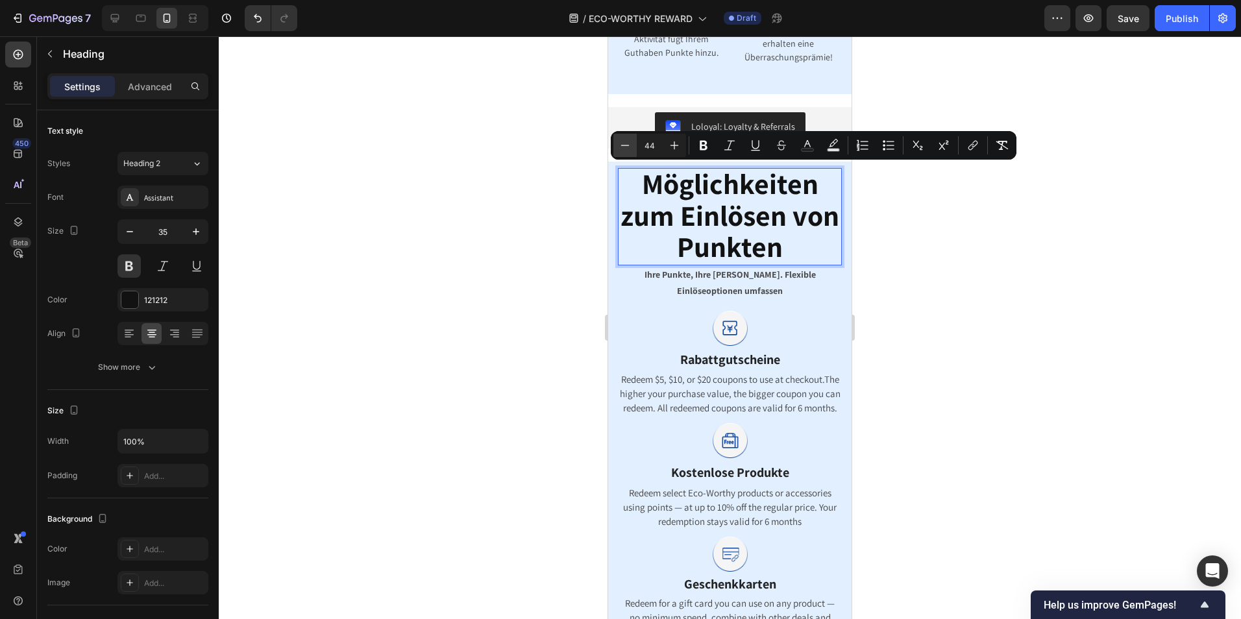
click at [616, 149] on button "Minus" at bounding box center [624, 145] width 23 height 23
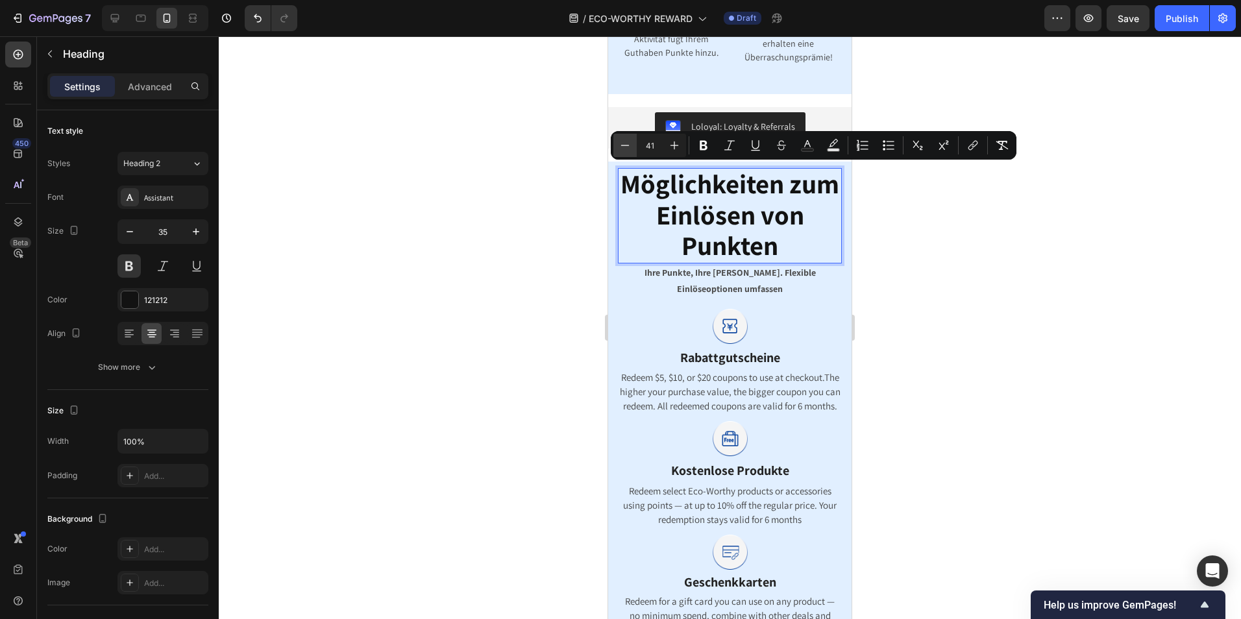
click at [616, 149] on button "Minus" at bounding box center [624, 145] width 23 height 23
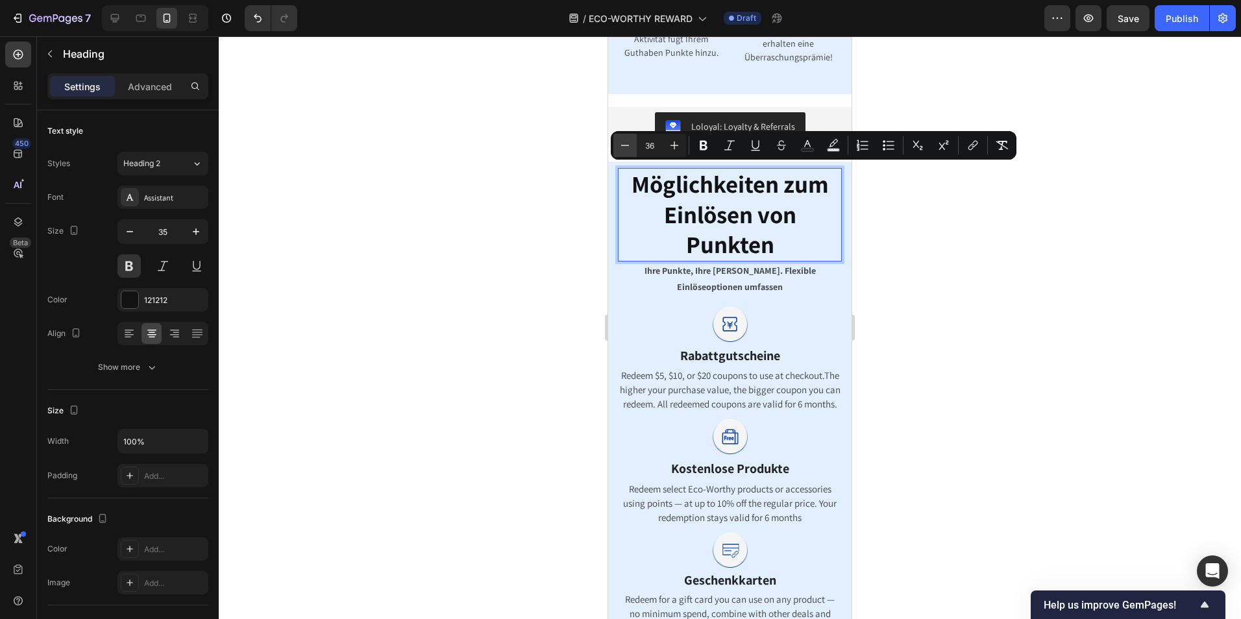
click at [616, 149] on button "Minus" at bounding box center [624, 145] width 23 height 23
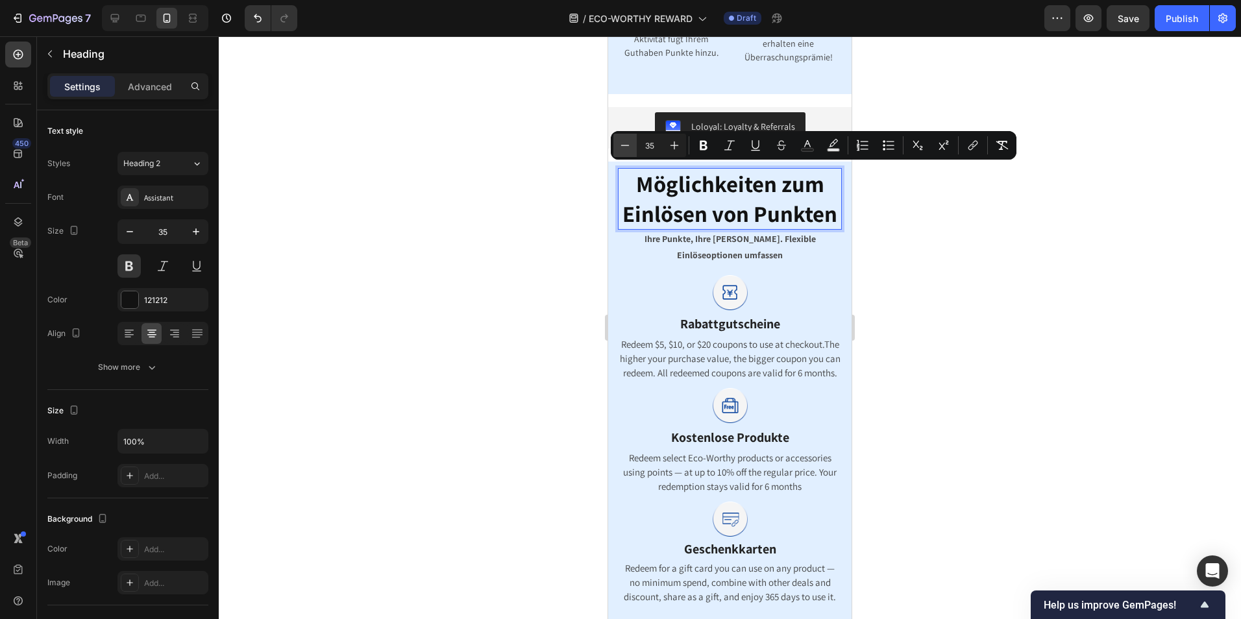
click at [616, 149] on button "Minus" at bounding box center [624, 145] width 23 height 23
type input "31"
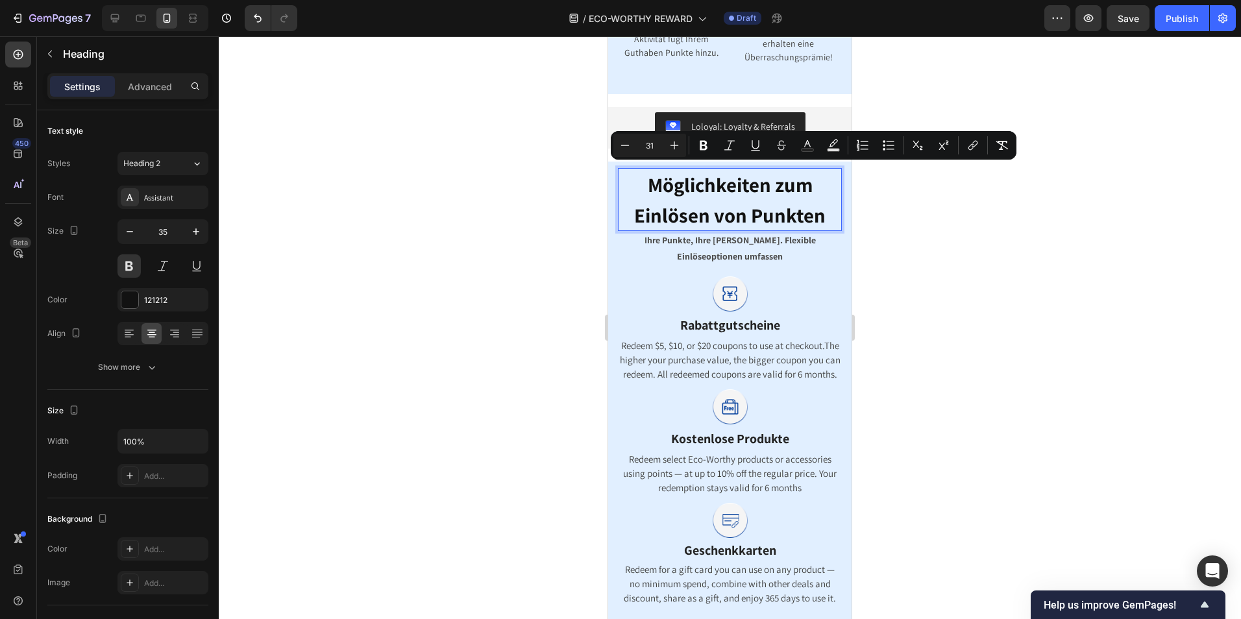
click at [981, 250] on div at bounding box center [730, 327] width 1022 height 583
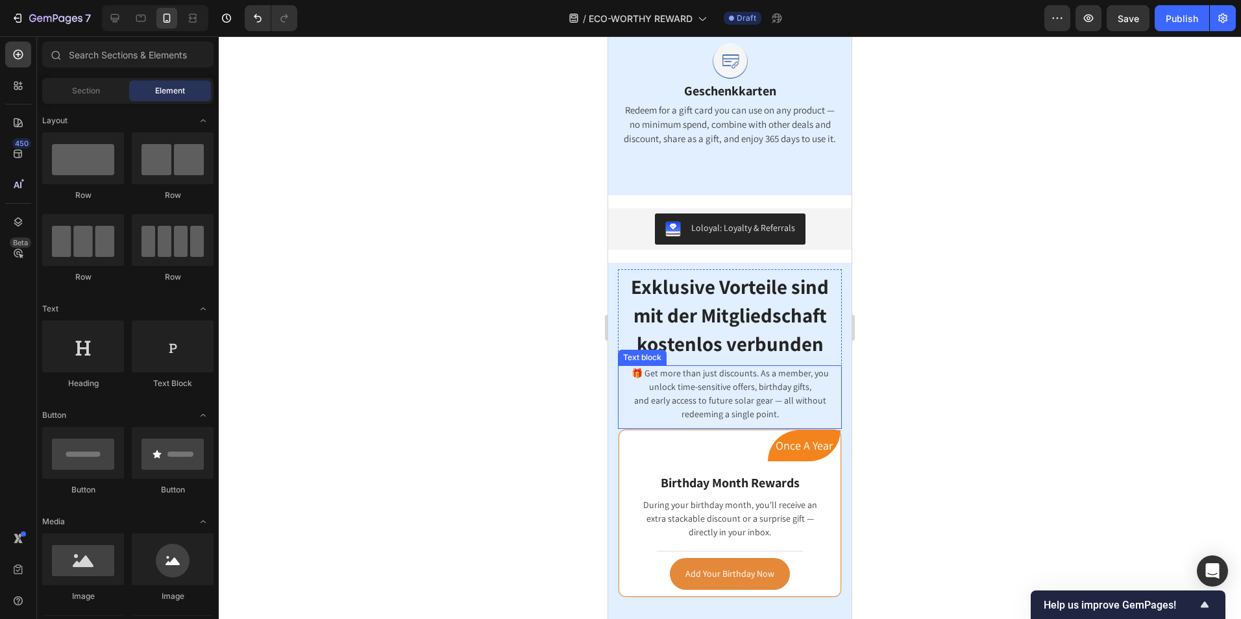
scroll to position [1306, 0]
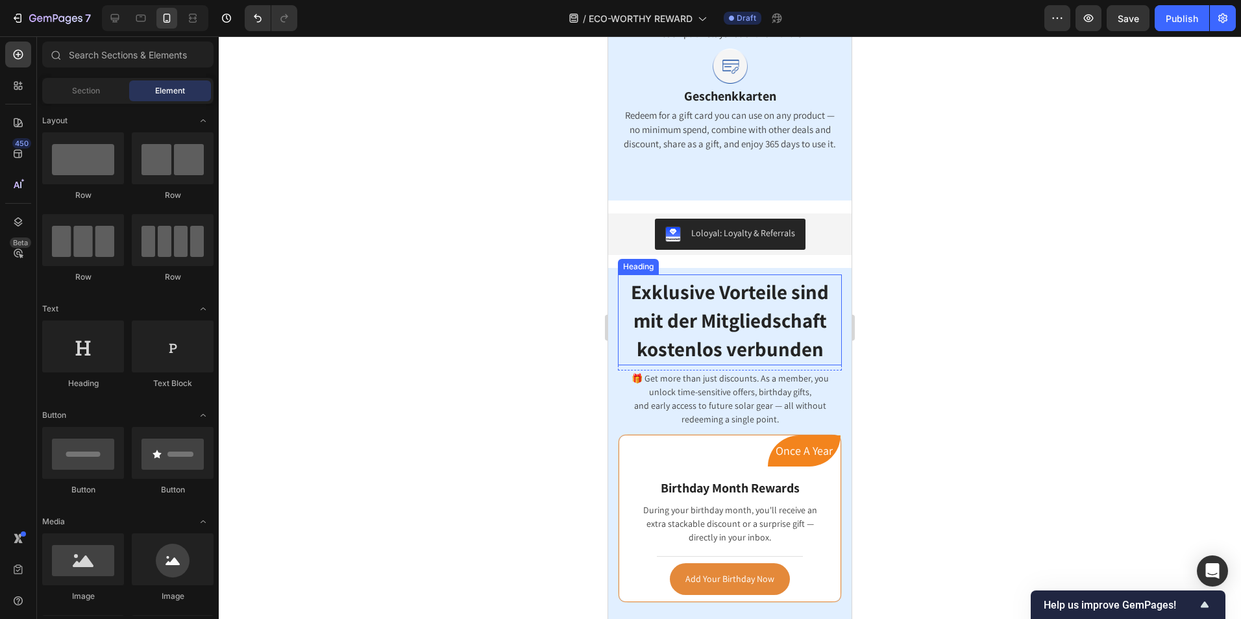
click at [772, 321] on span "Exklusive Vorteile sind mit der Mitgliedschaft kostenlos verbunden" at bounding box center [730, 320] width 198 height 84
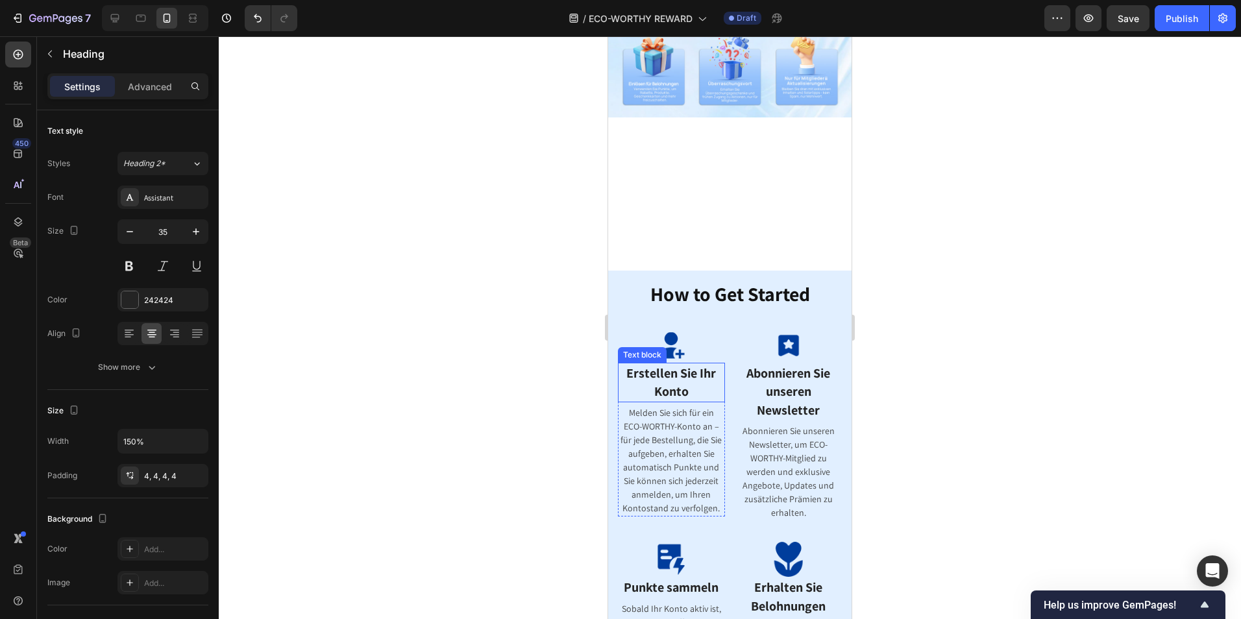
scroll to position [202, 0]
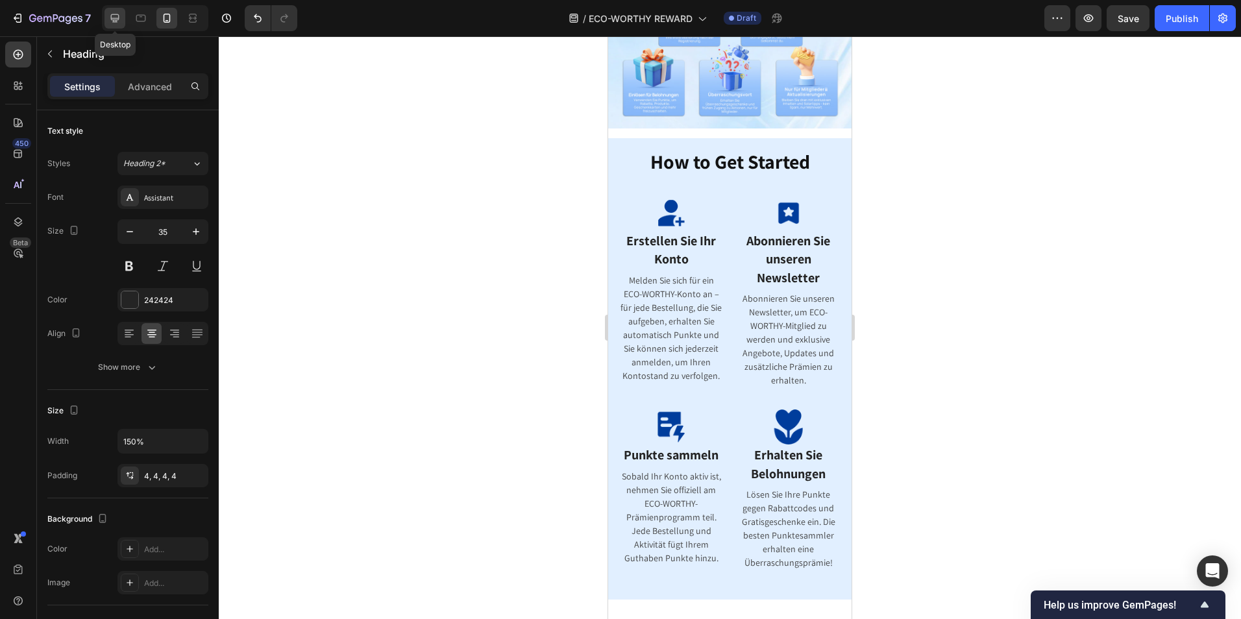
drag, startPoint x: 107, startPoint y: 17, endPoint x: 393, endPoint y: 147, distance: 314.2
click at [107, 17] on div at bounding box center [114, 18] width 21 height 21
type input "39"
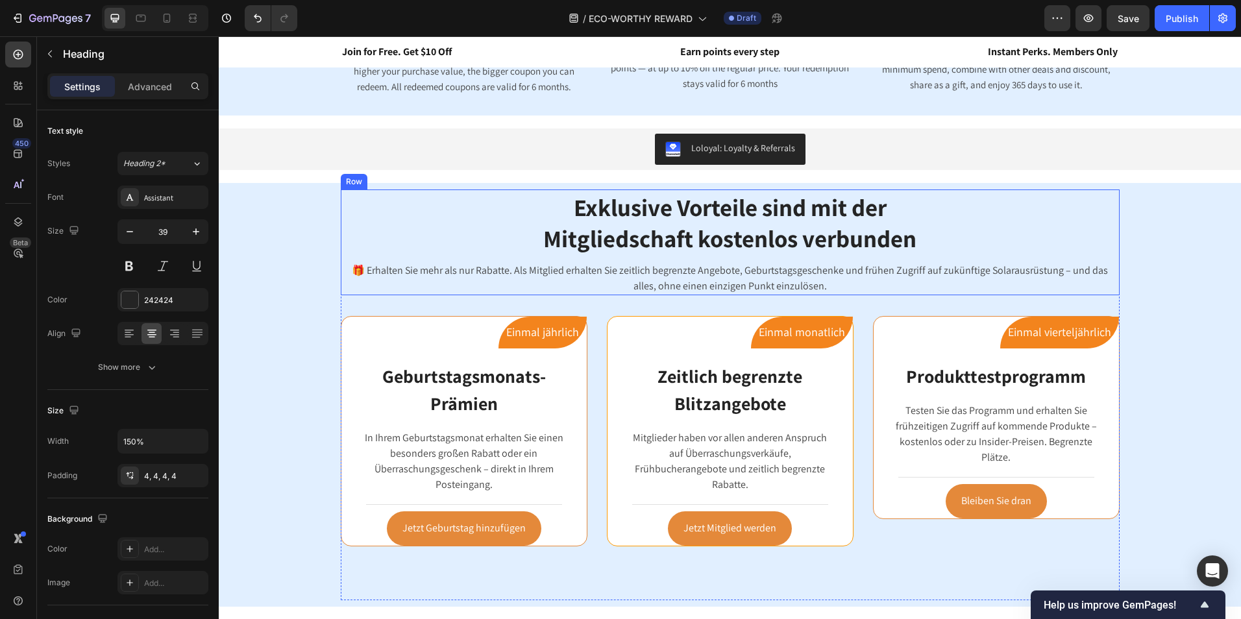
scroll to position [1041, 0]
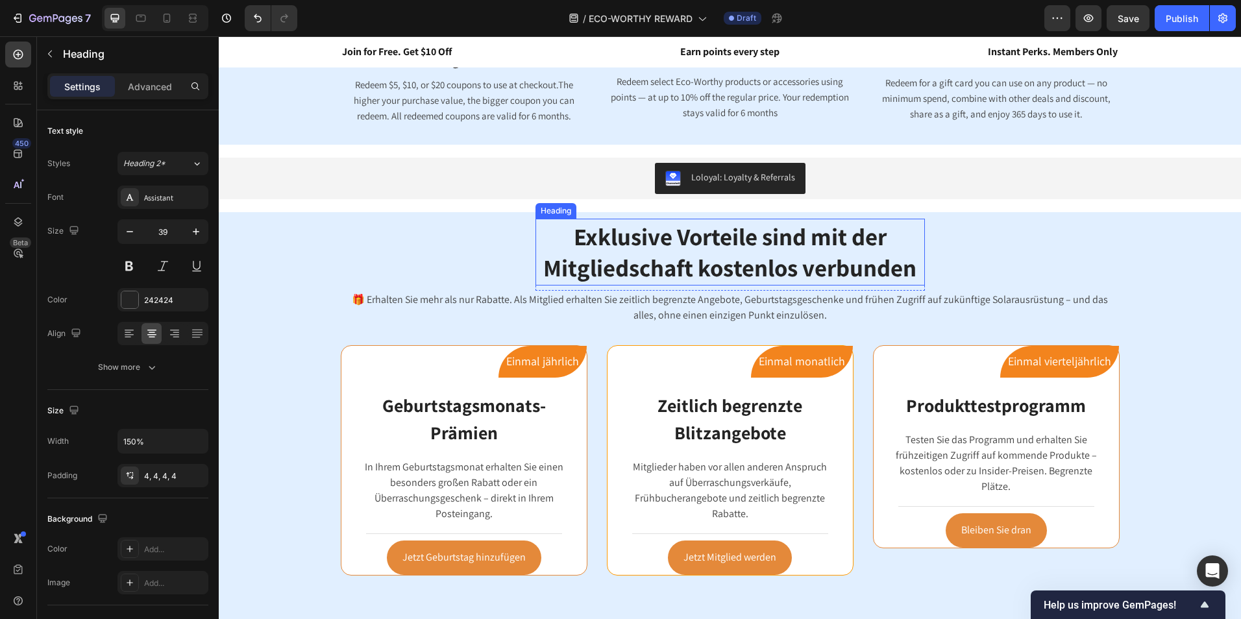
click at [846, 238] on span "Exklusive Vorteile sind mit der Mitgliedschaft kostenlos verbunden" at bounding box center [729, 252] width 373 height 63
drag, startPoint x: 907, startPoint y: 271, endPoint x: 727, endPoint y: 255, distance: 181.1
click at [727, 255] on span "Exklusive Vorteile sind mit der Mitgliedschaft kostenlos verbunden" at bounding box center [729, 252] width 373 height 63
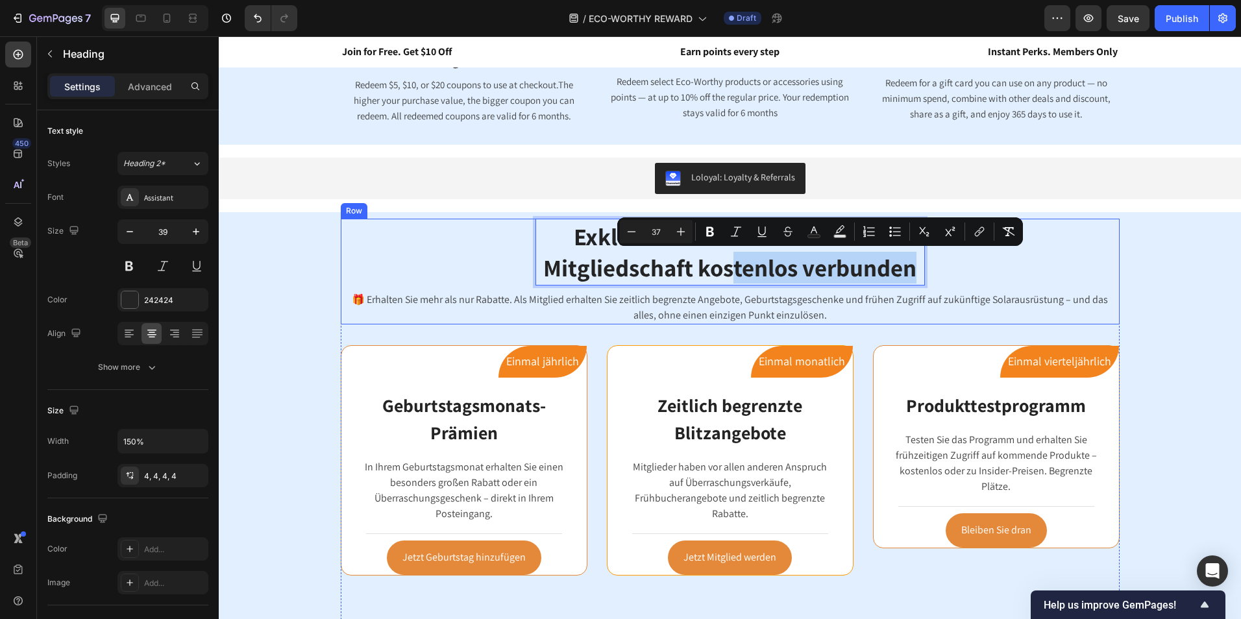
click at [1064, 267] on div "Exklusive Vorteile sind mit der Mitgliedschaft kostenlos verbunden Heading 8 Ro…" at bounding box center [730, 272] width 779 height 106
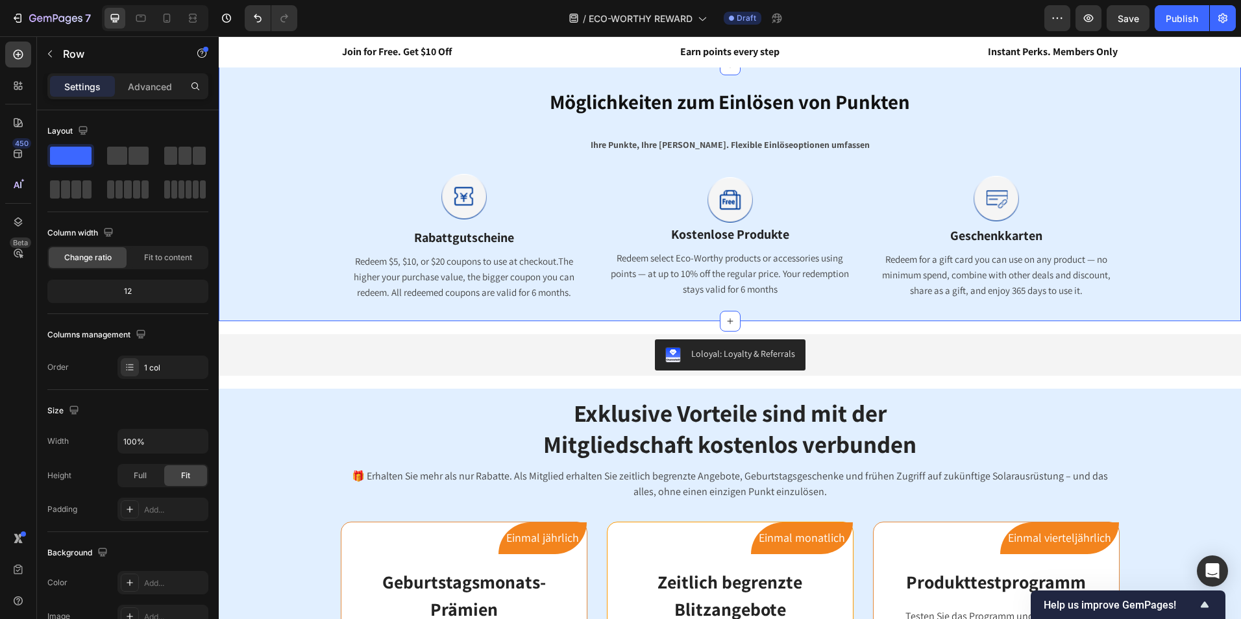
scroll to position [976, 0]
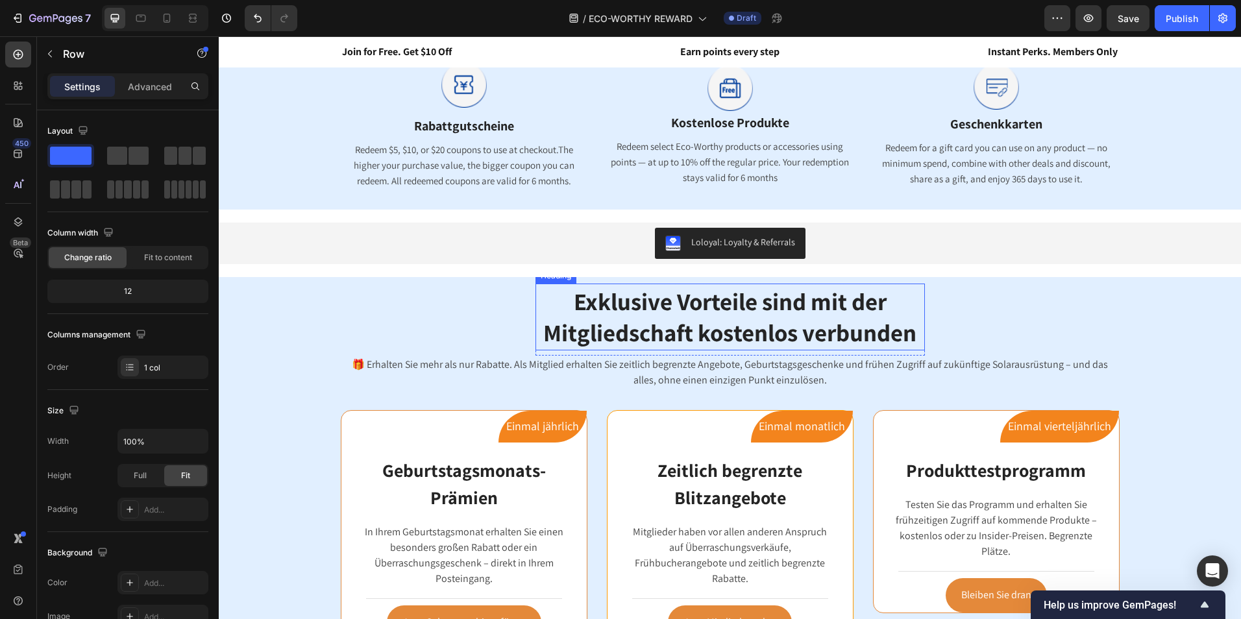
click at [807, 334] on span "Exklusive Vorteile sind mit der Mitgliedschaft kostenlos verbunden" at bounding box center [729, 317] width 373 height 63
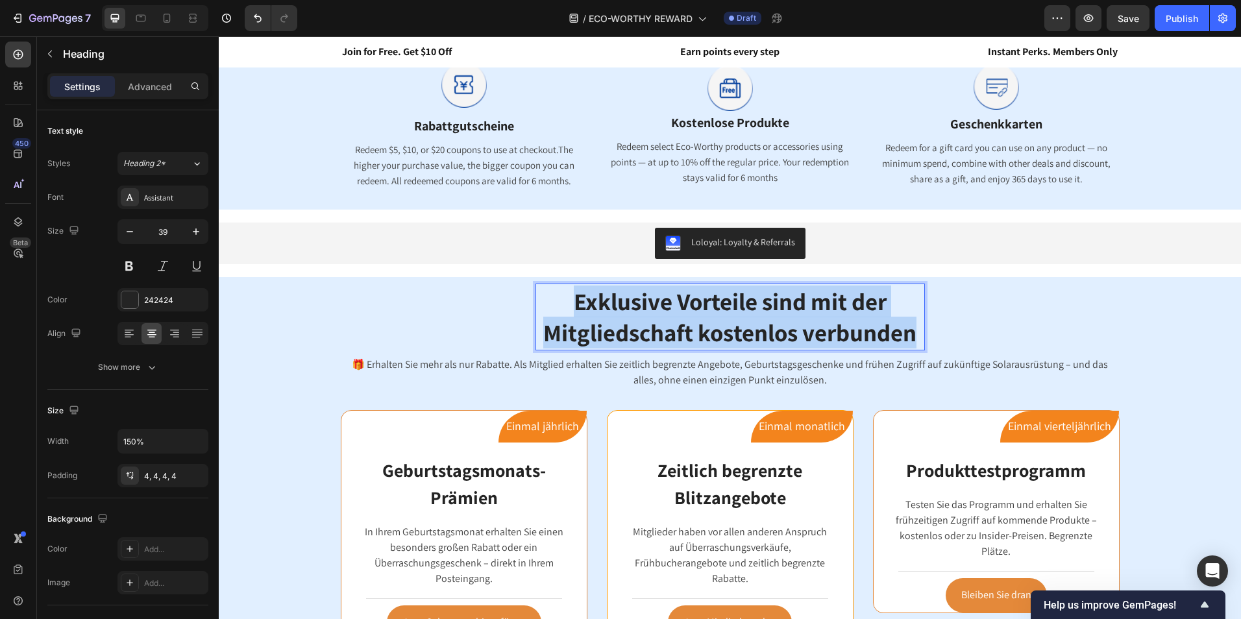
drag, startPoint x: 915, startPoint y: 334, endPoint x: 560, endPoint y: 294, distance: 357.2
click at [560, 294] on p "Exklusive Vorteile sind mit der Mitgliedschaft kostenlos verbunden" at bounding box center [730, 317] width 384 height 62
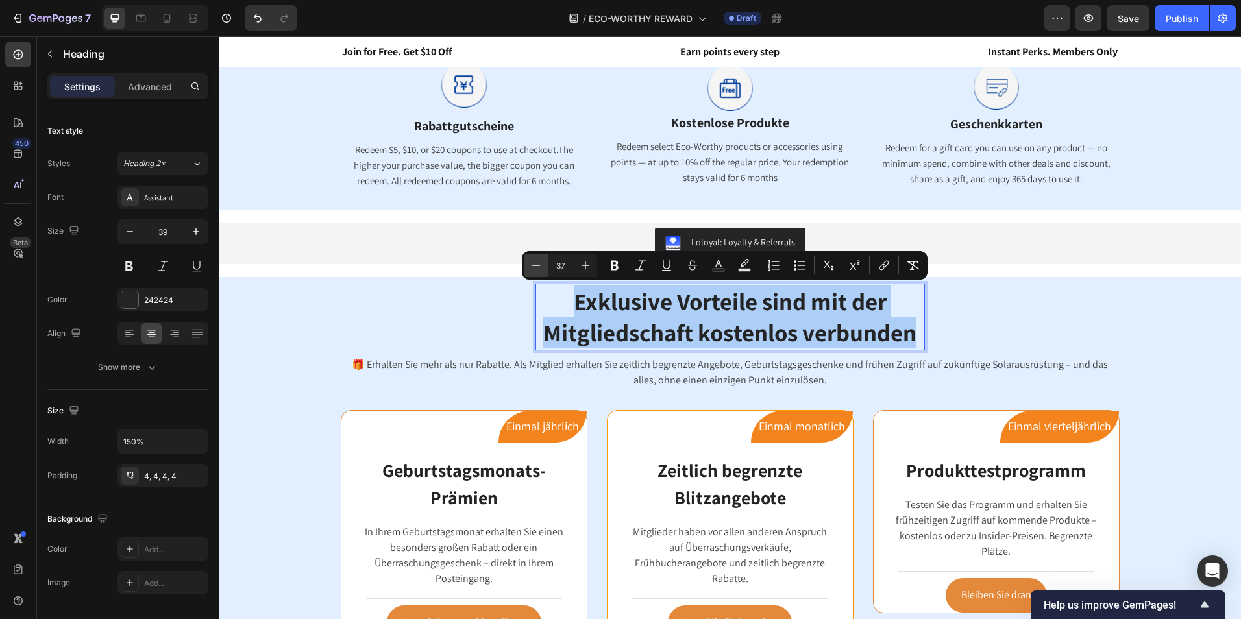
click at [532, 270] on icon "Editor contextual toolbar" at bounding box center [536, 265] width 13 height 13
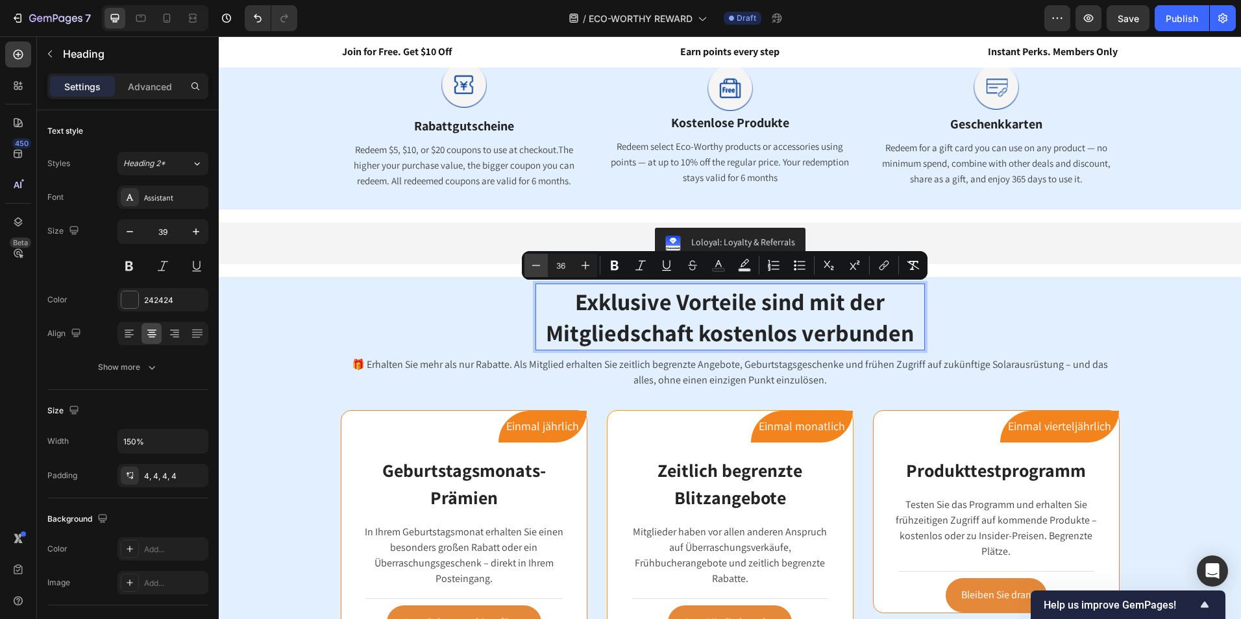
click at [532, 270] on icon "Editor contextual toolbar" at bounding box center [536, 265] width 13 height 13
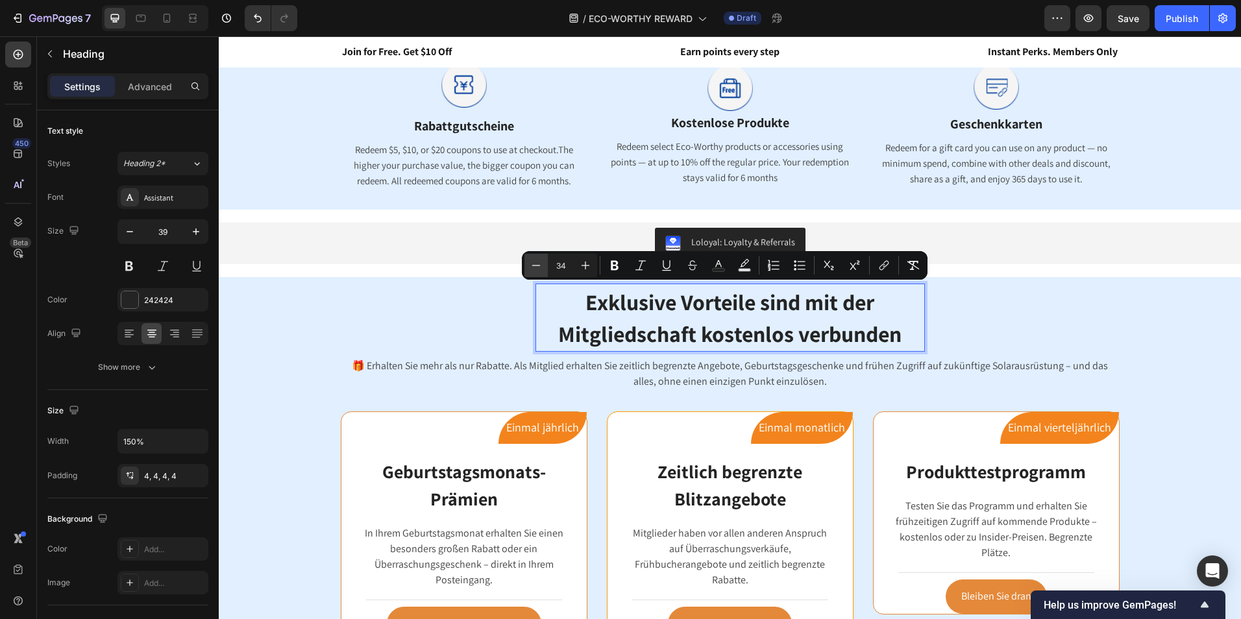
click at [532, 270] on icon "Editor contextual toolbar" at bounding box center [536, 265] width 13 height 13
type input "31"
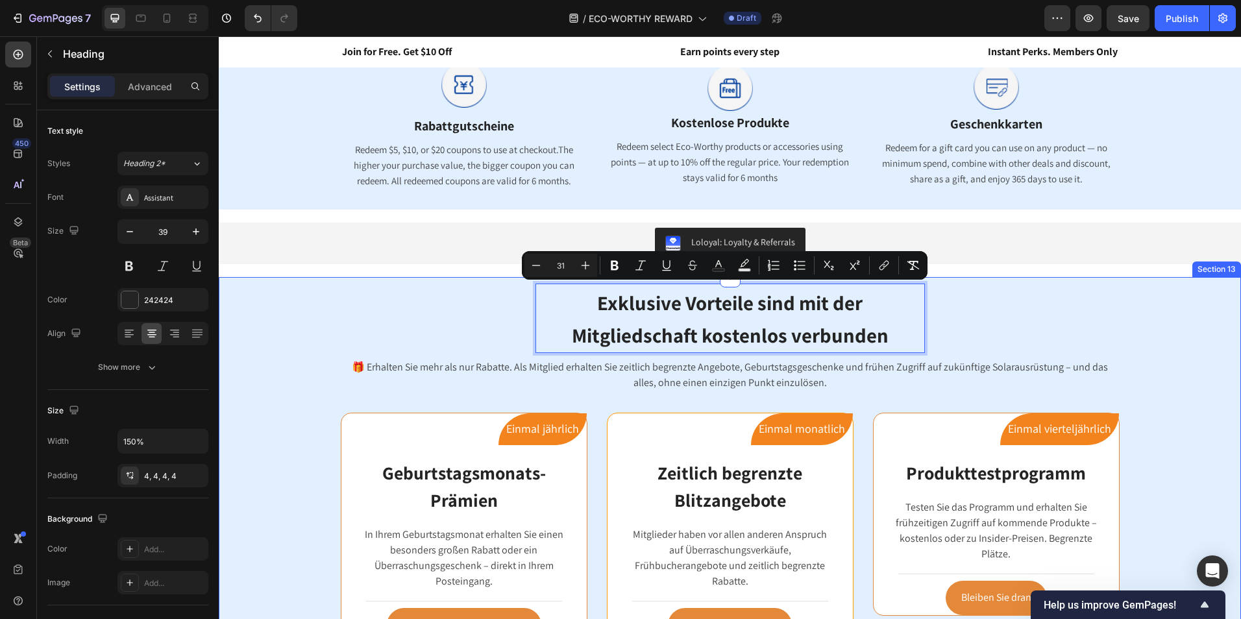
click at [1126, 345] on div "Exklusive Vorteile sind mit der Mitgliedschaft kostenlos verbunden Heading 8 Ro…" at bounding box center [729, 490] width 1003 height 413
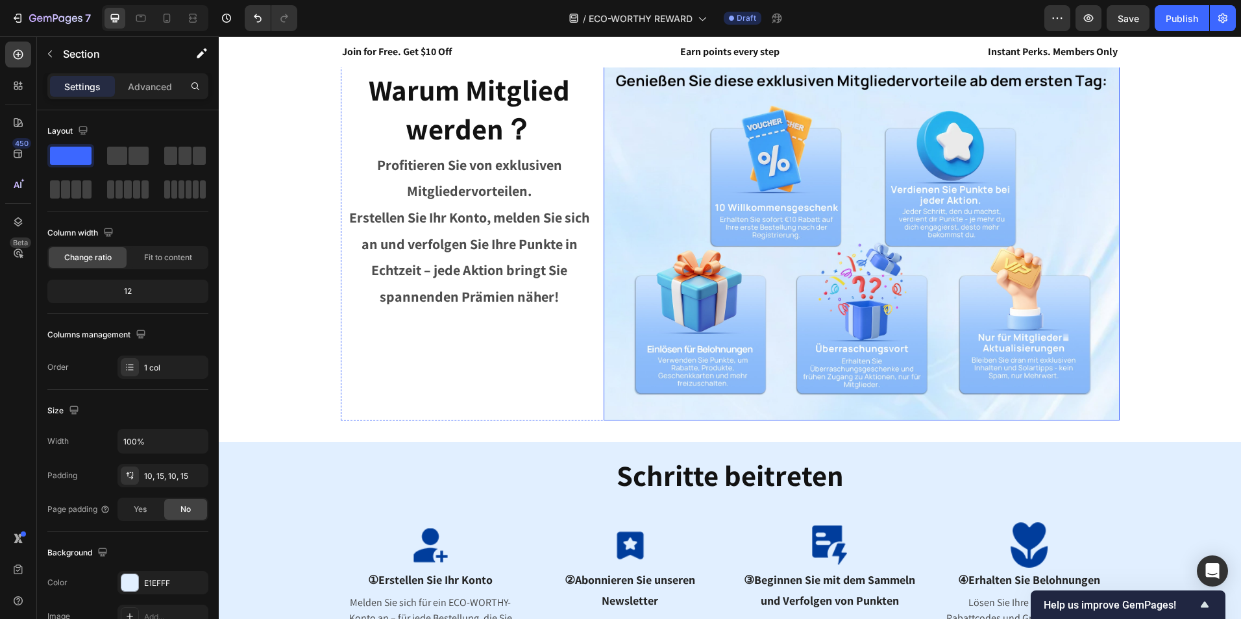
scroll to position [324, 0]
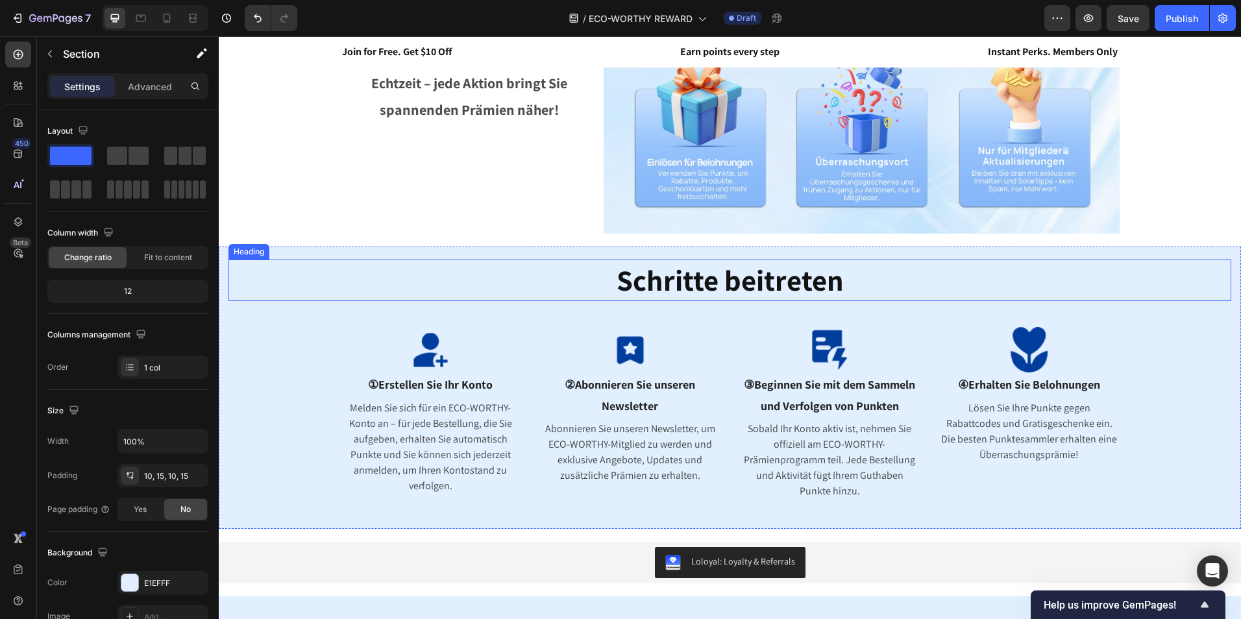
click at [753, 285] on span "Schritte beitreten" at bounding box center [729, 280] width 227 height 38
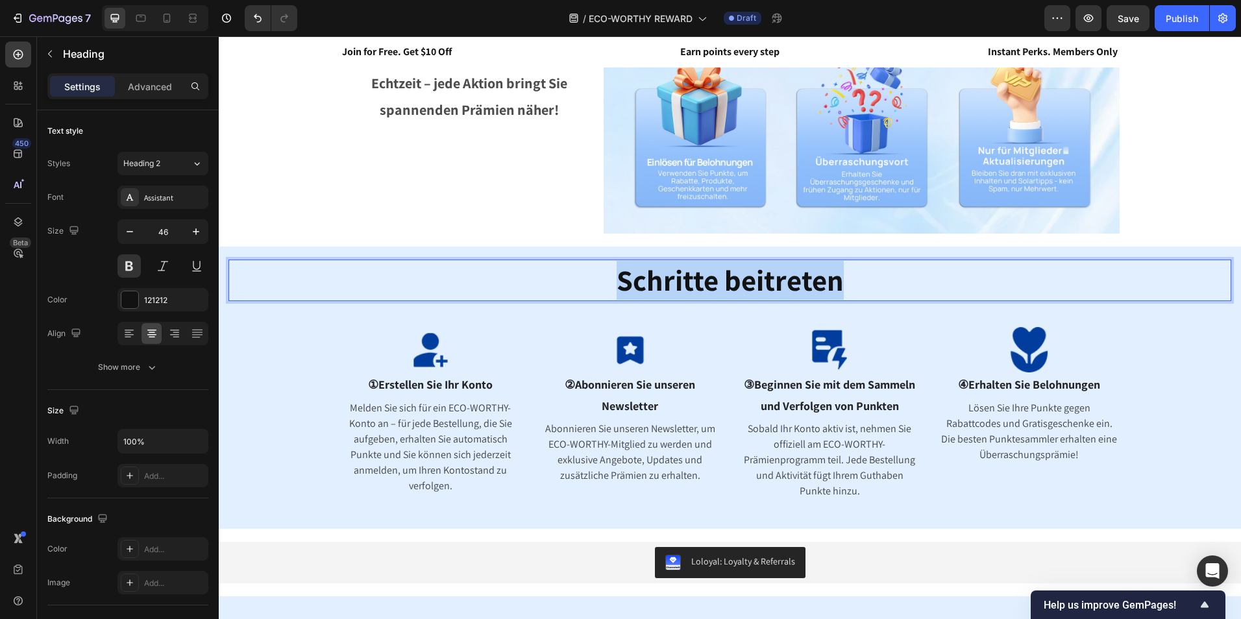
drag, startPoint x: 854, startPoint y: 284, endPoint x: 600, endPoint y: 291, distance: 253.8
click at [600, 291] on p "Schritte beitreten" at bounding box center [730, 280] width 1000 height 39
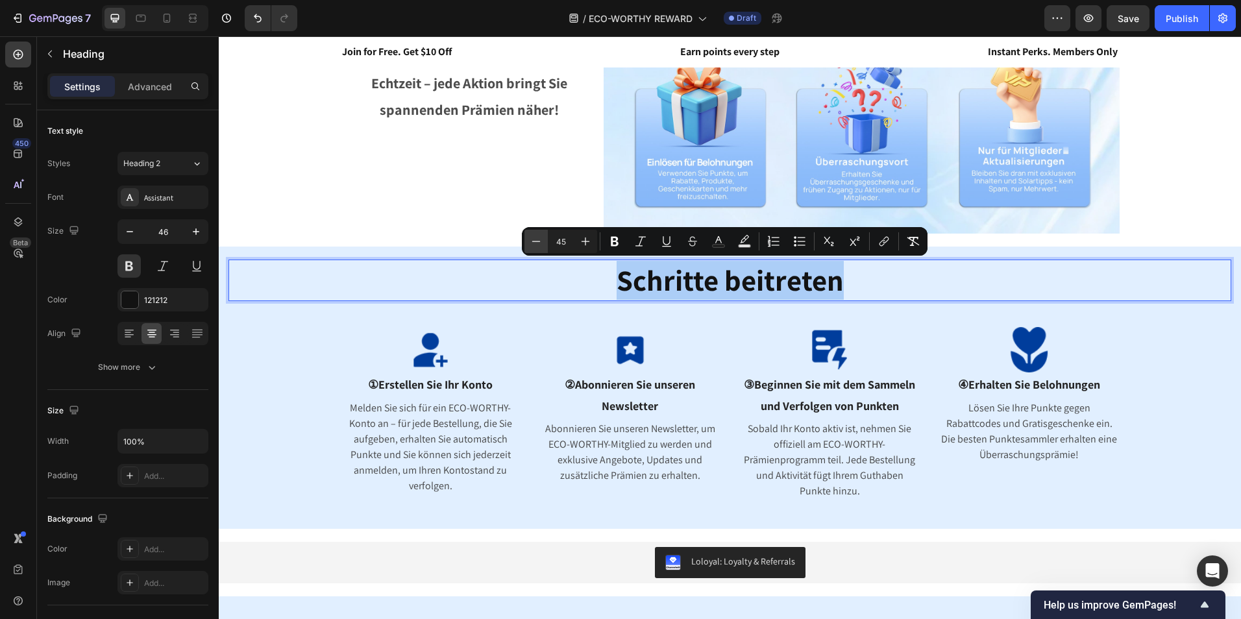
click at [536, 244] on icon "Editor contextual toolbar" at bounding box center [536, 241] width 13 height 13
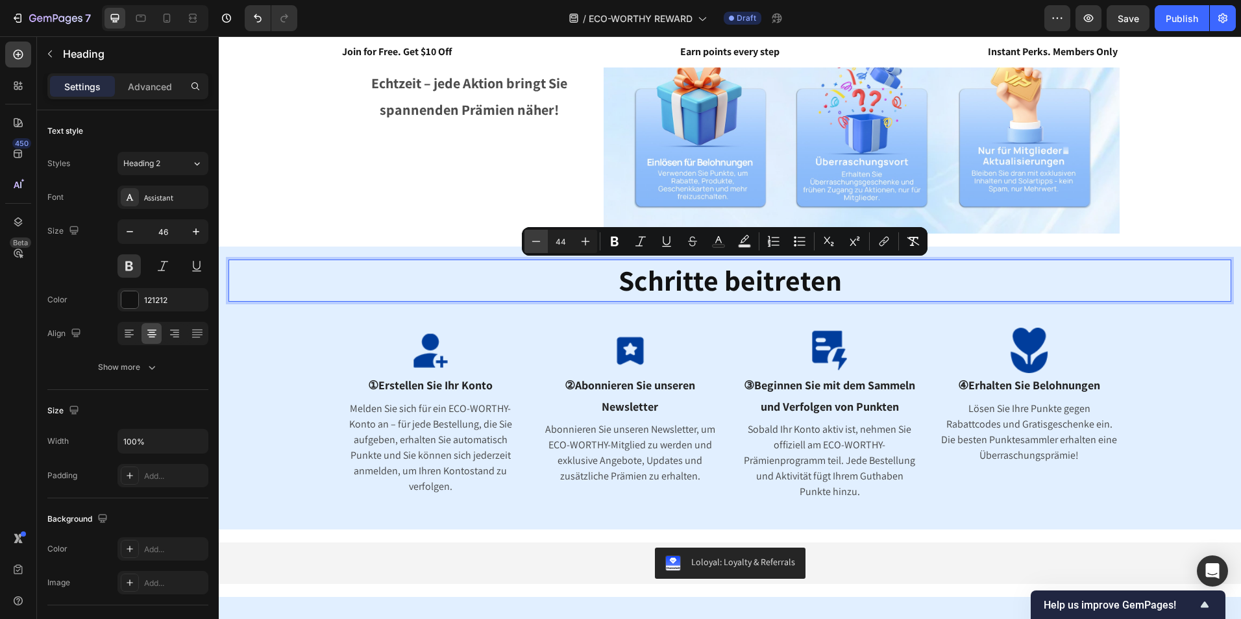
click at [536, 244] on icon "Editor contextual toolbar" at bounding box center [536, 241] width 13 height 13
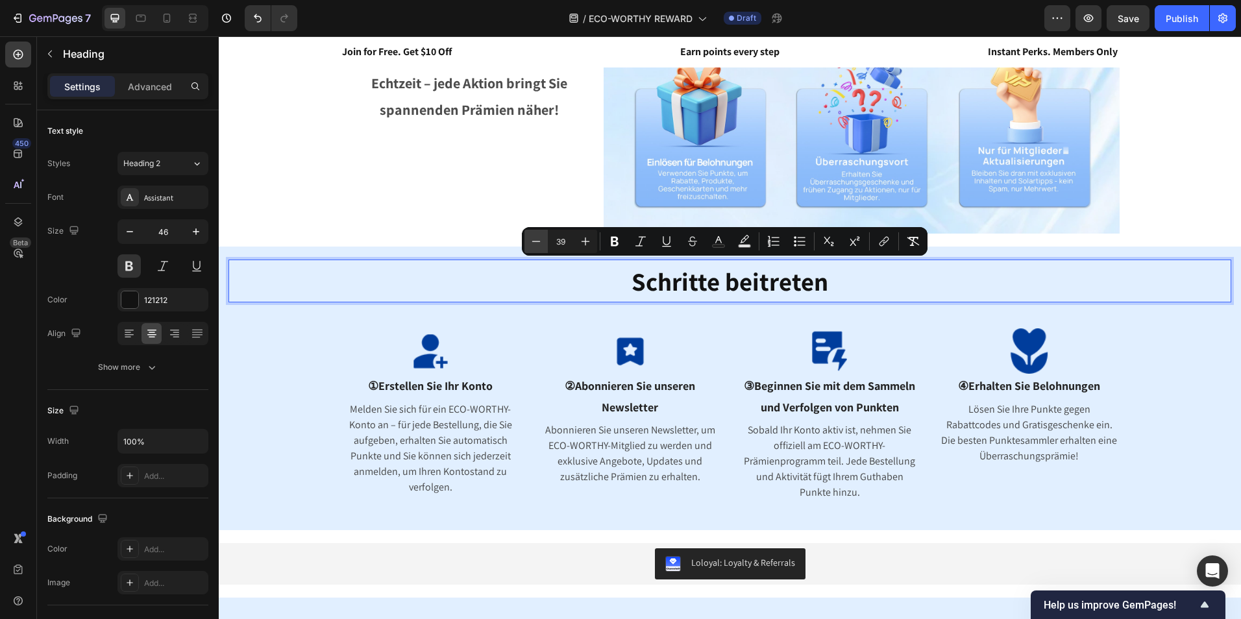
click at [536, 244] on icon "Editor contextual toolbar" at bounding box center [536, 241] width 13 height 13
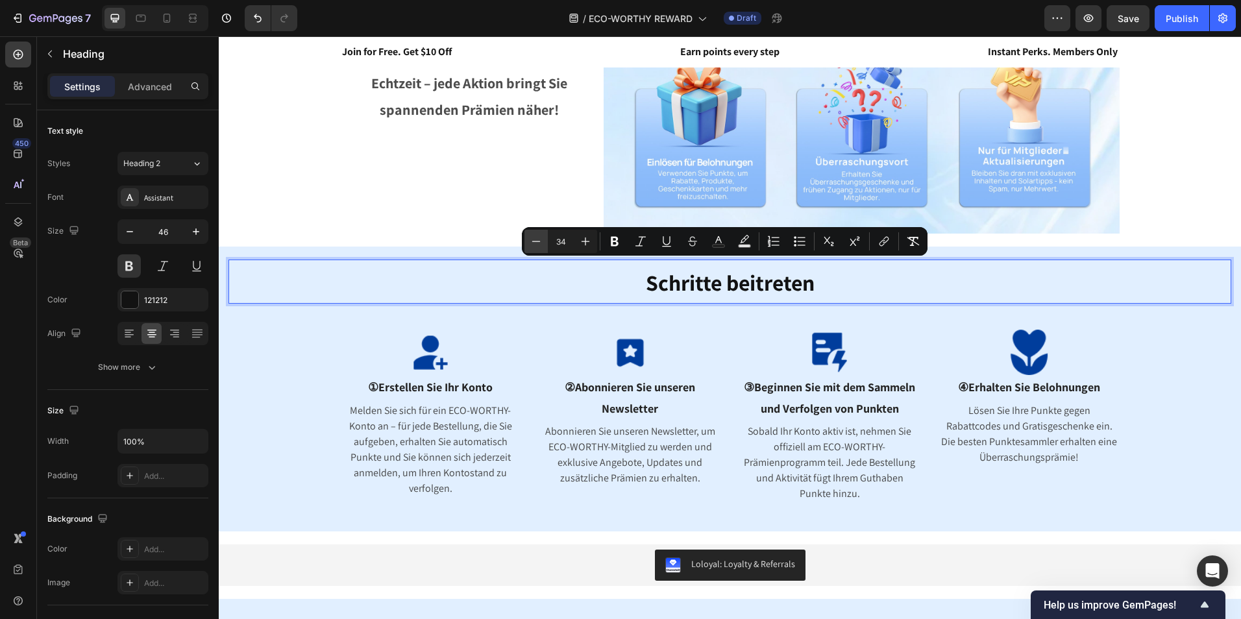
click at [536, 244] on icon "Editor contextual toolbar" at bounding box center [536, 241] width 13 height 13
type input "31"
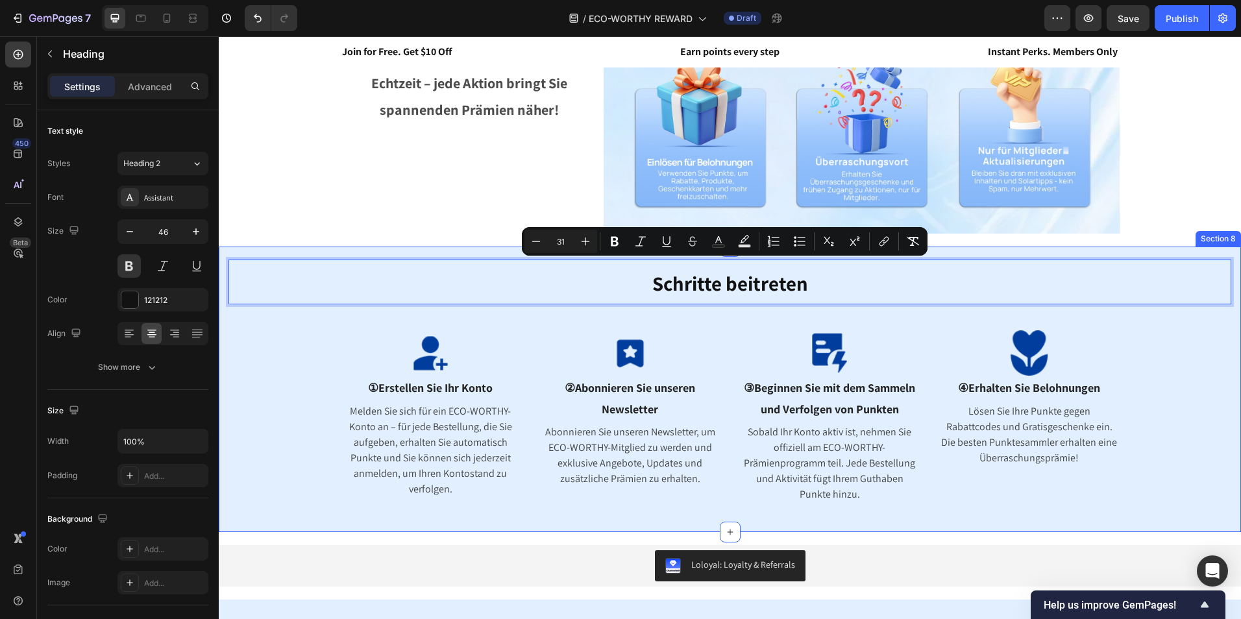
click at [1156, 388] on div "Schritte beitreten Heading 16 Image ①Erstellen Sie Ihr Konto Text block Melden …" at bounding box center [729, 390] width 1003 height 260
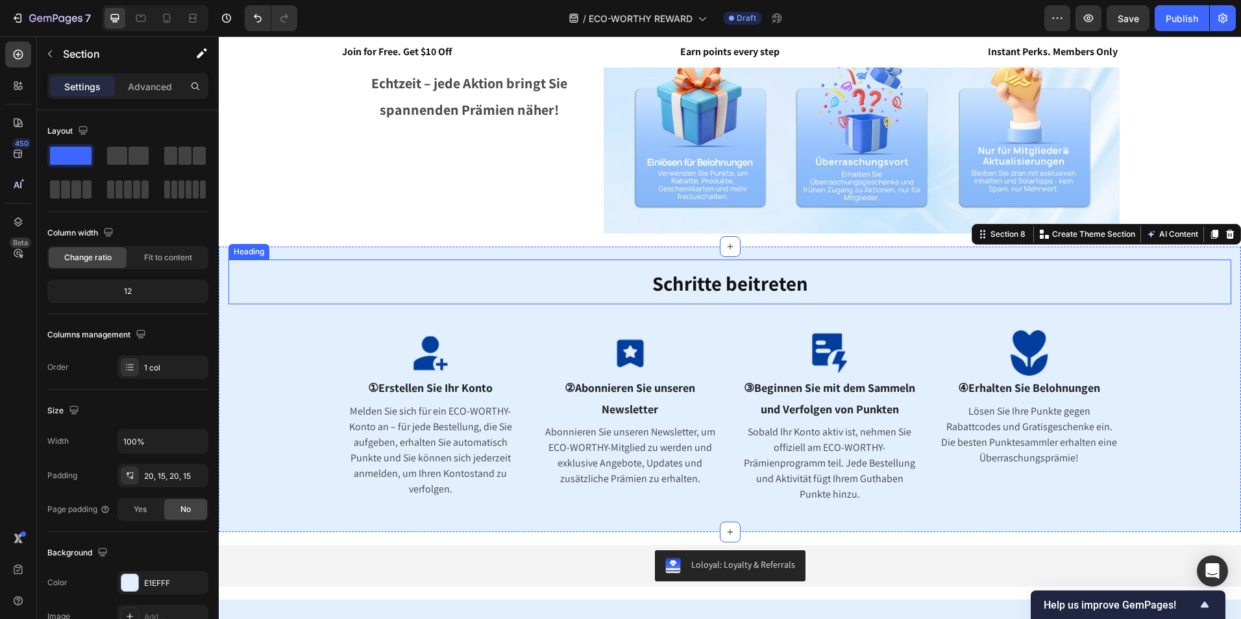
click at [809, 279] on p "⁠⁠⁠⁠⁠⁠⁠ Schritte beitreten" at bounding box center [730, 282] width 1000 height 42
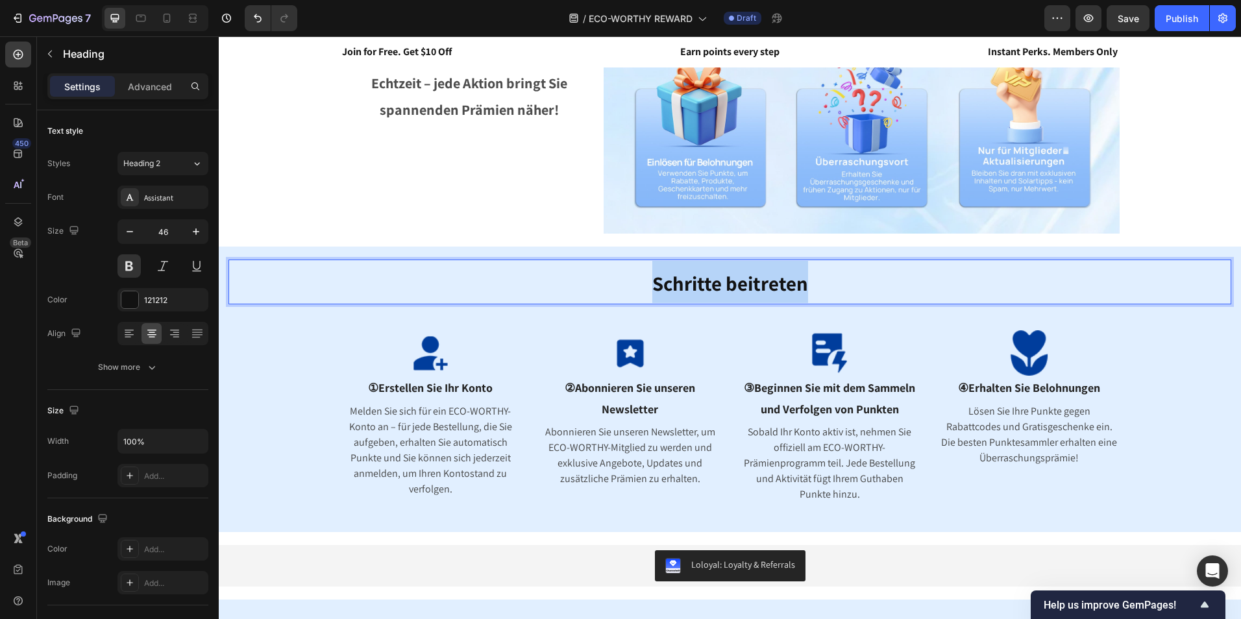
drag, startPoint x: 812, startPoint y: 282, endPoint x: 649, endPoint y: 279, distance: 163.6
click at [649, 279] on p "Schritte beitreten" at bounding box center [730, 282] width 1000 height 42
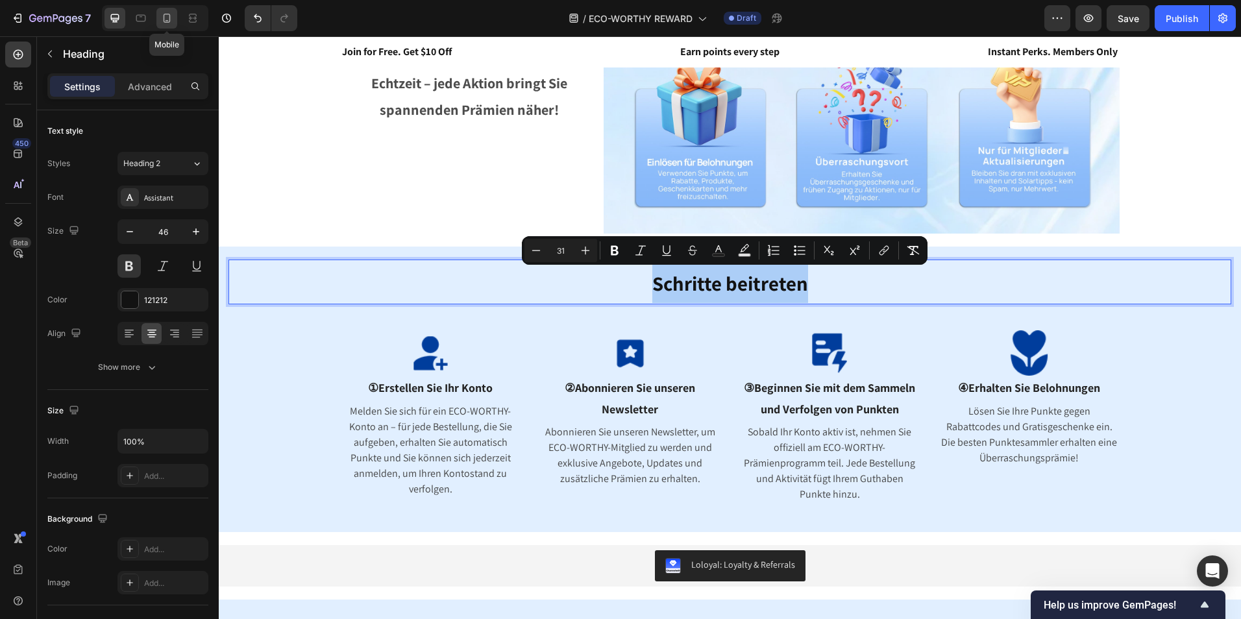
click at [164, 19] on icon at bounding box center [167, 18] width 7 height 9
type input "41"
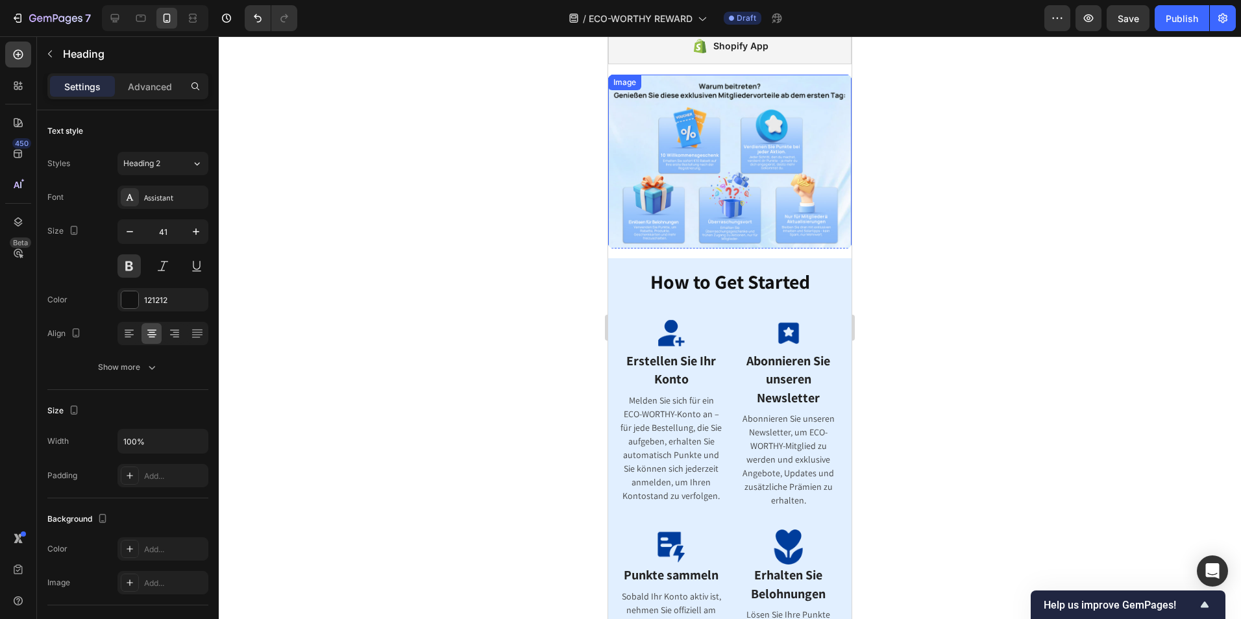
scroll to position [195, 0]
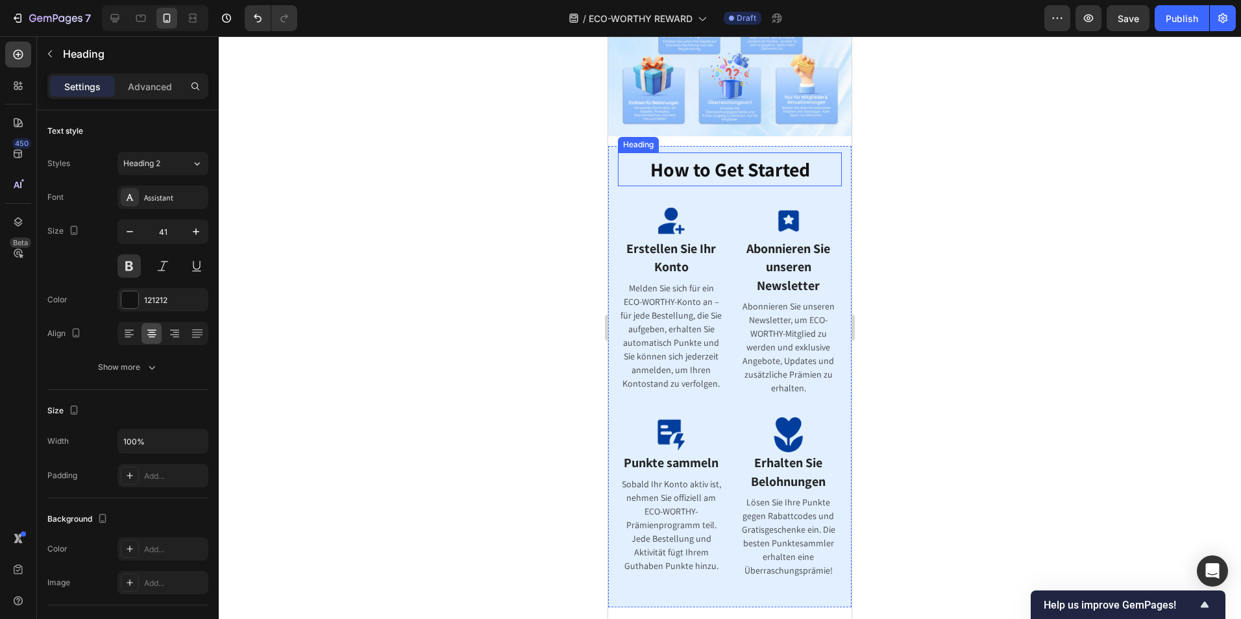
click at [772, 163] on span "How to Get Started" at bounding box center [730, 169] width 160 height 26
click at [799, 156] on span "How to Get Started" at bounding box center [730, 169] width 160 height 26
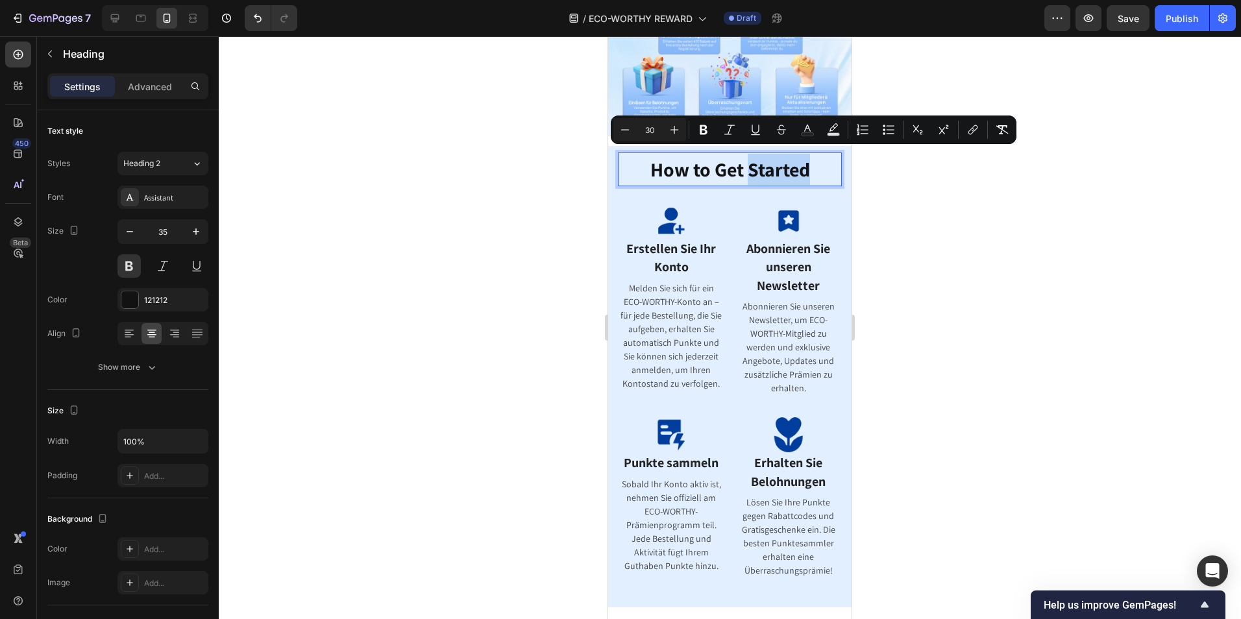
click at [808, 158] on p "How to Get Started" at bounding box center [729, 169] width 221 height 31
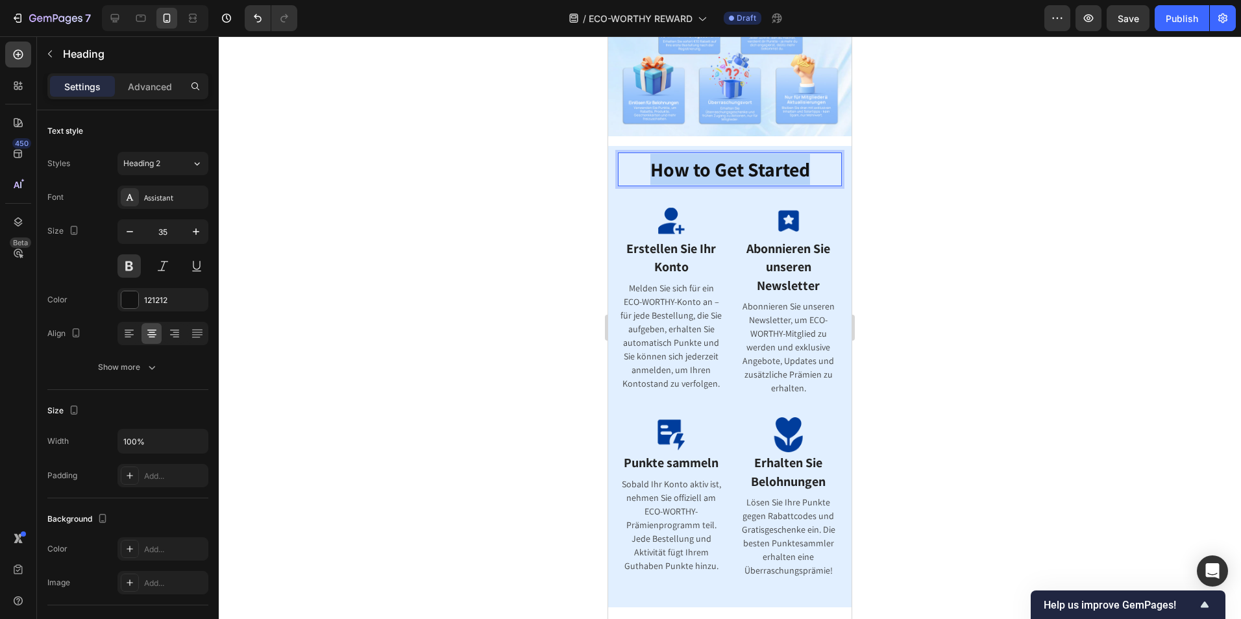
drag, startPoint x: 807, startPoint y: 160, endPoint x: 636, endPoint y: 158, distance: 171.3
click at [636, 158] on p "How to Get Started" at bounding box center [729, 169] width 221 height 31
click at [964, 215] on div at bounding box center [730, 327] width 1022 height 583
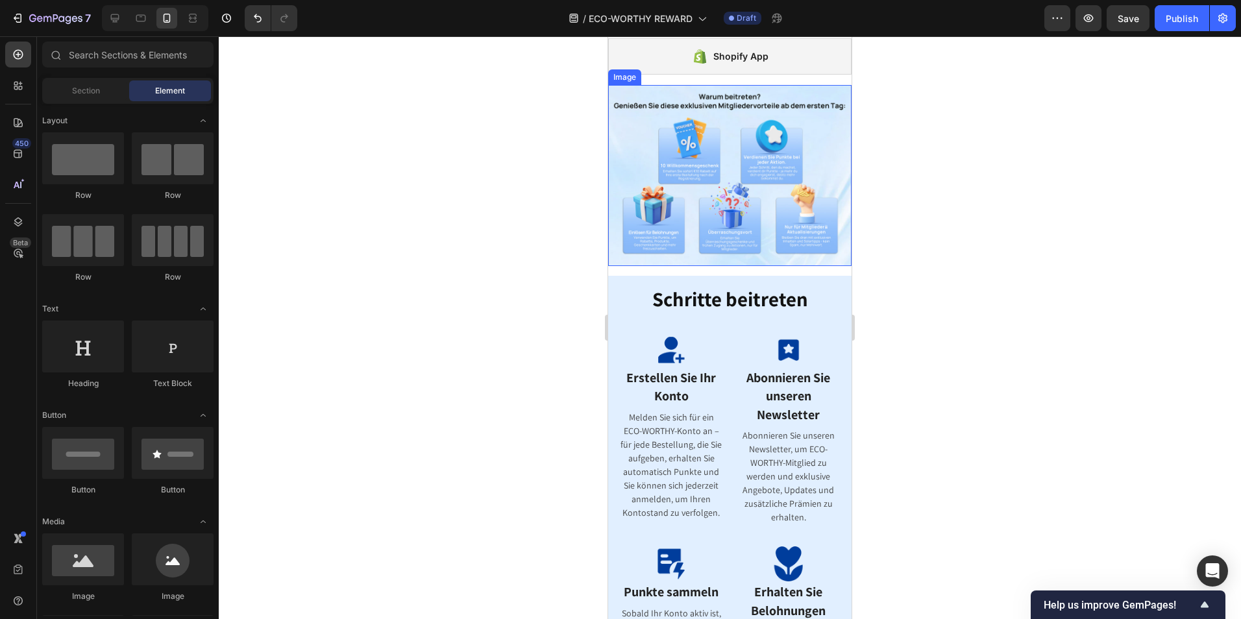
scroll to position [0, 0]
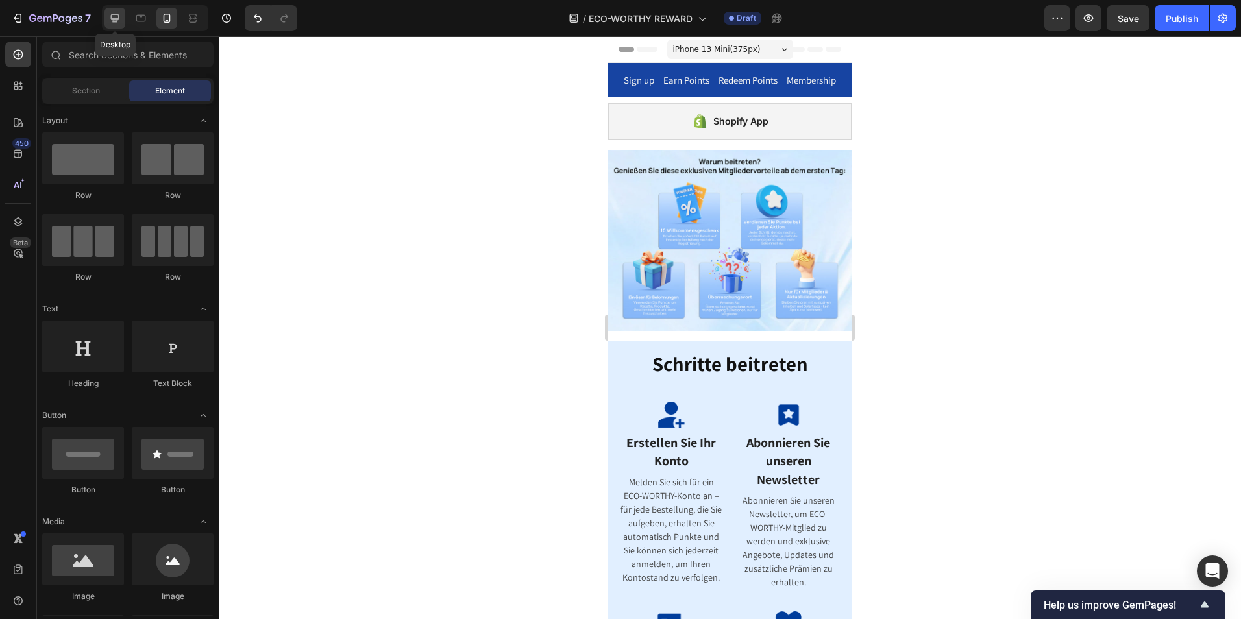
click at [114, 13] on icon at bounding box center [114, 18] width 13 height 13
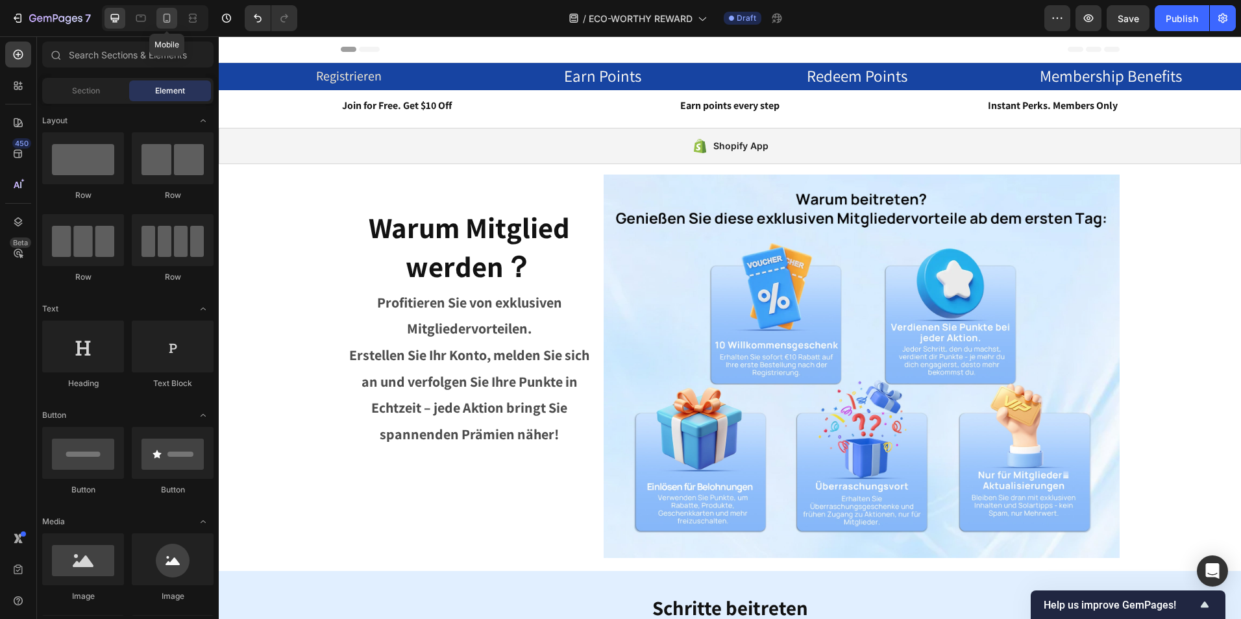
click at [163, 18] on icon at bounding box center [166, 18] width 13 height 13
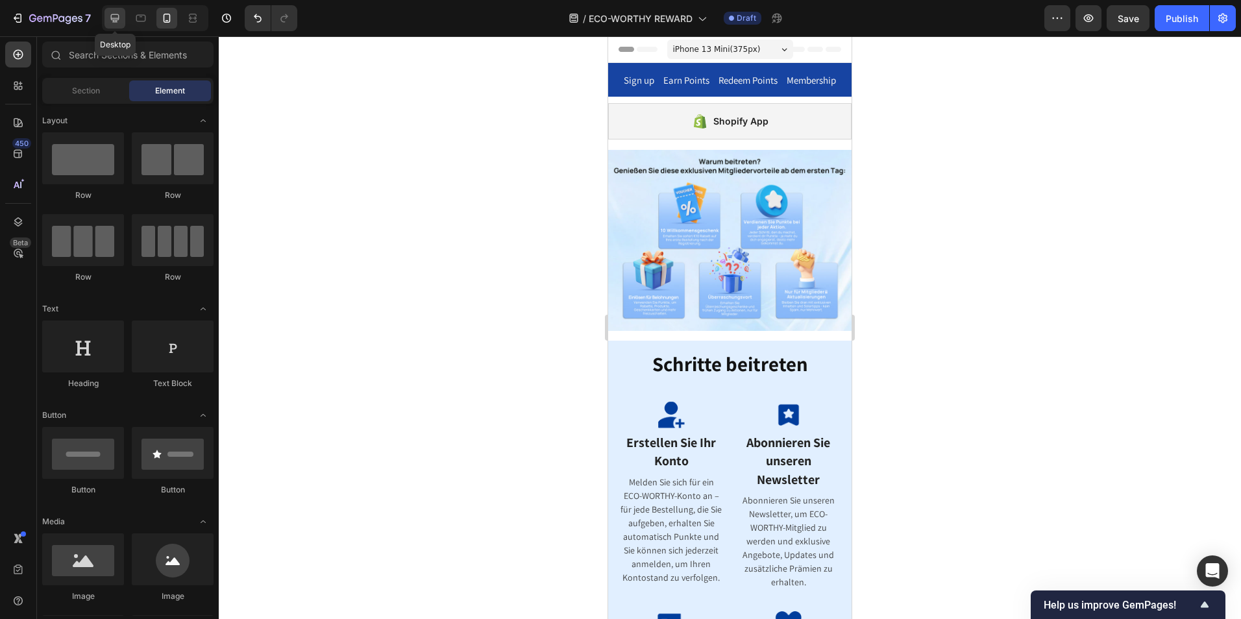
click at [120, 20] on icon at bounding box center [114, 18] width 13 height 13
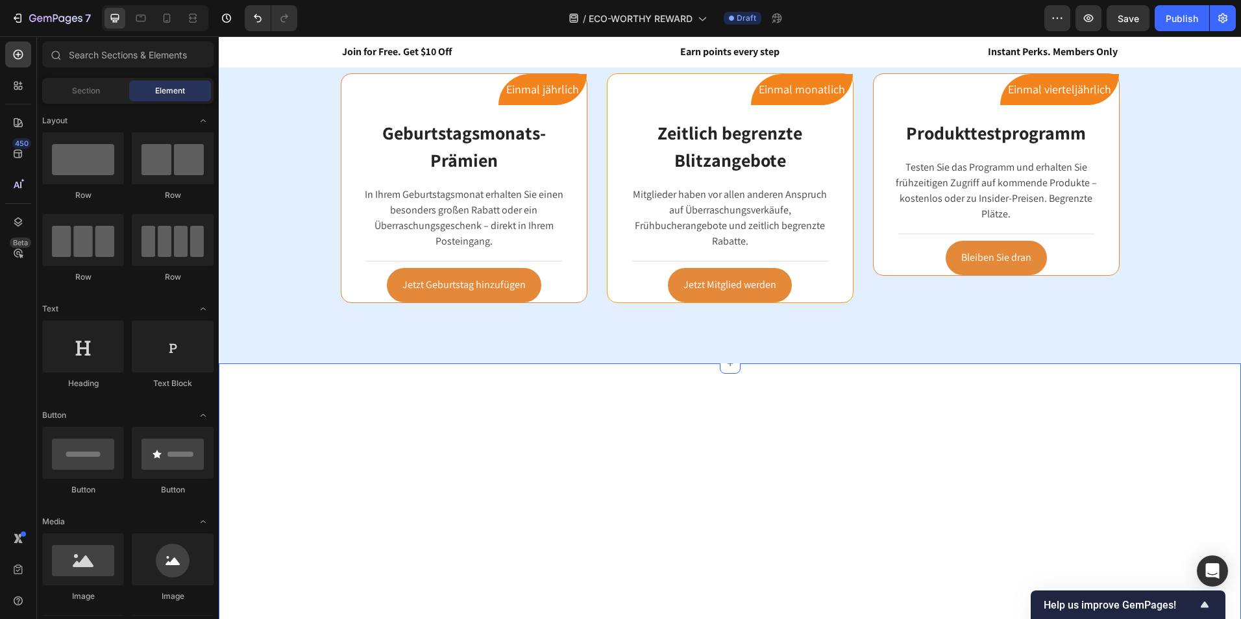
scroll to position [1298, 0]
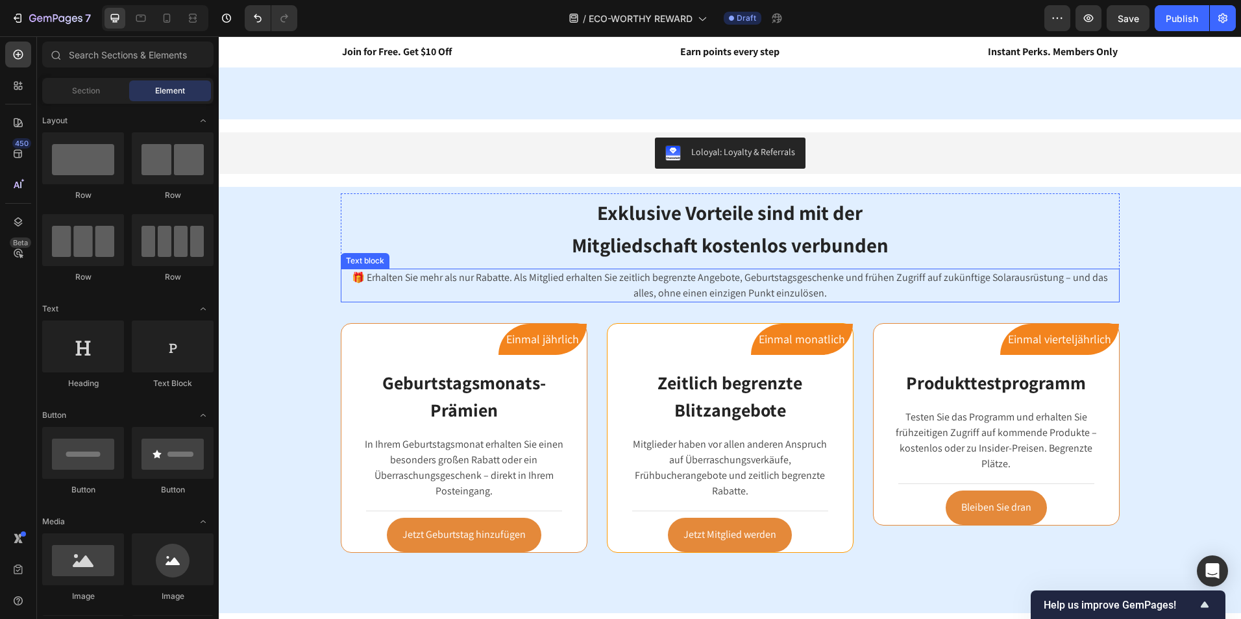
click at [668, 286] on p "🎁 Erhalten Sie mehr als nur Rabatte. Als Mitglied erhalten Sie zeitlich begrenz…" at bounding box center [730, 285] width 776 height 31
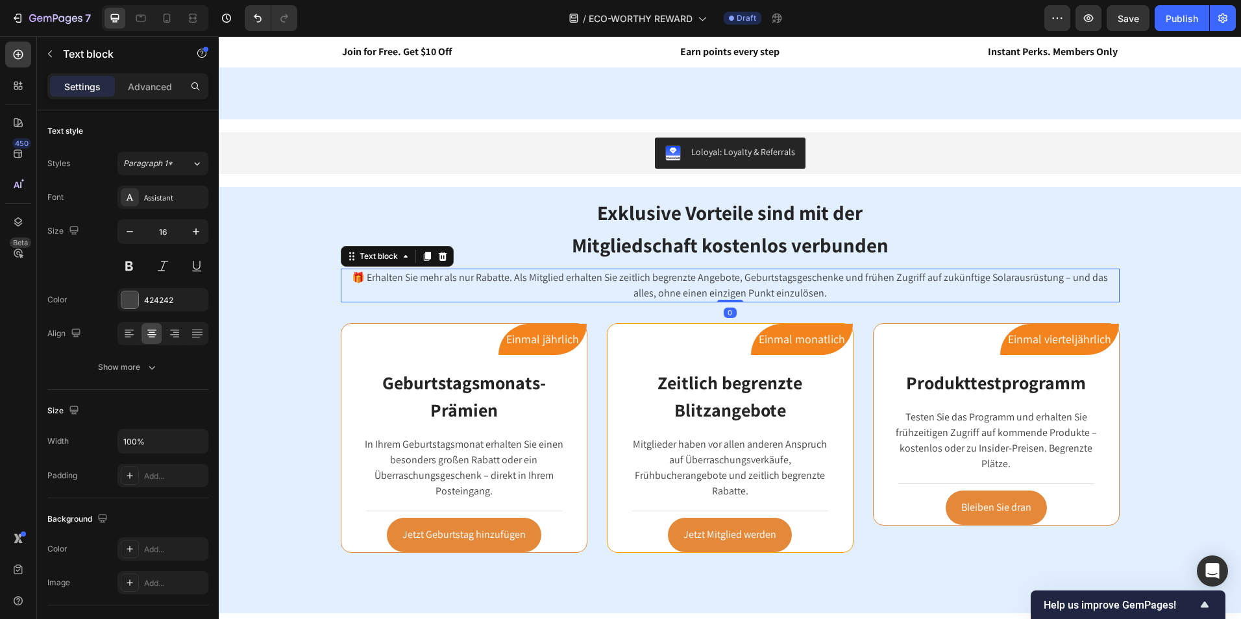
click at [789, 280] on p "🎁 Erhalten Sie mehr als nur Rabatte. Als Mitglied erhalten Sie zeitlich begrenz…" at bounding box center [730, 285] width 776 height 31
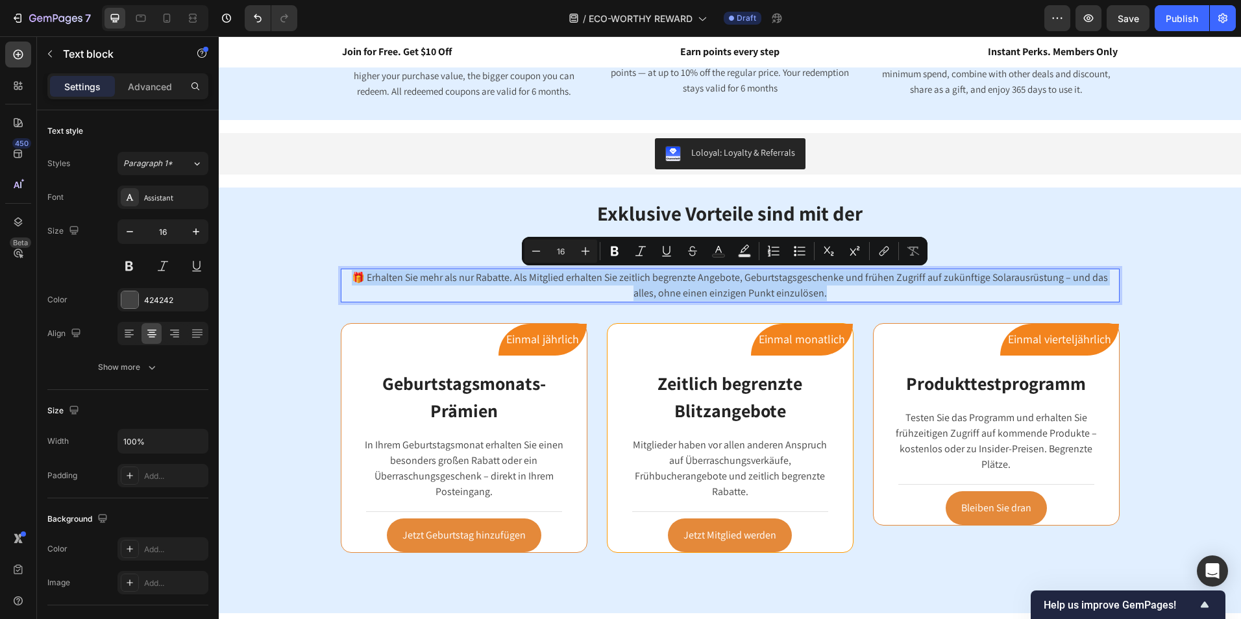
drag, startPoint x: 814, startPoint y: 293, endPoint x: 341, endPoint y: 279, distance: 473.3
click at [342, 279] on p "🎁 Erhalten Sie mehr als nur Rabatte. Als Mitglied erhalten Sie zeitlich begrenz…" at bounding box center [730, 285] width 776 height 31
click at [165, 16] on icon at bounding box center [166, 18] width 13 height 13
type input "14"
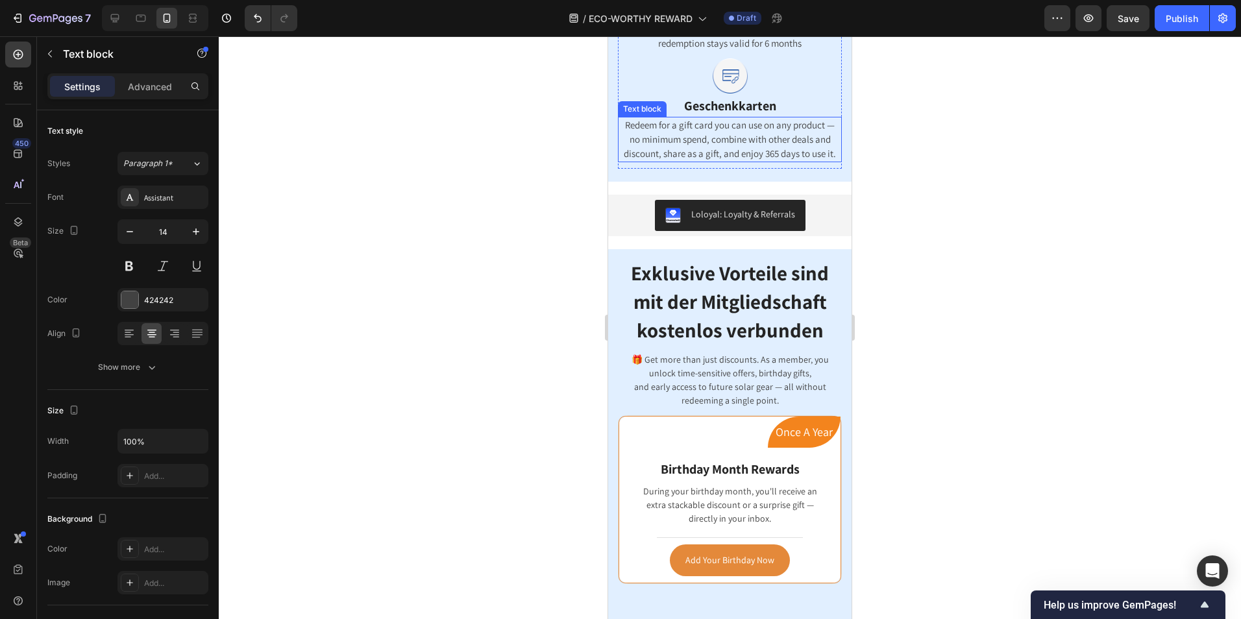
scroll to position [1285, 0]
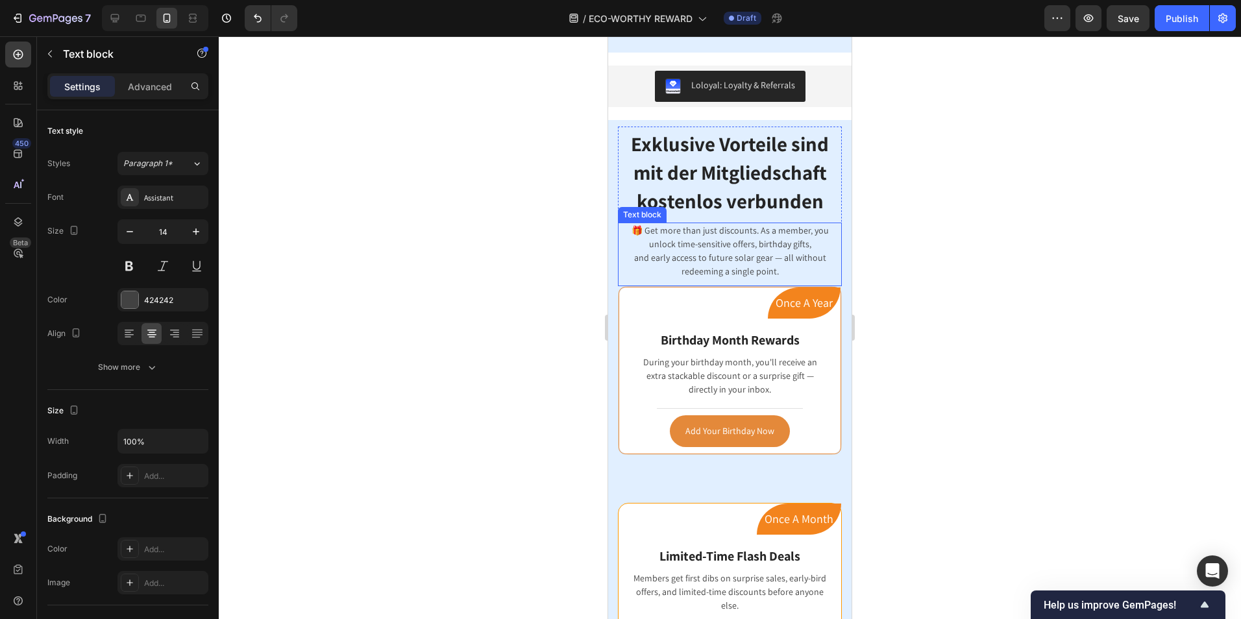
click at [799, 278] on p "and early access to future solar gear — all without redeeming a single point." at bounding box center [729, 264] width 221 height 27
click at [778, 278] on p "and early access to future solar gear — all without redeeming a single point." at bounding box center [729, 264] width 221 height 27
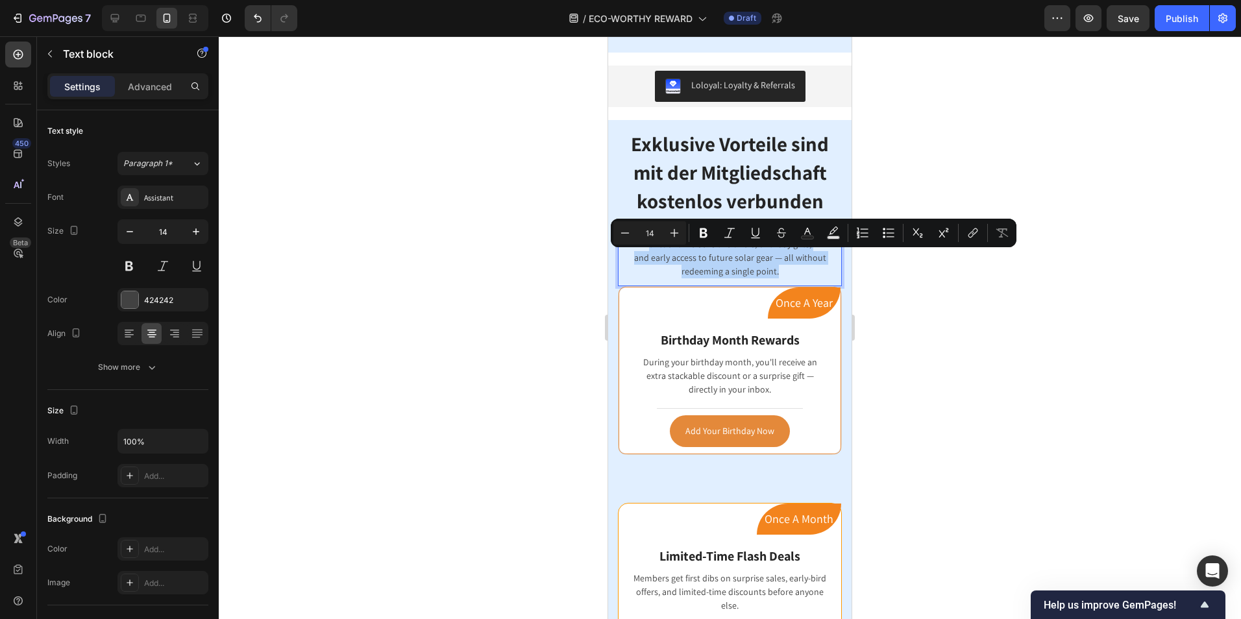
drag, startPoint x: 778, startPoint y: 299, endPoint x: 618, endPoint y: 260, distance: 165.1
click at [618, 260] on div "🎁 Get more than just discounts. As a member, you unlock time-sensitive offers, …" at bounding box center [730, 251] width 224 height 57
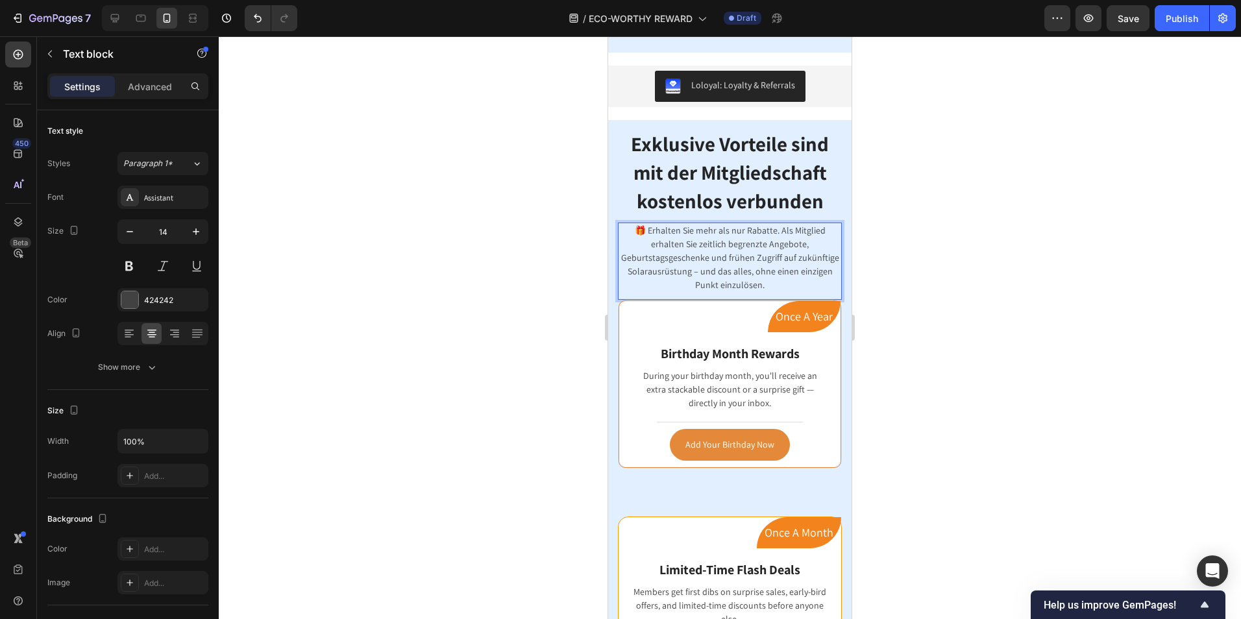
click at [909, 300] on div at bounding box center [730, 327] width 1022 height 583
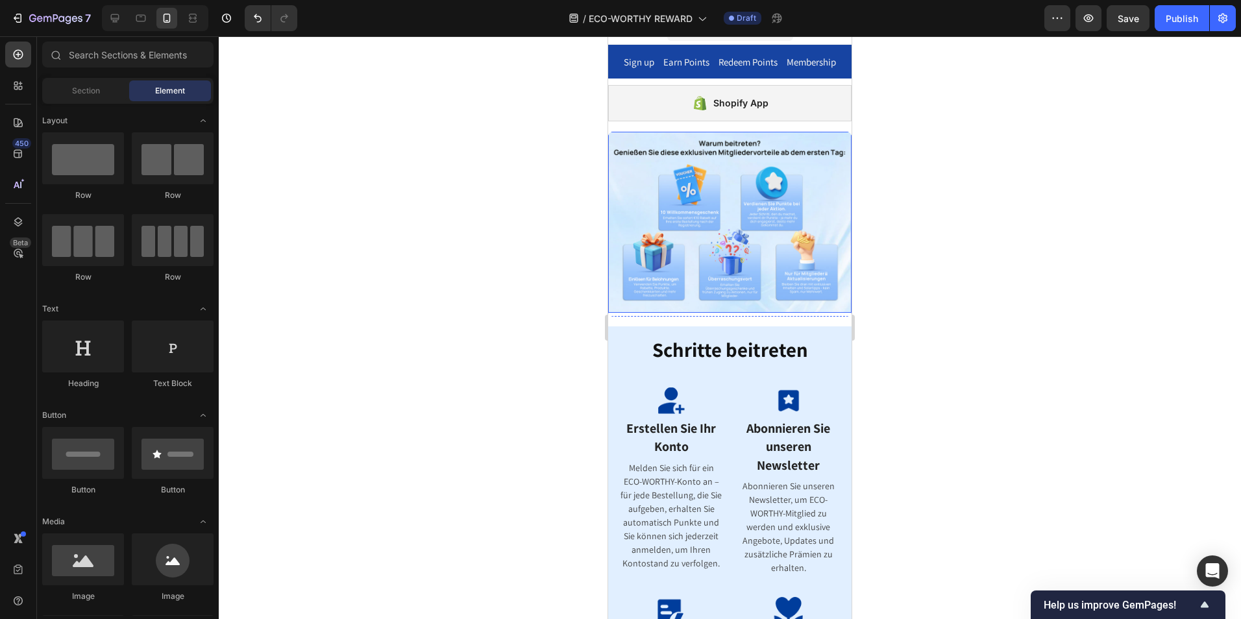
scroll to position [0, 0]
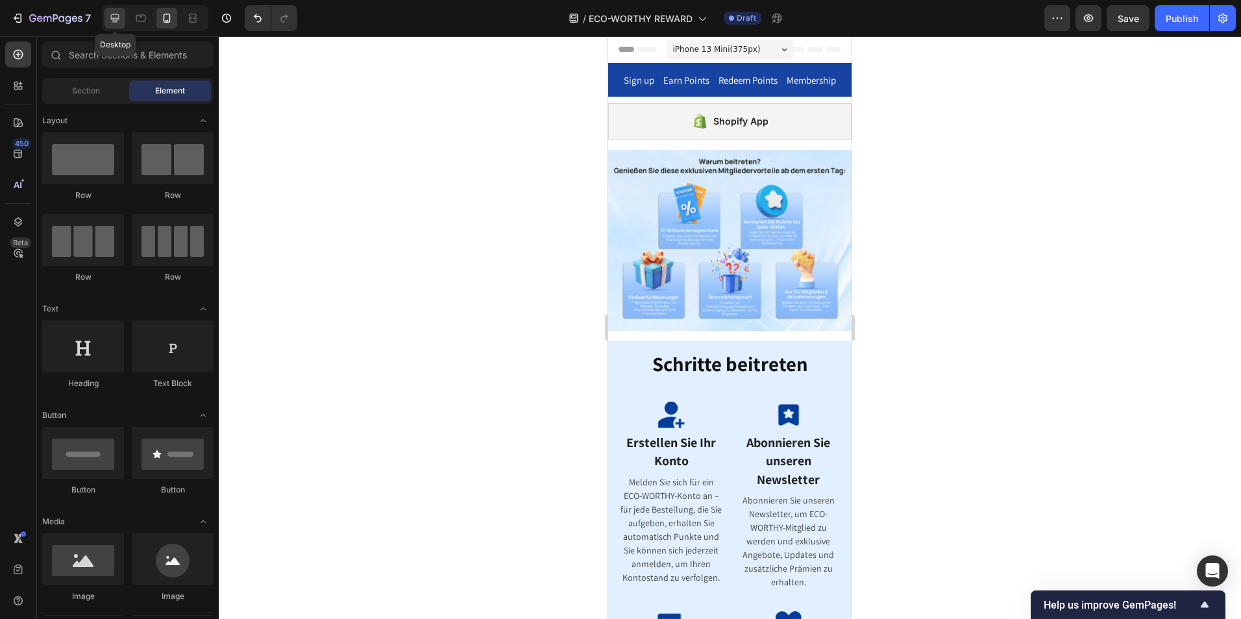
click at [112, 21] on icon at bounding box center [114, 18] width 13 height 13
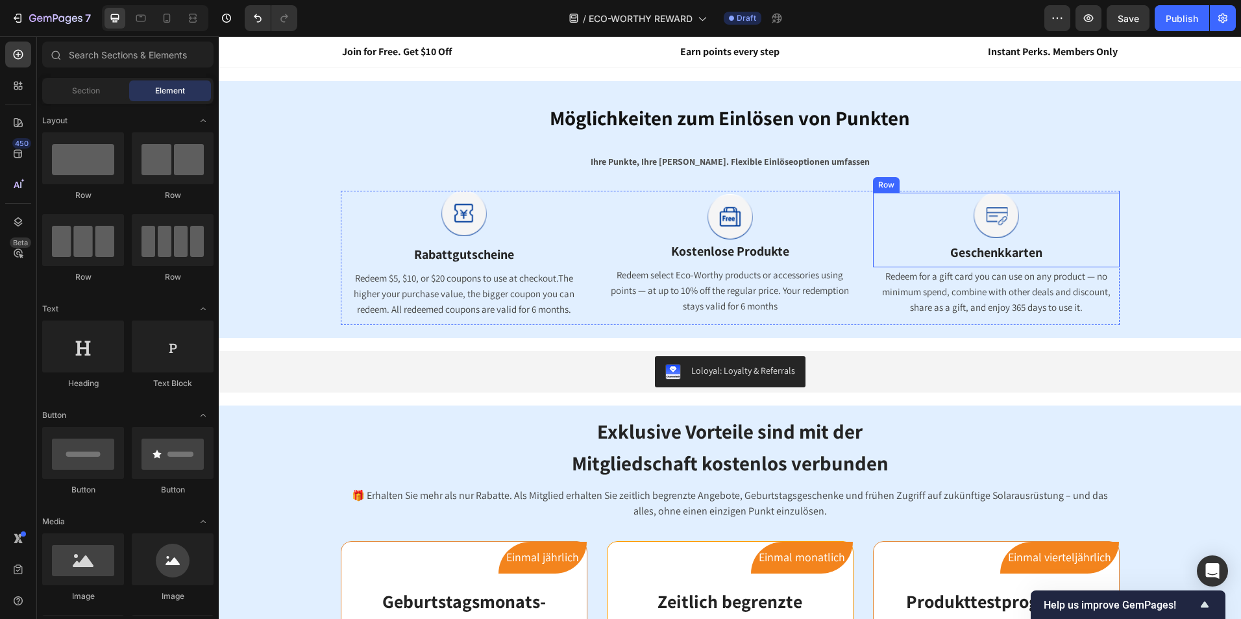
scroll to position [844, 0]
click at [519, 298] on span "Redeem $5, $10, or $20 coupons to use at checkout.The higher your purchase valu…" at bounding box center [464, 292] width 221 height 43
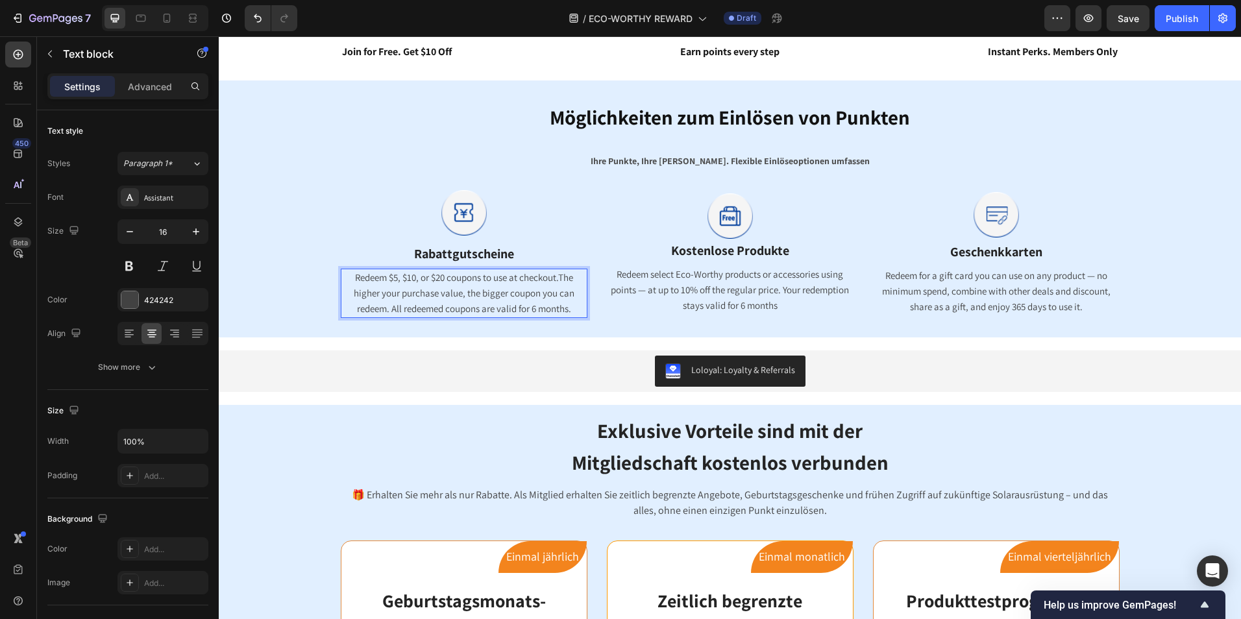
click at [570, 302] on p "Redeem $5, $10, or $20 coupons to use at checkout.The higher your purchase valu…" at bounding box center [464, 293] width 244 height 47
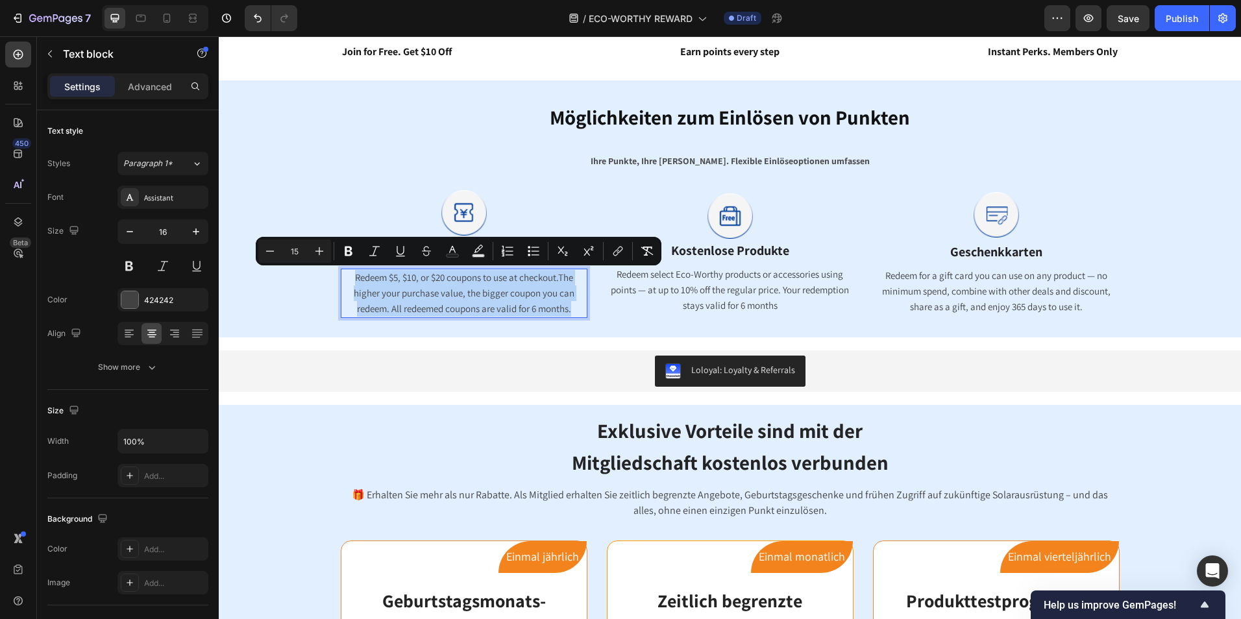
drag, startPoint x: 575, startPoint y: 308, endPoint x: 347, endPoint y: 283, distance: 229.2
click at [347, 283] on p "Redeem $5, $10, or $20 coupons to use at checkout.The higher your purchase valu…" at bounding box center [464, 293] width 244 height 47
click at [711, 287] on span "Redeem select Eco-Worthy products or accessories using points — at up to 10% of…" at bounding box center [730, 289] width 238 height 43
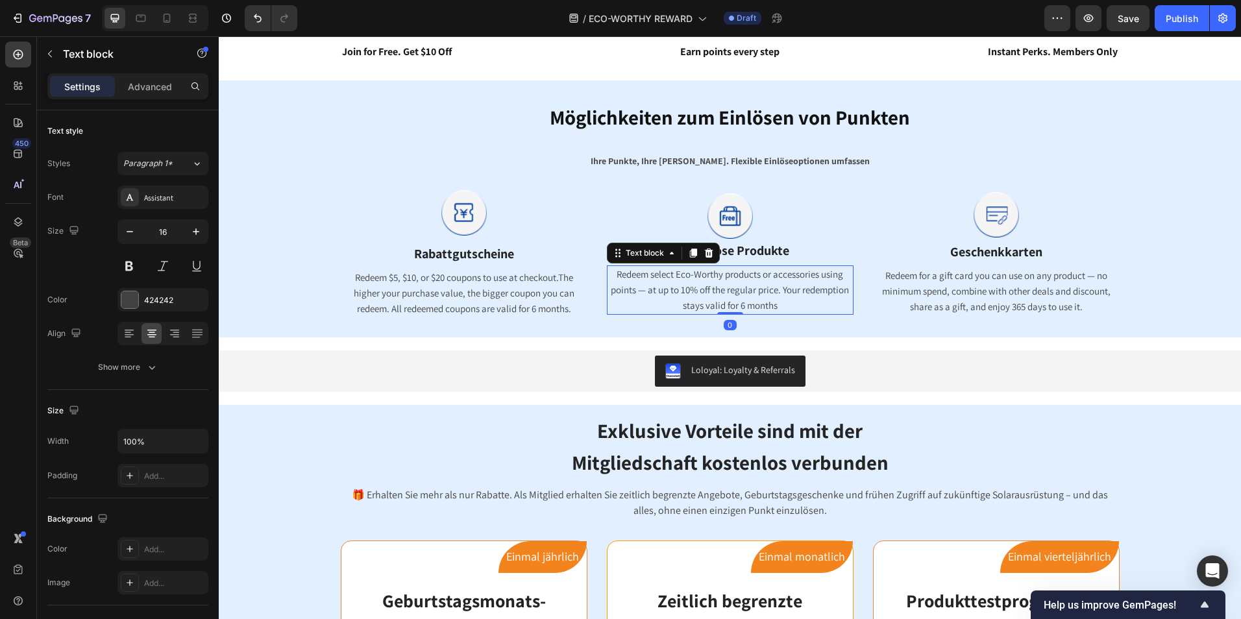
click at [761, 295] on span "Redeem select Eco-Worthy products or accessories using points — at up to 10% of…" at bounding box center [730, 289] width 238 height 43
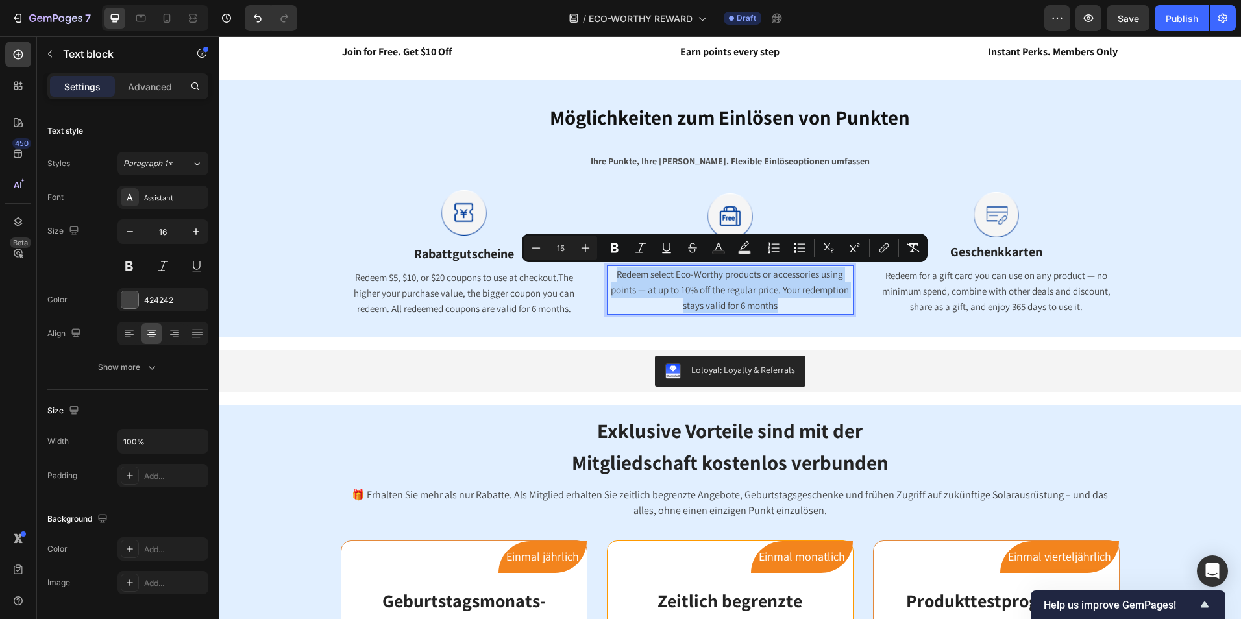
drag, startPoint x: 780, startPoint y: 302, endPoint x: 604, endPoint y: 271, distance: 179.4
click at [608, 271] on p "Redeem select Eco-Worthy products or accessories using points — at up to 10% of…" at bounding box center [730, 290] width 244 height 47
copy span "Redeem select Eco-Worthy products or accessories using points — at up to 10% of…"
click at [997, 283] on p "Redeem for a gift card you can use on any product — no minimum spend, combine w…" at bounding box center [996, 291] width 244 height 47
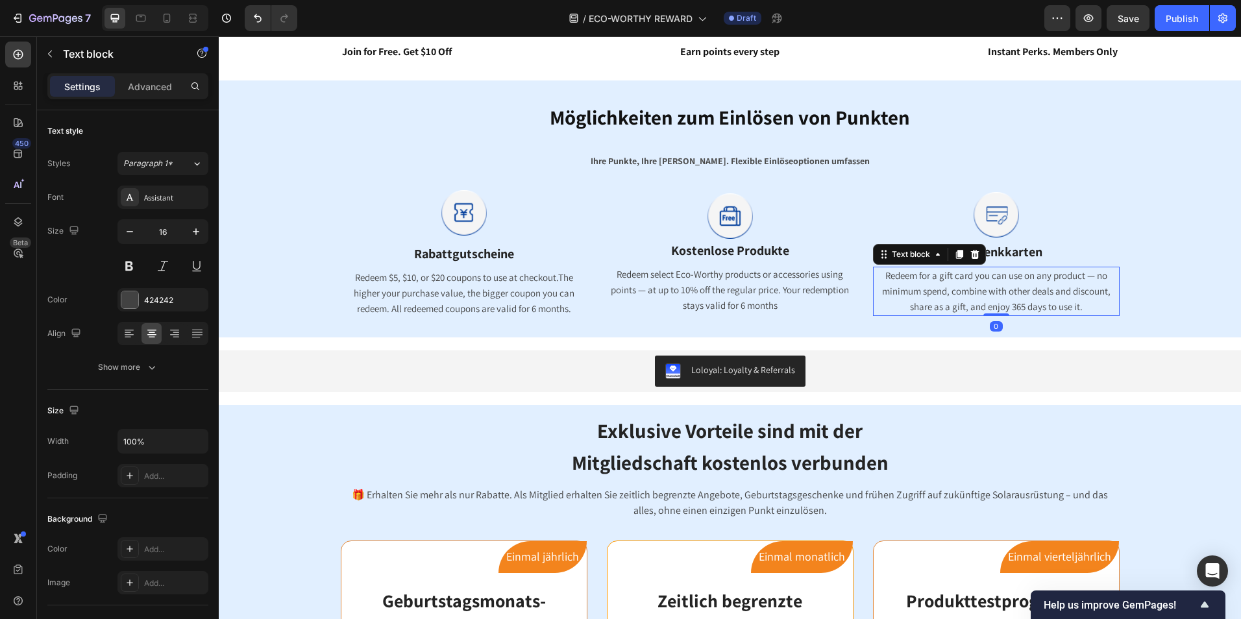
click at [1068, 297] on span "Redeem for a gift card you can use on any product — no minimum spend, combine w…" at bounding box center [996, 290] width 228 height 43
click at [1072, 310] on span "Redeem for a gift card you can use on any product — no minimum spend, combine w…" at bounding box center [996, 290] width 228 height 43
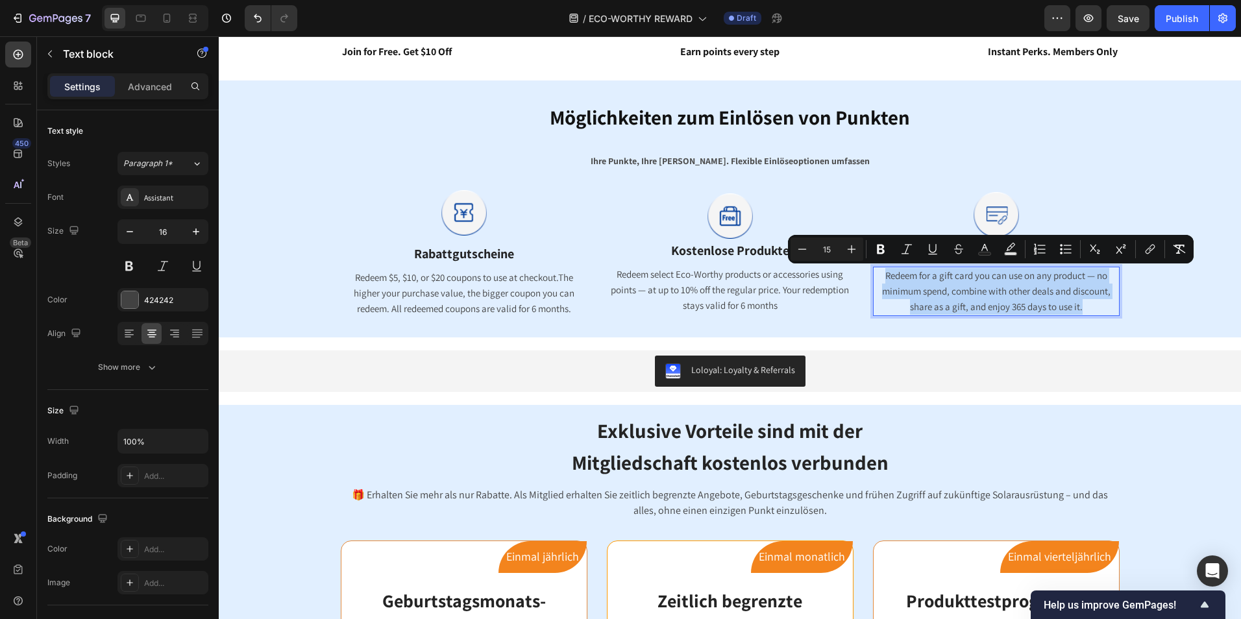
drag, startPoint x: 1081, startPoint y: 307, endPoint x: 873, endPoint y: 267, distance: 211.4
click at [874, 268] on p "Redeem for a gift card you can use on any product — no minimum spend, combine w…" at bounding box center [996, 291] width 244 height 47
copy span "Redeem for a gift card you can use on any product — no minimum spend, combine w…"
click at [500, 291] on span "Redeem $5, $10, or $20 coupons to use at checkout.The higher your purchase valu…" at bounding box center [464, 292] width 221 height 43
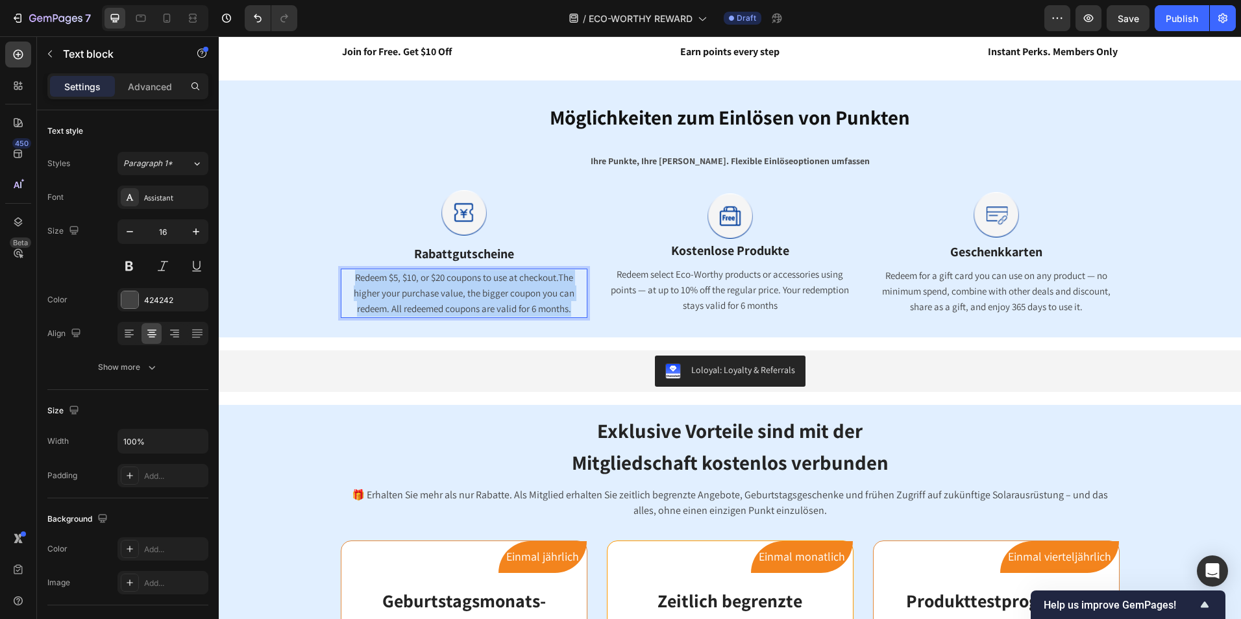
drag, startPoint x: 572, startPoint y: 311, endPoint x: 339, endPoint y: 279, distance: 235.9
click at [342, 279] on p "Redeem $5, $10, or $20 coupons to use at checkout.The higher your purchase valu…" at bounding box center [464, 293] width 244 height 47
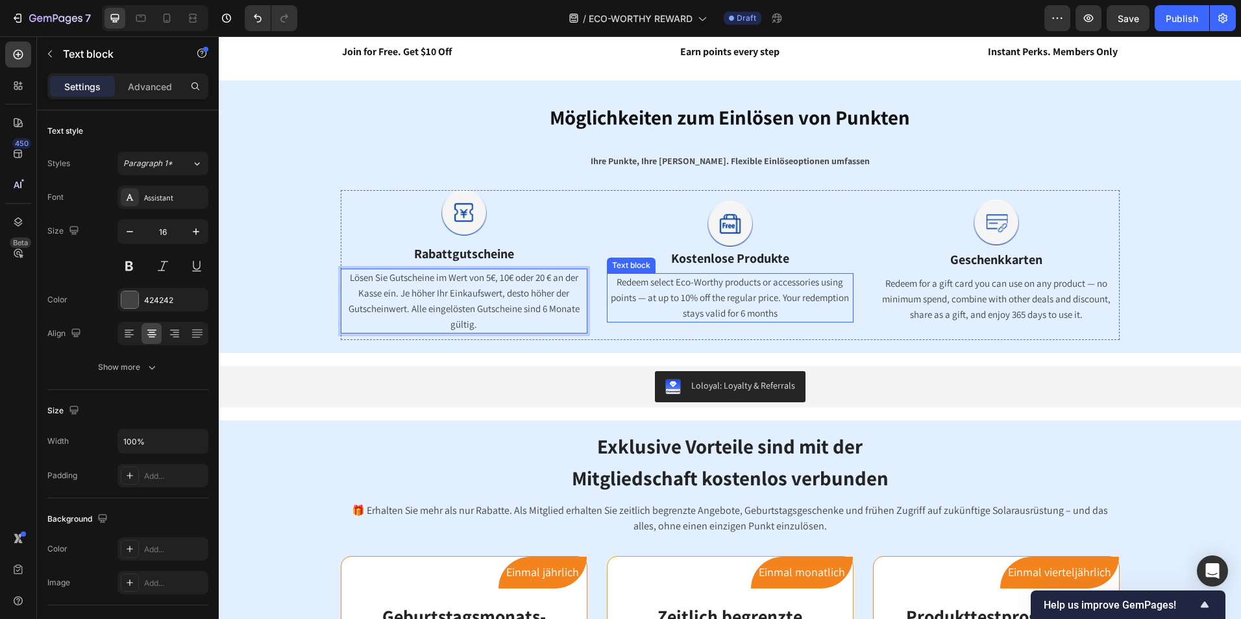
click at [750, 302] on span "Redeem select Eco-Worthy products or accessories using points — at up to 10% of…" at bounding box center [730, 297] width 238 height 43
click at [781, 313] on p "Redeem select Eco-Worthy products or accessories using points — at up to 10% of…" at bounding box center [730, 298] width 244 height 47
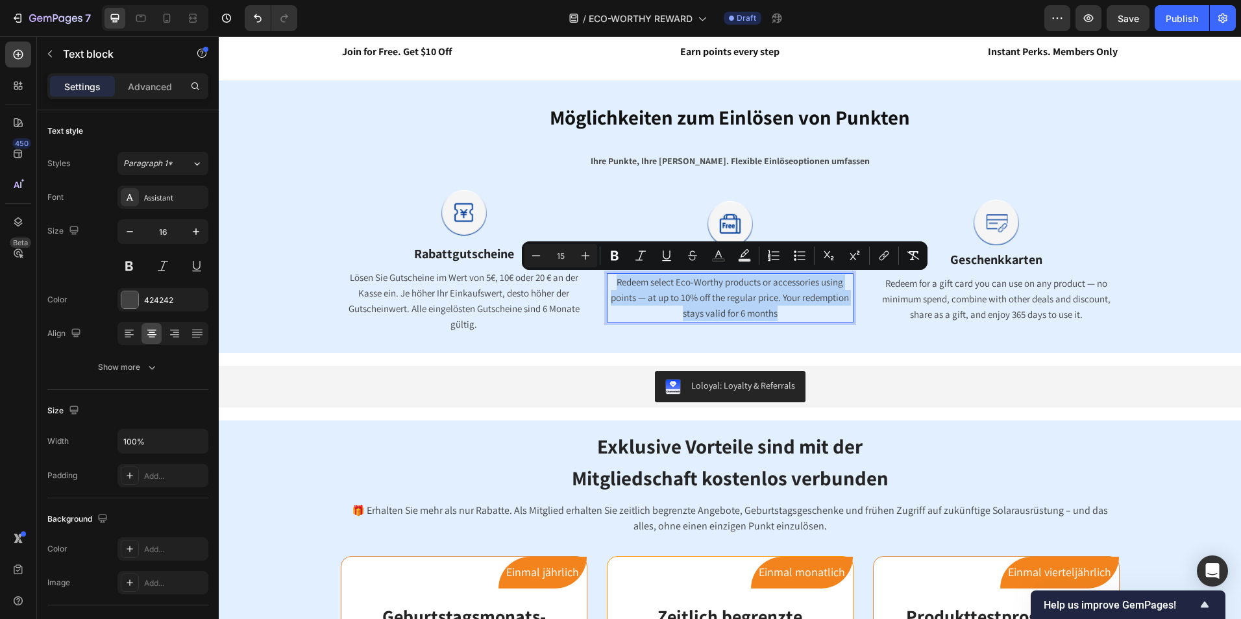
drag, startPoint x: 777, startPoint y: 315, endPoint x: 608, endPoint y: 280, distance: 173.0
click at [608, 280] on p "Redeem select Eco-Worthy products or accessories using points — at up to 10% of…" at bounding box center [730, 298] width 244 height 47
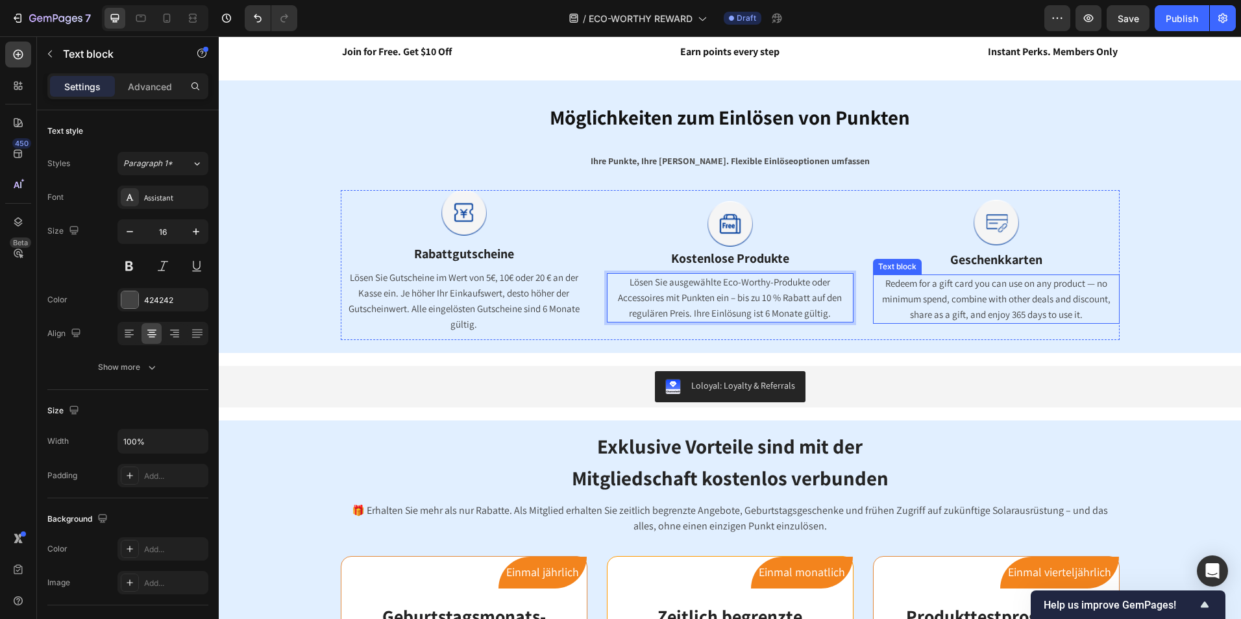
click at [986, 302] on span "Redeem for a gift card you can use on any product — no minimum spend, combine w…" at bounding box center [996, 298] width 228 height 43
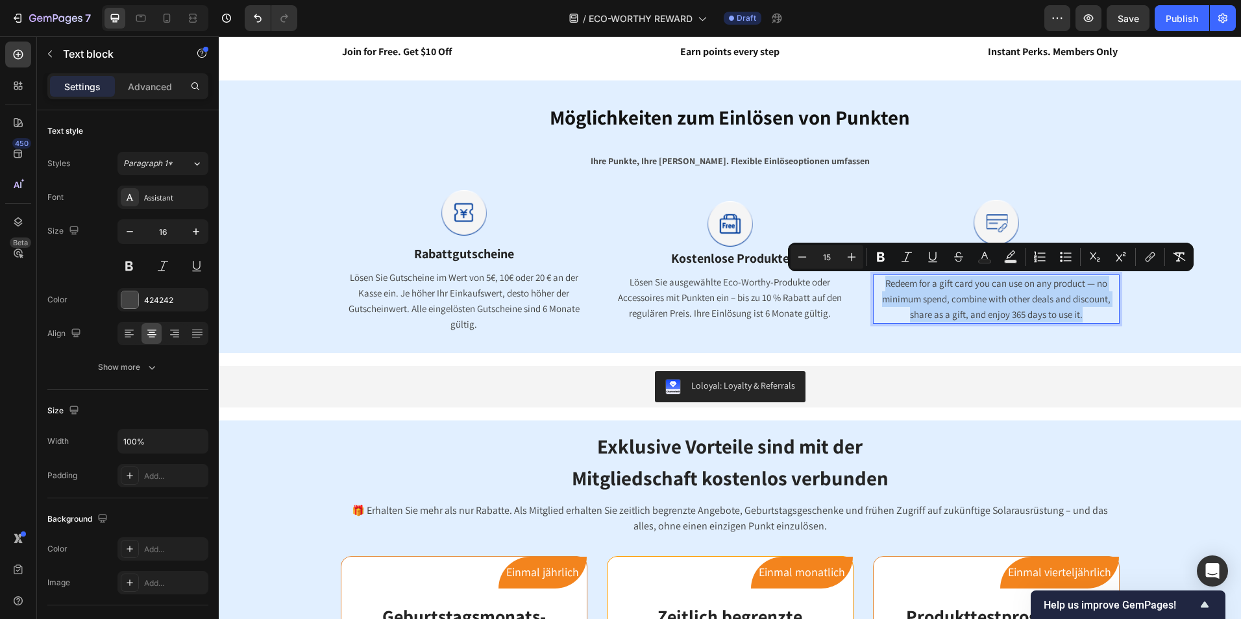
drag, startPoint x: 1090, startPoint y: 312, endPoint x: 870, endPoint y: 285, distance: 221.7
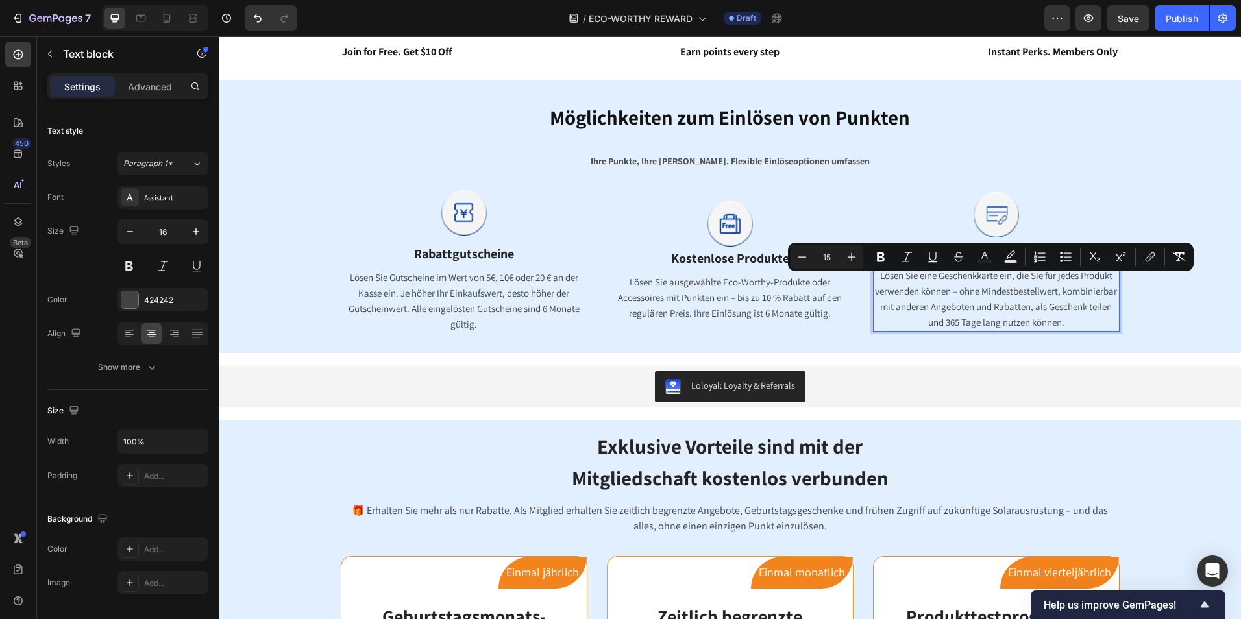
scroll to position [836, 0]
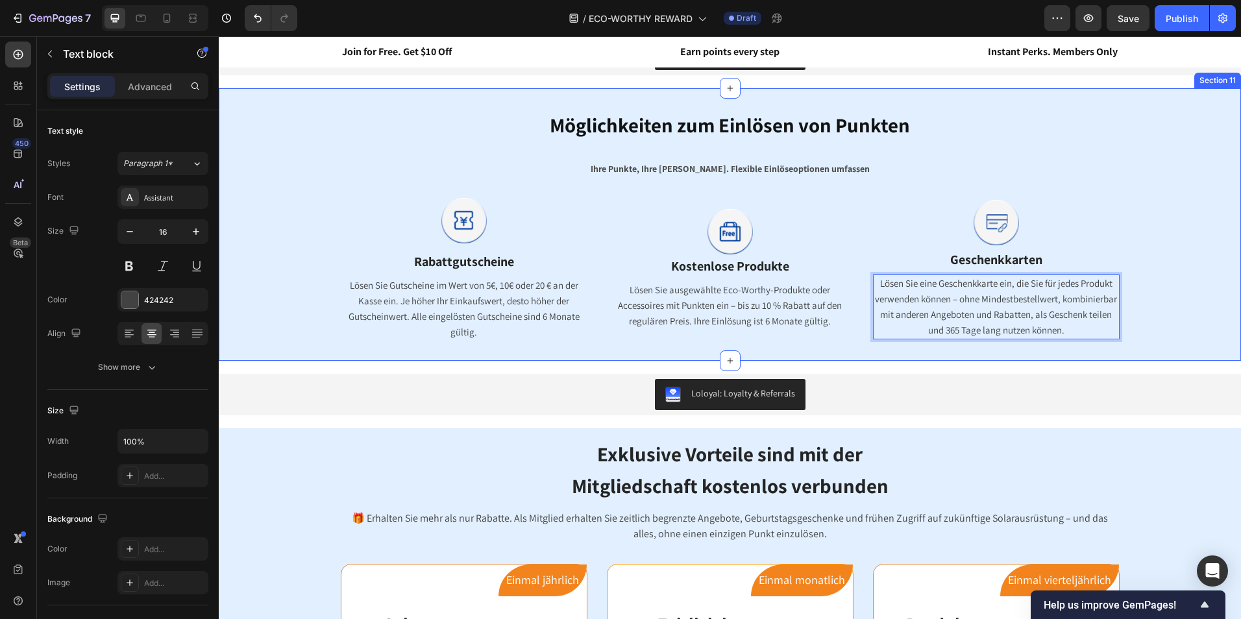
click at [1149, 289] on div "Möglichkeiten zum Einlösen von Punkten Heading Ihre Punkte, Ihre Wahl. Flexible…" at bounding box center [729, 224] width 1003 height 246
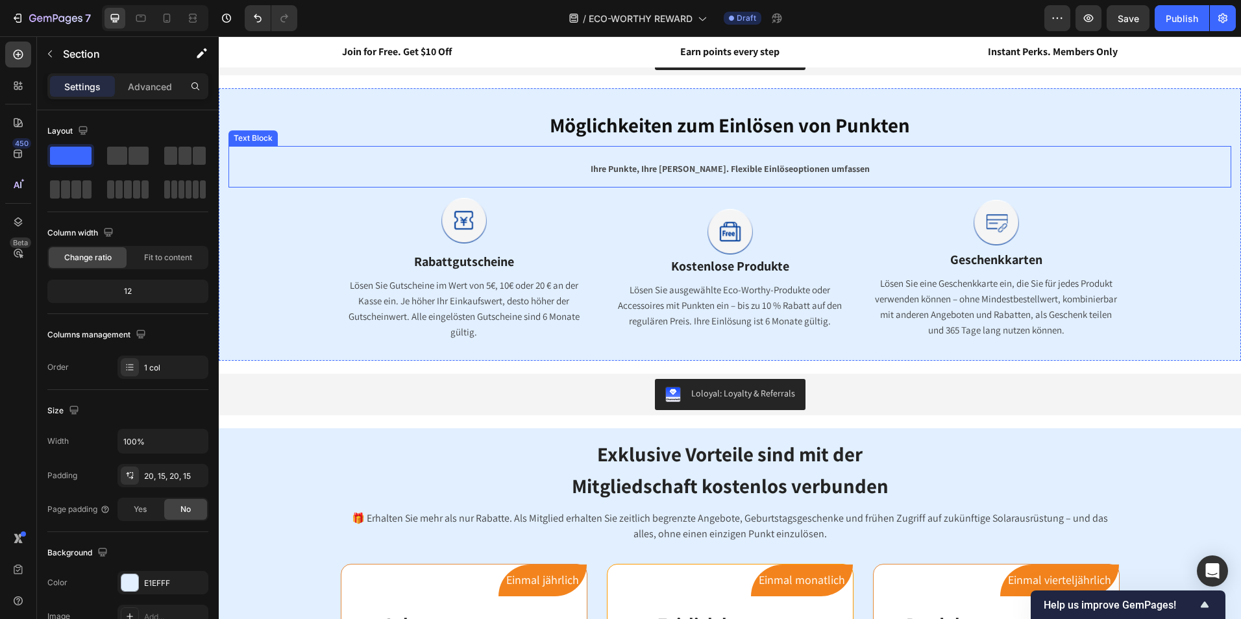
click at [796, 161] on p "Ihre Punkte, Ihre [PERSON_NAME]. Flexible Einlöseoptionen umfassen" at bounding box center [730, 166] width 1000 height 39
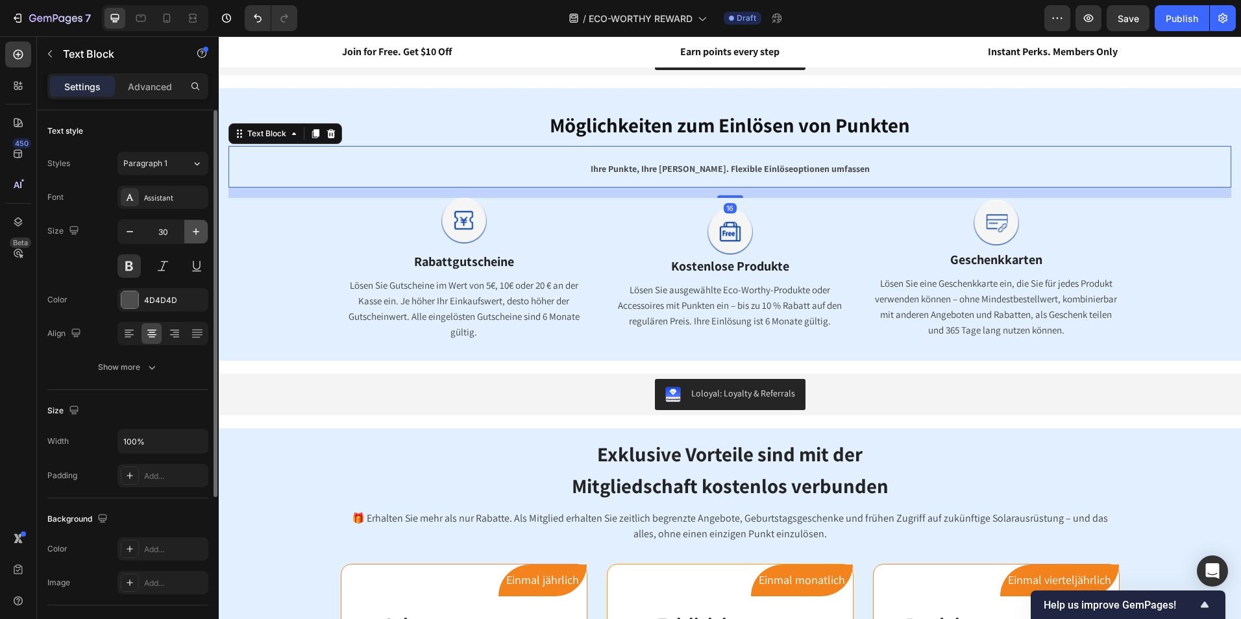
click at [191, 232] on icon "button" at bounding box center [195, 231] width 13 height 13
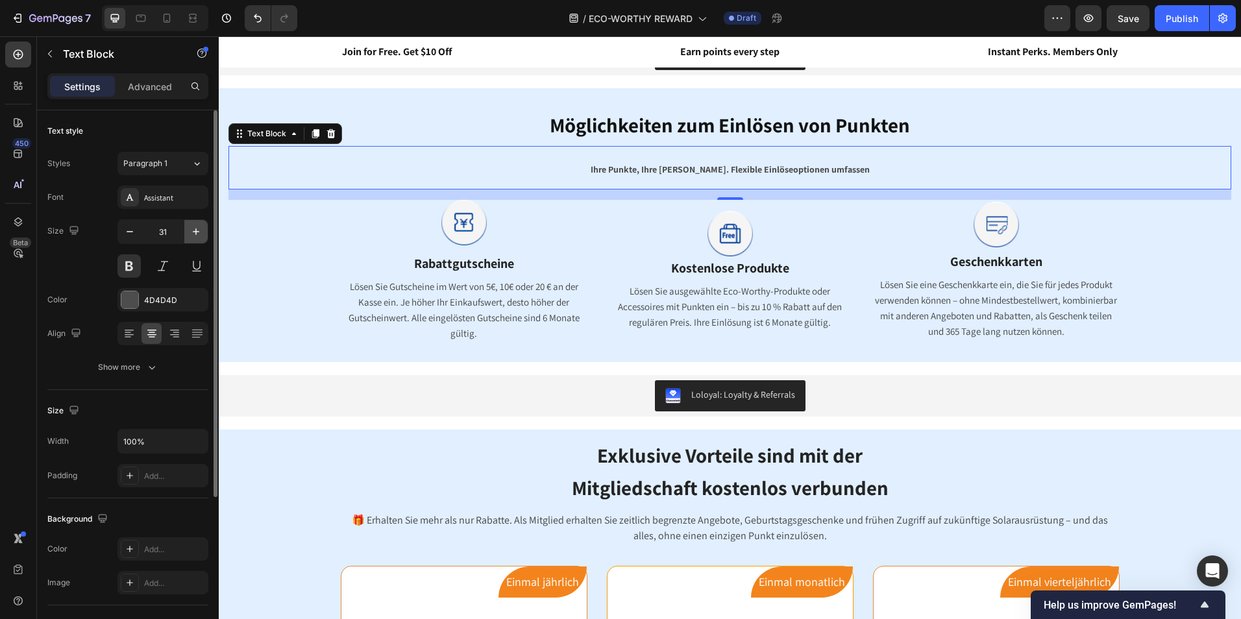
click at [191, 232] on icon "button" at bounding box center [195, 231] width 13 height 13
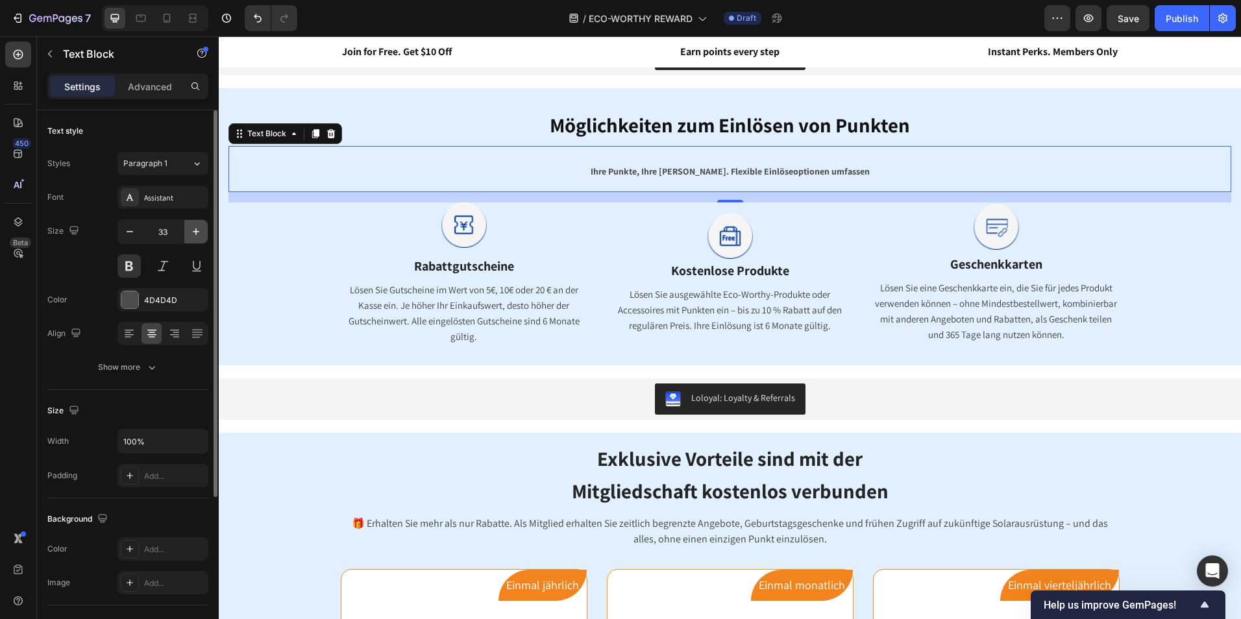
click at [191, 232] on icon "button" at bounding box center [195, 231] width 13 height 13
type input "34"
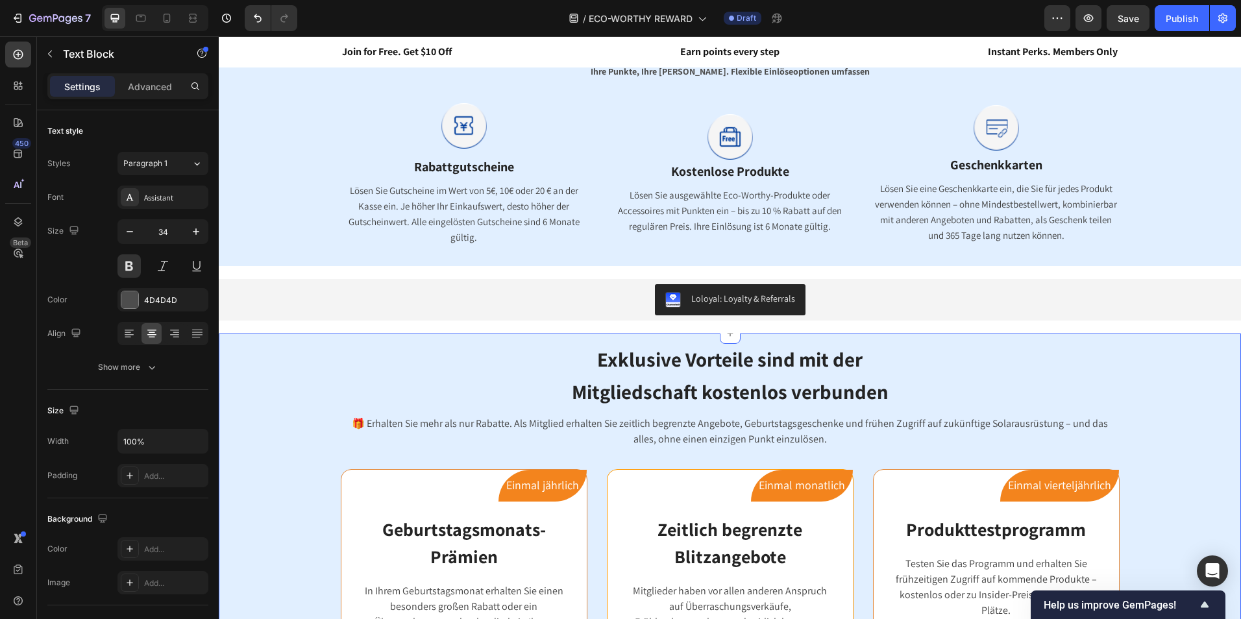
scroll to position [909, 0]
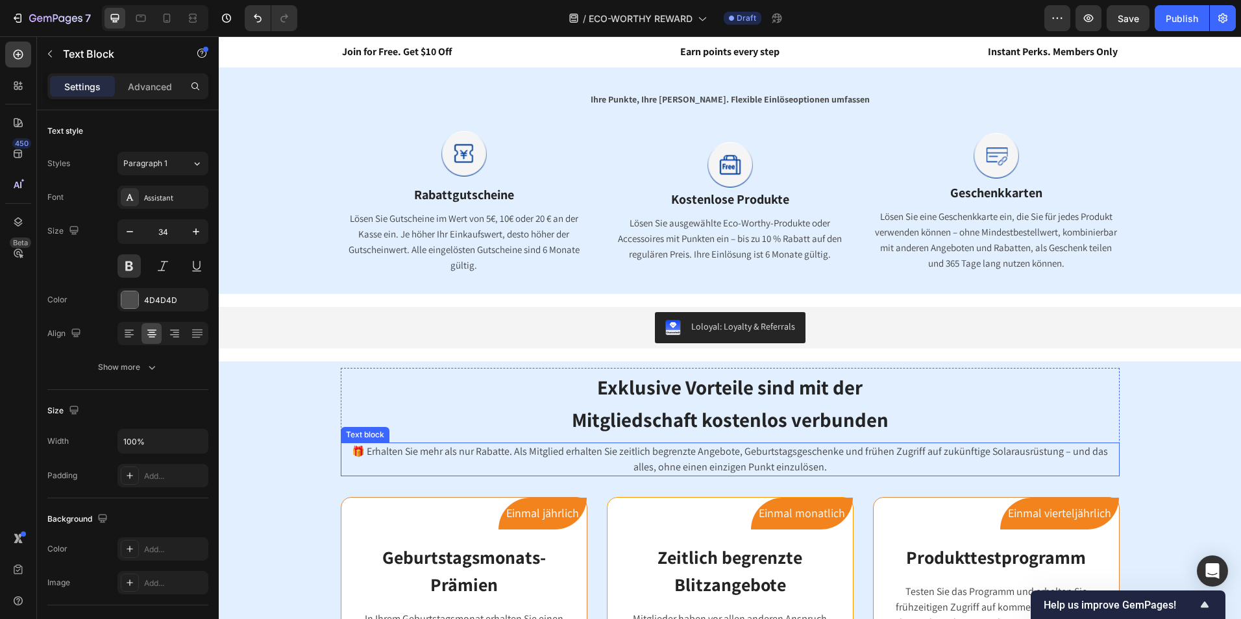
click at [714, 463] on p "🎁 Erhalten Sie mehr als nur Rabatte. Als Mitglied erhalten Sie zeitlich begrenz…" at bounding box center [730, 459] width 776 height 31
click at [819, 459] on p "🎁 Erhalten Sie mehr als nur Rabatte. Als Mitglied erhalten Sie zeitlich begrenz…" at bounding box center [730, 459] width 776 height 31
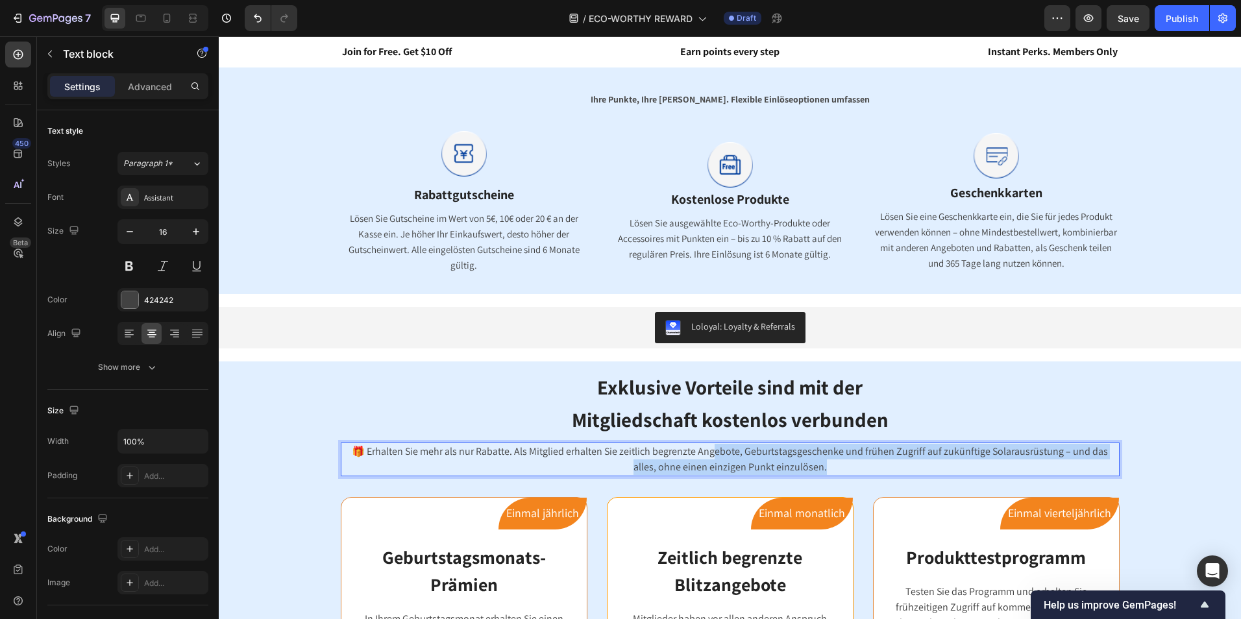
drag, startPoint x: 811, startPoint y: 467, endPoint x: 703, endPoint y: 452, distance: 108.2
click at [703, 452] on p "🎁 Erhalten Sie mehr als nur Rabatte. Als Mitglied erhalten Sie zeitlich begrenz…" at bounding box center [730, 459] width 776 height 31
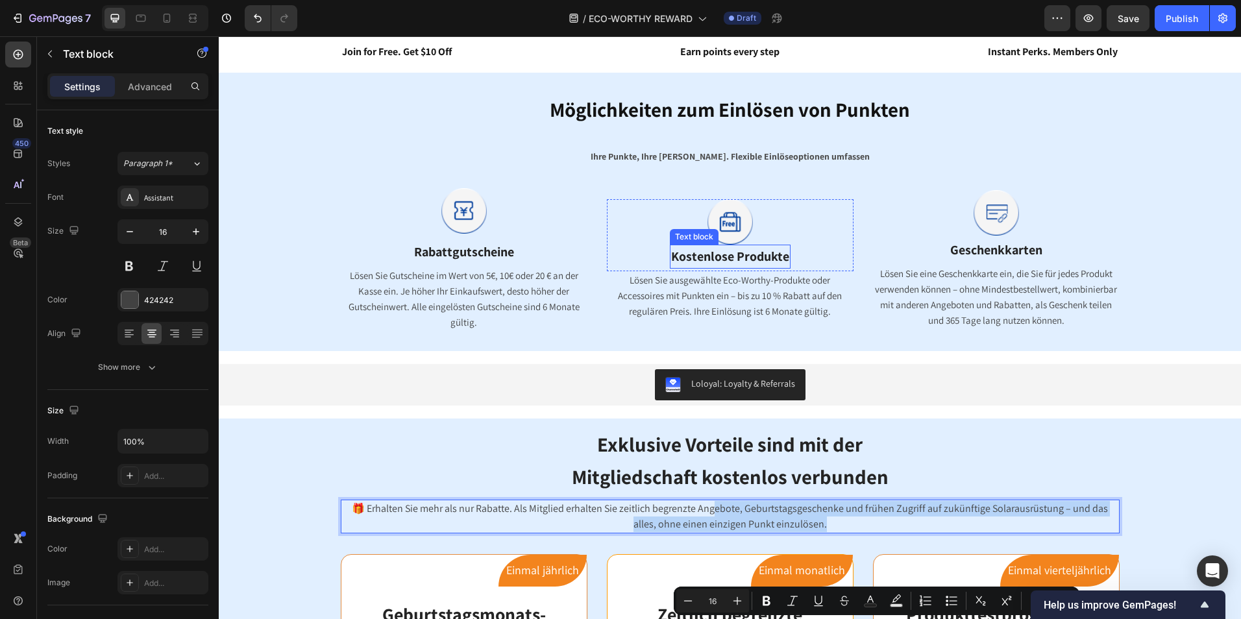
scroll to position [714, 0]
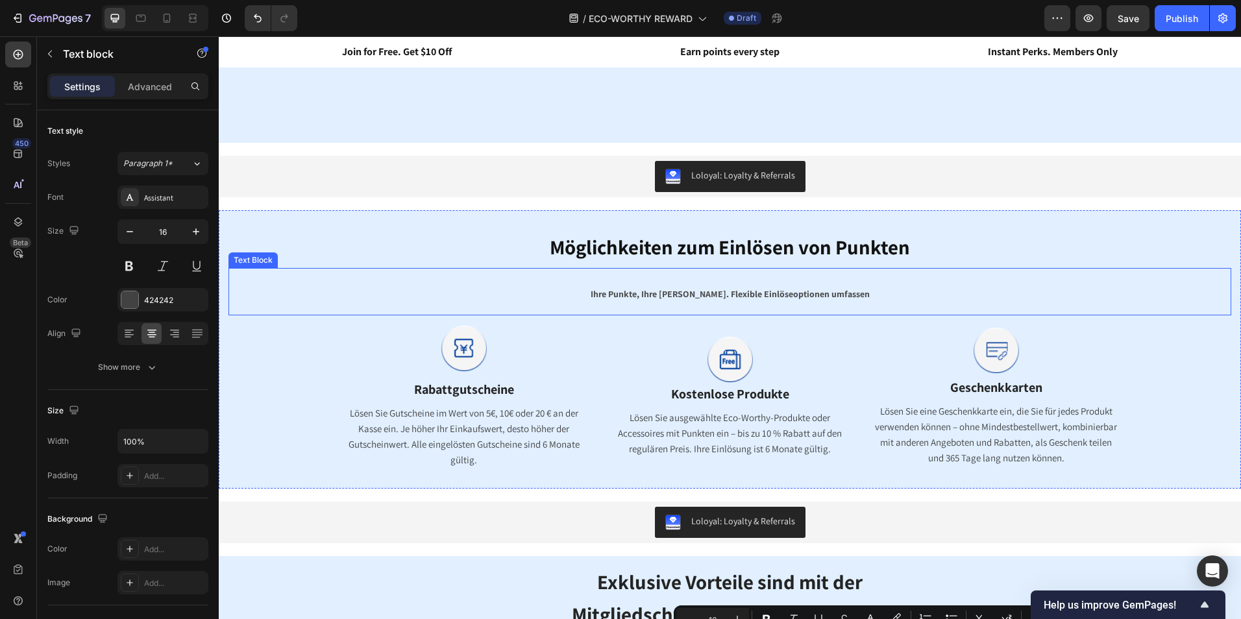
click at [784, 297] on span "Ihre Punkte, Ihre [PERSON_NAME]. Flexible Einlöseoptionen umfassen" at bounding box center [730, 294] width 279 height 12
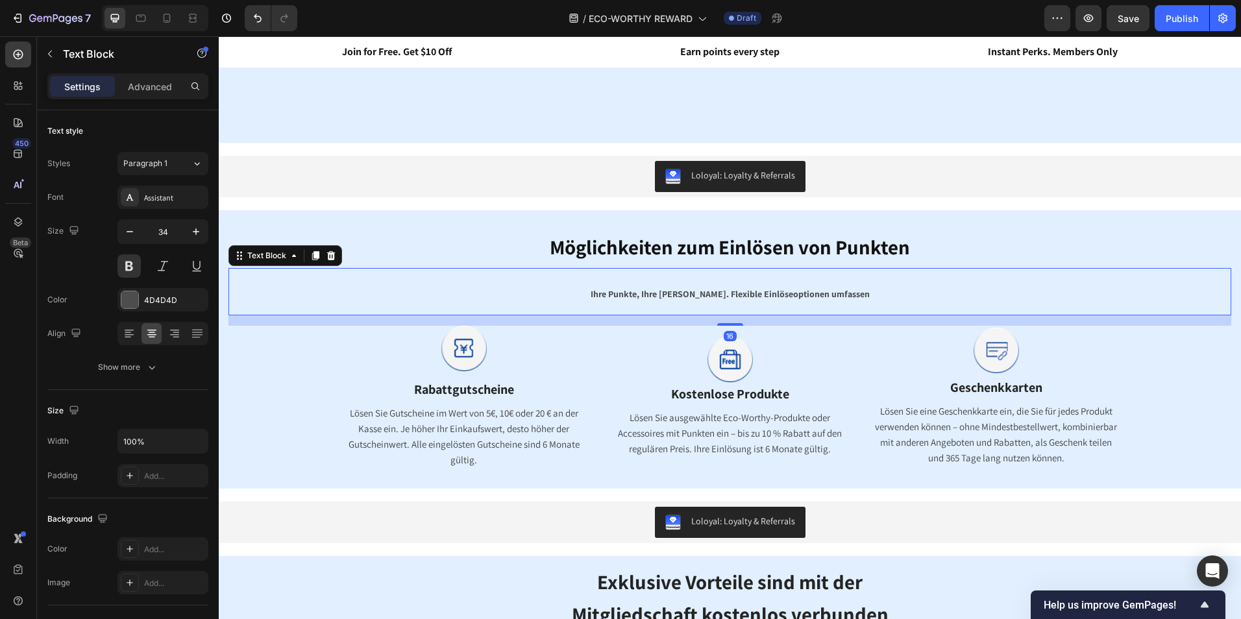
click at [884, 309] on p "Ihre Punkte, Ihre [PERSON_NAME]. Flexible Einlöseoptionen umfassen" at bounding box center [730, 291] width 1000 height 45
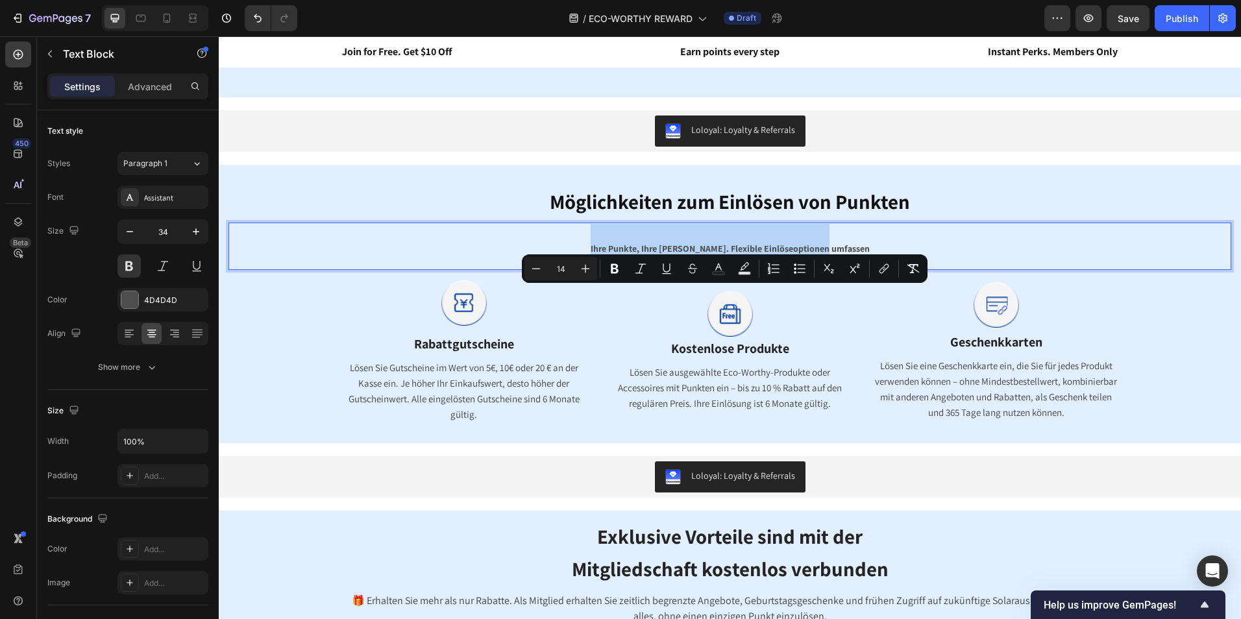
drag, startPoint x: 844, startPoint y: 297, endPoint x: 555, endPoint y: 300, distance: 288.8
click at [555, 269] on p "Ihre Punkte, Ihre [PERSON_NAME]. Flexible Einlöseoptionen umfassen" at bounding box center [730, 246] width 1000 height 45
click at [587, 273] on icon "Editor contextual toolbar" at bounding box center [585, 268] width 13 height 13
type input "16"
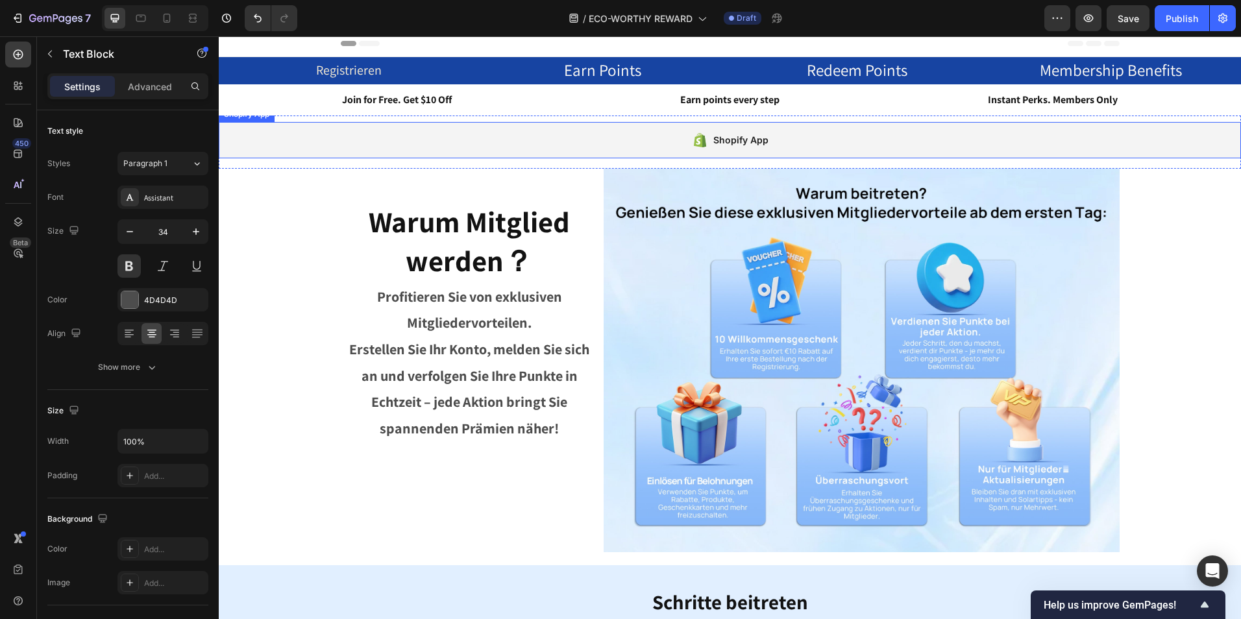
scroll to position [0, 0]
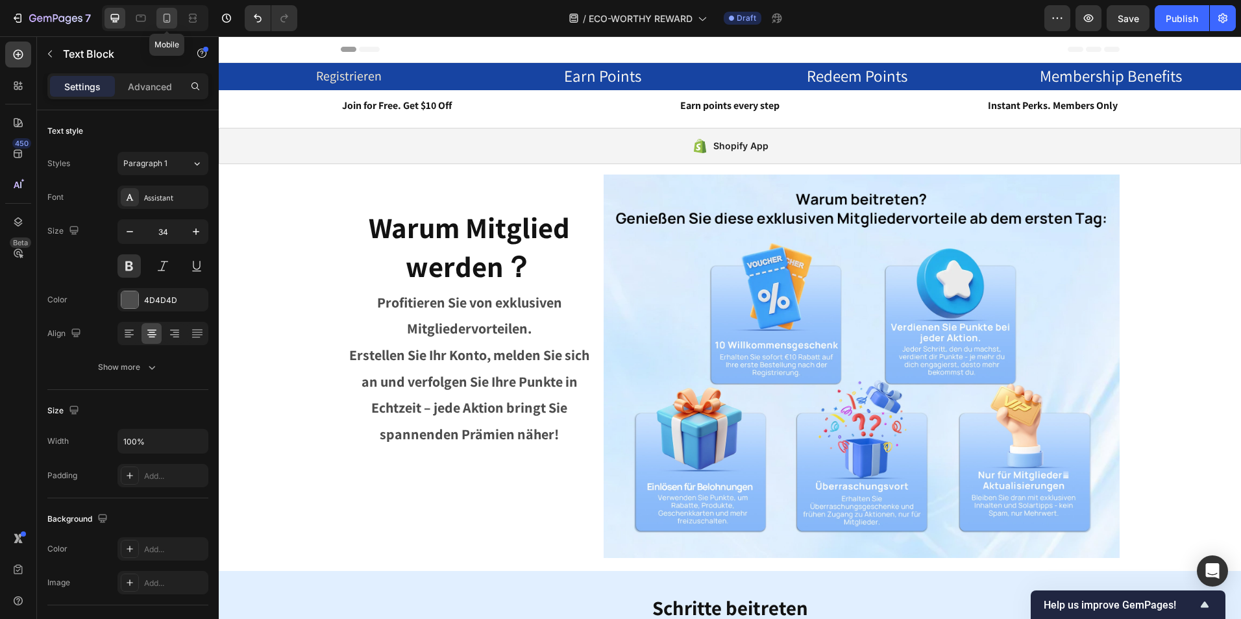
click at [170, 16] on icon at bounding box center [167, 18] width 7 height 9
type input "14"
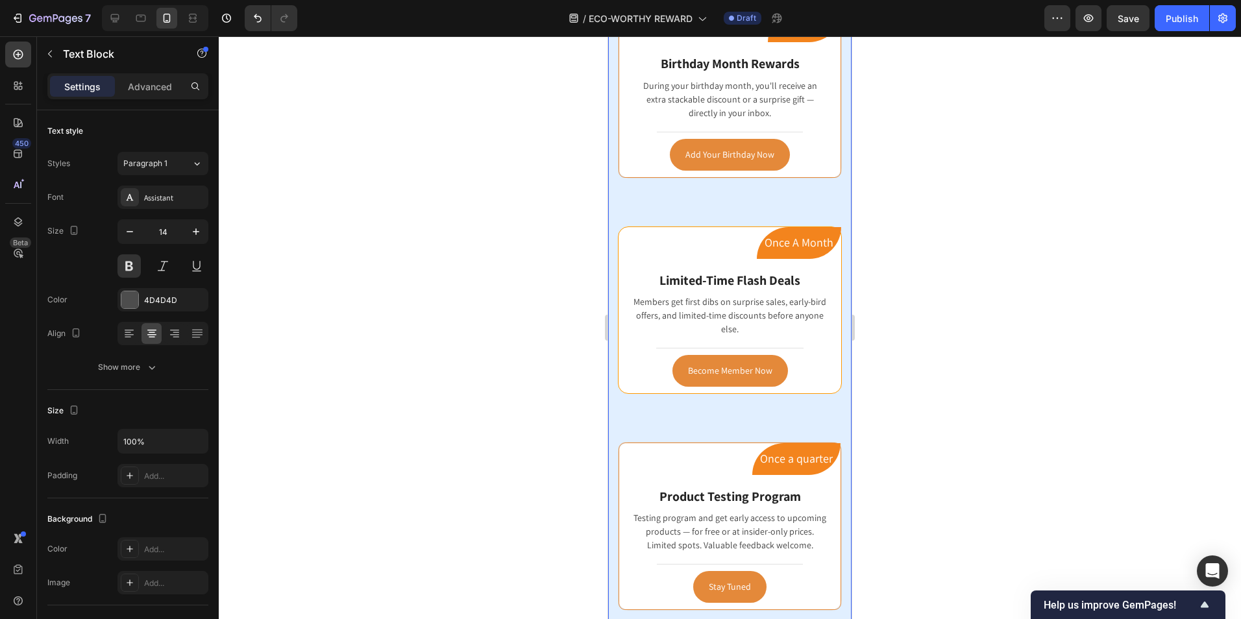
scroll to position [1557, 0]
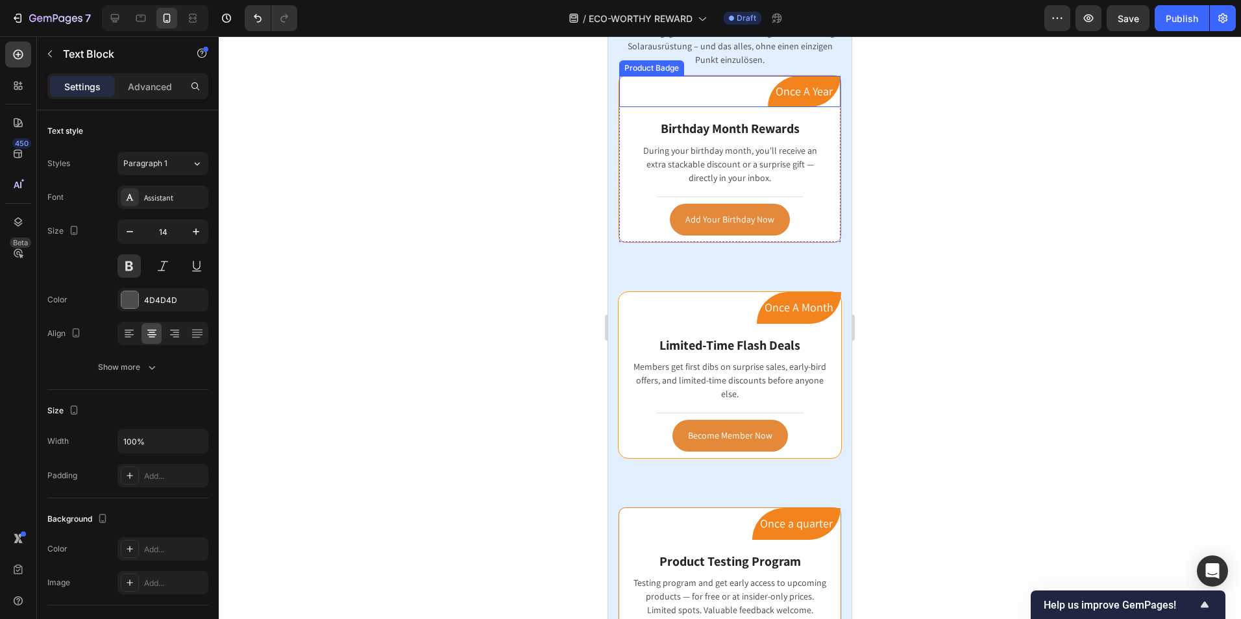
click at [816, 91] on pre "Once A Year" at bounding box center [804, 91] width 73 height 31
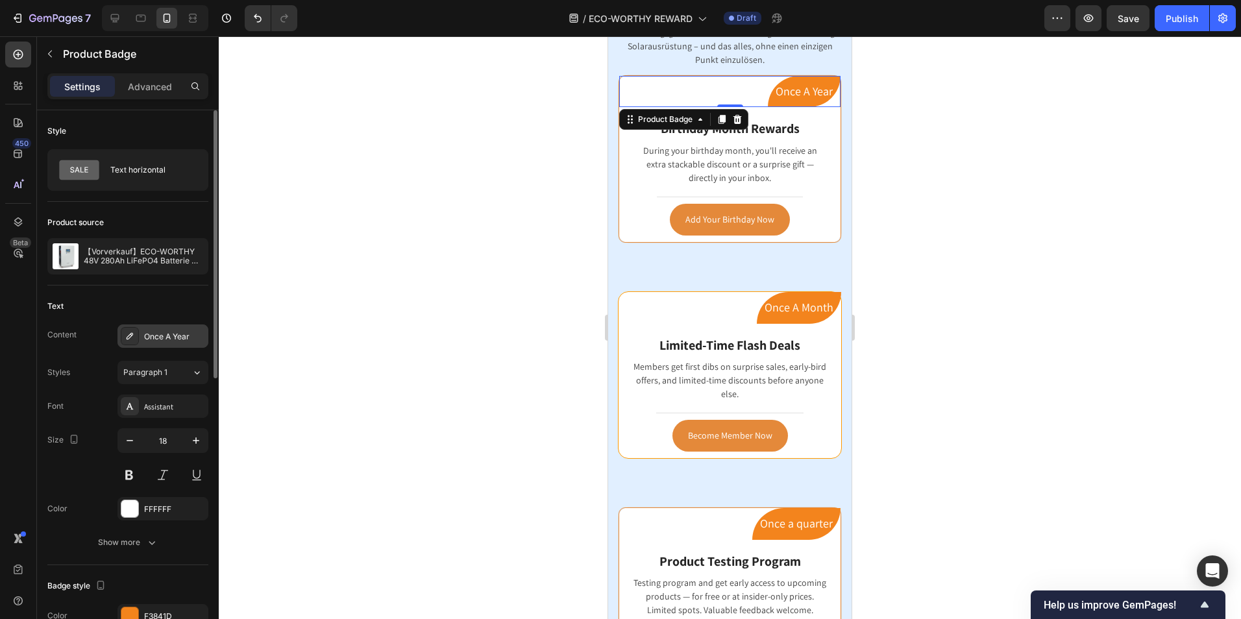
click at [168, 339] on div "Once A Year" at bounding box center [174, 337] width 61 height 12
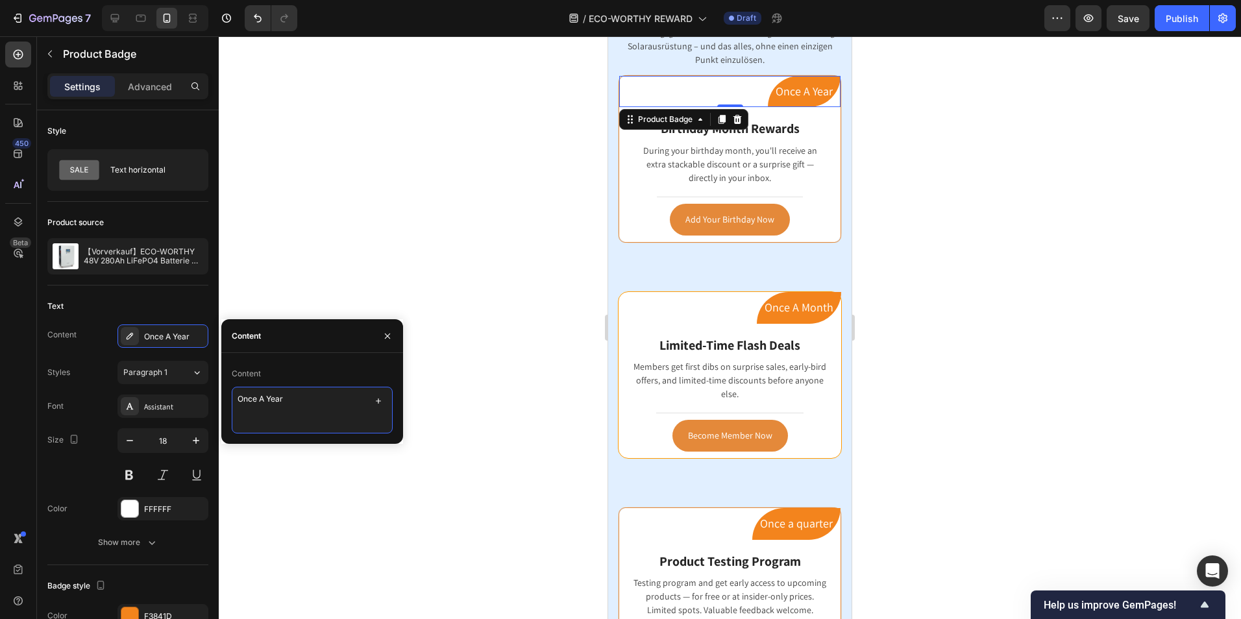
drag, startPoint x: 304, startPoint y: 406, endPoint x: 221, endPoint y: 405, distance: 83.1
click at [221, 405] on div "Content Once A Year" at bounding box center [312, 398] width 182 height 70
paste textarea "Einmal jährlich"
type textarea "Einmal jährlich"
click at [796, 306] on pre "Once A Month" at bounding box center [799, 307] width 84 height 31
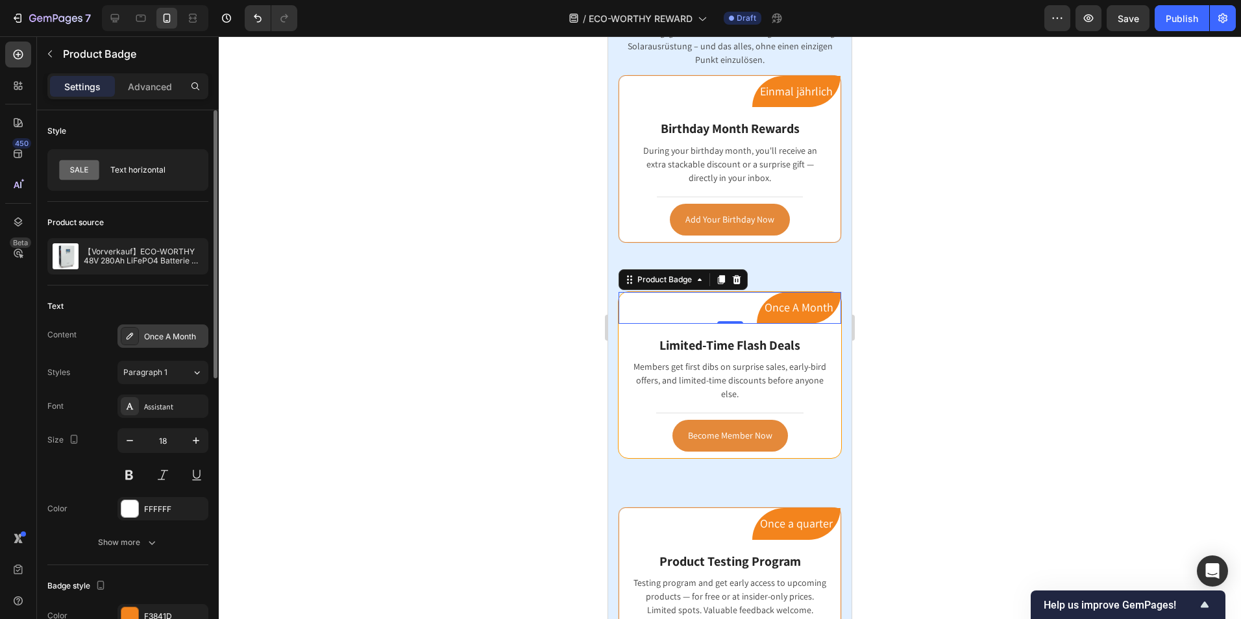
click at [199, 336] on div "Once A Month" at bounding box center [174, 337] width 61 height 12
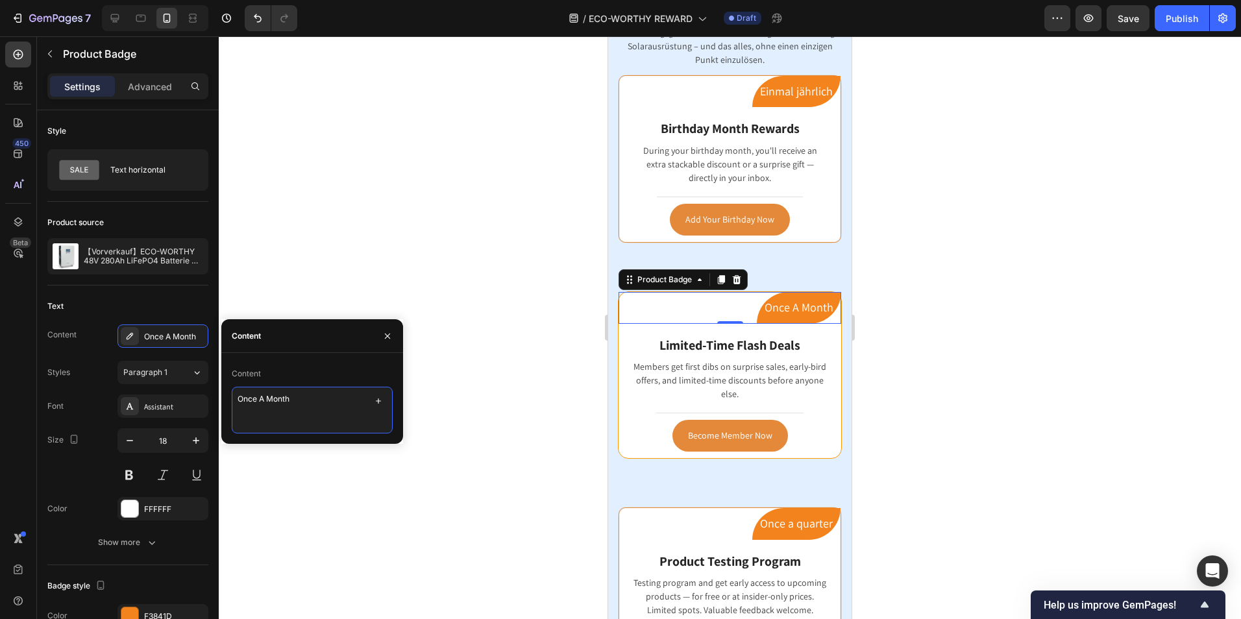
drag, startPoint x: 309, startPoint y: 400, endPoint x: 227, endPoint y: 396, distance: 81.9
click at [227, 396] on div "Content Once A Month" at bounding box center [312, 398] width 182 height 70
paste textarea "Einmal monatlic"
type textarea "Einmal monatlich"
click at [985, 355] on div at bounding box center [730, 327] width 1022 height 583
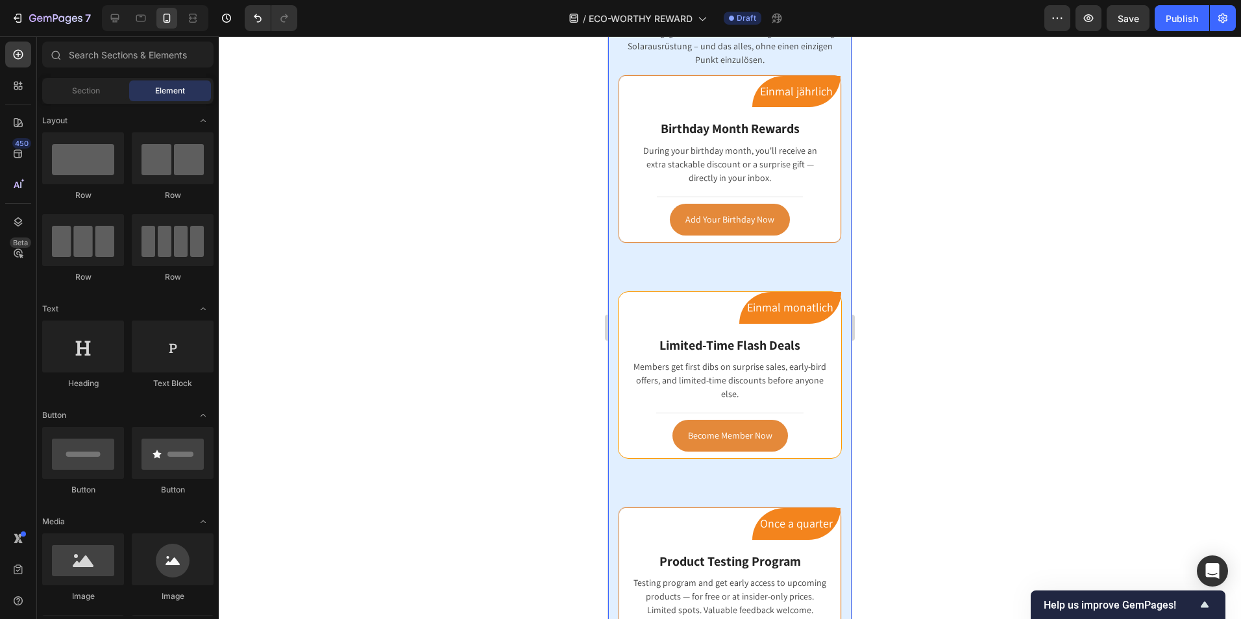
scroll to position [1687, 0]
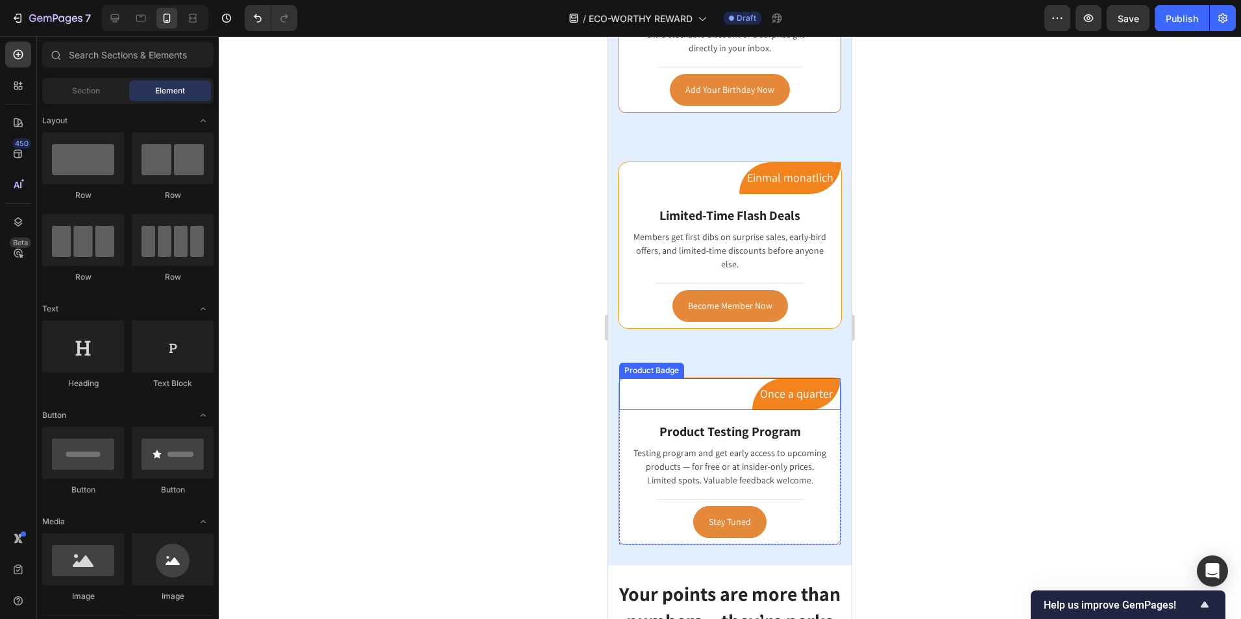
click at [782, 393] on pre "Once a quarter" at bounding box center [796, 393] width 88 height 31
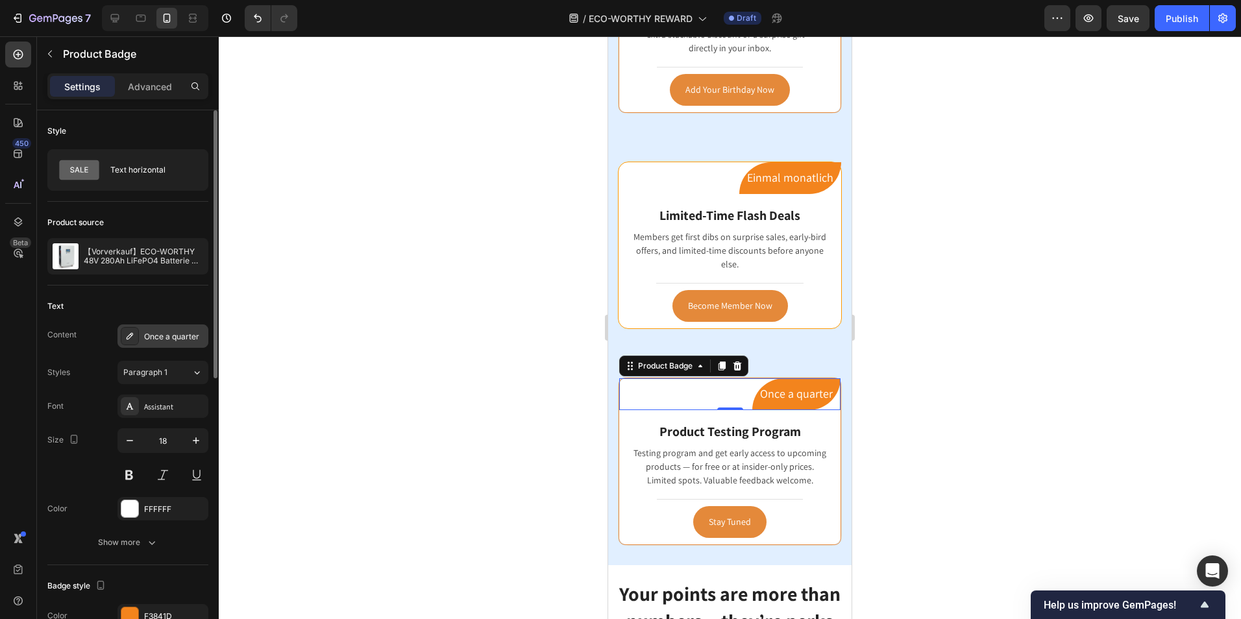
click at [186, 343] on div "Once a quarter" at bounding box center [162, 335] width 91 height 23
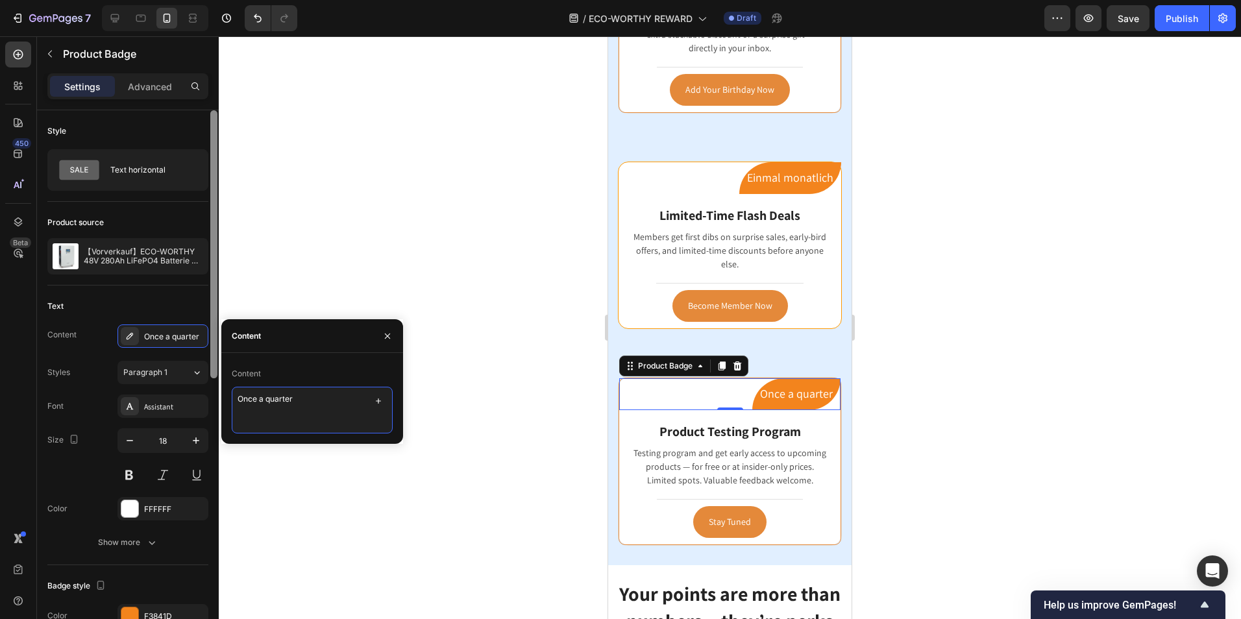
drag, startPoint x: 315, startPoint y: 403, endPoint x: 210, endPoint y: 397, distance: 104.7
click at [210, 397] on div "450 Beta Sections(18) Elements(83) Section Element Hero Section Product Detail …" at bounding box center [109, 327] width 219 height 583
paste textarea "Einmal vierteljährlich"
type textarea "Einmal vierteljährlich"
click at [1054, 393] on div at bounding box center [730, 327] width 1022 height 583
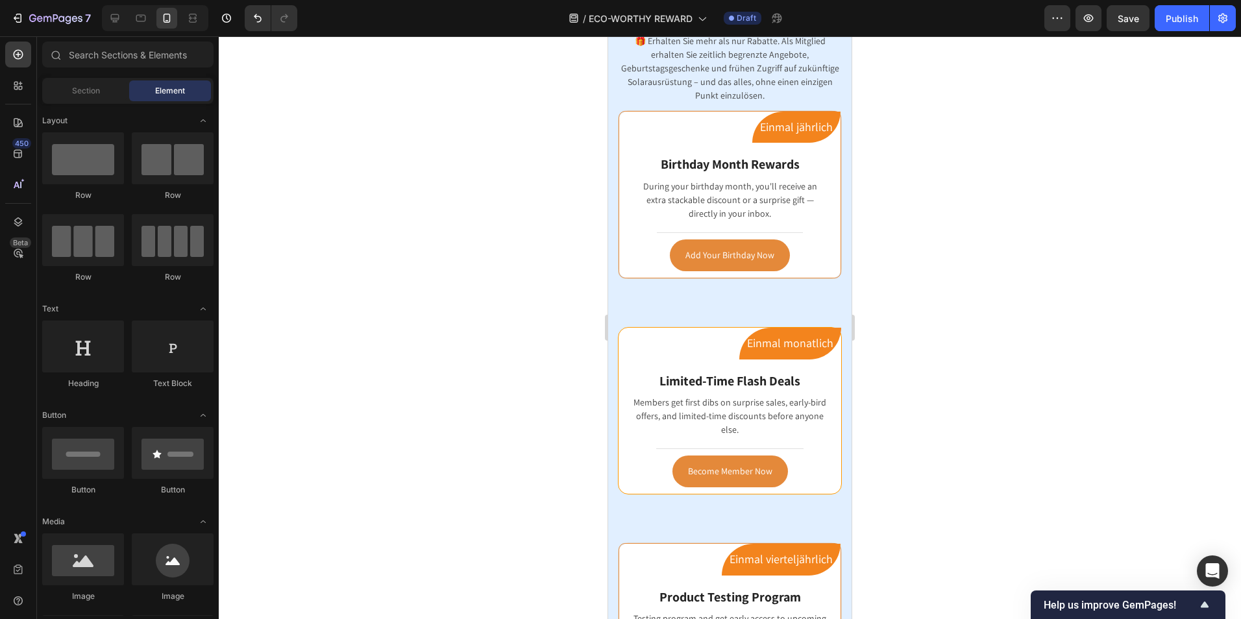
scroll to position [1493, 0]
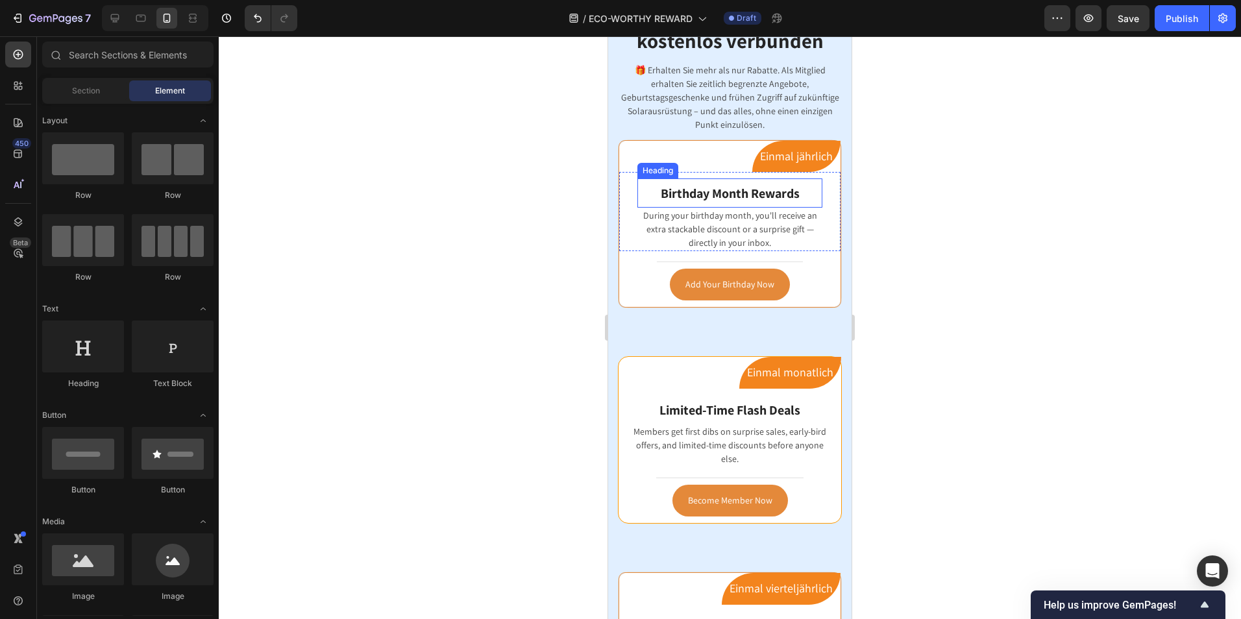
click at [764, 193] on span "Birthday Month Rewards" at bounding box center [730, 193] width 139 height 17
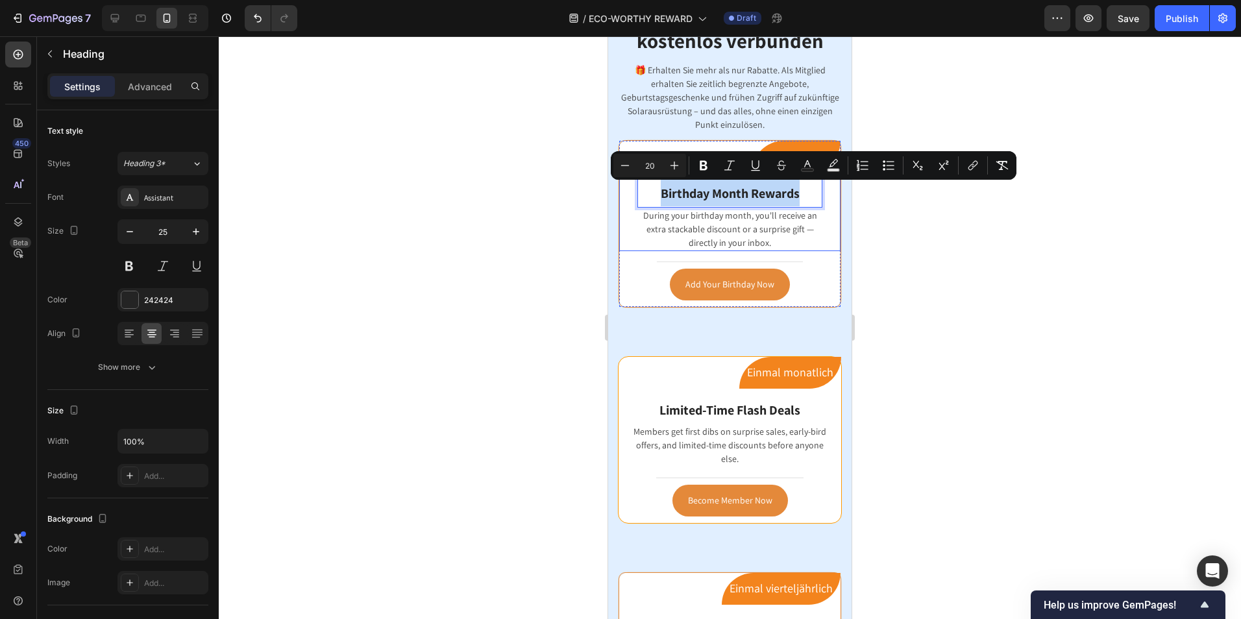
drag, startPoint x: 799, startPoint y: 193, endPoint x: 636, endPoint y: 193, distance: 162.9
click at [636, 193] on div "Birthday Month Rewards Heading 0 During your birthday month, you'll receive an …" at bounding box center [729, 211] width 221 height 79
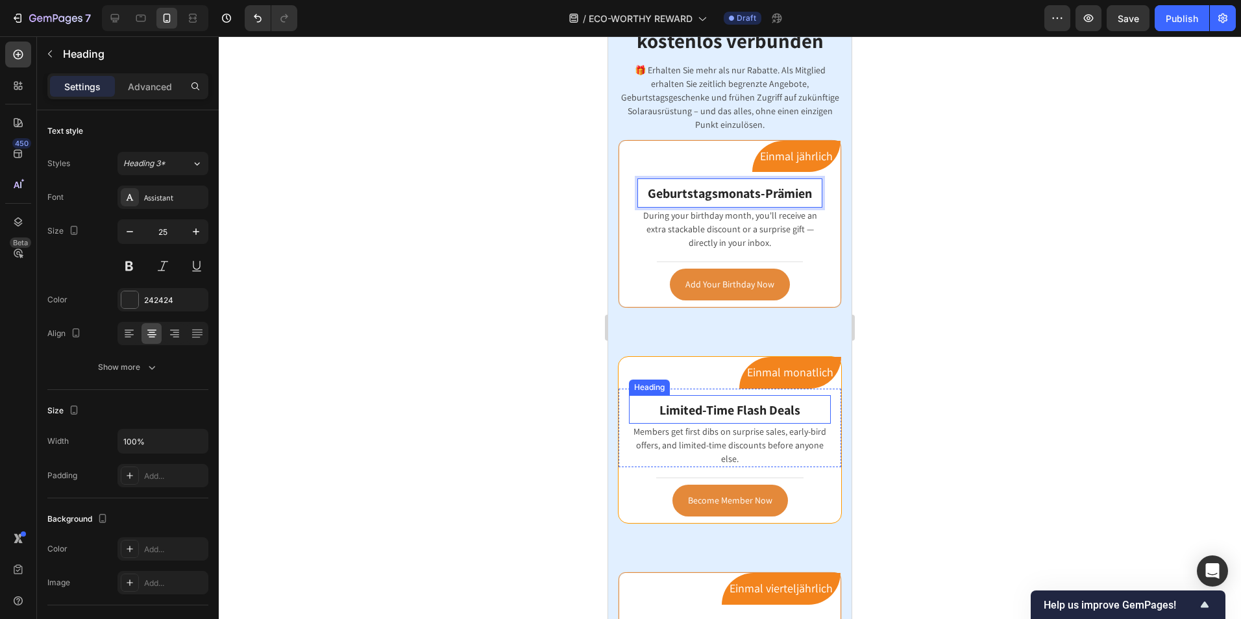
click at [770, 412] on span "Limited-Time Flash Deals" at bounding box center [729, 410] width 141 height 17
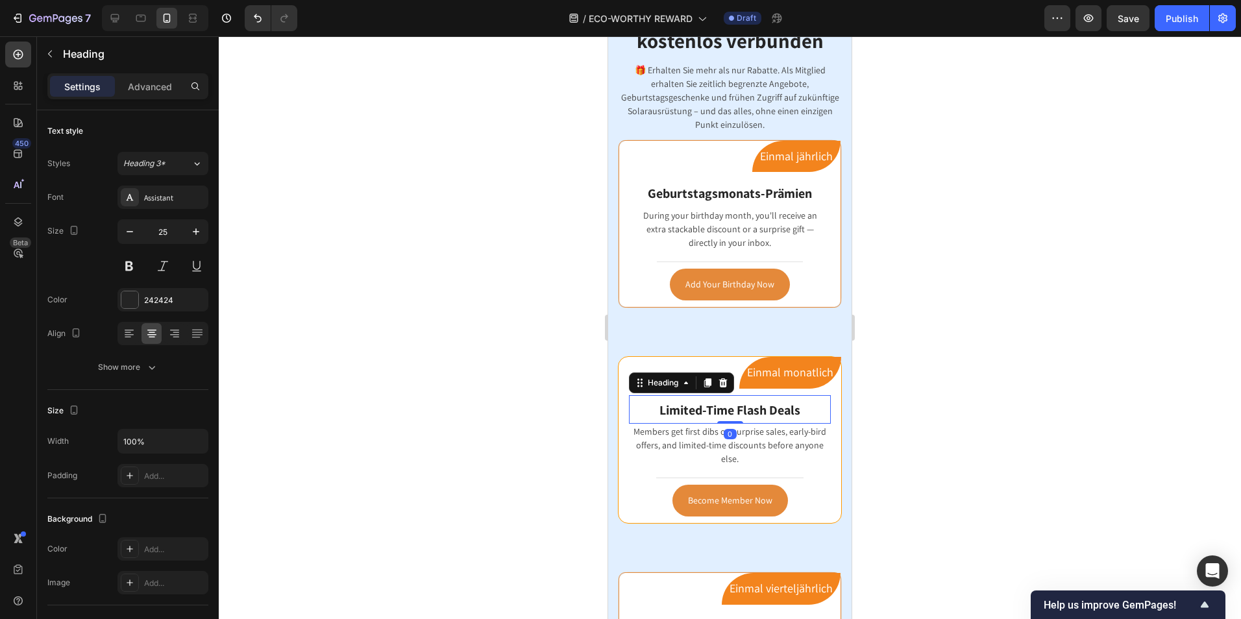
click at [799, 408] on h3 "Limited-Time Flash Deals" at bounding box center [730, 409] width 202 height 29
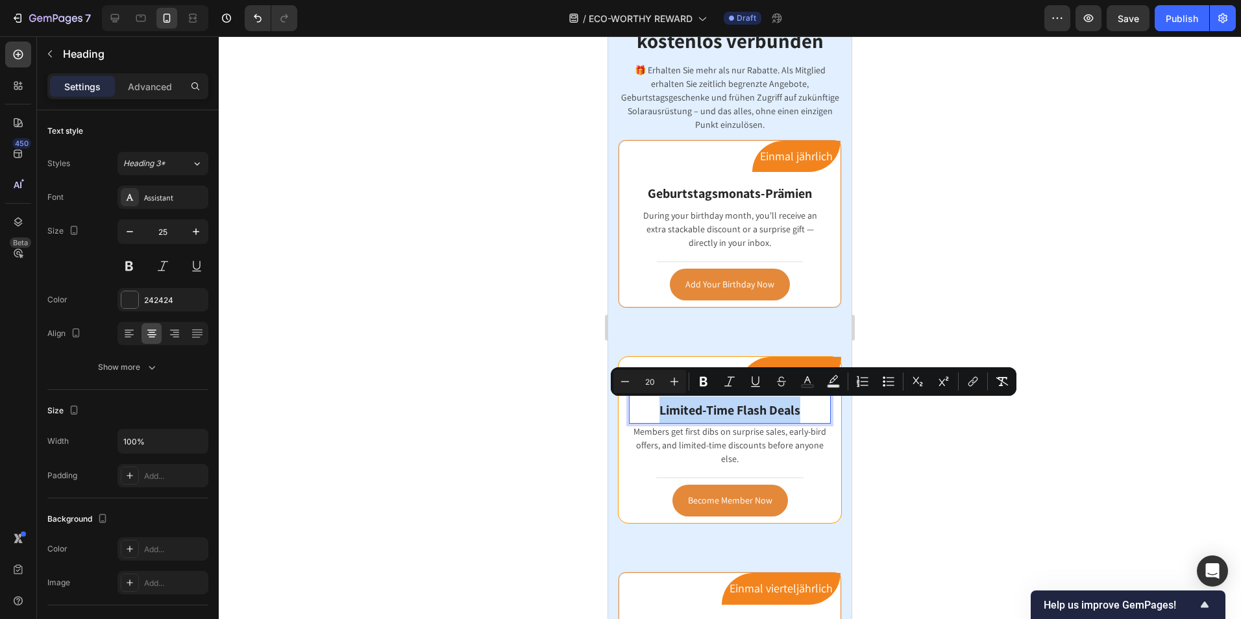
drag, startPoint x: 801, startPoint y: 408, endPoint x: 647, endPoint y: 413, distance: 154.5
click at [647, 413] on p "Limited-Time Flash Deals" at bounding box center [729, 410] width 199 height 27
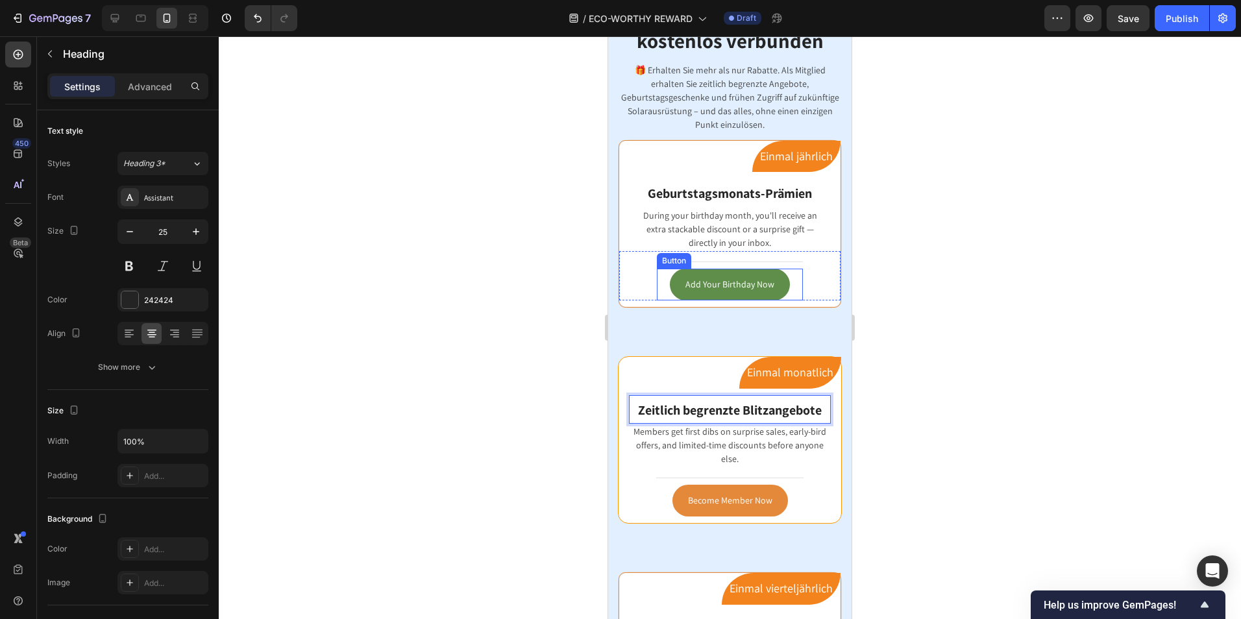
scroll to position [1622, 0]
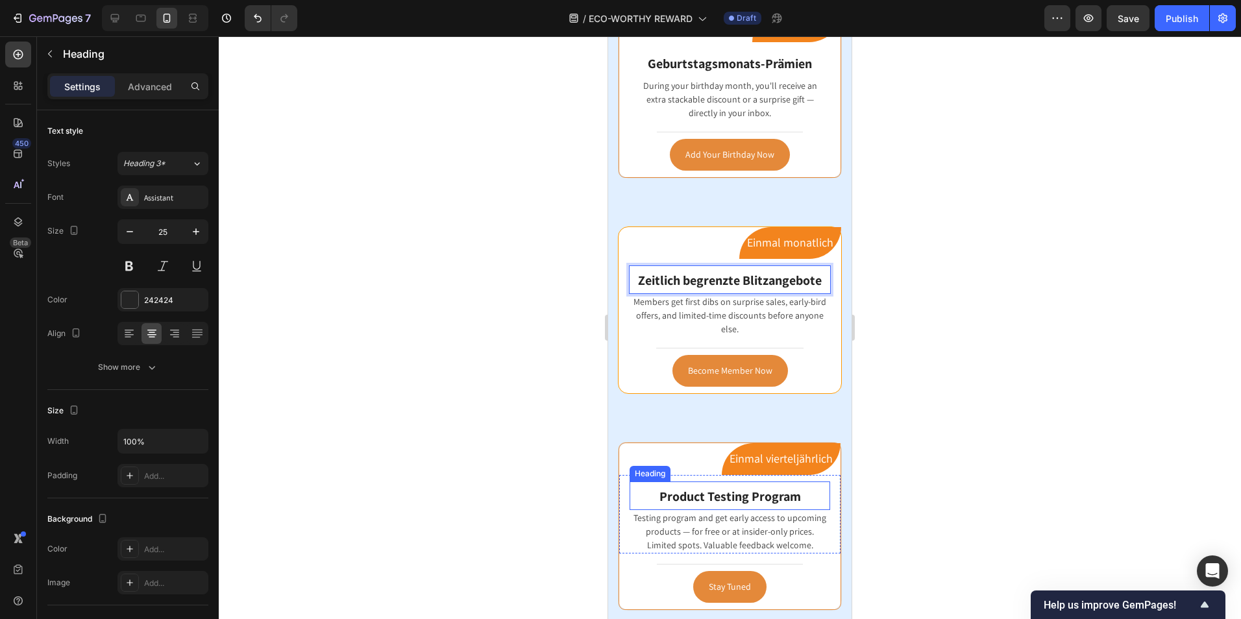
click at [726, 489] on span "Product Testing Program" at bounding box center [729, 496] width 141 height 17
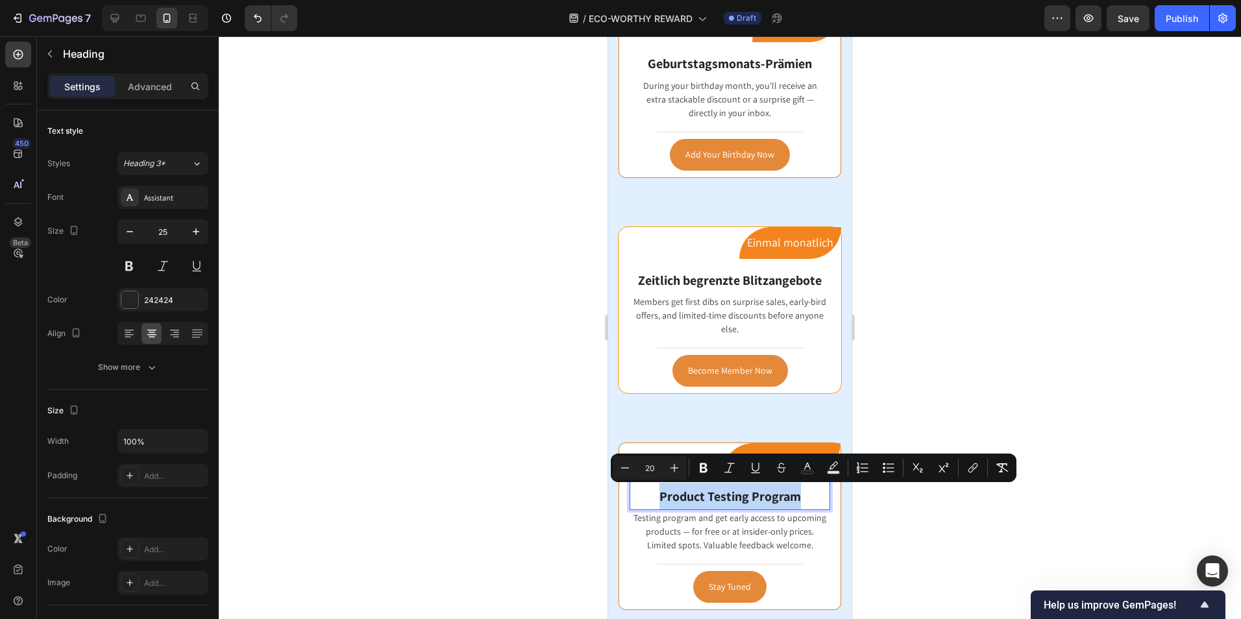
drag, startPoint x: 798, startPoint y: 496, endPoint x: 653, endPoint y: 489, distance: 144.2
click at [653, 489] on p "Product Testing Program" at bounding box center [730, 496] width 198 height 27
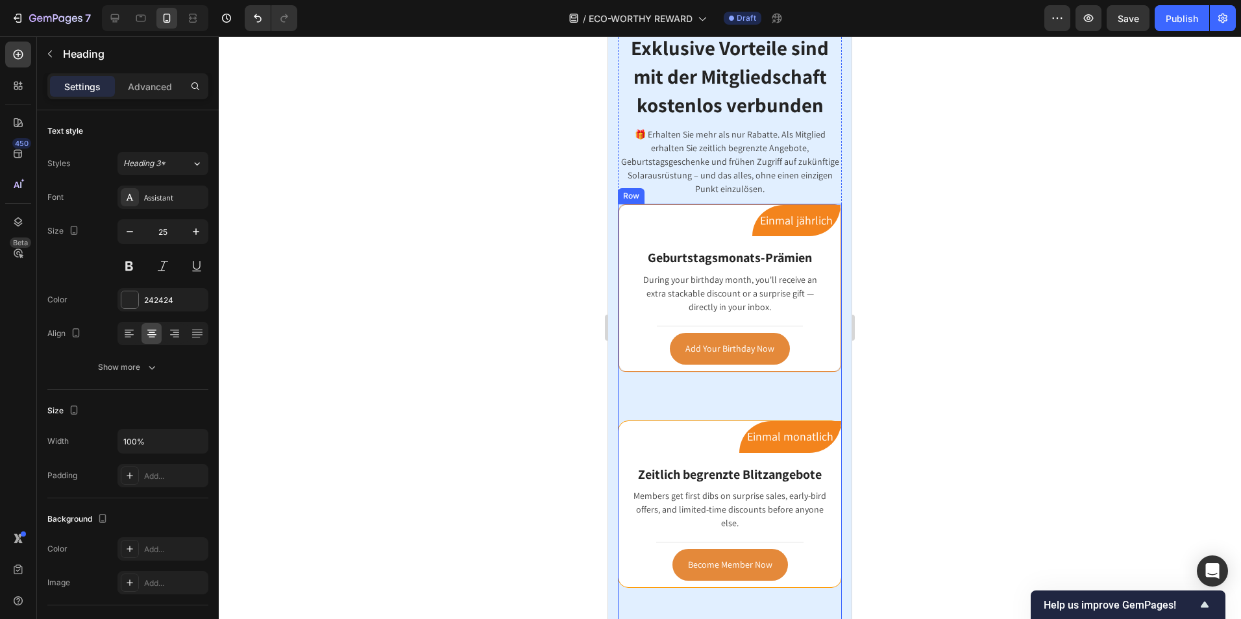
scroll to position [1428, 0]
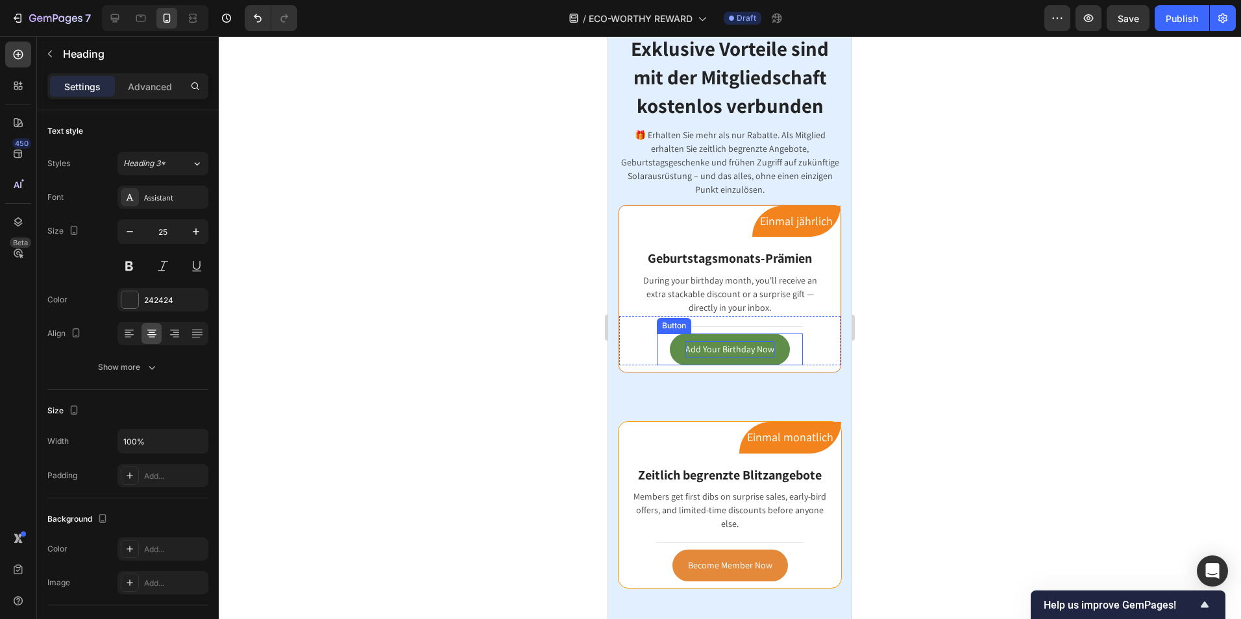
click at [749, 351] on p "Add Your Birthday Now" at bounding box center [729, 349] width 89 height 16
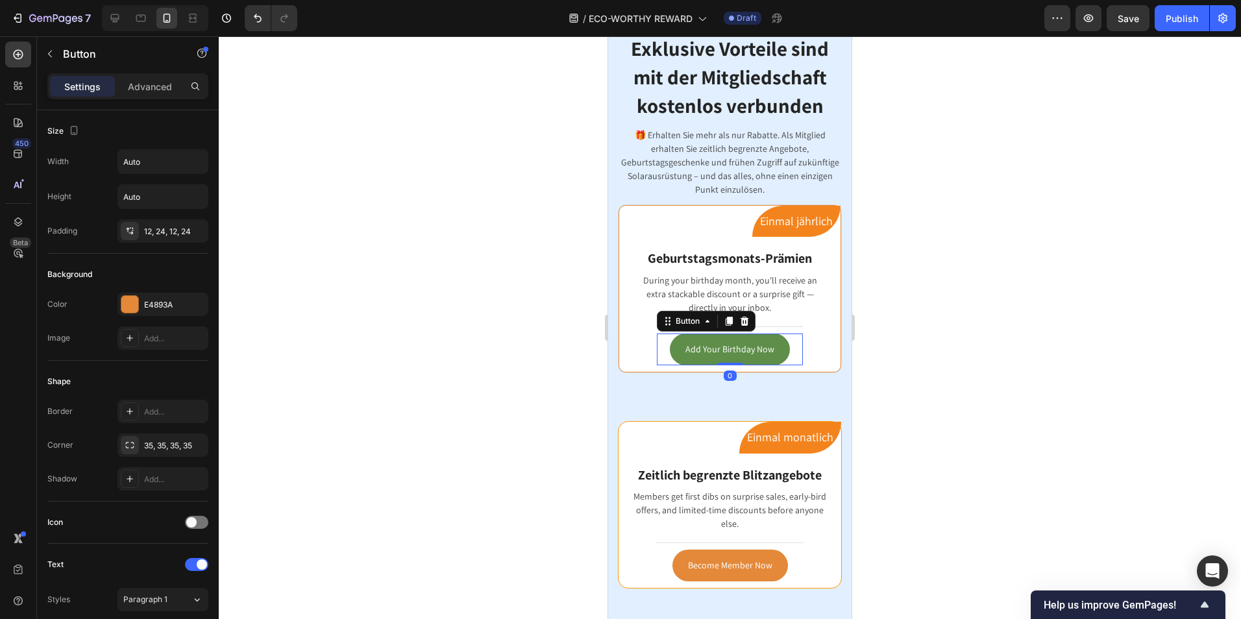
drag, startPoint x: 755, startPoint y: 347, endPoint x: 770, endPoint y: 343, distance: 15.3
click at [757, 347] on p "Add Your Birthday Now" at bounding box center [729, 349] width 89 height 16
click at [766, 343] on p "Add Your Birthday Now" at bounding box center [729, 349] width 89 height 16
drag, startPoint x: 766, startPoint y: 345, endPoint x: 673, endPoint y: 350, distance: 93.6
click at [673, 350] on link "Add Your Birthday Now" at bounding box center [730, 350] width 120 height 32
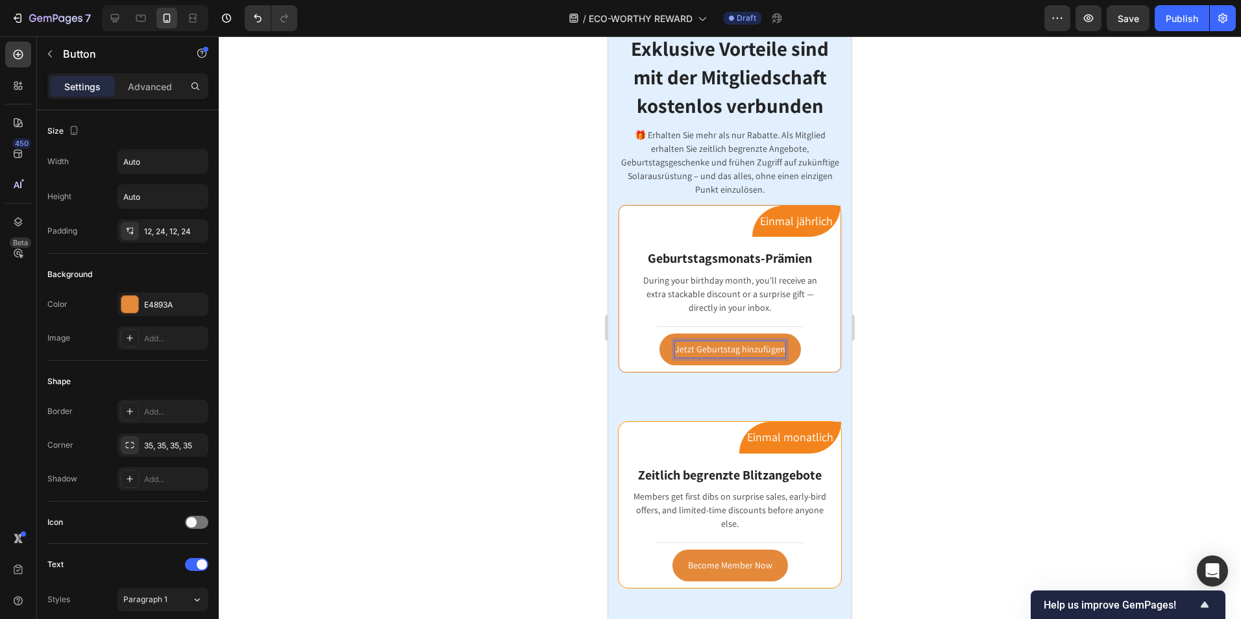
click at [1038, 407] on div at bounding box center [730, 327] width 1022 height 583
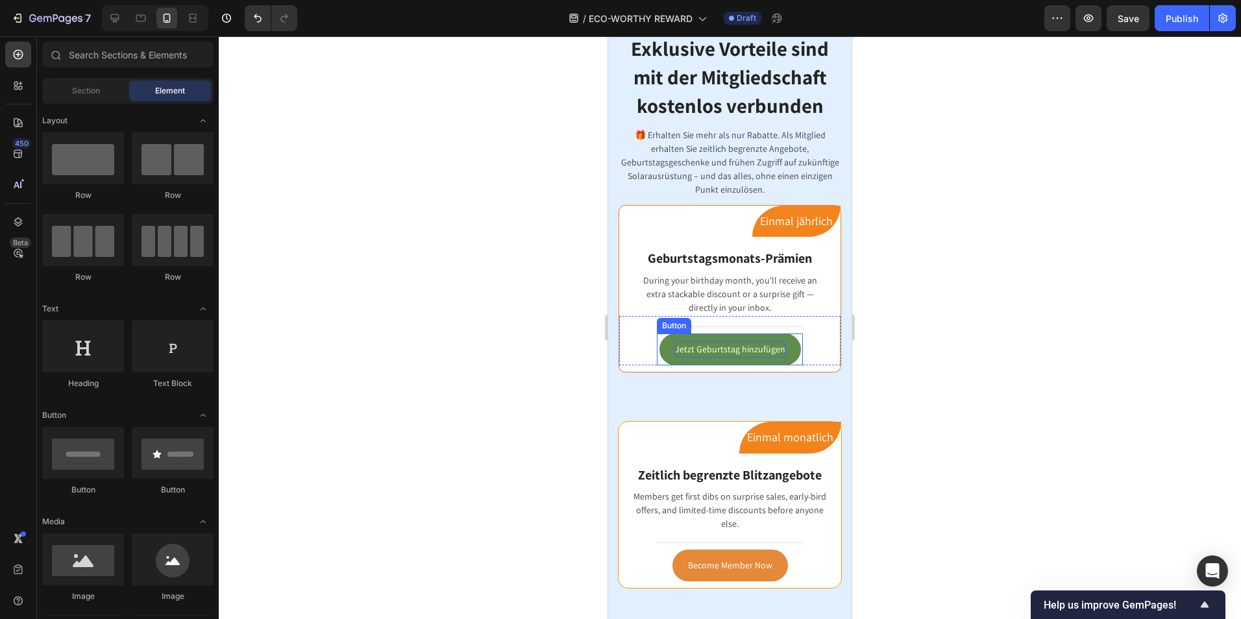
click at [757, 358] on p "Jetzt Geburtstag hinzufügen" at bounding box center [730, 349] width 110 height 16
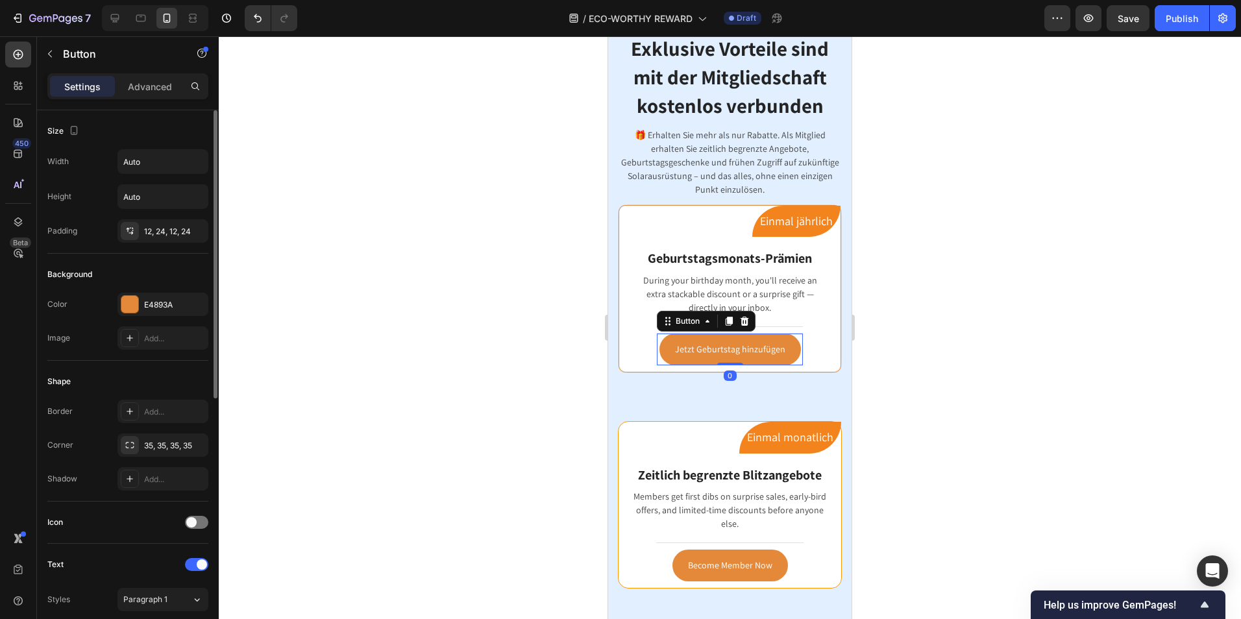
scroll to position [260, 0]
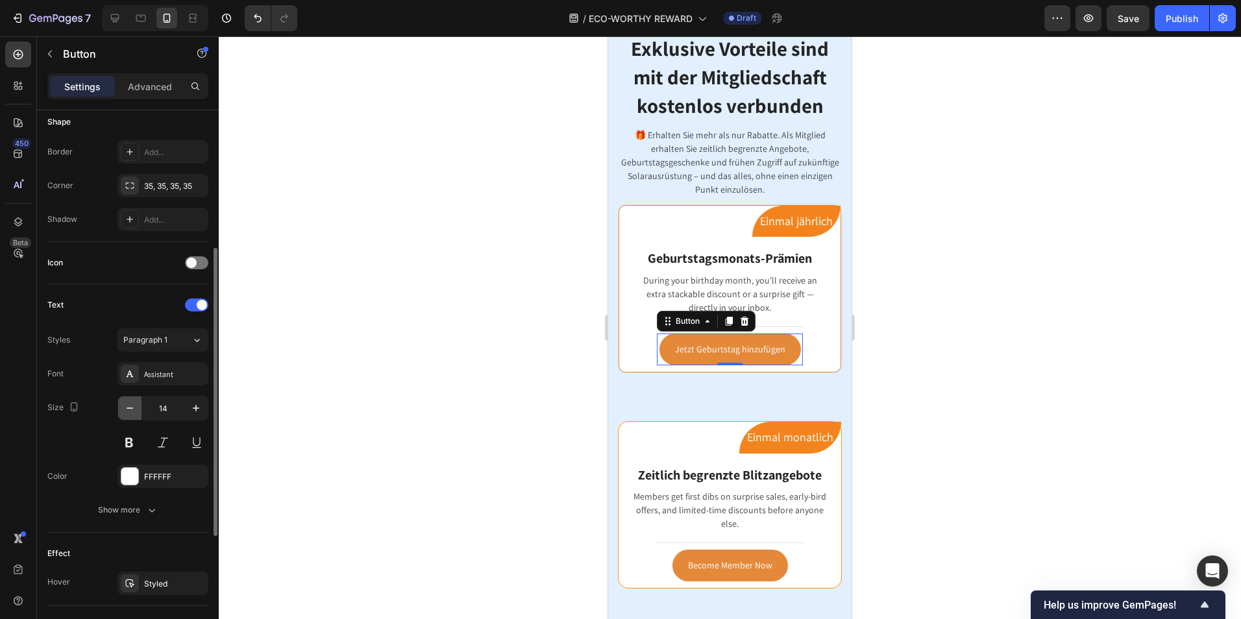
click at [130, 410] on icon "button" at bounding box center [129, 408] width 13 height 13
type input "13"
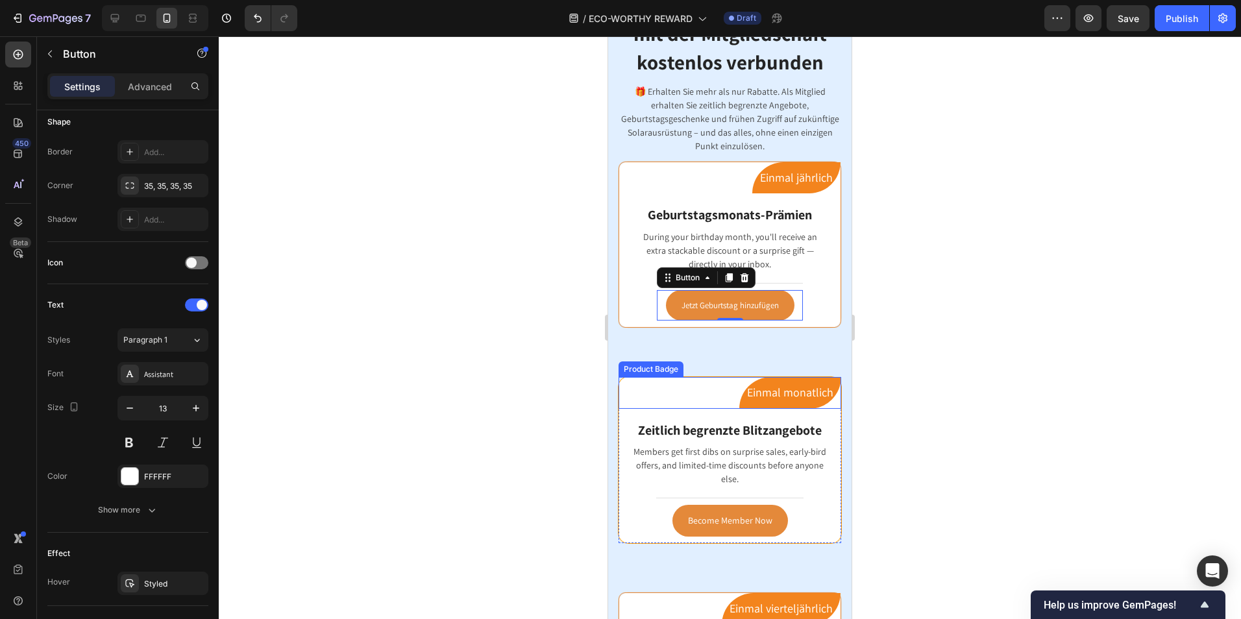
scroll to position [1493, 0]
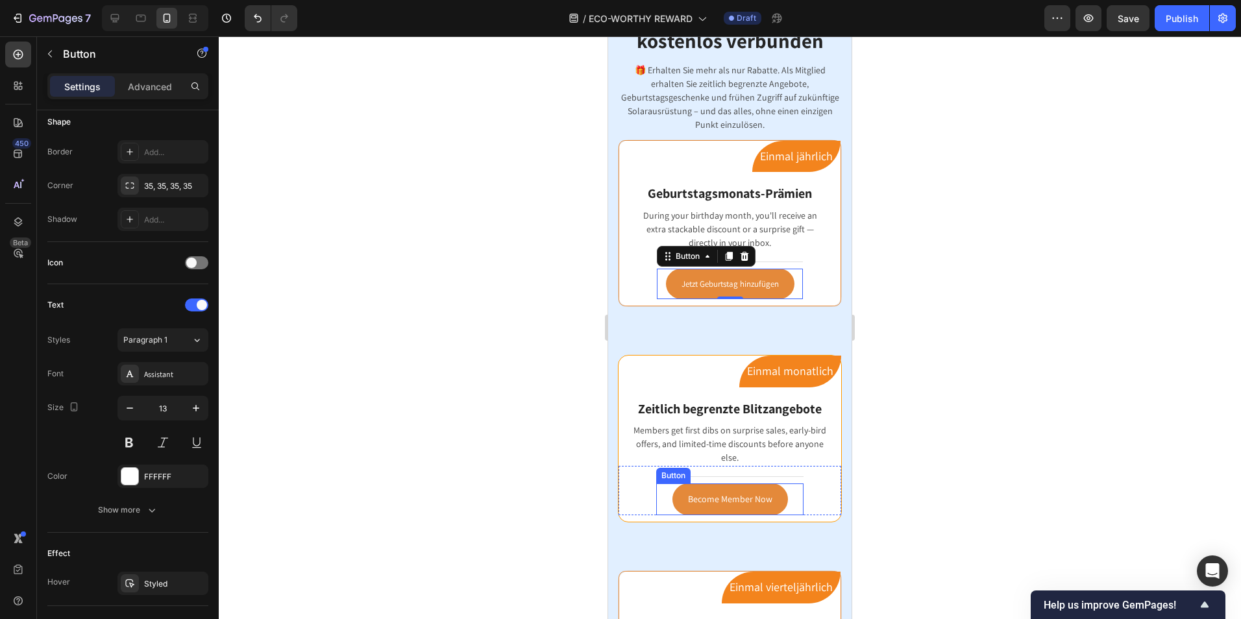
click at [789, 506] on div "Become Member Now Button" at bounding box center [729, 499] width 147 height 32
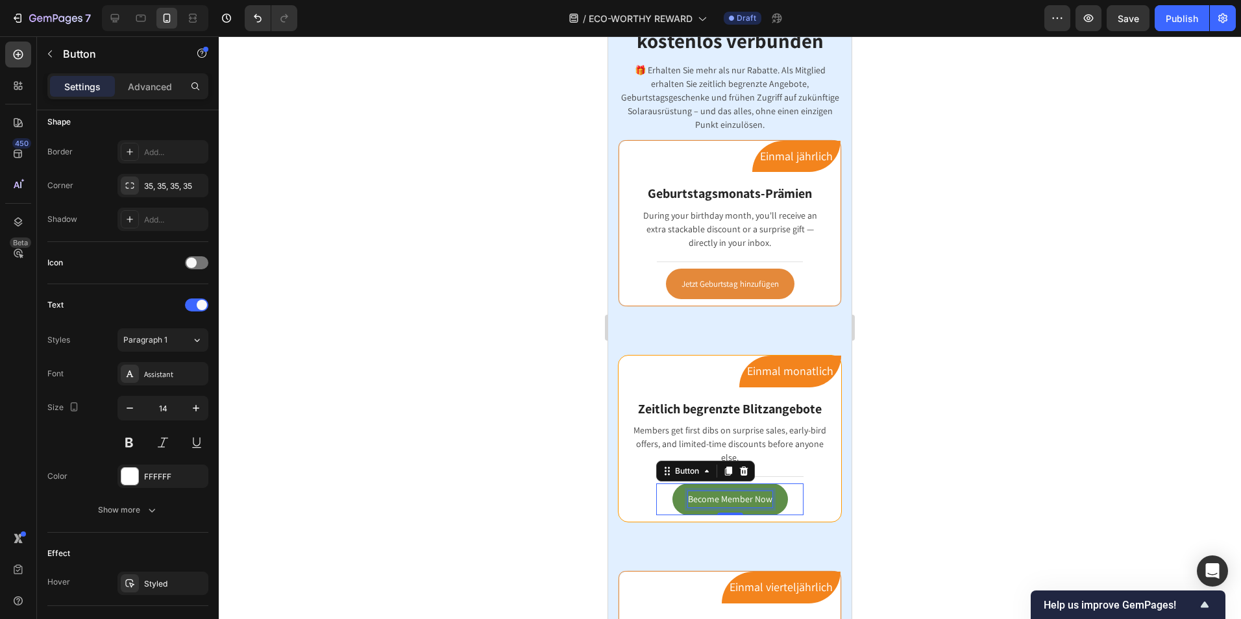
click at [738, 491] on p "Become Member Now" at bounding box center [730, 499] width 84 height 16
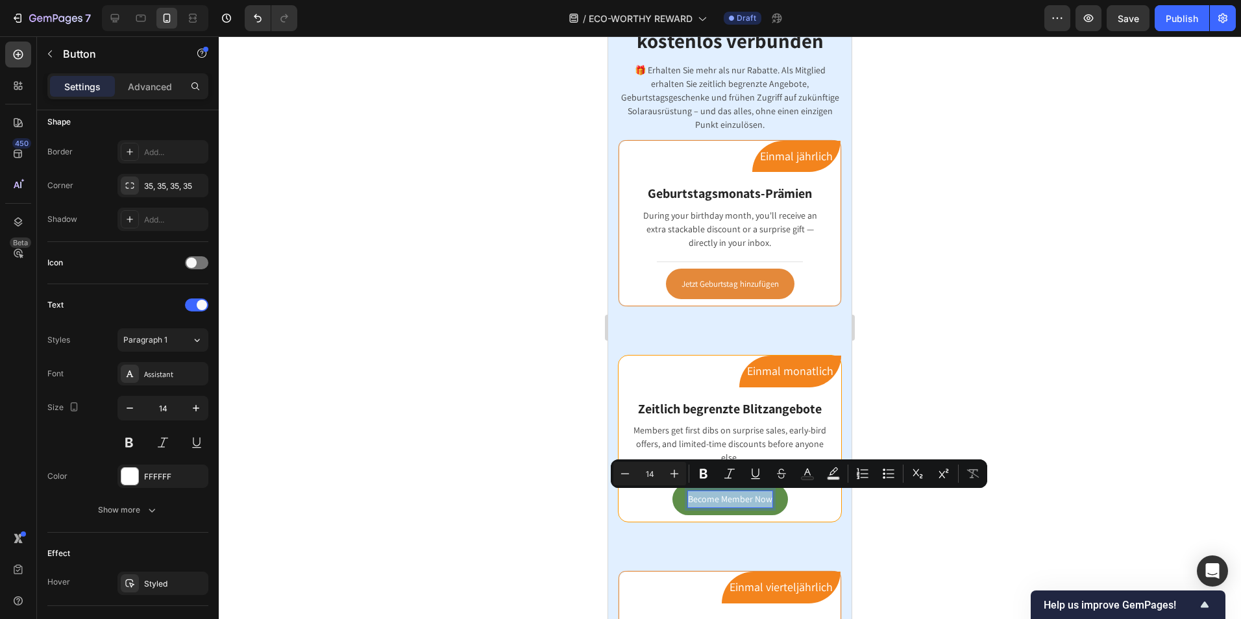
drag, startPoint x: 764, startPoint y: 498, endPoint x: 673, endPoint y: 497, distance: 91.5
click at [673, 497] on link "Become Member Now" at bounding box center [730, 499] width 116 height 32
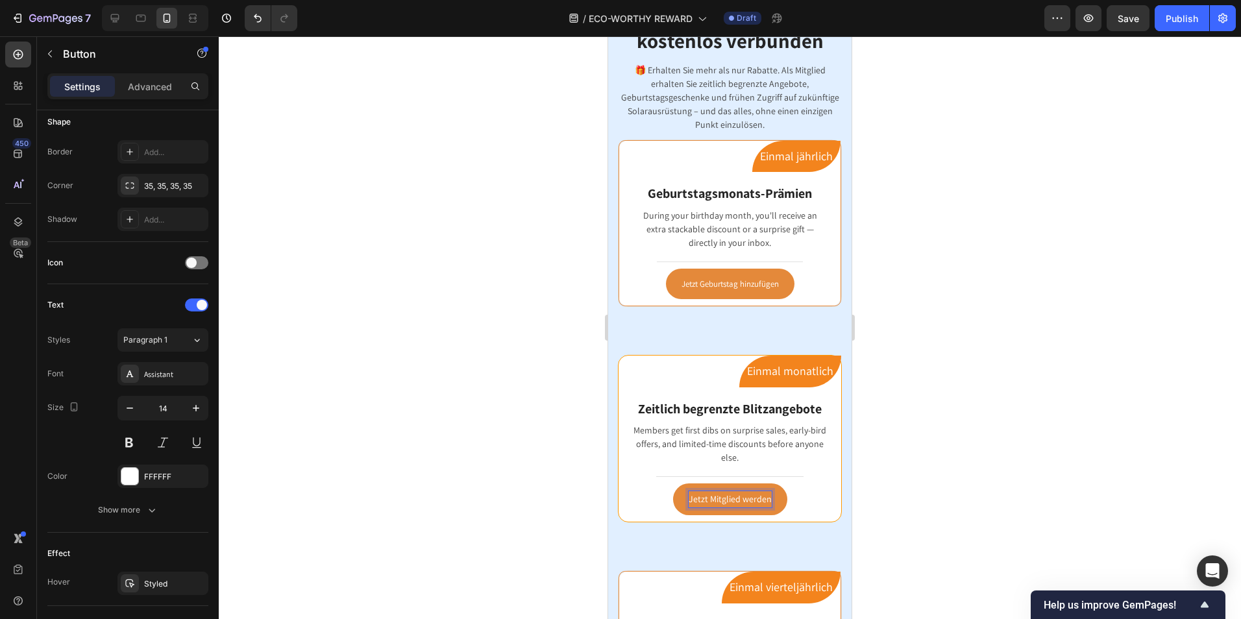
click at [918, 496] on div at bounding box center [730, 327] width 1022 height 583
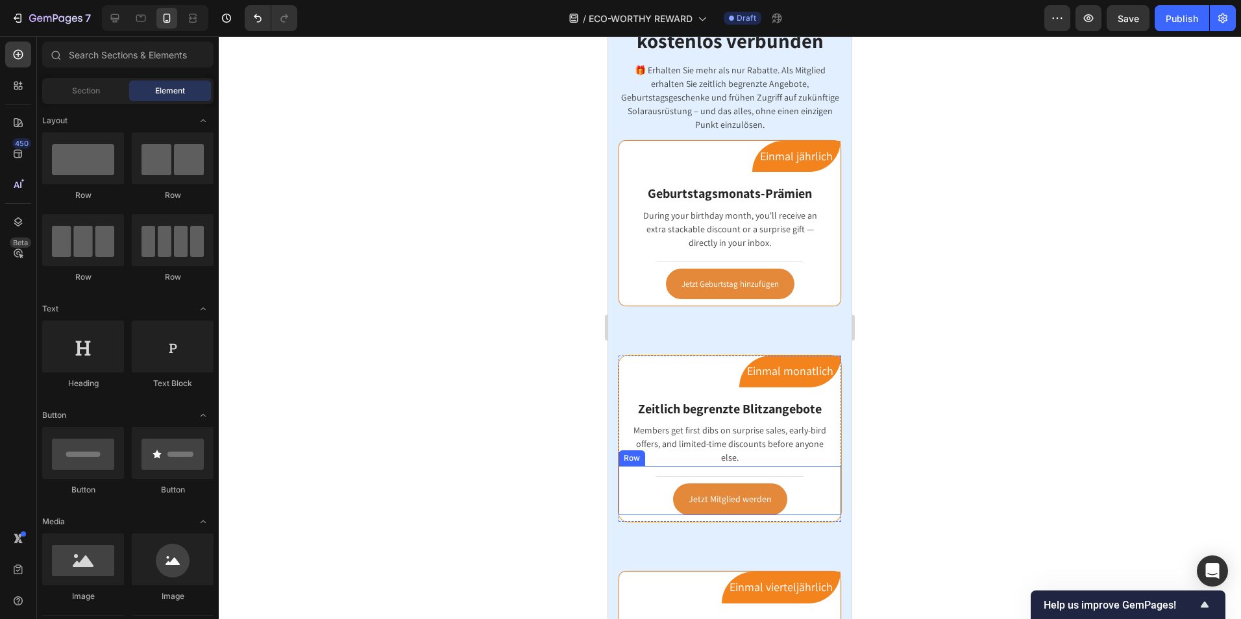
click at [798, 501] on div "Title Line Jetzt Mitglied werden Button Row" at bounding box center [729, 490] width 223 height 49
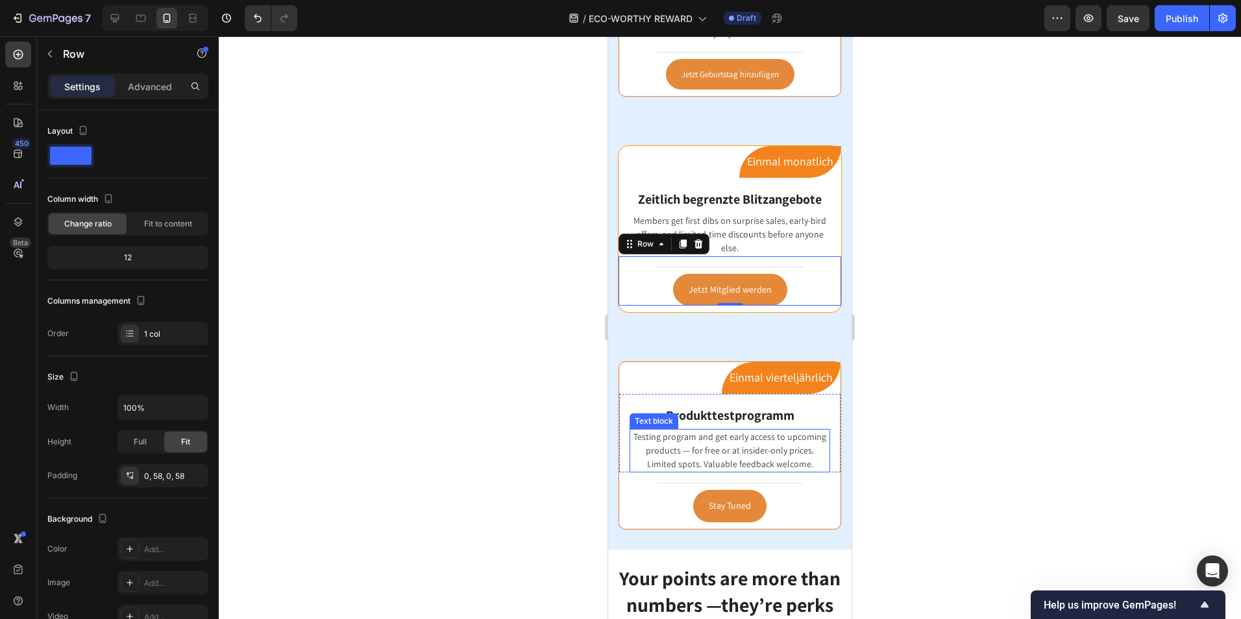
scroll to position [1752, 0]
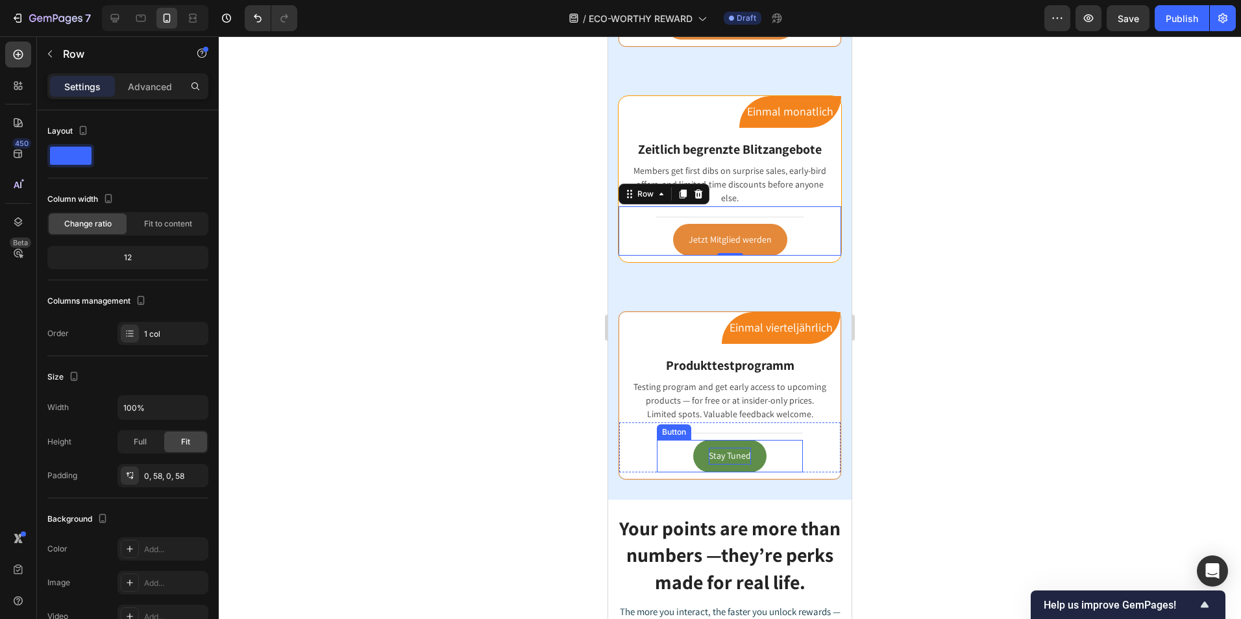
click at [739, 461] on p "Stay Tuned" at bounding box center [730, 456] width 42 height 16
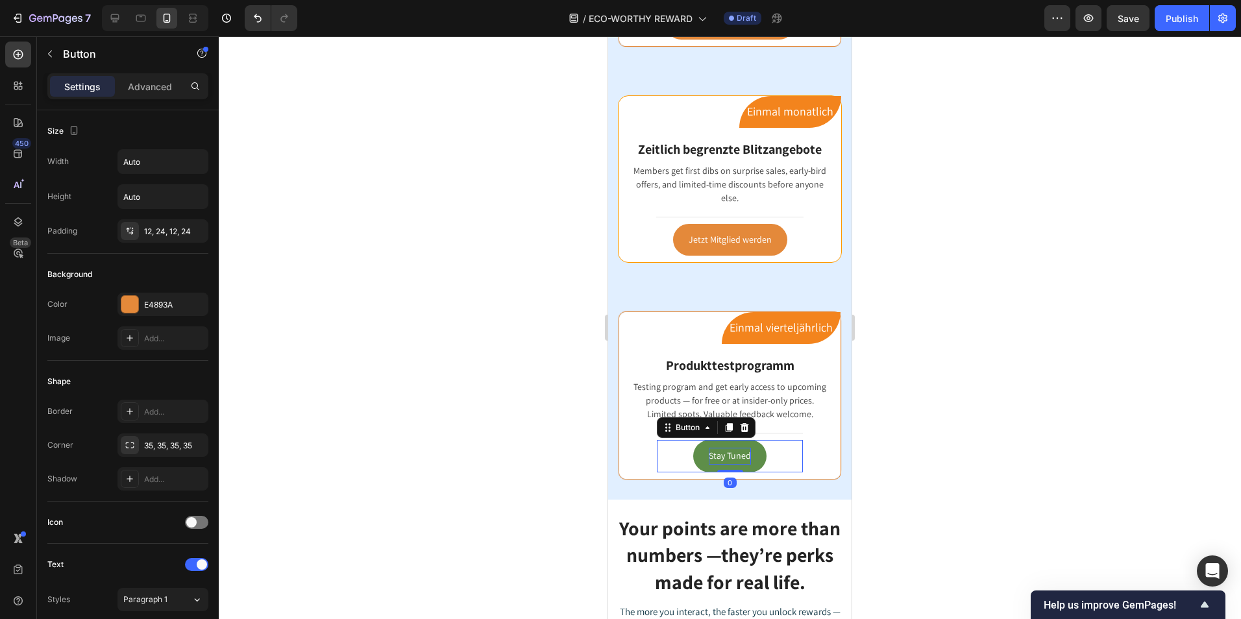
click at [741, 452] on p "Stay Tuned" at bounding box center [730, 456] width 42 height 16
drag, startPoint x: 746, startPoint y: 452, endPoint x: 686, endPoint y: 455, distance: 59.8
click at [686, 455] on div "Stay Tuned Button 0" at bounding box center [730, 456] width 146 height 32
click at [1000, 460] on div at bounding box center [730, 327] width 1022 height 583
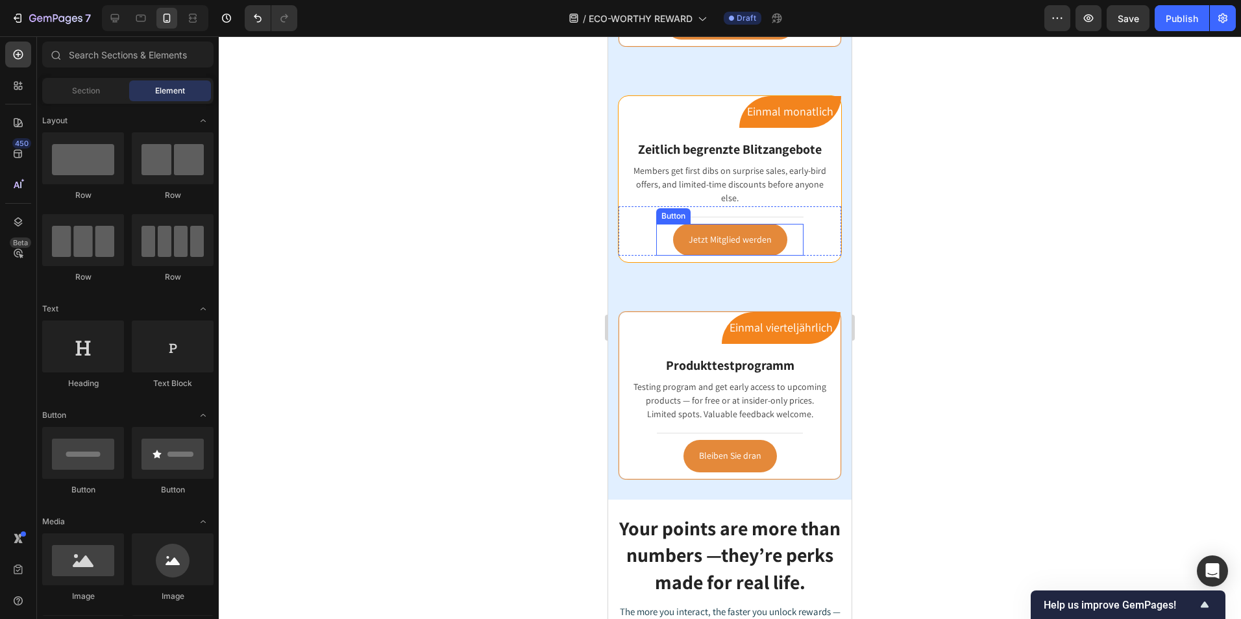
drag, startPoint x: 773, startPoint y: 230, endPoint x: 713, endPoint y: 278, distance: 76.2
click at [774, 230] on link "Jetzt Mitglied werden" at bounding box center [730, 240] width 114 height 32
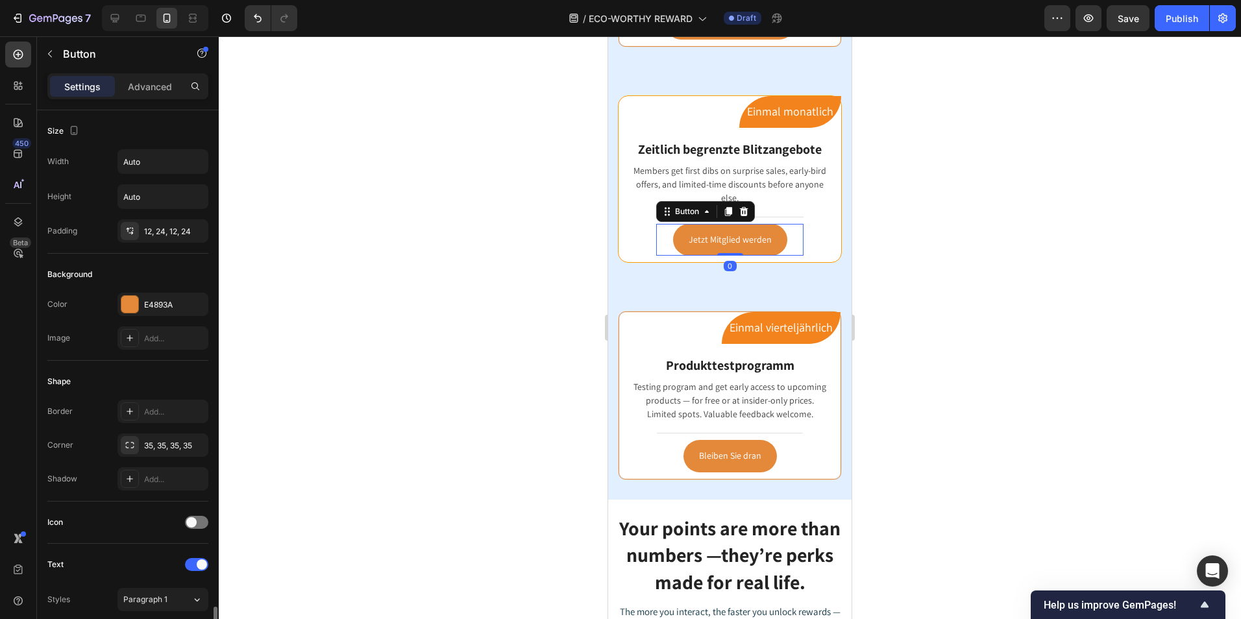
scroll to position [324, 0]
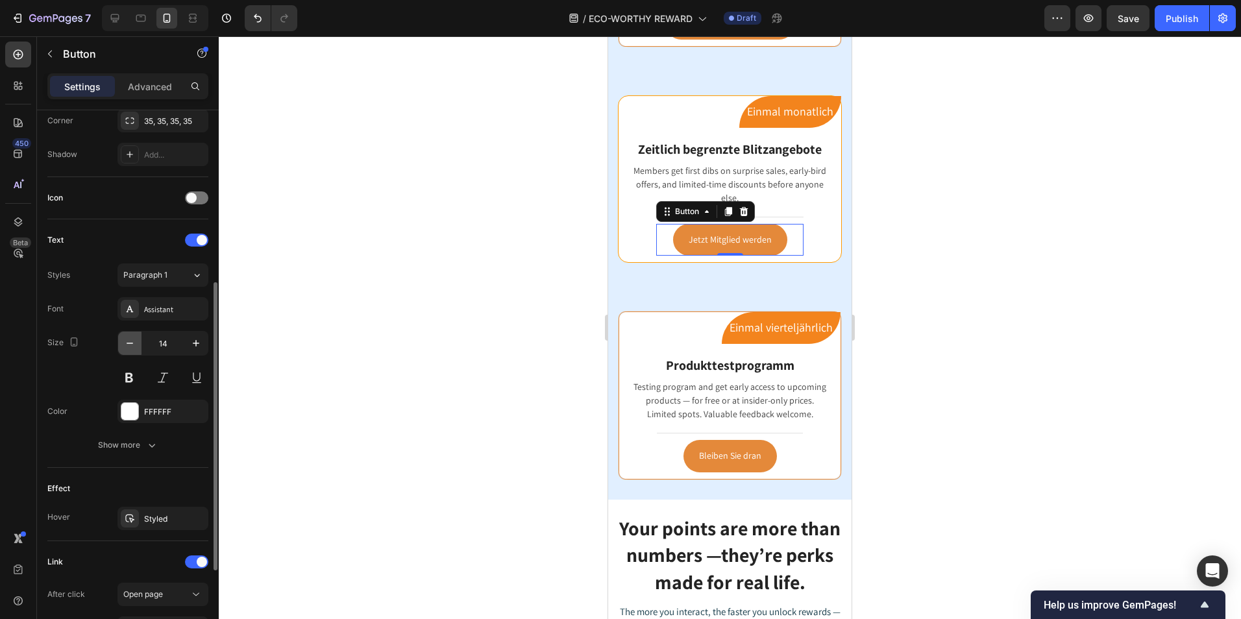
click at [135, 348] on icon "button" at bounding box center [129, 343] width 13 height 13
type input "13"
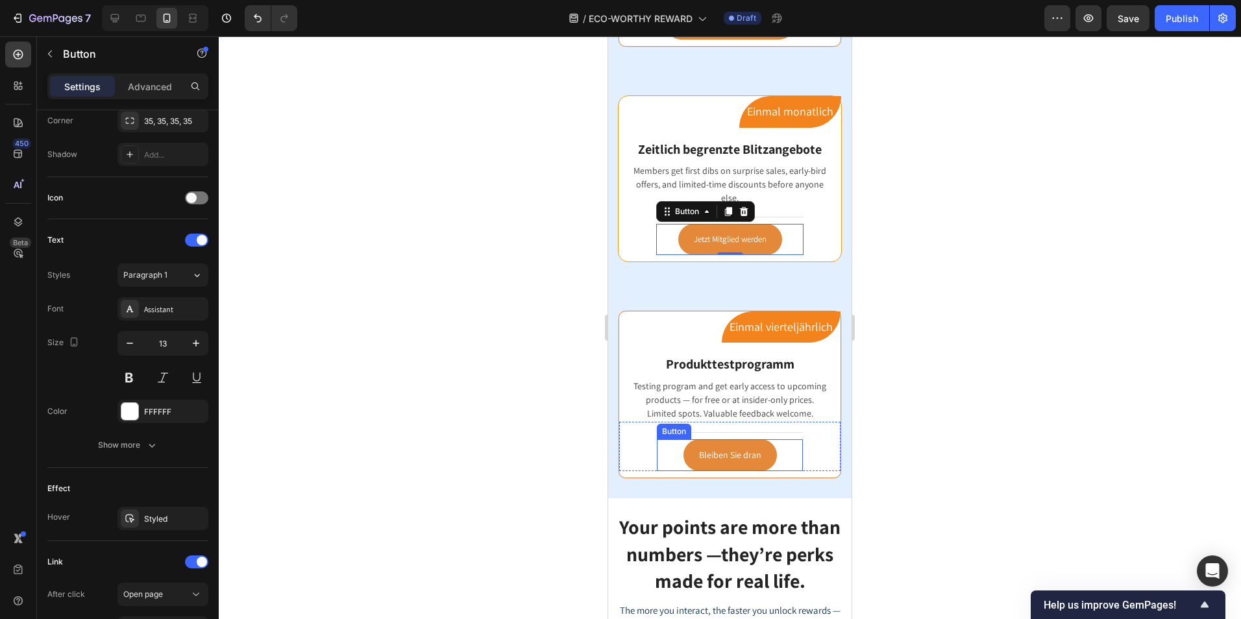
click at [783, 451] on div "Bleiben Sie dran Button" at bounding box center [730, 455] width 146 height 32
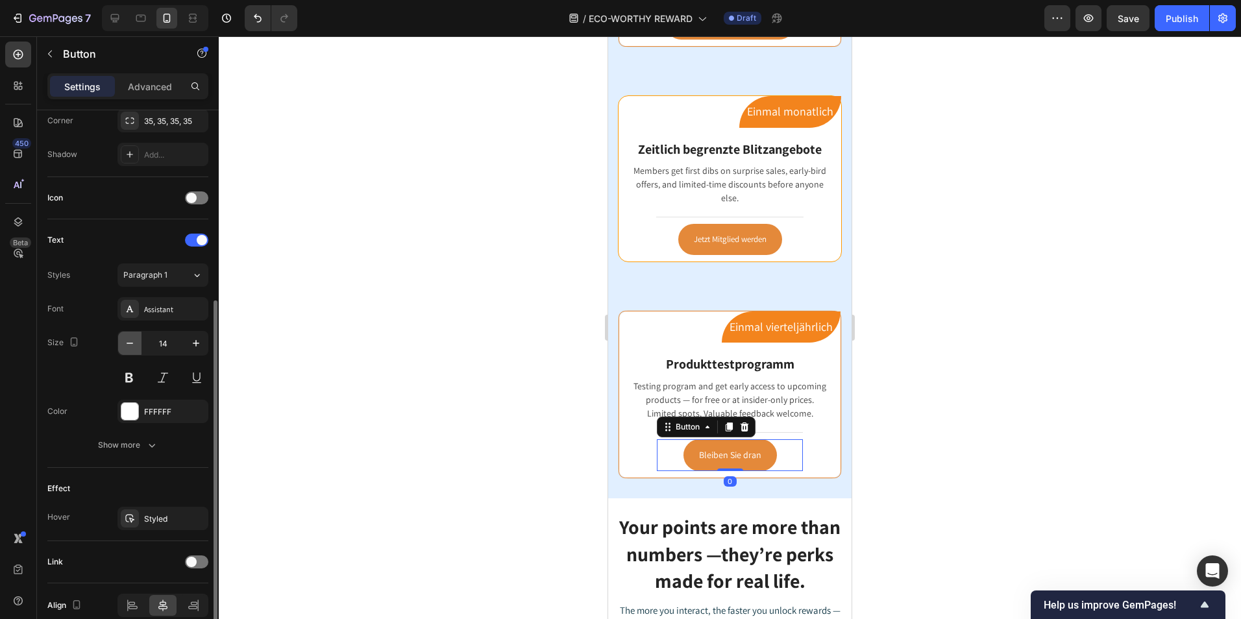
click at [141, 347] on button "button" at bounding box center [129, 343] width 23 height 23
type input "13"
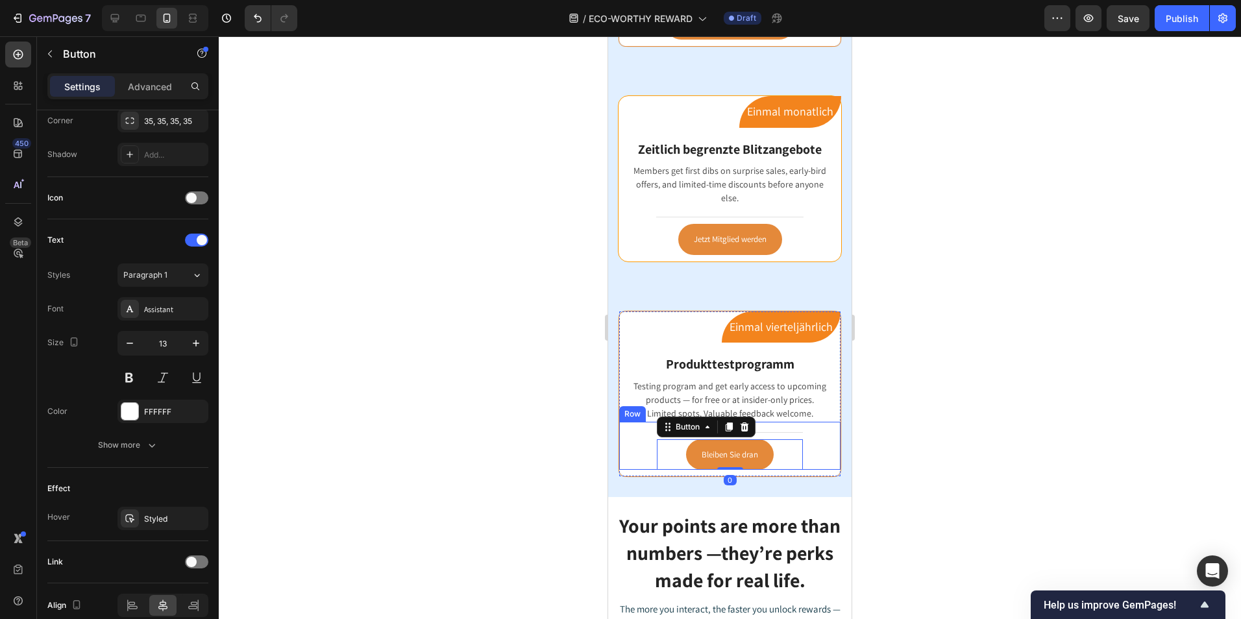
click at [929, 412] on div at bounding box center [730, 327] width 1022 height 583
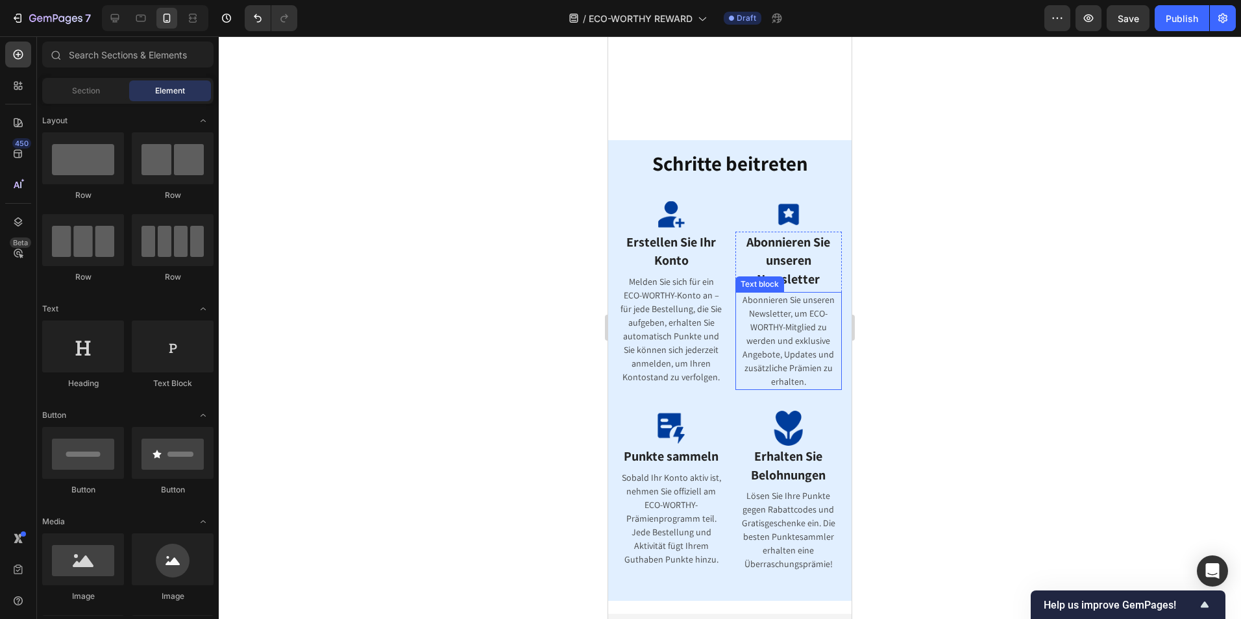
scroll to position [0, 0]
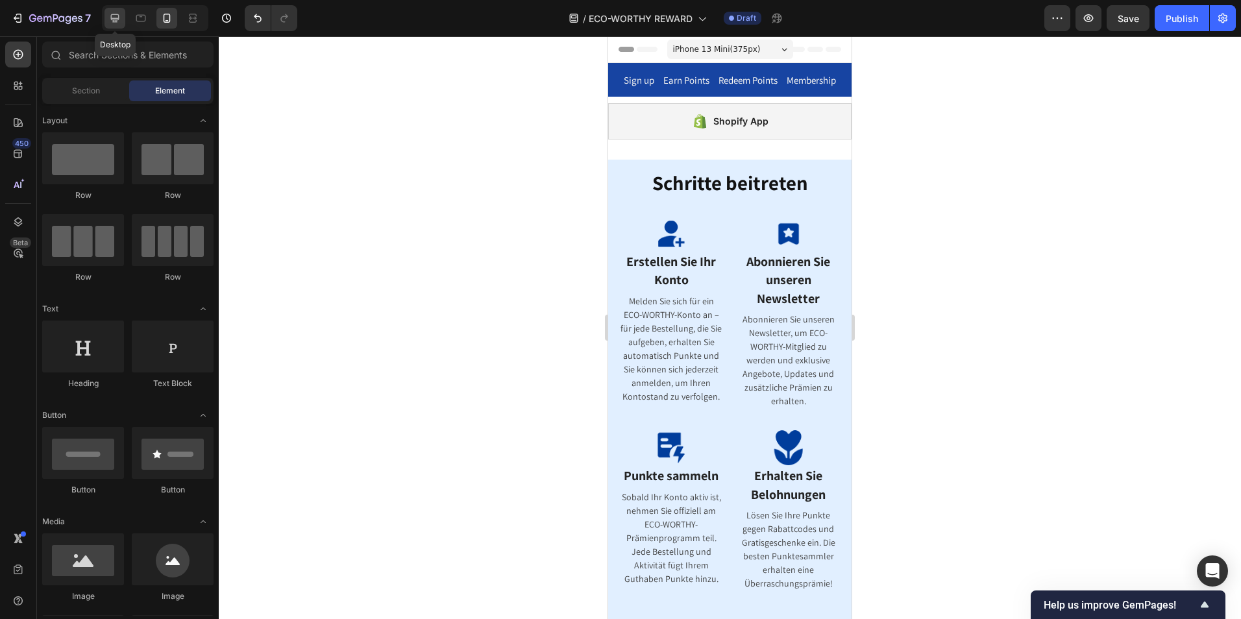
click at [112, 18] on icon at bounding box center [114, 18] width 13 height 13
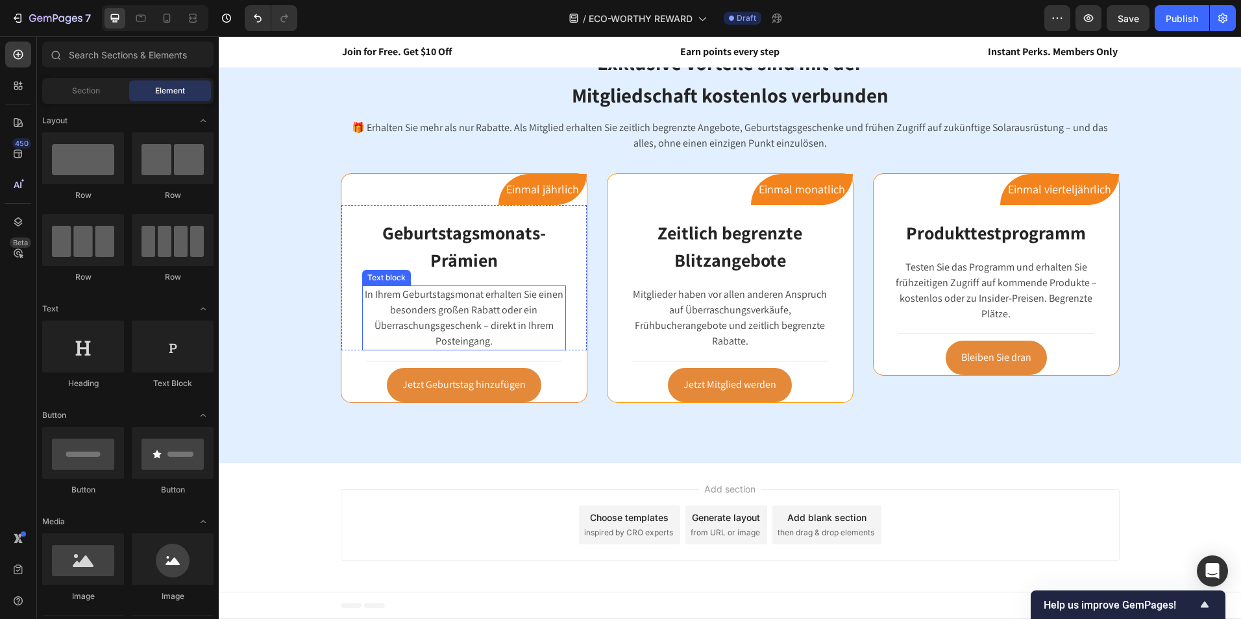
scroll to position [1478, 0]
click at [452, 317] on p "In Ihrem Geburtstagsmonat erhalten Sie einen besonders großen Rabatt oder ein Ü…" at bounding box center [463, 318] width 201 height 62
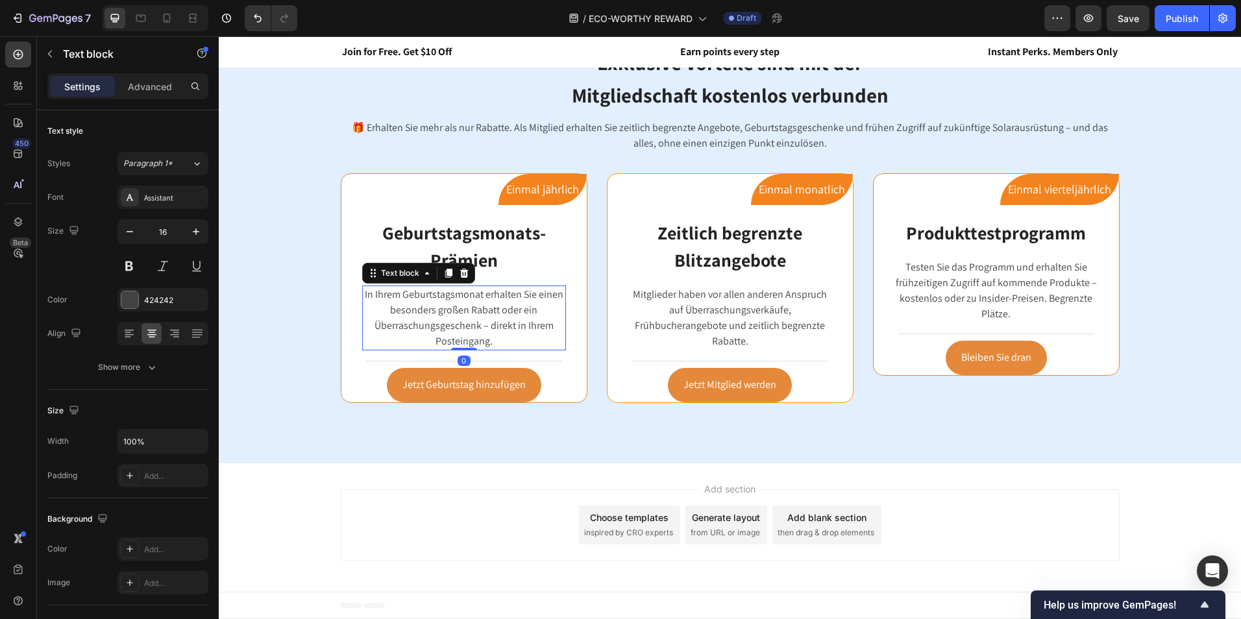
click at [497, 334] on p "In Ihrem Geburtstagsmonat erhalten Sie einen besonders großen Rabatt oder ein Ü…" at bounding box center [463, 318] width 201 height 62
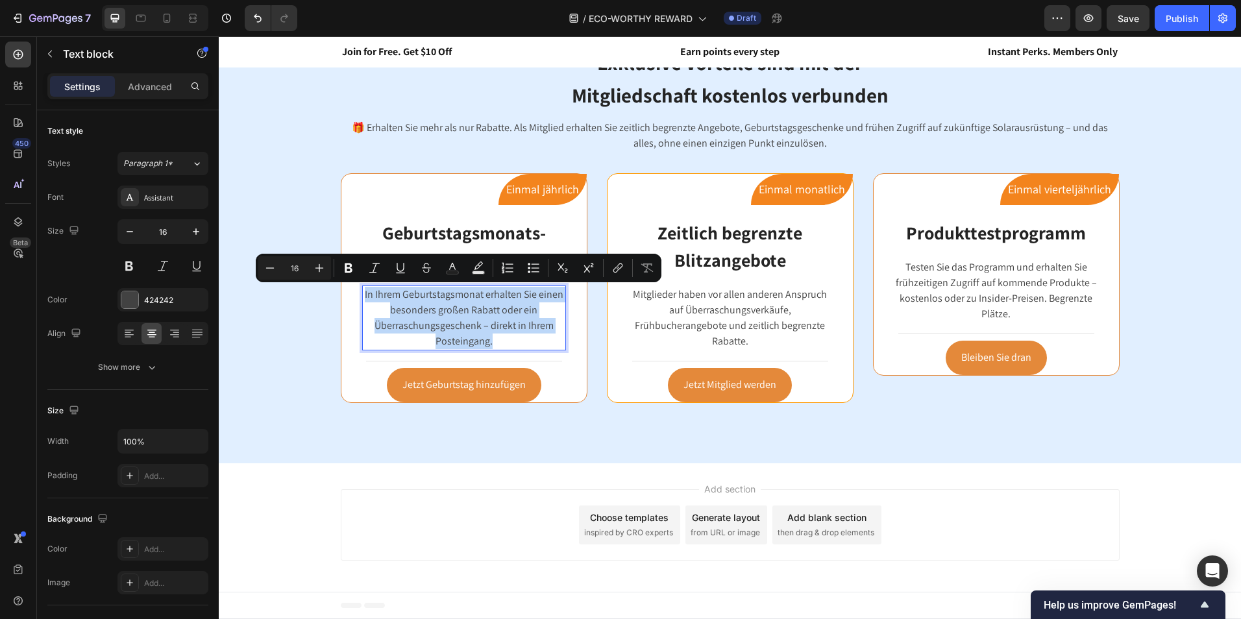
drag, startPoint x: 495, startPoint y: 339, endPoint x: 358, endPoint y: 294, distance: 144.1
click at [363, 294] on p "In Ihrem Geburtstagsmonat erhalten Sie einen besonders großen Rabatt oder ein Ü…" at bounding box center [463, 318] width 201 height 62
copy p "In Ihrem Geburtstagsmonat erhalten Sie einen besonders großen Rabatt oder ein Ü…"
click at [167, 21] on icon at bounding box center [166, 18] width 13 height 13
type input "14"
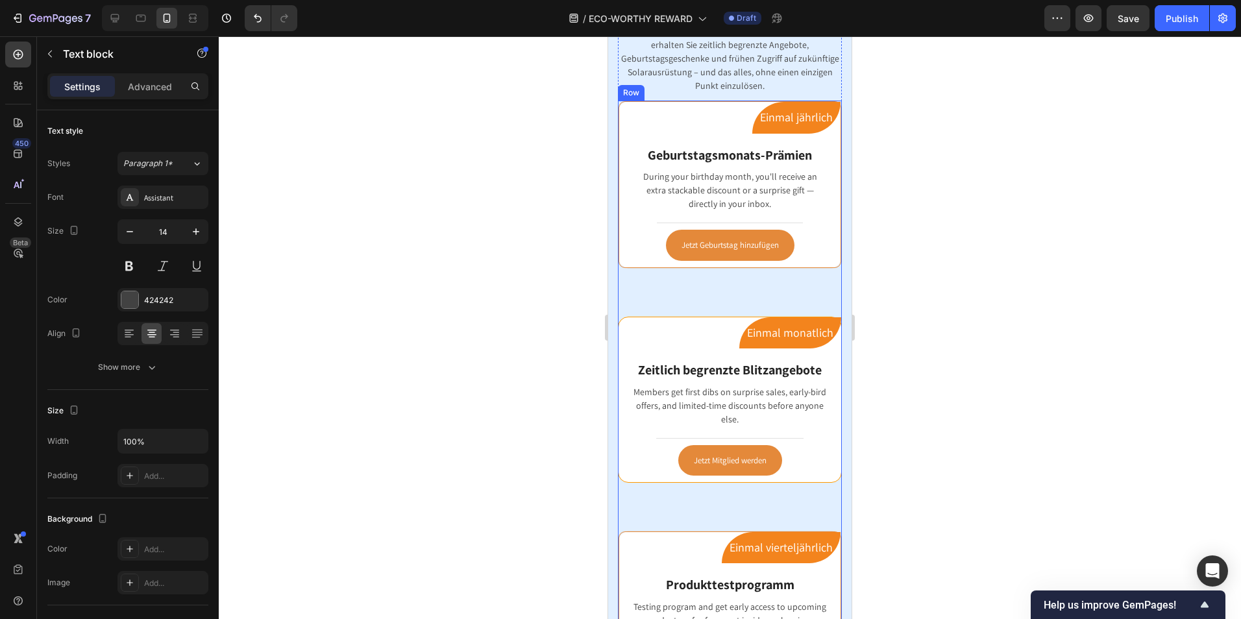
scroll to position [1437, 0]
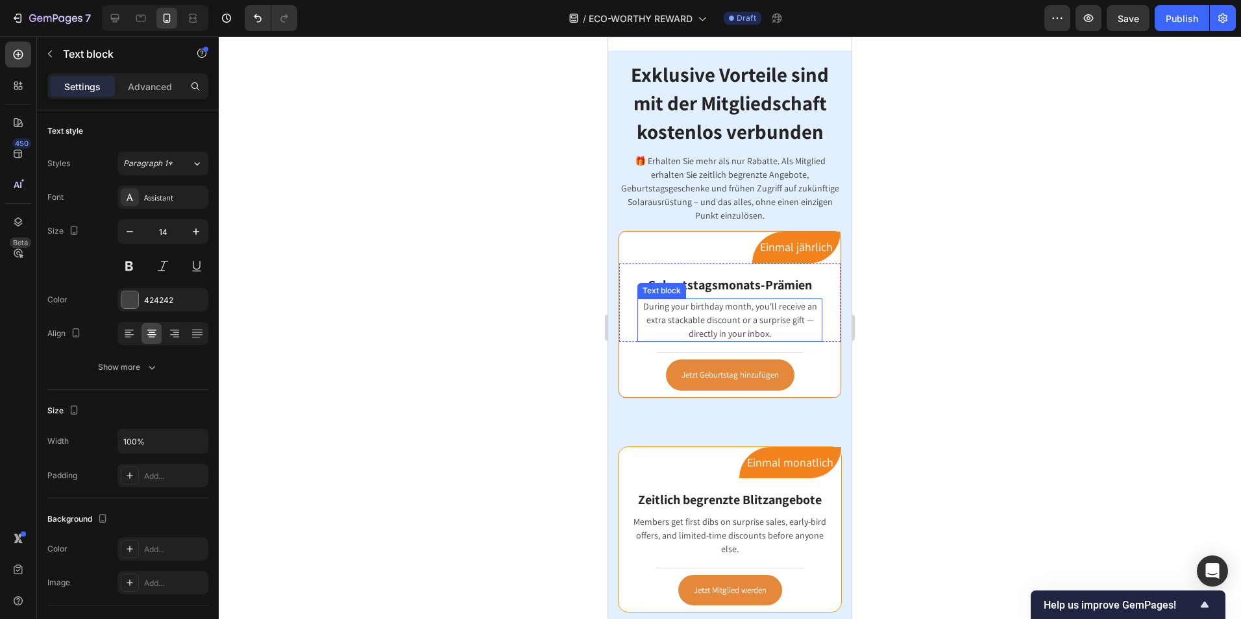
click at [757, 321] on p "During your birthday month, you'll receive an extra stackable discount or a sur…" at bounding box center [730, 320] width 182 height 41
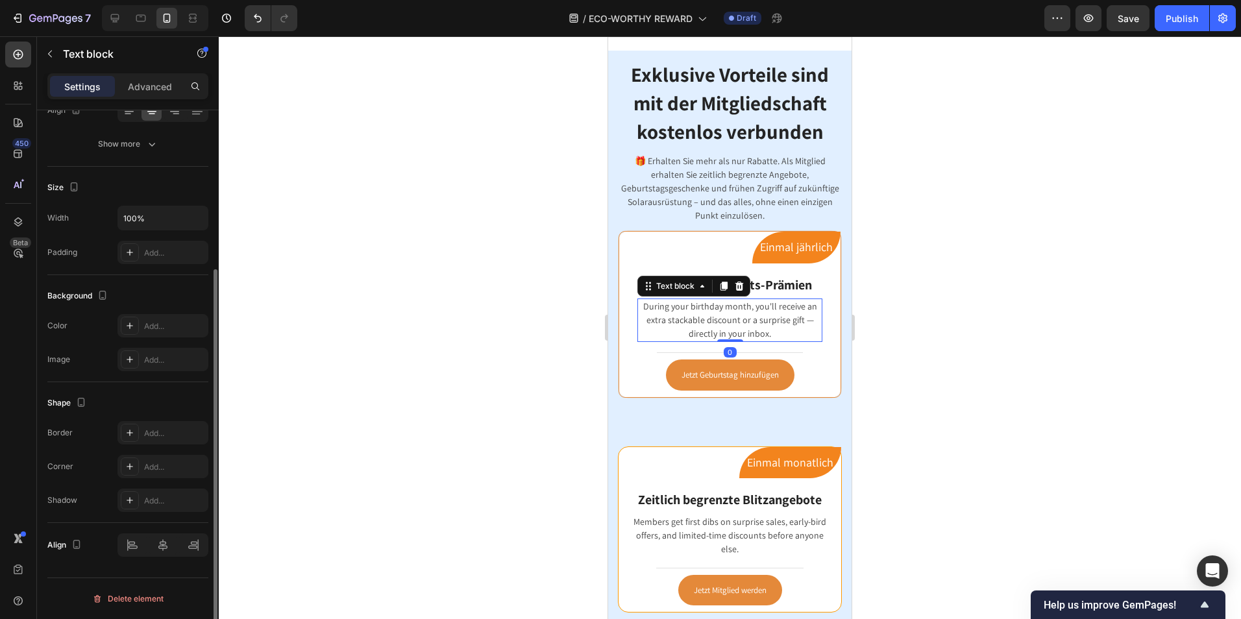
click at [765, 323] on p "During your birthday month, you'll receive an extra stackable discount or a sur…" at bounding box center [730, 320] width 182 height 41
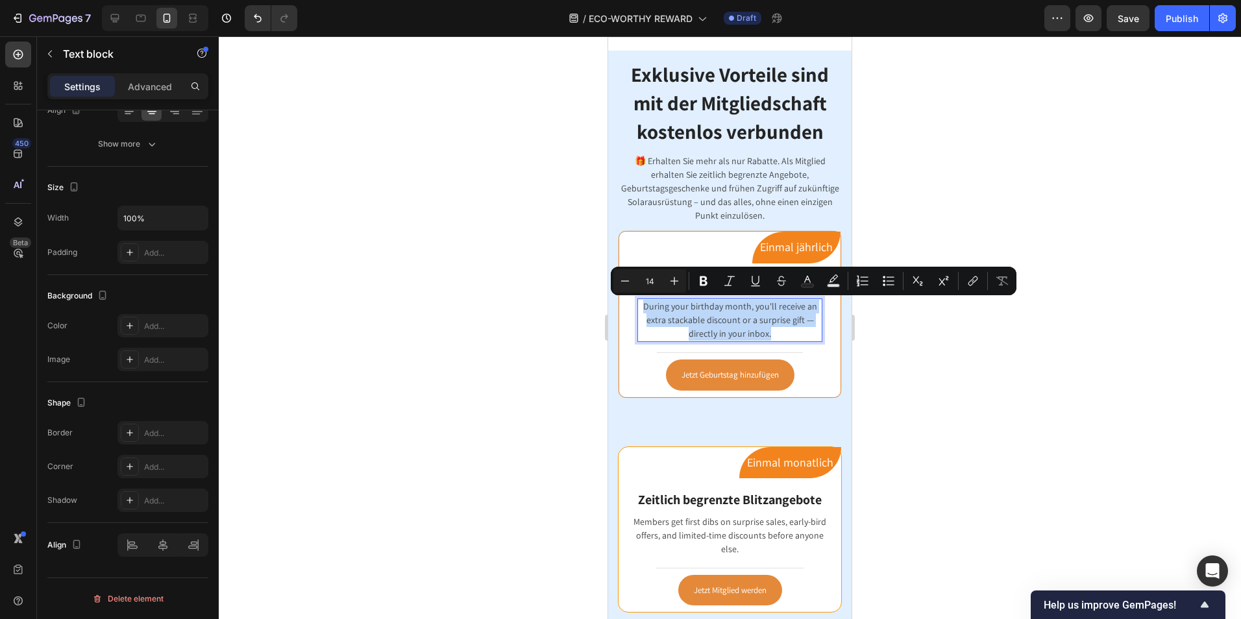
drag, startPoint x: 772, startPoint y: 334, endPoint x: 641, endPoint y: 308, distance: 133.1
click at [641, 308] on p "During your birthday month, you'll receive an extra stackable discount or a sur…" at bounding box center [730, 320] width 182 height 41
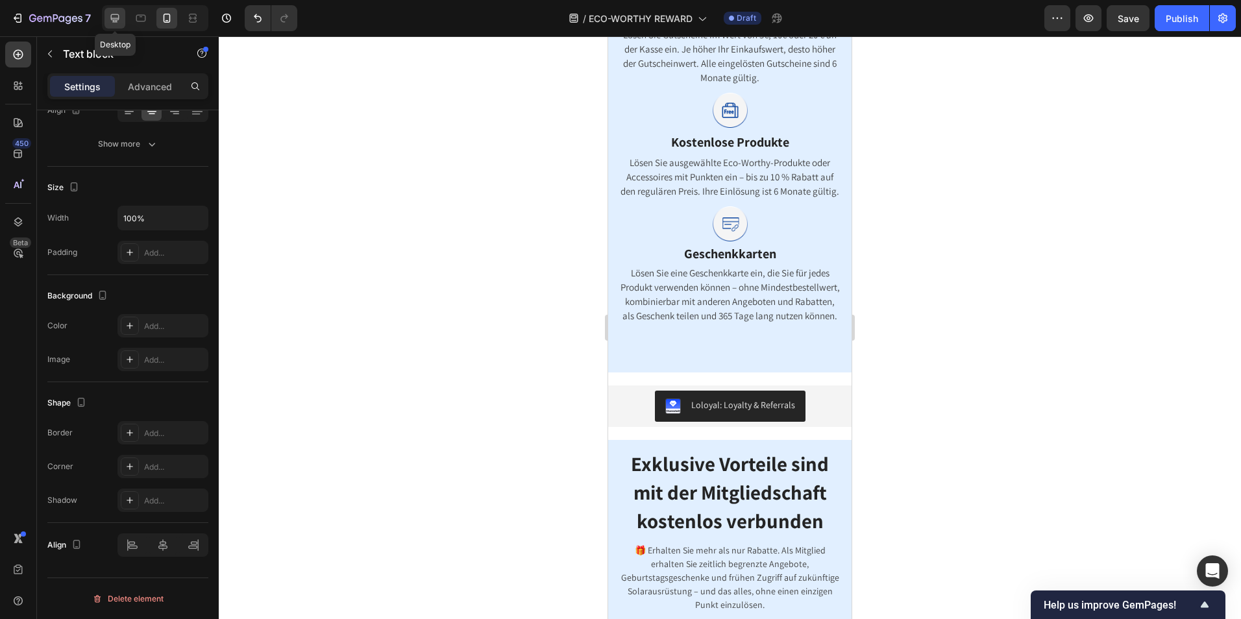
drag, startPoint x: 115, startPoint y: 13, endPoint x: 380, endPoint y: 201, distance: 325.0
click at [115, 13] on icon at bounding box center [114, 18] width 13 height 13
type input "16"
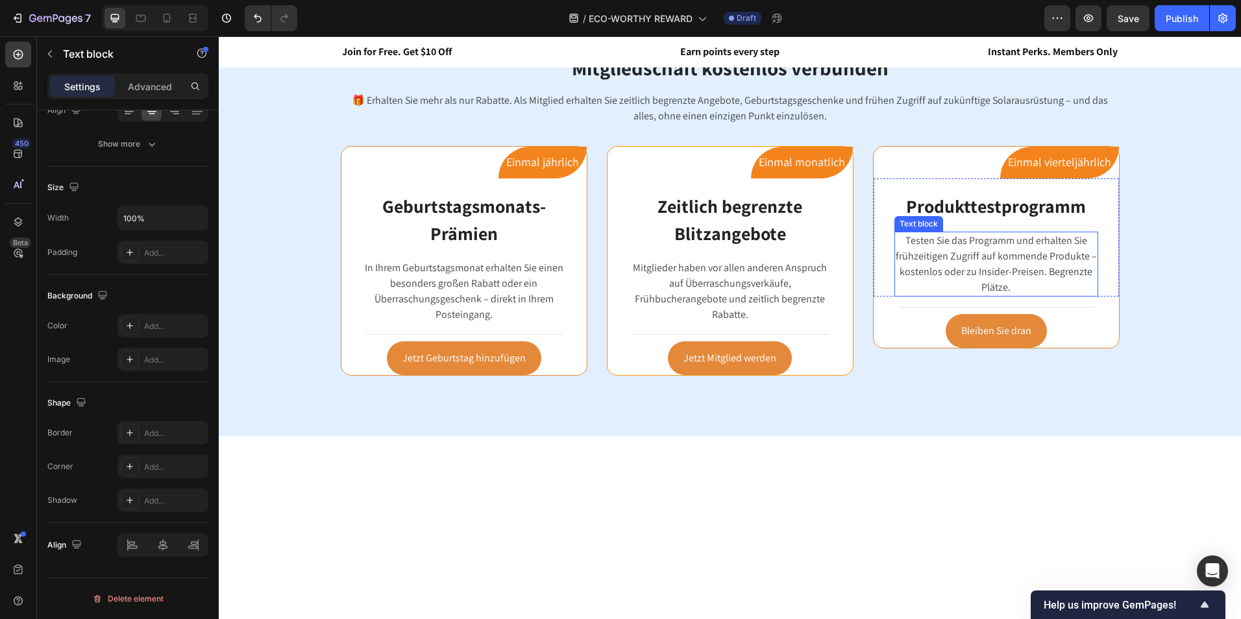
scroll to position [1304, 0]
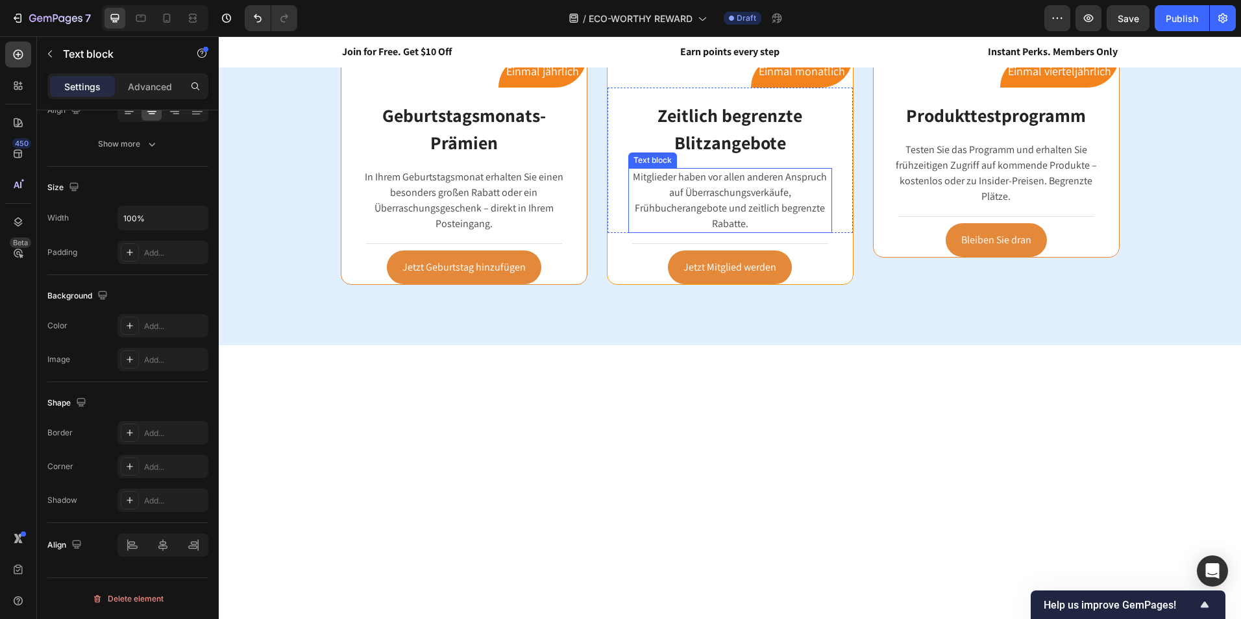
click at [717, 188] on p "Mitglieder haben vor allen anderen Anspruch auf Überraschungsverkäufe, Frühbuch…" at bounding box center [729, 200] width 201 height 62
click at [762, 225] on p "Mitglieder haben vor allen anderen Anspruch auf Überraschungsverkäufe, Frühbuch…" at bounding box center [729, 200] width 201 height 62
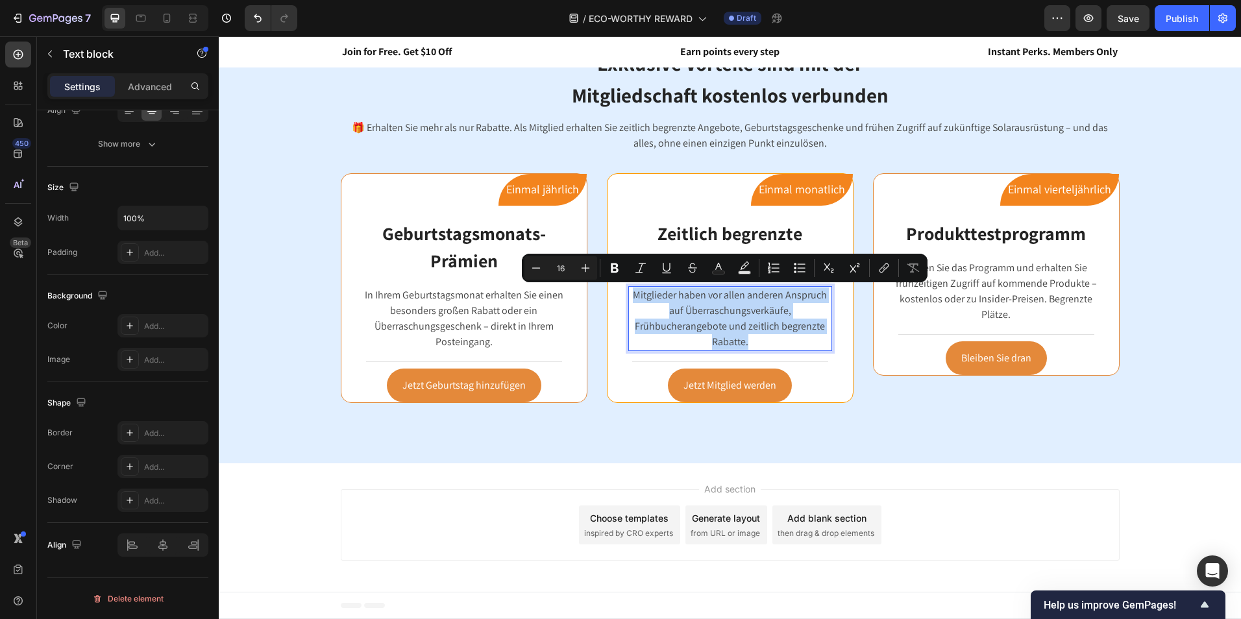
drag, startPoint x: 748, startPoint y: 343, endPoint x: 629, endPoint y: 288, distance: 130.9
click at [629, 288] on p "Mitglieder haben vor allen anderen Anspruch auf Überraschungsverkäufe, Frühbuch…" at bounding box center [729, 318] width 201 height 62
copy p "Mitglieder haben vor allen anderen Anspruch auf Überraschungsverkäufe, Frühbuch…"
click at [174, 24] on div at bounding box center [166, 18] width 21 height 21
type input "14"
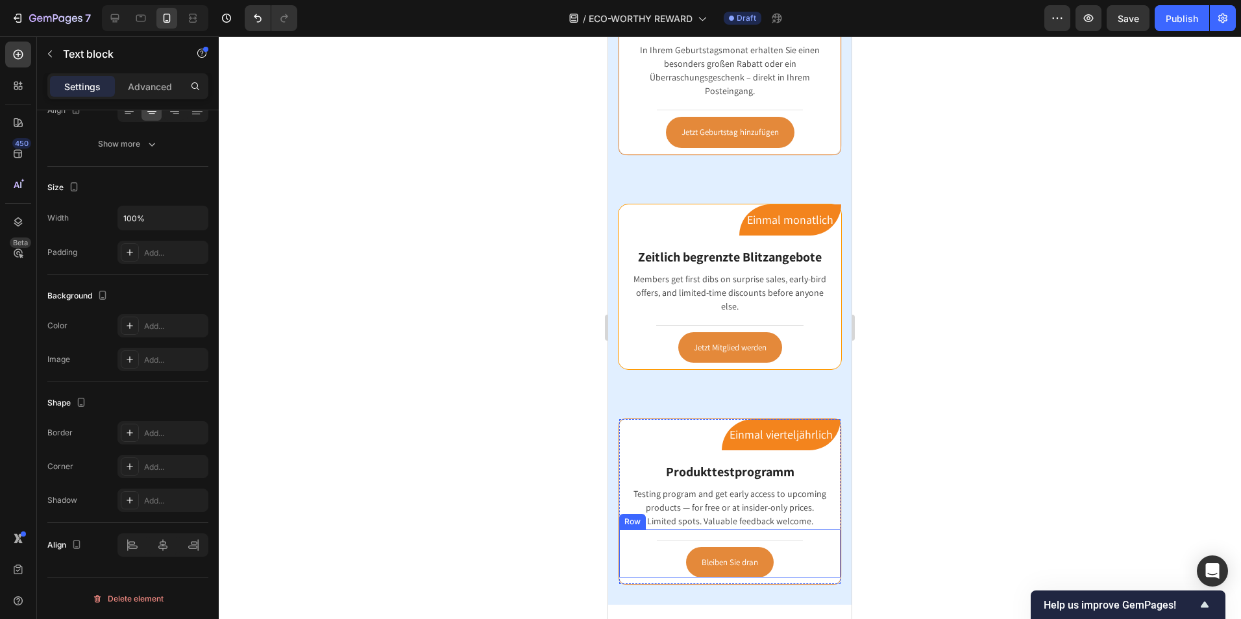
scroll to position [1419, 0]
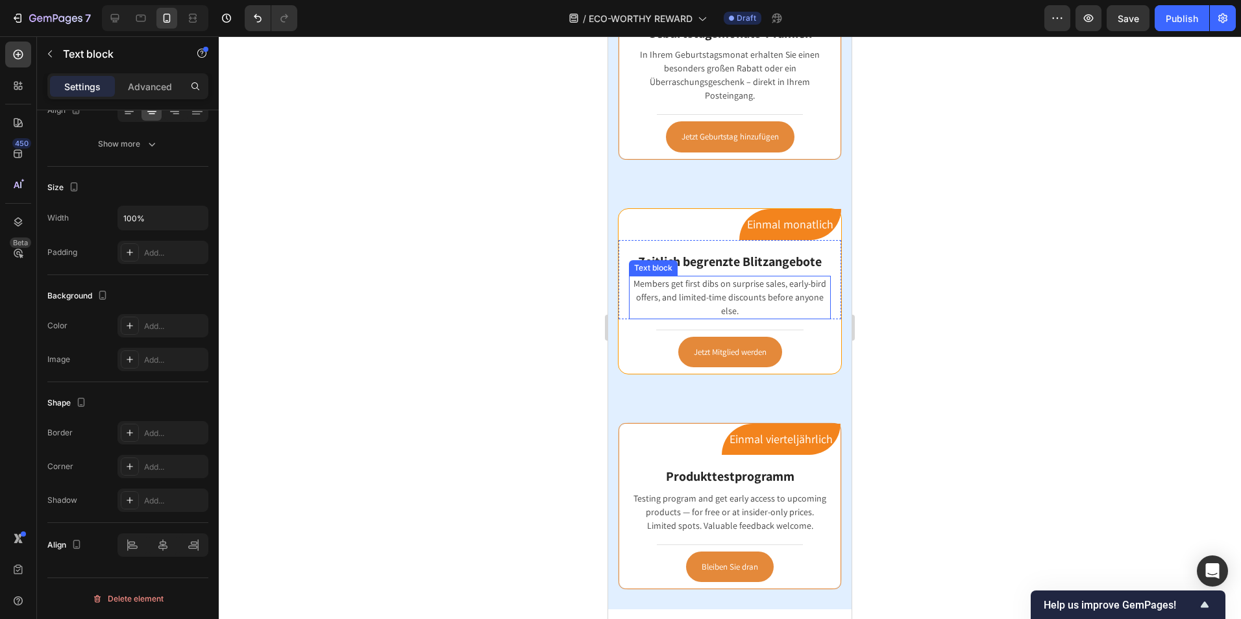
click at [747, 290] on p "Members get first dibs on surprise sales, early-bird offers, and limited-time d…" at bounding box center [729, 297] width 199 height 41
click at [759, 300] on p "Members get first dibs on surprise sales, early-bird offers, and limited-time d…" at bounding box center [729, 297] width 199 height 41
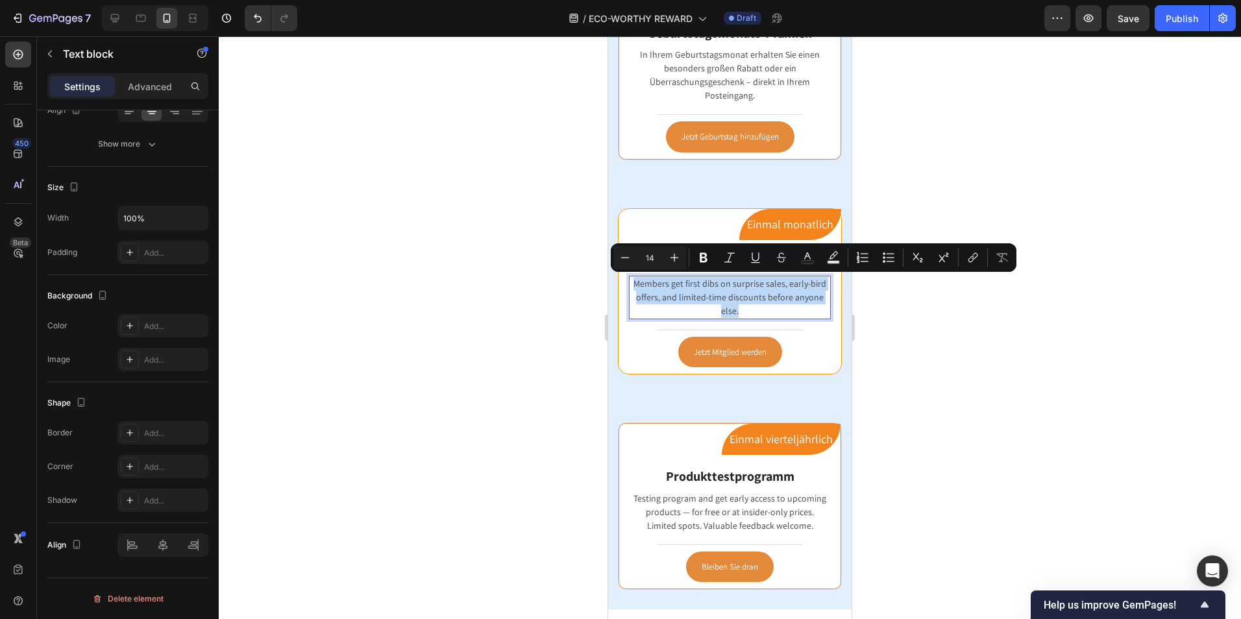
drag, startPoint x: 744, startPoint y: 308, endPoint x: 630, endPoint y: 284, distance: 116.7
click at [630, 284] on p "Members get first dibs on surprise sales, early-bird offers, and limited-time d…" at bounding box center [729, 297] width 199 height 41
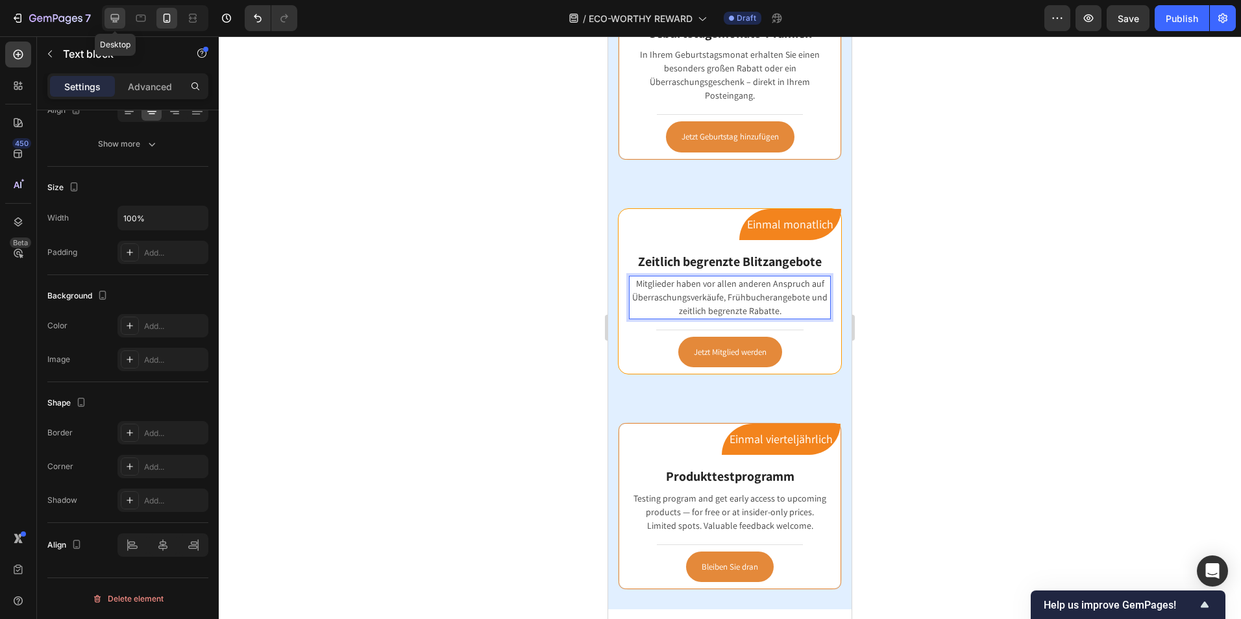
click at [116, 26] on div at bounding box center [114, 18] width 21 height 21
type input "16"
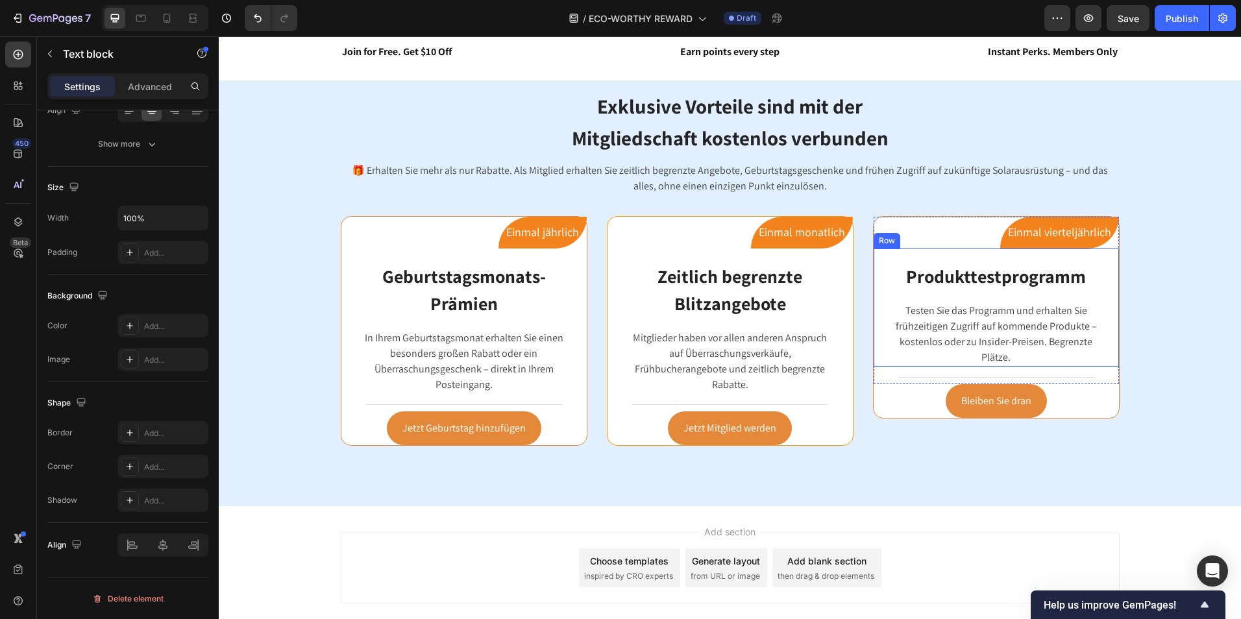
scroll to position [1140, 0]
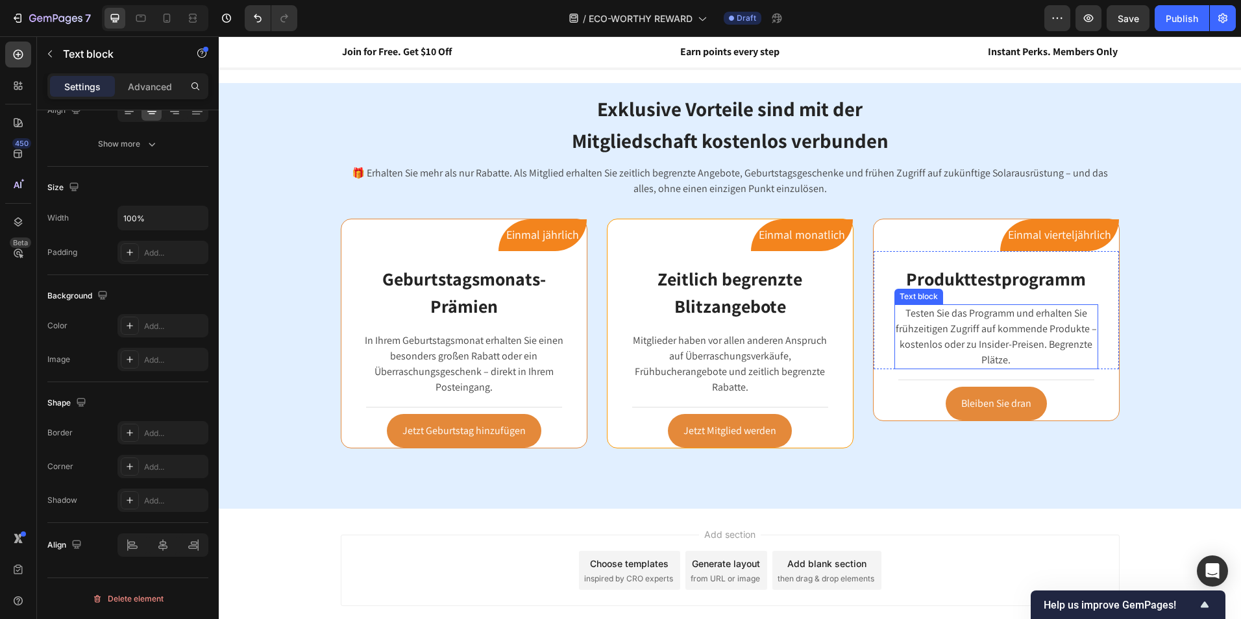
click at [991, 334] on p "Testen Sie das Programm und erhalten Sie frühzeitigen Zugriff auf kommende Prod…" at bounding box center [996, 337] width 201 height 62
click at [1030, 356] on p "Testen Sie das Programm und erhalten Sie frühzeitigen Zugriff auf kommende Prod…" at bounding box center [996, 337] width 201 height 62
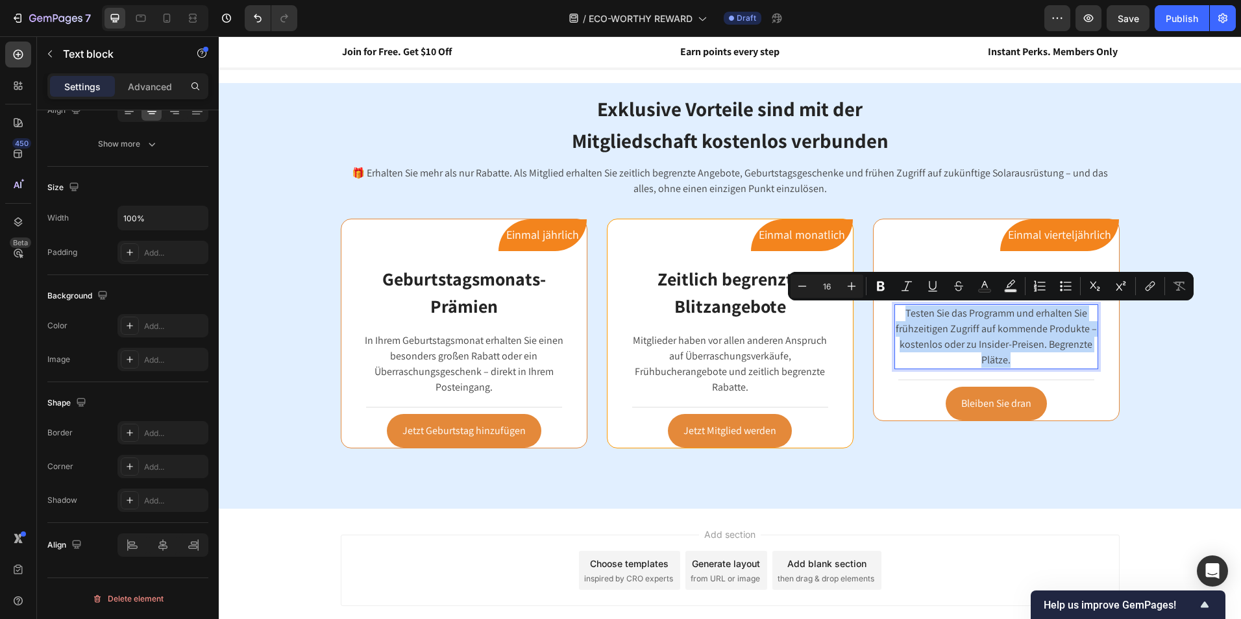
drag, startPoint x: 1023, startPoint y: 358, endPoint x: 901, endPoint y: 317, distance: 128.3
click at [901, 317] on p "Testen Sie das Programm und erhalten Sie frühzeitigen Zugriff auf kommende Prod…" at bounding box center [996, 337] width 201 height 62
copy p "Testen Sie das Programm und erhalten Sie frühzeitigen Zugriff auf kommende Prod…"
click at [173, 12] on icon at bounding box center [166, 18] width 13 height 13
type input "14"
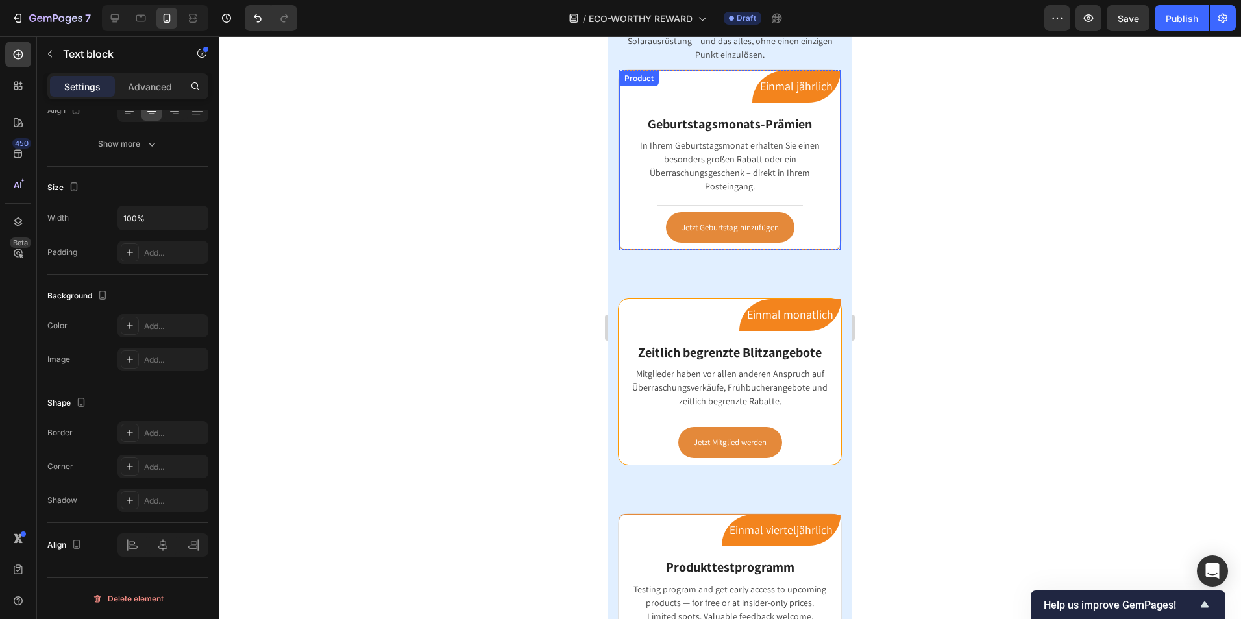
scroll to position [1472, 0]
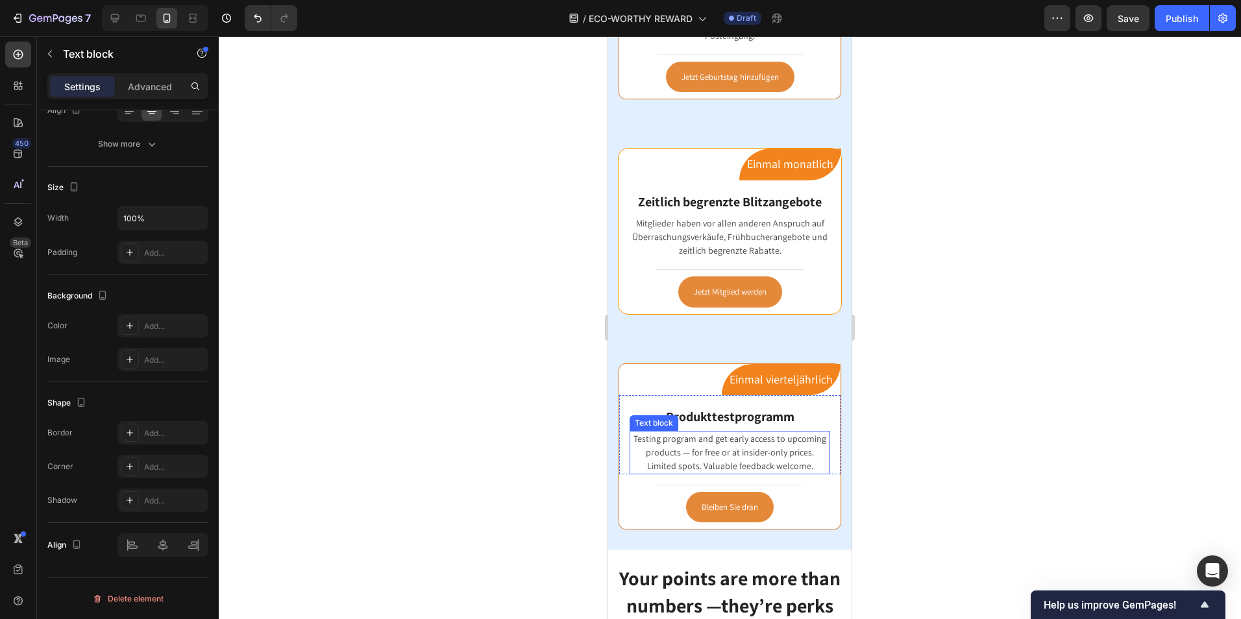
click at [765, 446] on p "Testing program and get early access to upcoming products — for free or at insi…" at bounding box center [730, 452] width 198 height 41
click at [806, 461] on p "Testing program and get early access to upcoming products — for free or at insi…" at bounding box center [730, 452] width 198 height 41
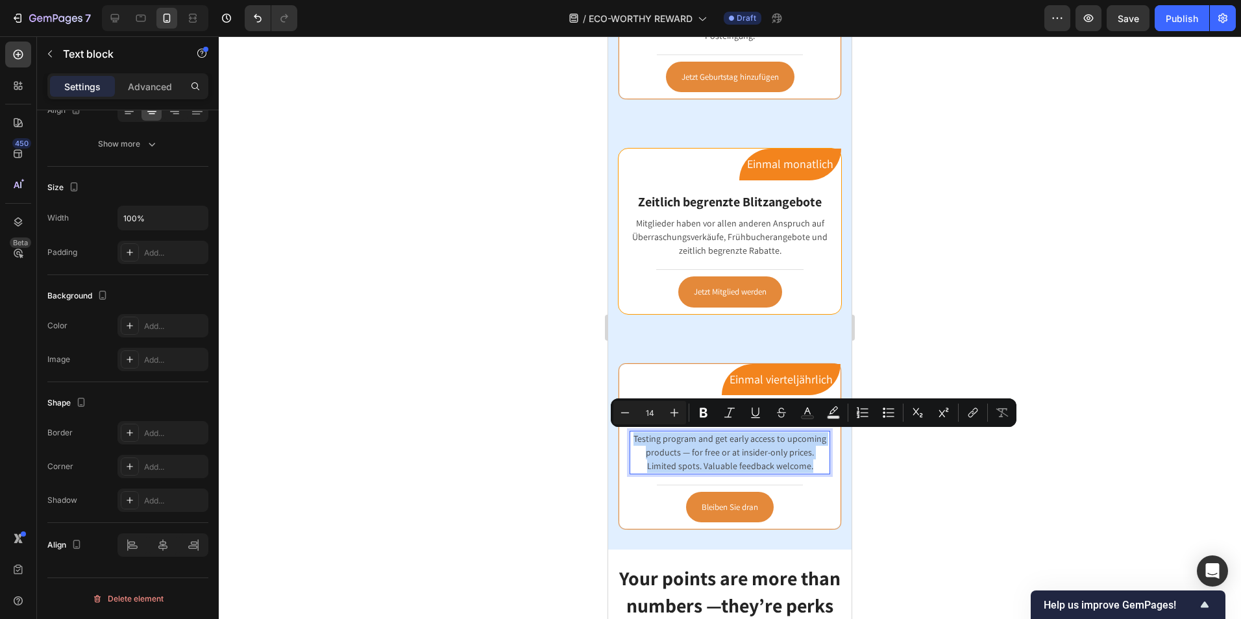
drag, startPoint x: 809, startPoint y: 465, endPoint x: 606, endPoint y: 433, distance: 205.6
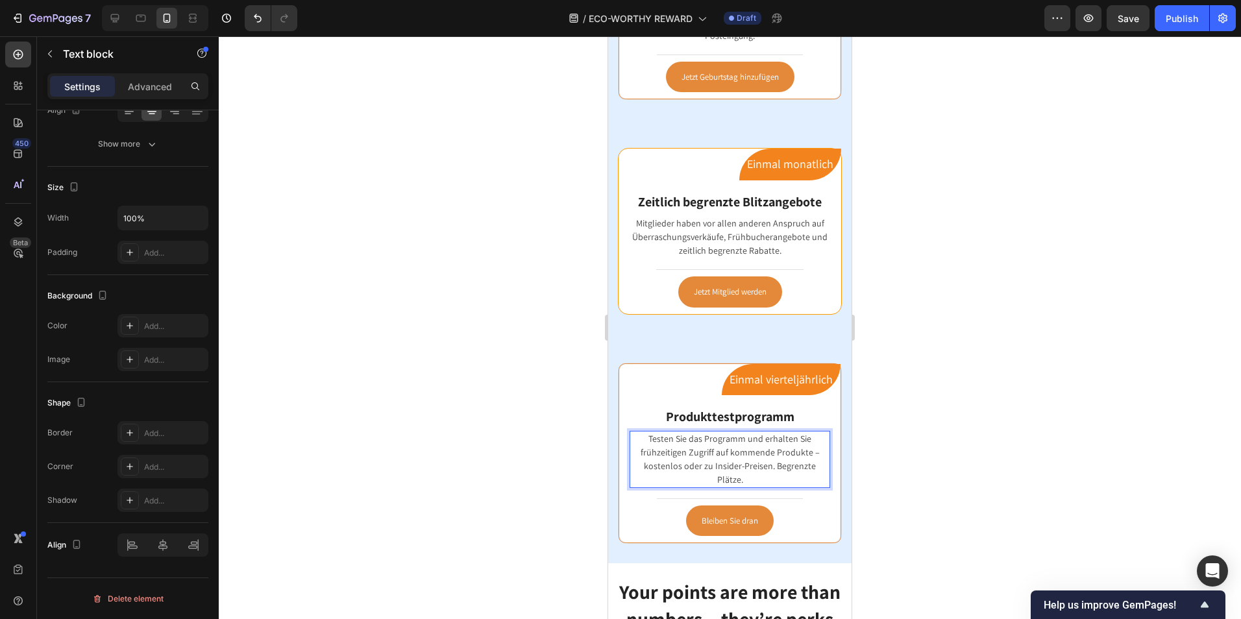
click at [914, 450] on div at bounding box center [730, 327] width 1022 height 583
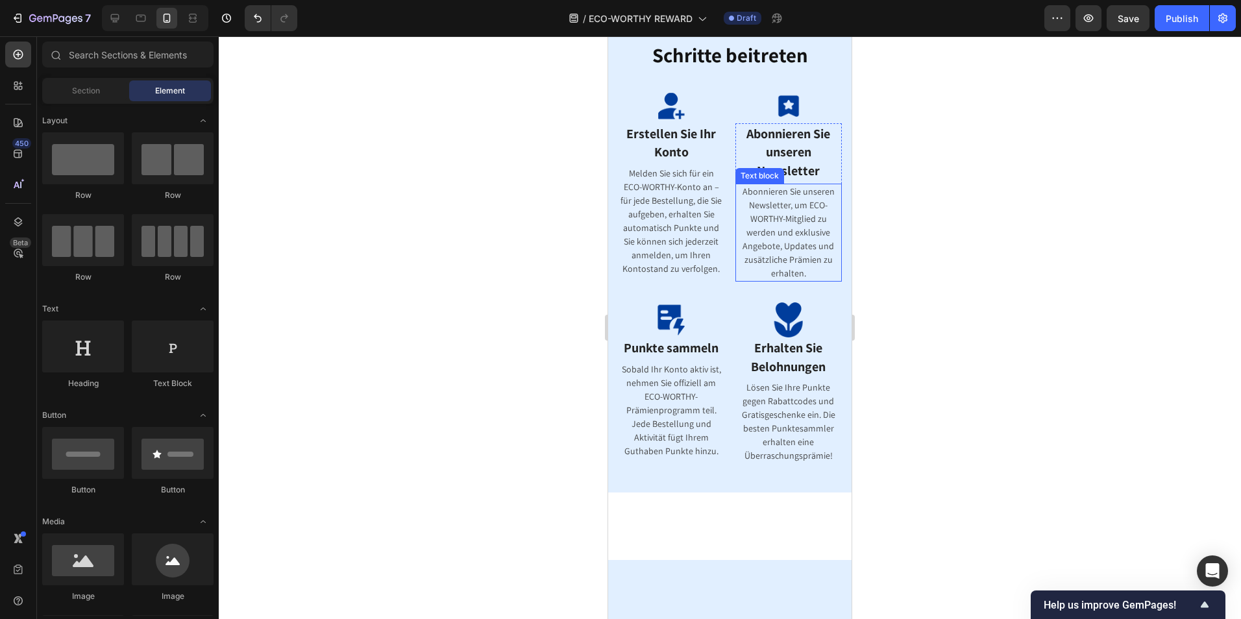
scroll to position [0, 0]
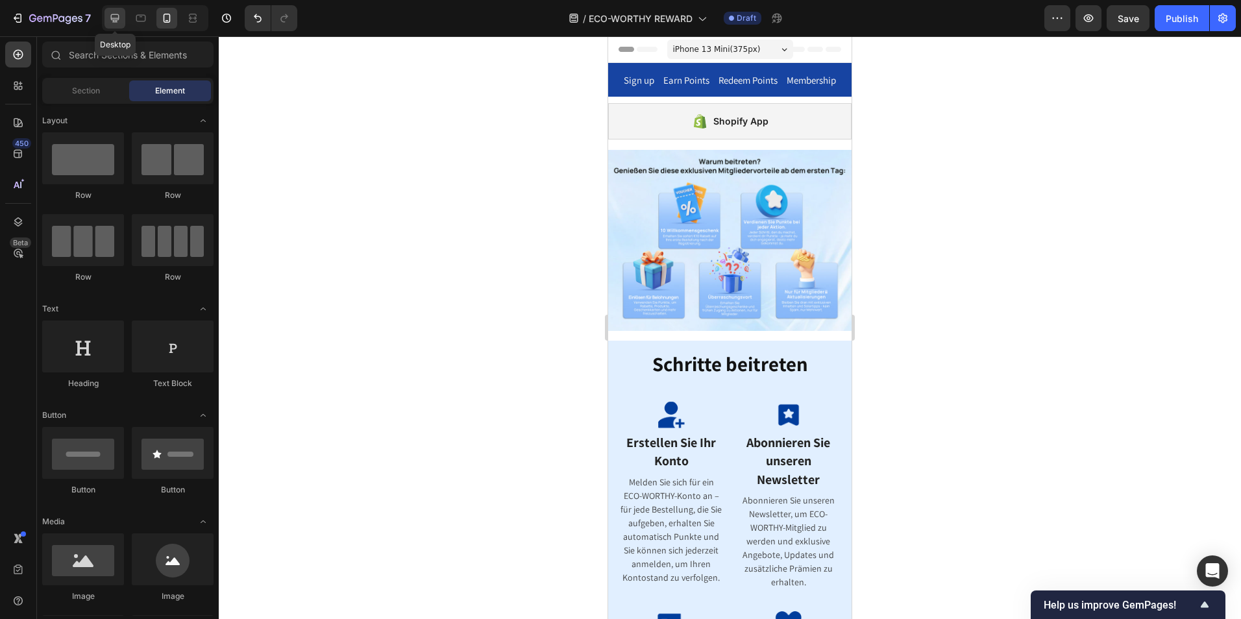
click at [116, 19] on icon at bounding box center [115, 18] width 8 height 8
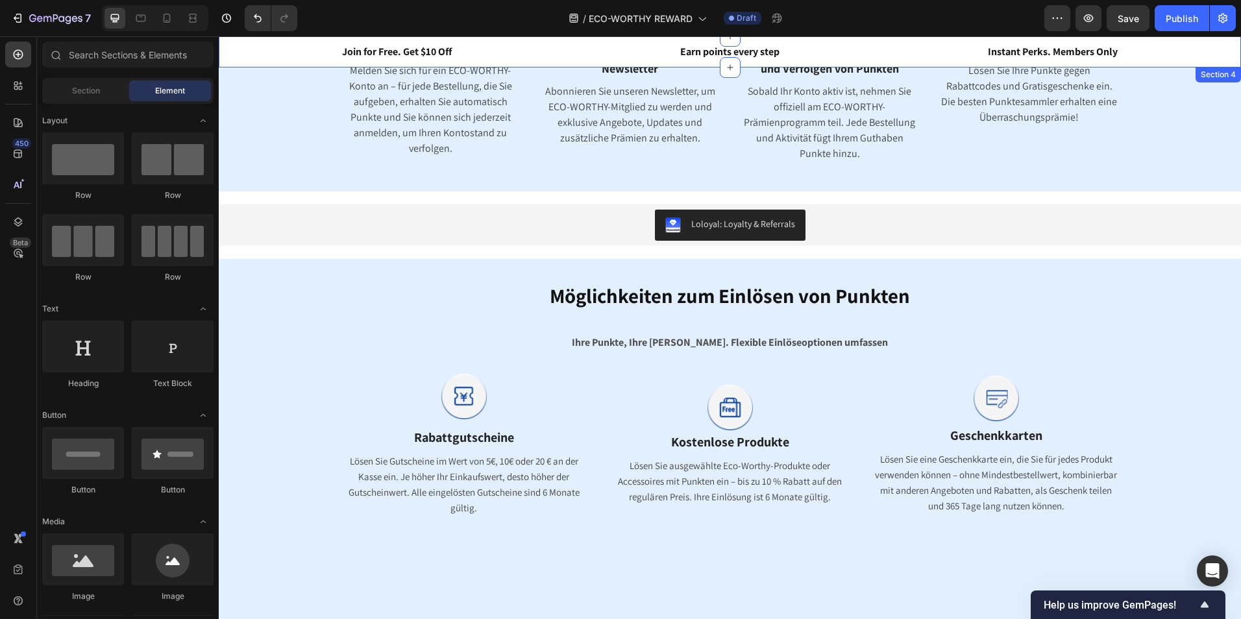
scroll to position [509, 0]
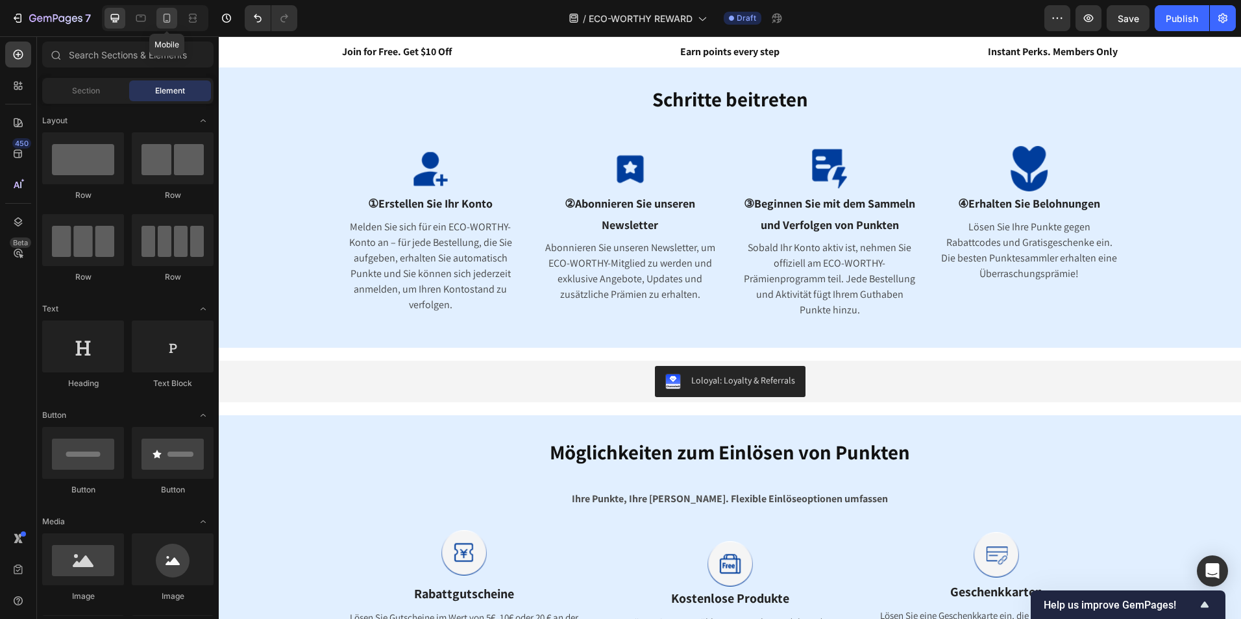
click at [171, 24] on icon at bounding box center [166, 18] width 13 height 13
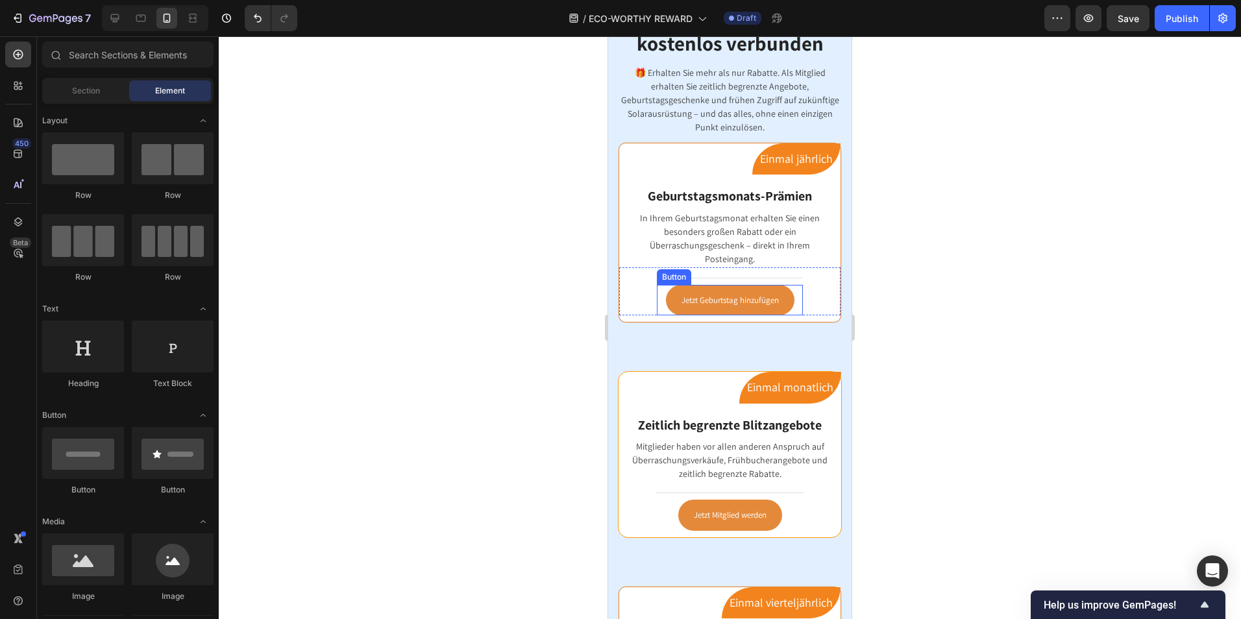
scroll to position [1687, 0]
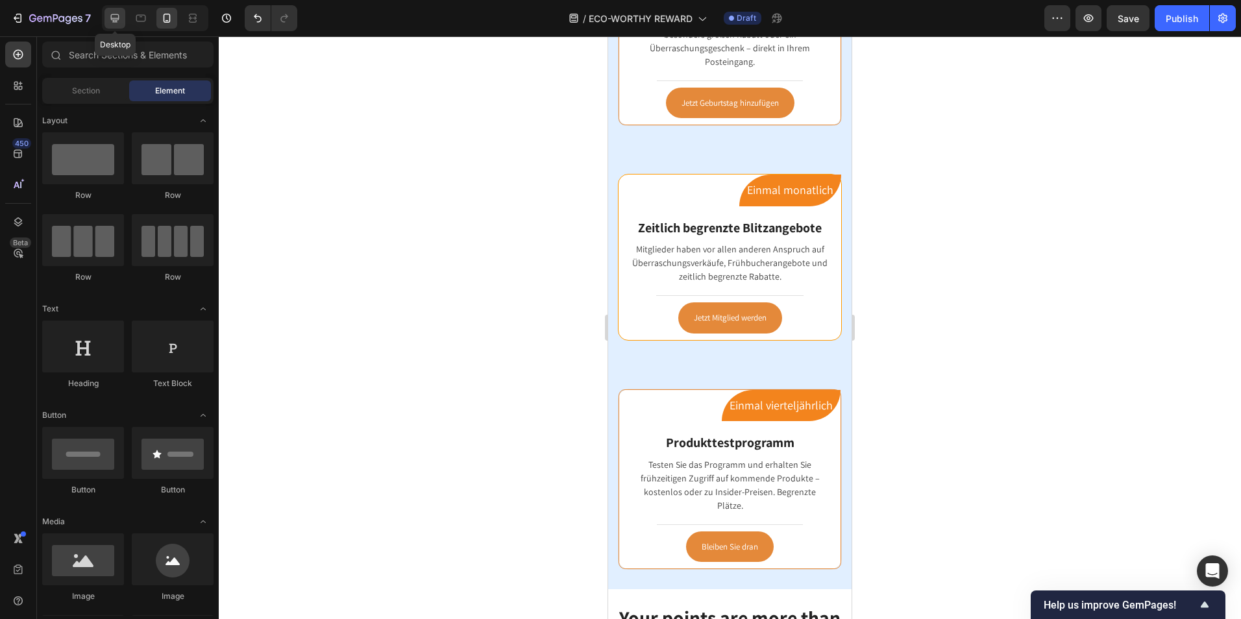
click at [118, 20] on icon at bounding box center [115, 18] width 8 height 8
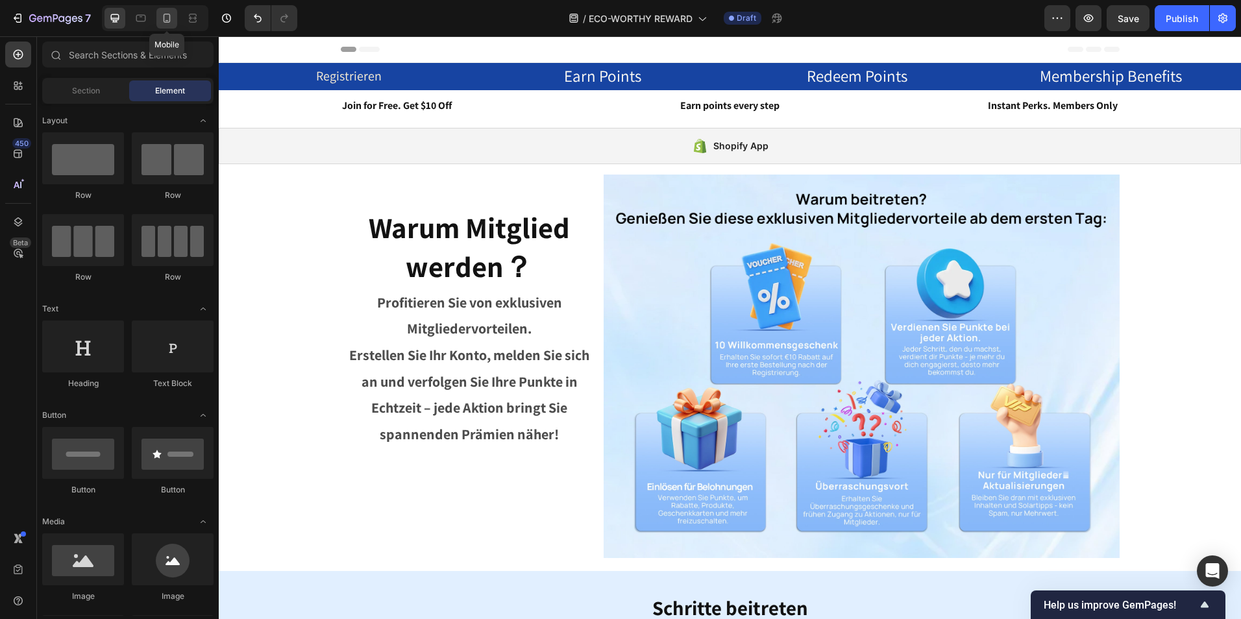
click at [173, 20] on icon at bounding box center [166, 18] width 13 height 13
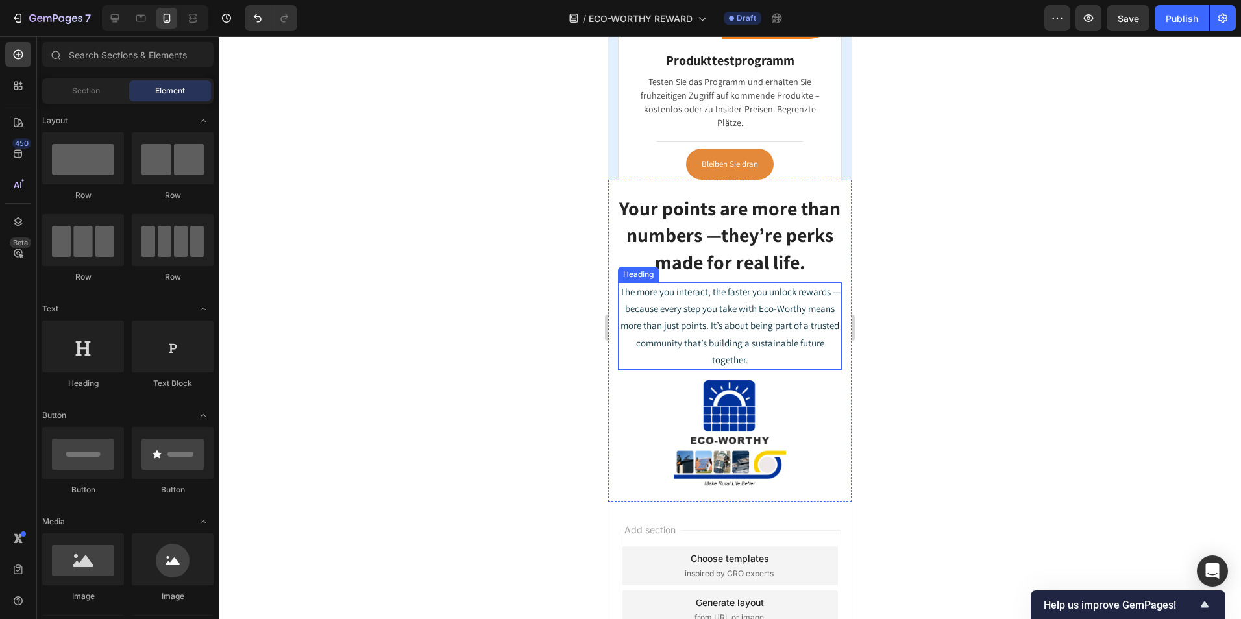
scroll to position [1824, 0]
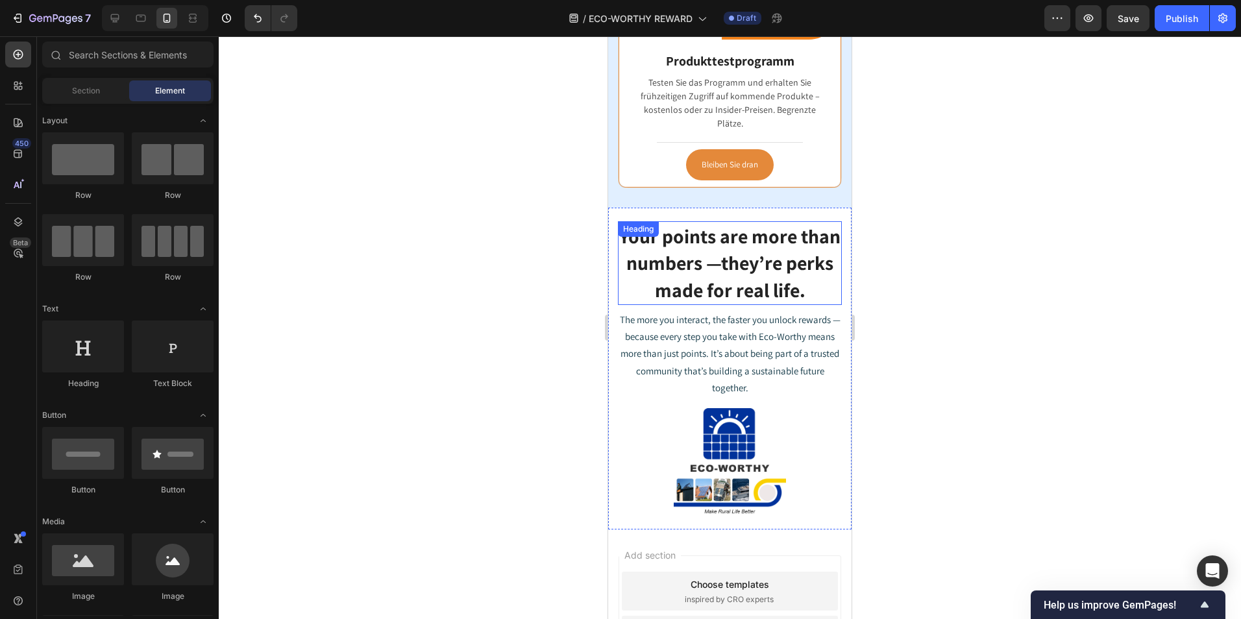
click at [761, 275] on span "Your points are more than numbers —they’re perks made for real life." at bounding box center [729, 263] width 221 height 80
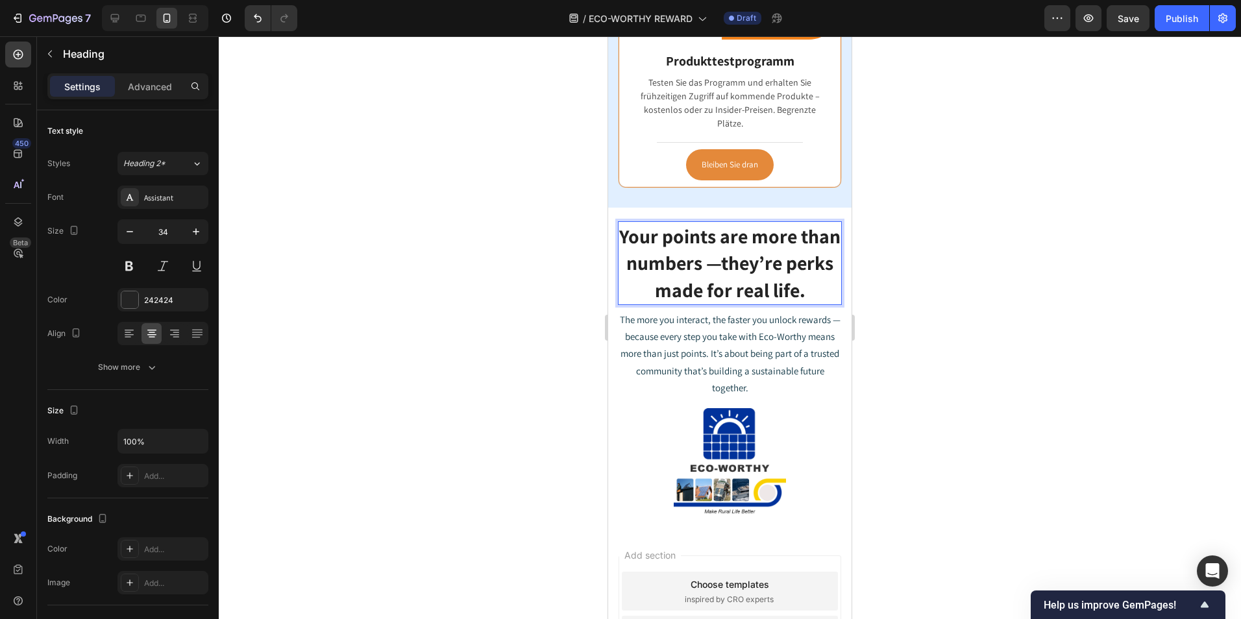
click at [706, 275] on span "Your points are more than numbers —they’re perks made for real life." at bounding box center [729, 263] width 221 height 80
click at [791, 271] on span "Your points are more than numbers —they’re perks made for real life." at bounding box center [729, 263] width 221 height 80
click at [808, 295] on span "Your points are more than numbers —they’re perks made for real life." at bounding box center [729, 263] width 221 height 80
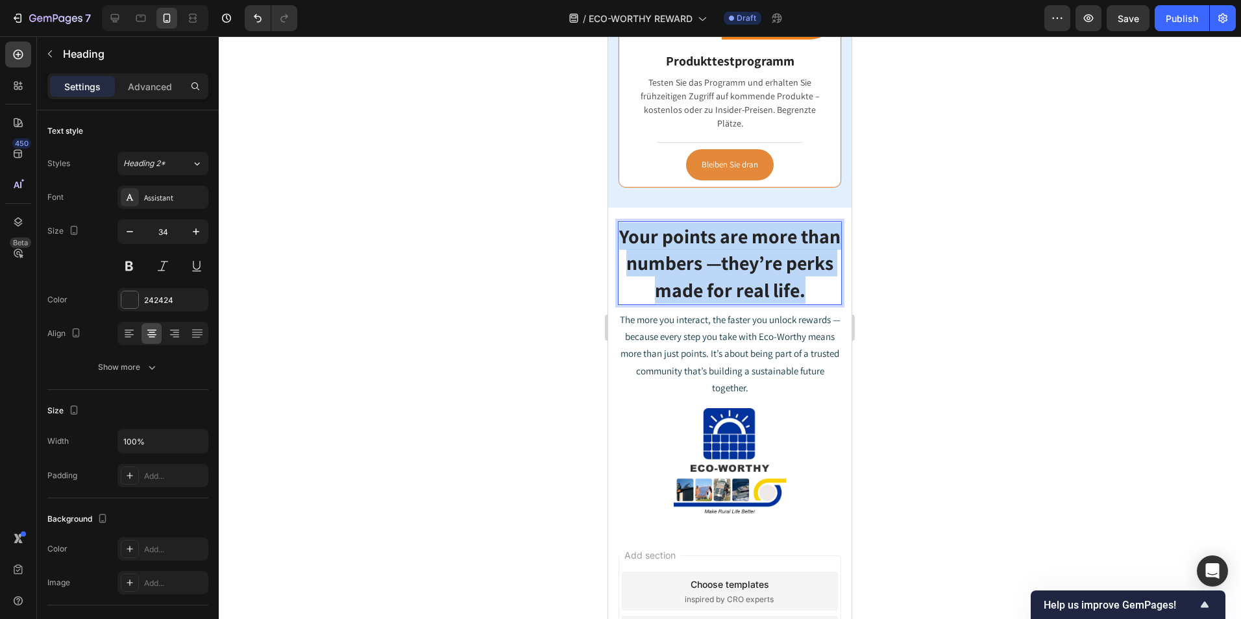
drag, startPoint x: 825, startPoint y: 295, endPoint x: 641, endPoint y: 244, distance: 190.7
click at [641, 244] on span "Your points are more than numbers —they’re perks made for real life." at bounding box center [729, 263] width 221 height 80
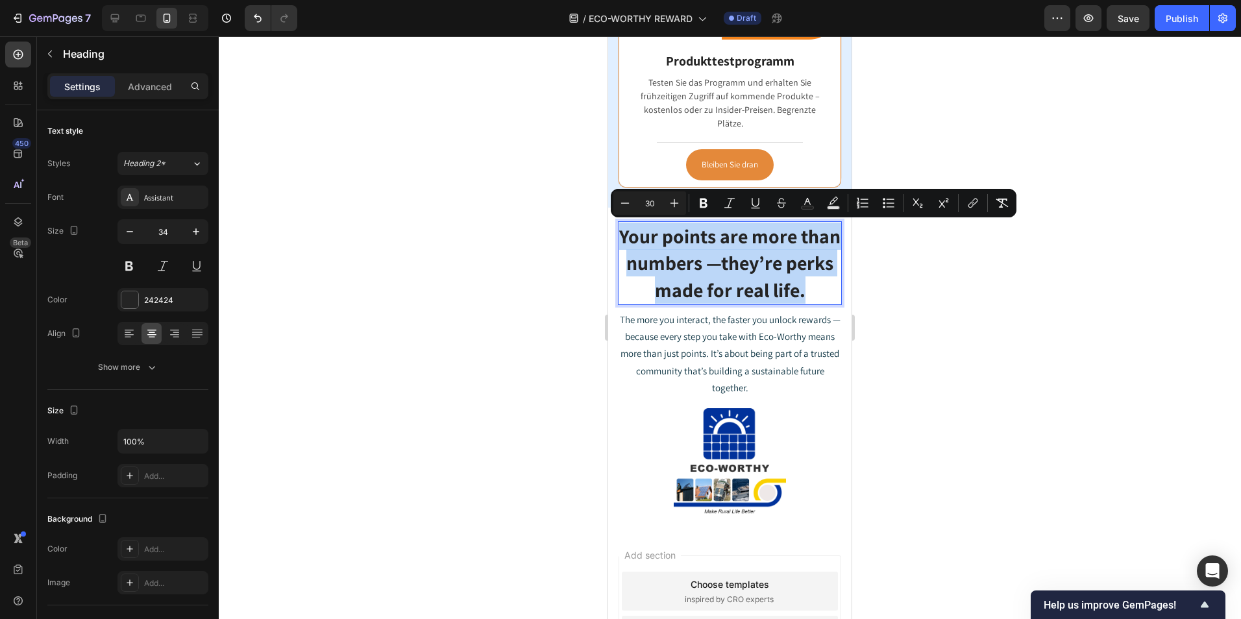
copy span "Your points are more than numbers —they’re perks made for real life."
click at [826, 293] on p "Your points are more than numbers —they’re perks made for real life." at bounding box center [729, 263] width 221 height 81
drag, startPoint x: 828, startPoint y: 293, endPoint x: 633, endPoint y: 247, distance: 200.1
click at [633, 247] on p "Your points are more than numbers —they’re perks made for real life." at bounding box center [729, 263] width 221 height 81
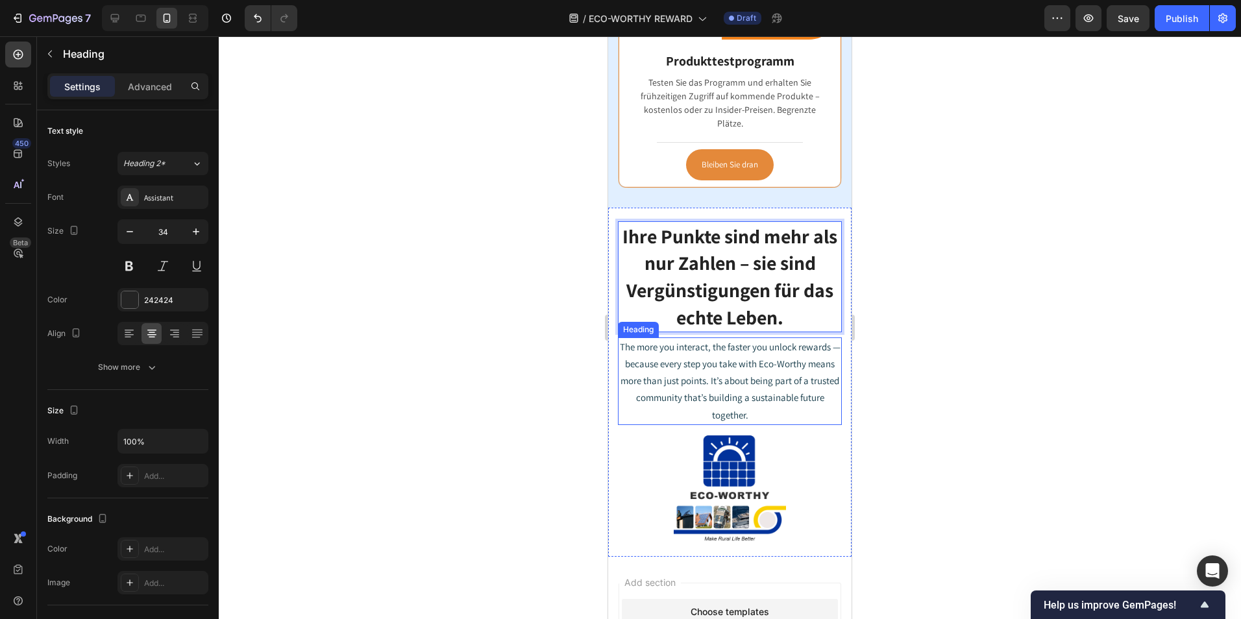
click at [780, 387] on h2 "The more you interact, the faster you unlock rewards — because every step you t…" at bounding box center [730, 381] width 224 height 88
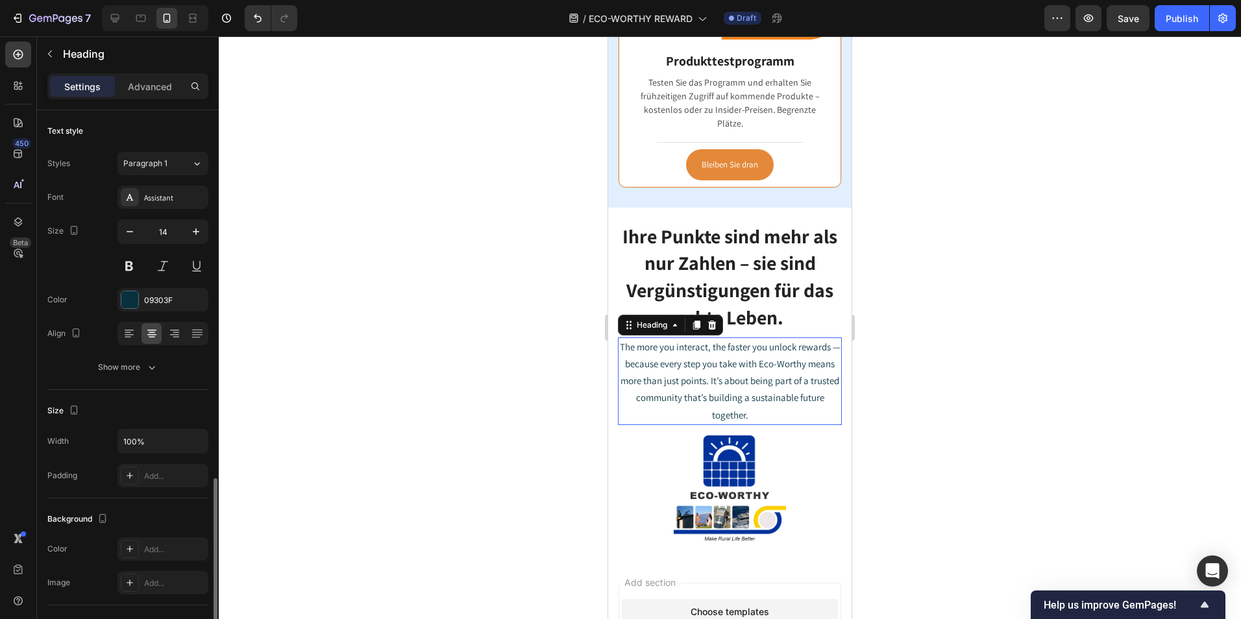
scroll to position [223, 0]
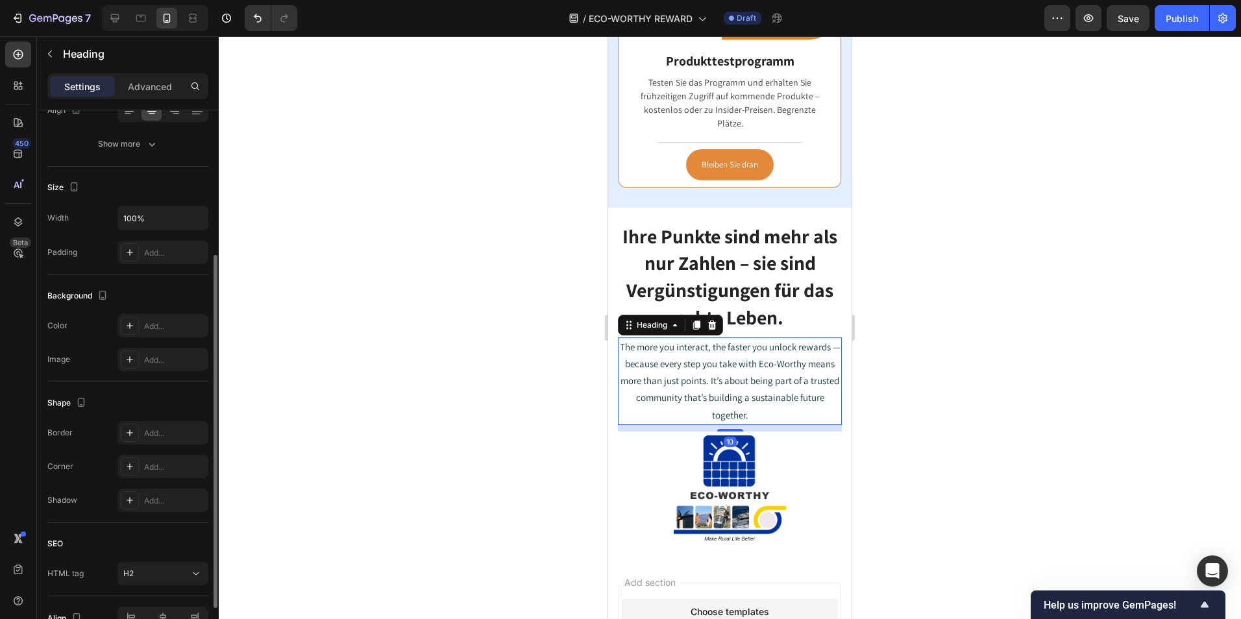
click at [763, 417] on h2 "The more you interact, the faster you unlock rewards — because every step you t…" at bounding box center [730, 381] width 224 height 88
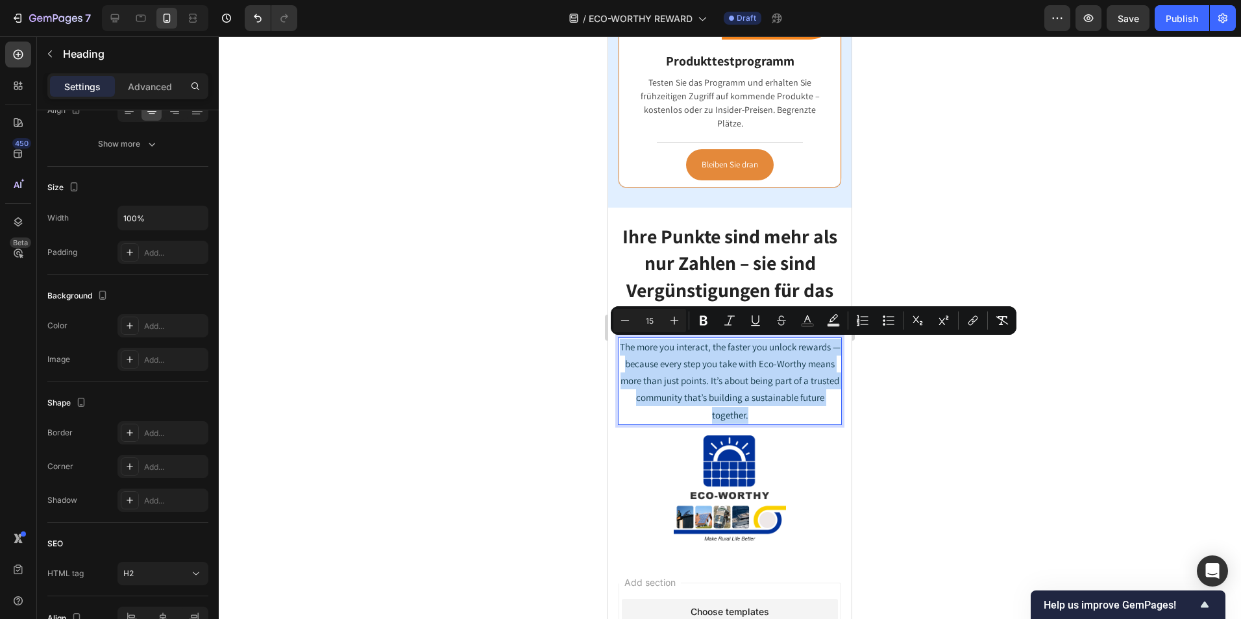
drag, startPoint x: 727, startPoint y: 408, endPoint x: 1200, endPoint y: 383, distance: 473.1
copy span "The more you interact, the faster you unlock rewards — because every step you t…"
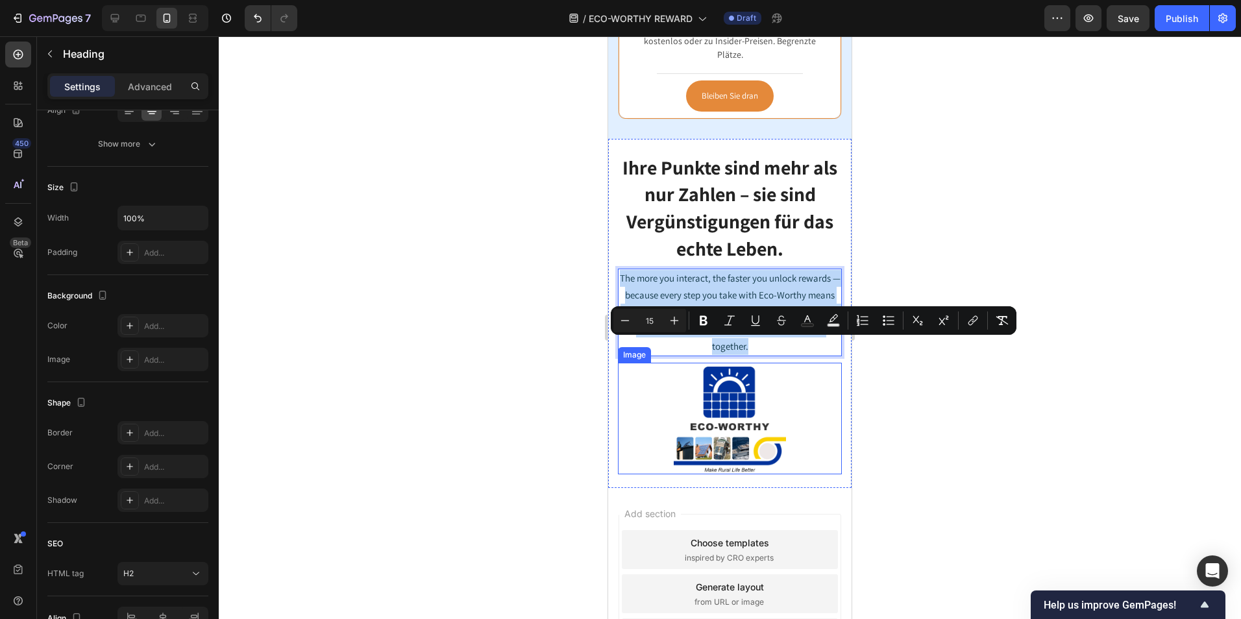
scroll to position [2001, 0]
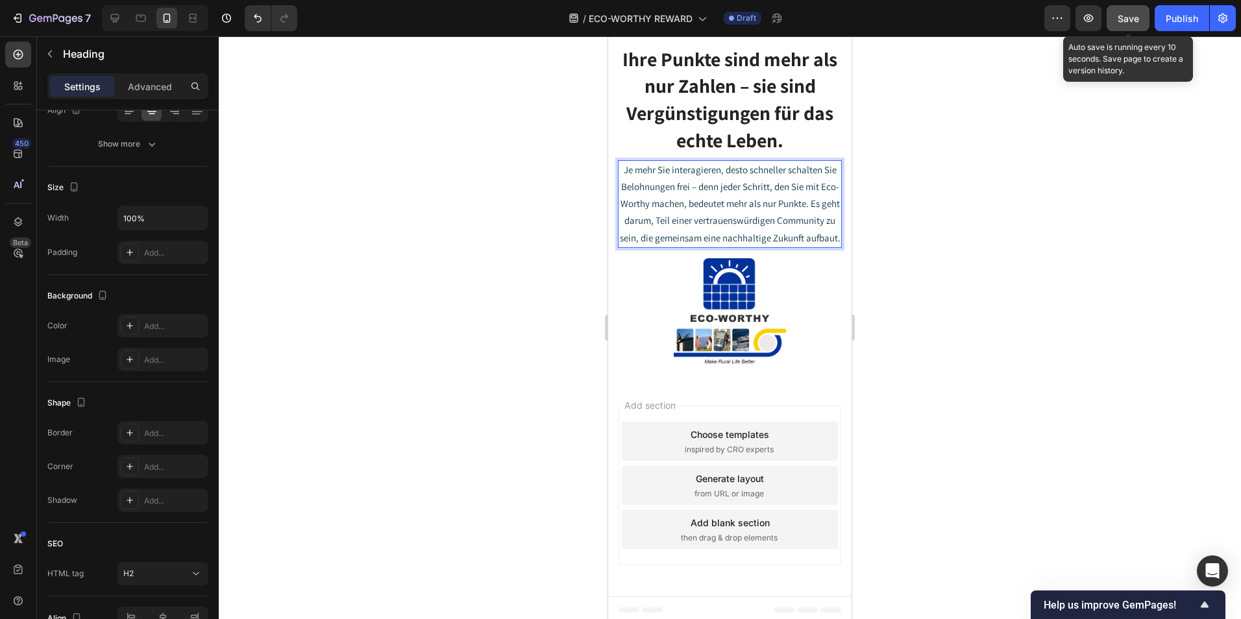
click at [1132, 10] on button "Save" at bounding box center [1127, 18] width 43 height 26
click at [1136, 16] on button "button" at bounding box center [1127, 18] width 43 height 26
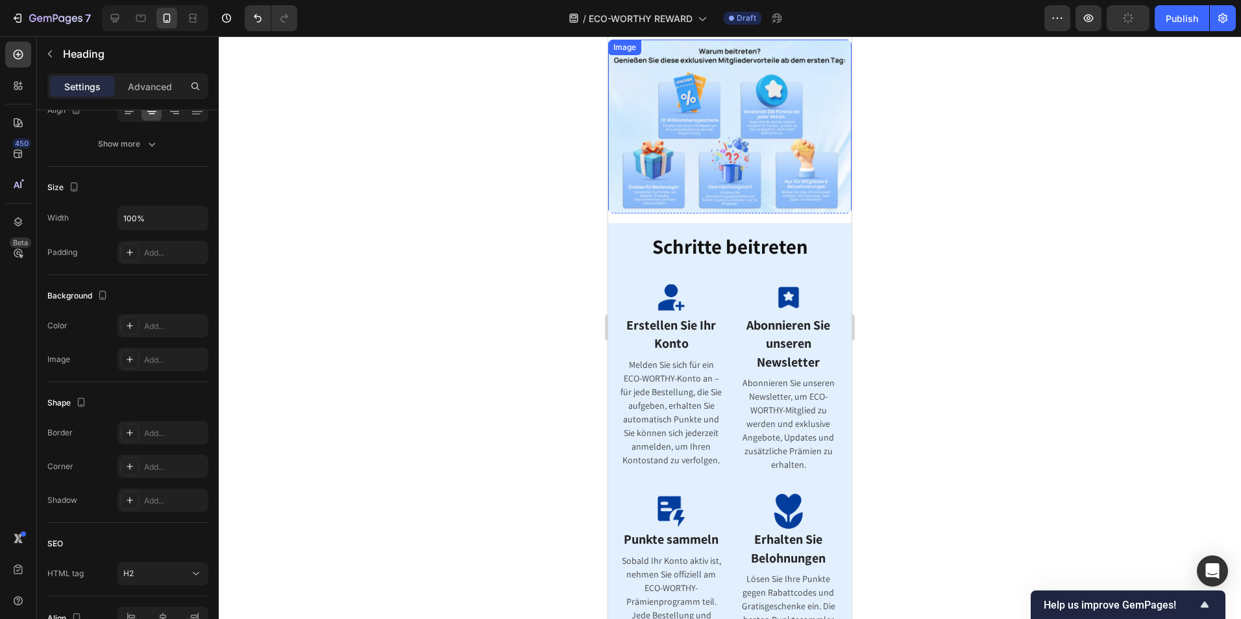
scroll to position [0, 0]
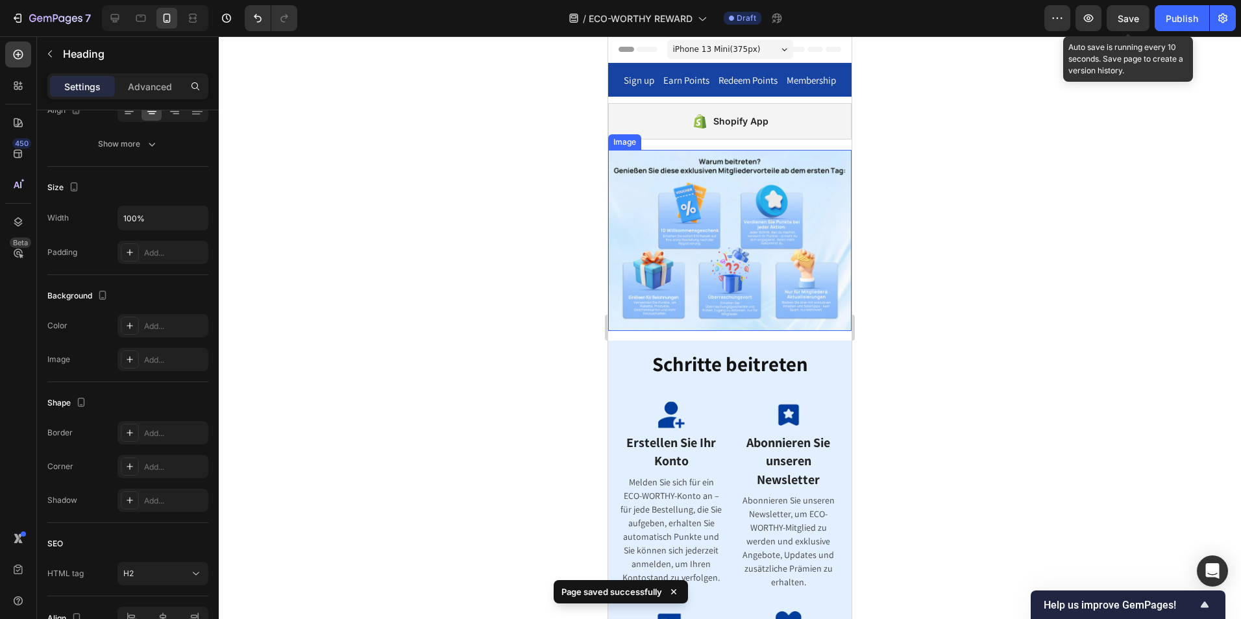
drag, startPoint x: 1129, startPoint y: 19, endPoint x: 1075, endPoint y: 99, distance: 95.4
click at [1129, 19] on span "Save" at bounding box center [1127, 18] width 21 height 11
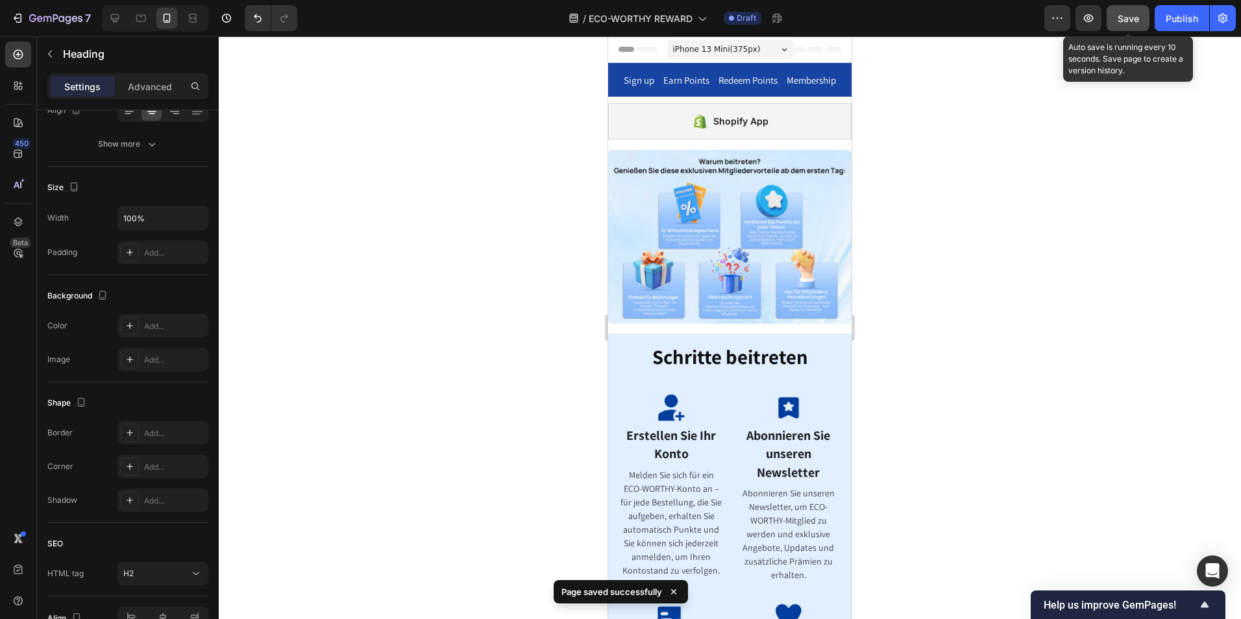
click at [1121, 12] on div "Save" at bounding box center [1127, 19] width 21 height 14
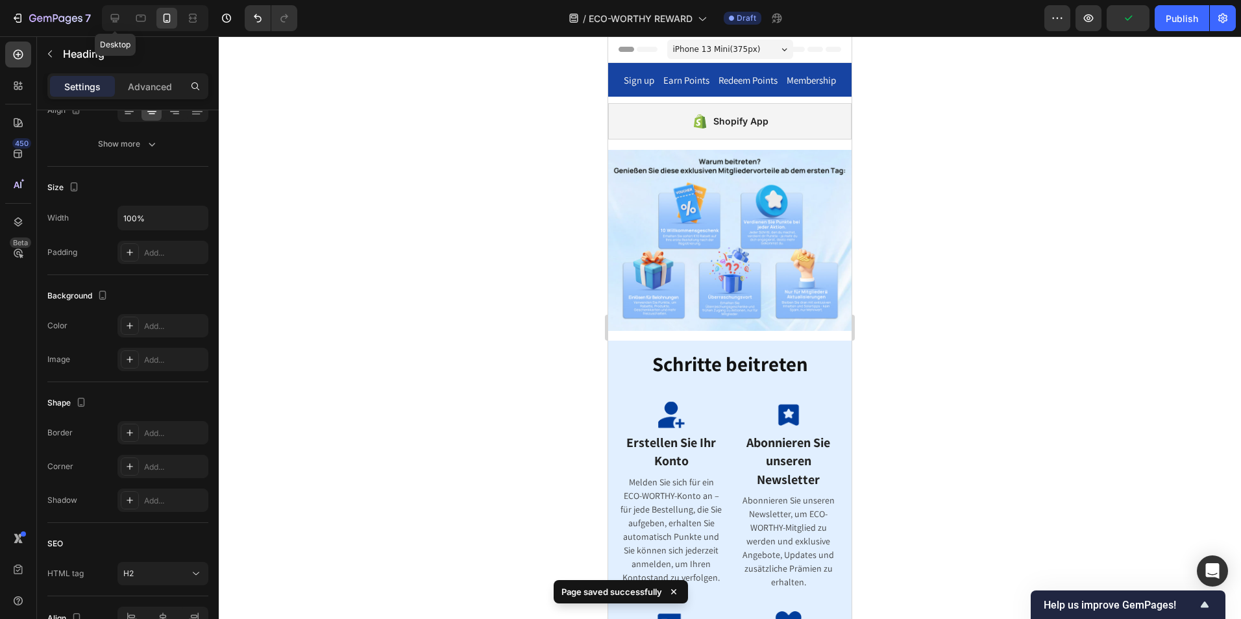
click at [120, 20] on icon at bounding box center [114, 18] width 13 height 13
type input "19"
